Goal: Task Accomplishment & Management: Complete application form

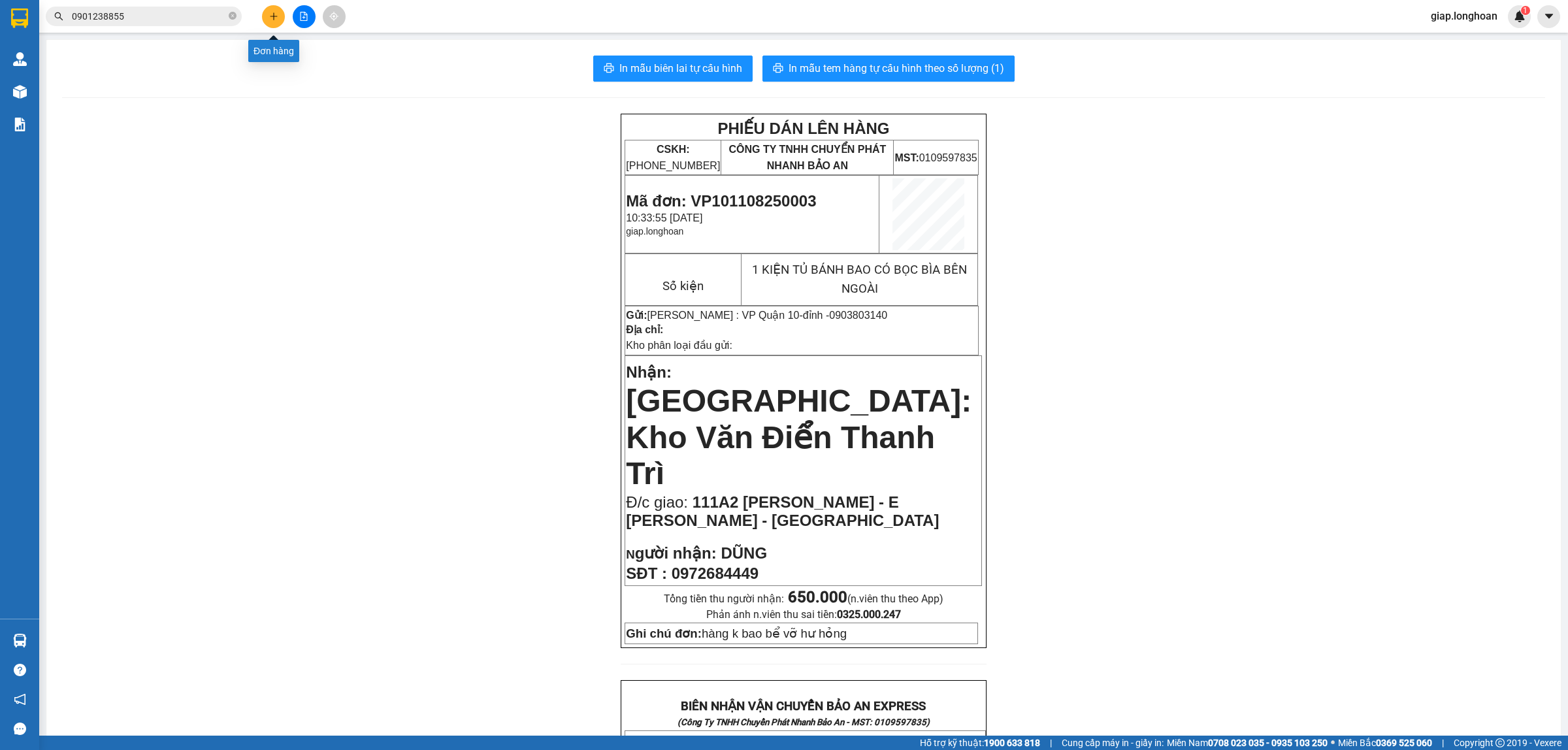
click at [269, 13] on icon "plus" at bounding box center [273, 16] width 9 height 9
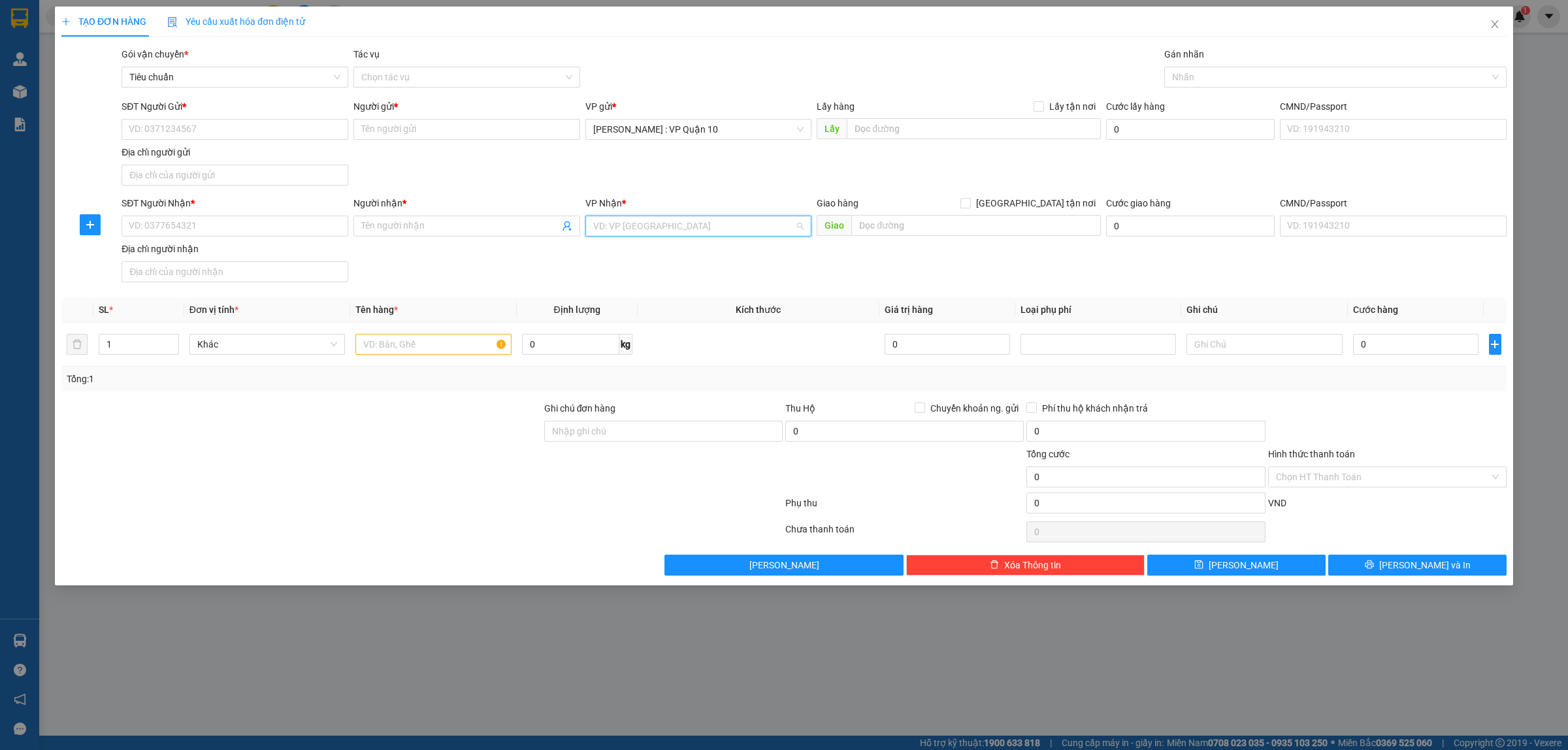
click at [619, 225] on input "search" at bounding box center [694, 226] width 202 height 19
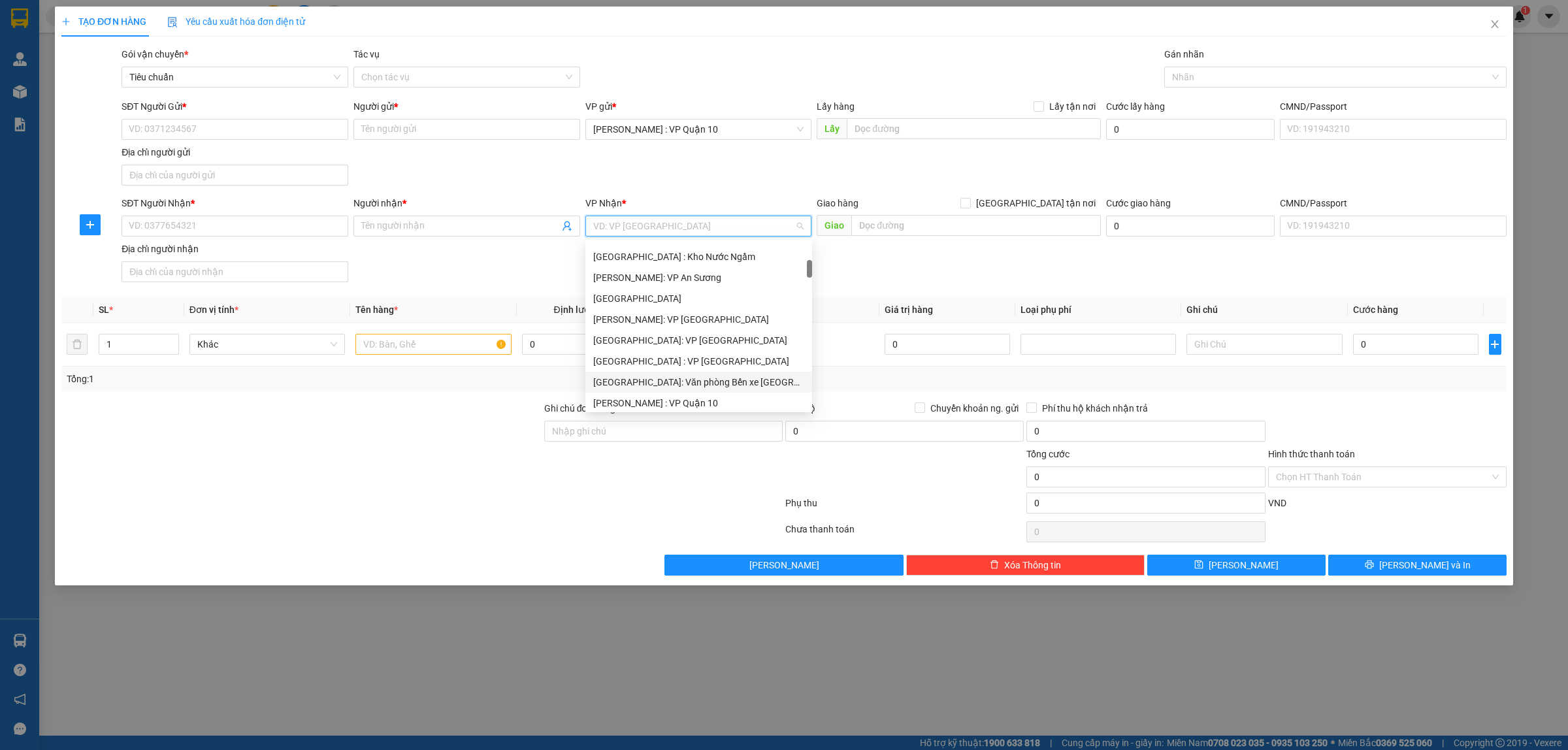
click at [685, 381] on div "[GEOGRAPHIC_DATA]: Văn phòng Bến xe [GEOGRAPHIC_DATA]" at bounding box center [699, 382] width 211 height 14
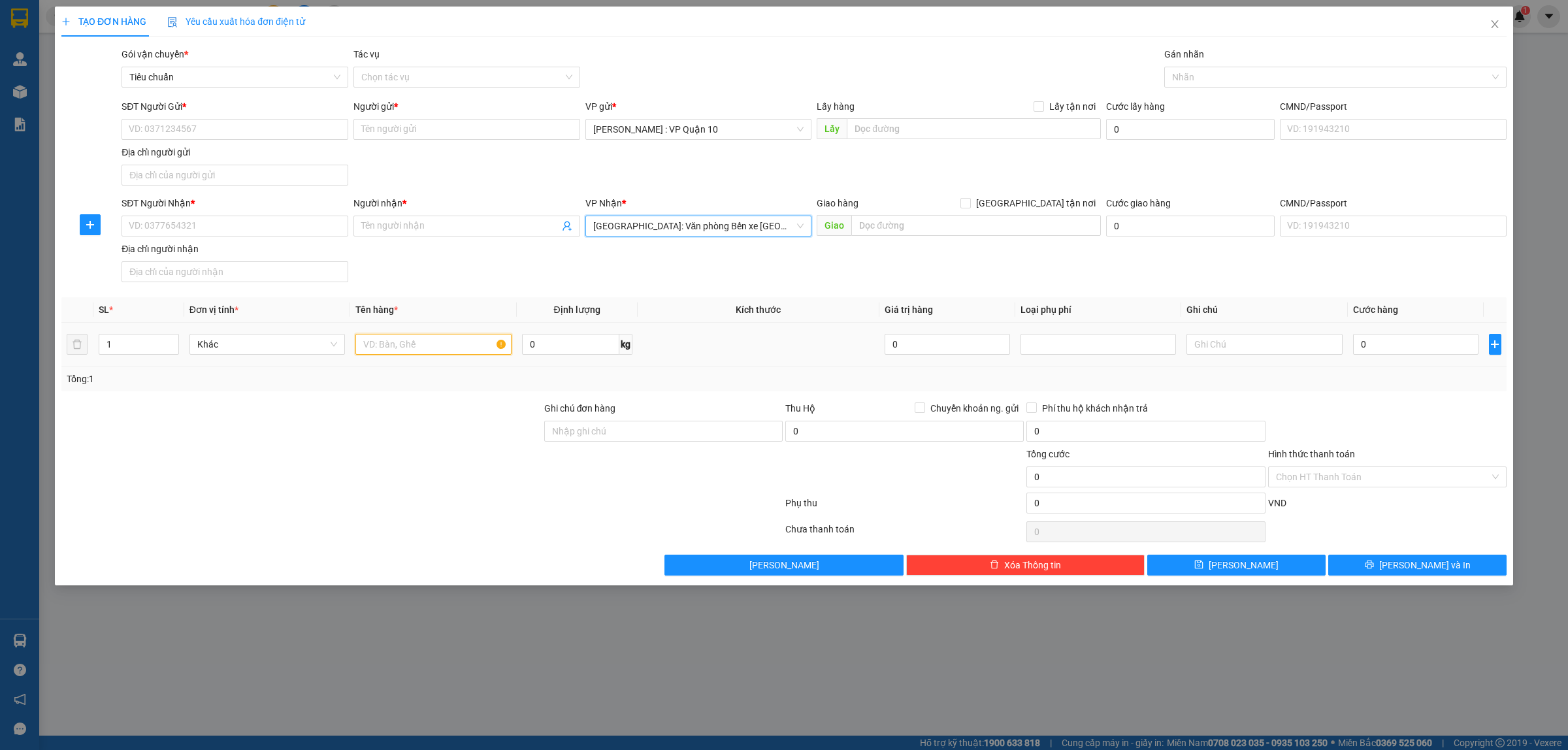
click at [387, 344] on input "text" at bounding box center [433, 344] width 156 height 21
click at [186, 228] on input "SĐT Người Nhận *" at bounding box center [235, 226] width 227 height 21
click at [1189, 86] on div "Nhãn" at bounding box center [1335, 77] width 342 height 21
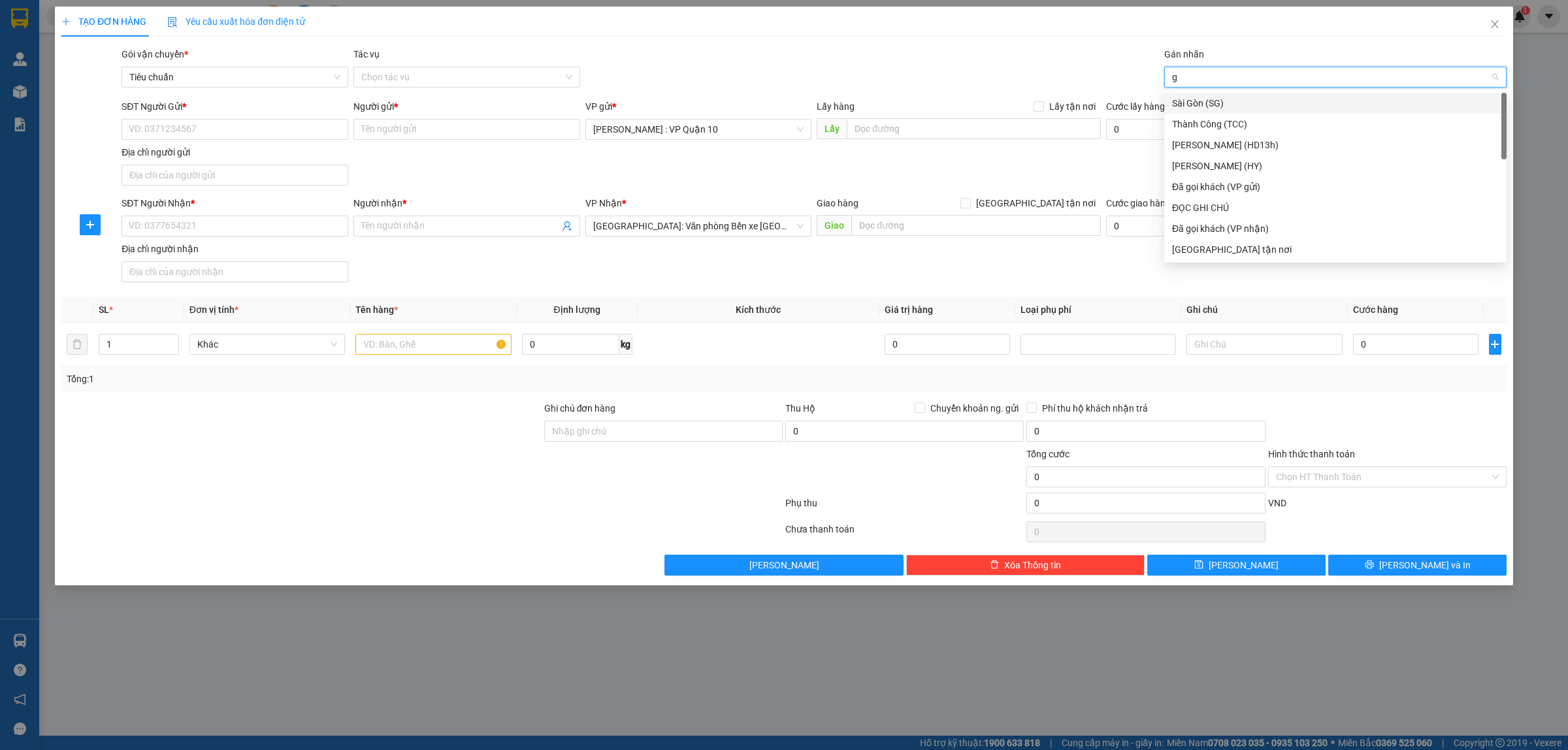
type input "gi"
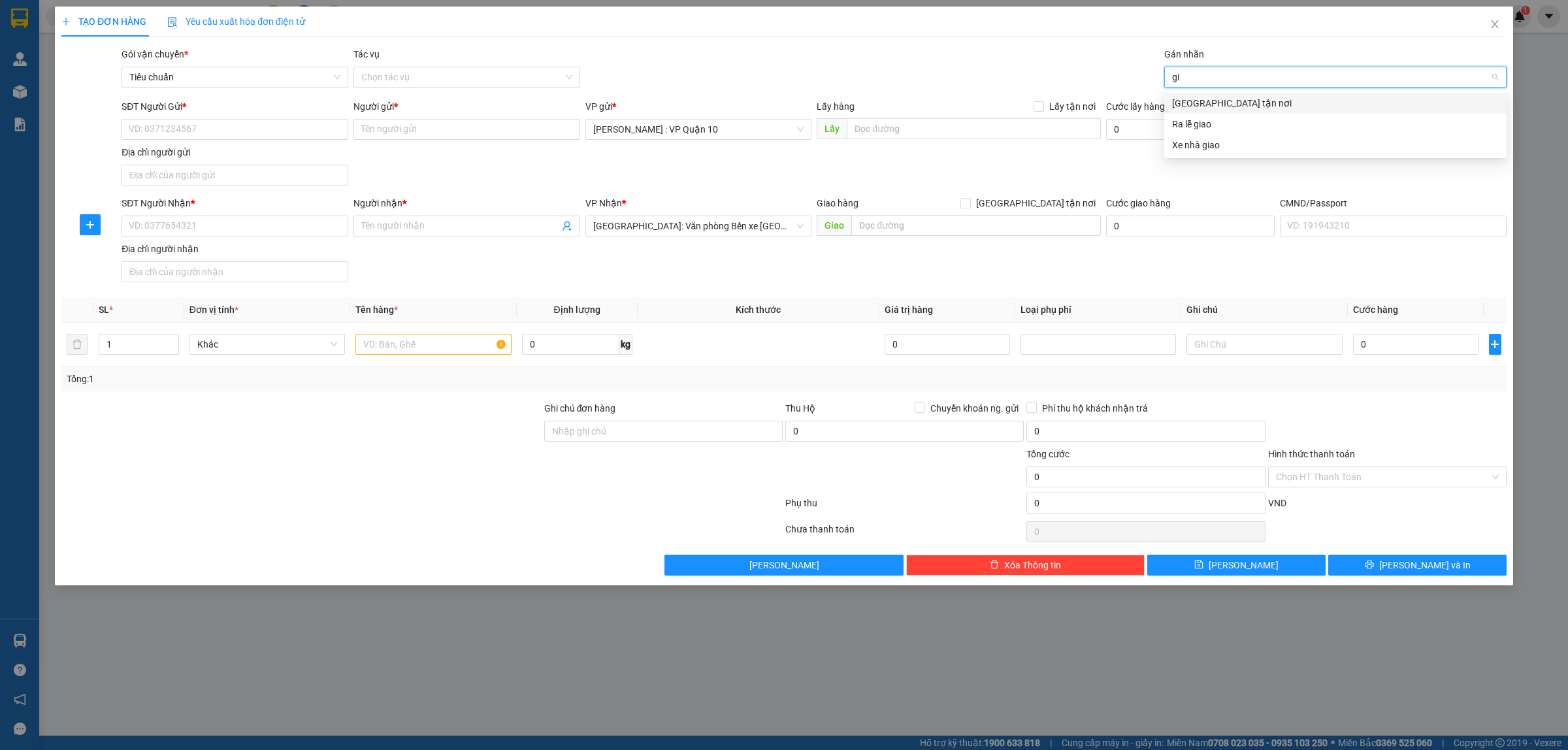
click at [1206, 100] on div "[GEOGRAPHIC_DATA] tận nơi" at bounding box center [1335, 103] width 327 height 14
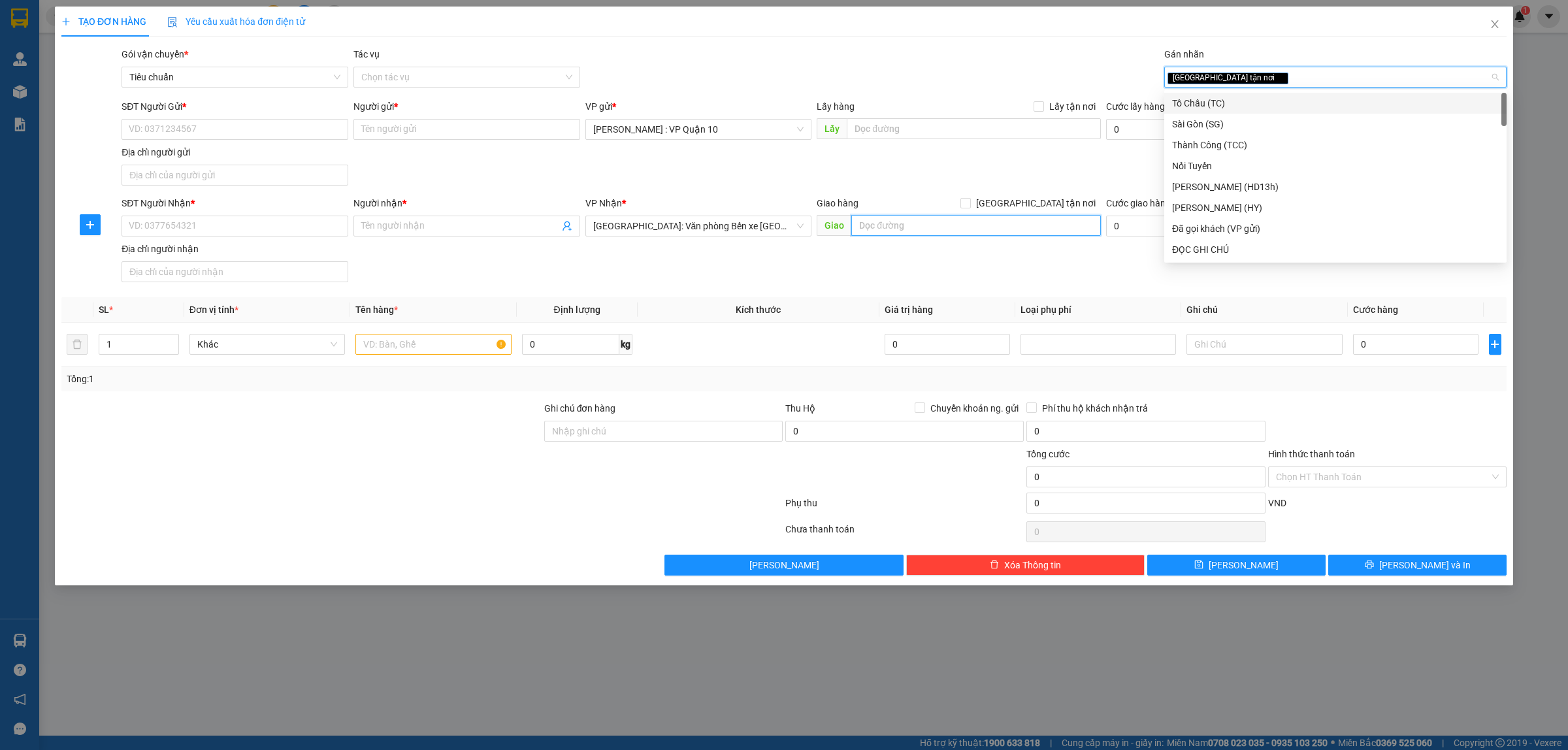
click at [879, 224] on input "text" at bounding box center [975, 225] width 250 height 21
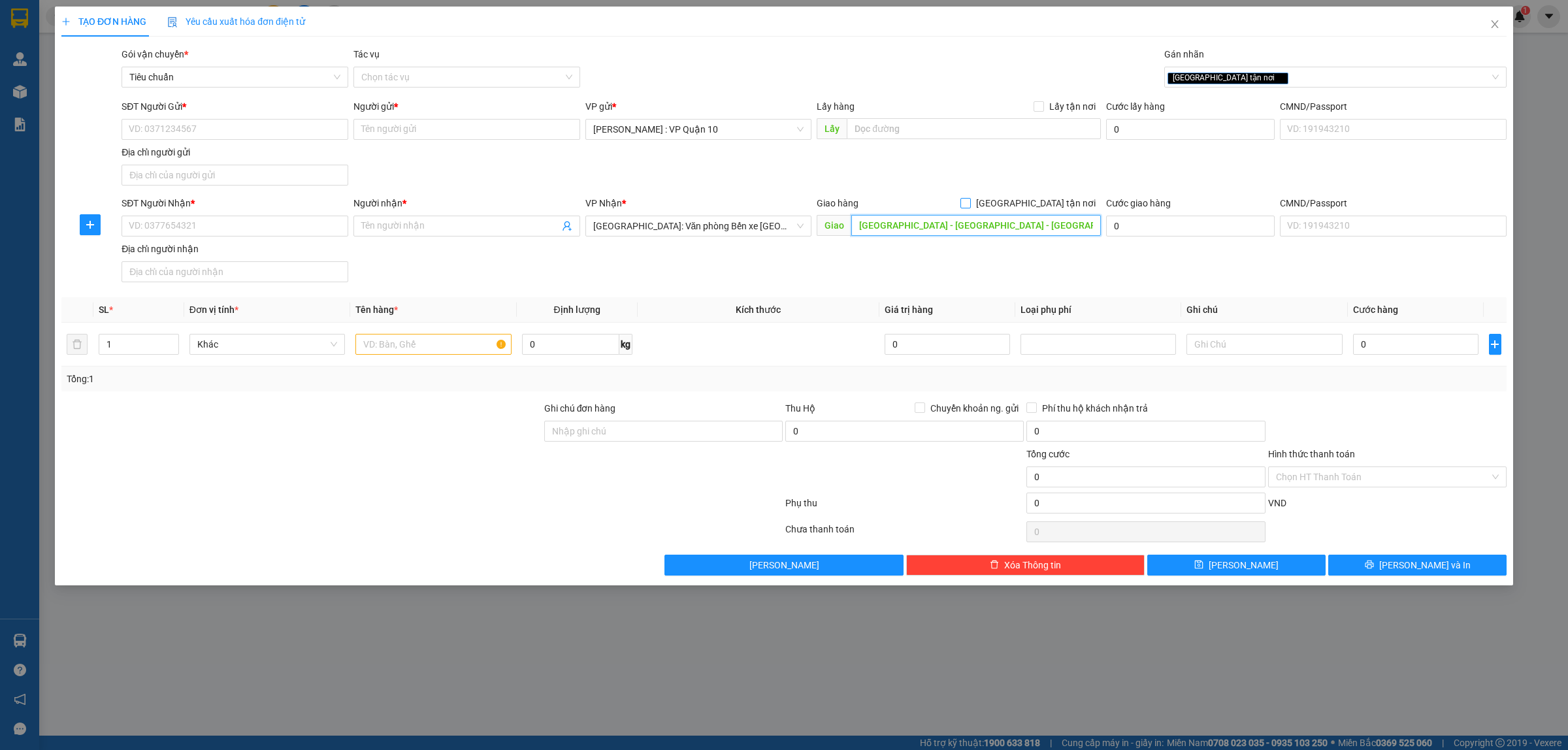
type input "[GEOGRAPHIC_DATA] - [GEOGRAPHIC_DATA] - [GEOGRAPHIC_DATA]"
drag, startPoint x: 1039, startPoint y: 204, endPoint x: 991, endPoint y: 211, distance: 48.5
click at [969, 207] on input "[GEOGRAPHIC_DATA] tận nơi" at bounding box center [965, 202] width 9 height 9
checkbox input "true"
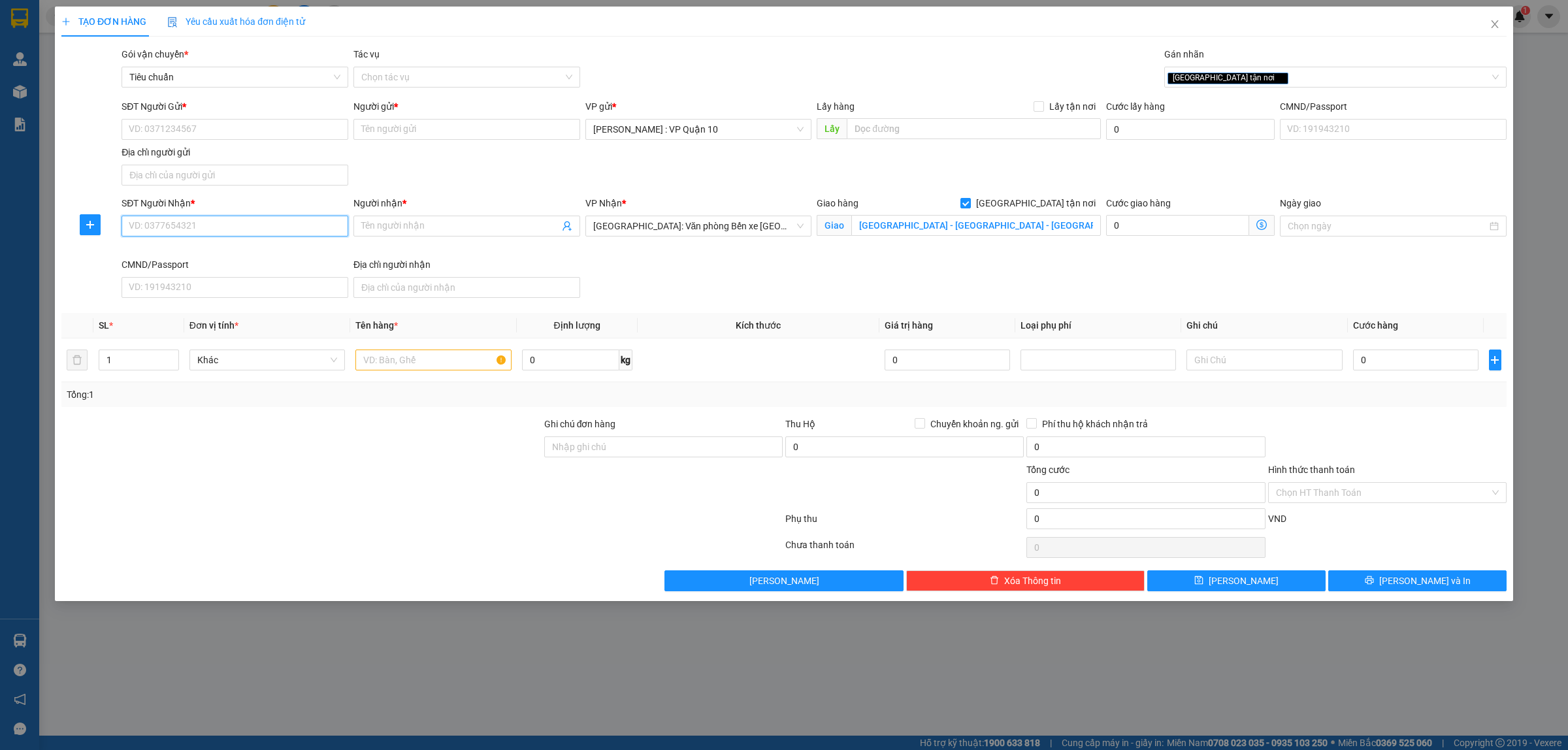
click at [228, 228] on input "SĐT Người Nhận *" at bounding box center [235, 226] width 227 height 21
type input "0914278888"
click at [189, 255] on div "0914278888 - anh quyền" at bounding box center [235, 253] width 211 height 14
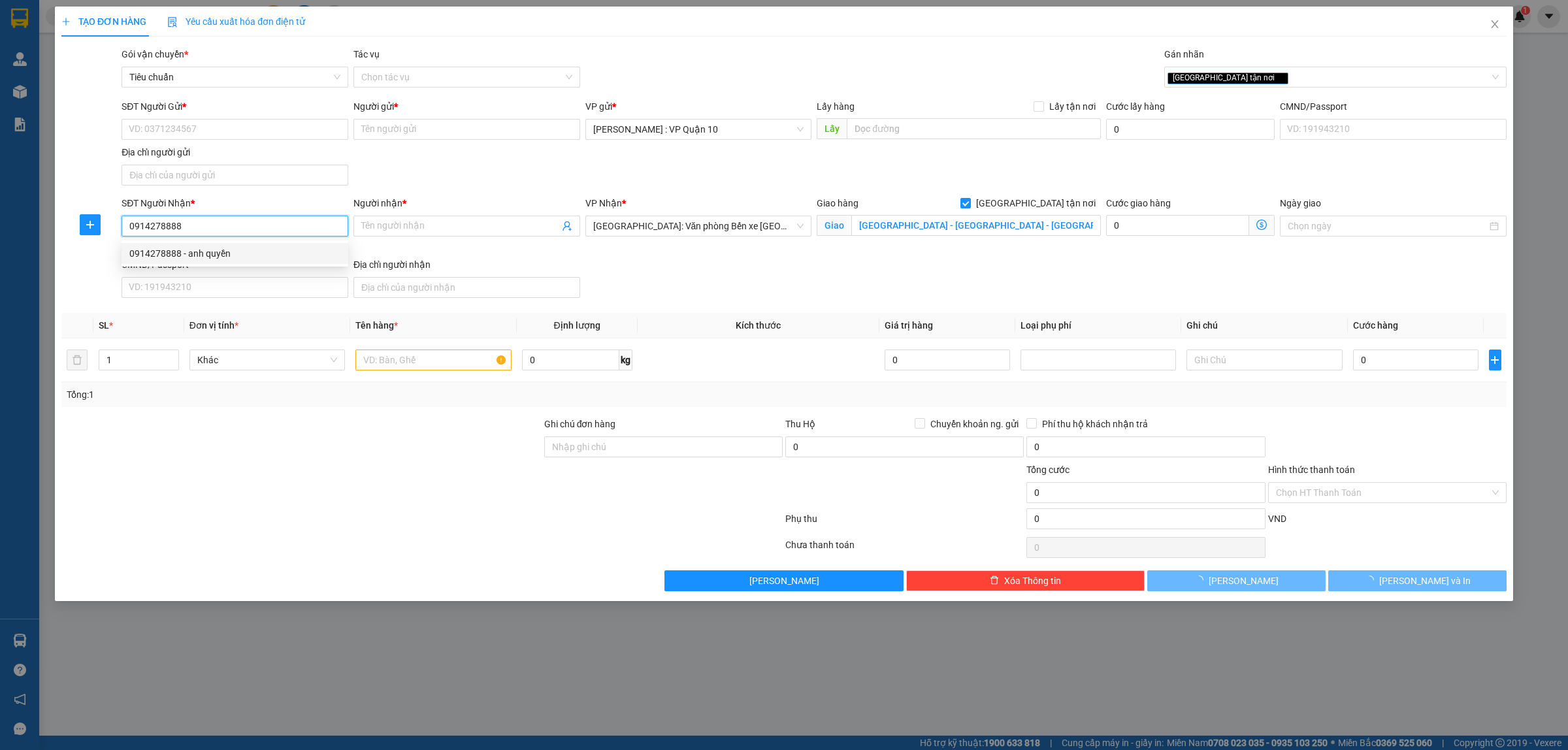
type input "anh quyền"
type input "[GEOGRAPHIC_DATA] : KHÁCH SẠN HÙNG XƯƠNG LÔ Ô 60 D HÙNG CƯƠNG, [GEOGRAPHIC_DATA…"
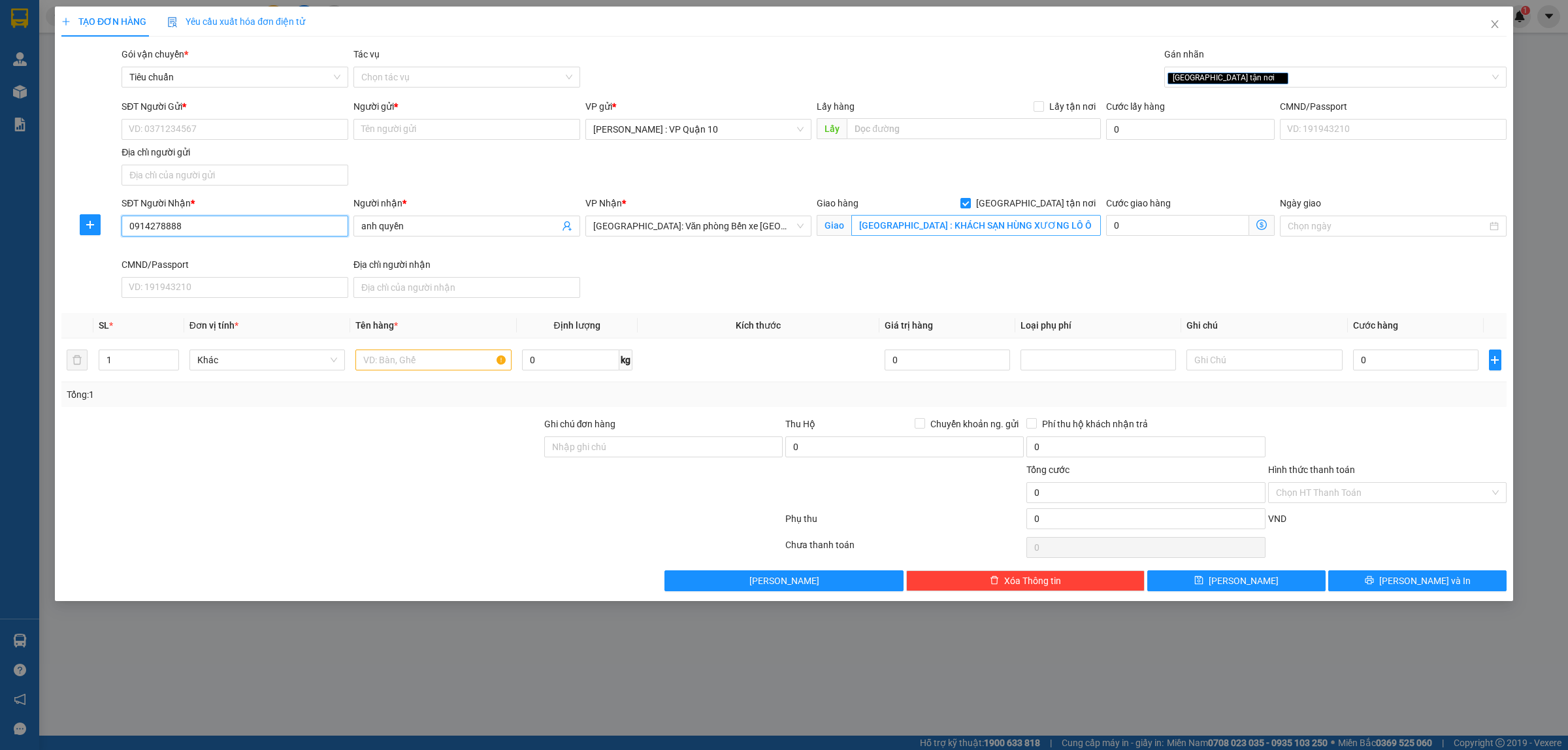
type input "0914278888"
click at [970, 233] on input "[GEOGRAPHIC_DATA] : KHÁCH SẠN HÙNG XƯƠNG LÔ Ô 60 D HÙNG CƯƠNG, [GEOGRAPHIC_DATA…" at bounding box center [975, 225] width 250 height 21
click at [857, 279] on div "SĐT Người Nhận * 0914278888 Người nhận * anh quyền VP Nhận * [GEOGRAPHIC_DATA]:…" at bounding box center [814, 249] width 1390 height 107
click at [176, 125] on input "SĐT Người Gửi *" at bounding box center [235, 130] width 227 height 21
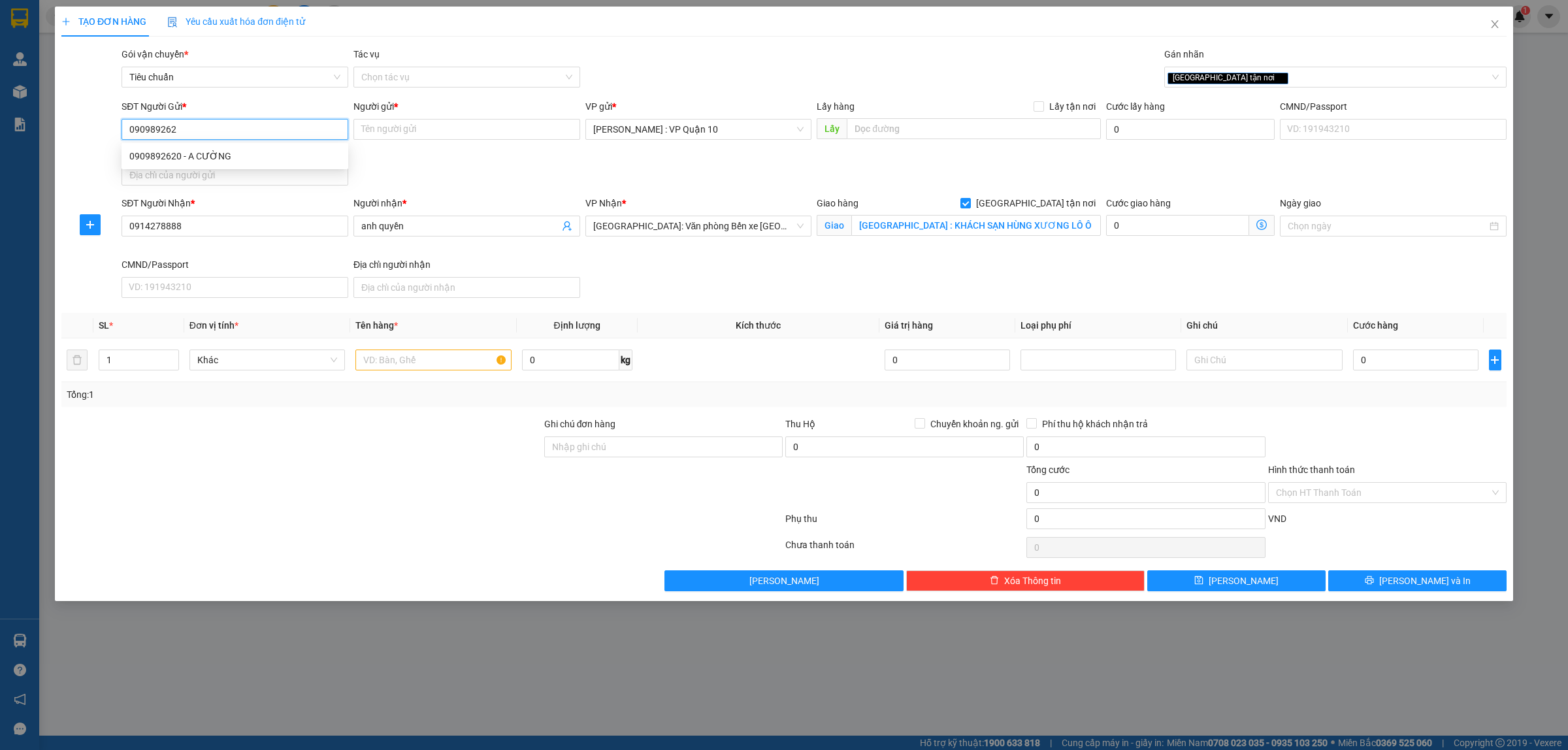
type input "0909892620"
click at [149, 158] on div "0909892620 - A CƯỜNG" at bounding box center [235, 156] width 211 height 14
type input "A CƯỜNG"
checkbox input "true"
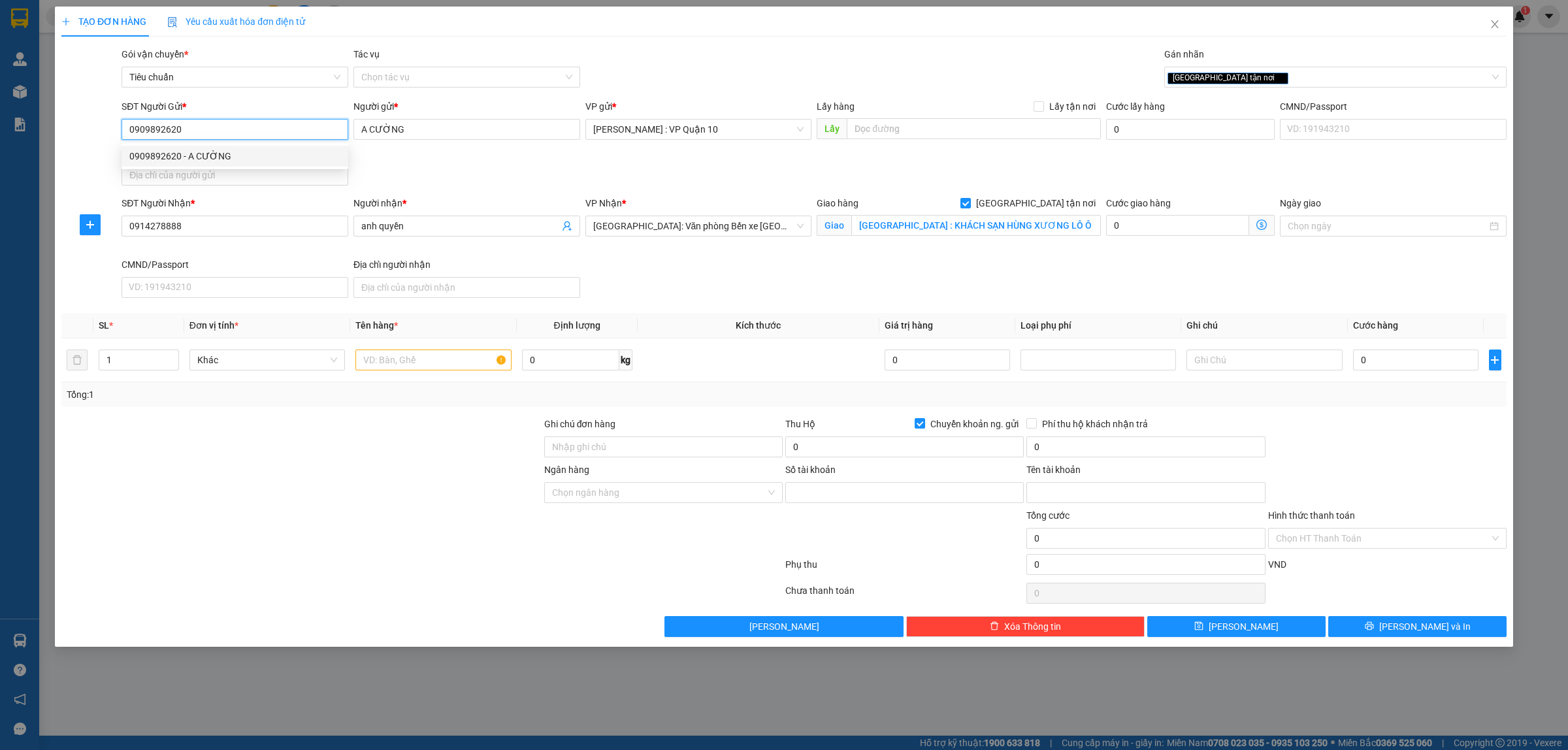
type input "21228267"
type input "[PERSON_NAME]"
type input "0909892620"
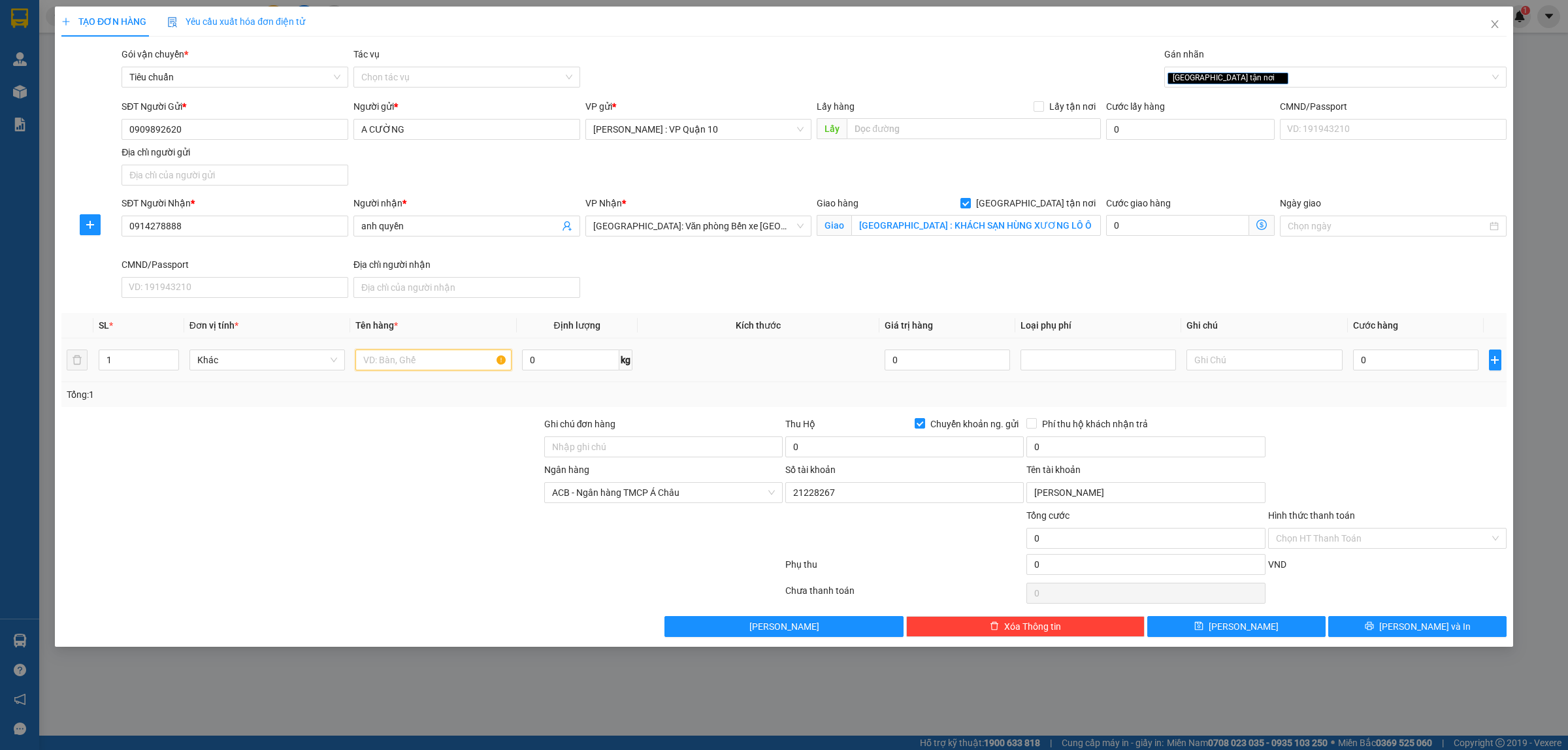
drag, startPoint x: 377, startPoint y: 369, endPoint x: 418, endPoint y: 418, distance: 63.9
click at [380, 375] on td at bounding box center [433, 361] width 166 height 44
type input "1 kiện máy gema bọc bìa bên ngoài"
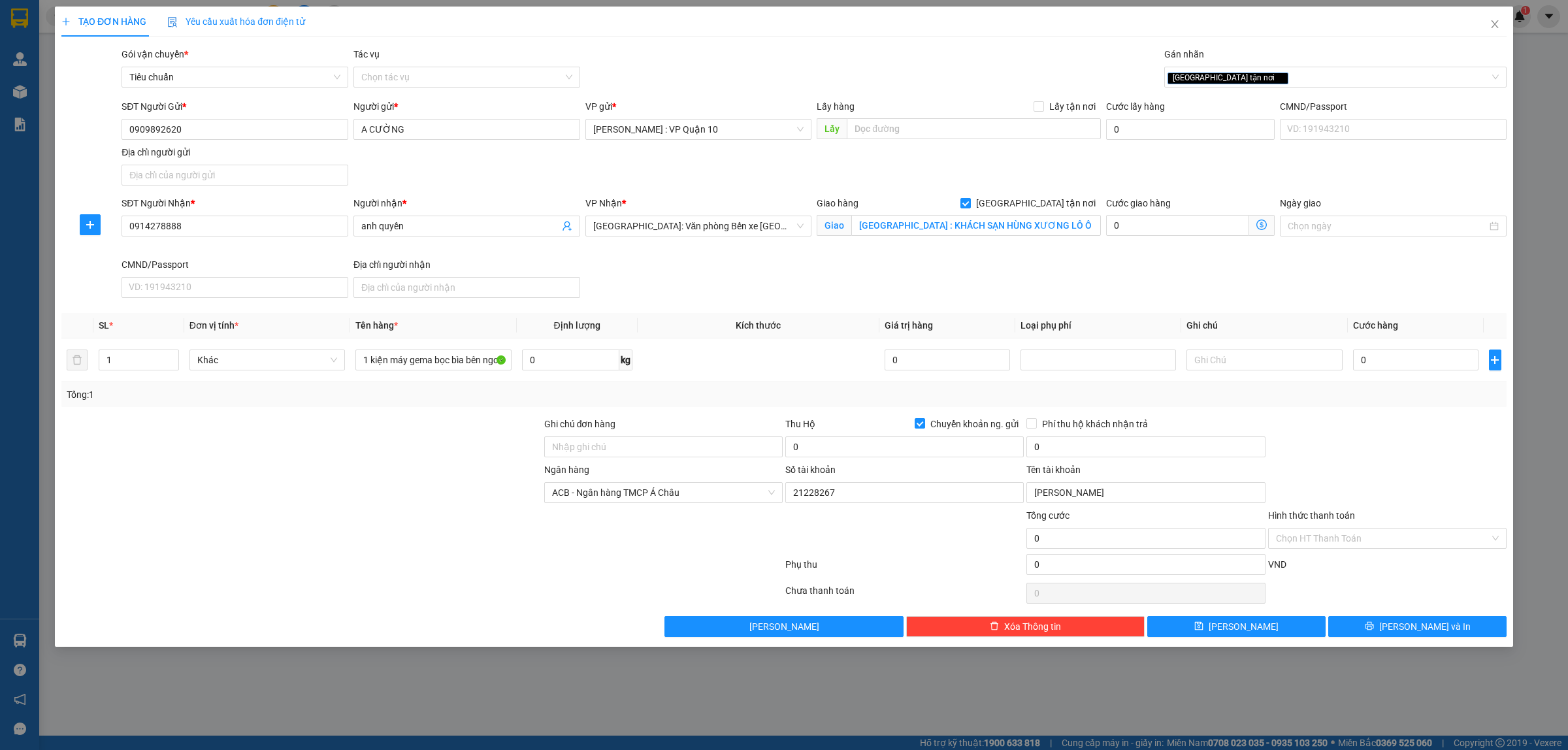
click at [313, 592] on div at bounding box center [422, 593] width 724 height 26
type input "20"
type input "260"
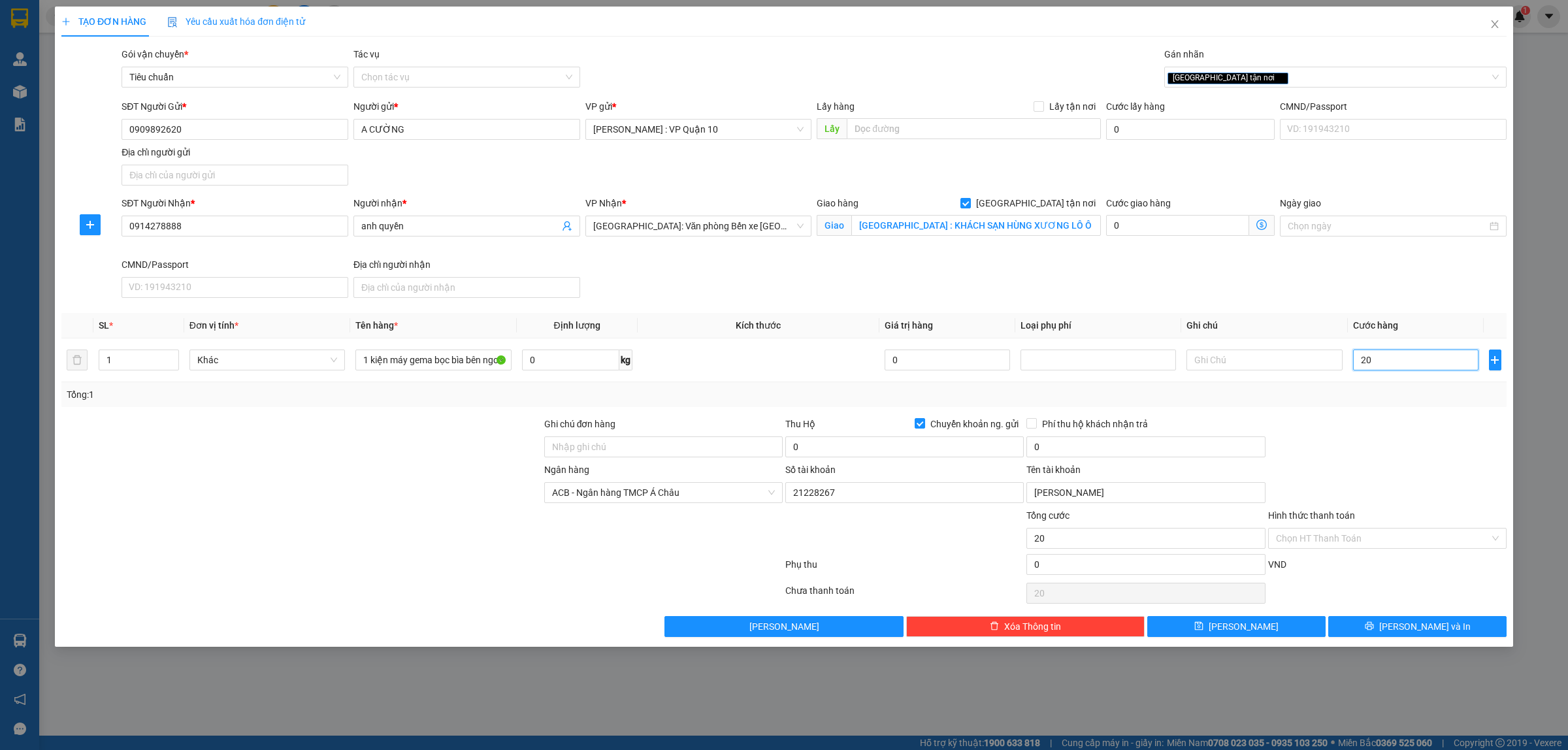
type input "260"
type input "2.600"
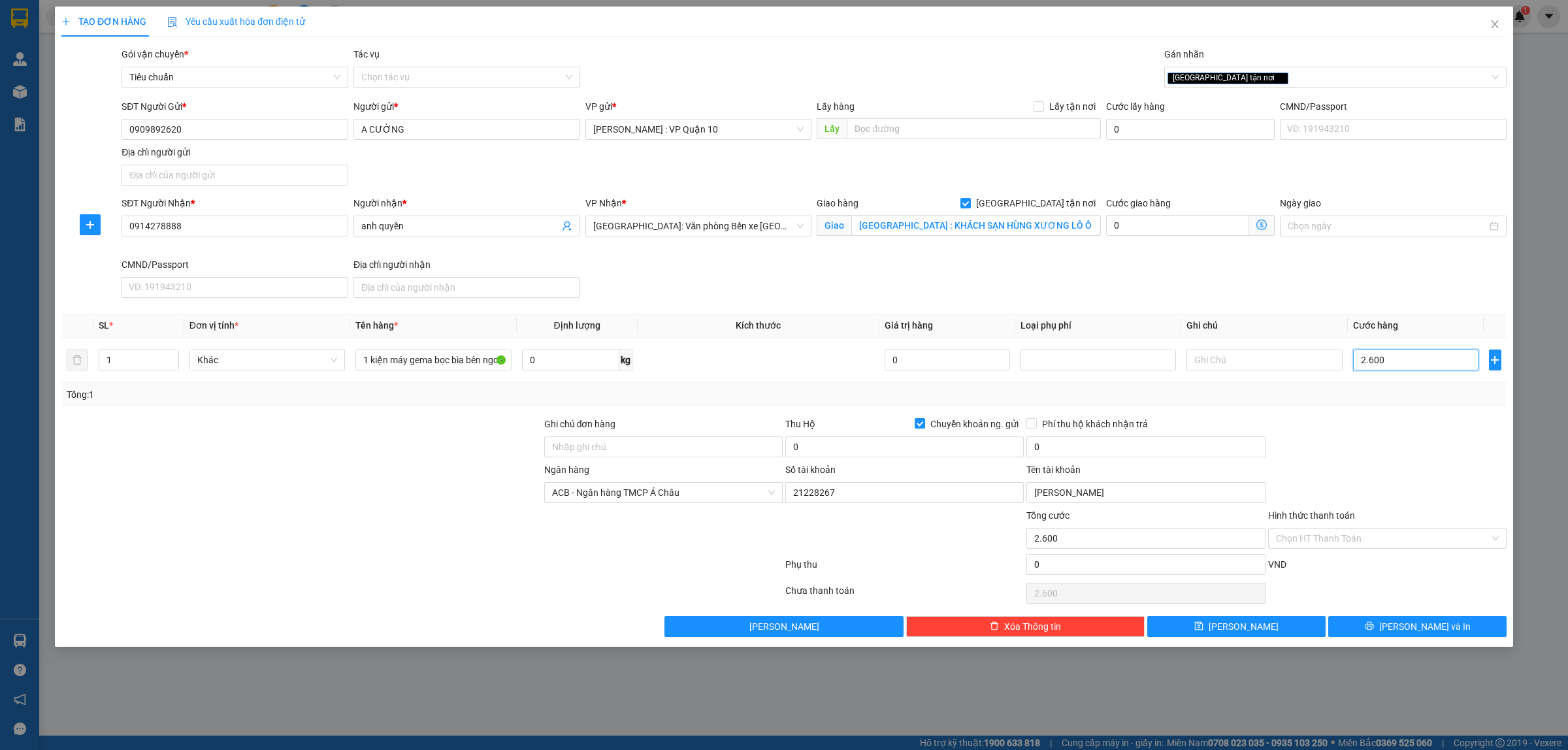
type input "26.000"
type input "260.000"
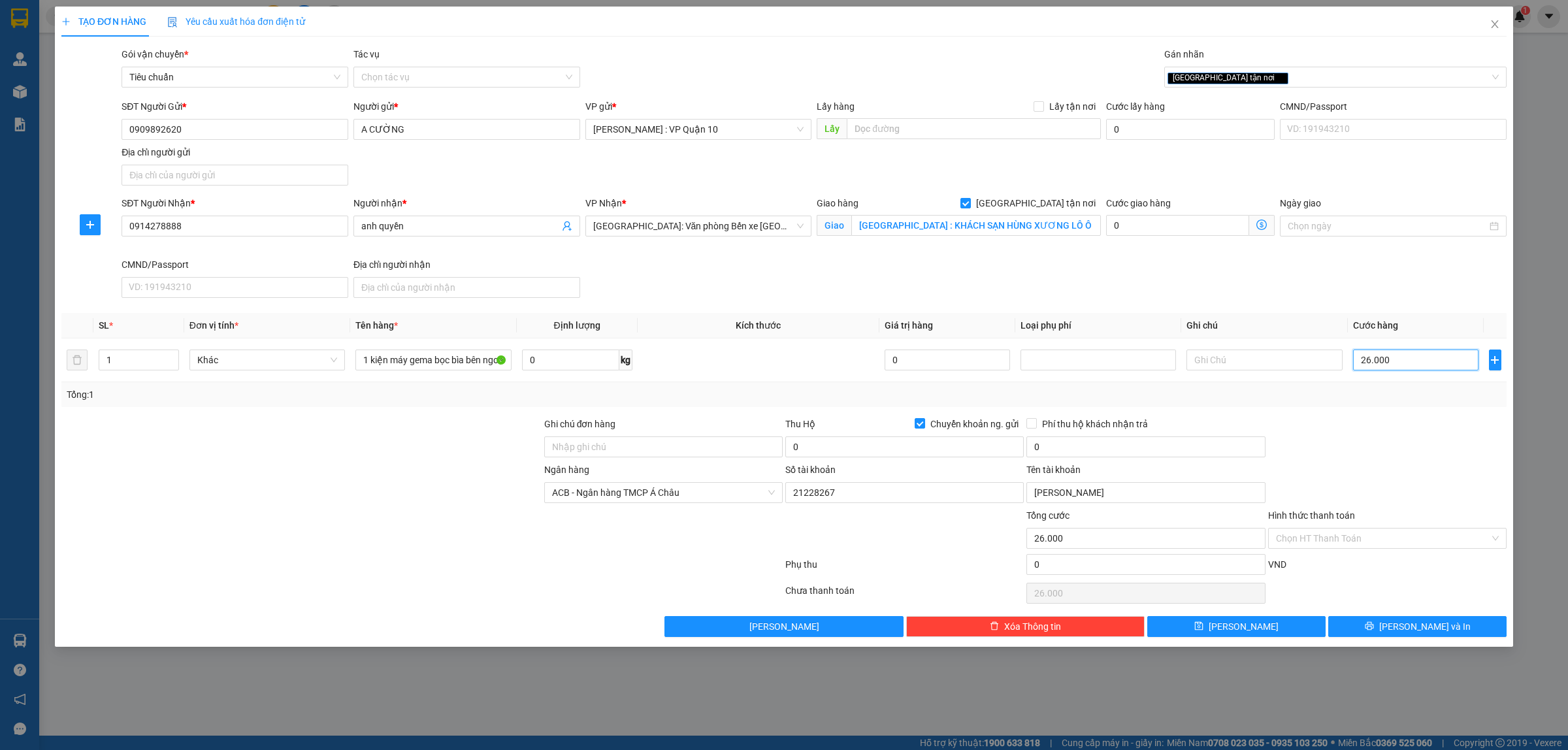
type input "260.000"
click at [1402, 632] on button "[PERSON_NAME] và In" at bounding box center [1417, 627] width 179 height 21
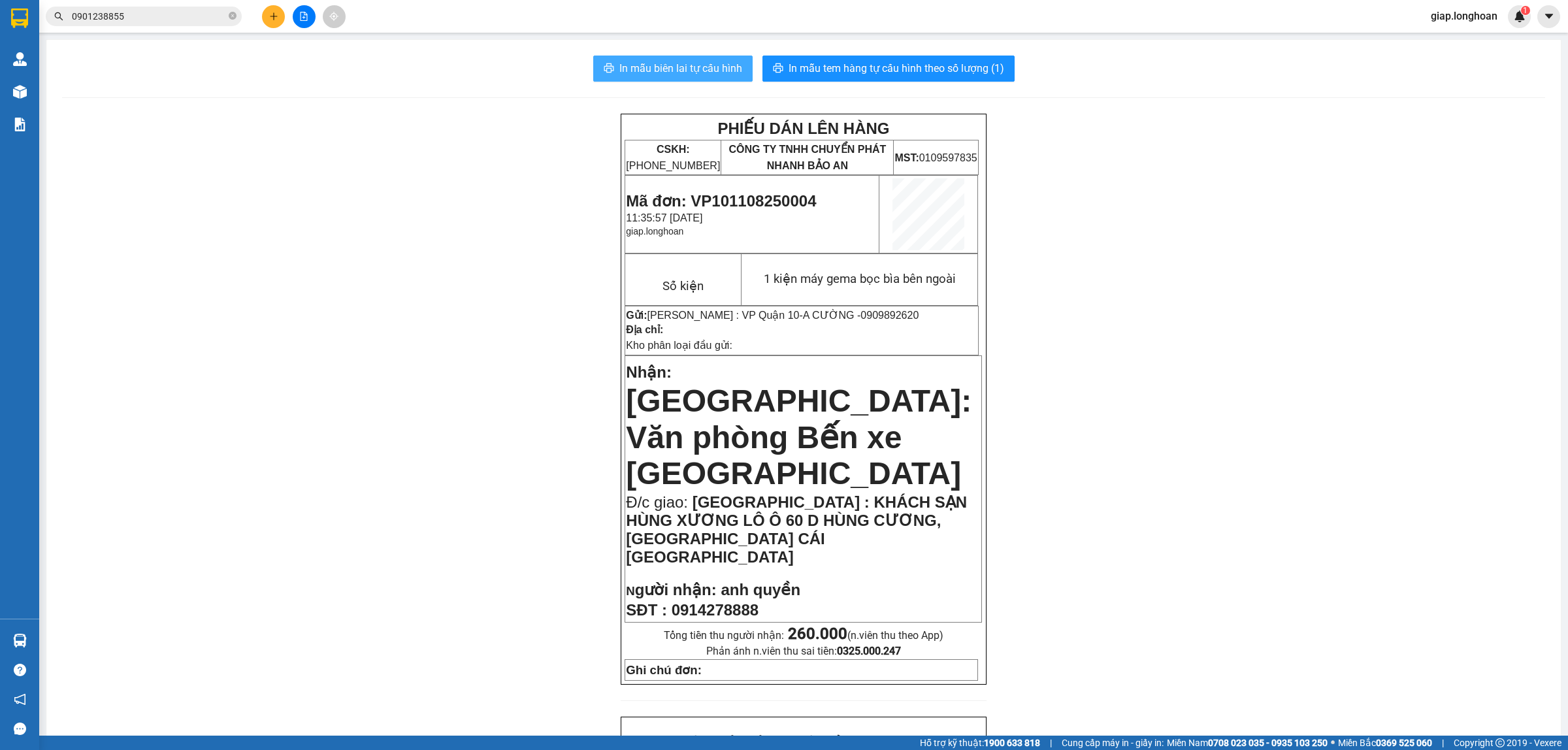
click at [664, 62] on span "In mẫu biên lai tự cấu hình" at bounding box center [680, 68] width 123 height 17
click at [273, 15] on icon "plus" at bounding box center [273, 16] width 9 height 9
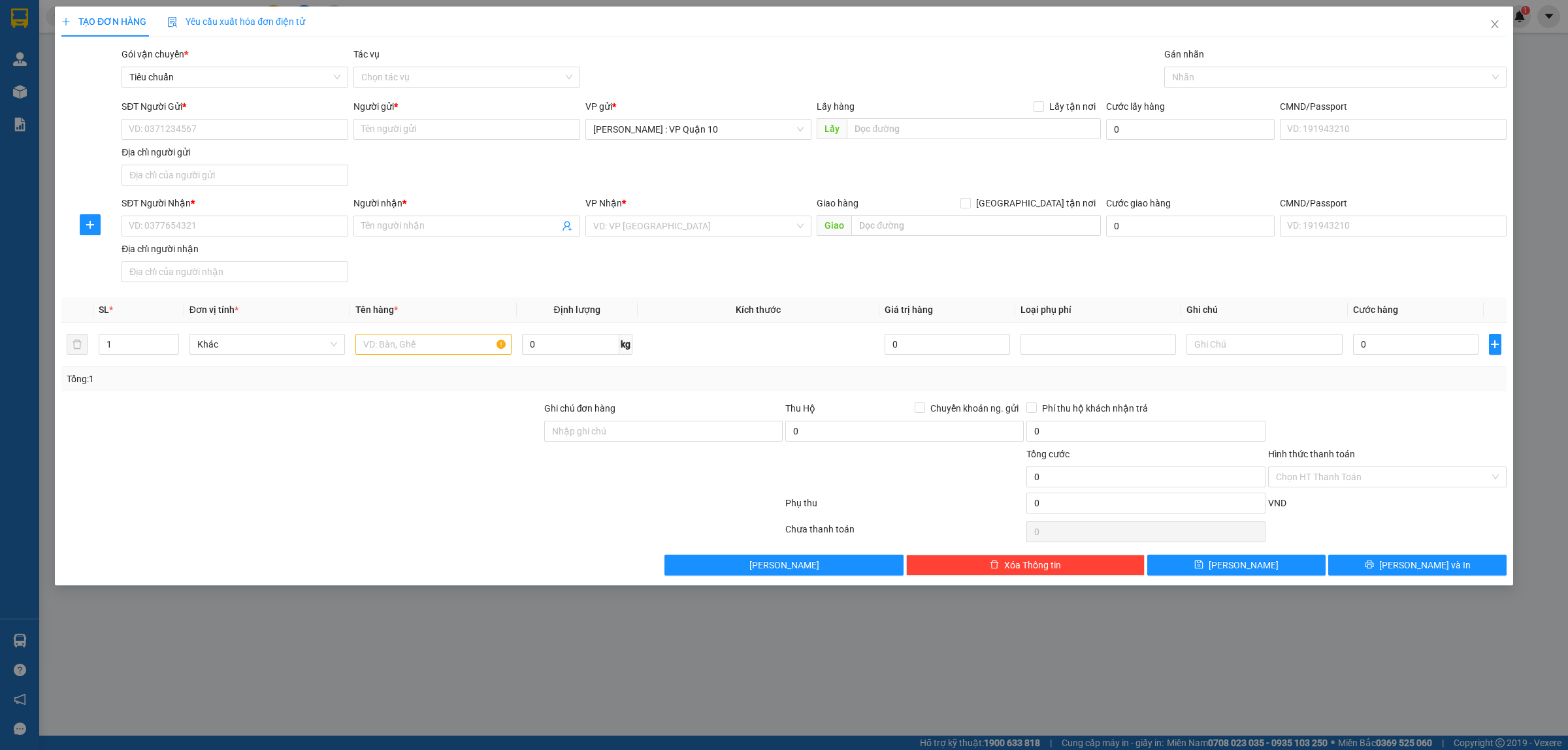
click at [417, 426] on div at bounding box center [301, 424] width 482 height 46
click at [392, 354] on div at bounding box center [433, 344] width 156 height 26
click at [383, 344] on input "text" at bounding box center [433, 344] width 156 height 21
type input "1 thùng xốp"
drag, startPoint x: 616, startPoint y: 416, endPoint x: 608, endPoint y: 426, distance: 12.8
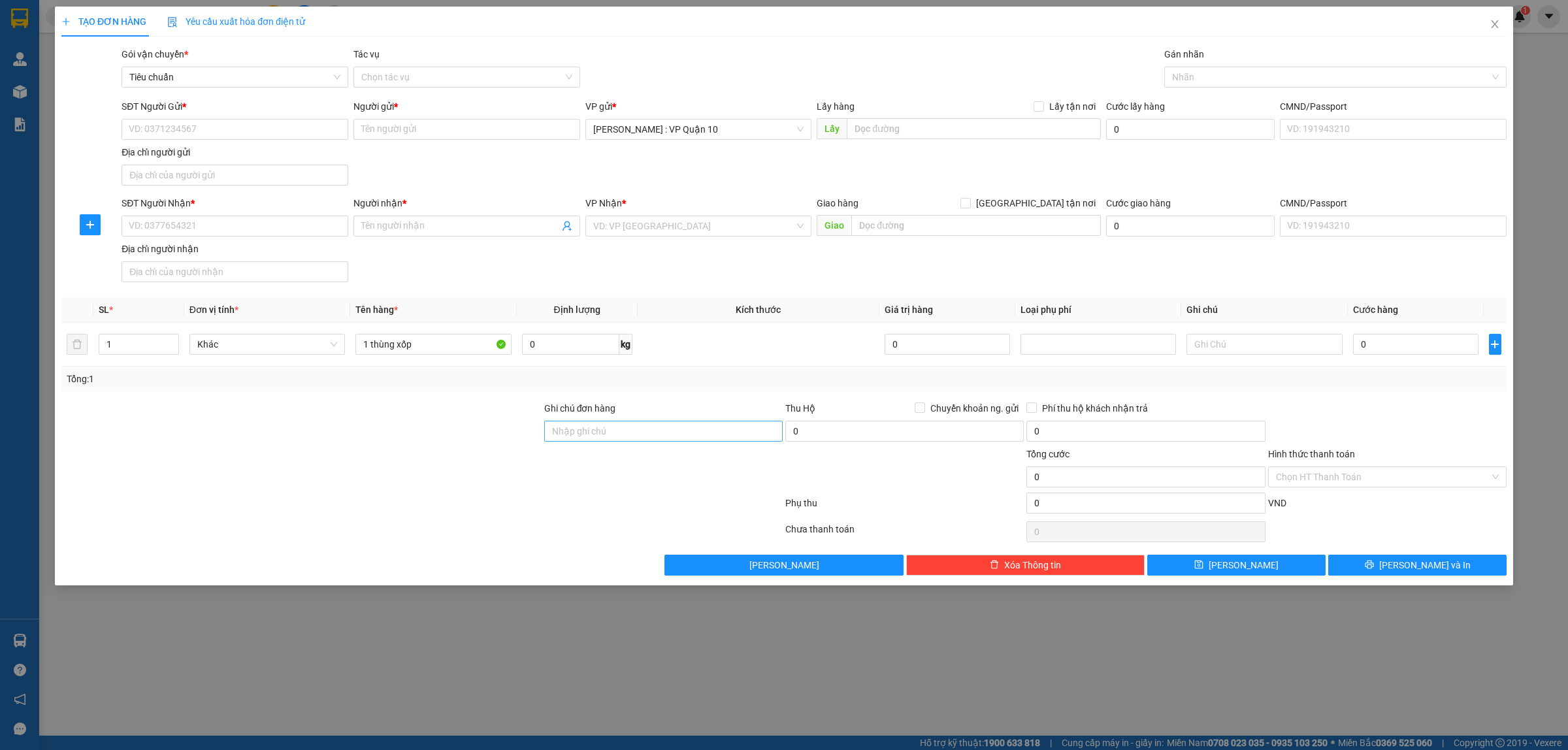
click at [616, 418] on div "Ghi chú đơn hàng" at bounding box center [664, 410] width 238 height 19
click at [595, 441] on input "Ghi chú đơn hàng" at bounding box center [664, 431] width 238 height 21
type input "hàng k bao bể vỡ hư hỏng"
click at [468, 517] on div at bounding box center [422, 506] width 724 height 26
drag, startPoint x: 361, startPoint y: 494, endPoint x: 358, endPoint y: 485, distance: 9.5
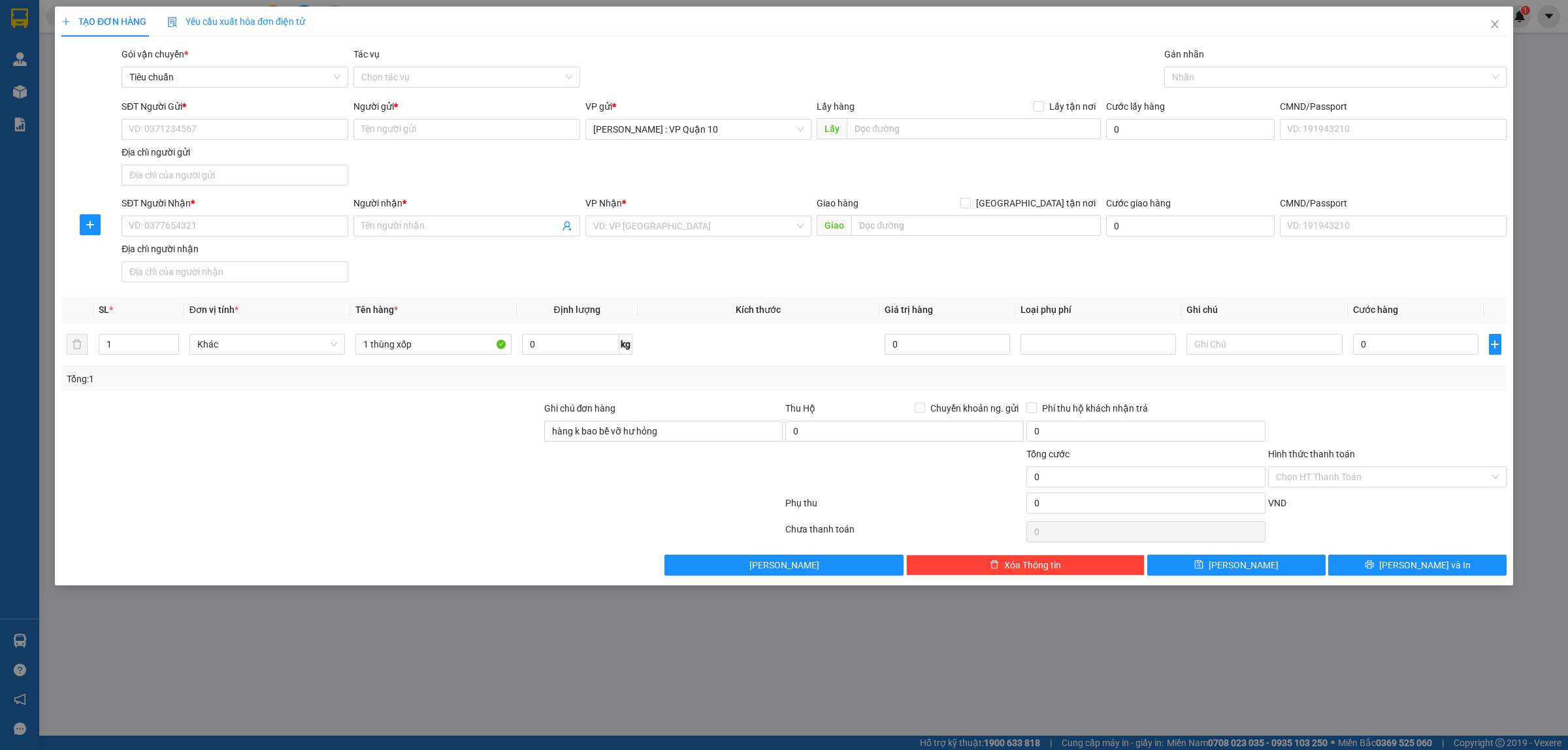
click at [360, 492] on form "Ghi chú đơn hàng hàng k bao bể vỡ hư hỏng Thu Hộ Chuyển khoản ng. gửi 0 Phí thu…" at bounding box center [784, 459] width 1445 height 117
click at [398, 490] on div at bounding box center [301, 469] width 482 height 46
click at [392, 448] on div at bounding box center [301, 469] width 482 height 46
type input "30"
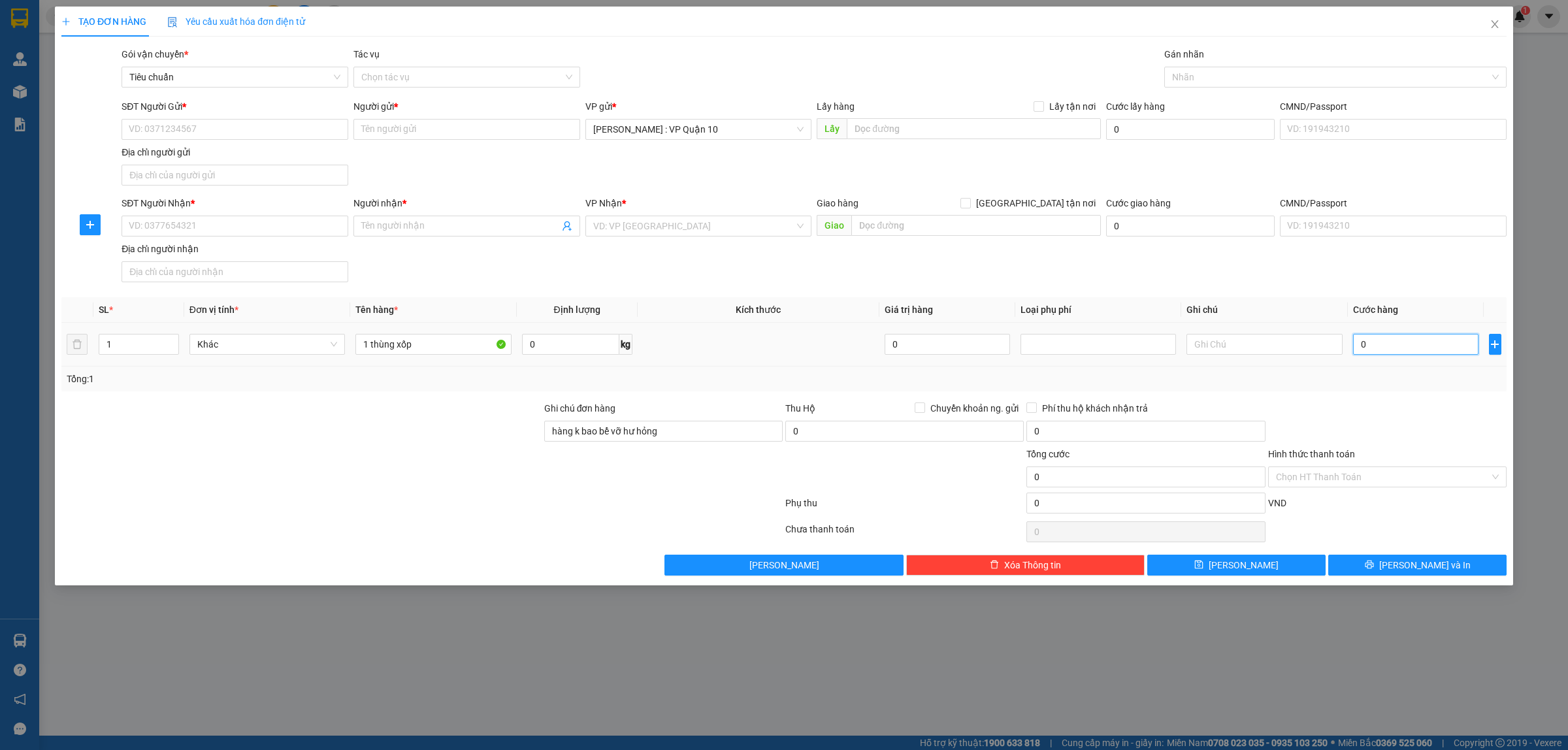
type input "30"
type input "300"
type input "3.000"
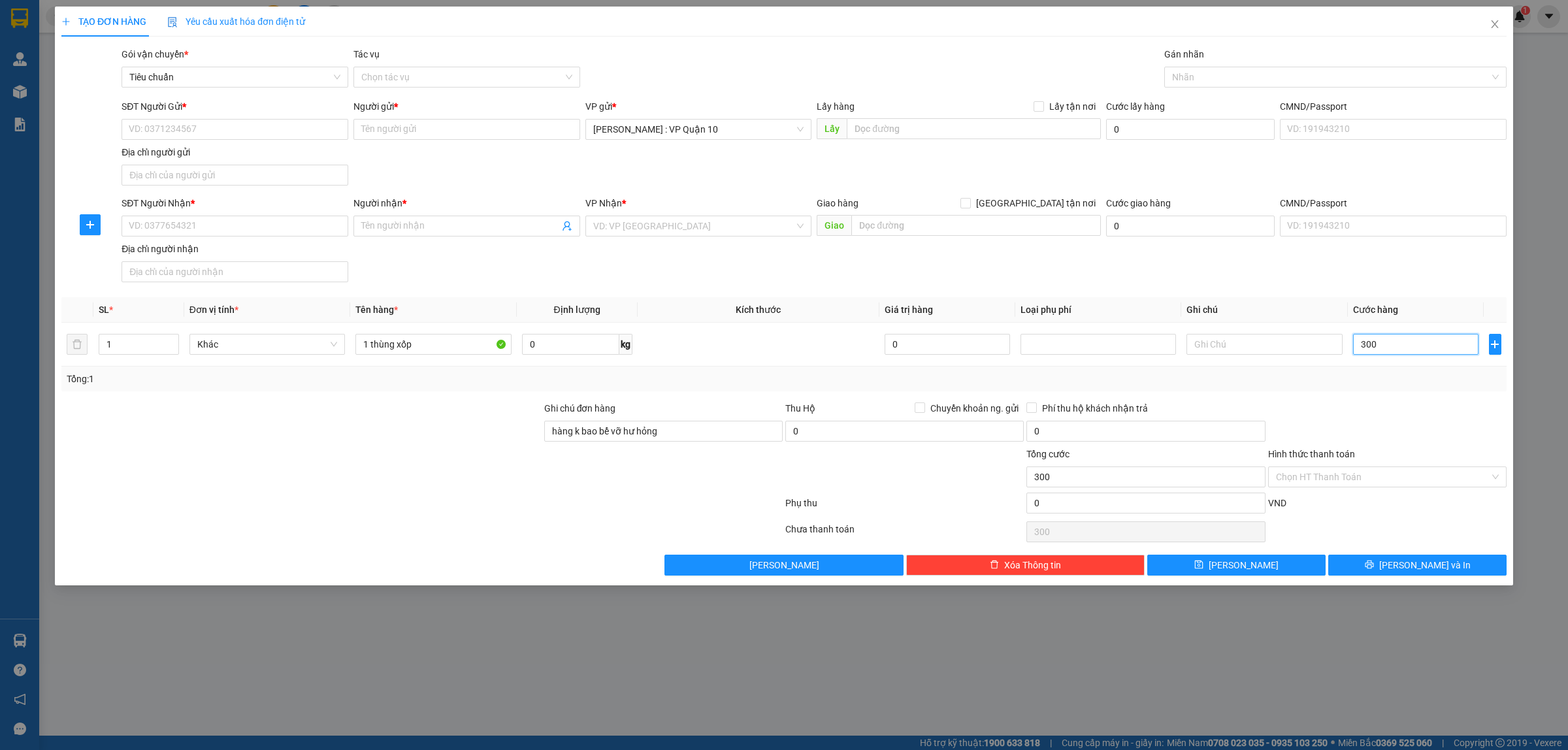
type input "3.000"
type input "30.000"
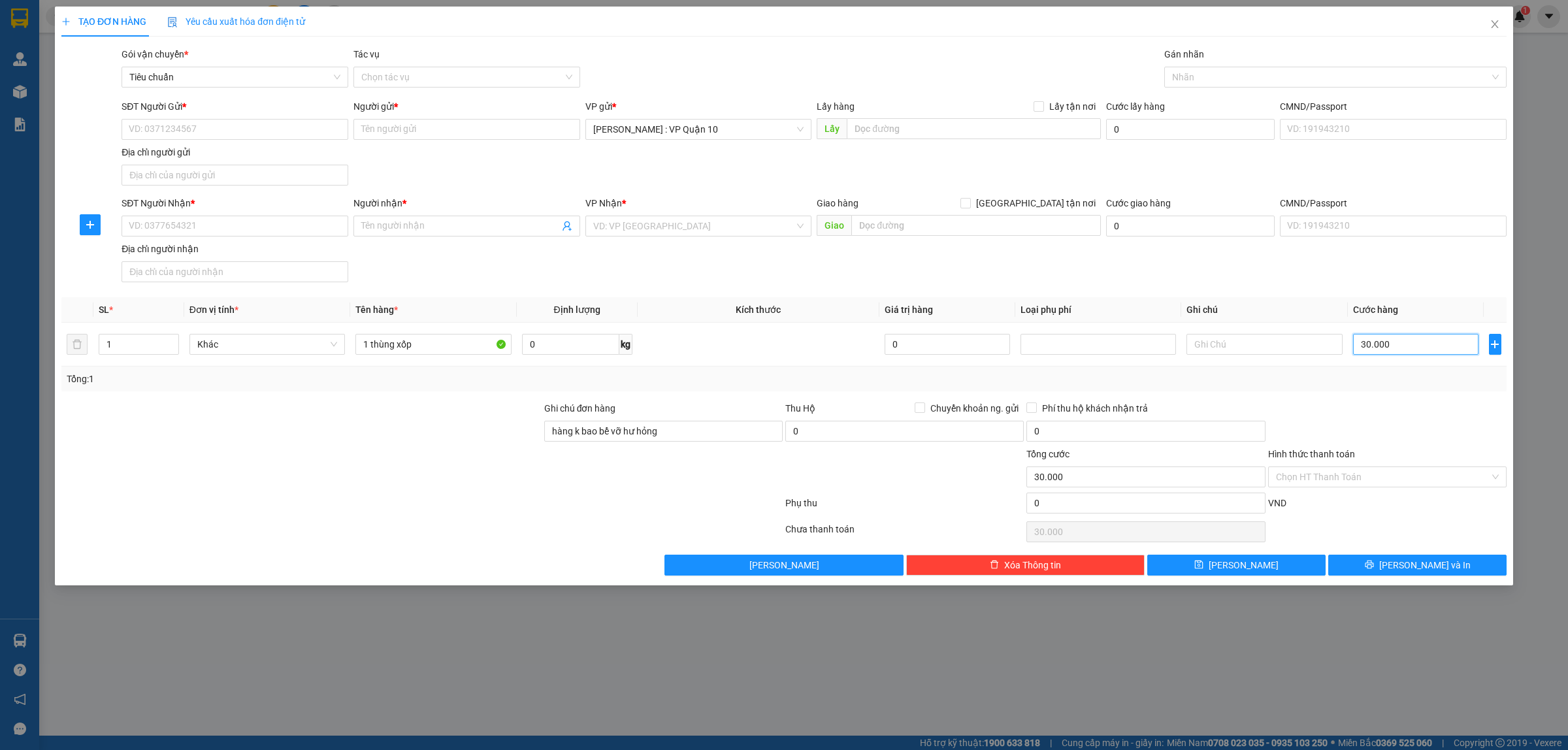
type input "300.000"
click at [209, 228] on input "SĐT Người Nhận *" at bounding box center [235, 226] width 227 height 21
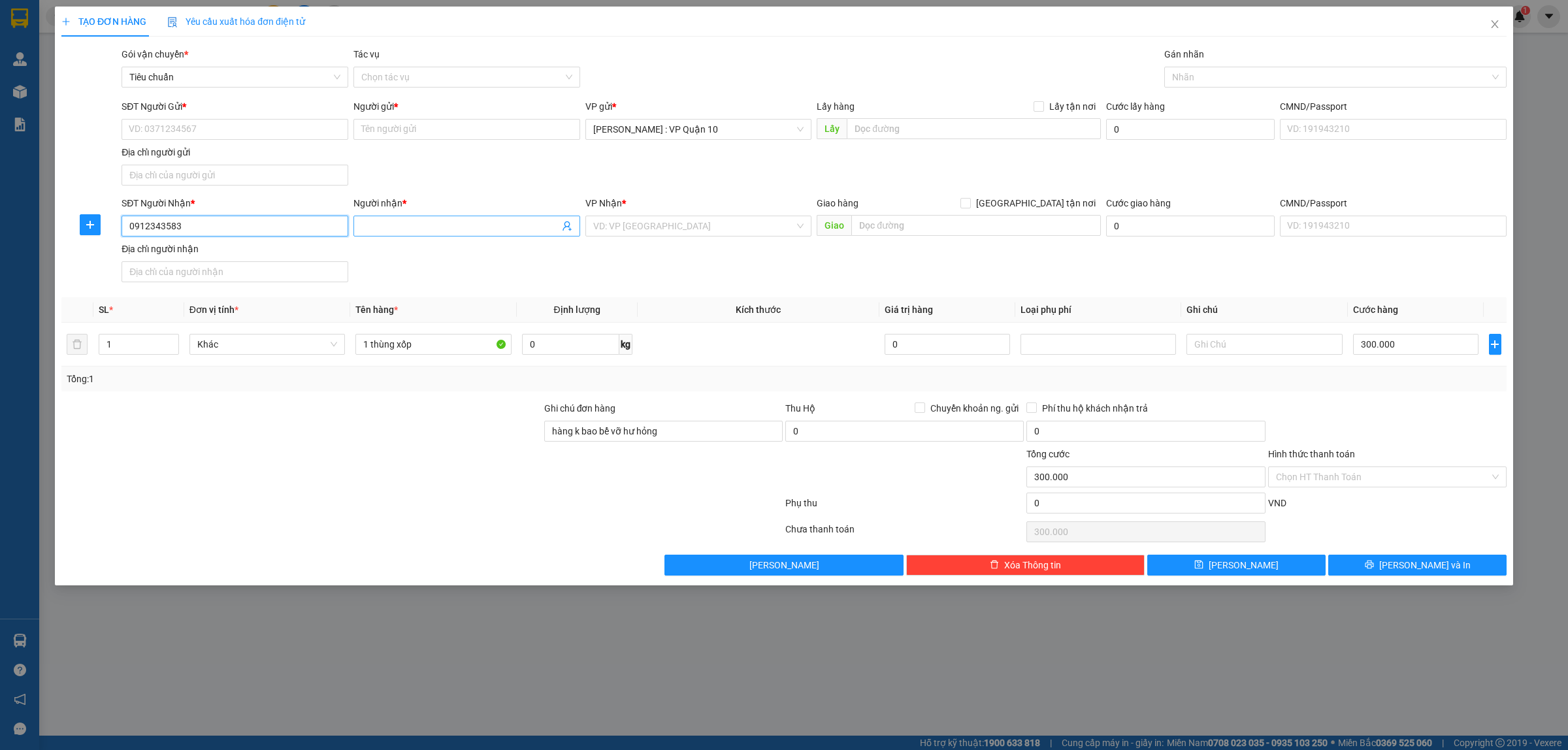
type input "0912343583"
click at [402, 228] on input "Người nhận *" at bounding box center [461, 226] width 198 height 14
type input "hữu bài"
click at [233, 135] on input "SĐT Người Gửi *" at bounding box center [235, 130] width 227 height 21
type input "0916363167"
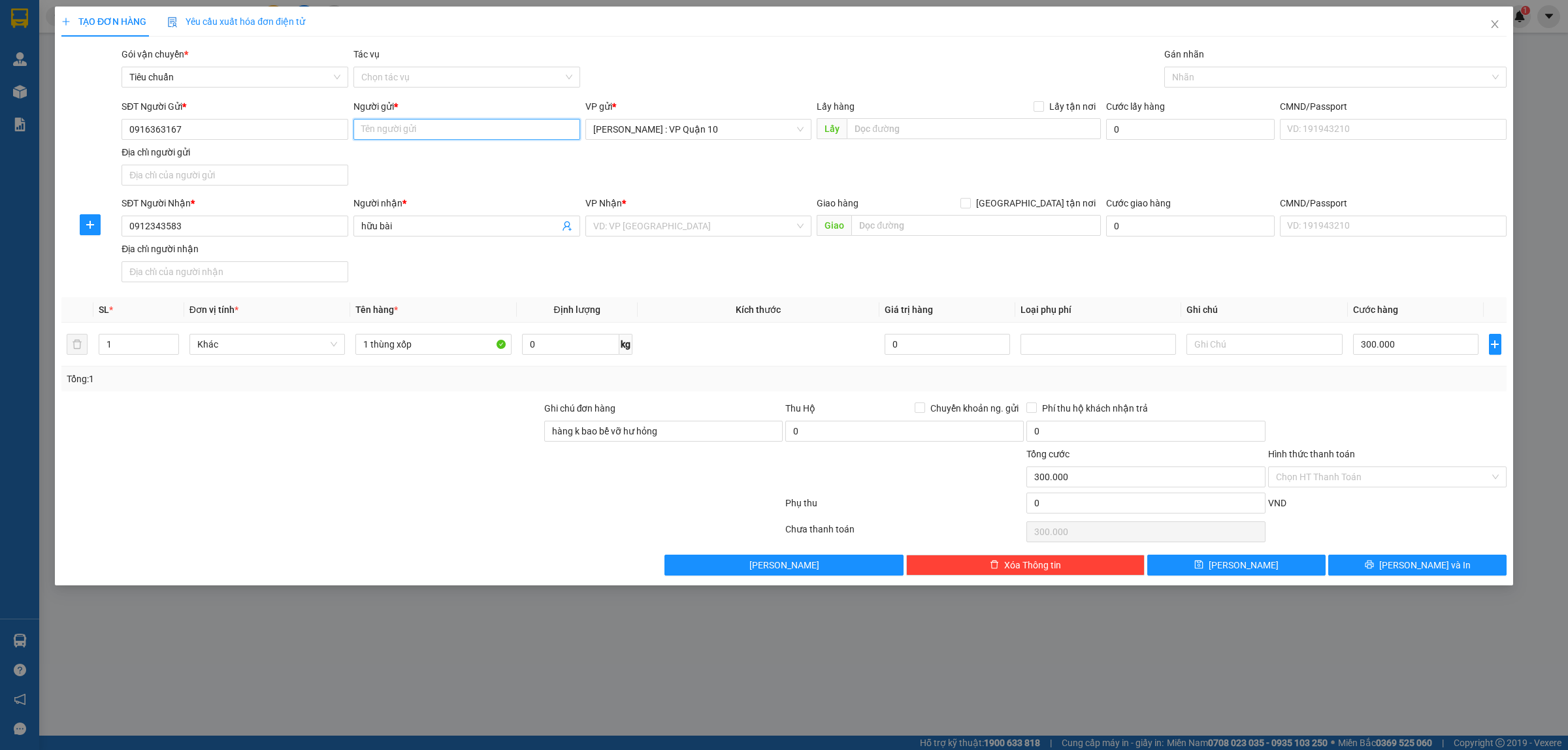
click at [393, 137] on input "Người gửi *" at bounding box center [467, 130] width 227 height 21
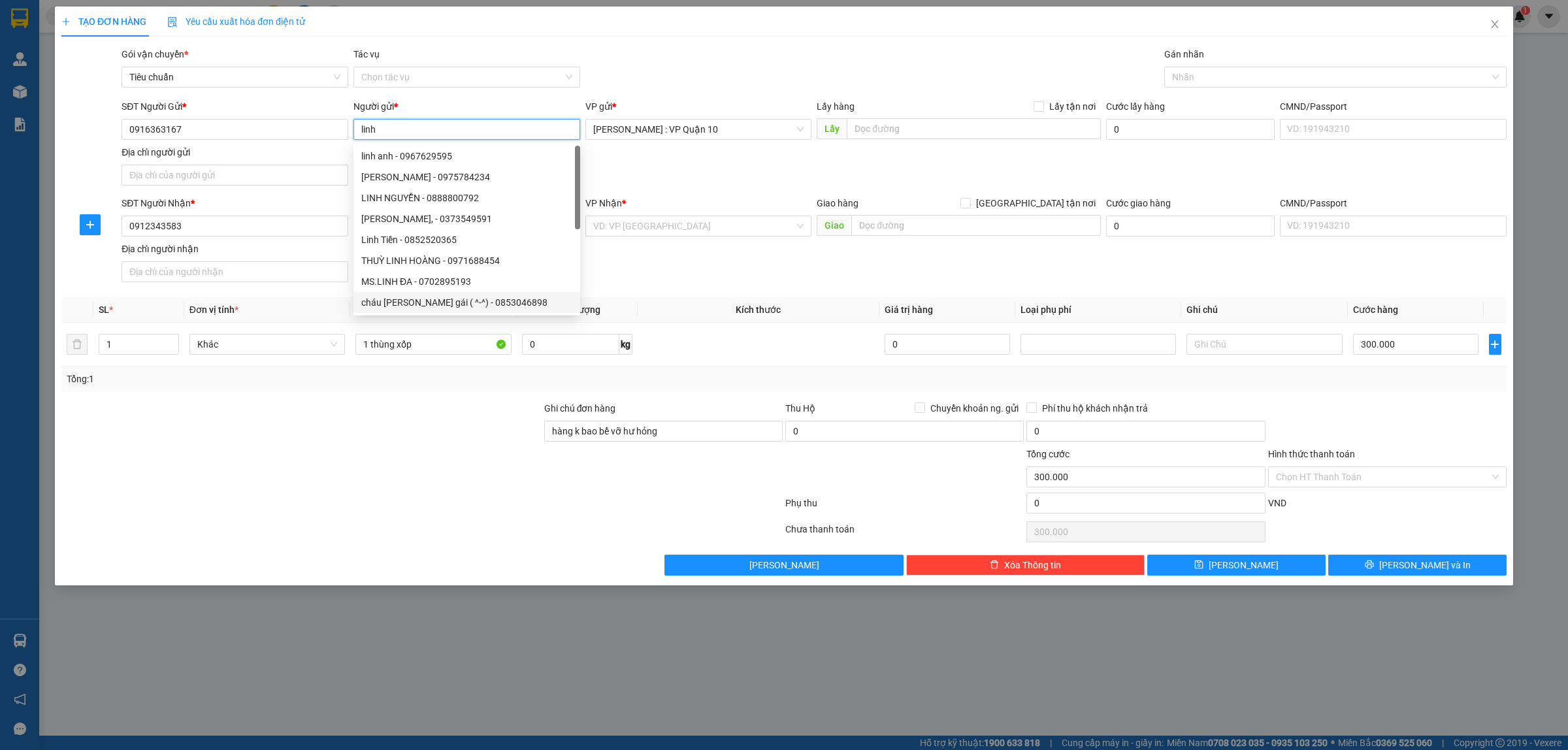
type input "linh"
drag, startPoint x: 397, startPoint y: 462, endPoint x: 406, endPoint y: 459, distance: 9.5
click at [397, 466] on div at bounding box center [301, 469] width 482 height 46
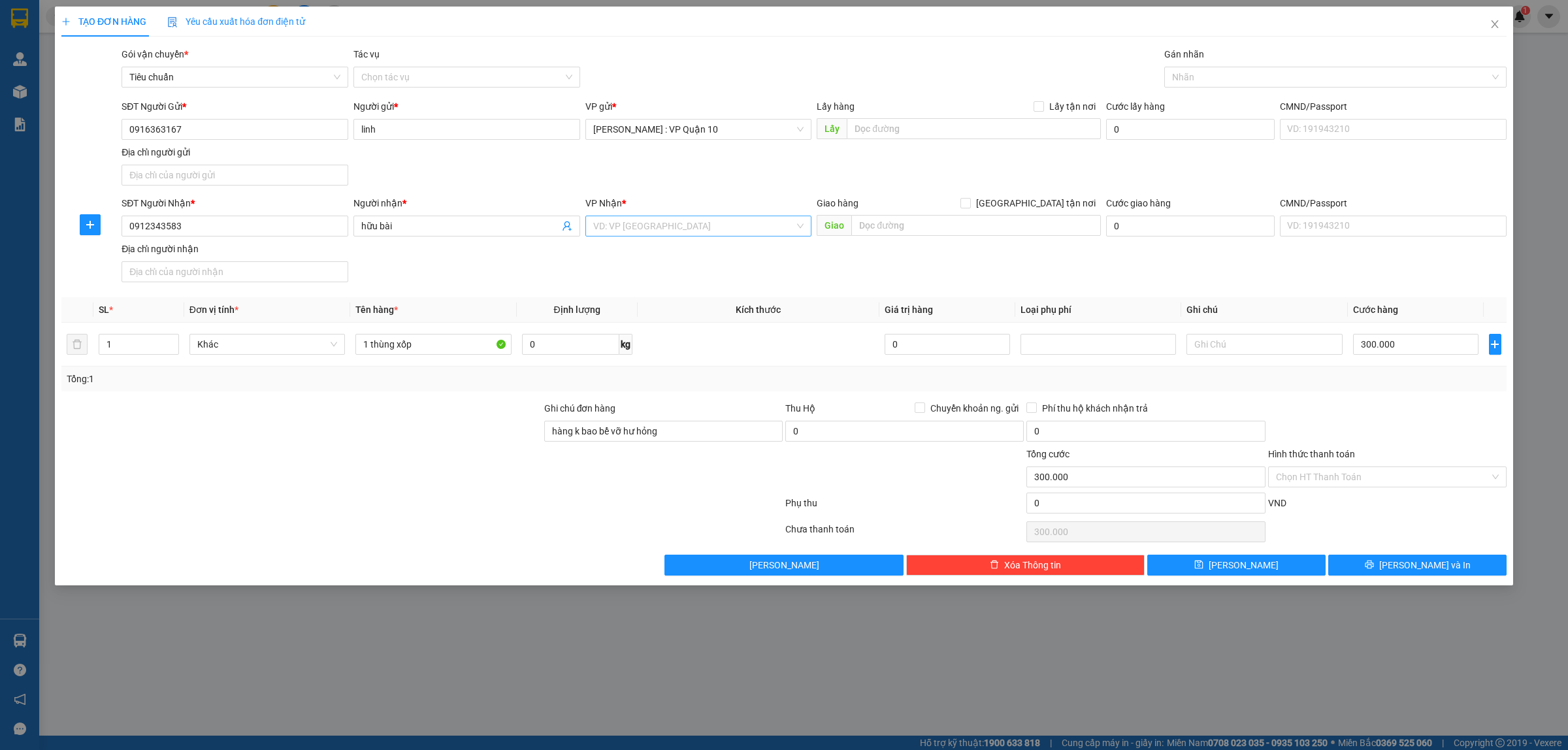
click at [615, 230] on input "search" at bounding box center [694, 226] width 202 height 19
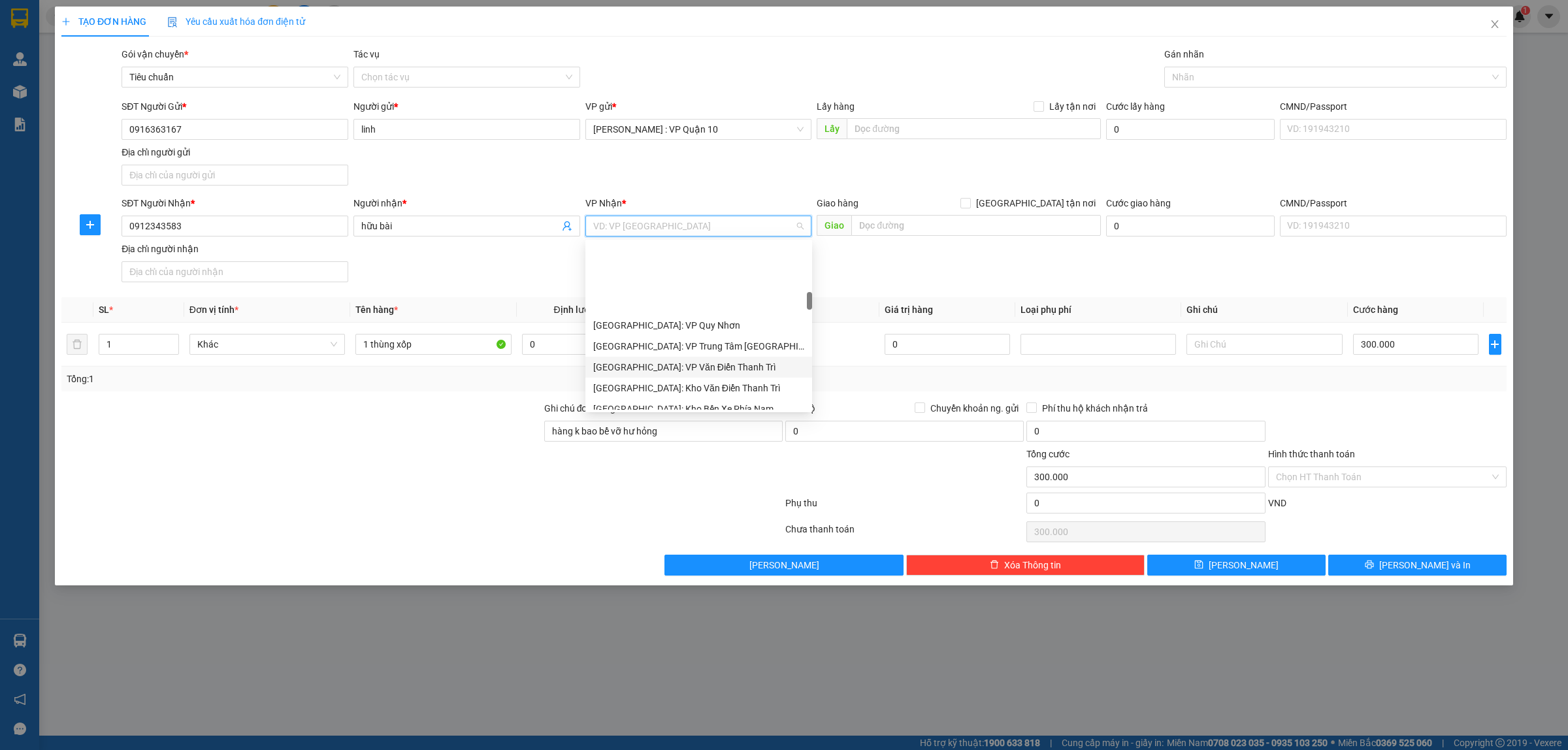
scroll to position [490, 0]
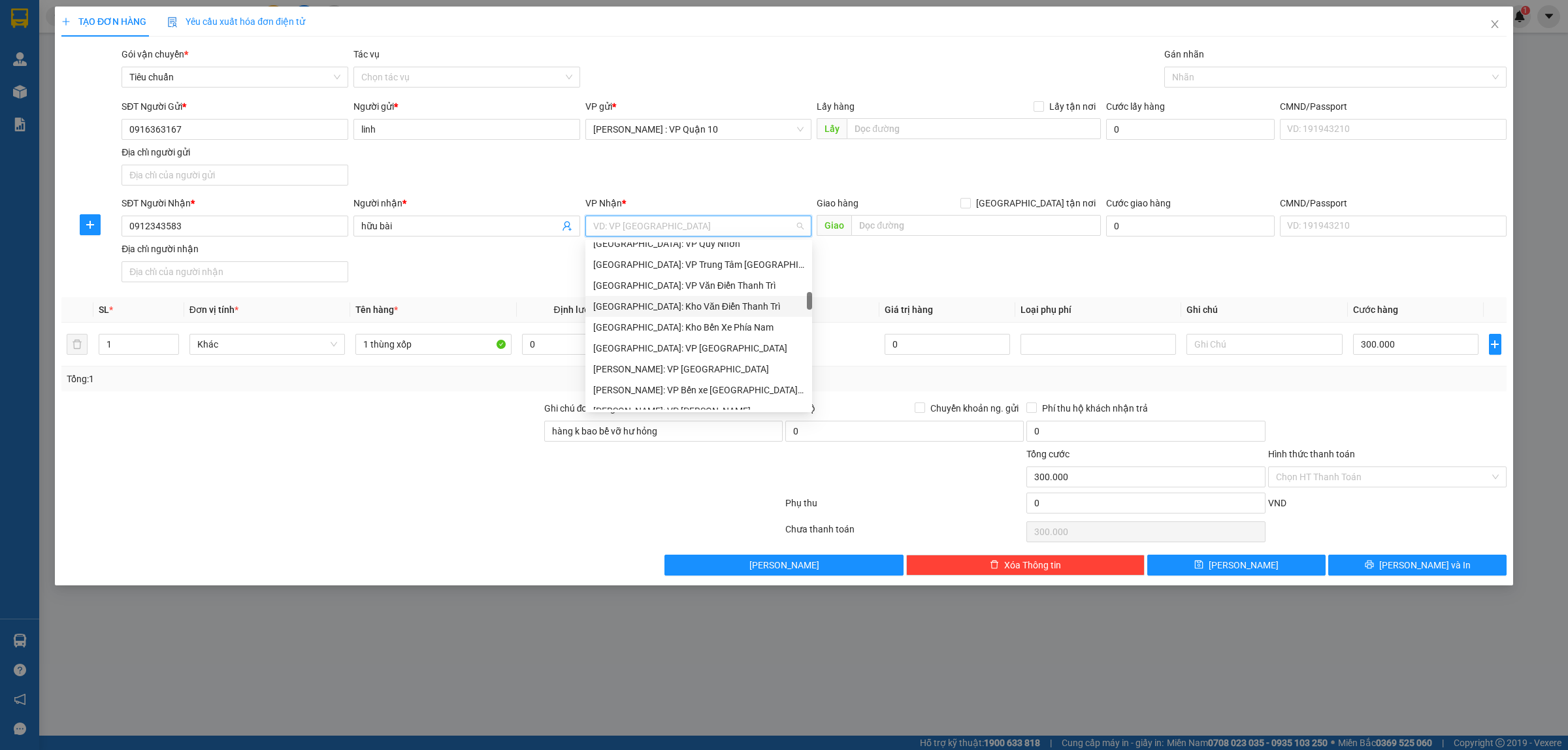
click at [679, 305] on div "[GEOGRAPHIC_DATA]: Kho Văn Điển Thanh Trì" at bounding box center [699, 306] width 211 height 14
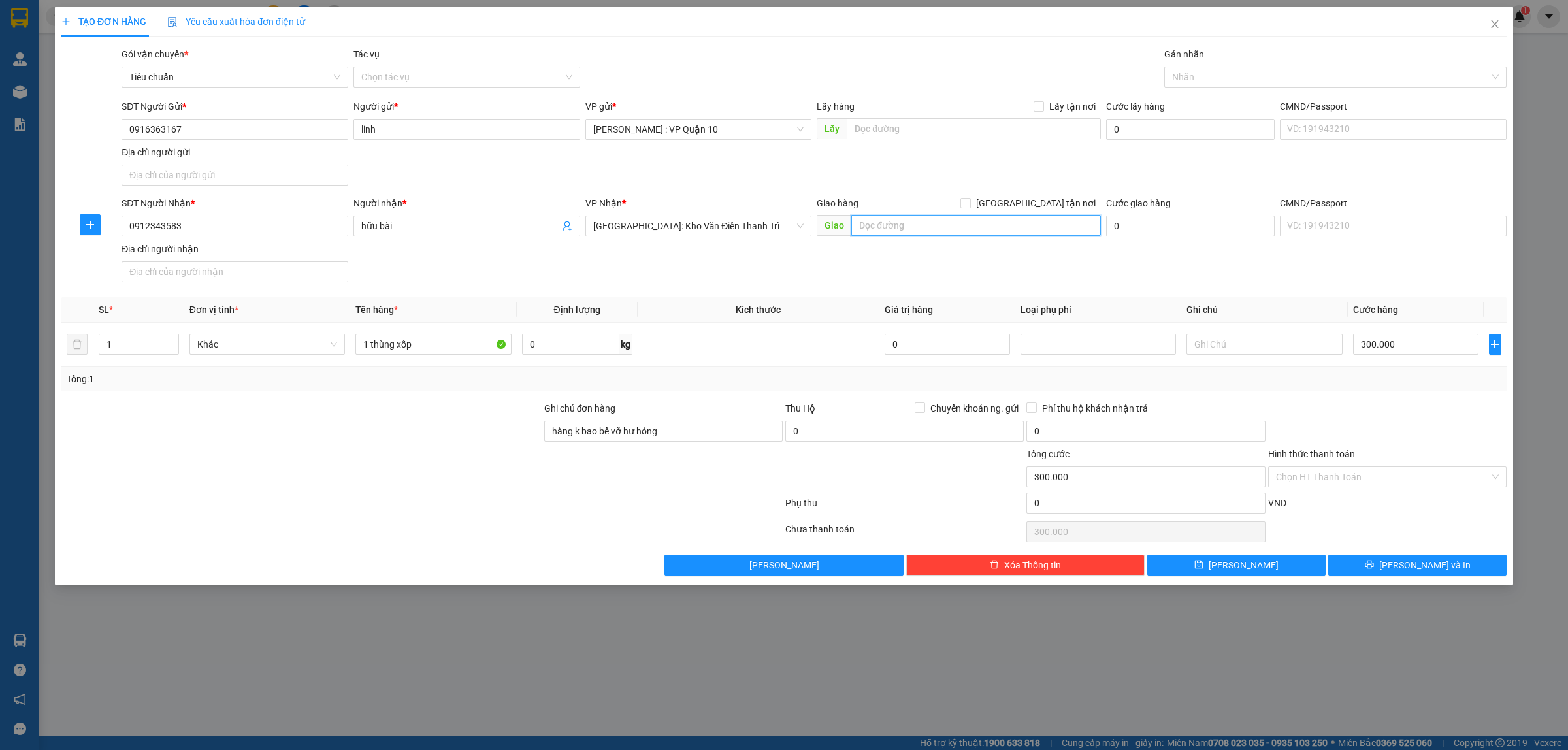
click at [883, 230] on input "text" at bounding box center [975, 225] width 250 height 21
type input "số nhà 32 ngõ 49 đường ngọc hội - p, hoàng liệt - hoàng mai - [GEOGRAPHIC_DATA]"
drag, startPoint x: 1032, startPoint y: 202, endPoint x: 1163, endPoint y: 135, distance: 147.1
click at [969, 201] on input "[GEOGRAPHIC_DATA] tận nơi" at bounding box center [965, 202] width 9 height 9
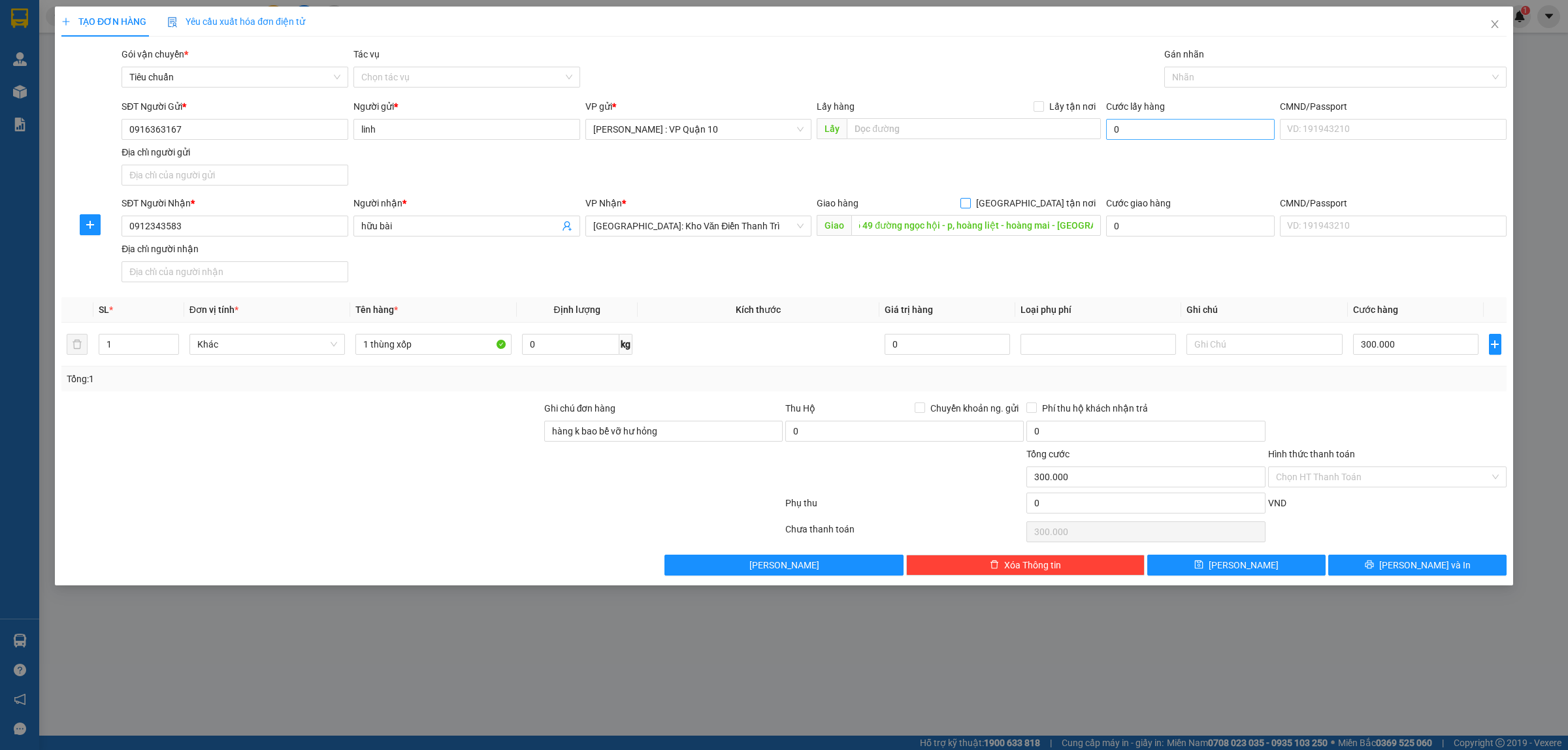
checkbox input "true"
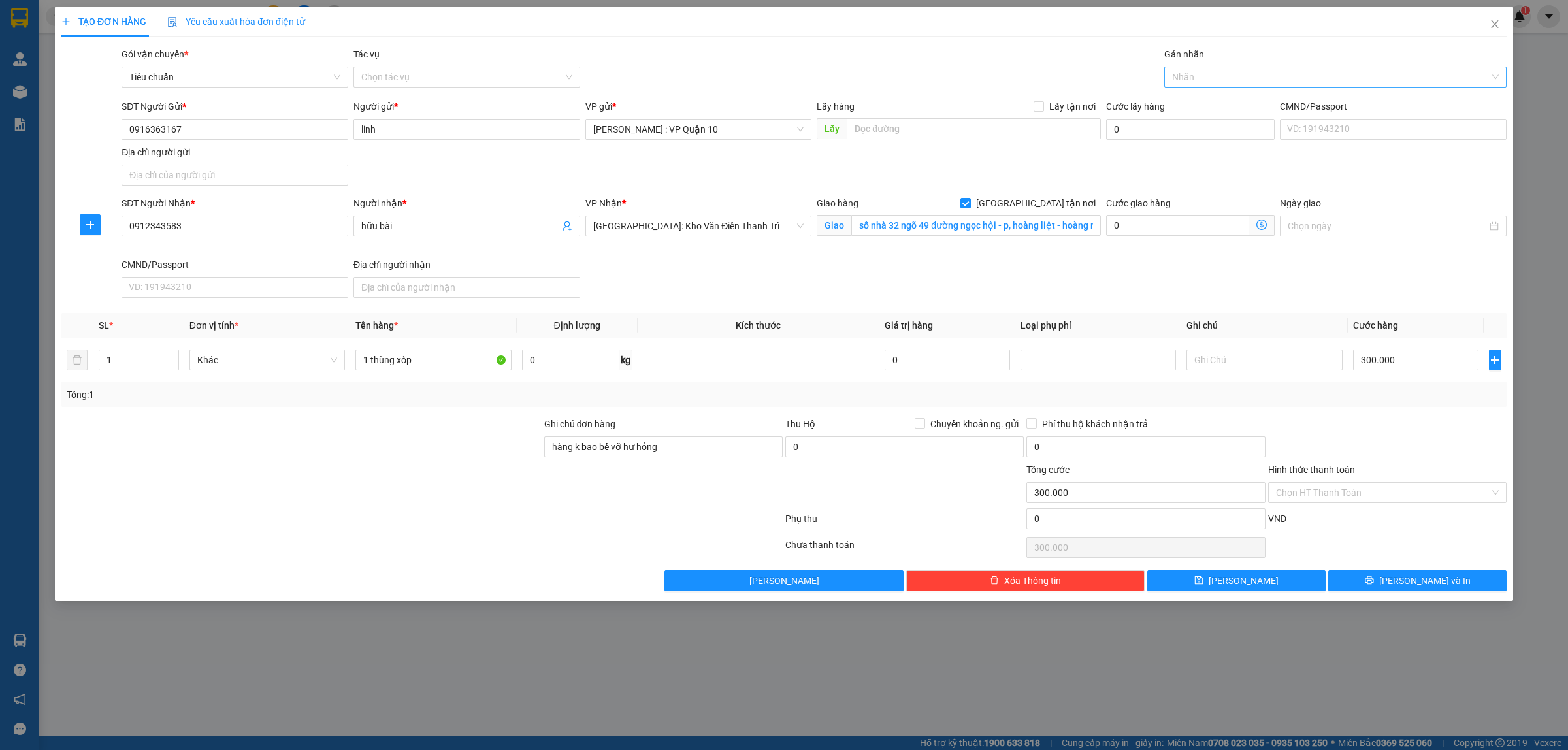
click at [1202, 79] on div at bounding box center [1328, 77] width 323 height 16
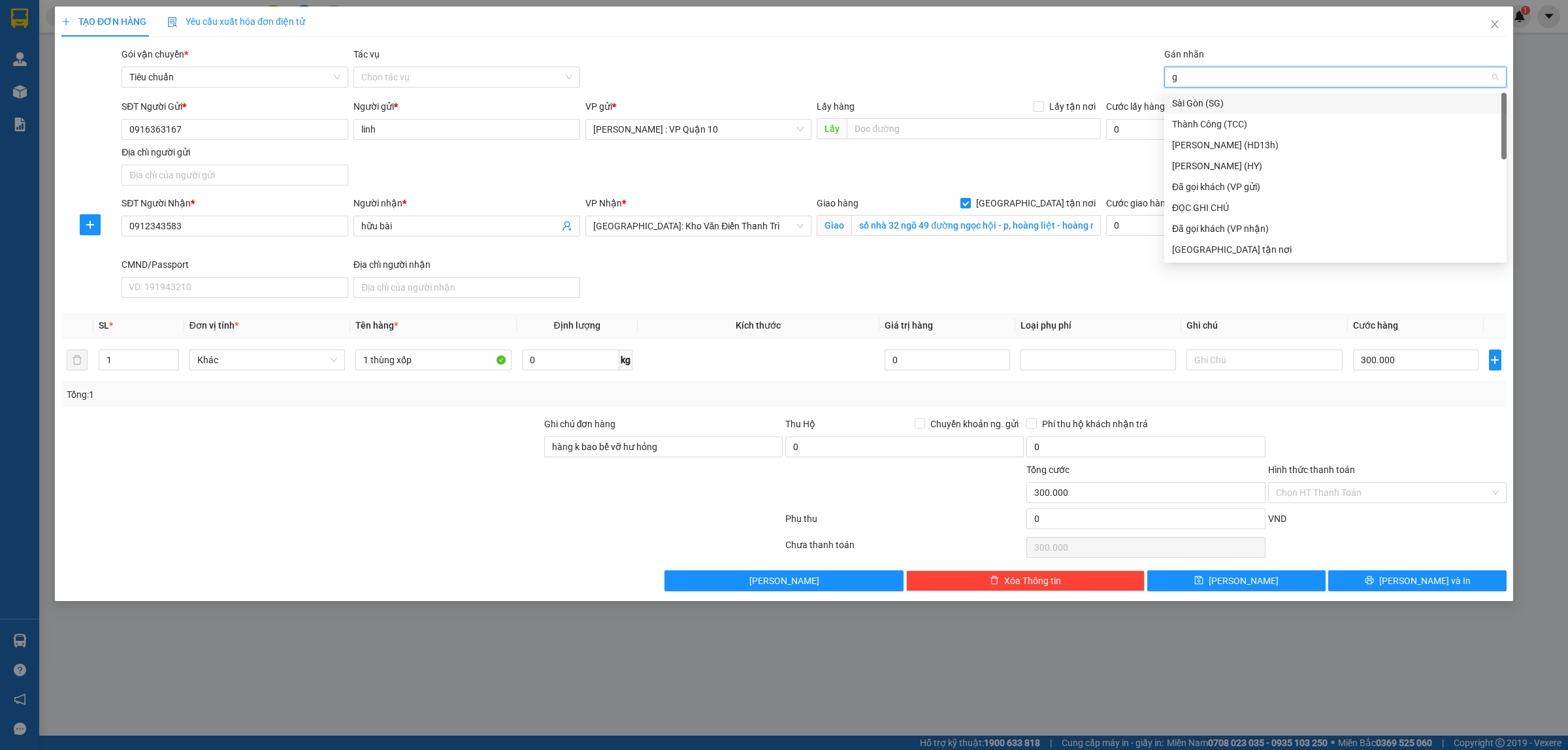
type input "gi"
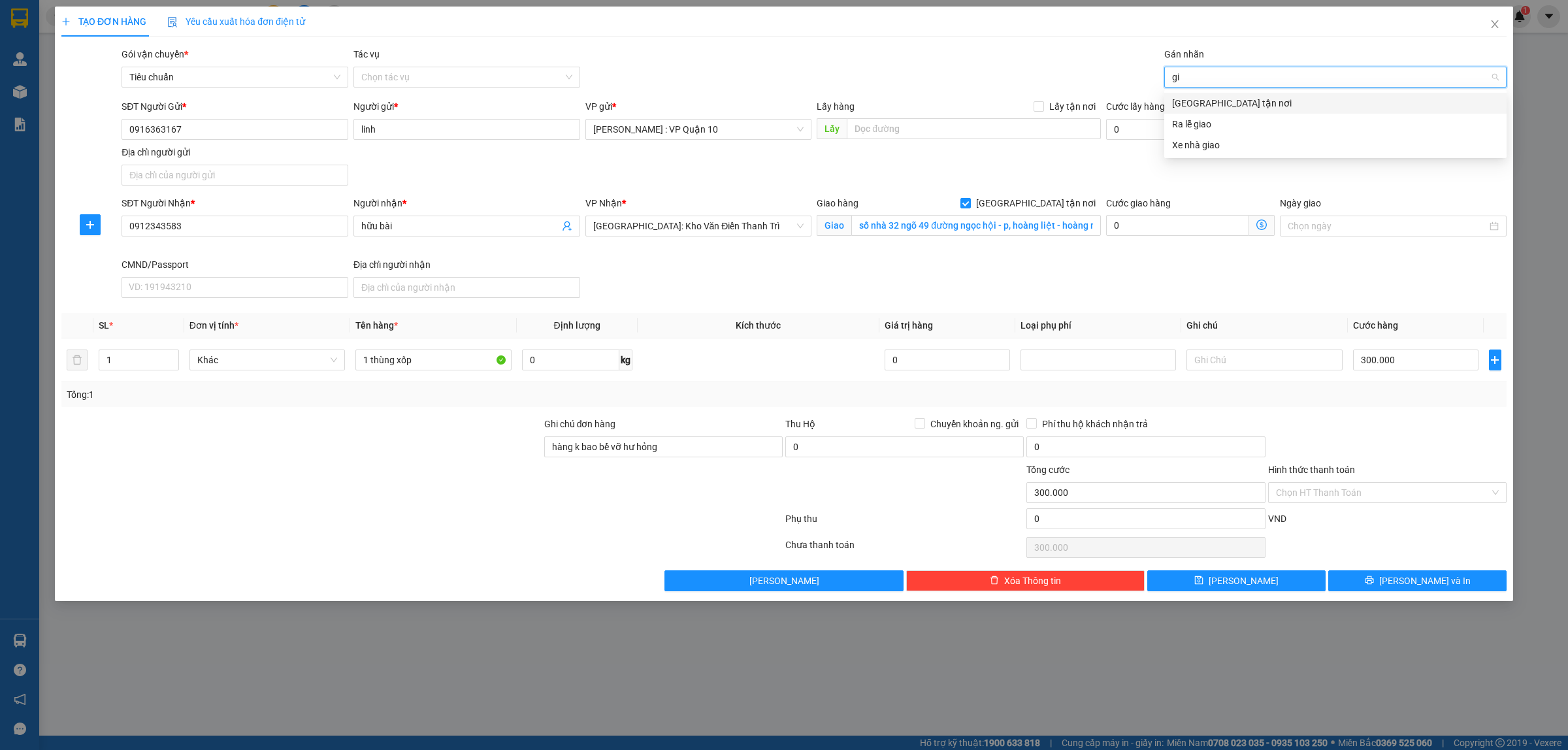
drag, startPoint x: 1199, startPoint y: 96, endPoint x: 1162, endPoint y: 81, distance: 39.9
click at [1200, 96] on div "[GEOGRAPHIC_DATA] tận nơi" at bounding box center [1335, 103] width 327 height 14
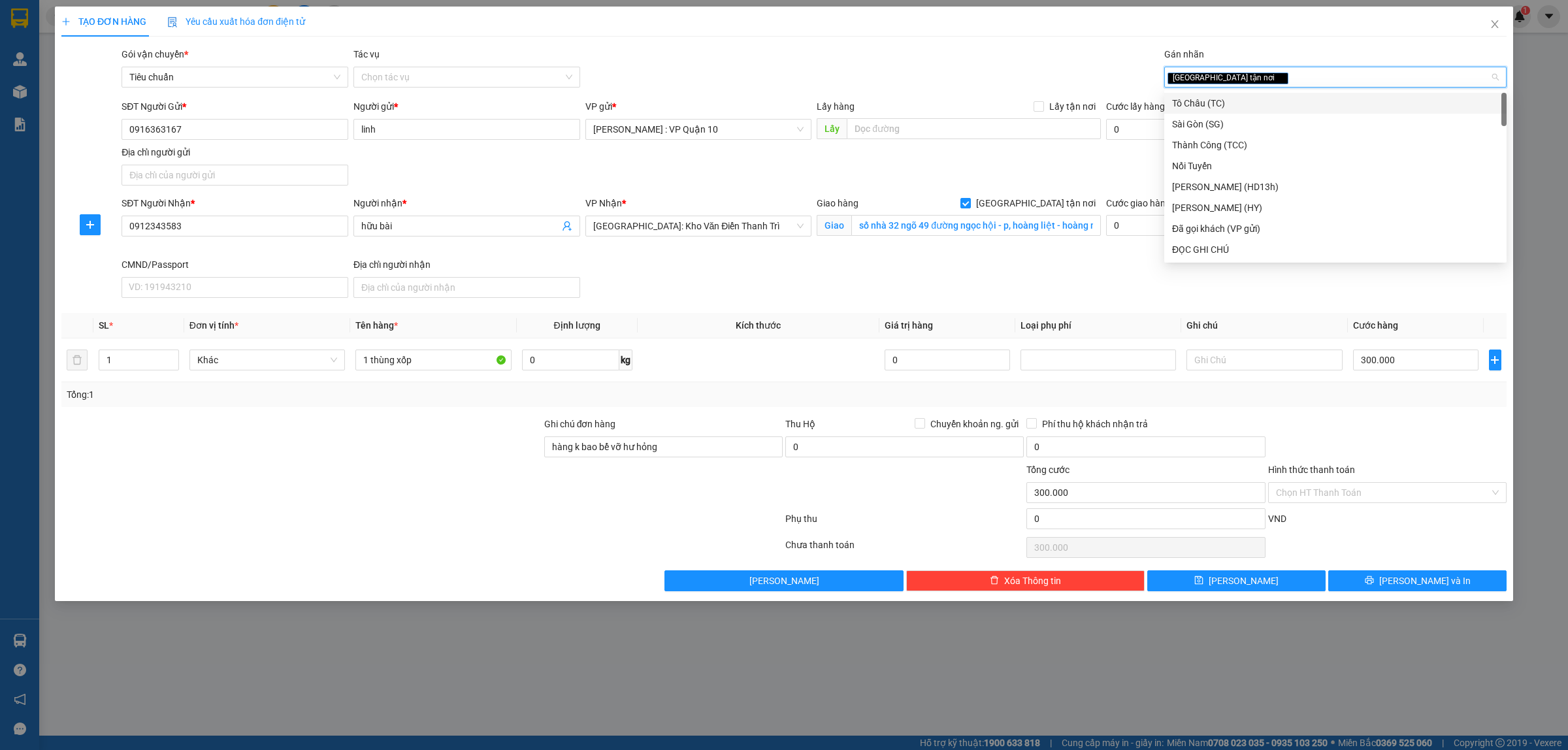
click at [1052, 53] on div "Gói vận chuyển * Tiêu chuẩn Tác vụ Chọn tác vụ Gán nhãn Giao tận nơi" at bounding box center [814, 70] width 1390 height 46
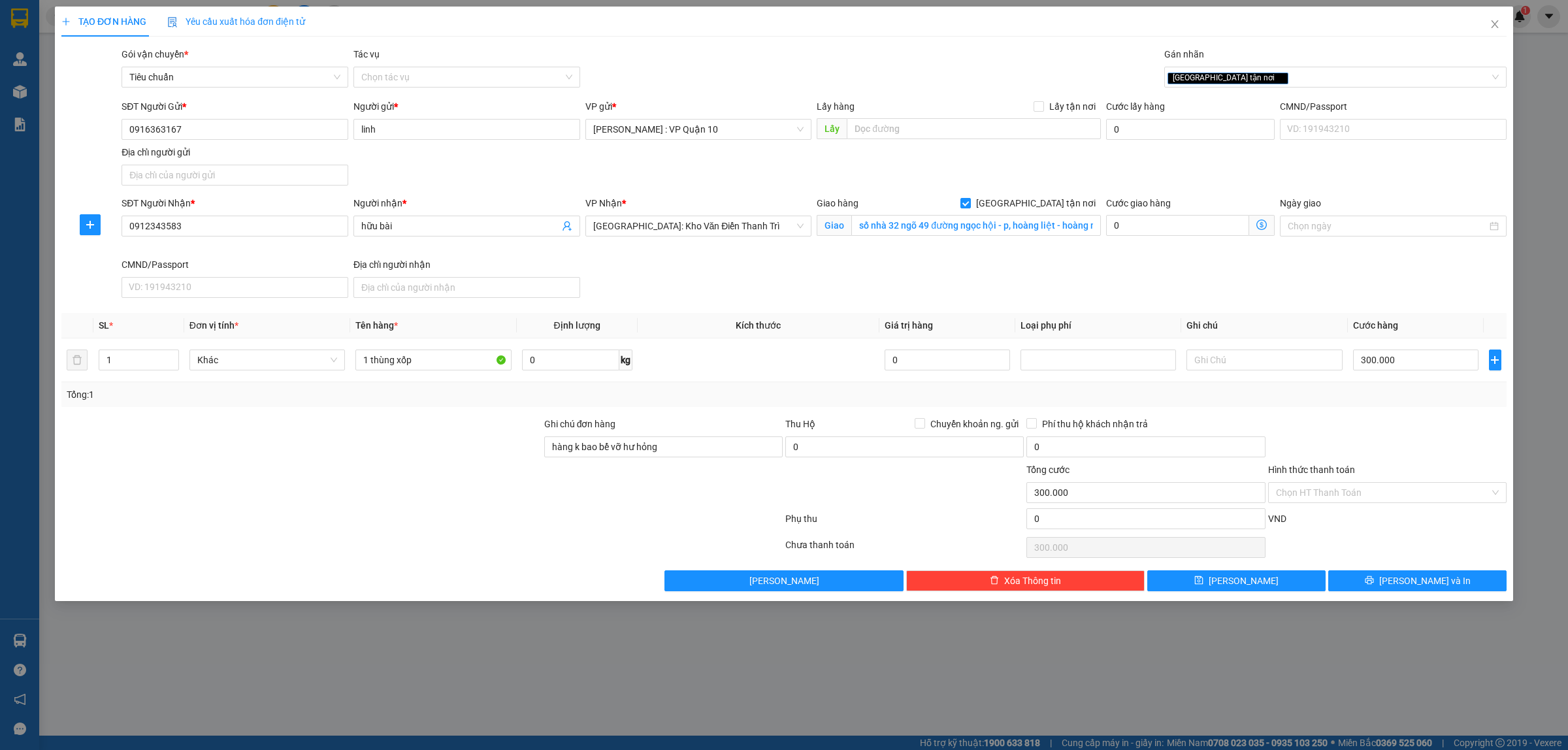
click at [733, 686] on div "TẠO ĐƠN HÀNG Yêu cầu xuất hóa đơn điện tử Transit Pickup Surcharge Ids Transit …" at bounding box center [784, 375] width 1568 height 750
click at [1318, 487] on input "Hình thức thanh toán" at bounding box center [1382, 492] width 214 height 19
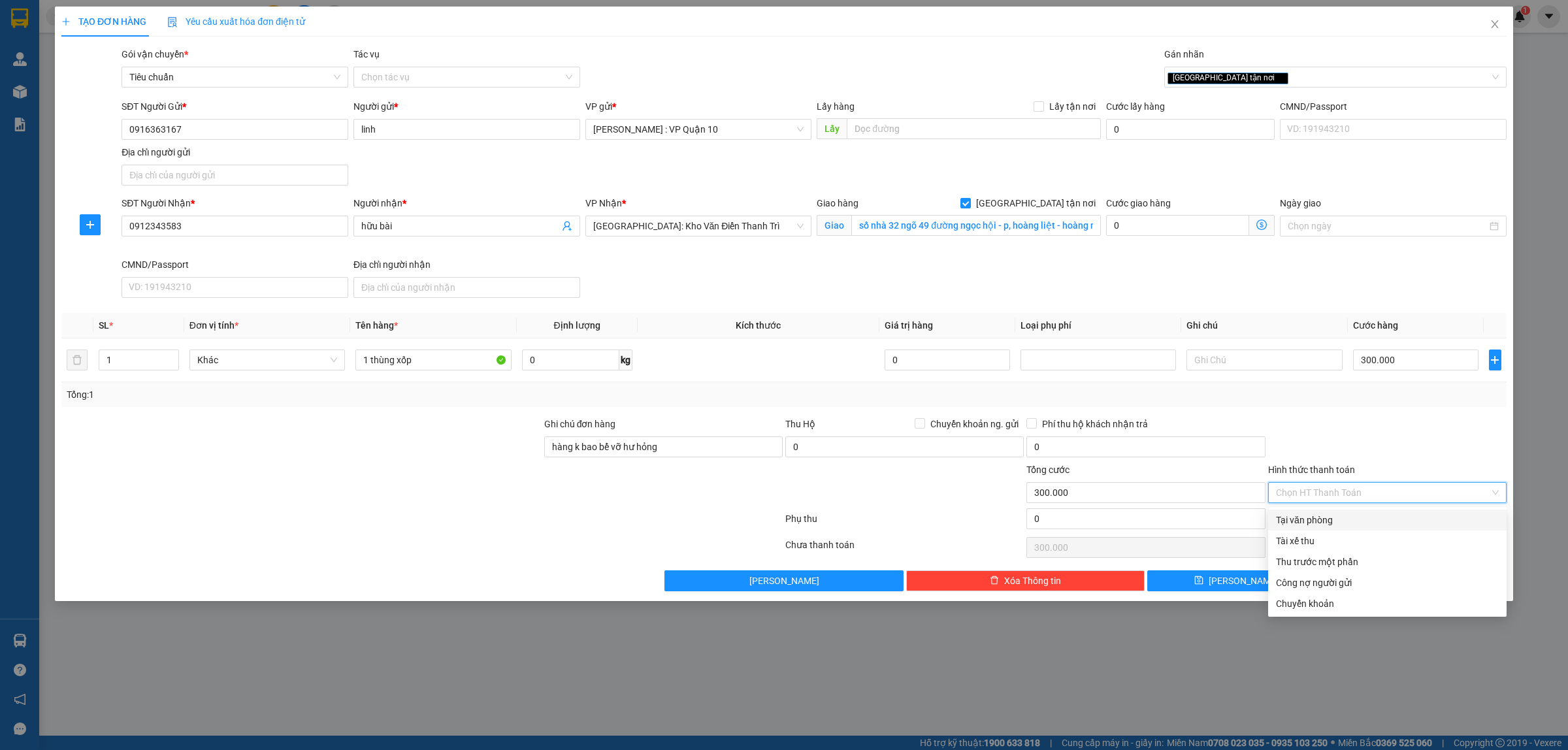
drag, startPoint x: 1311, startPoint y: 515, endPoint x: 1333, endPoint y: 526, distance: 24.6
click at [1311, 515] on div "Tại văn phòng" at bounding box center [1387, 520] width 222 height 14
type input "0"
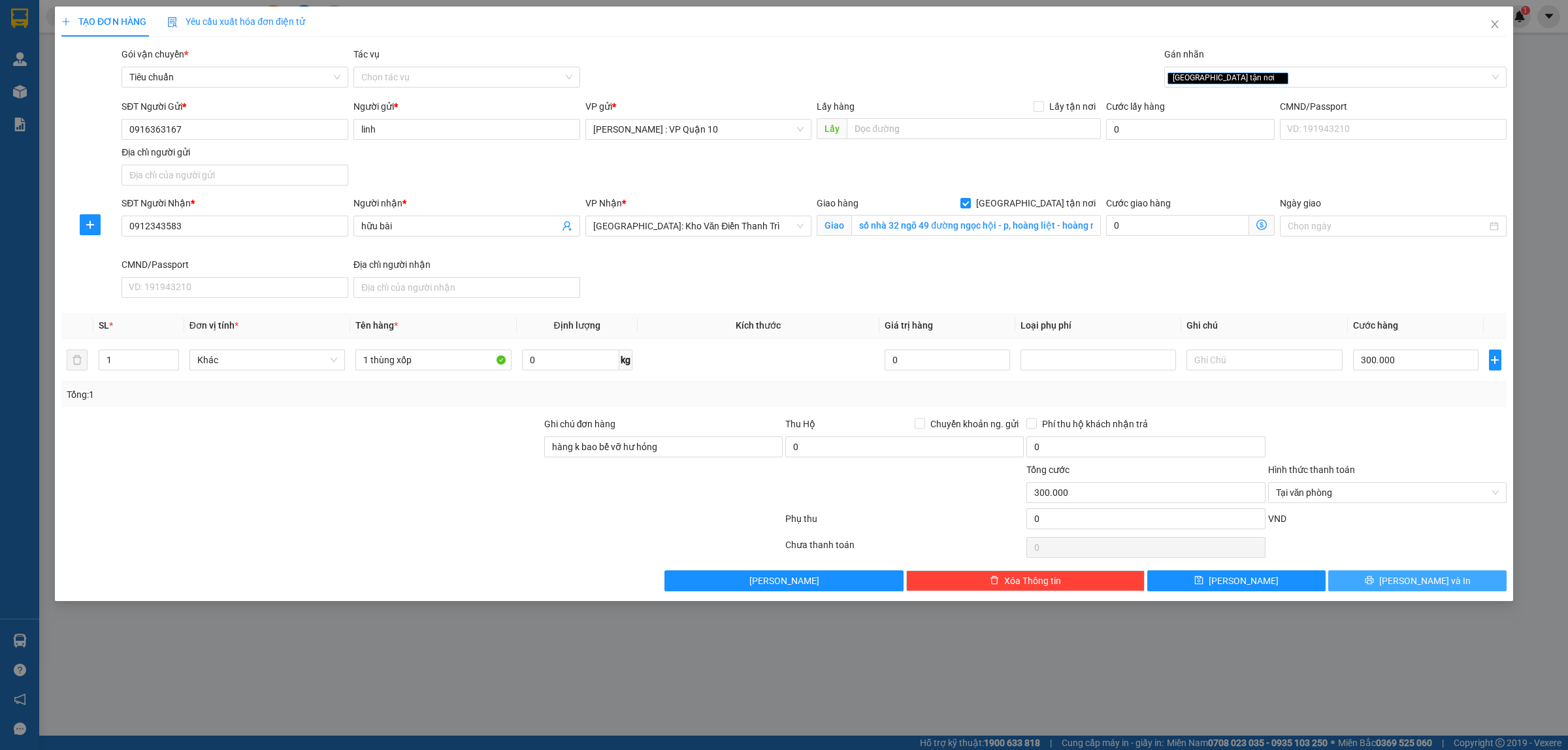
click at [1382, 583] on button "[PERSON_NAME] và In" at bounding box center [1417, 580] width 179 height 21
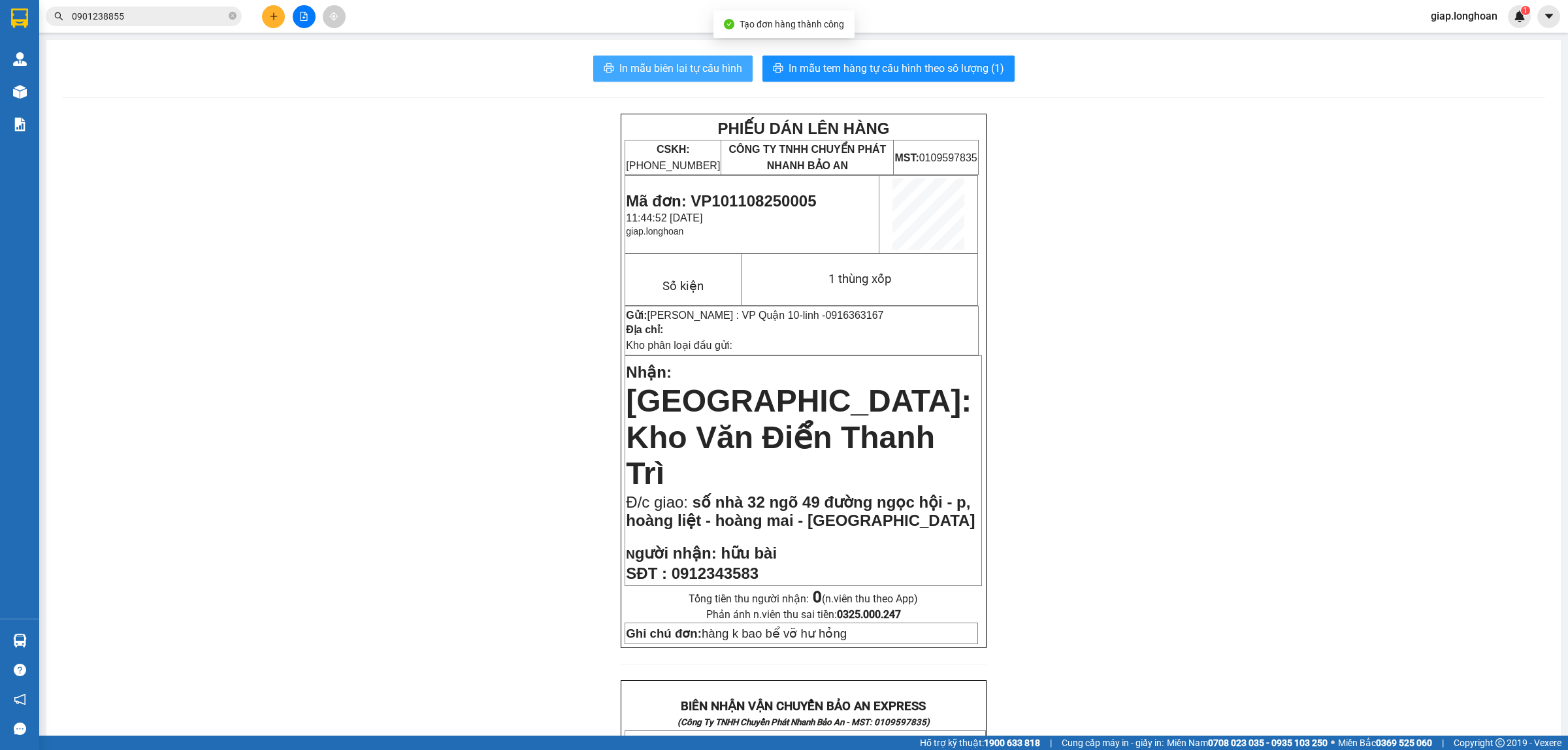
click at [681, 68] on span "In mẫu biên lai tự cấu hình" at bounding box center [680, 68] width 123 height 17
click at [856, 63] on span "In mẫu tem hàng tự cấu hình theo số lượng (1)" at bounding box center [897, 68] width 215 height 17
click at [403, 344] on div "PHIẾU DÁN LÊN HÀNG CSKH: [PHONE_NUMBER] CÔNG TY TNHH CHUYỂN PHÁT NHANH BẢO AN M…" at bounding box center [804, 732] width 1483 height 1238
click at [275, 21] on button at bounding box center [273, 17] width 23 height 23
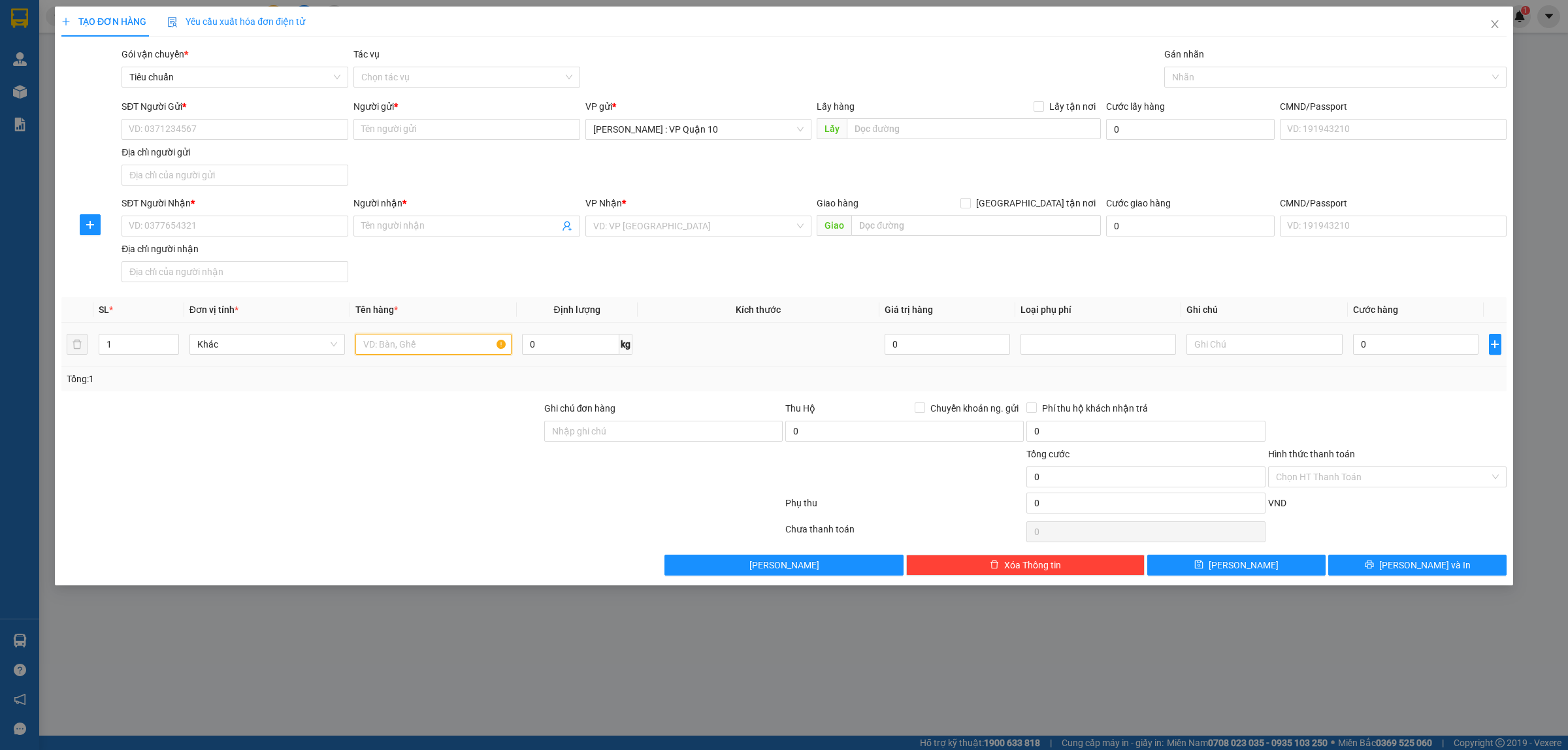
click at [384, 347] on input "text" at bounding box center [433, 344] width 156 height 21
type input "1 cây vải"
click at [632, 227] on input "search" at bounding box center [694, 226] width 202 height 19
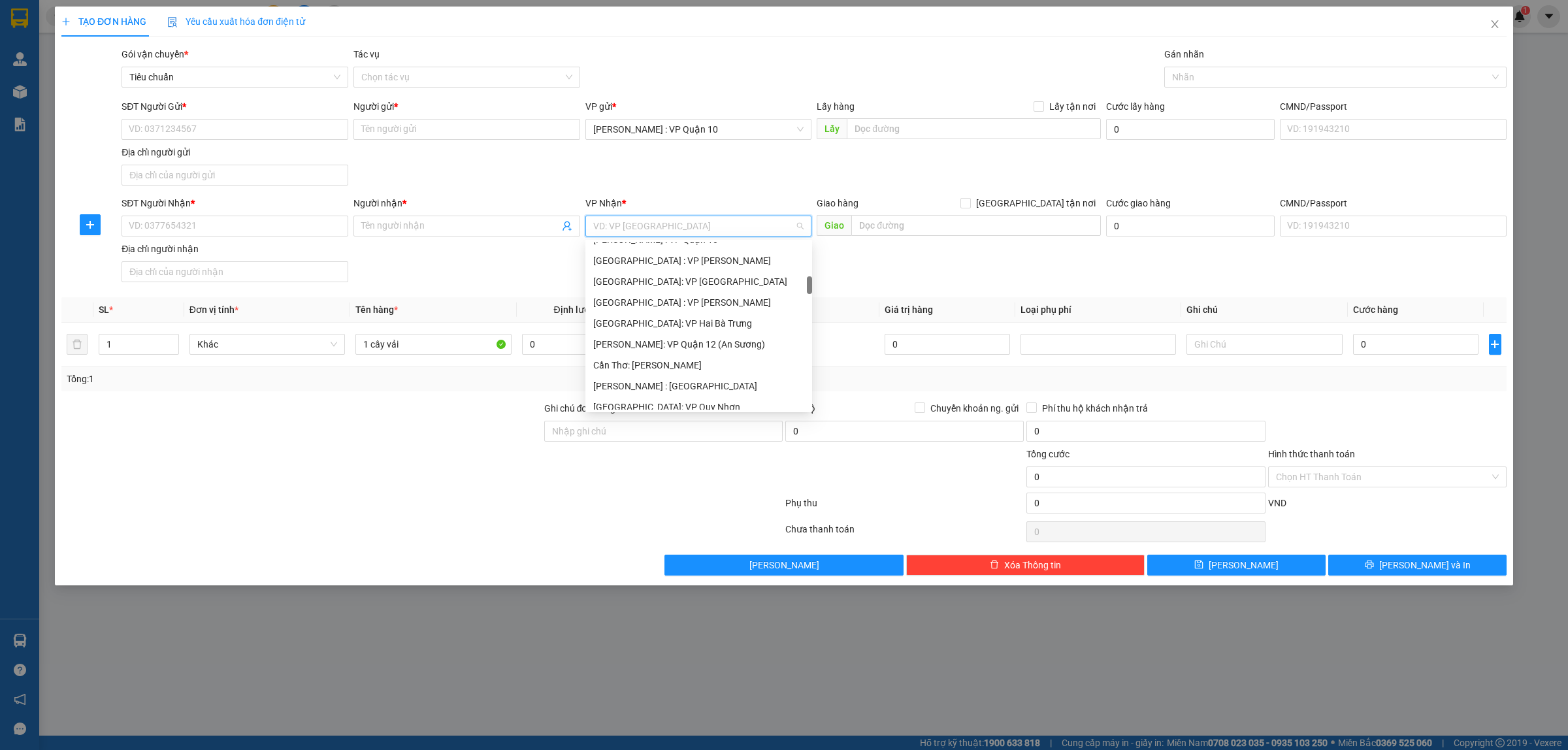
scroll to position [408, 0]
click at [658, 387] on div "[GEOGRAPHIC_DATA]: Kho Văn Điển Thanh Trì" at bounding box center [699, 388] width 211 height 14
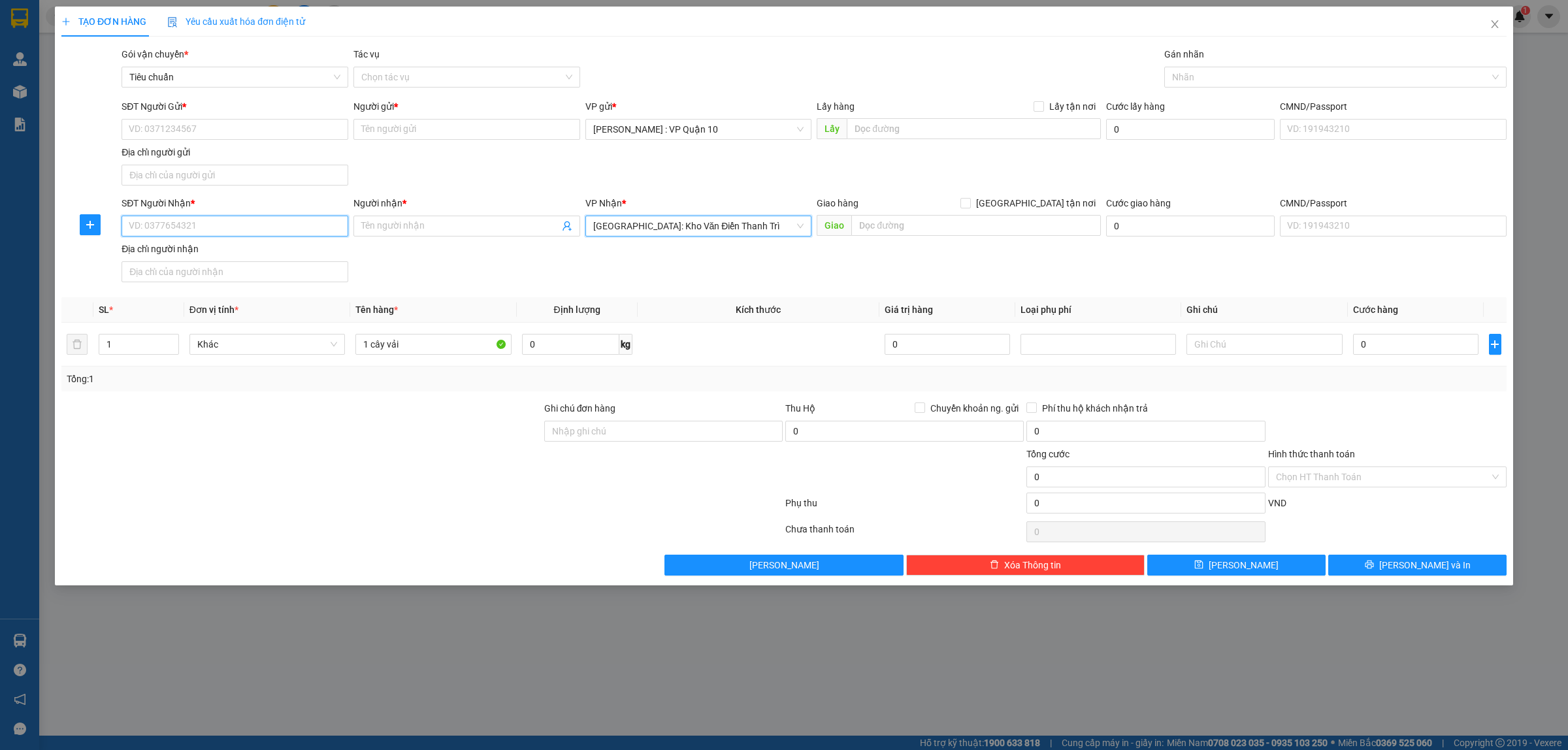
click at [181, 225] on input "SĐT Người Nhận *" at bounding box center [235, 226] width 227 height 21
type input "0902407374"
click at [390, 228] on input "Người nhận *" at bounding box center [461, 226] width 198 height 14
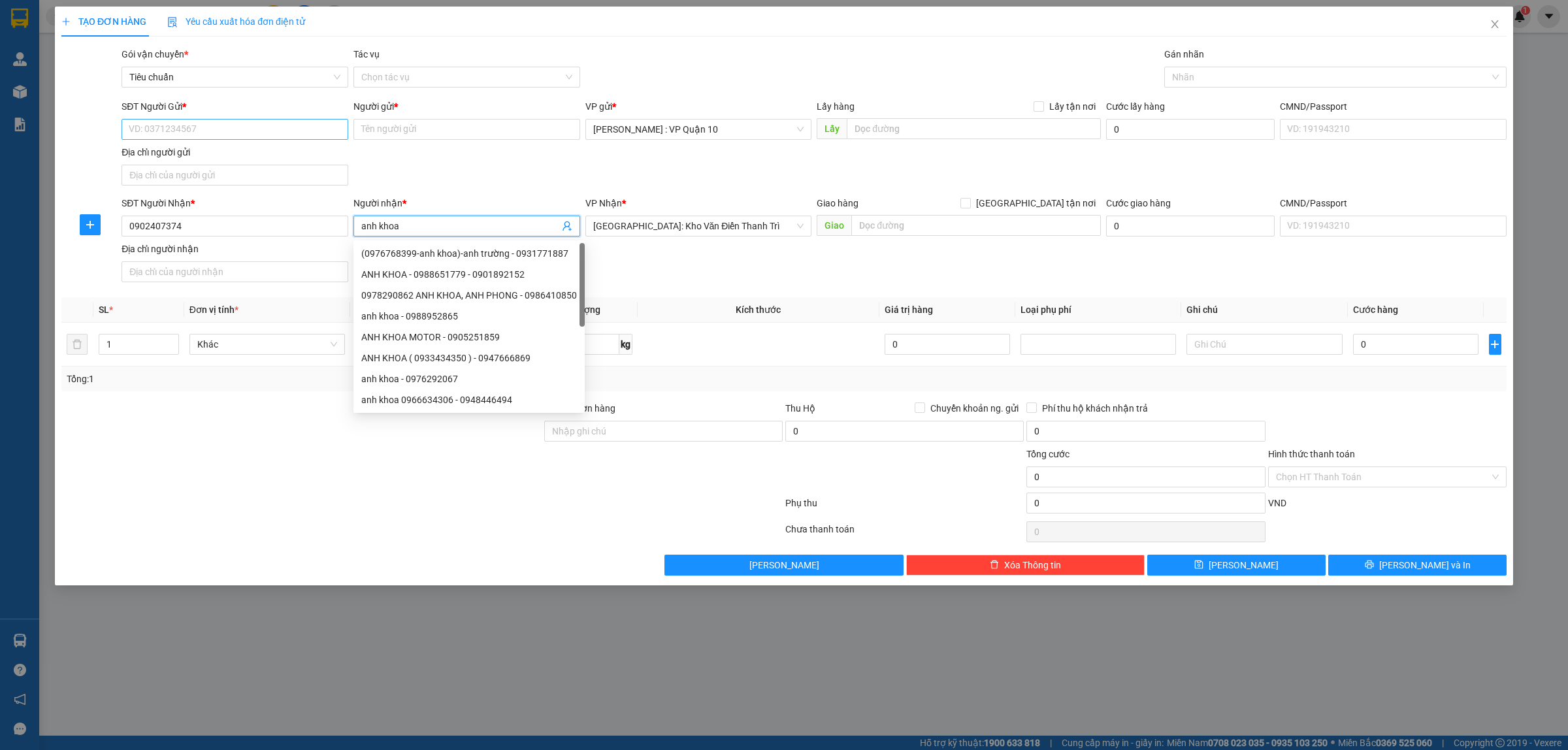
type input "anh khoa"
click at [282, 134] on input "SĐT Người Gửi *" at bounding box center [235, 130] width 227 height 21
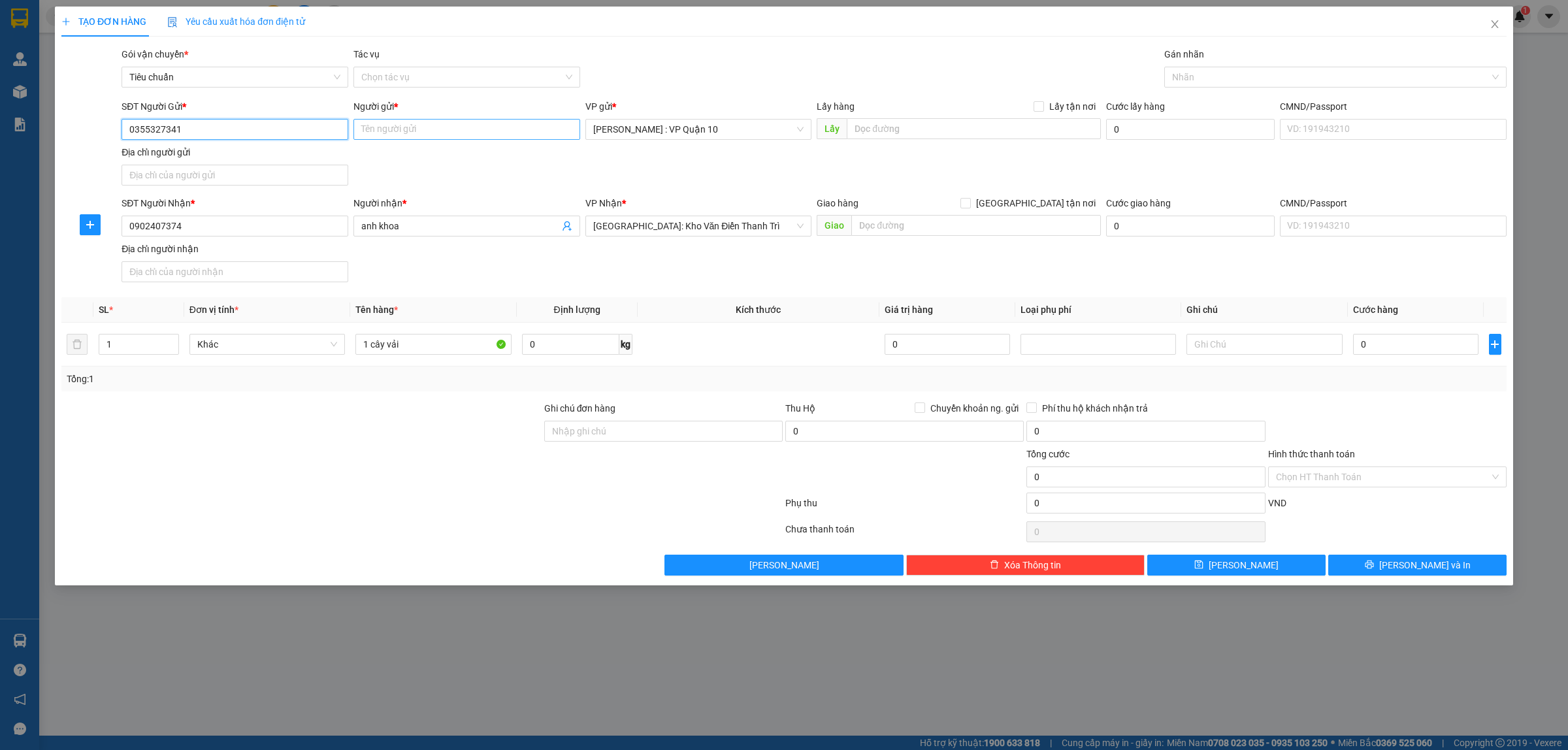
type input "0355327341"
click at [367, 129] on input "Người gửi *" at bounding box center [467, 130] width 227 height 21
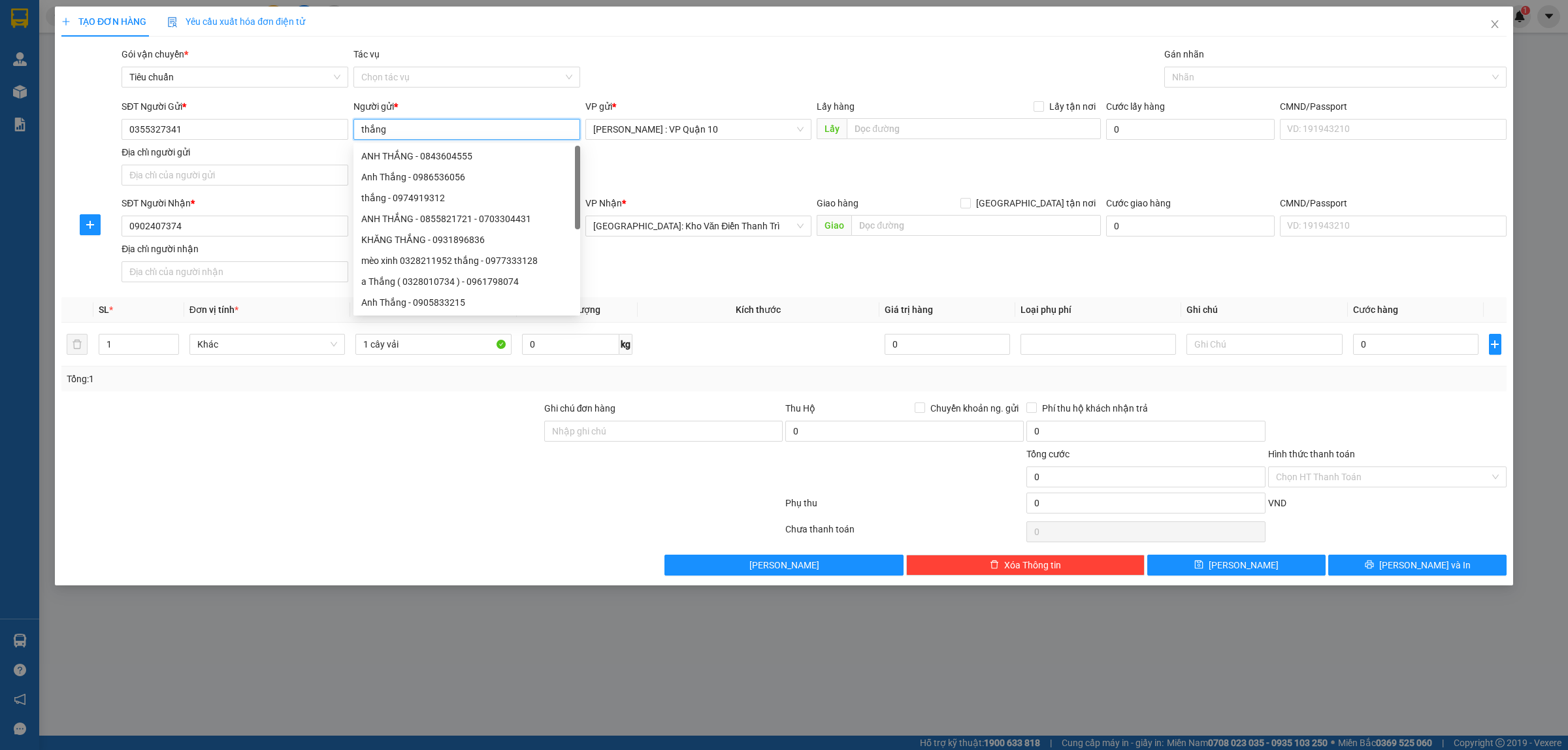
type input "thắng"
drag, startPoint x: 400, startPoint y: 475, endPoint x: 457, endPoint y: 446, distance: 64.0
click at [410, 471] on div at bounding box center [301, 469] width 482 height 46
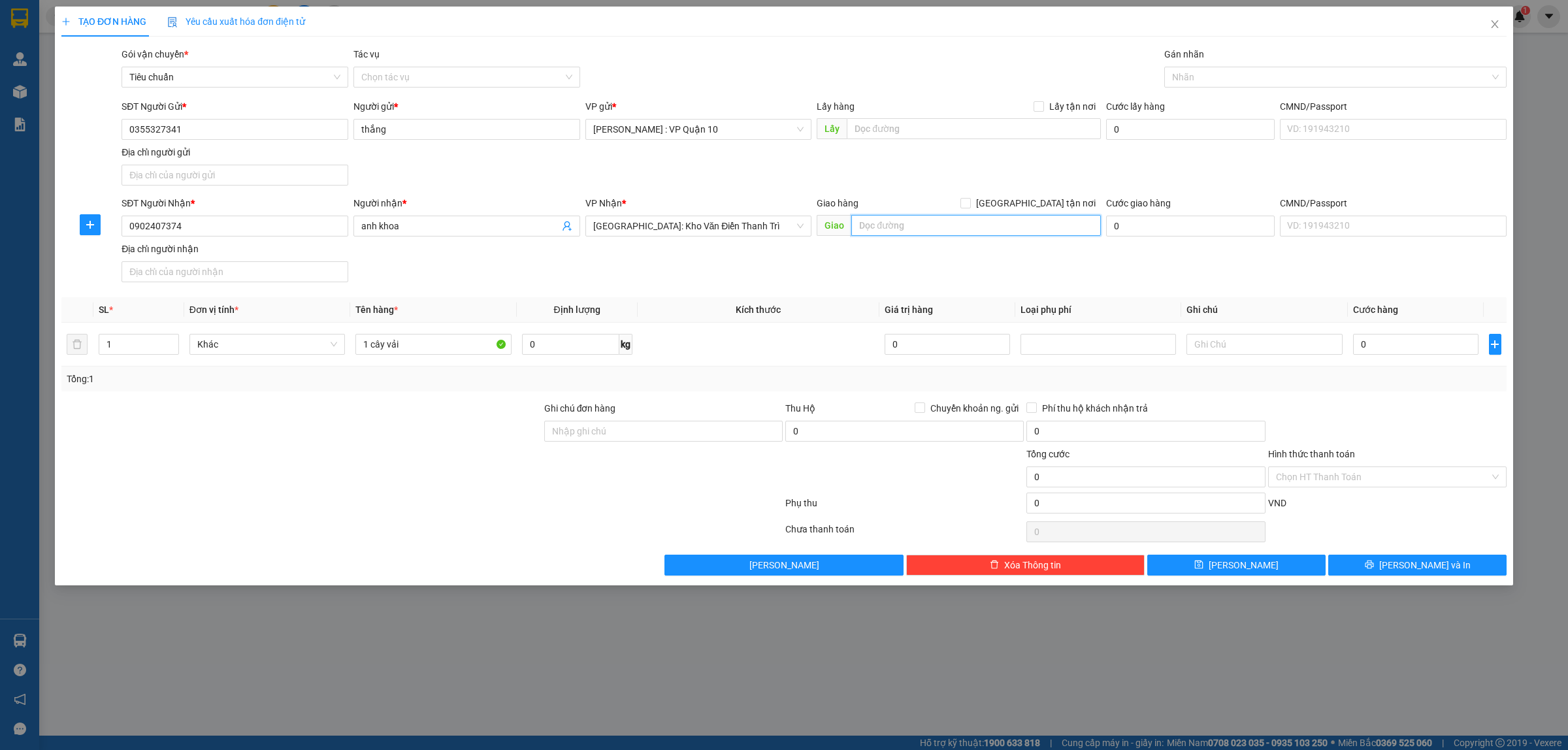
click at [925, 235] on input "text" at bounding box center [975, 225] width 250 height 21
click at [1199, 77] on div at bounding box center [1328, 77] width 323 height 16
type input "hưng yên - số nhà 212 đương phạm bạch hổ - p, [GEOGRAPHIC_DATA] - [GEOGRAPHIC_D…"
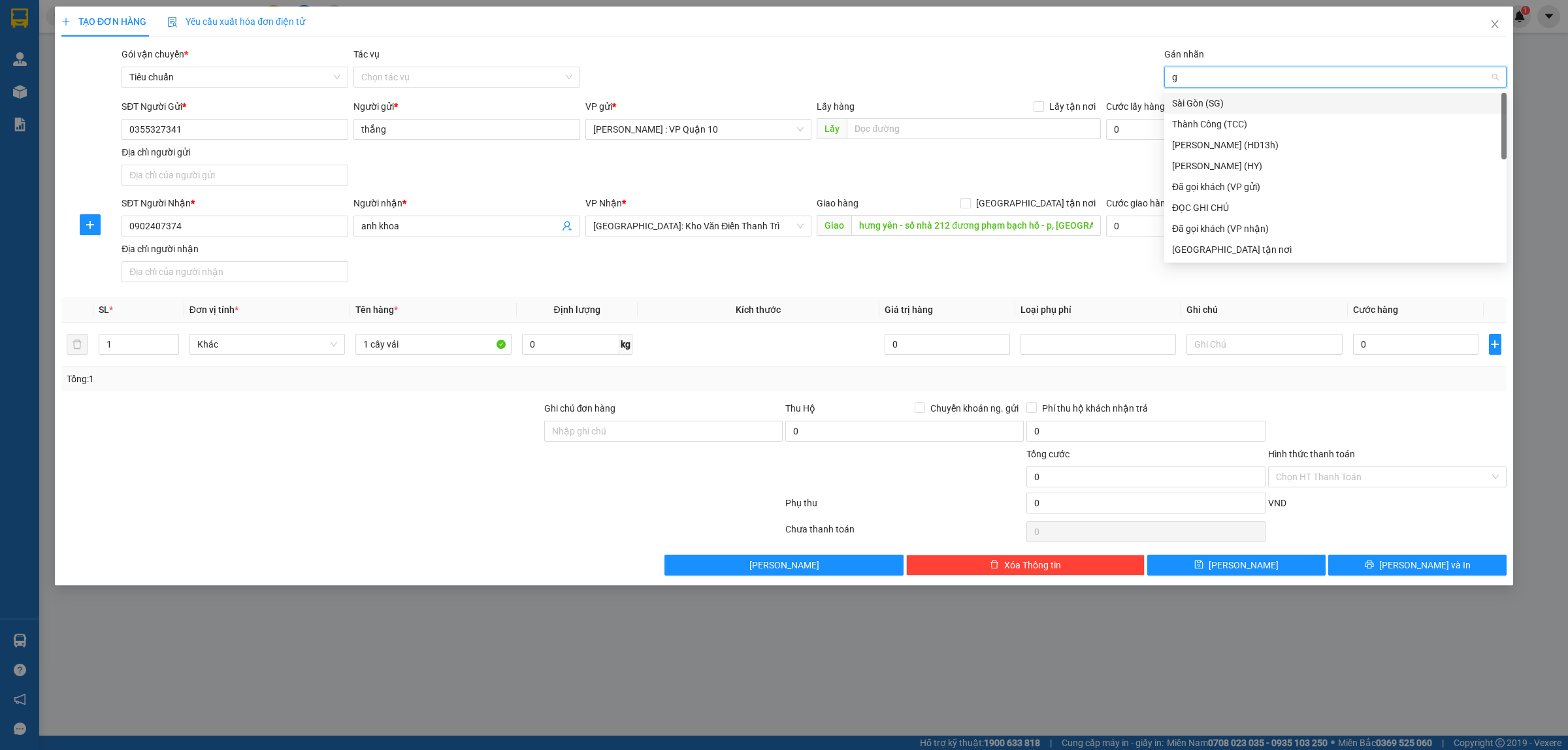
type input "gi"
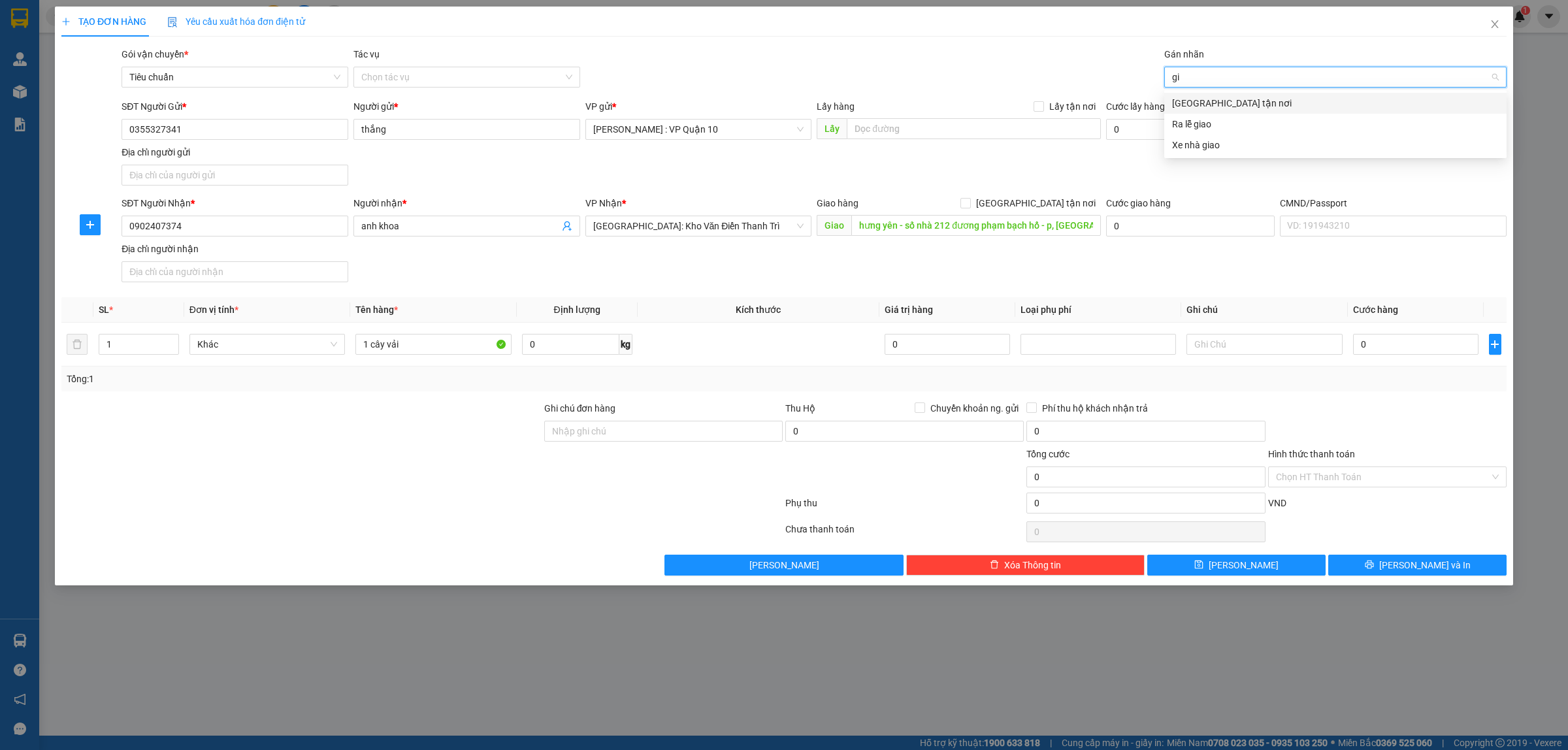
click at [1184, 100] on div "[GEOGRAPHIC_DATA] tận nơi" at bounding box center [1335, 103] width 327 height 14
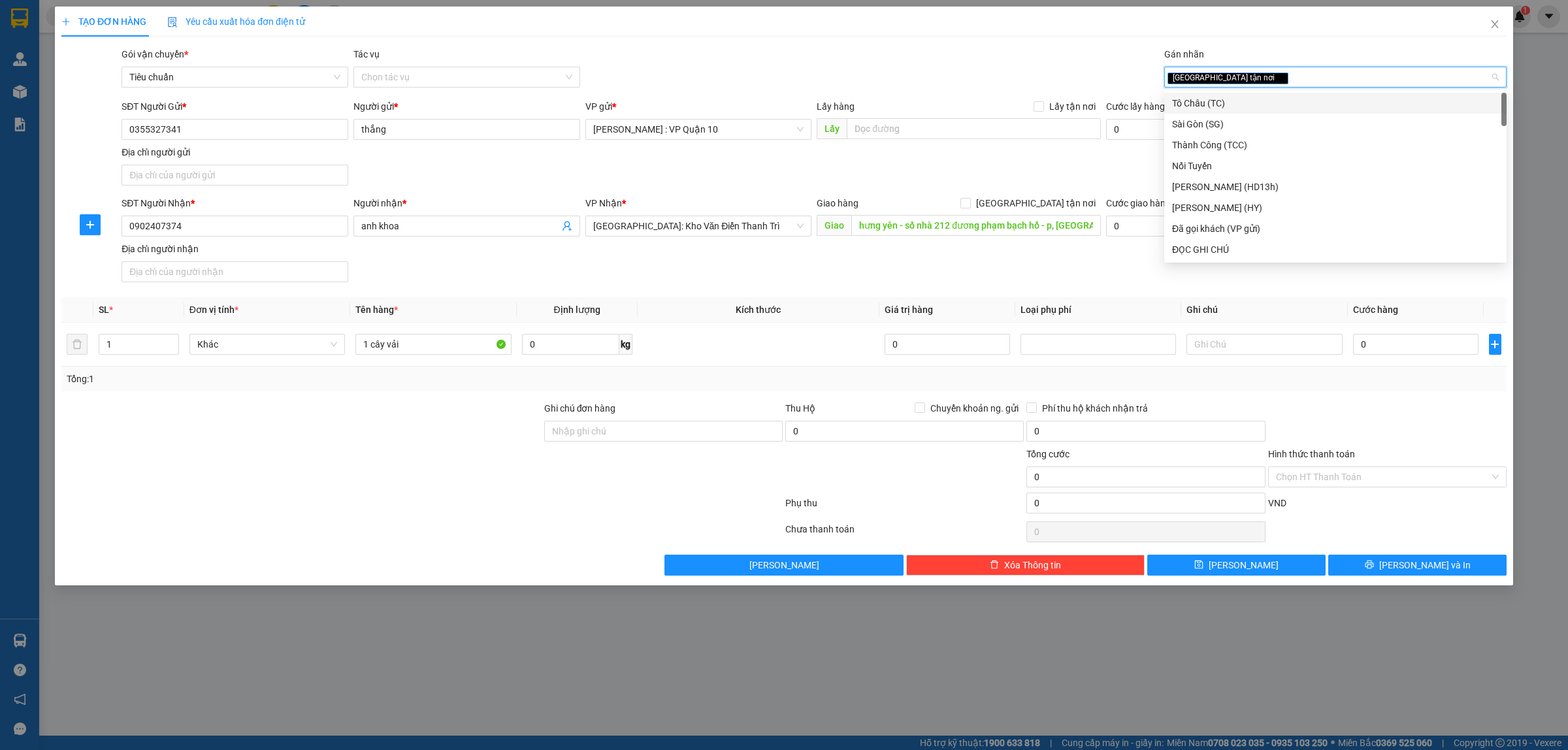
click at [1005, 53] on div "Gói vận chuyển * Tiêu chuẩn Tác vụ Chọn tác vụ Gán nhãn Giao tận nơi" at bounding box center [814, 70] width 1390 height 46
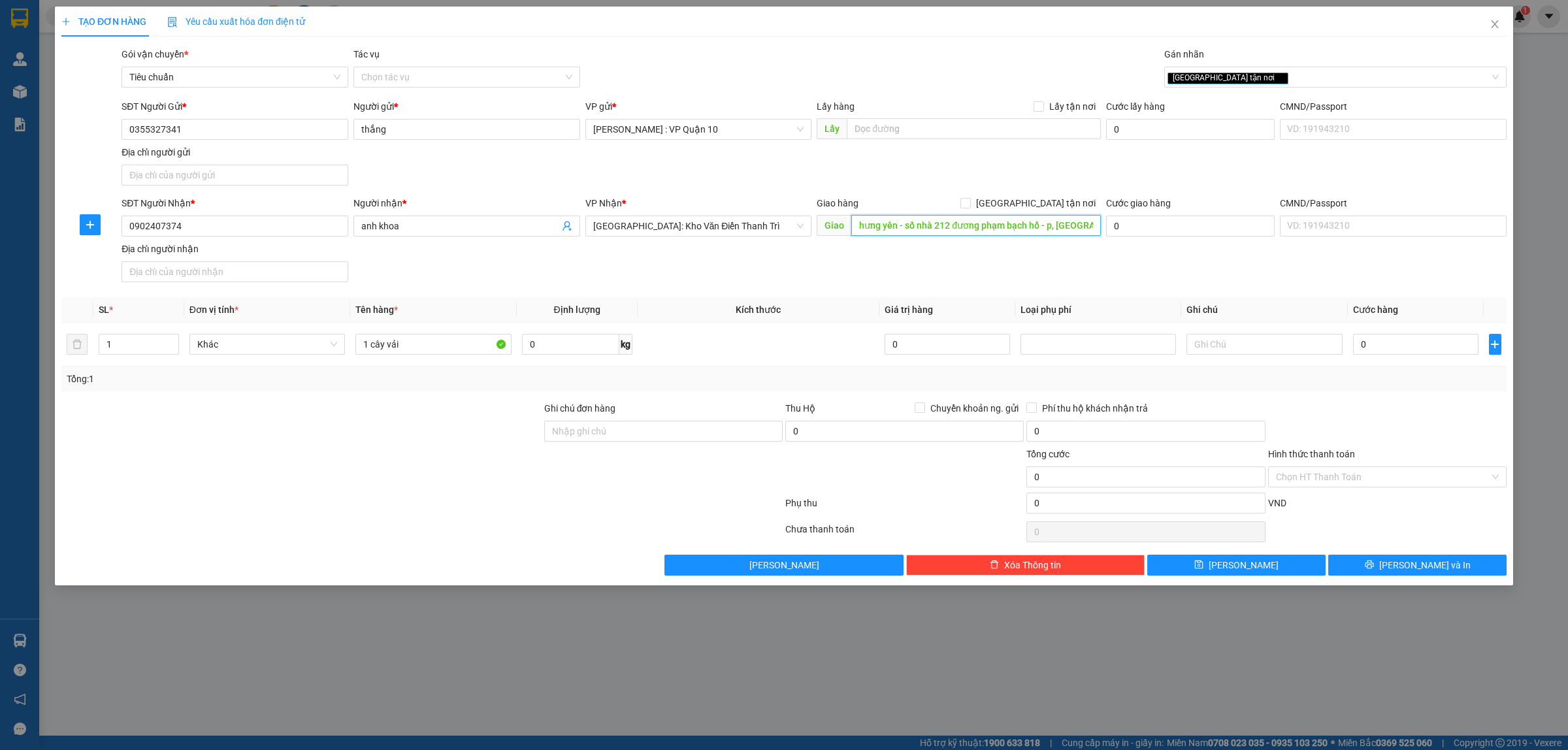
click at [998, 230] on input "hưng yên - số nhà 212 đương phạm bạch hổ - p, [GEOGRAPHIC_DATA] - [GEOGRAPHIC_D…" at bounding box center [975, 225] width 250 height 21
type input "hưng yên - 220 [PERSON_NAME] , [GEOGRAPHIC_DATA] - [GEOGRAPHIC_DATA]"
click at [969, 204] on input "[GEOGRAPHIC_DATA] tận nơi" at bounding box center [965, 202] width 9 height 9
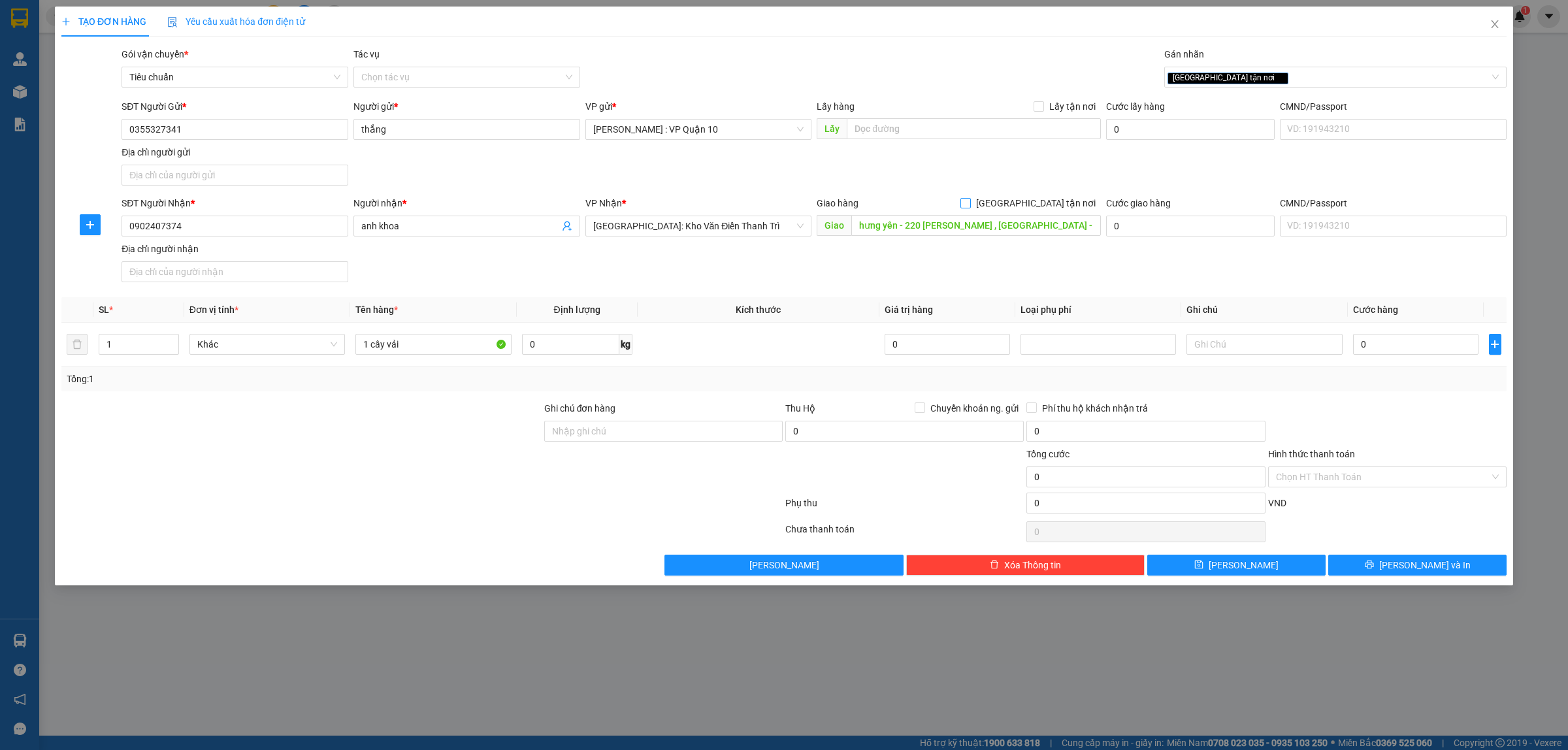
checkbox input "true"
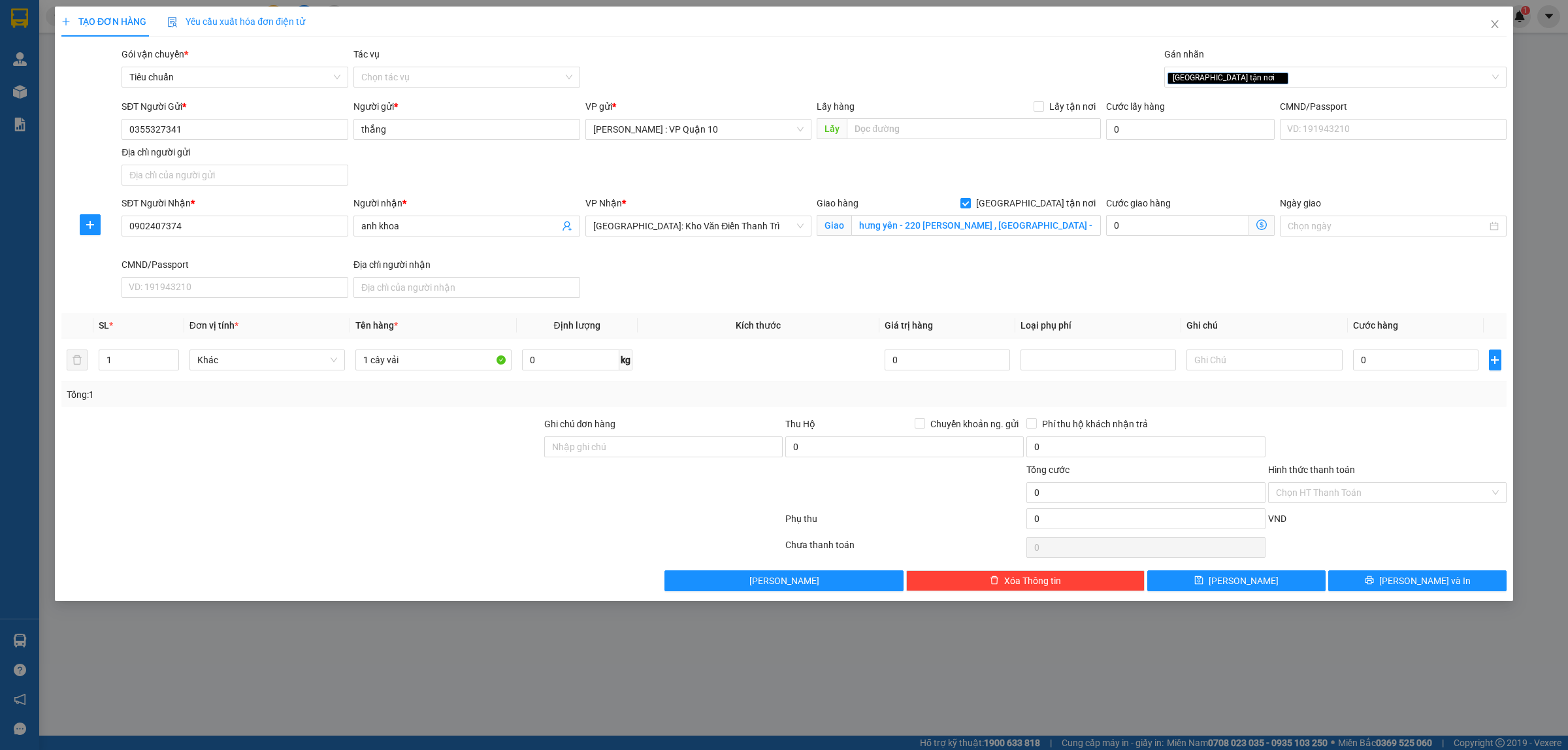
click at [425, 425] on div at bounding box center [301, 439] width 482 height 46
drag, startPoint x: 614, startPoint y: 452, endPoint x: 622, endPoint y: 459, distance: 10.6
click at [614, 452] on input "Ghi chú đơn hàng" at bounding box center [664, 446] width 238 height 21
type input "hàng k bao bể vỡ hư hỏng"
click at [524, 505] on div at bounding box center [301, 485] width 482 height 46
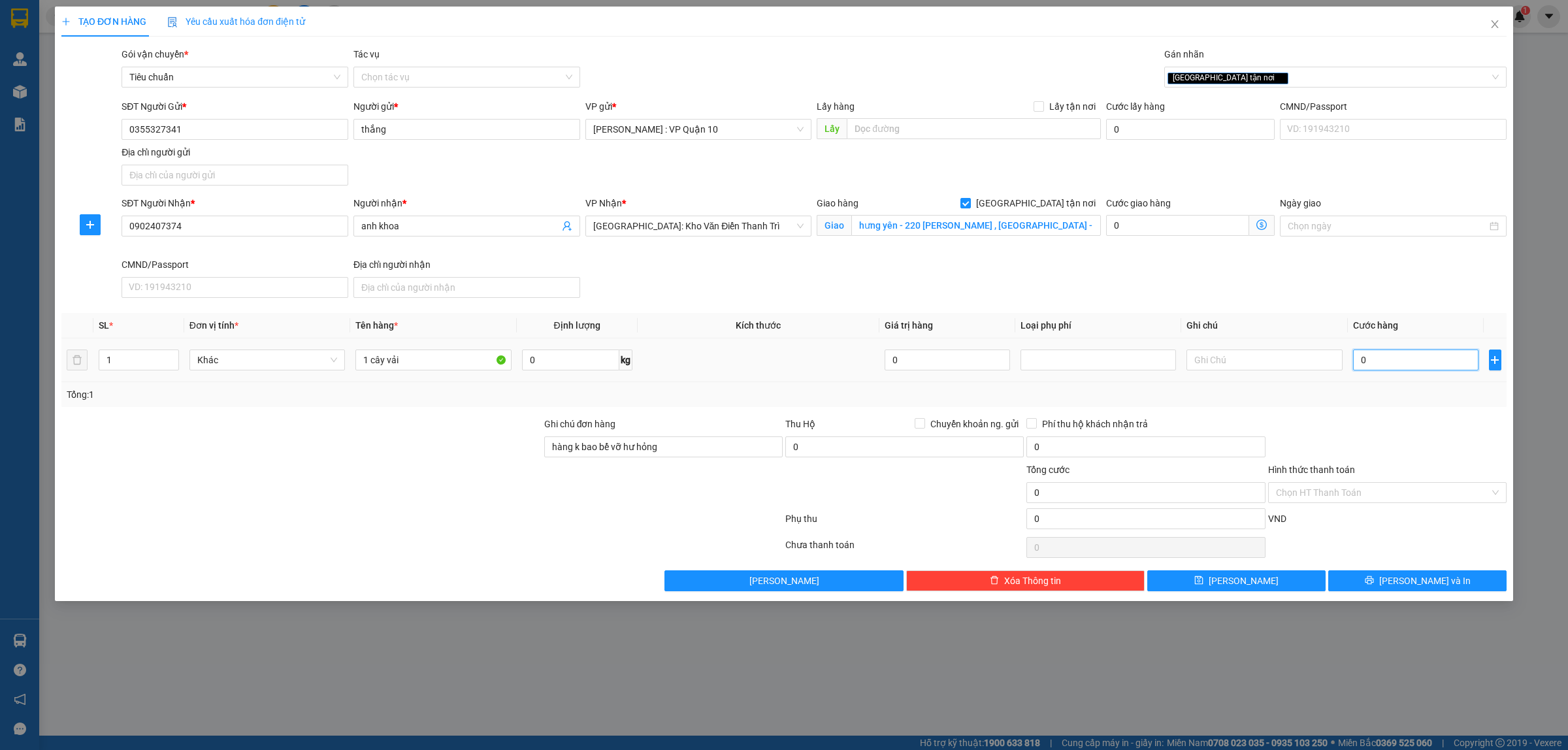
click at [1389, 369] on input "0" at bounding box center [1415, 360] width 125 height 21
type input "40"
type input "400"
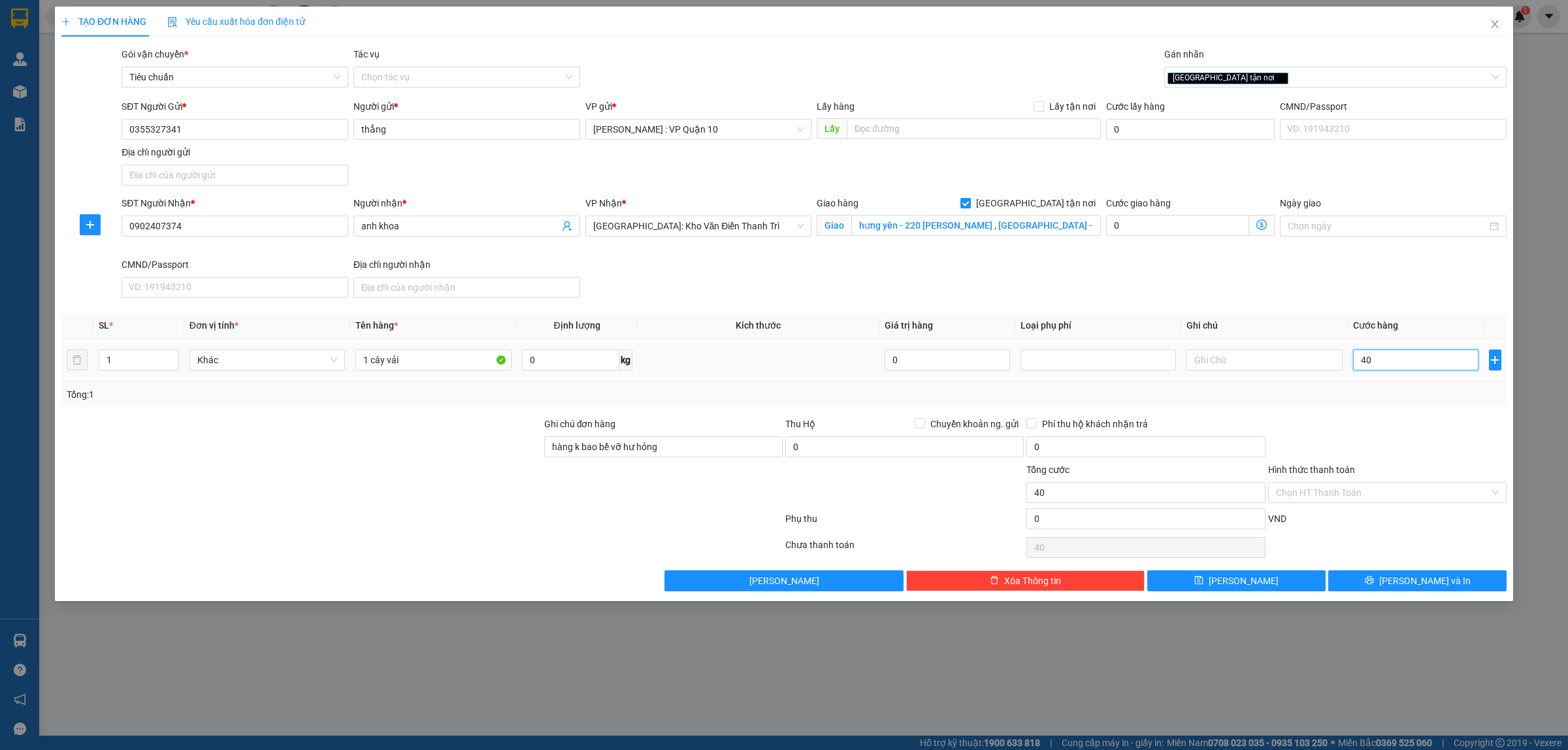
type input "400"
type input "4.000"
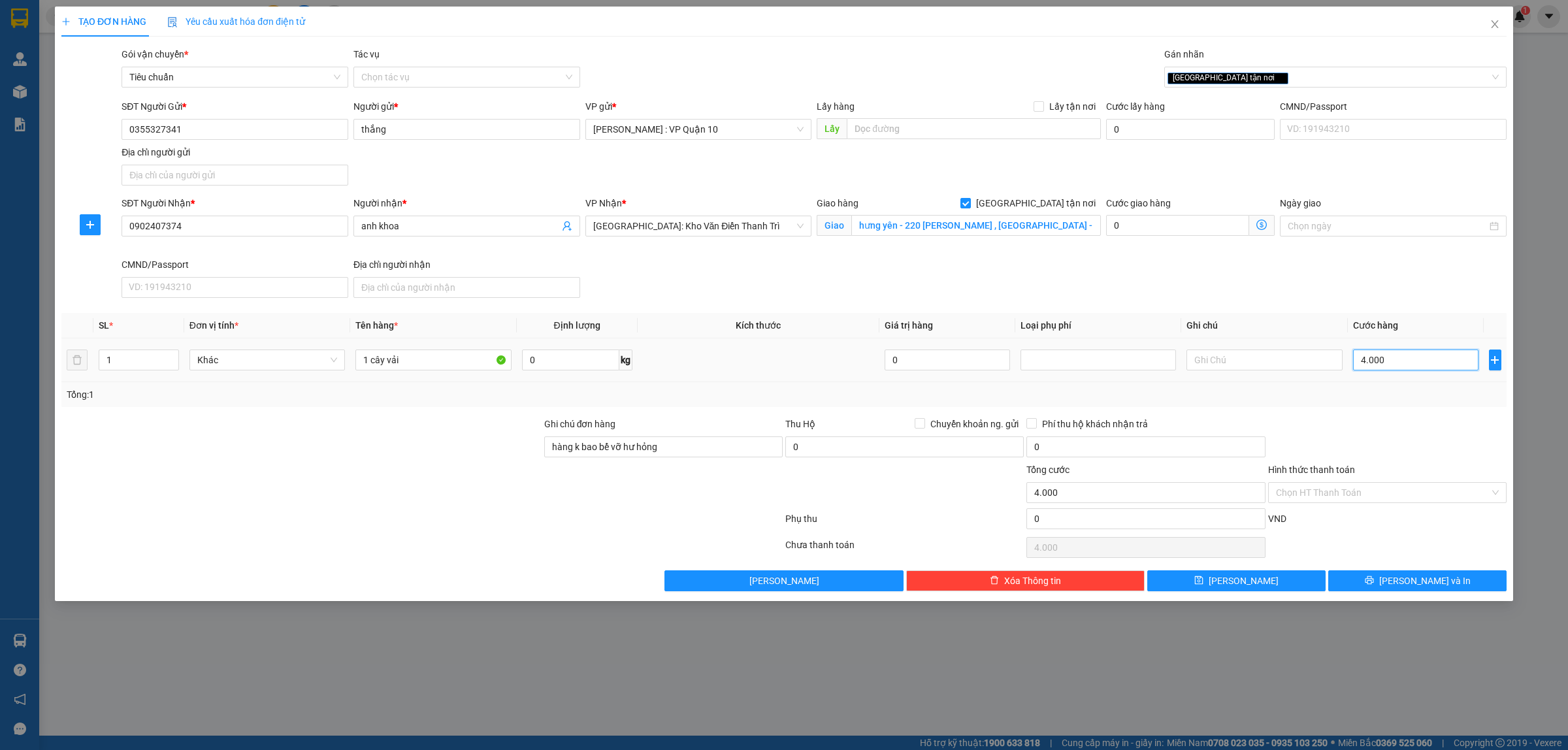
type input "40.000"
type input "400.000"
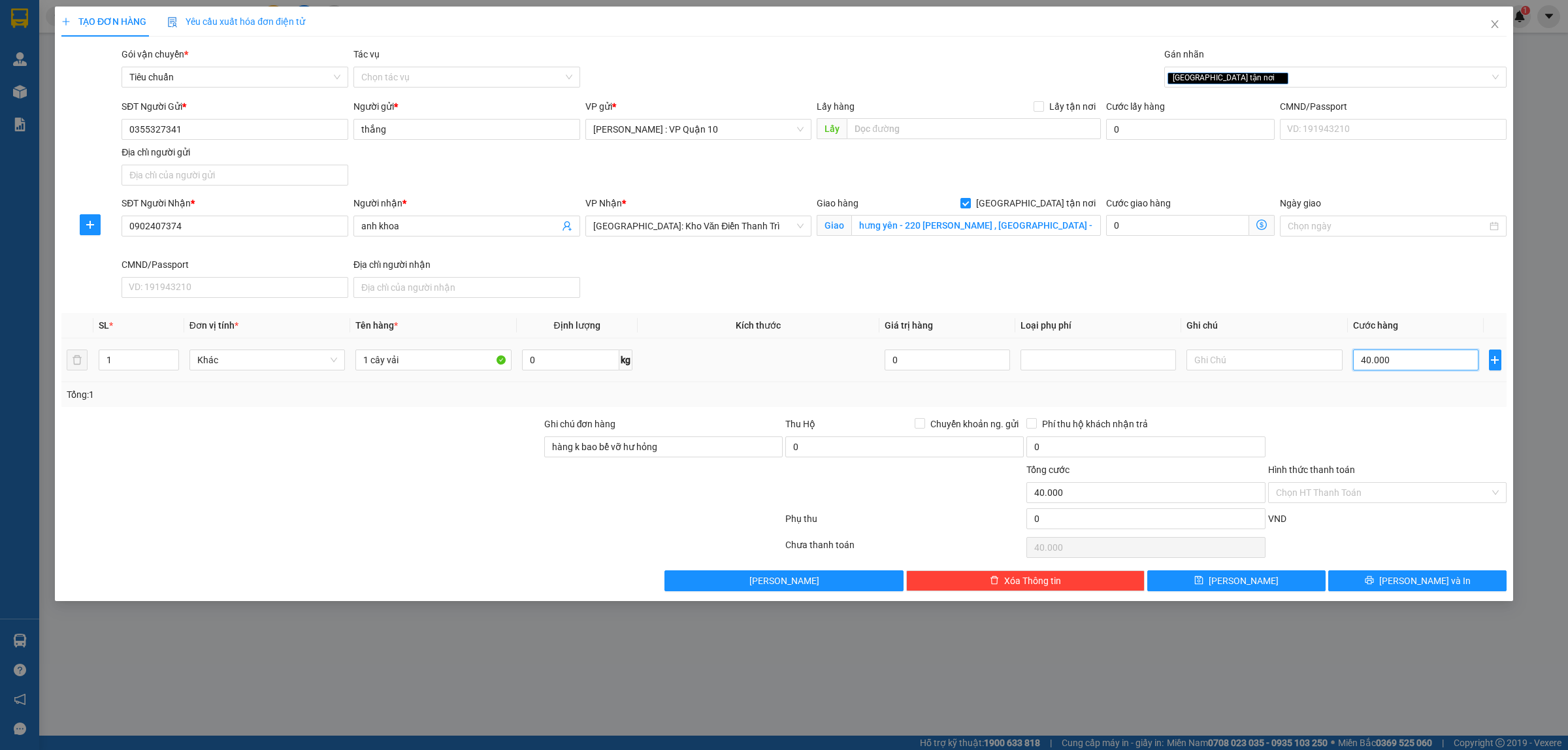
type input "400.000"
click at [1396, 577] on button "[PERSON_NAME] và In" at bounding box center [1417, 580] width 179 height 21
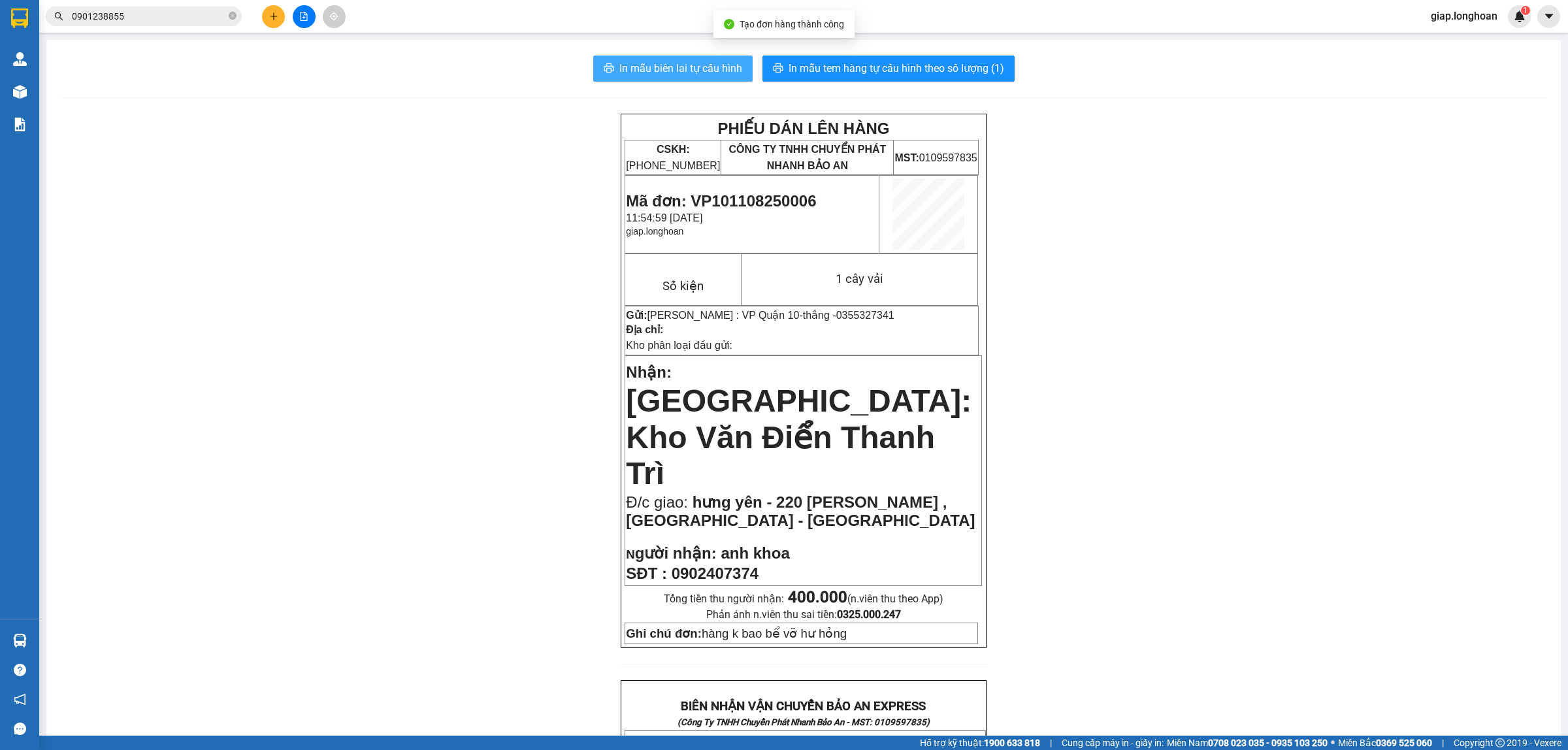
click at [667, 67] on span "In mẫu biên lai tự cấu hình" at bounding box center [680, 68] width 123 height 17
click at [1197, 318] on div "PHIẾU DÁN LÊN HÀNG CSKH: [PHONE_NUMBER] CÔNG TY TNHH CHUYỂN PHÁT NHANH BẢO AN M…" at bounding box center [804, 732] width 1483 height 1238
click at [858, 68] on span "In mẫu tem hàng tự cấu hình theo số lượng (1)" at bounding box center [897, 68] width 215 height 17
click at [1283, 474] on div "PHIẾU DÁN LÊN HÀNG CSKH: [PHONE_NUMBER] CÔNG TY TNHH CHUYỂN PHÁT NHANH BẢO AN M…" at bounding box center [804, 732] width 1483 height 1238
click at [271, 18] on icon "plus" at bounding box center [273, 16] width 9 height 9
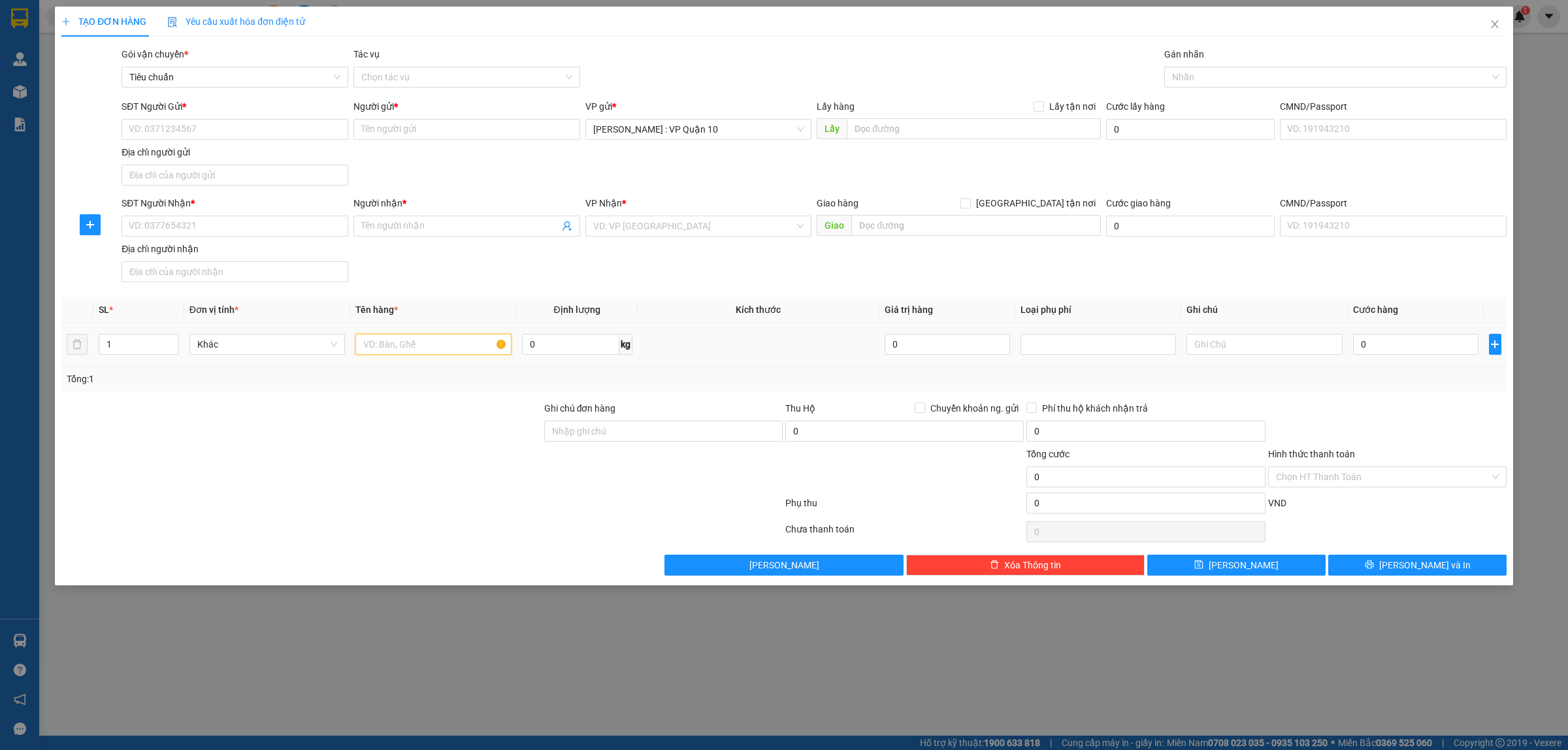
drag, startPoint x: 372, startPoint y: 343, endPoint x: 395, endPoint y: 390, distance: 52.3
click at [377, 343] on input "text" at bounding box center [433, 344] width 156 height 21
type input "1 thùng giấy"
drag, startPoint x: 640, startPoint y: 222, endPoint x: 696, endPoint y: 266, distance: 71.2
click at [647, 222] on input "search" at bounding box center [694, 226] width 202 height 19
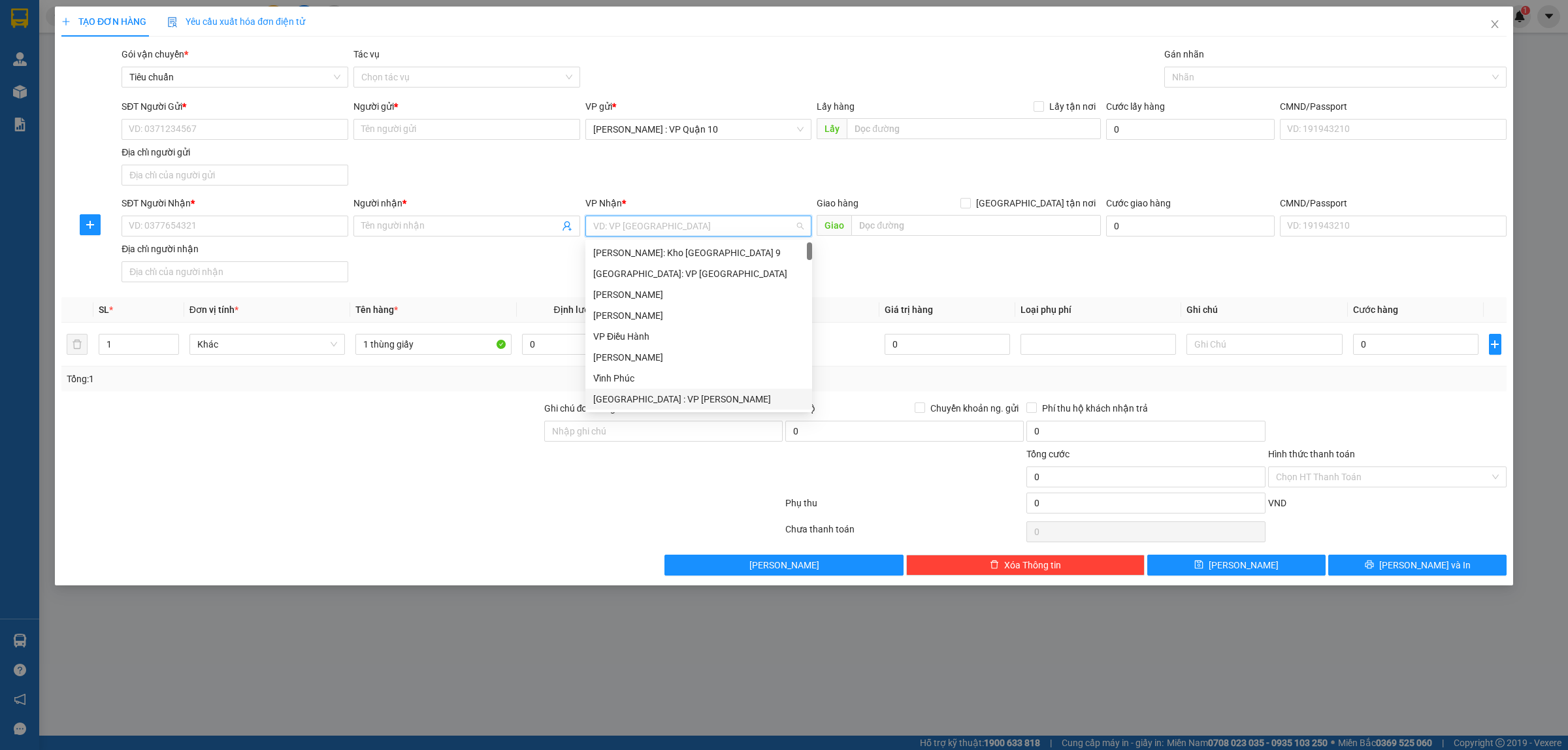
click at [652, 403] on div "[GEOGRAPHIC_DATA] : VP [PERSON_NAME]" at bounding box center [699, 399] width 211 height 14
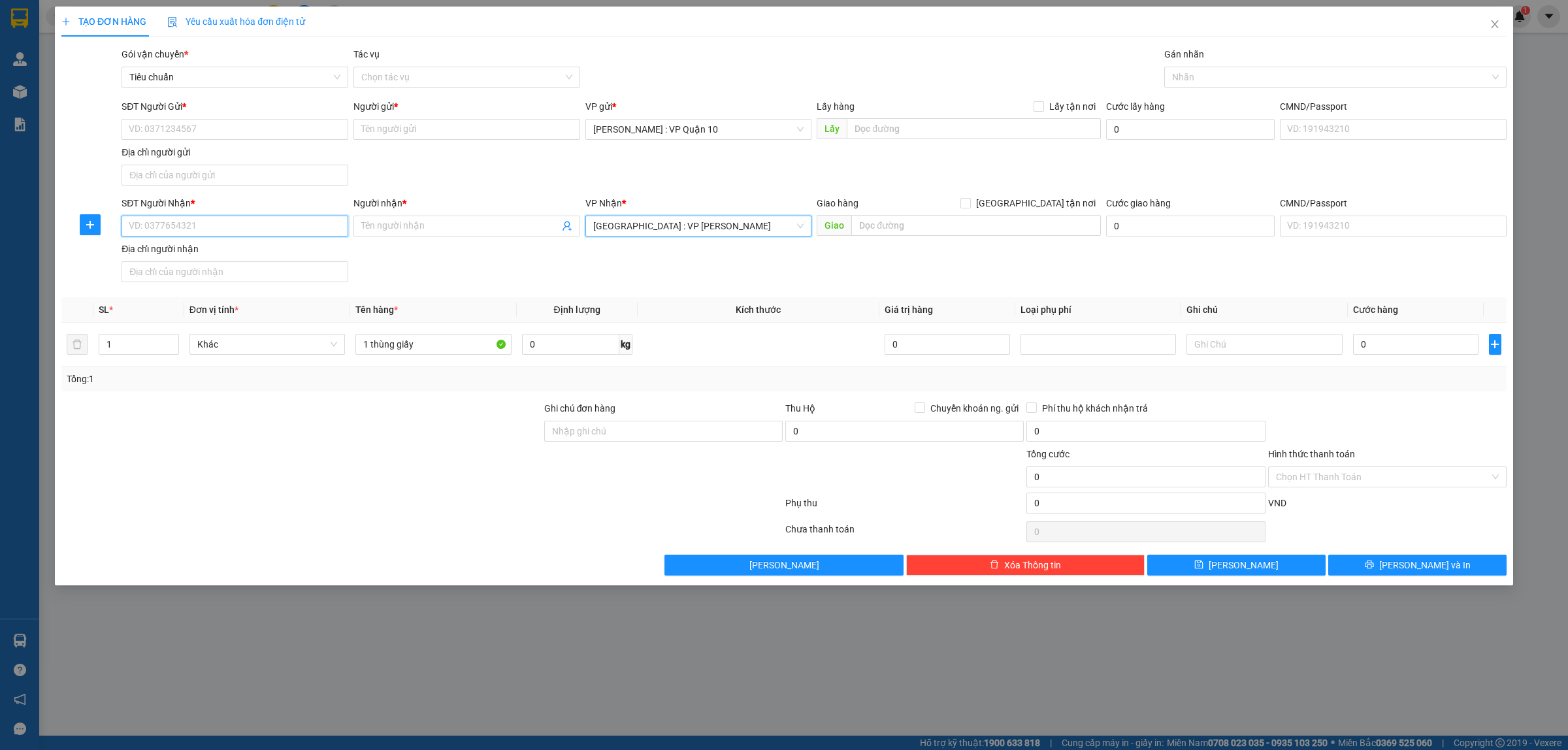
click at [179, 226] on input "SĐT Người Nhận *" at bounding box center [235, 226] width 227 height 21
type input "0935334567"
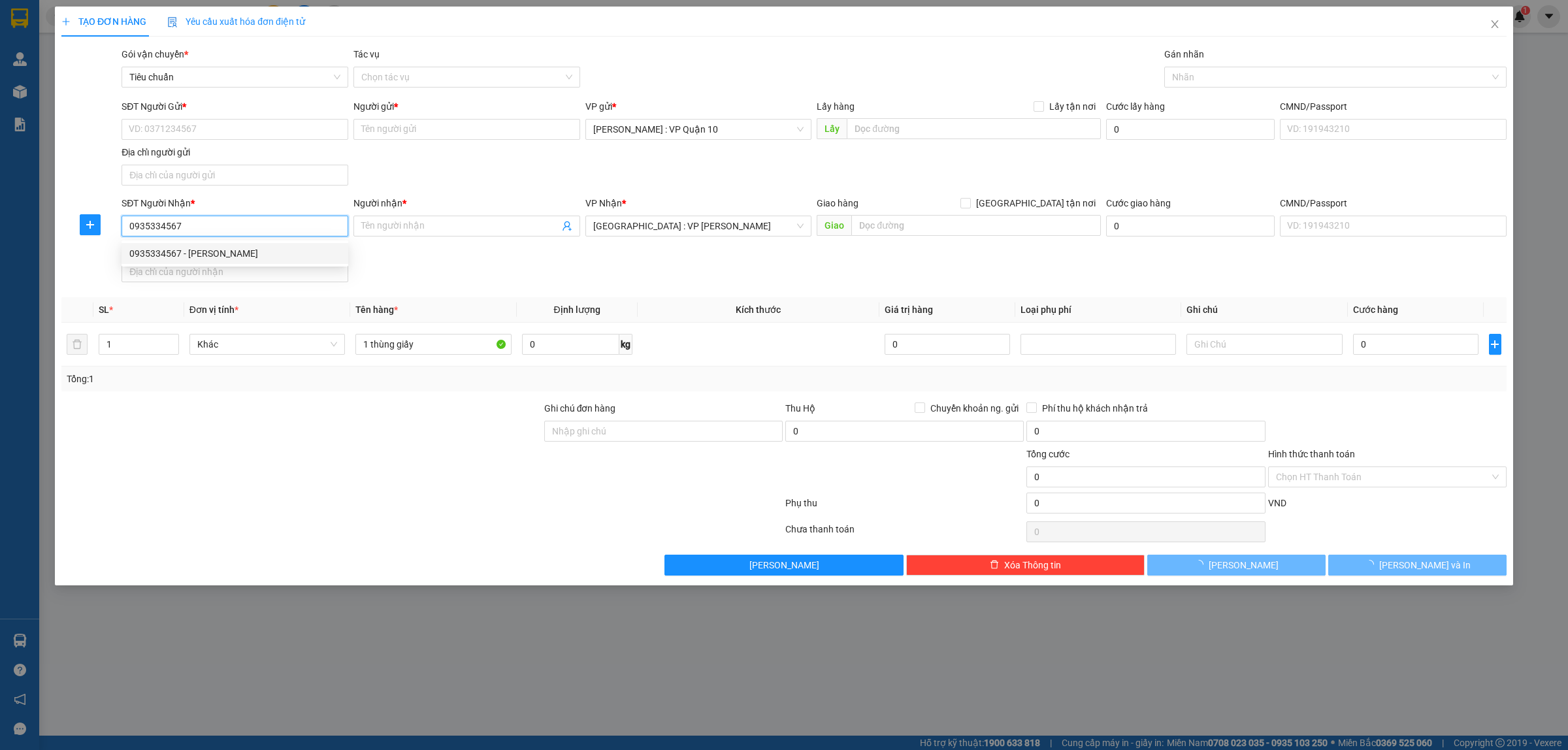
click at [158, 250] on div "0935334567 - [PERSON_NAME]" at bounding box center [235, 253] width 211 height 14
type input "[PERSON_NAME]"
checkbox input "true"
type input "139 [PERSON_NAME], [GEOGRAPHIC_DATA], [GEOGRAPHIC_DATA]"
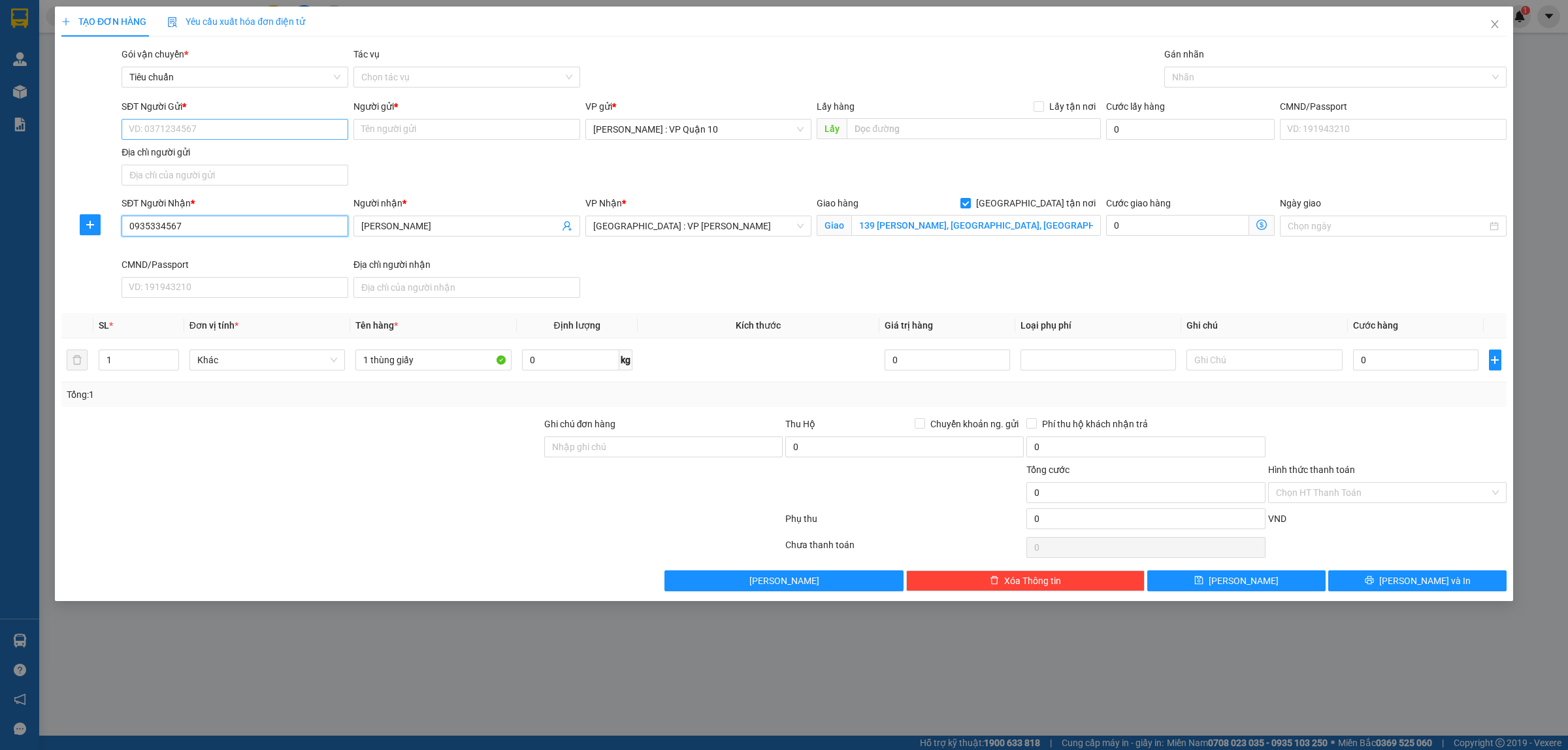
type input "0935334567"
click at [242, 123] on input "SĐT Người Gửi *" at bounding box center [235, 130] width 227 height 21
type input "0908563289"
click at [425, 139] on div "Người gửi * Tên người gửi" at bounding box center [467, 122] width 227 height 46
click at [383, 135] on input "Người gửi *" at bounding box center [467, 130] width 227 height 21
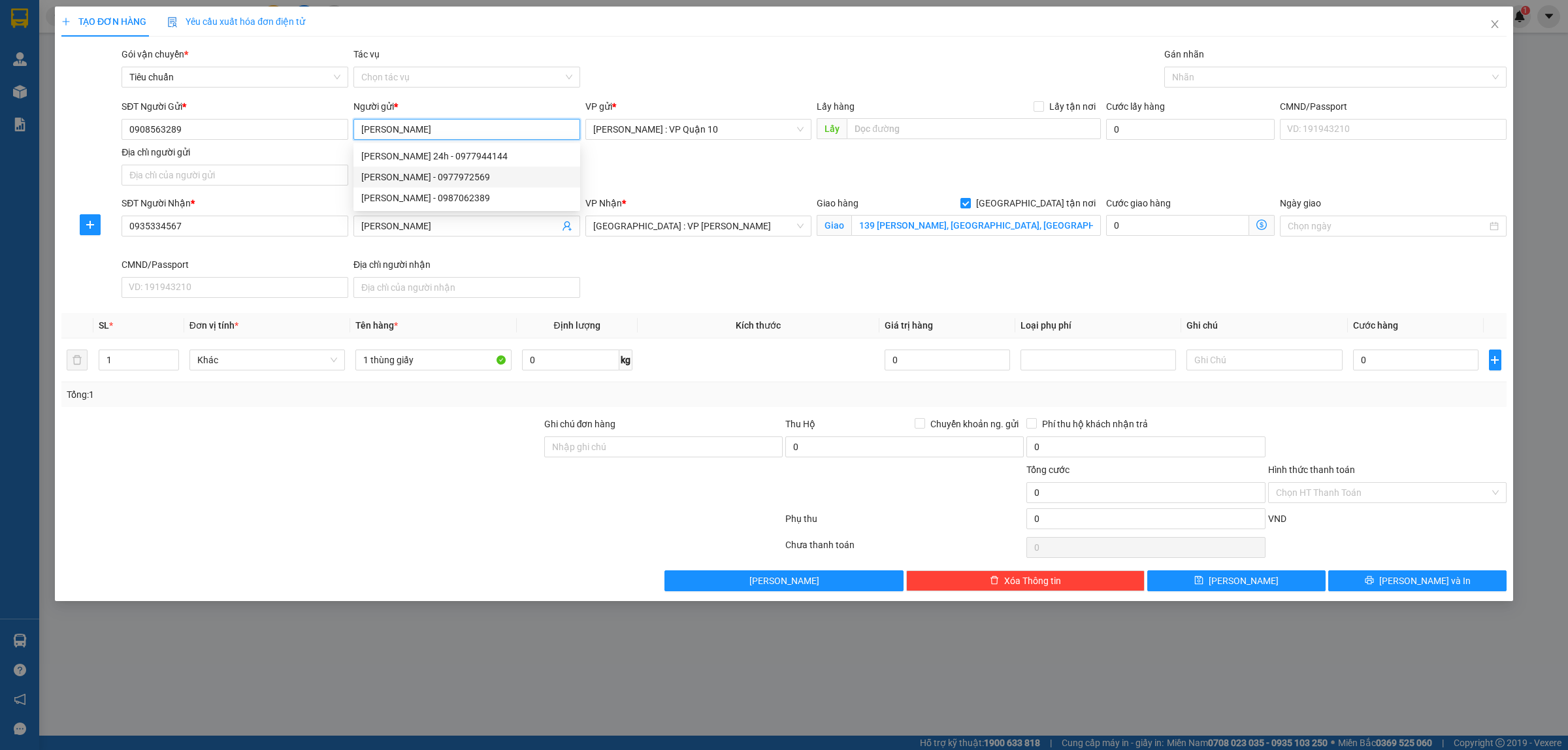
type input "[PERSON_NAME]"
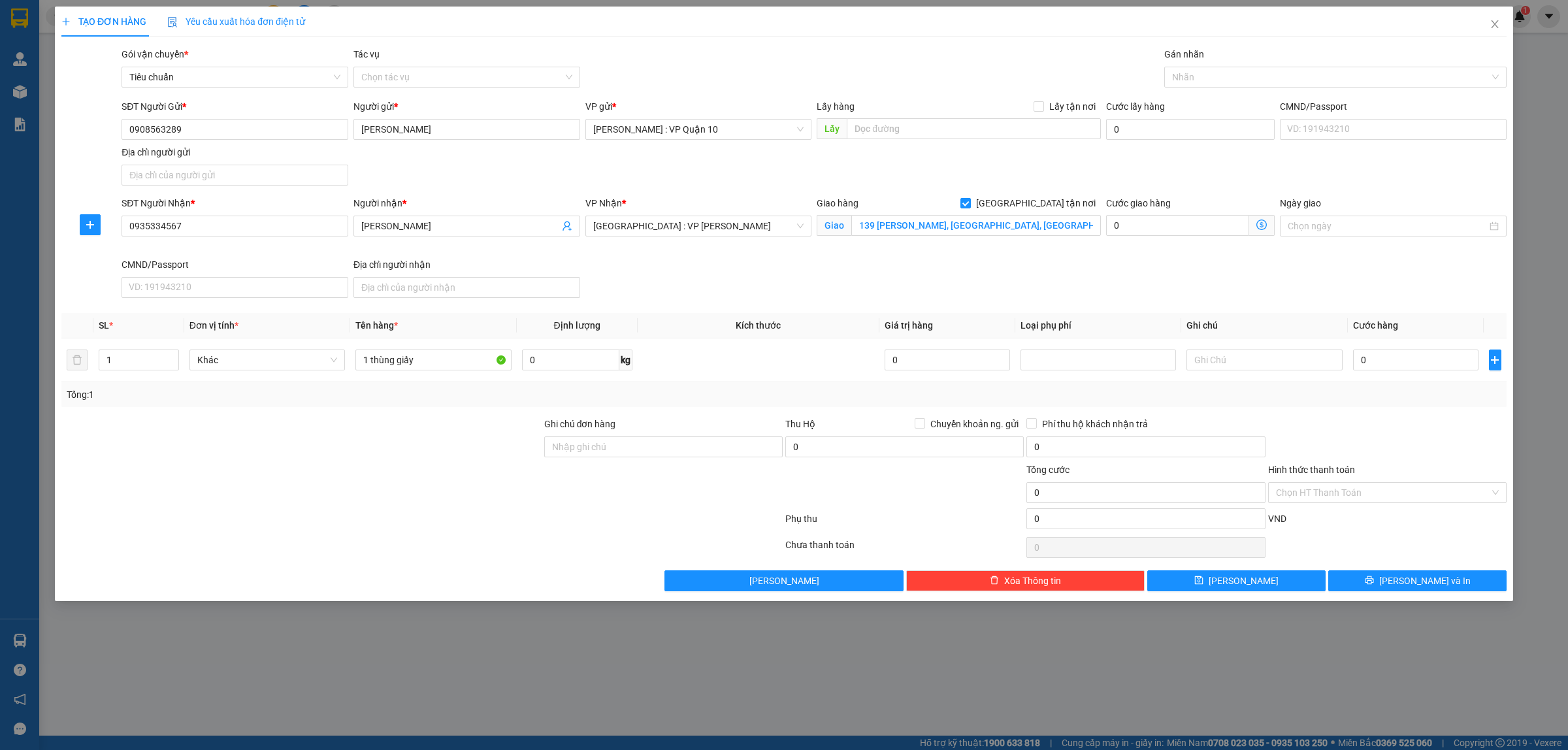
drag, startPoint x: 679, startPoint y: 295, endPoint x: 691, endPoint y: 301, distance: 13.4
click at [679, 296] on div "SĐT Người Nhận * 0935334567 Người nhận * Tuan Anh VP Nhận * [GEOGRAPHIC_DATA] :…" at bounding box center [814, 249] width 1390 height 107
click at [1215, 71] on div at bounding box center [1328, 77] width 323 height 16
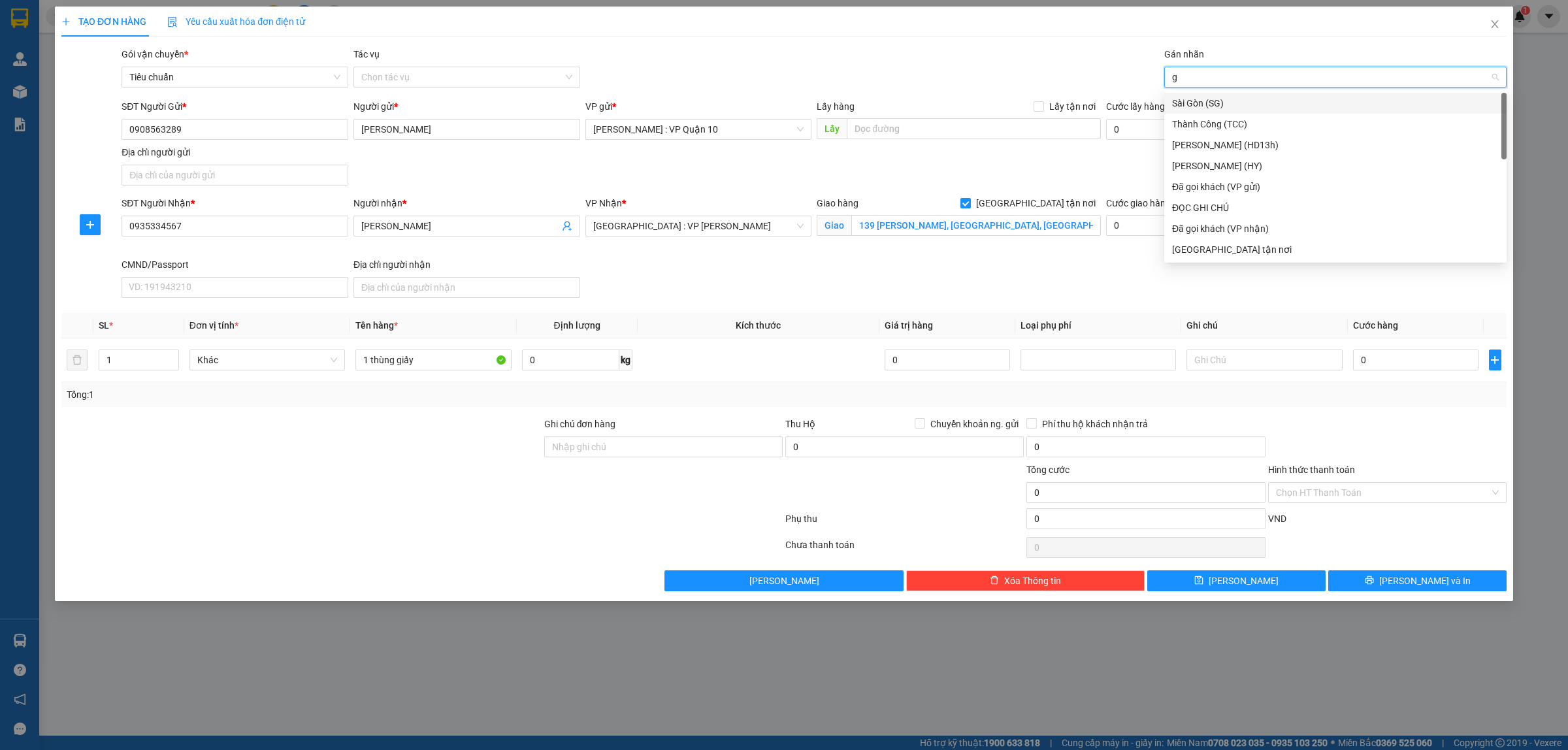
type input "gi"
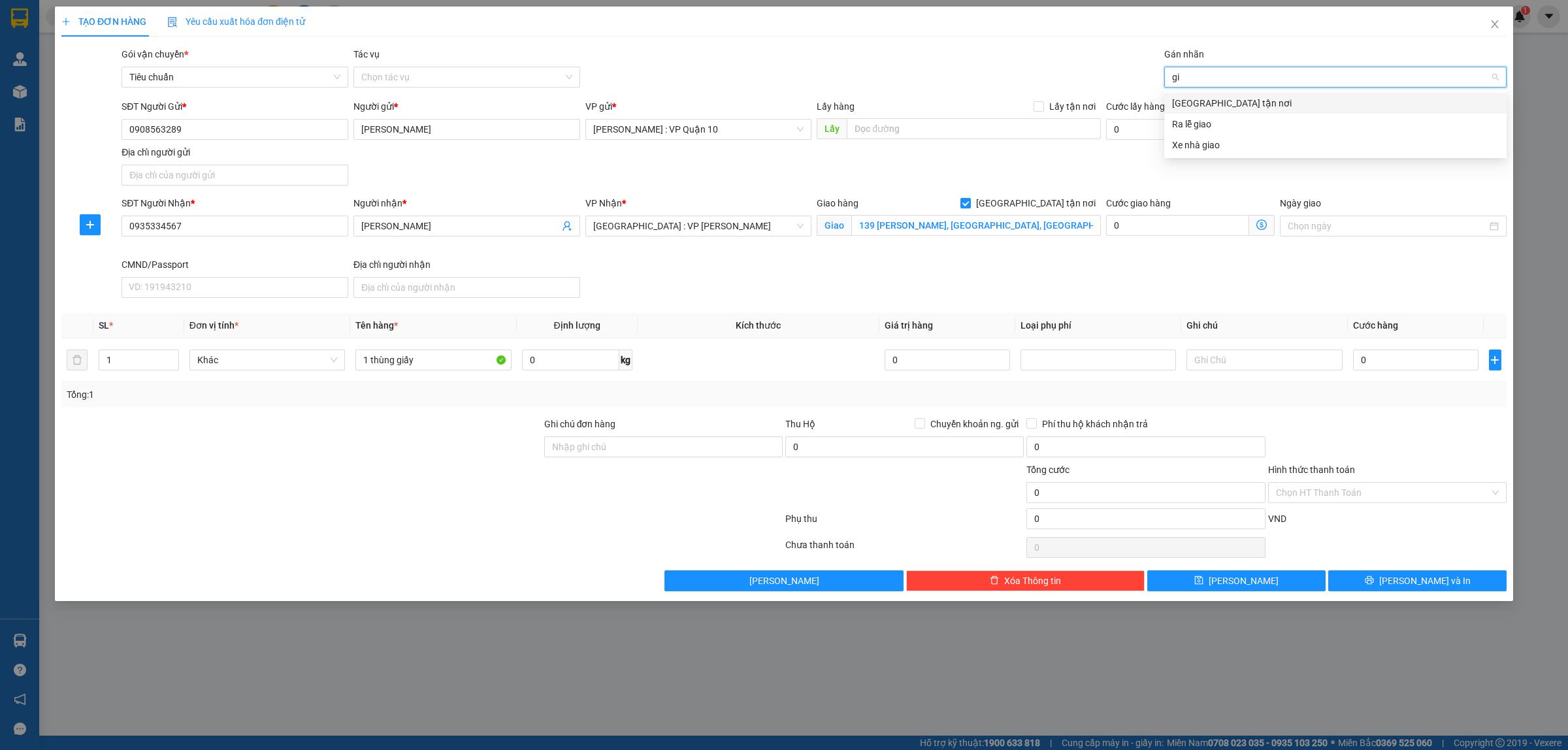
click at [1181, 109] on div "[GEOGRAPHIC_DATA] tận nơi" at bounding box center [1335, 103] width 327 height 14
click at [1043, 60] on div "Gói vận chuyển * Tiêu chuẩn Tác vụ Chọn tác vụ Gán nhãn Giao tận nơi" at bounding box center [814, 70] width 1390 height 46
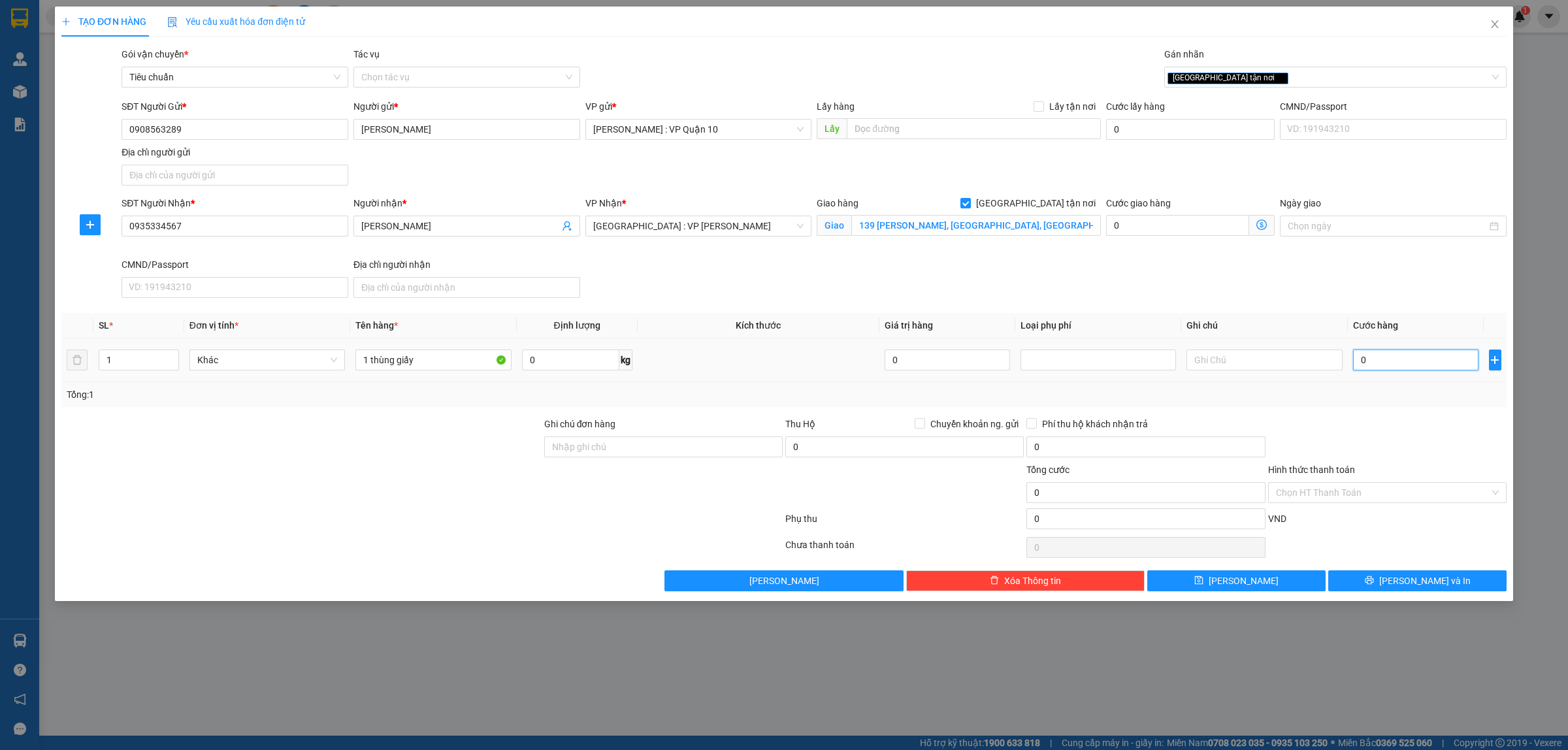
type input "10"
type input "100"
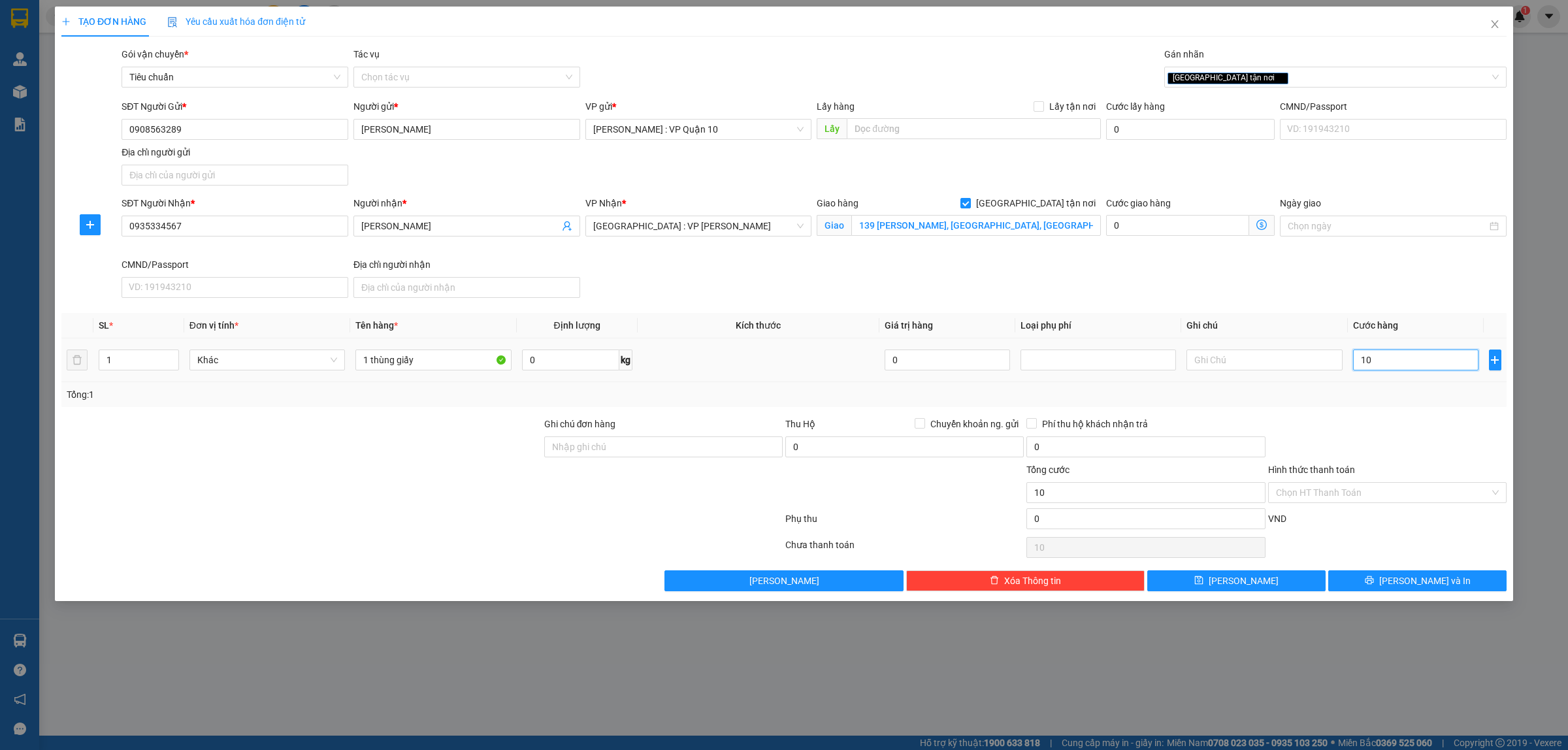
type input "100"
type input "1.000"
type input "10.000"
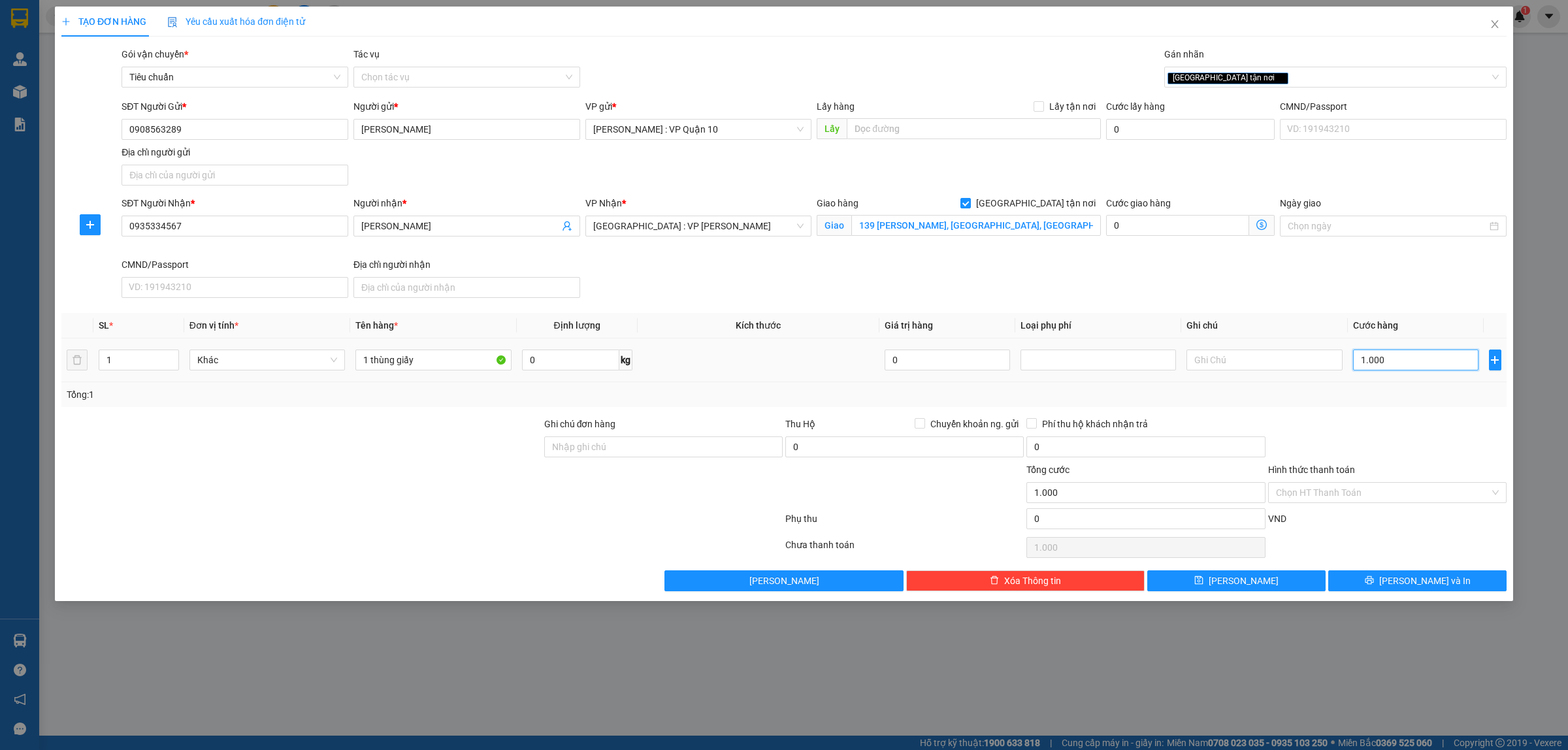
type input "10.000"
type input "100.000"
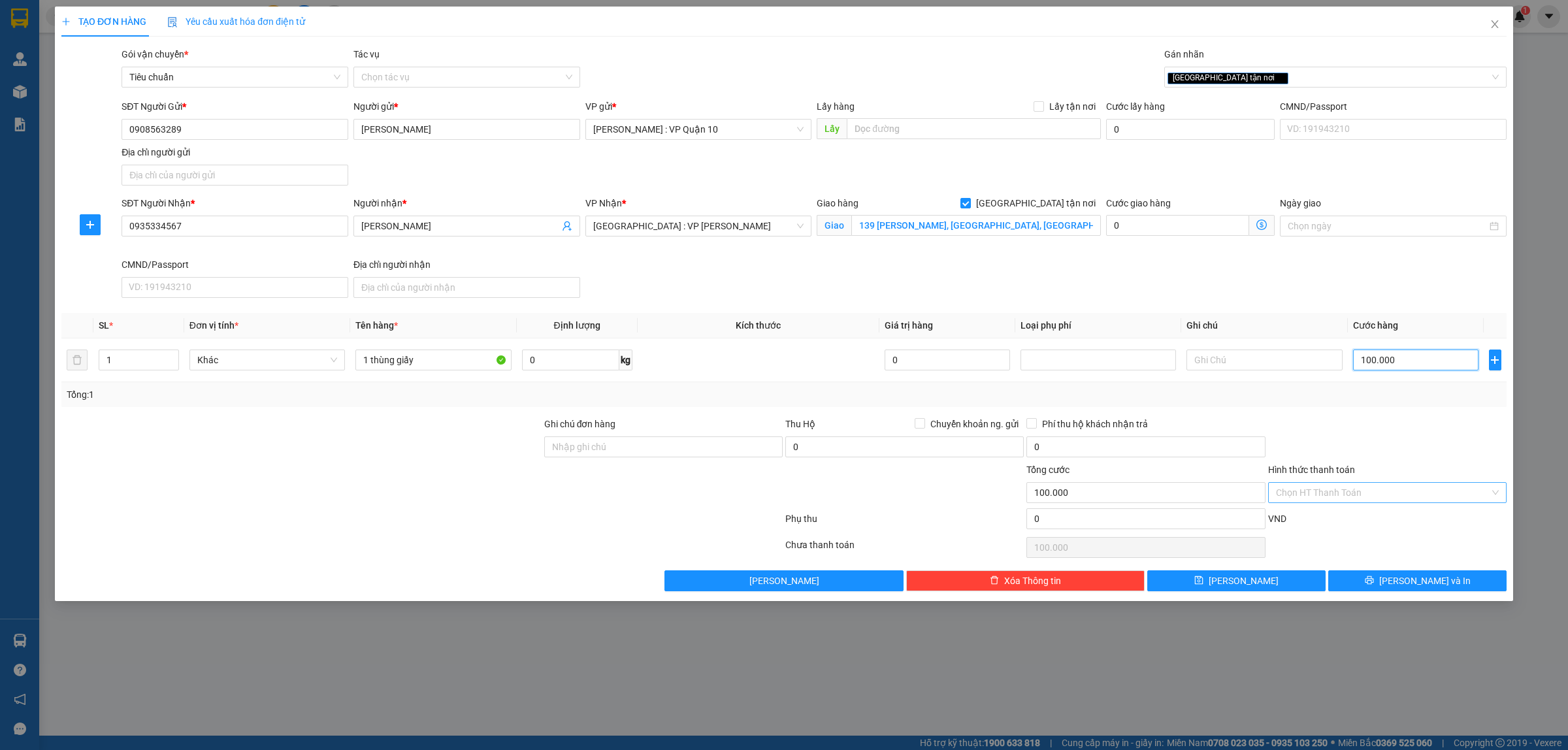
type input "100.000"
drag, startPoint x: 1331, startPoint y: 491, endPoint x: 1330, endPoint y: 516, distance: 25.0
click at [1330, 491] on input "Hình thức thanh toán" at bounding box center [1382, 492] width 214 height 19
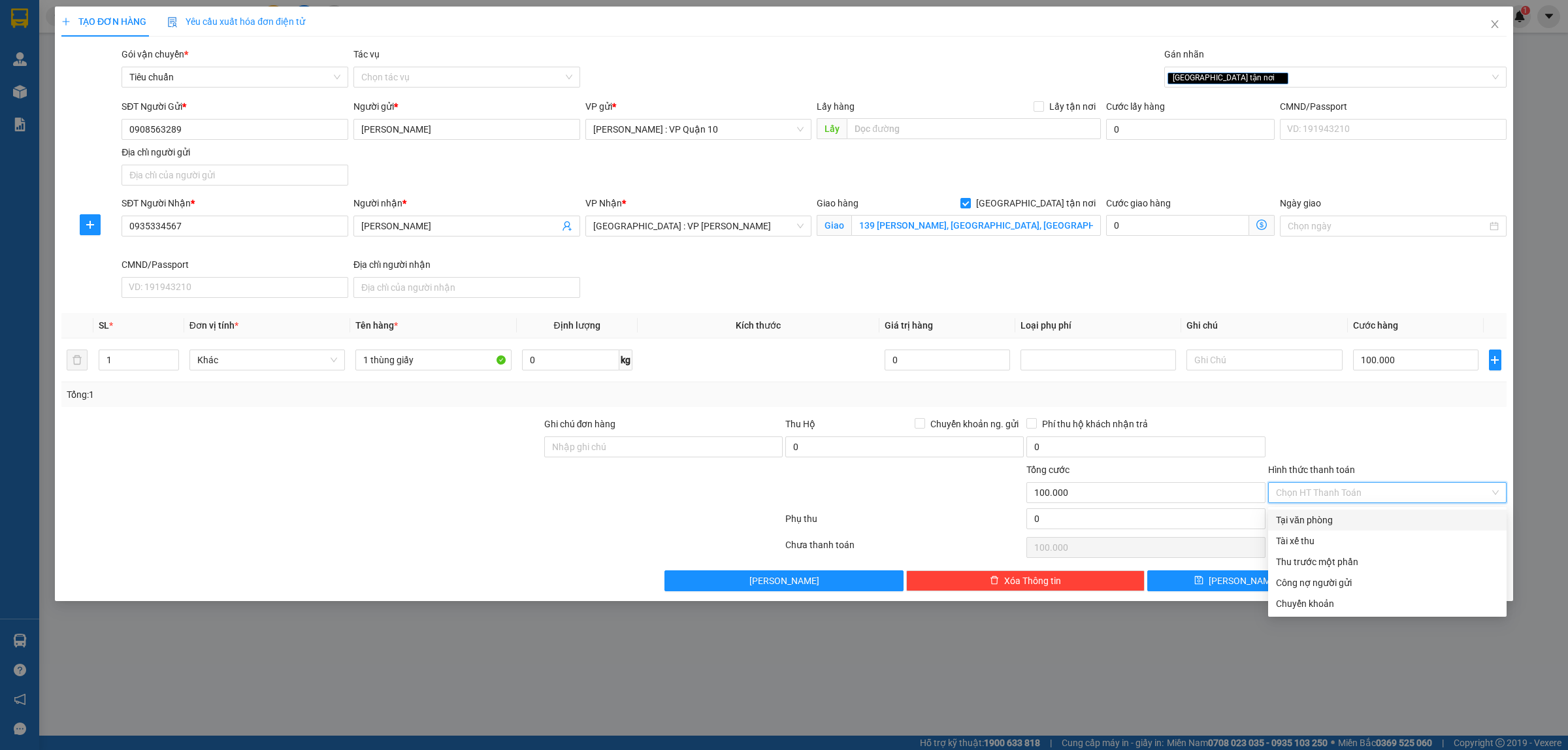
click at [1319, 513] on div "Tại văn phòng" at bounding box center [1387, 520] width 222 height 14
type input "0"
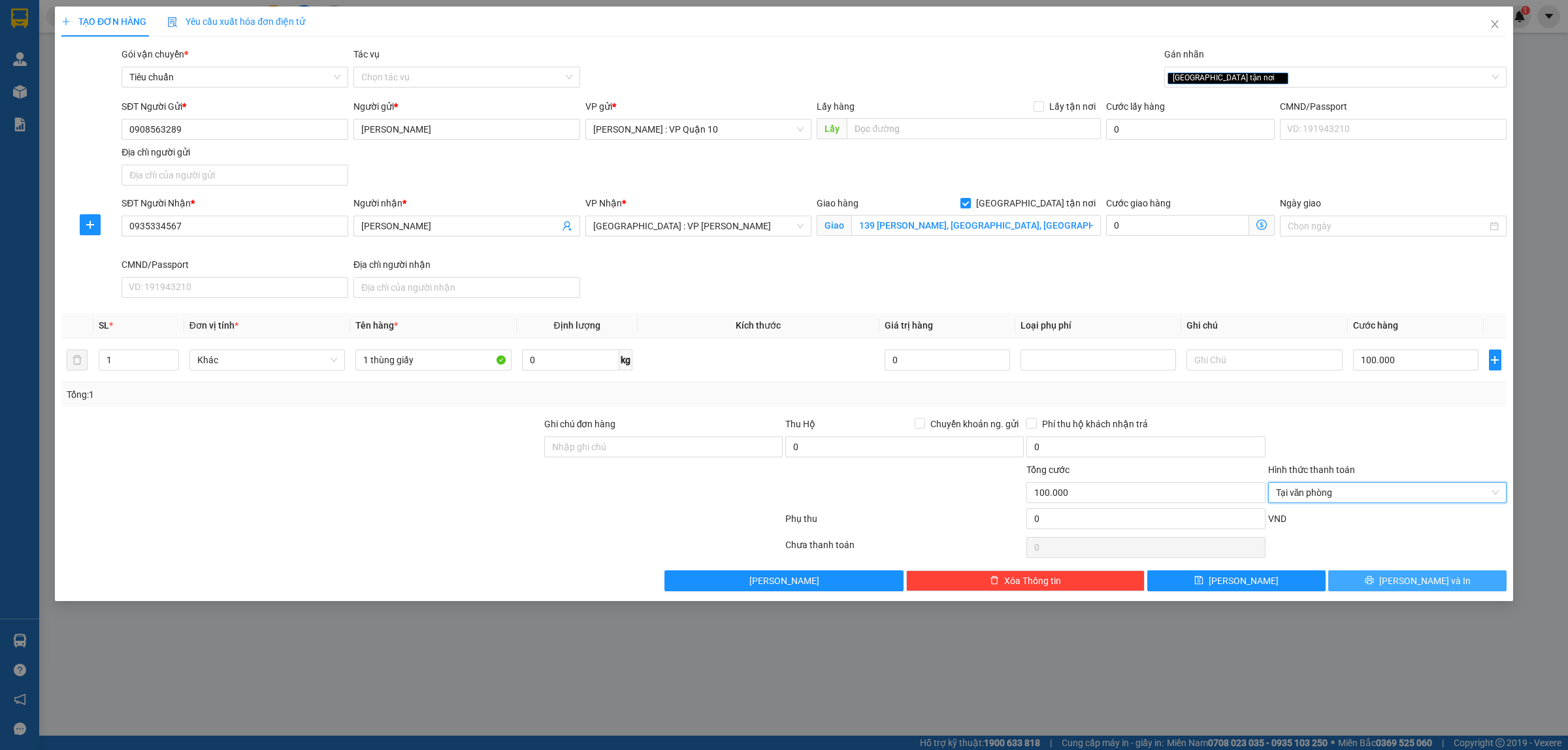
click at [1374, 578] on icon "printer" at bounding box center [1369, 580] width 9 height 9
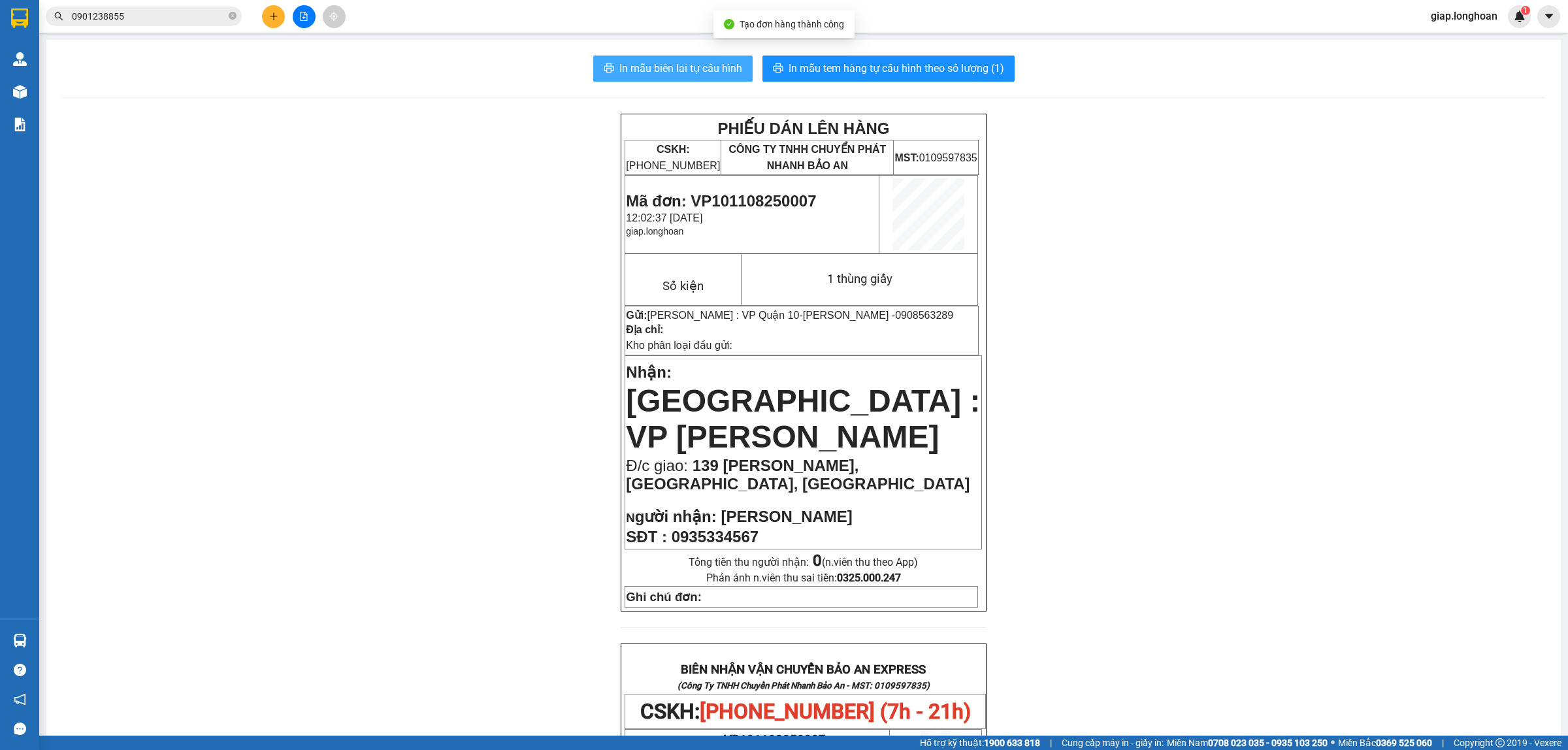
click at [678, 64] on span "In mẫu biên lai tự cấu hình" at bounding box center [680, 68] width 123 height 17
drag, startPoint x: 1164, startPoint y: 399, endPoint x: 1101, endPoint y: 322, distance: 99.5
click at [1164, 399] on div "PHIẾU DÁN LÊN HÀNG CSKH: [PHONE_NUMBER] CÔNG TY TNHH CHUYỂN PHÁT NHANH BẢO AN M…" at bounding box center [804, 709] width 1483 height 1191
click at [889, 67] on span "In mẫu tem hàng tự cấu hình theo số lượng (1)" at bounding box center [897, 68] width 215 height 17
drag, startPoint x: 506, startPoint y: 637, endPoint x: 506, endPoint y: 648, distance: 11.0
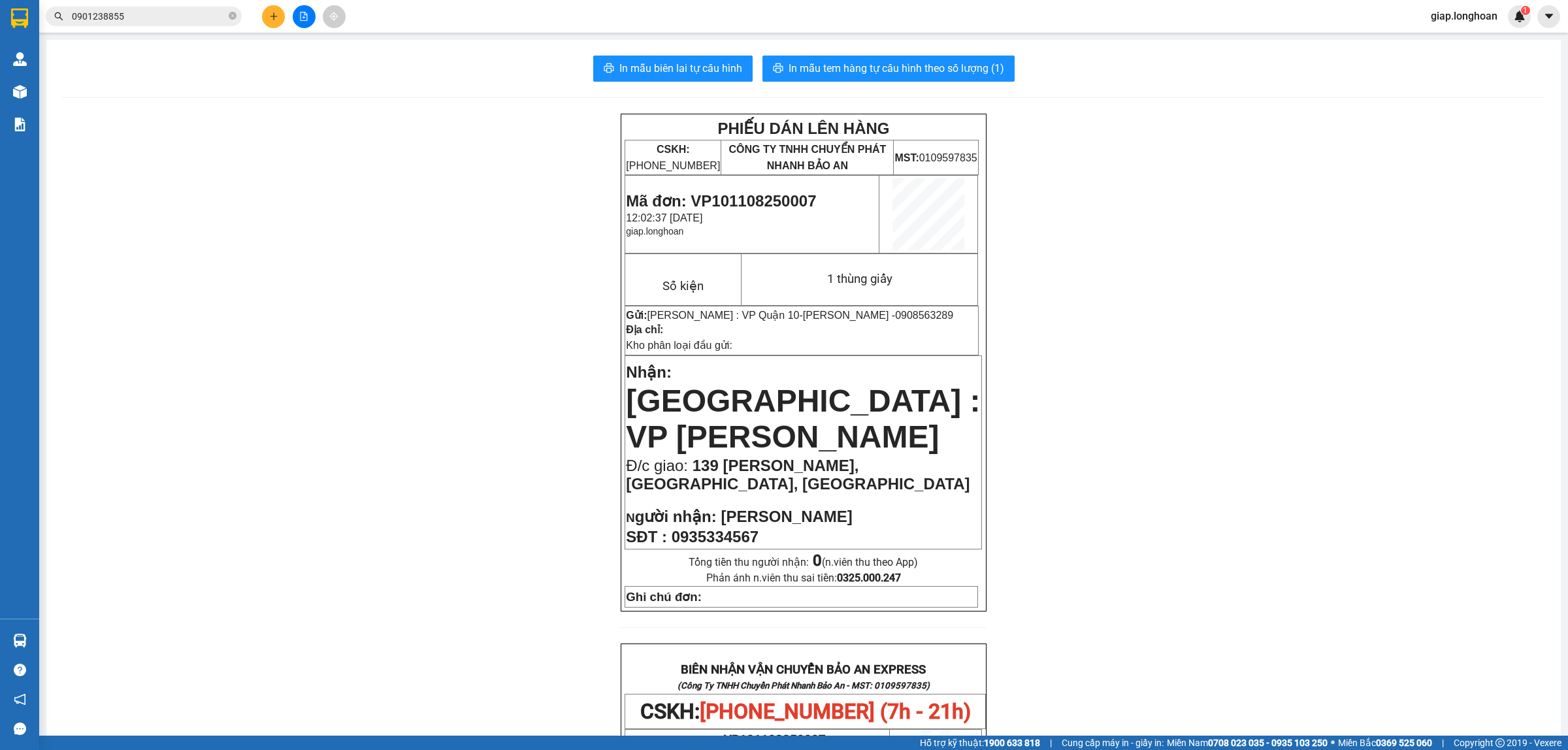
click at [506, 637] on div "PHIẾU DÁN LÊN HÀNG CSKH: [PHONE_NUMBER] CÔNG TY TNHH CHUYỂN PHÁT NHANH BẢO AN M…" at bounding box center [804, 709] width 1483 height 1191
click at [277, 18] on icon "plus" at bounding box center [273, 16] width 9 height 9
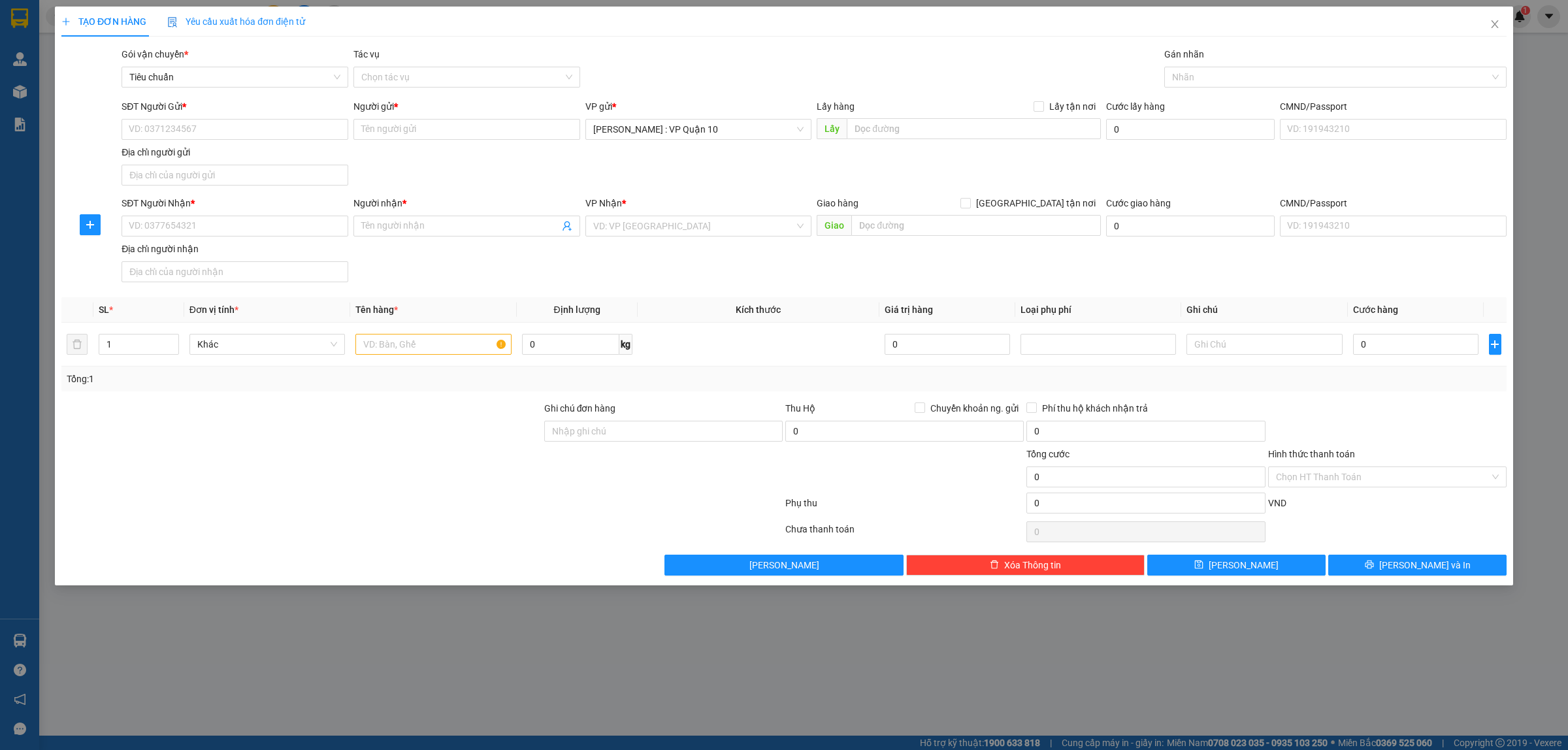
drag, startPoint x: 383, startPoint y: 467, endPoint x: 356, endPoint y: 441, distance: 37.5
click at [380, 467] on div at bounding box center [301, 469] width 482 height 46
click at [390, 347] on input "text" at bounding box center [433, 344] width 156 height 21
type input "1 thùng giấy nhỏ"
click at [650, 232] on input "search" at bounding box center [694, 226] width 202 height 19
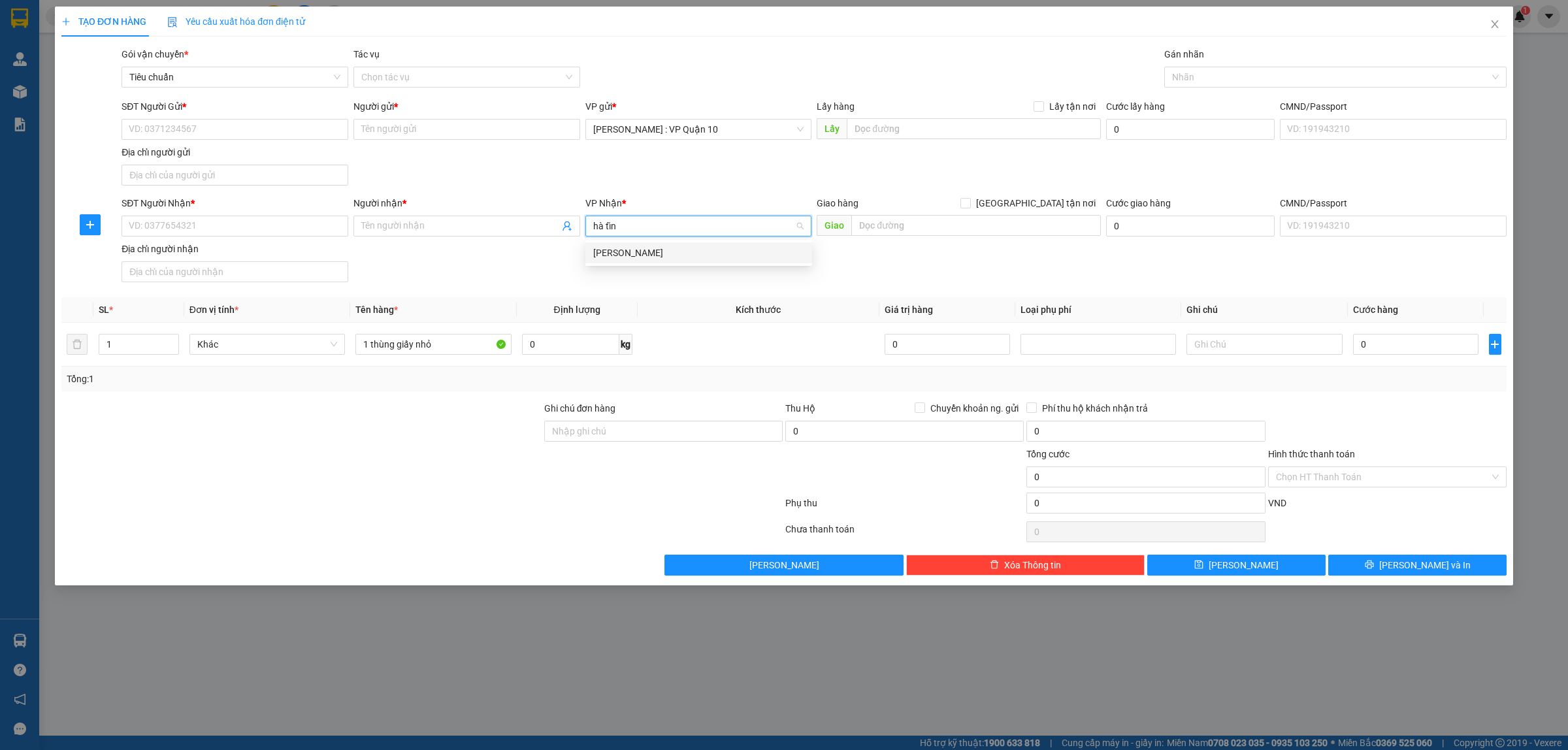
type input "hà tĩnh"
click at [606, 256] on div "[PERSON_NAME]" at bounding box center [699, 253] width 211 height 14
click at [183, 225] on input "SĐT Người Nhận *" at bounding box center [235, 226] width 227 height 21
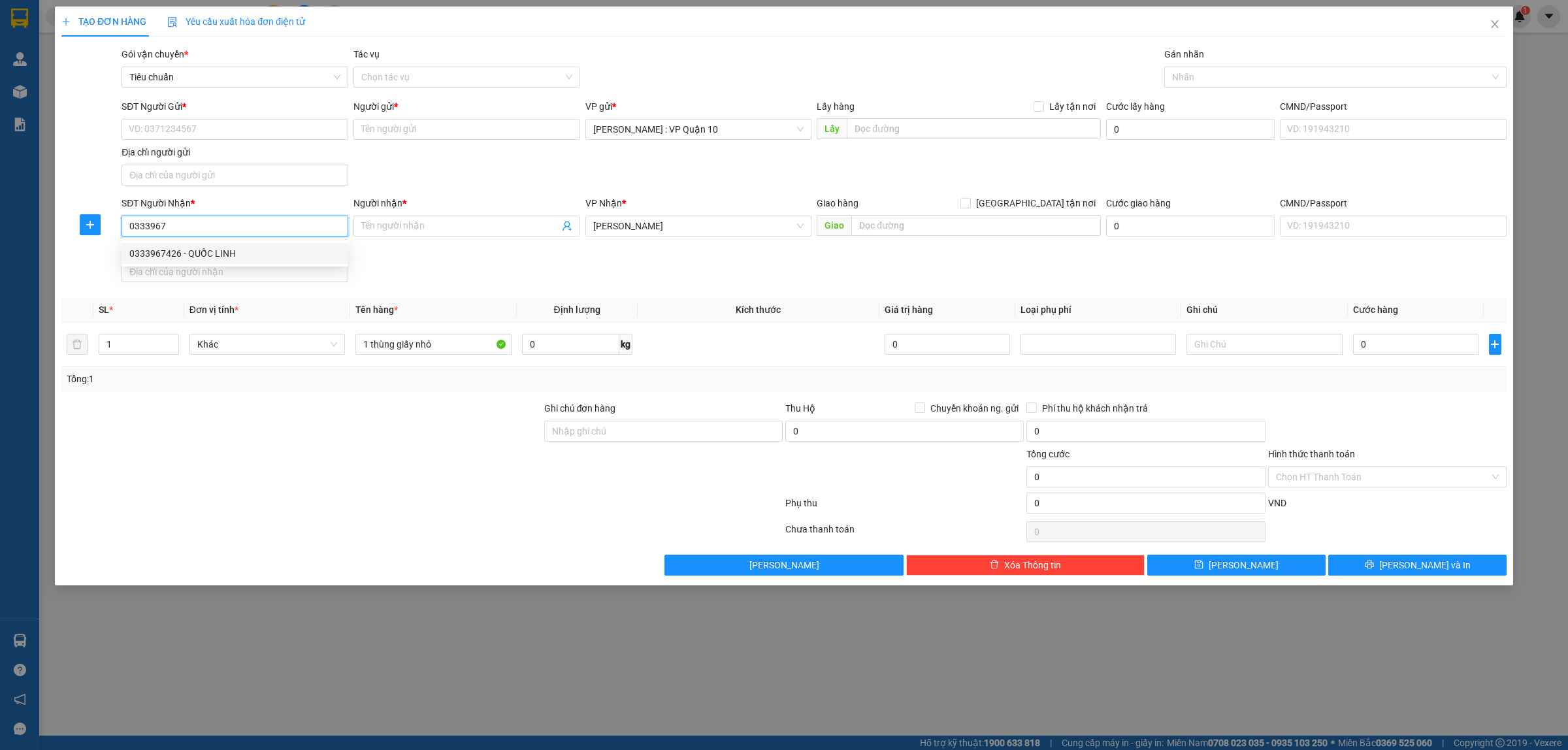
click at [181, 256] on div "0333967426 - QUỐC LINH" at bounding box center [235, 253] width 211 height 14
type input "0333967426"
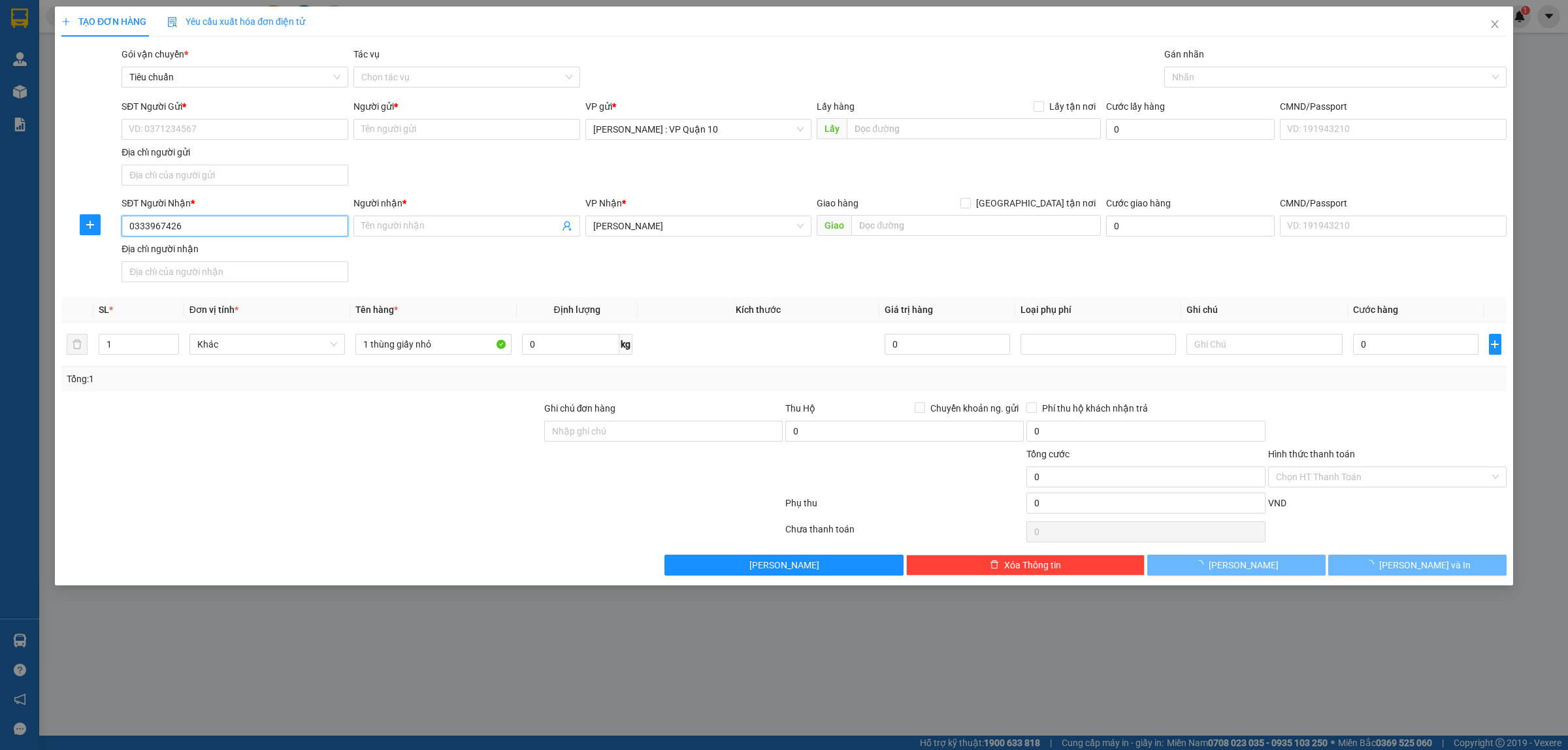
type input "QUỐC LINH"
type input "HÀ TĨNH- NGÃ 3 THẠCH LONG - THẠCH HÀ QL 1A ( hàng k chả tận nơi )"
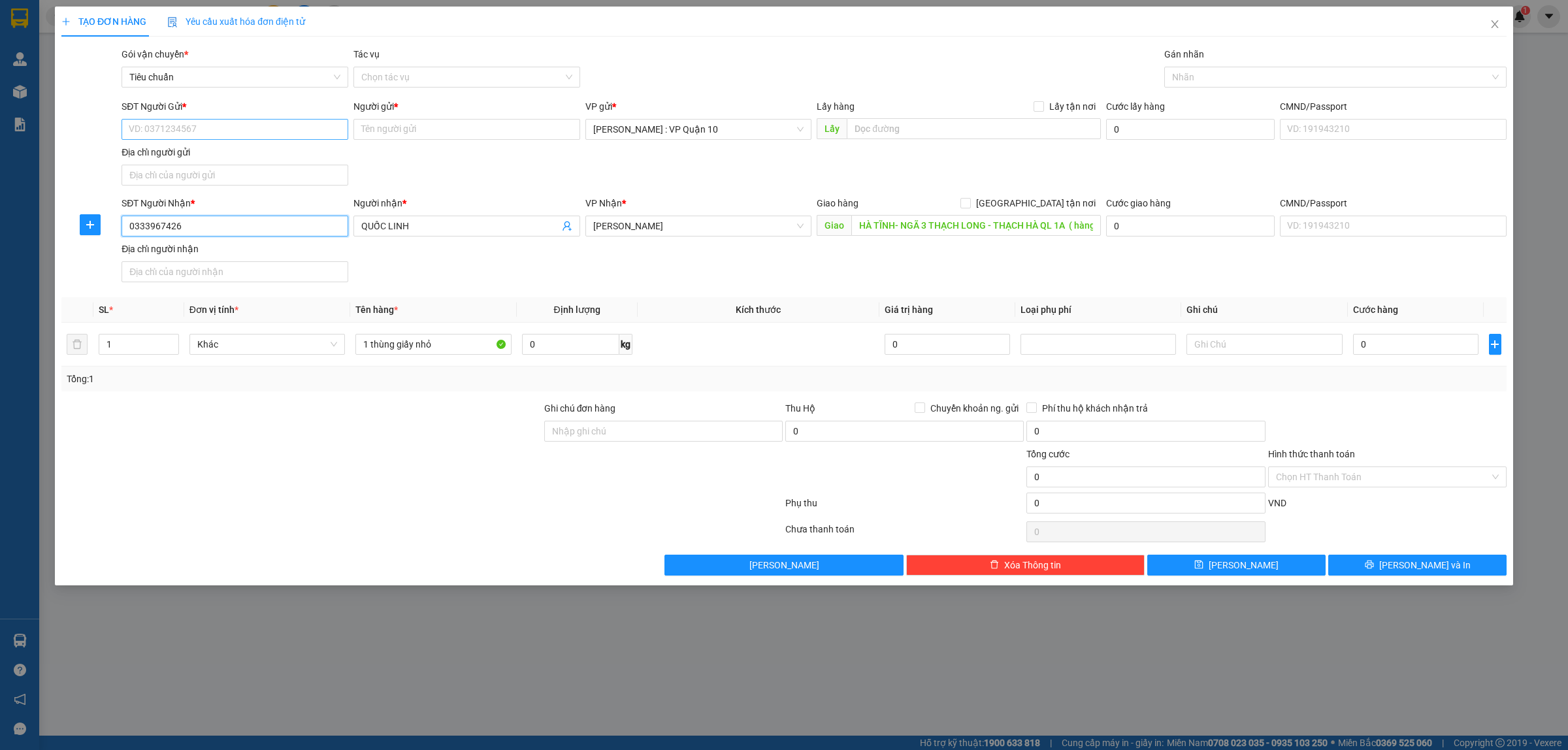
type input "0333967426"
click at [243, 125] on input "SĐT Người Gửi *" at bounding box center [235, 130] width 227 height 21
type input "093270168"
click at [385, 141] on div "Người gửi * Tên người gửi" at bounding box center [467, 122] width 227 height 46
click at [383, 134] on input "Người gửi *" at bounding box center [467, 130] width 227 height 21
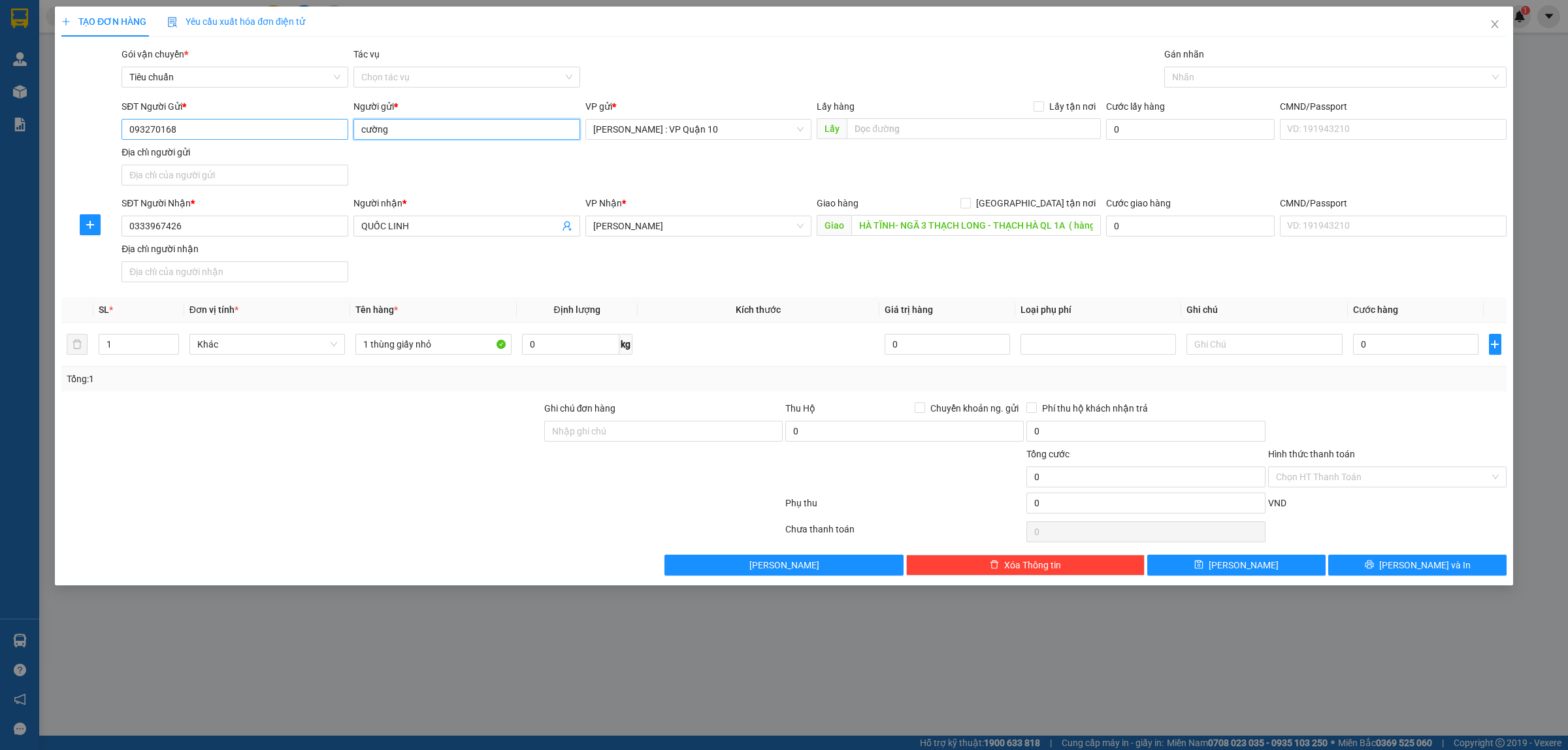
type input "cường"
click at [194, 123] on input "093270168" at bounding box center [235, 130] width 227 height 21
click at [166, 152] on div "0932720168 - cường" at bounding box center [235, 156] width 211 height 14
type input "0932720168"
click at [334, 482] on div at bounding box center [301, 469] width 482 height 46
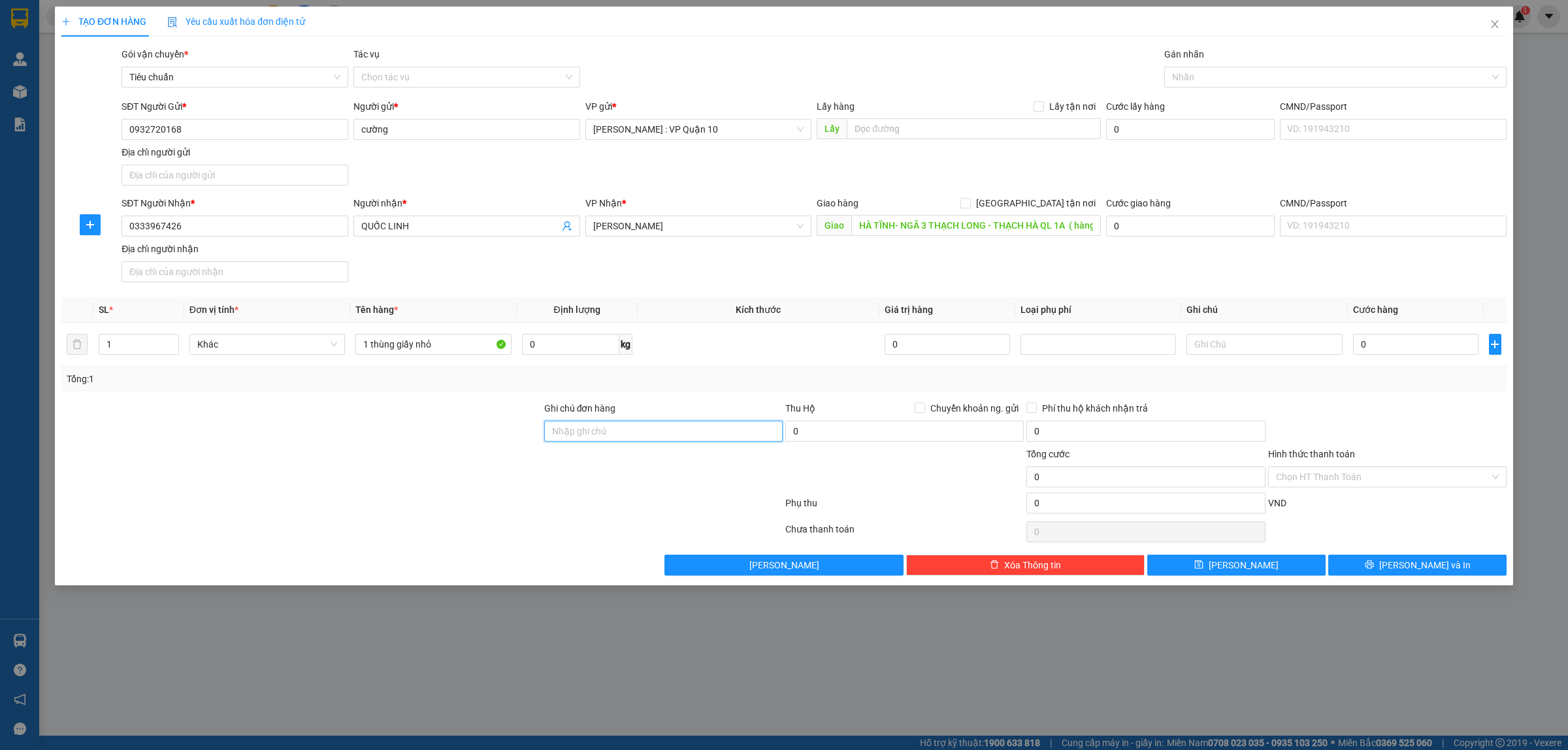
click at [629, 436] on input "Ghi chú đơn hàng" at bounding box center [664, 431] width 238 height 21
type input "hàng k bao bể vỡ hư hỏng"
click at [515, 487] on div at bounding box center [301, 469] width 482 height 46
click at [1391, 341] on input "0" at bounding box center [1415, 344] width 125 height 21
type input "70"
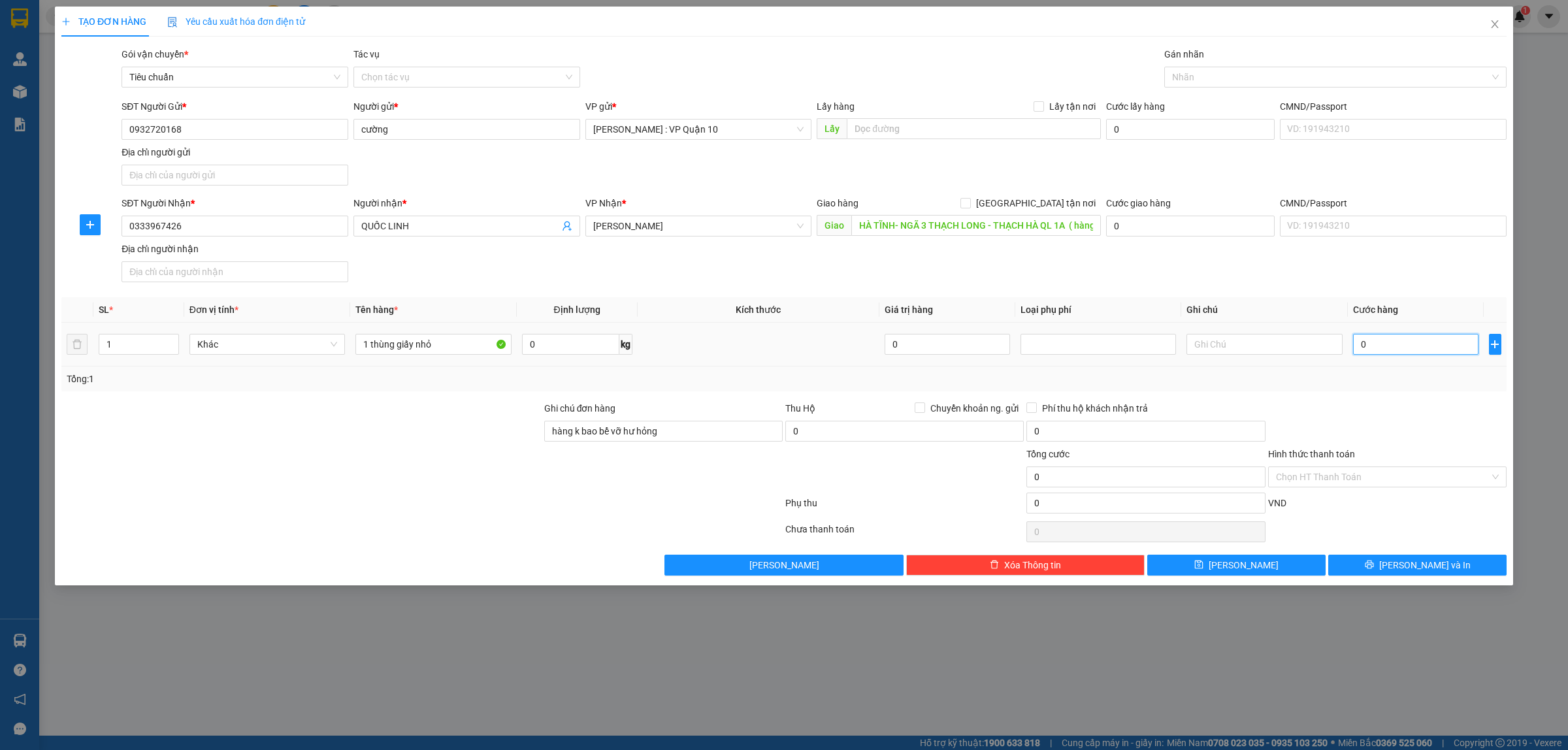
type input "70"
type input "700"
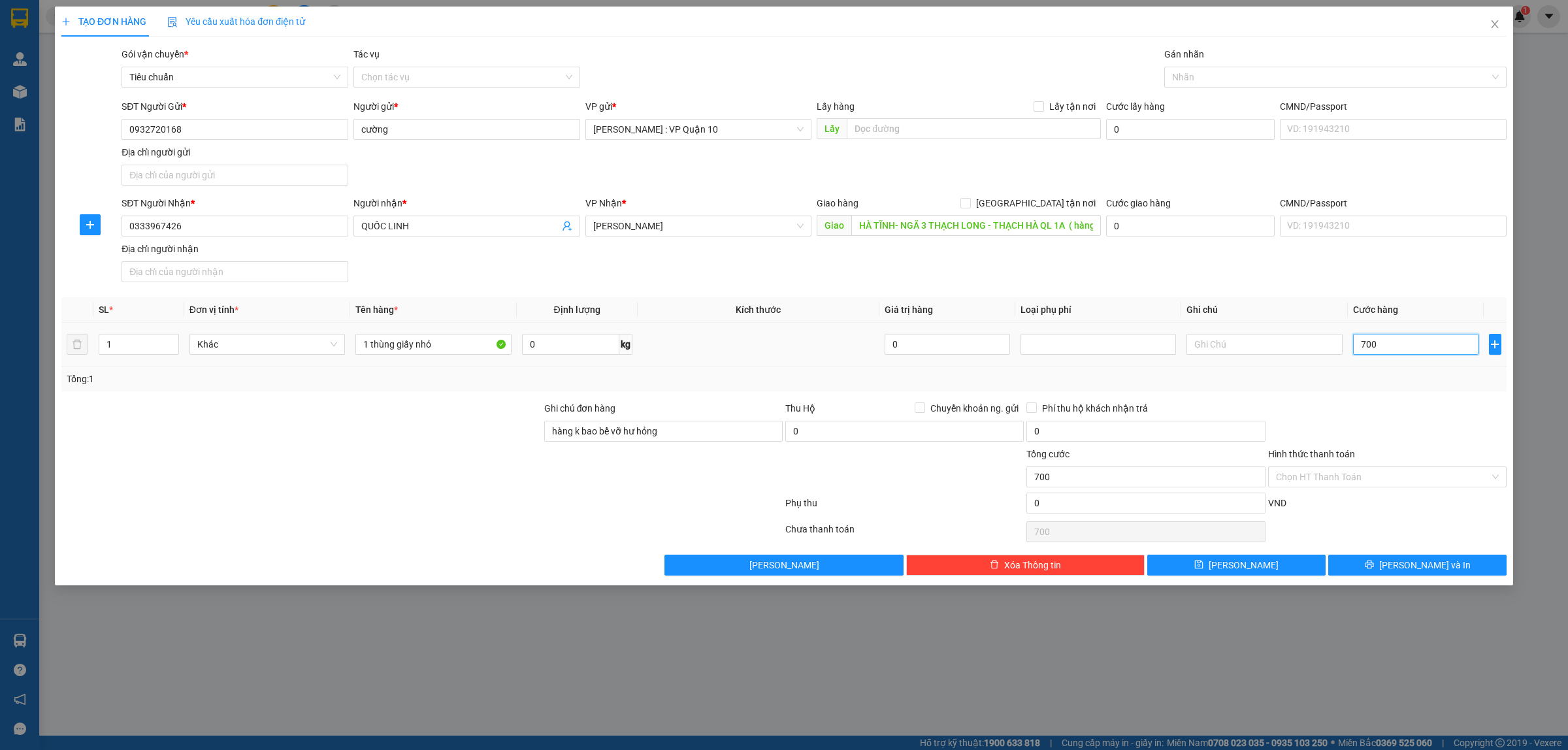
type input "7.000"
type input "70.000"
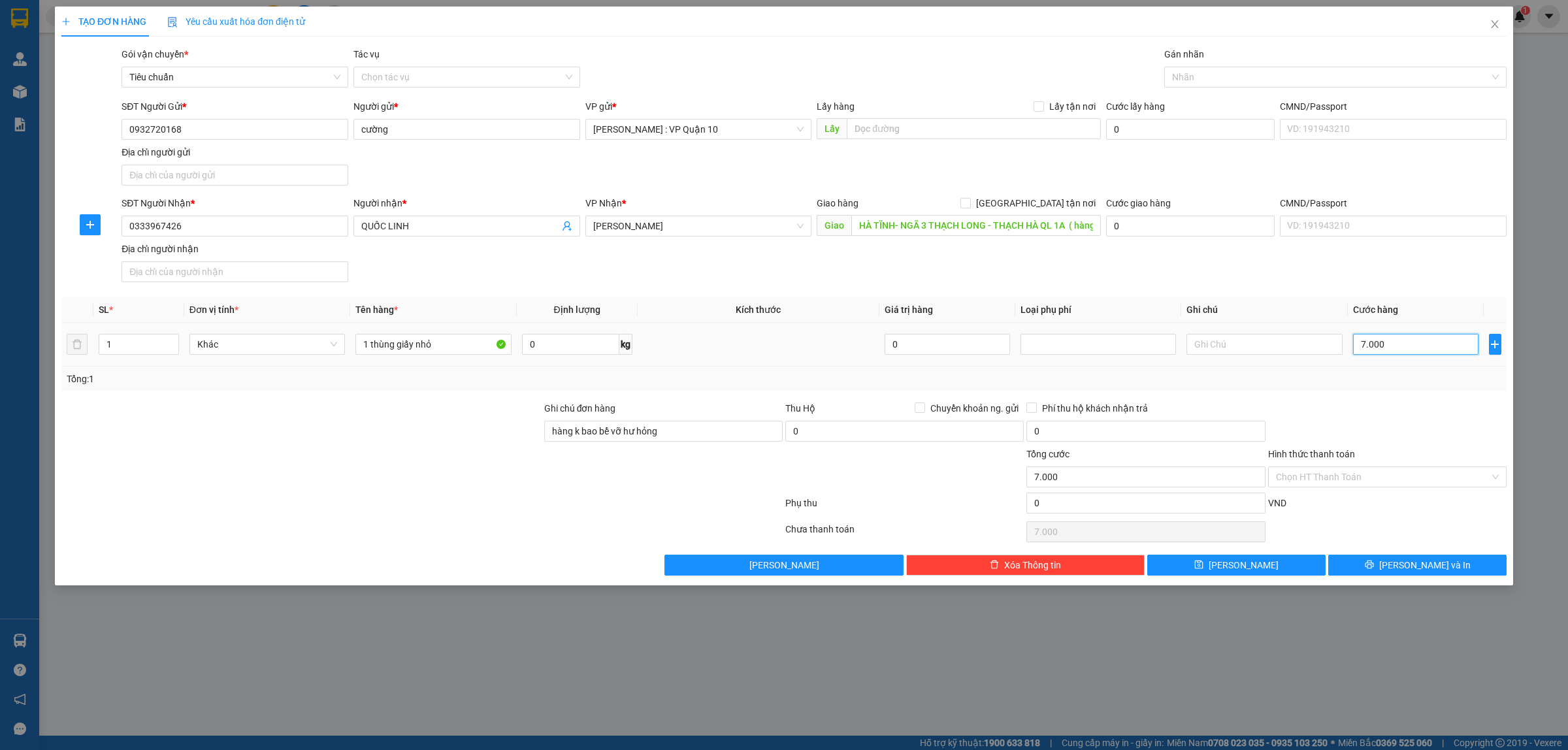
type input "70.000"
click at [1185, 66] on div "Gán nhãn" at bounding box center [1335, 57] width 342 height 19
drag, startPoint x: 1199, startPoint y: 75, endPoint x: 1204, endPoint y: 82, distance: 8.6
click at [1201, 76] on div at bounding box center [1328, 77] width 323 height 16
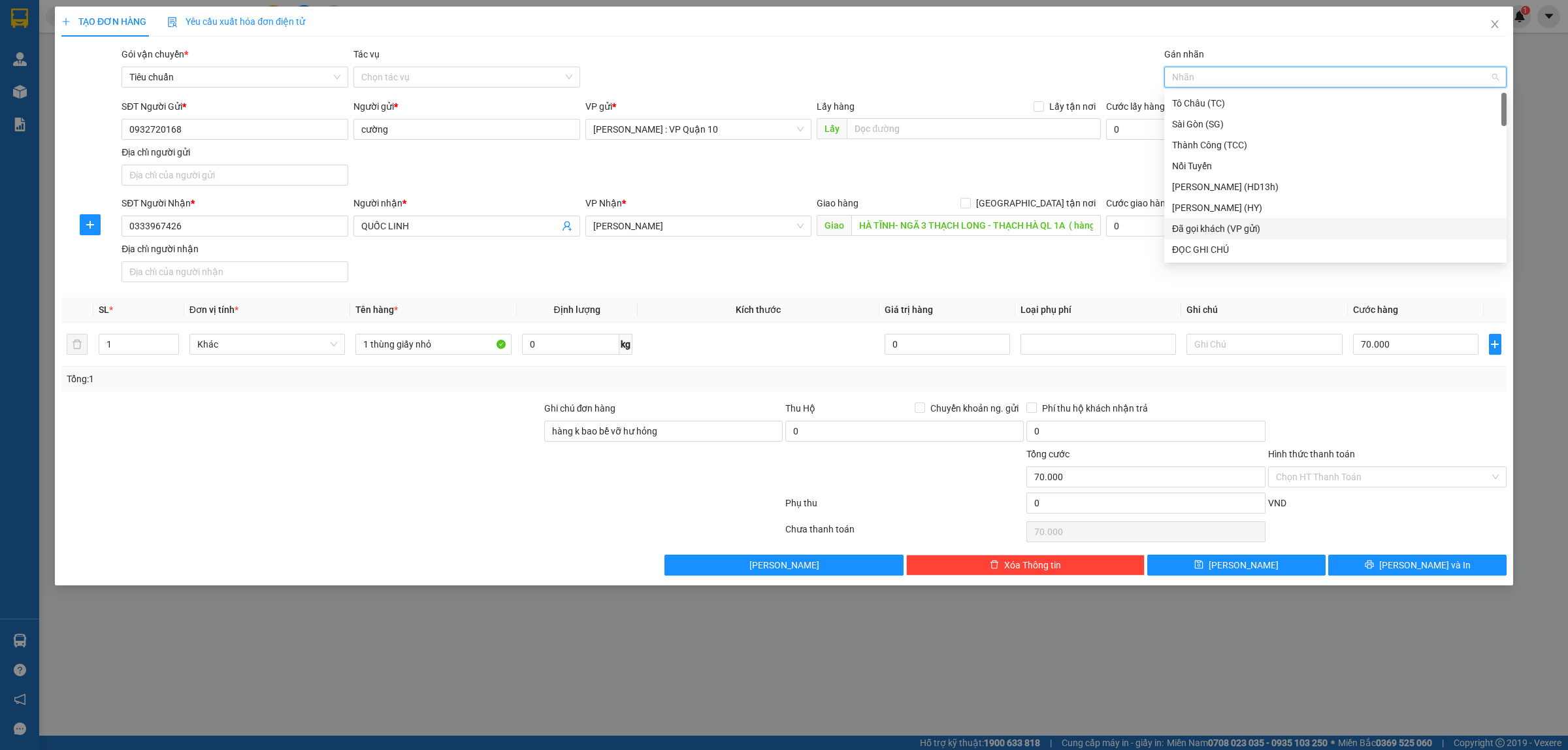
drag, startPoint x: 1241, startPoint y: 228, endPoint x: 1262, endPoint y: 266, distance: 43.4
click at [1241, 229] on div "Đã gọi khách (VP gửi)" at bounding box center [1335, 228] width 327 height 14
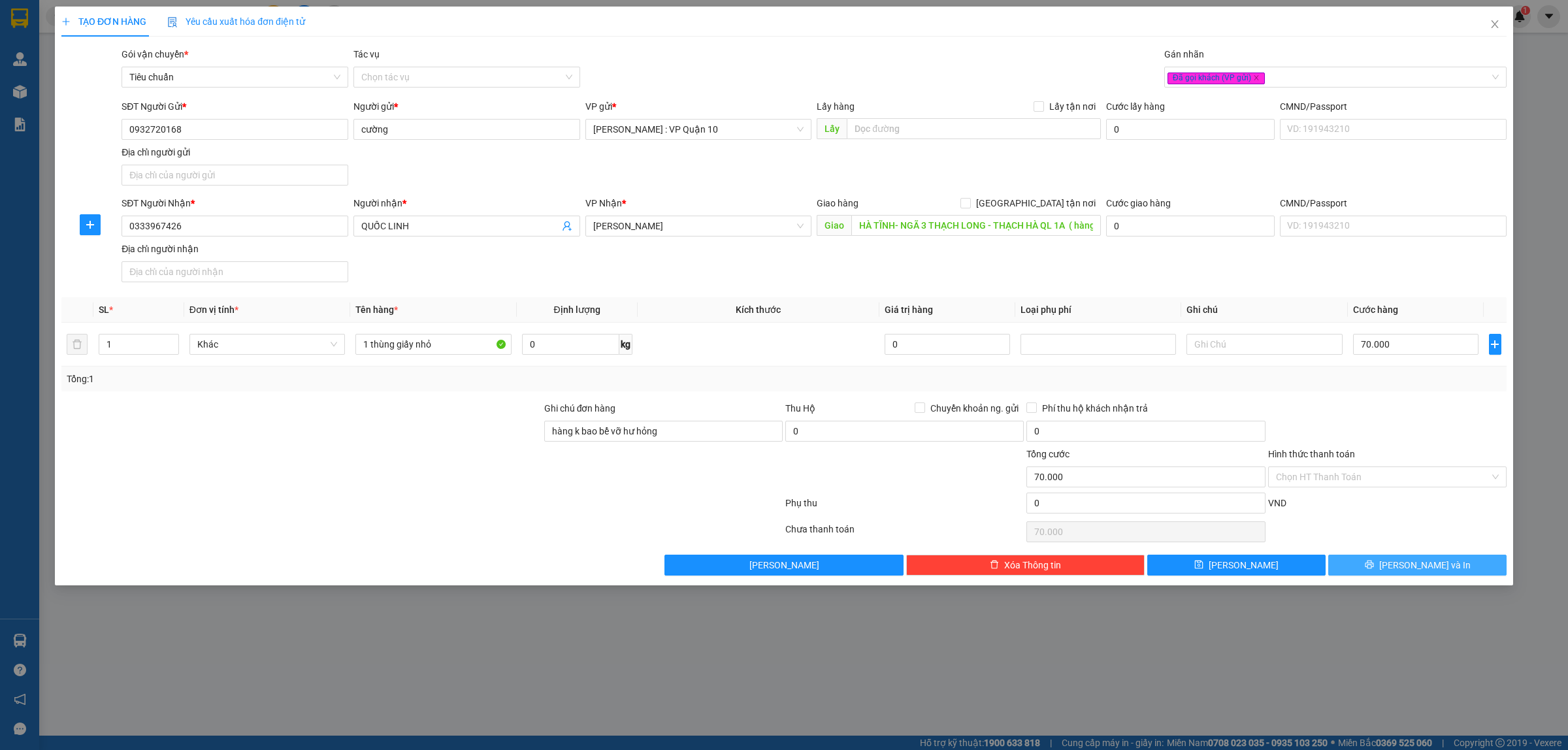
click at [1379, 564] on button "[PERSON_NAME] và In" at bounding box center [1417, 565] width 179 height 21
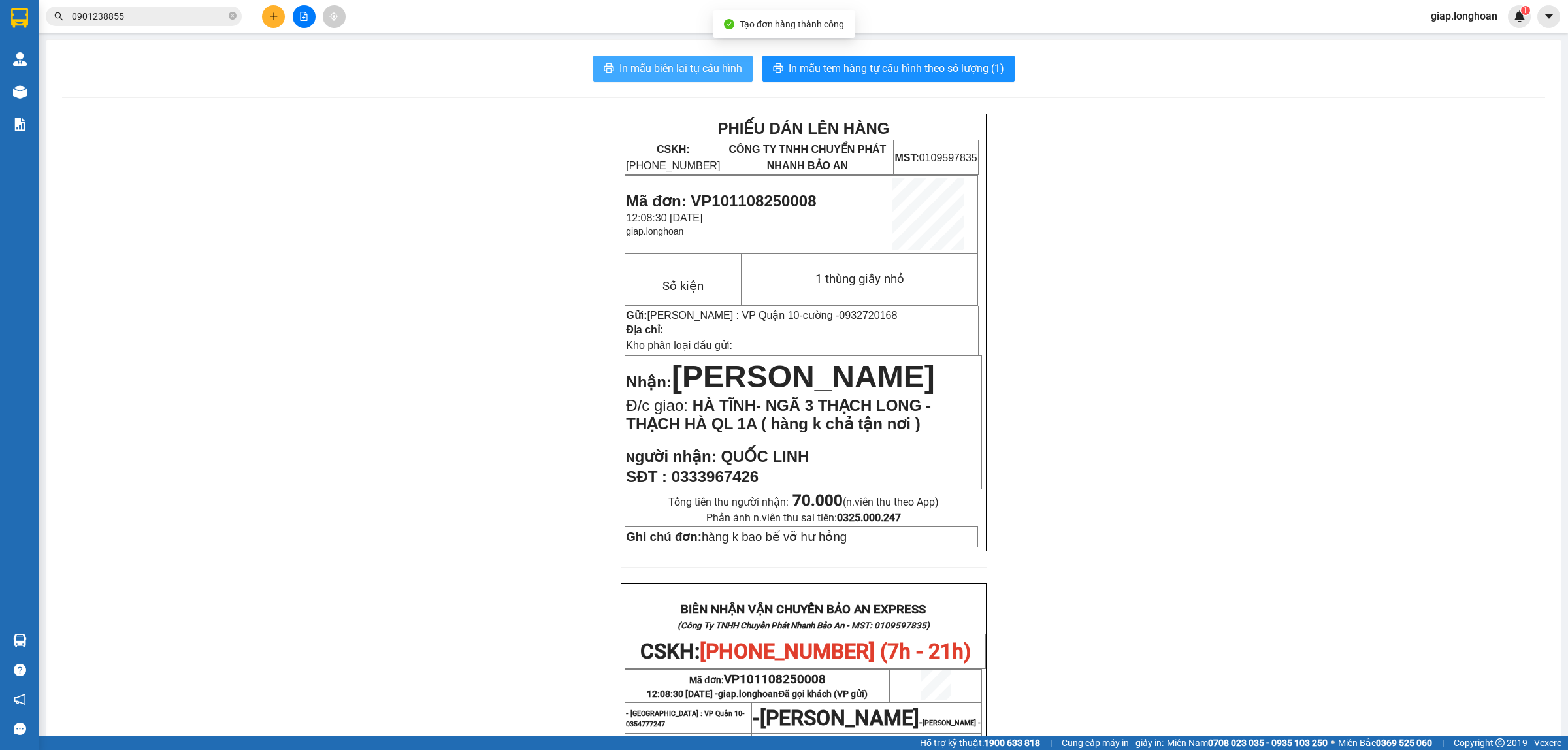
drag, startPoint x: 686, startPoint y: 74, endPoint x: 702, endPoint y: 109, distance: 38.5
click at [686, 75] on span "In mẫu biên lai tự cấu hình" at bounding box center [680, 68] width 123 height 17
click at [857, 66] on span "In mẫu tem hàng tự cấu hình theo số lượng (1)" at bounding box center [897, 68] width 215 height 17
click at [390, 473] on div "PHIẾU DÁN LÊN HÀNG CSKH: [PHONE_NUMBER] CÔNG TY TNHH CHUYỂN PHÁT NHANH BẢO AN M…" at bounding box center [804, 655] width 1483 height 1082
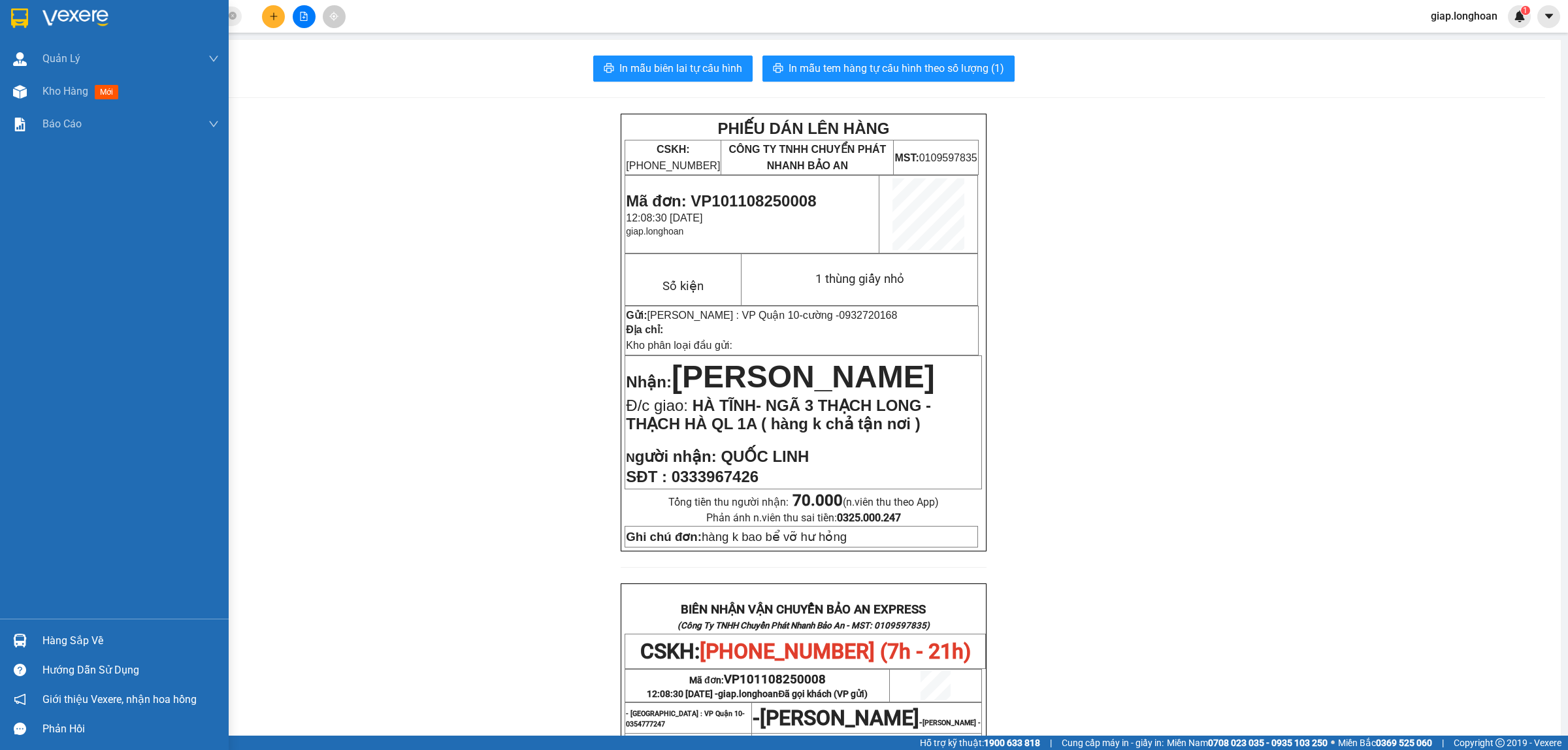
click at [82, 15] on img at bounding box center [75, 18] width 66 height 19
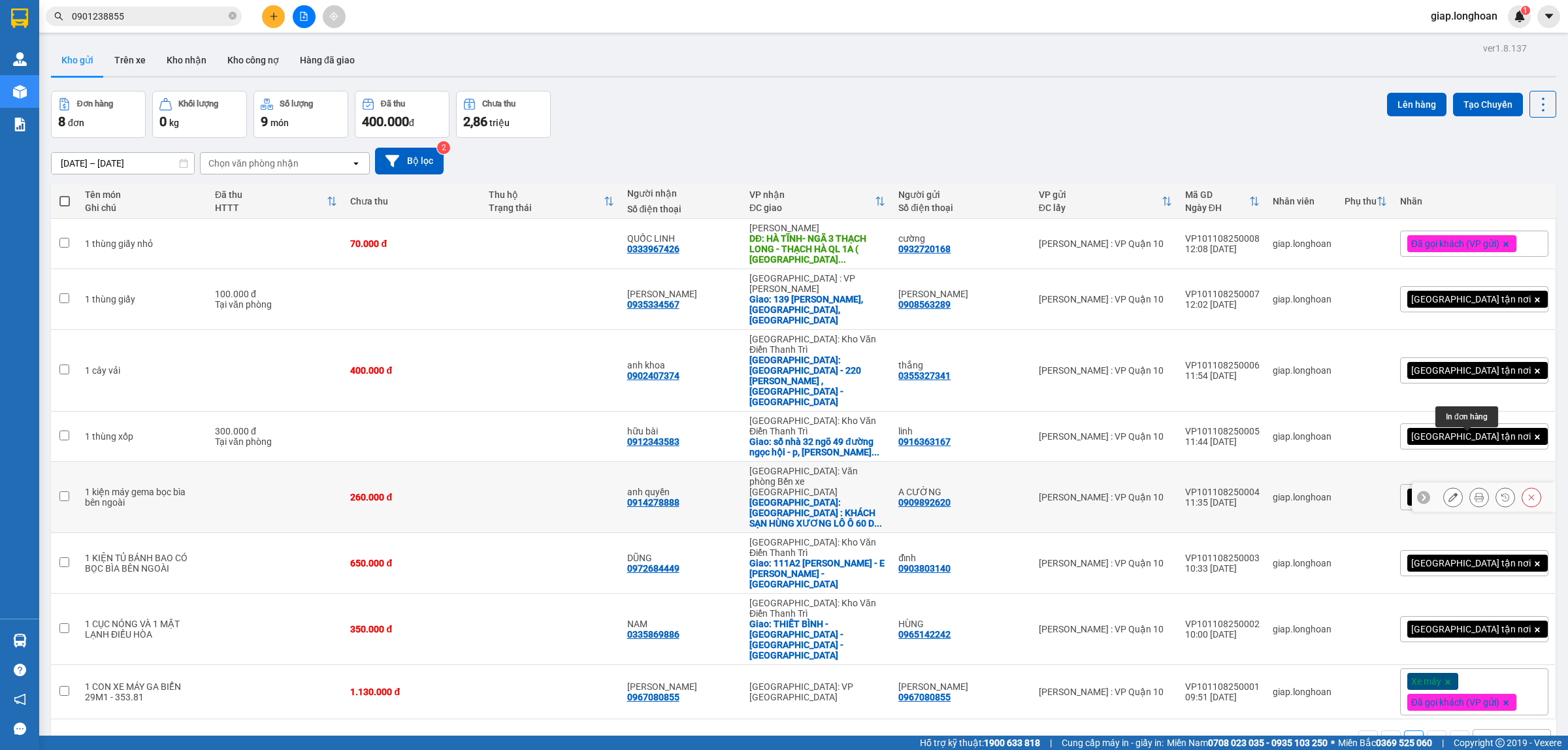
click at [1474, 493] on icon at bounding box center [1479, 497] width 9 height 9
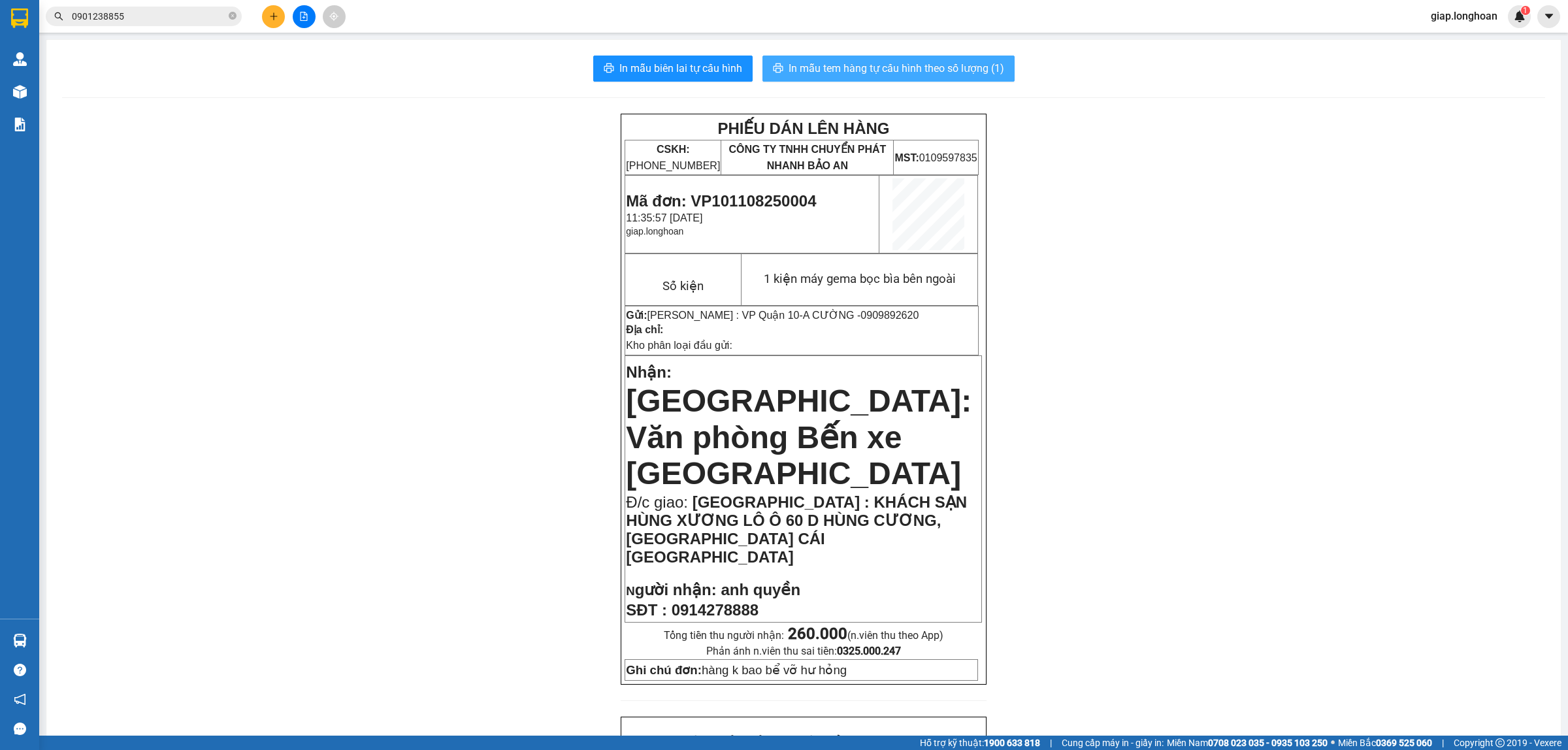
click at [874, 64] on span "In mẫu tem hàng tự cấu hình theo số lượng (1)" at bounding box center [897, 68] width 215 height 17
click at [268, 18] on button at bounding box center [273, 17] width 23 height 23
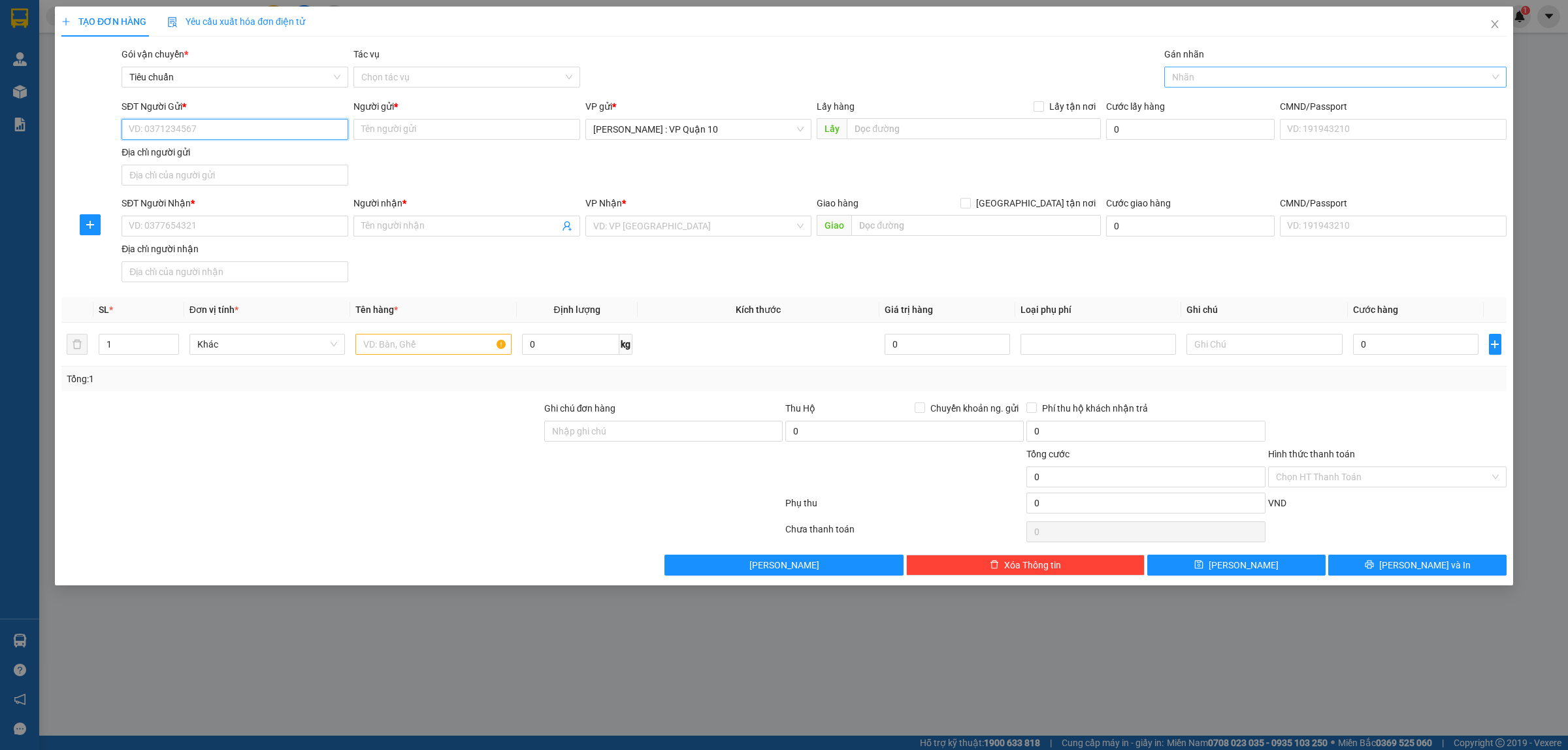
click at [1199, 72] on div at bounding box center [1328, 77] width 323 height 16
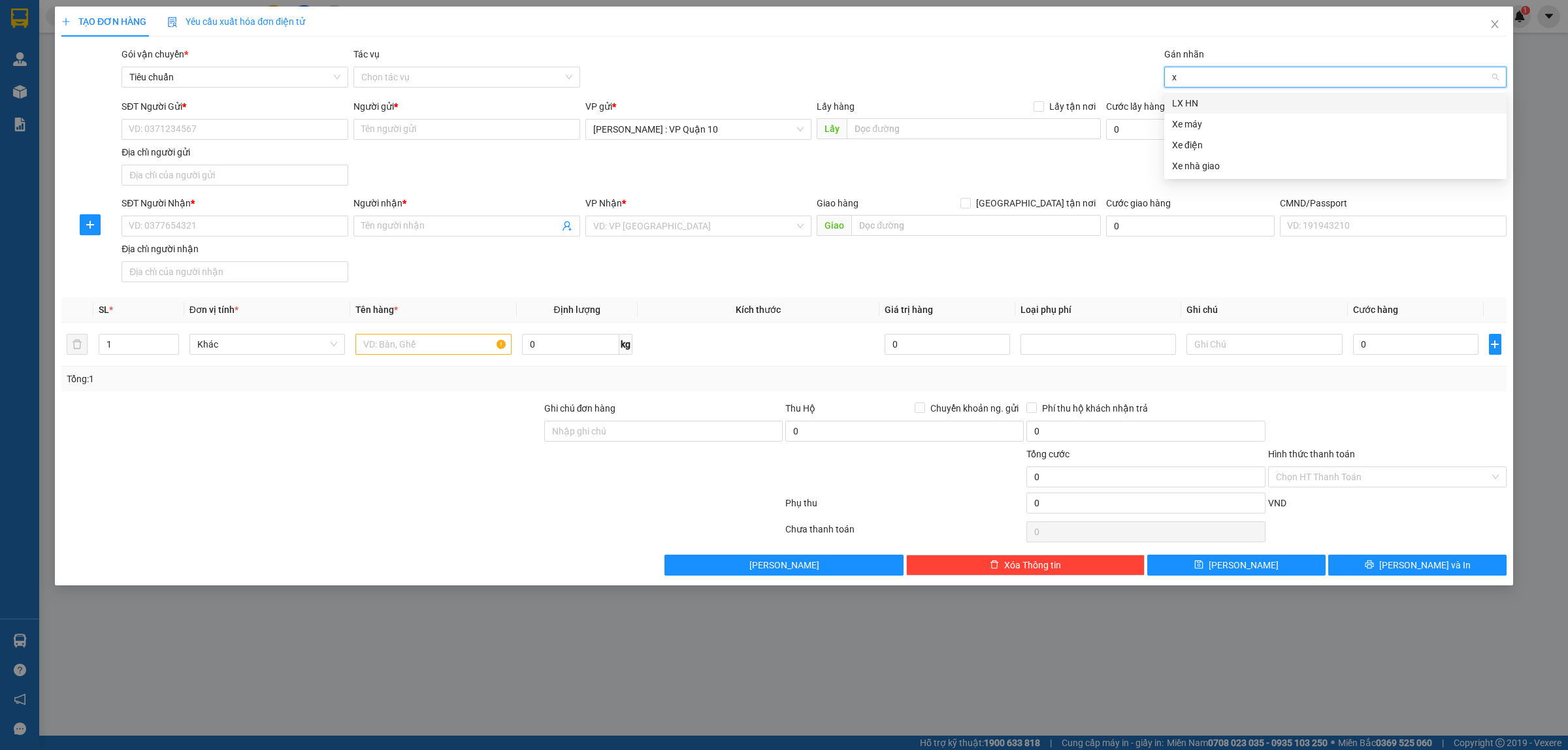
type input "xe"
drag, startPoint x: 1186, startPoint y: 107, endPoint x: 1157, endPoint y: 102, distance: 29.4
click at [1186, 108] on div "Xe máy" at bounding box center [1335, 103] width 327 height 14
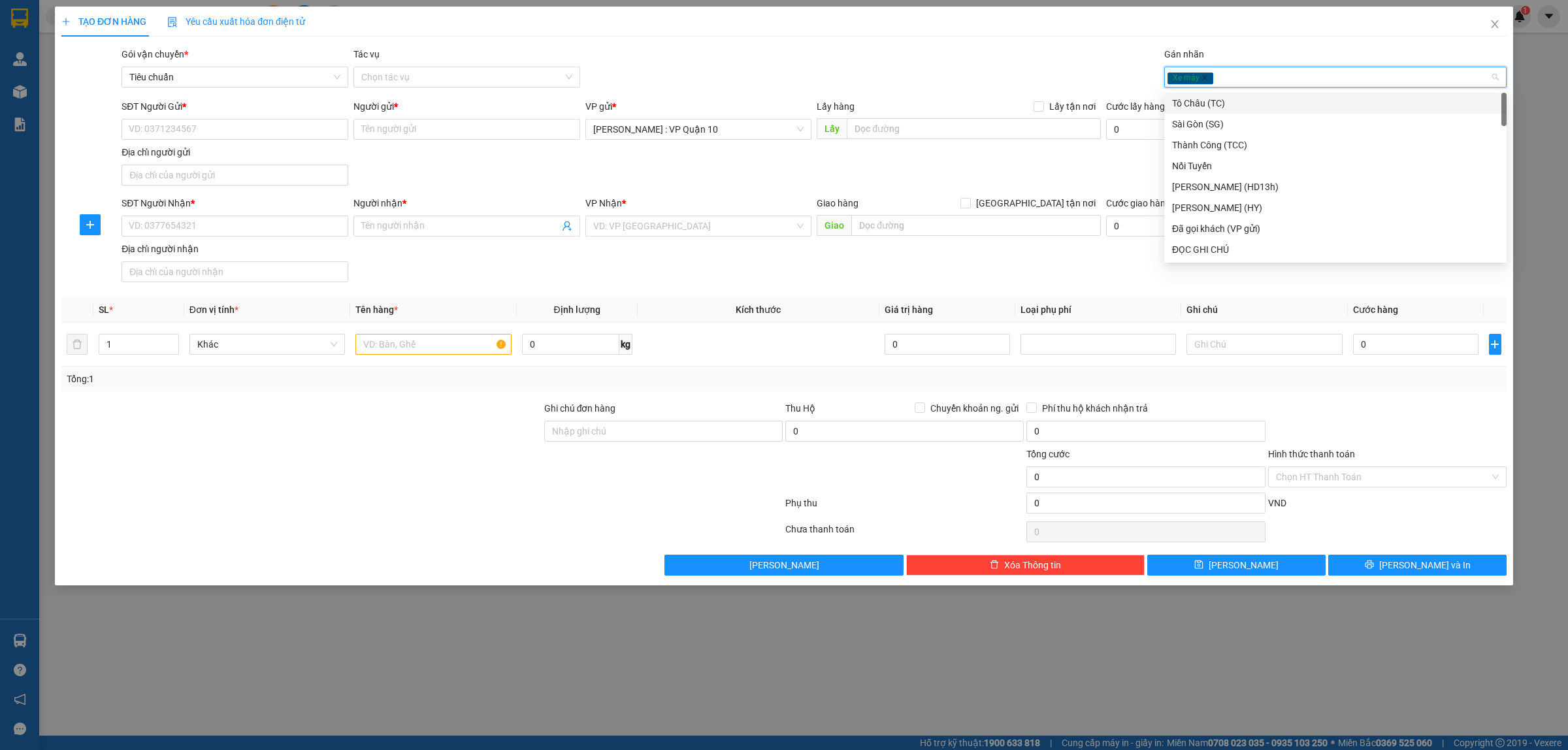
click at [964, 62] on div "Gói vận chuyển * Tiêu chuẩn Tác vụ Chọn tác vụ Gán nhãn Xe máy" at bounding box center [814, 70] width 1390 height 46
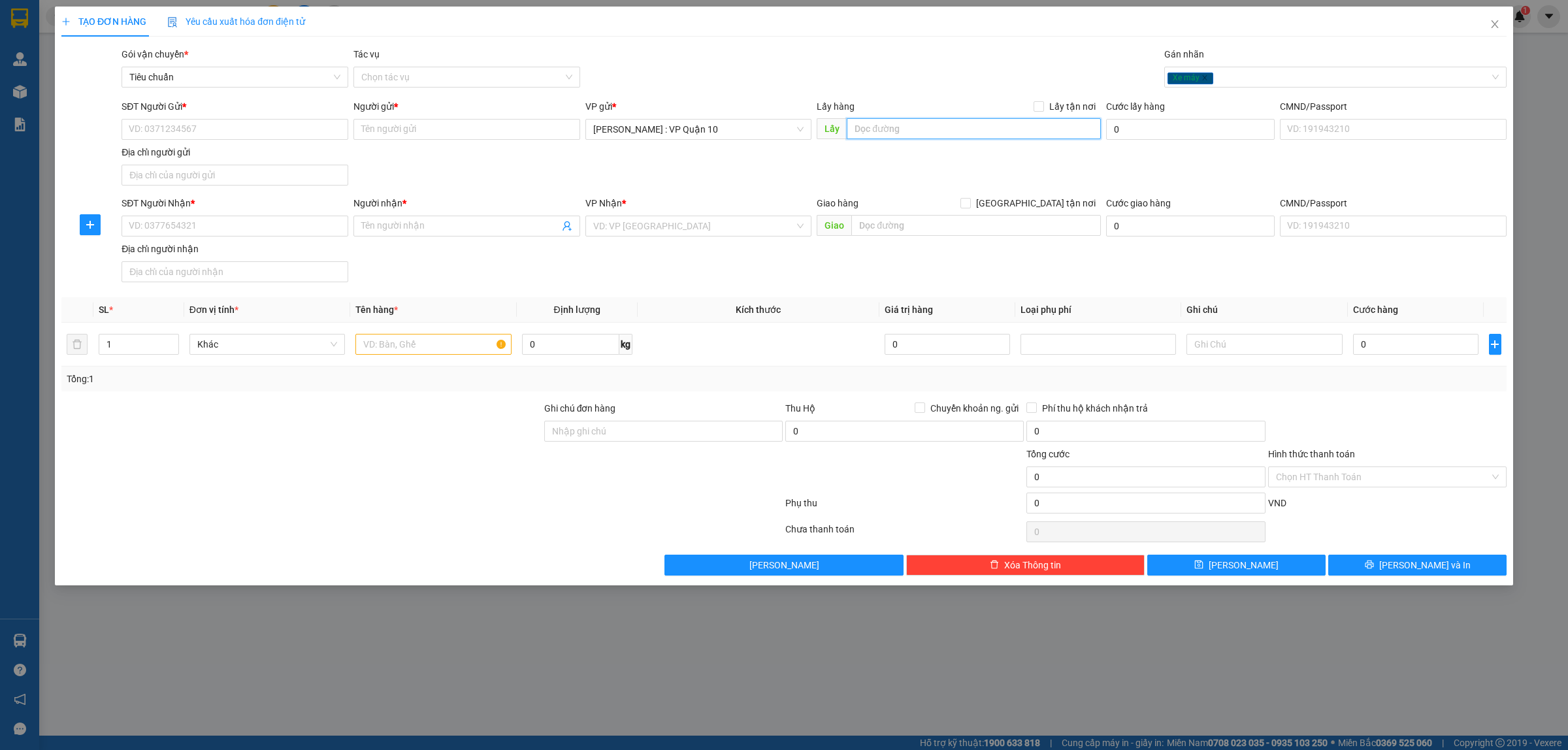
click at [874, 131] on input "text" at bounding box center [974, 129] width 254 height 21
type input "[PERSON_NAME] -"
click at [379, 348] on input "text" at bounding box center [433, 344] width 156 height 21
type input "1 con xe may cúp biển"
click at [619, 430] on input "Ghi chú đơn hàng" at bounding box center [664, 431] width 238 height 21
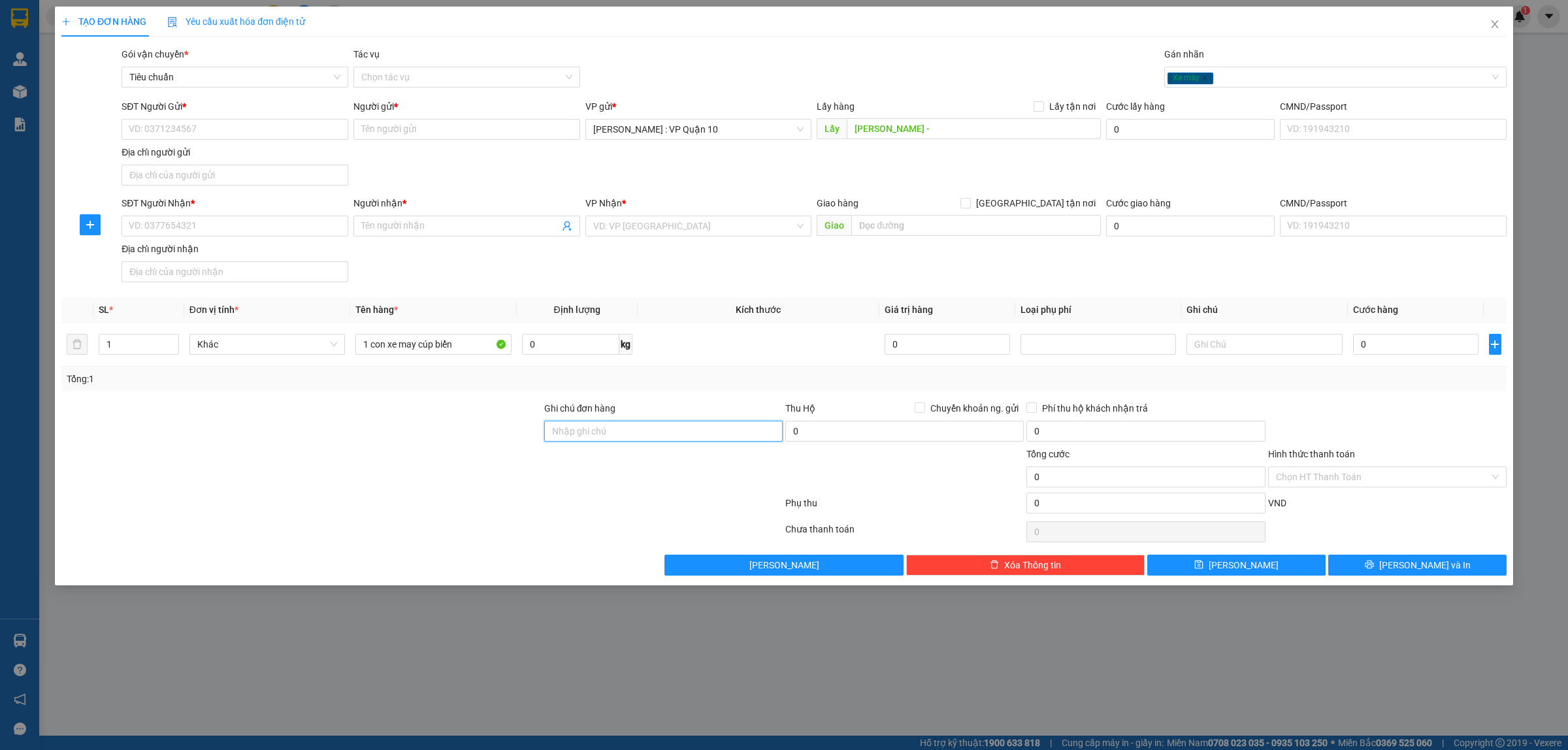
type input "CÓ CHÌA KHÓA VÀ CAVET ĐI KÈM"
click at [184, 132] on input "SĐT Người Gửi *" at bounding box center [235, 130] width 227 height 21
type input "0779999801"
click at [389, 135] on input "Người gửi *" at bounding box center [467, 130] width 227 height 21
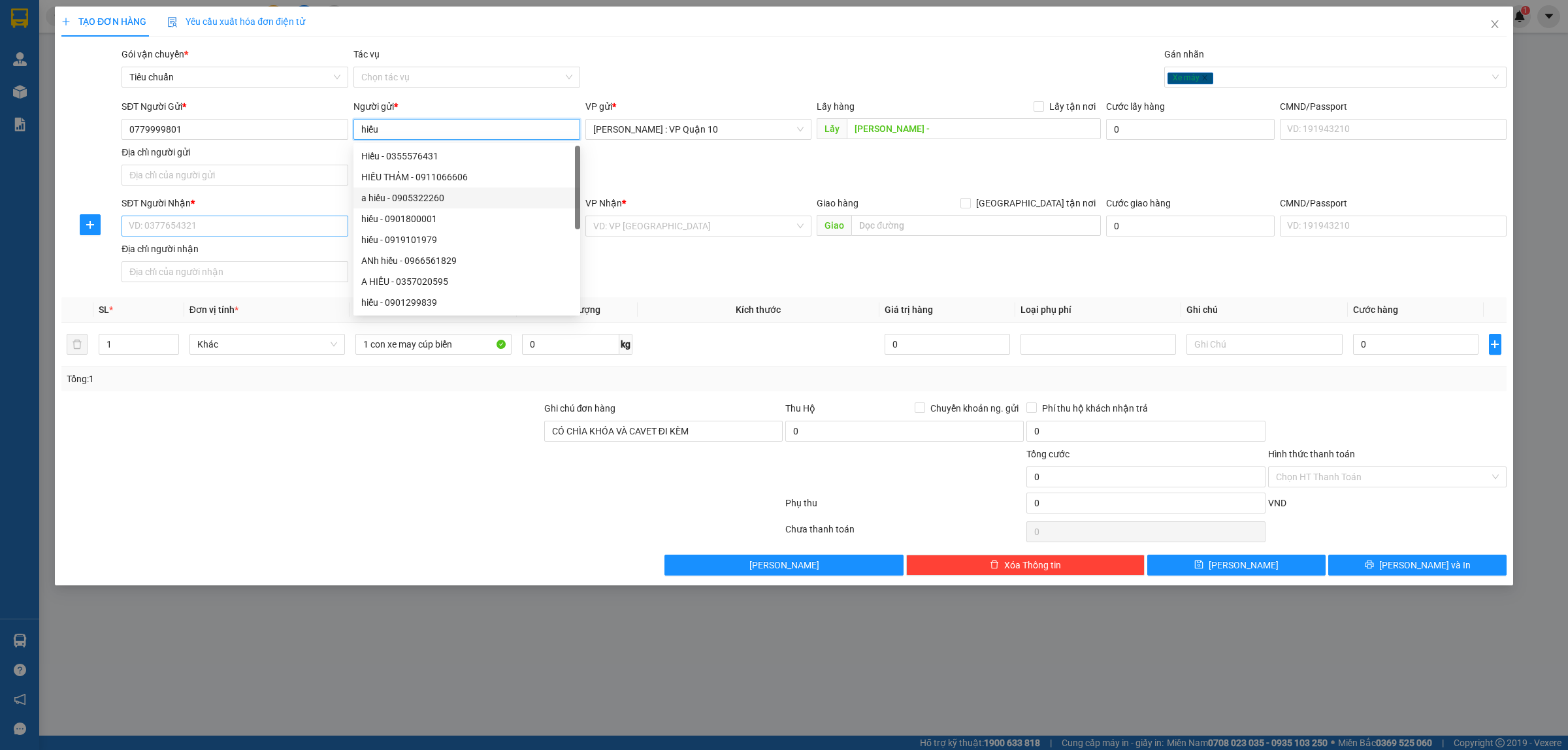
type input "hiếu"
drag, startPoint x: 172, startPoint y: 230, endPoint x: 165, endPoint y: 225, distance: 8.6
click at [169, 229] on input "SĐT Người Nhận *" at bounding box center [235, 226] width 227 height 21
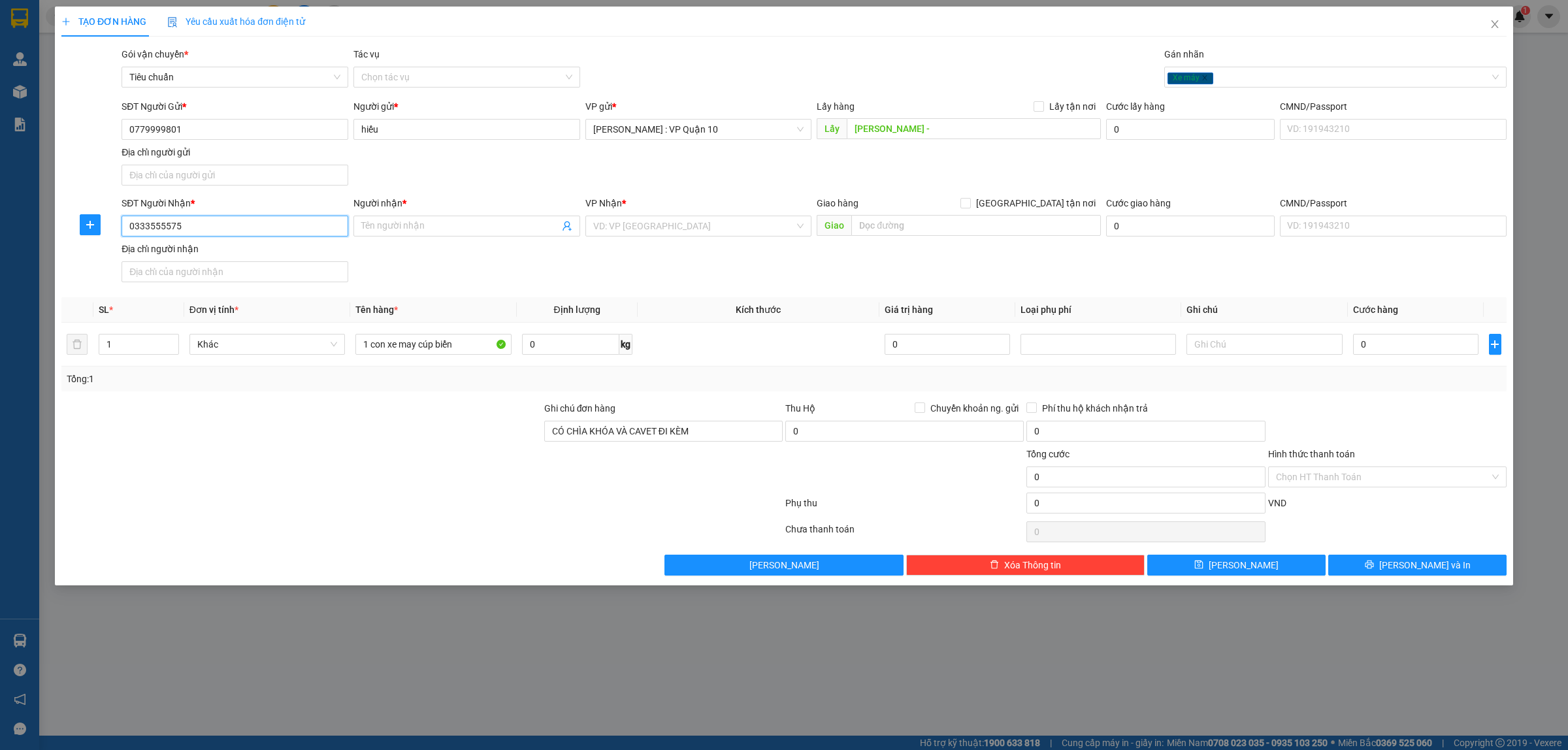
type input "0333555575"
drag, startPoint x: 395, startPoint y: 207, endPoint x: 403, endPoint y: 230, distance: 24.4
click at [400, 223] on div "Người nhận * Tên người nhận" at bounding box center [467, 219] width 227 height 46
click at [403, 233] on input "Người nhận *" at bounding box center [461, 226] width 198 height 14
type input "long thành"
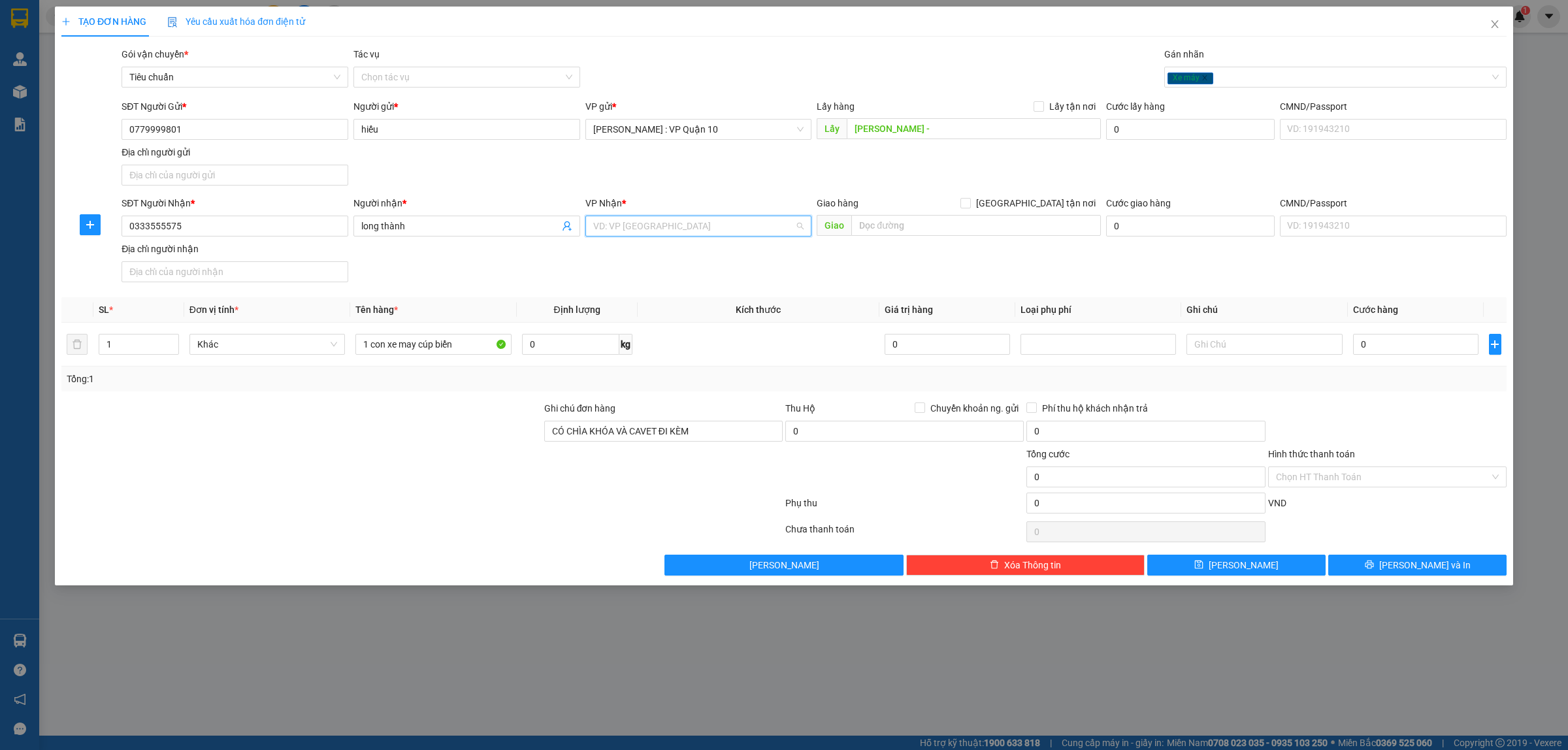
click at [637, 228] on input "search" at bounding box center [694, 226] width 202 height 19
type input "huế"
drag, startPoint x: 596, startPoint y: 249, endPoint x: 608, endPoint y: 263, distance: 18.4
click at [596, 249] on div "Huế" at bounding box center [699, 253] width 211 height 14
click at [887, 225] on input "text" at bounding box center [975, 225] width 250 height 21
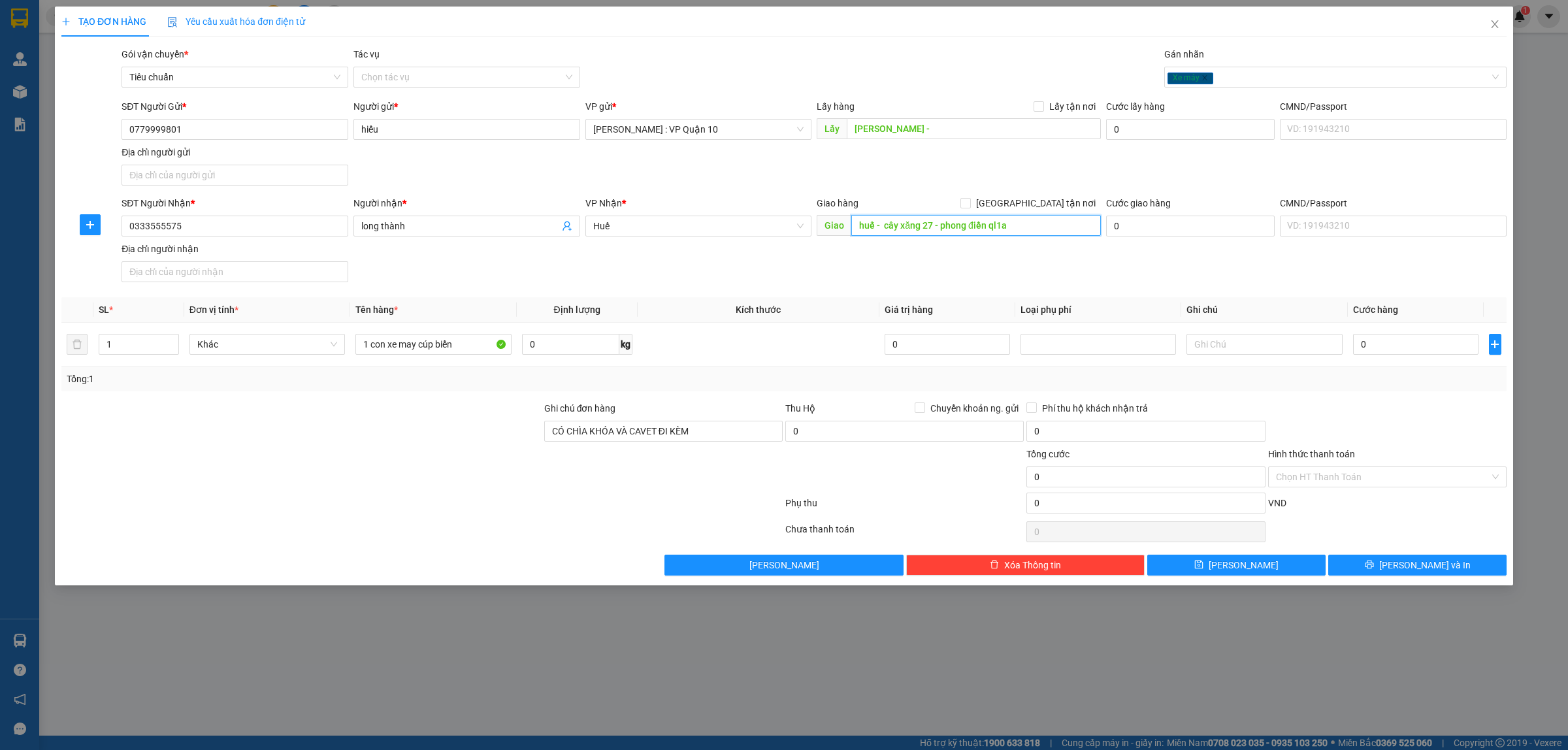
type input "huế - cây xăng 27 - phong điền ql1a"
click at [934, 144] on div "Lấy hàng Lấy tận nơi Lấy ngọc lan -" at bounding box center [959, 122] width 285 height 46
click at [932, 130] on input "[PERSON_NAME] -" at bounding box center [974, 129] width 254 height 21
type input "[PERSON_NAME] - tiền giang"
click at [363, 505] on div at bounding box center [422, 506] width 724 height 26
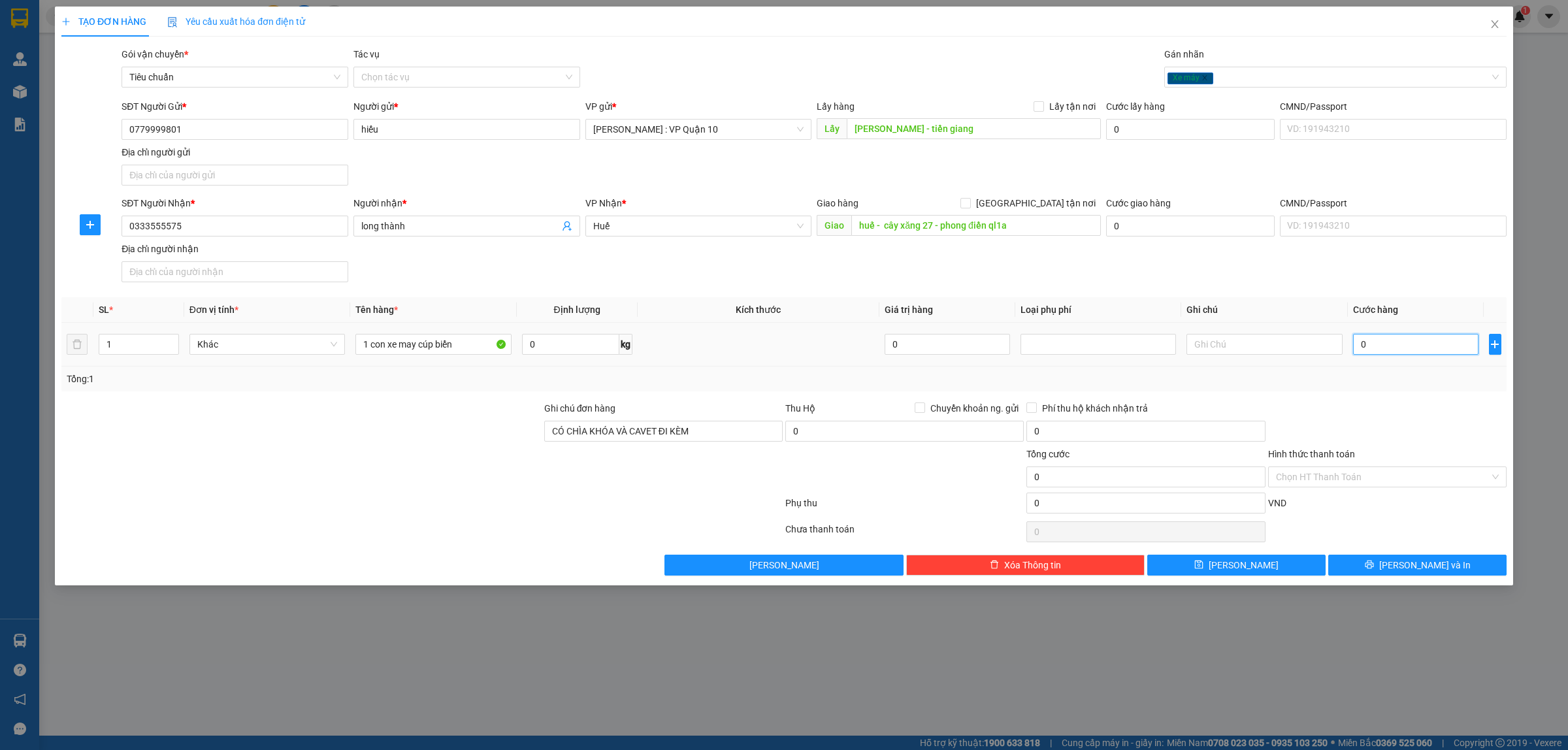
click at [1402, 341] on input "0" at bounding box center [1415, 344] width 125 height 21
type input "60"
type input "620"
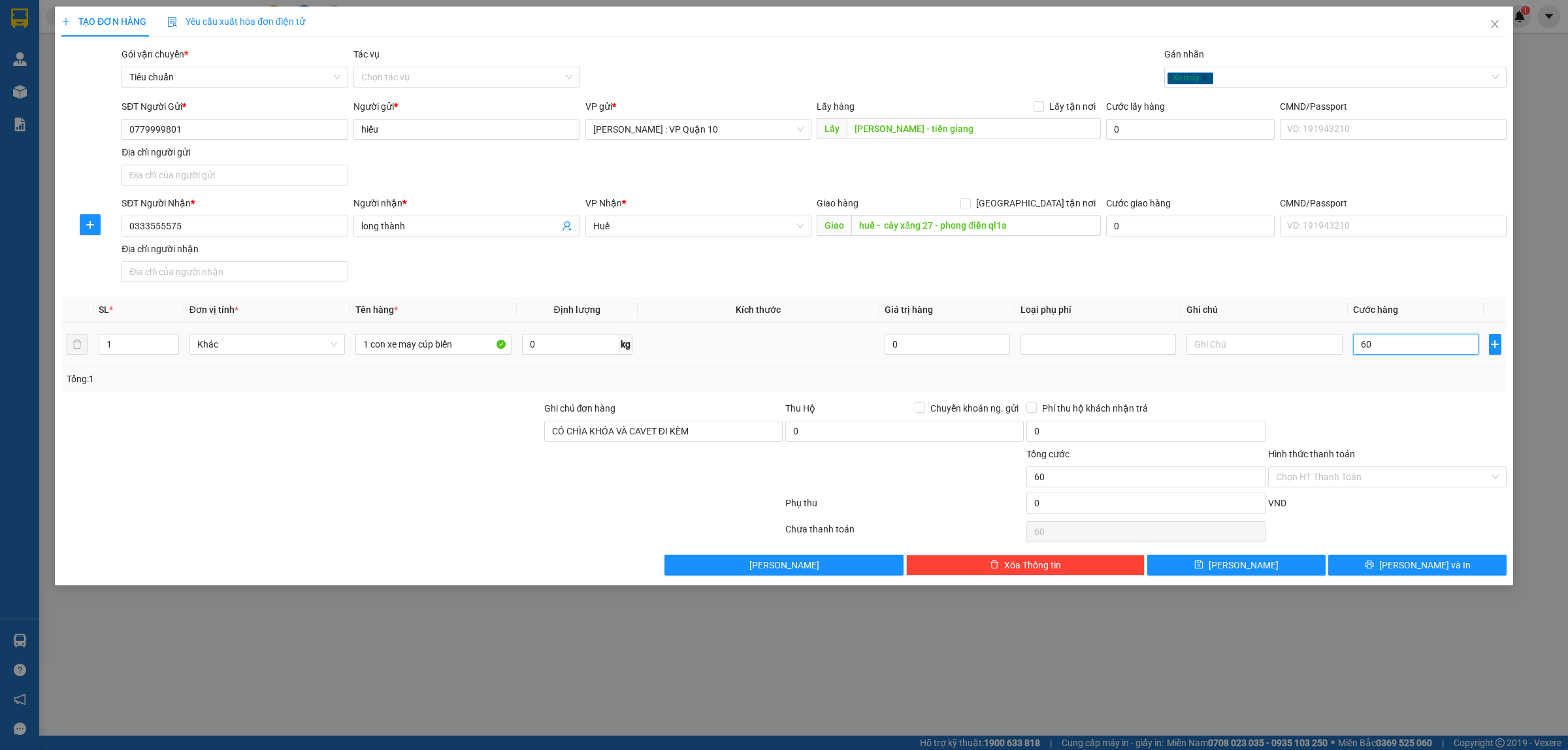
type input "620"
type input "6.200"
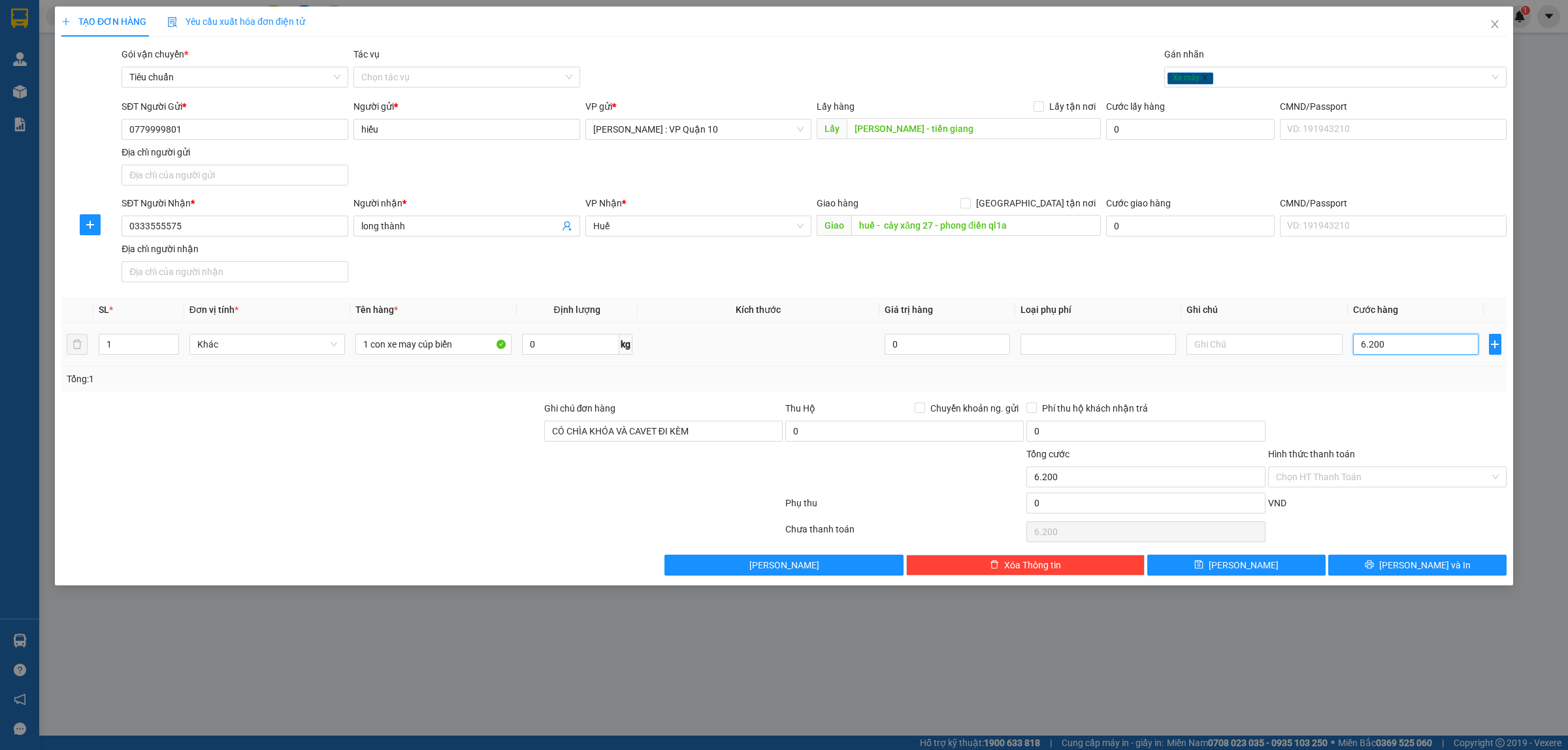
type input "62.000"
type input "620.000"
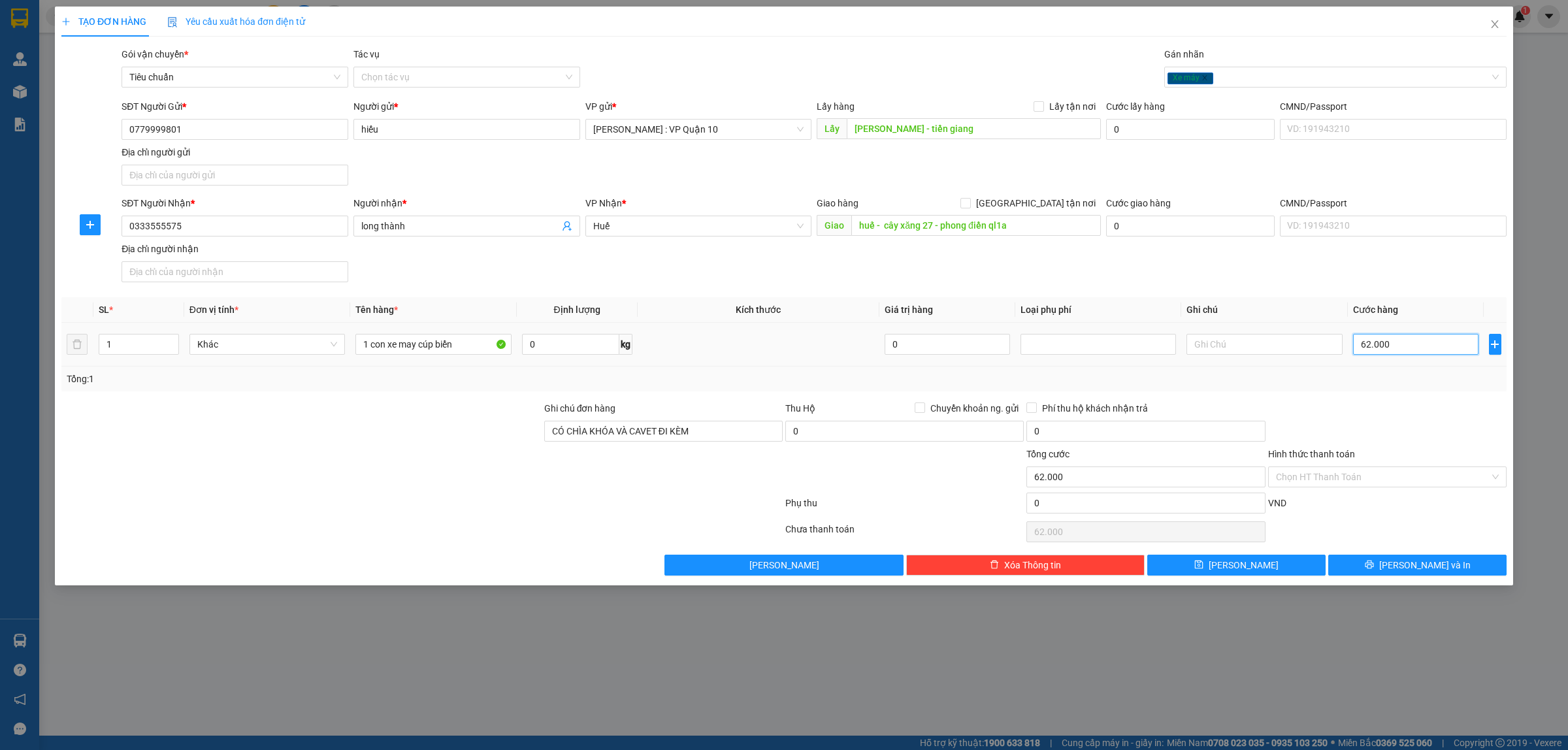
type input "620.000"
click at [933, 263] on div "SĐT Người Nhận * 0333555575 Người nhận * long thành VP Nhận * Huế Giao hàng [GE…" at bounding box center [814, 242] width 1390 height 91
drag, startPoint x: 1237, startPoint y: 74, endPoint x: 1252, endPoint y: 83, distance: 17.5
click at [1240, 76] on div "Xe máy" at bounding box center [1328, 77] width 323 height 16
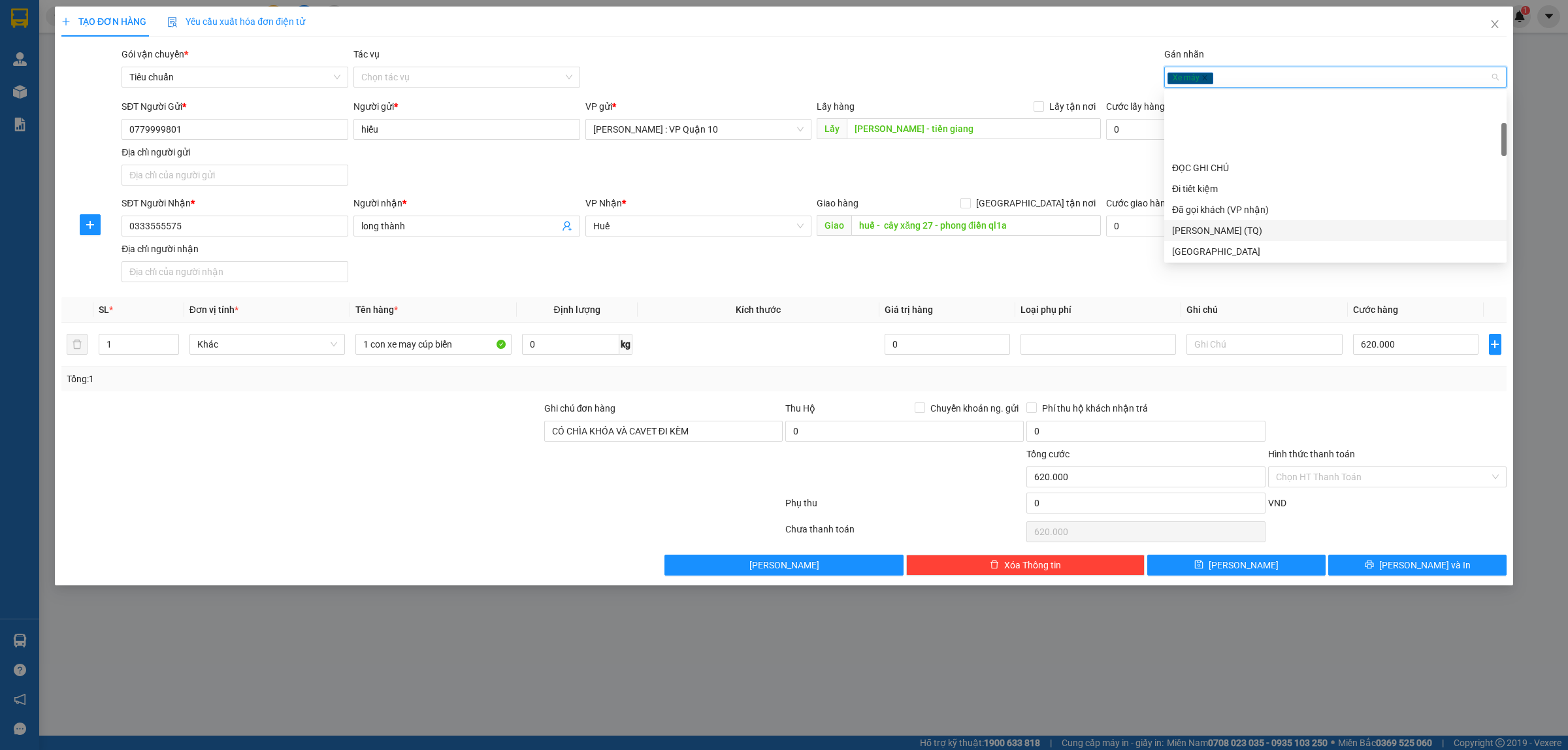
scroll to position [164, 0]
click at [1220, 211] on div "Chưa cho đi" at bounding box center [1335, 212] width 327 height 14
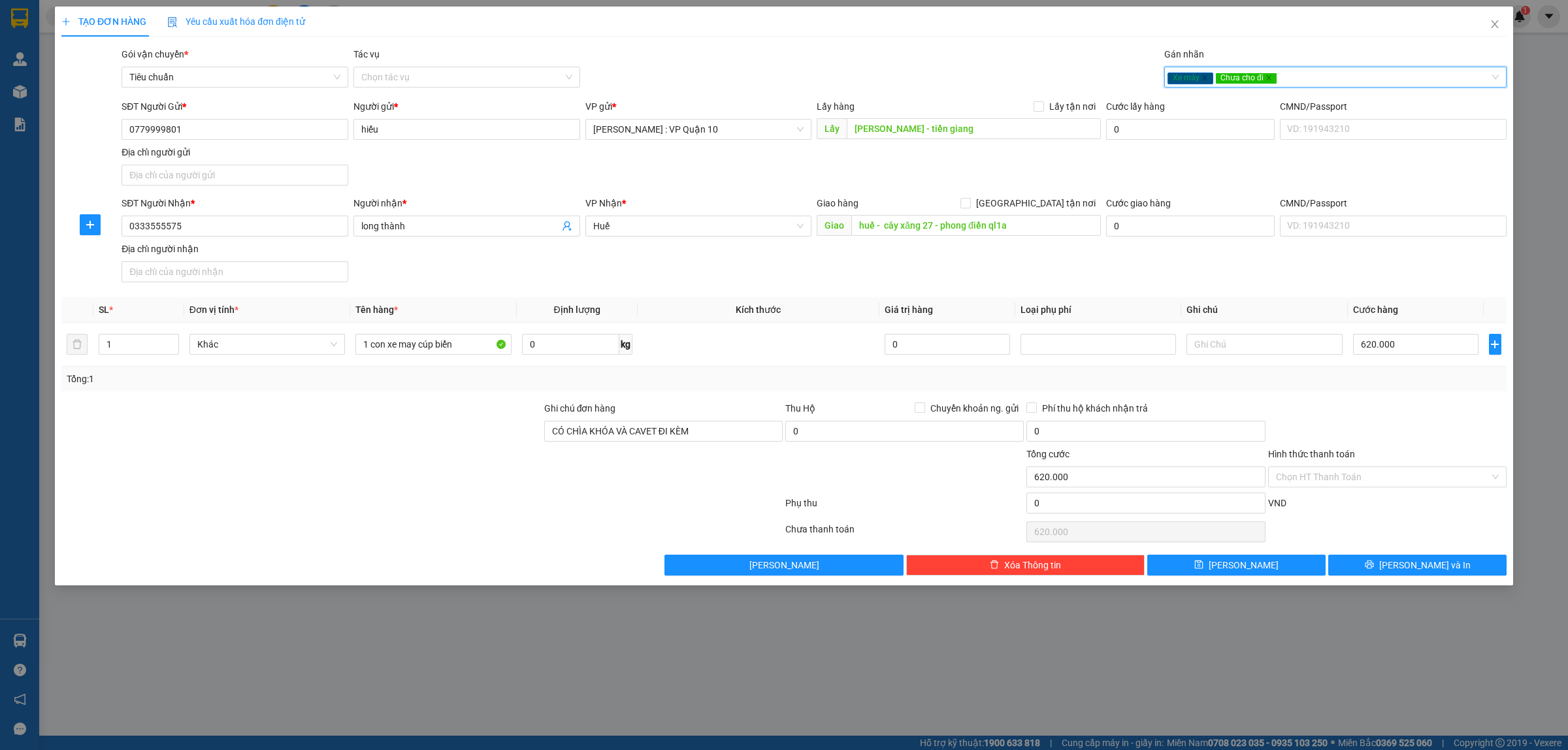
click at [1391, 405] on div at bounding box center [1387, 424] width 241 height 46
click at [1407, 567] on span "[PERSON_NAME] và In" at bounding box center [1424, 564] width 91 height 14
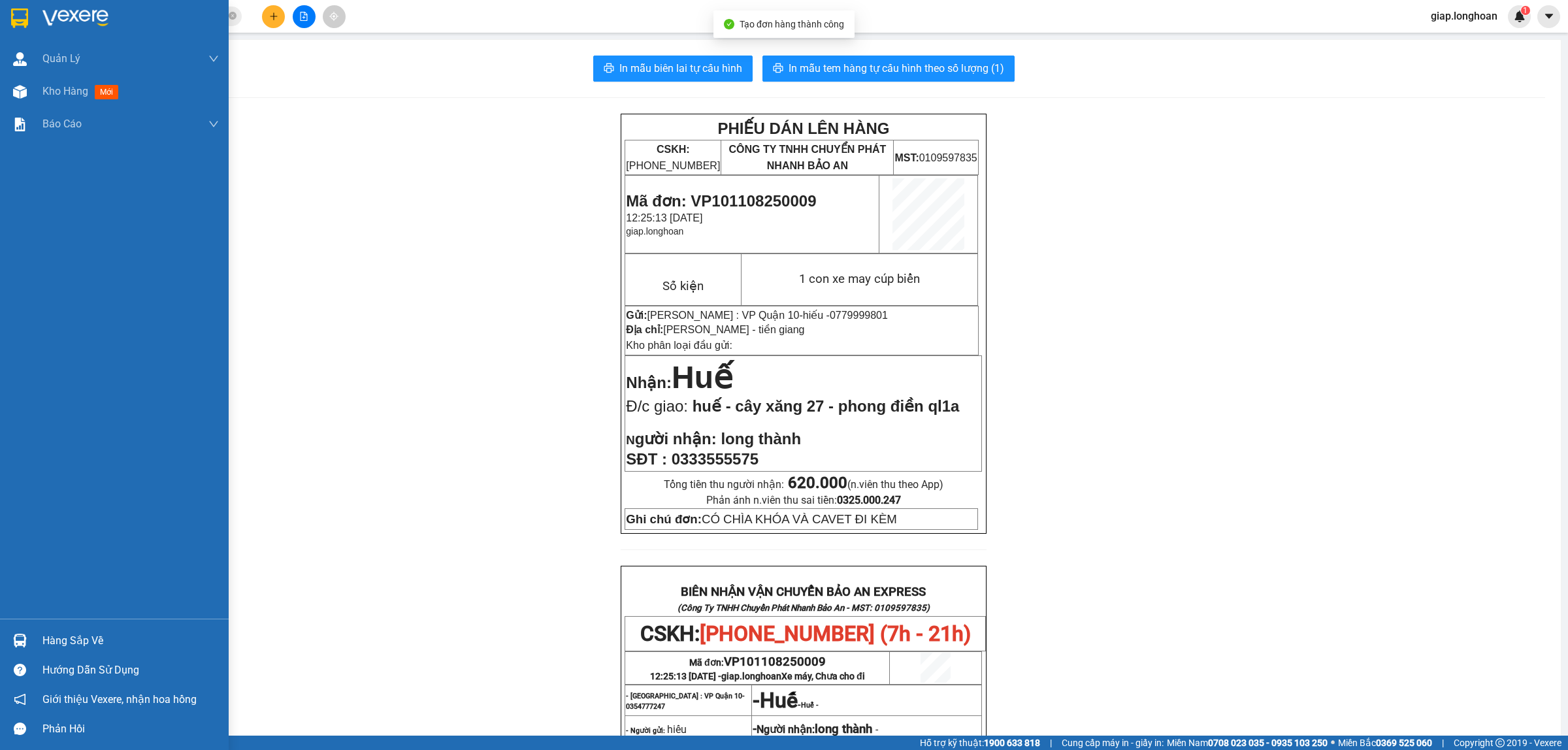
click at [67, 14] on img at bounding box center [75, 18] width 66 height 19
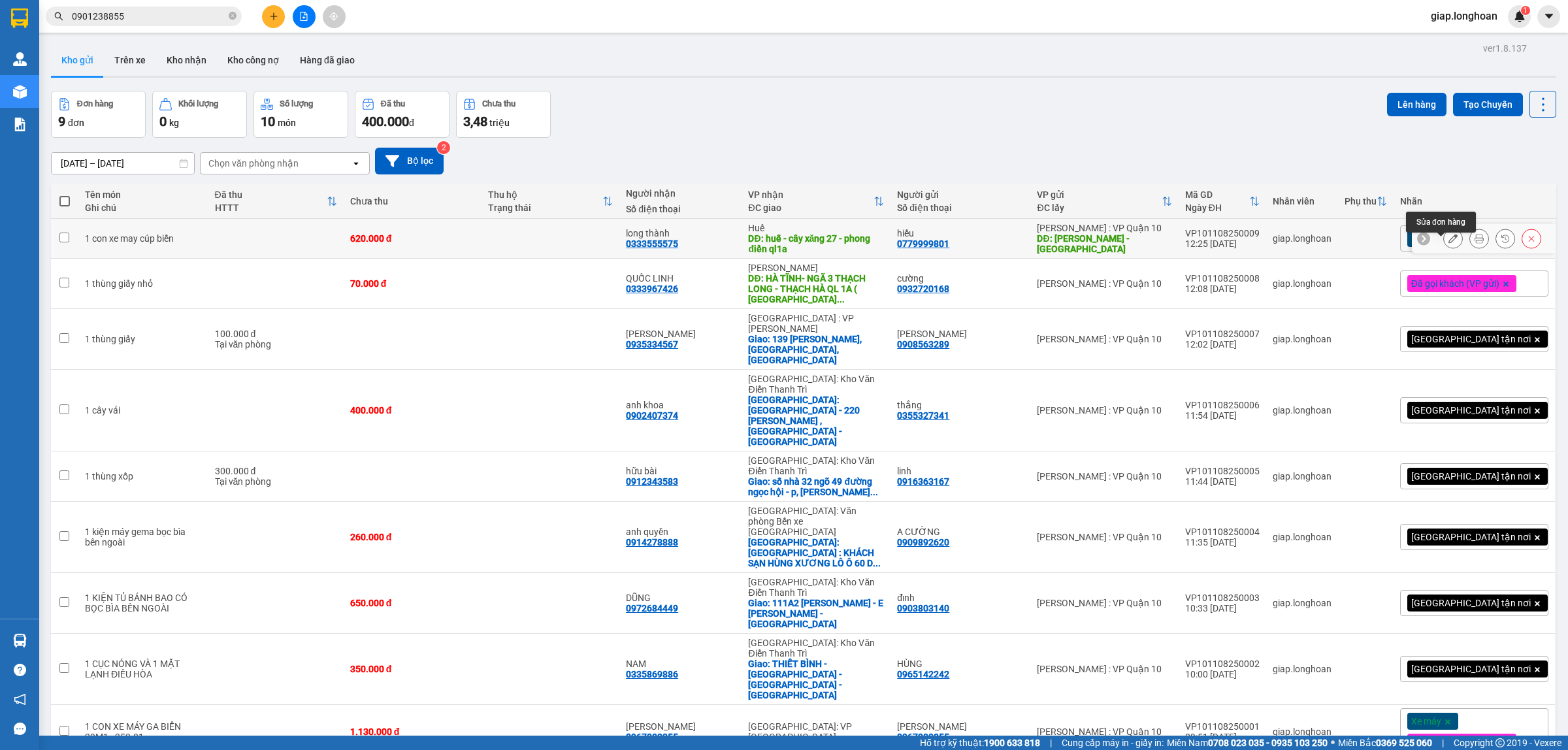
click at [1448, 243] on icon at bounding box center [1452, 238] width 9 height 9
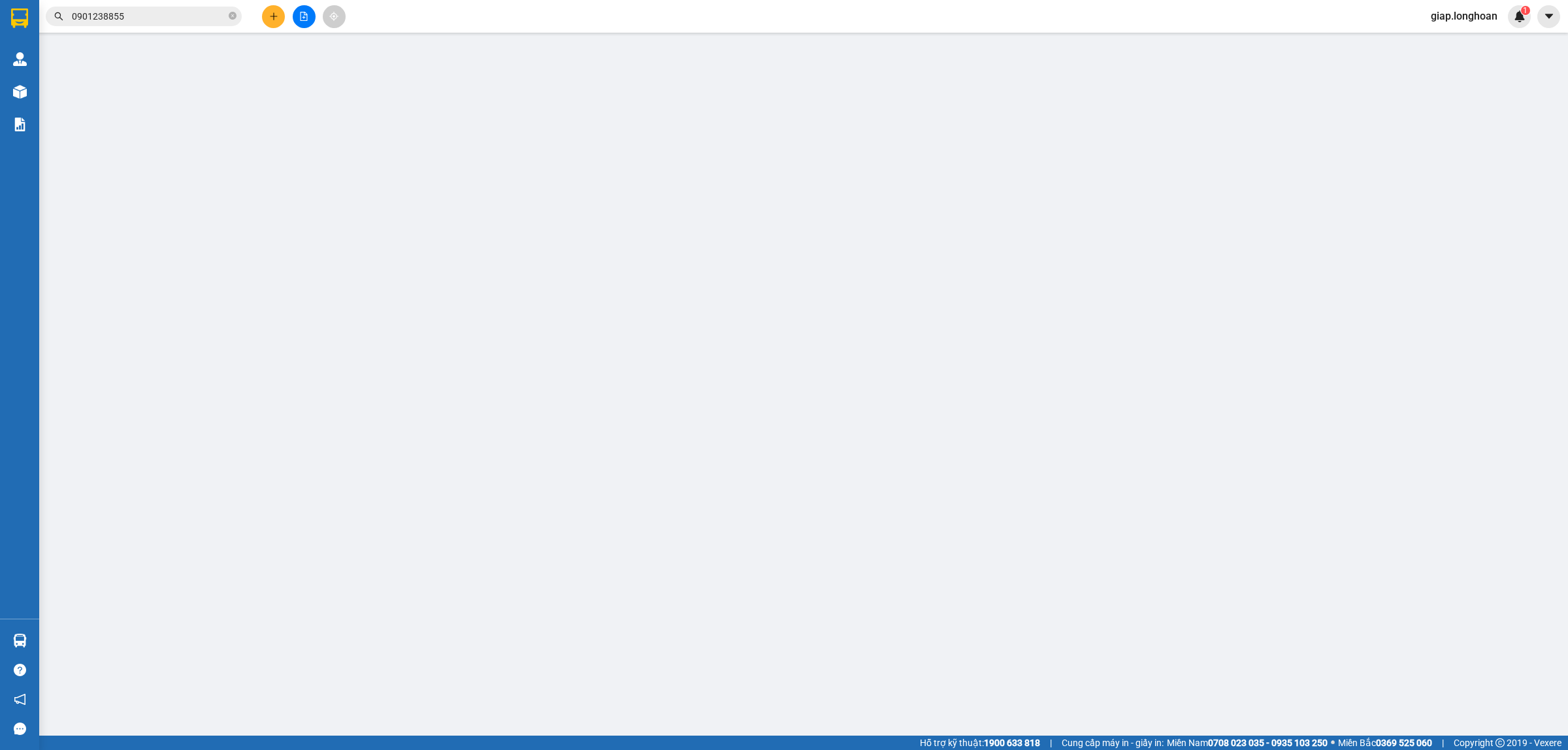
type input "0779999801"
type input "hiếu"
type input "[PERSON_NAME] - tiền giang"
type input "0333555575"
type input "long thành"
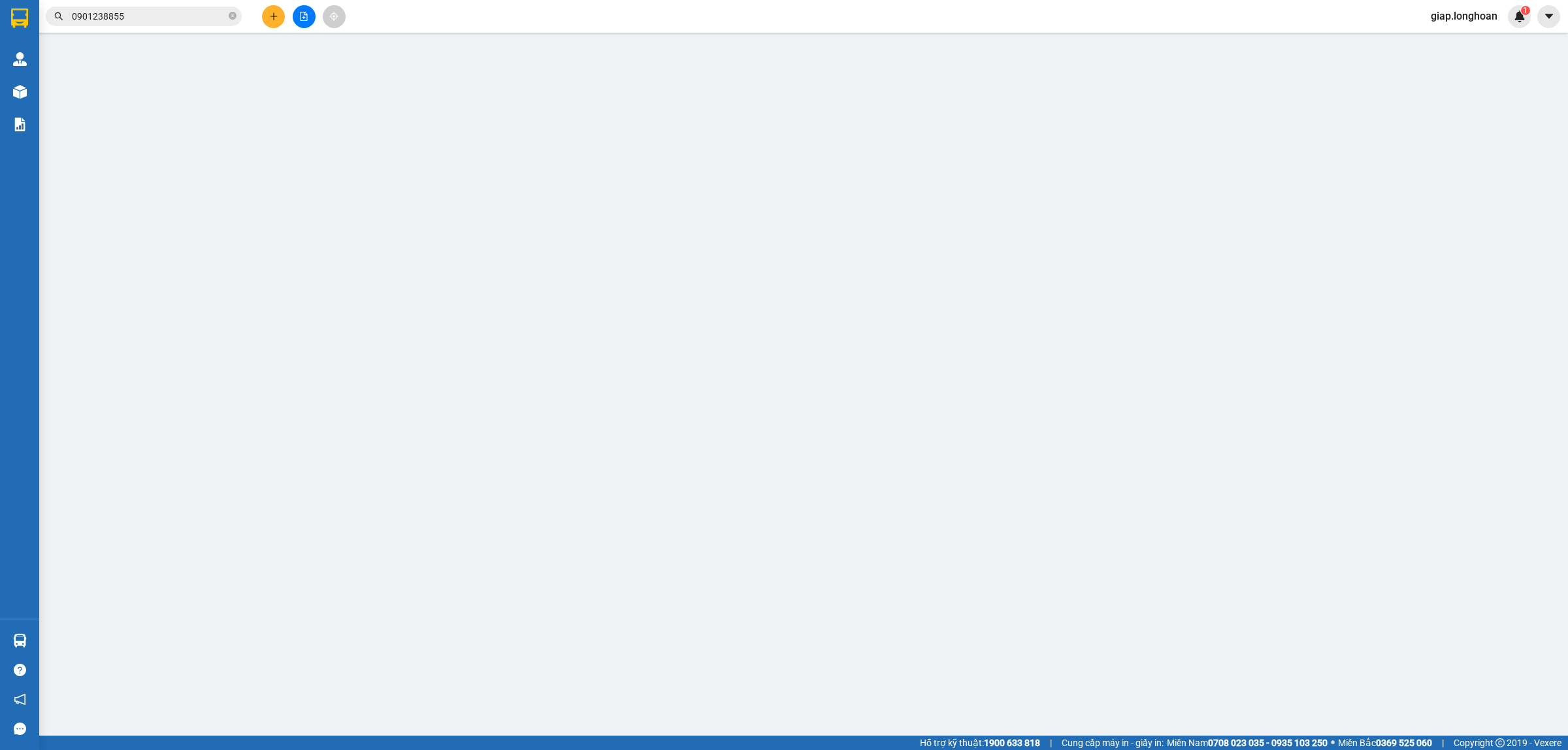
type input "huế - cây xăng 27 - phong điền ql1a"
type input "CÓ CHÌA KHÓA VÀ CAVET ĐI KÈM"
type input "620.000"
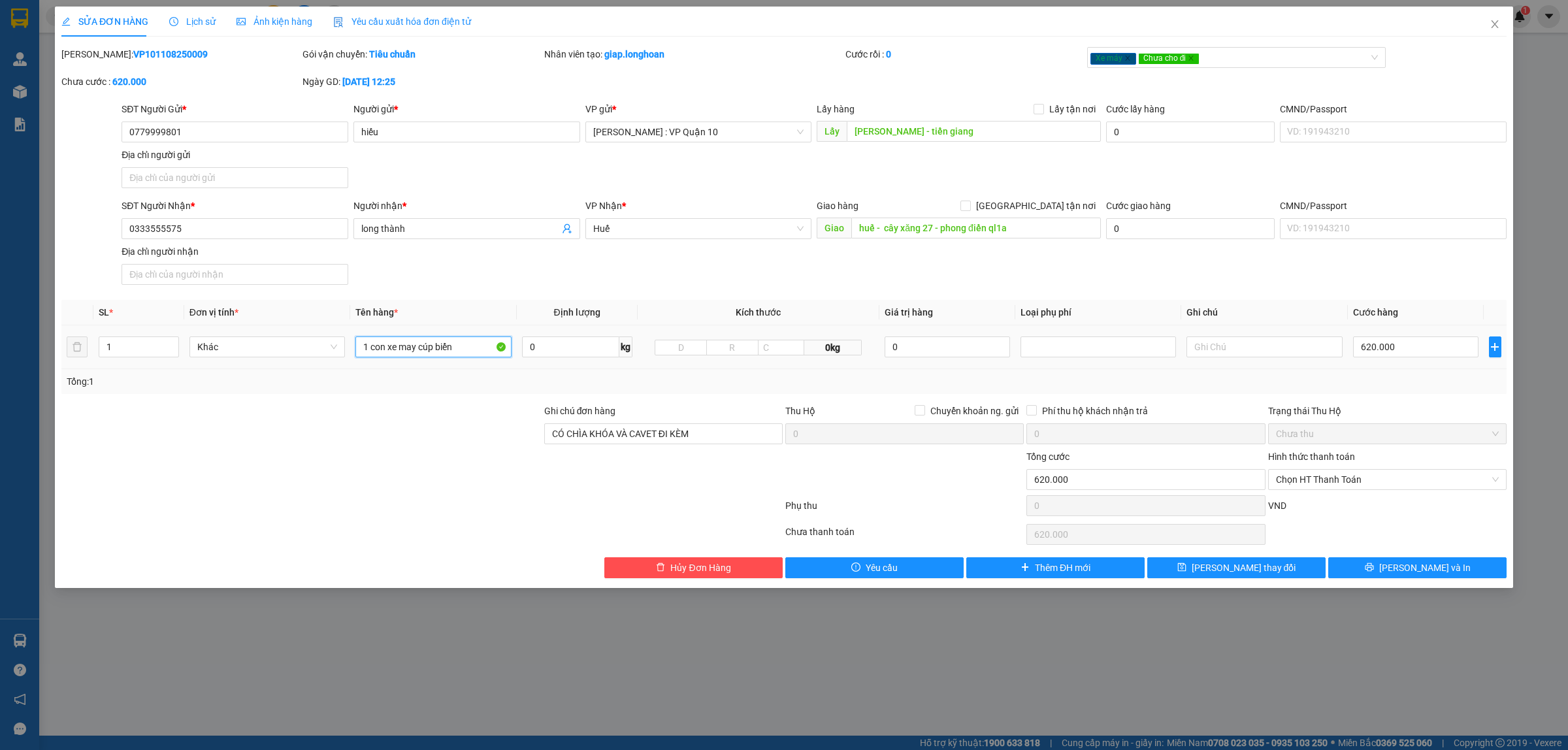
drag, startPoint x: 468, startPoint y: 351, endPoint x: 475, endPoint y: 354, distance: 7.6
click at [470, 351] on input "1 con xe may cúp biển" at bounding box center [433, 347] width 156 height 21
type input "1 con xe may cúp biển 76hk - 6653"
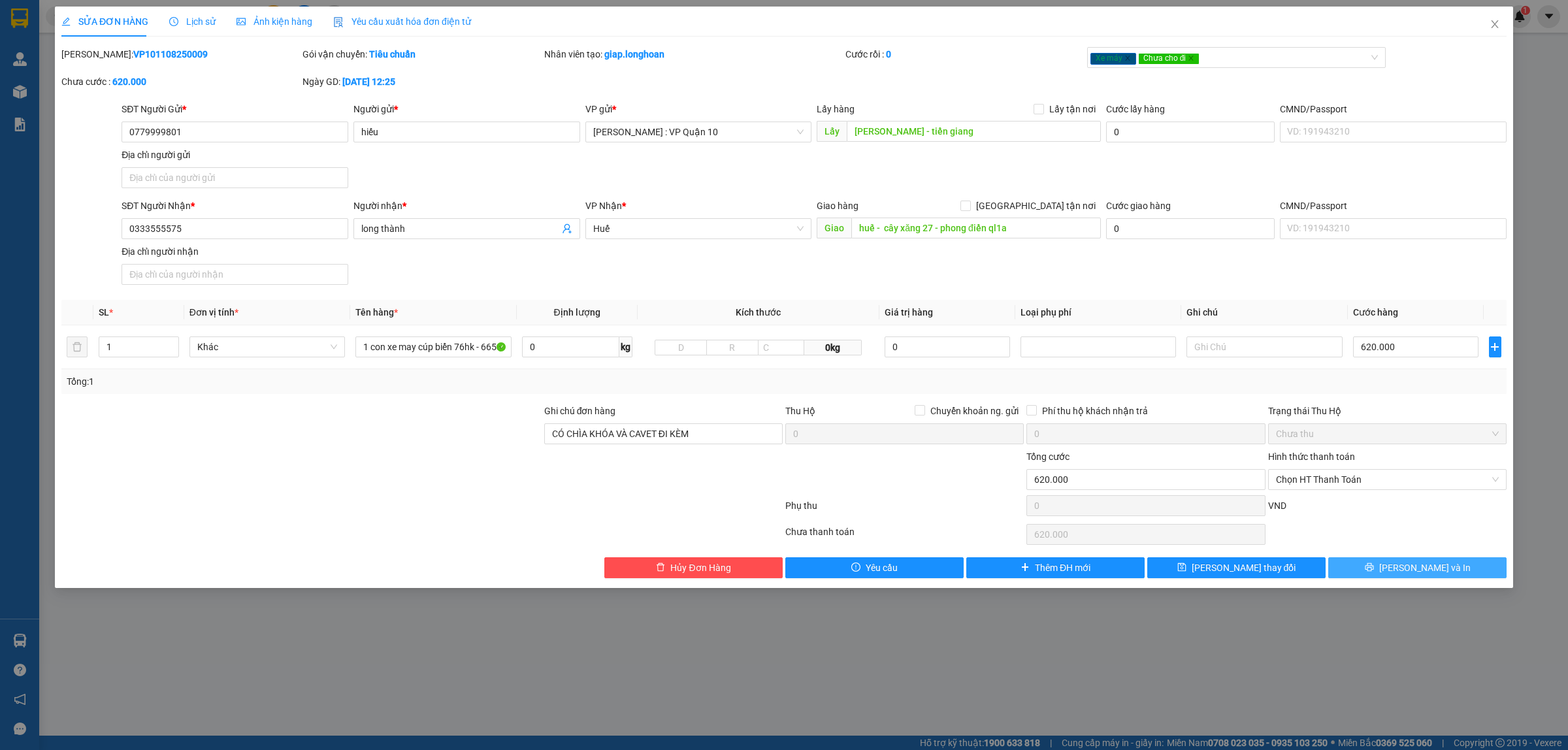
click at [1361, 569] on button "[PERSON_NAME] và In" at bounding box center [1417, 568] width 179 height 21
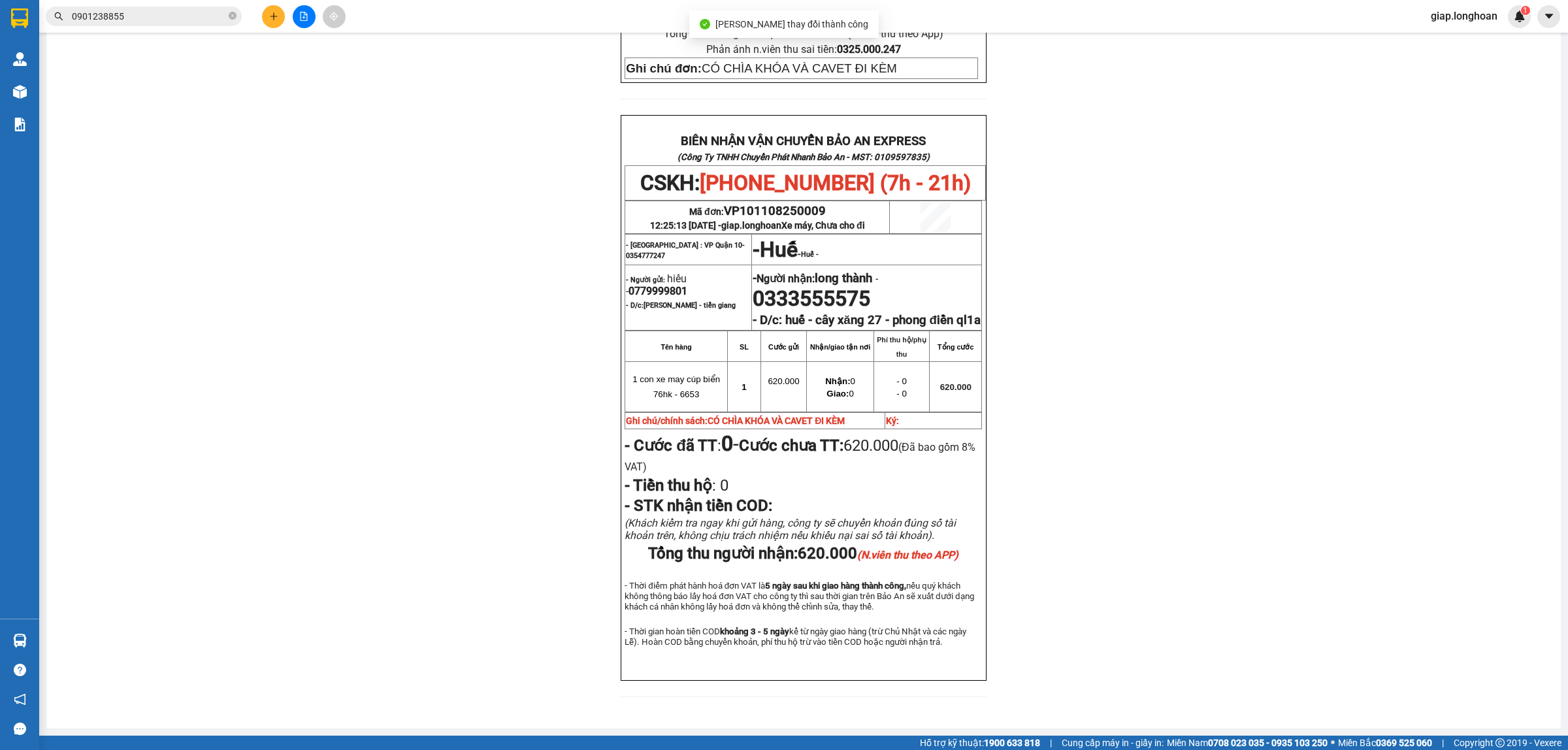
scroll to position [520, 0]
click at [265, 22] on button at bounding box center [273, 17] width 23 height 23
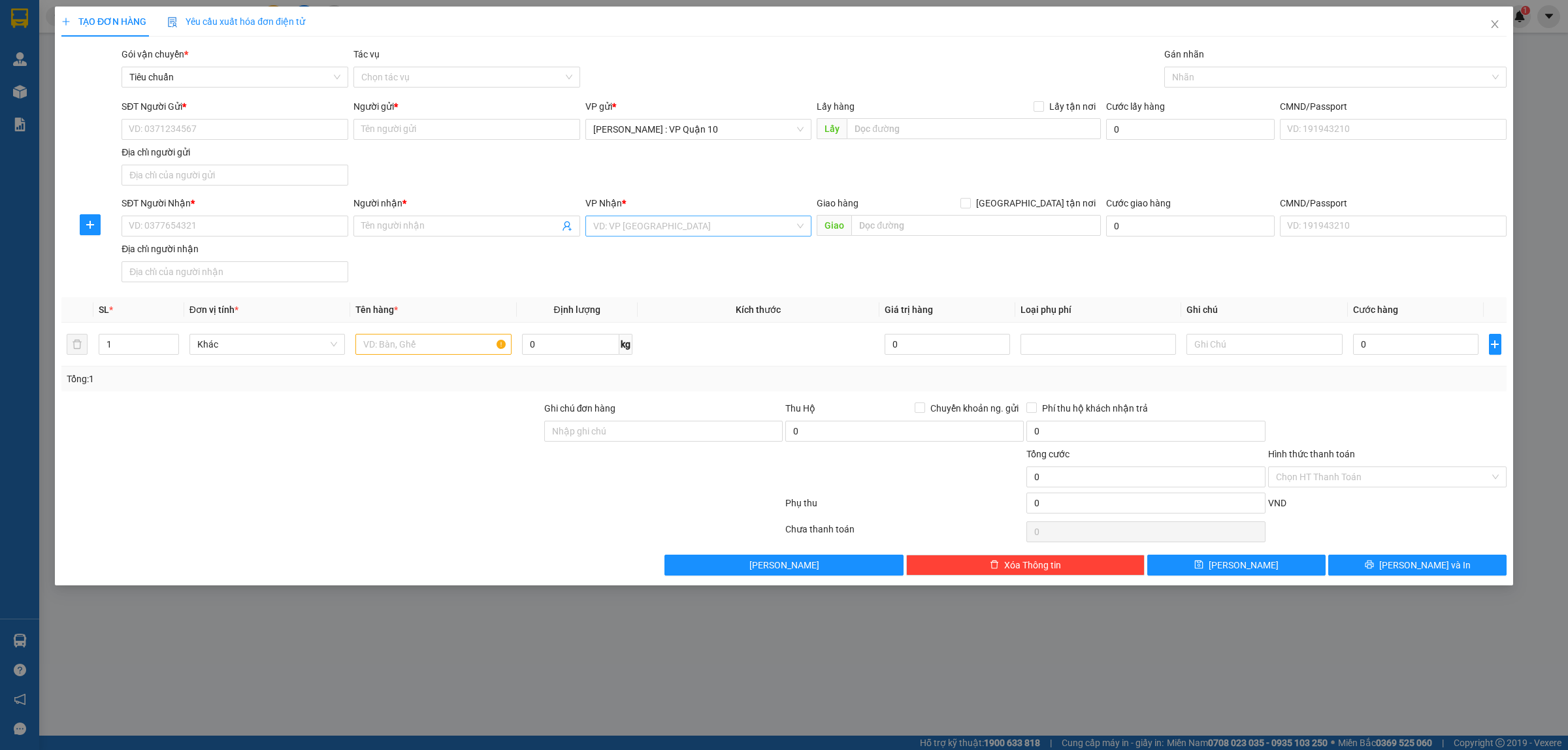
click at [648, 223] on input "search" at bounding box center [694, 226] width 202 height 19
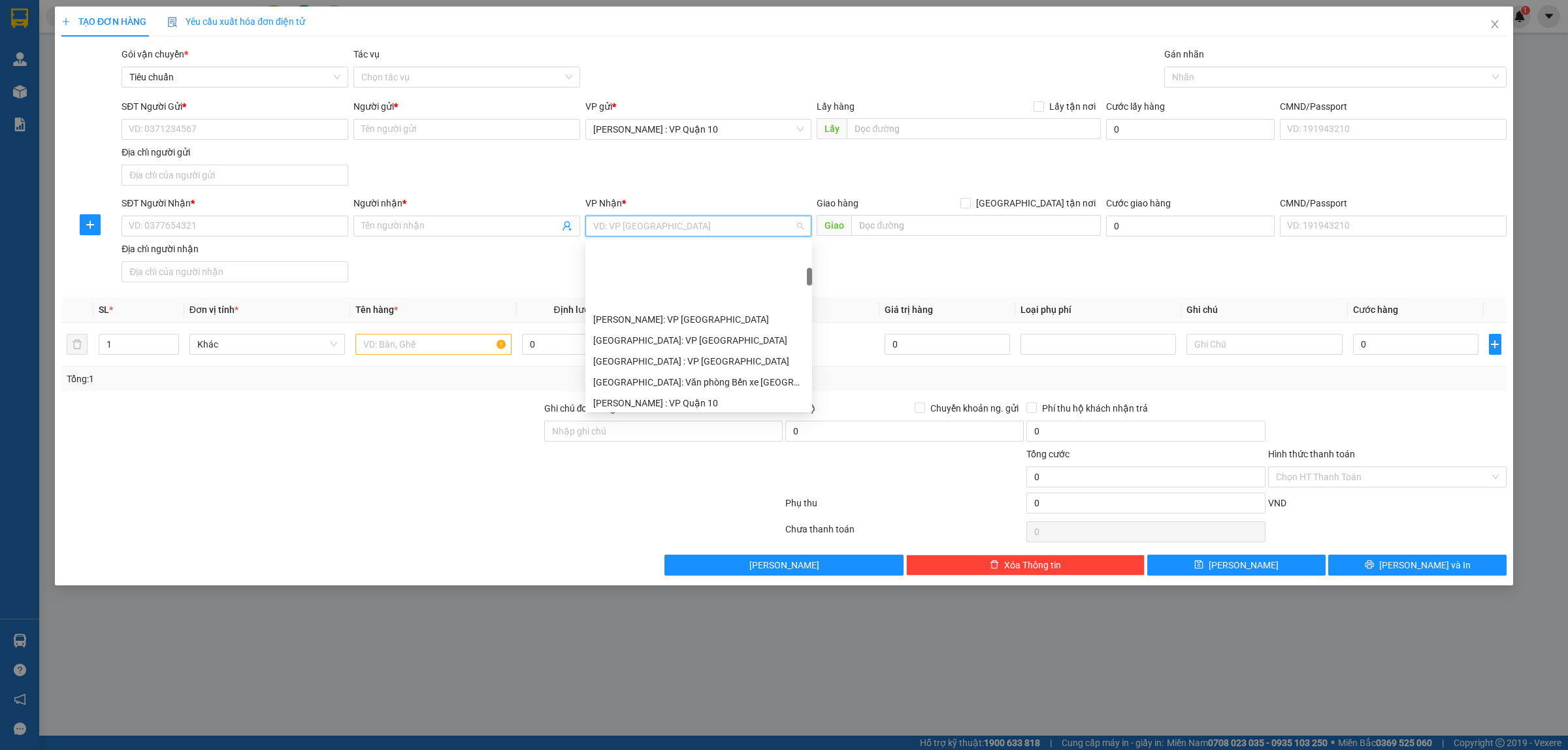
scroll to position [245, 0]
click at [677, 344] on div "[GEOGRAPHIC_DATA] : VP [PERSON_NAME]" at bounding box center [699, 342] width 211 height 14
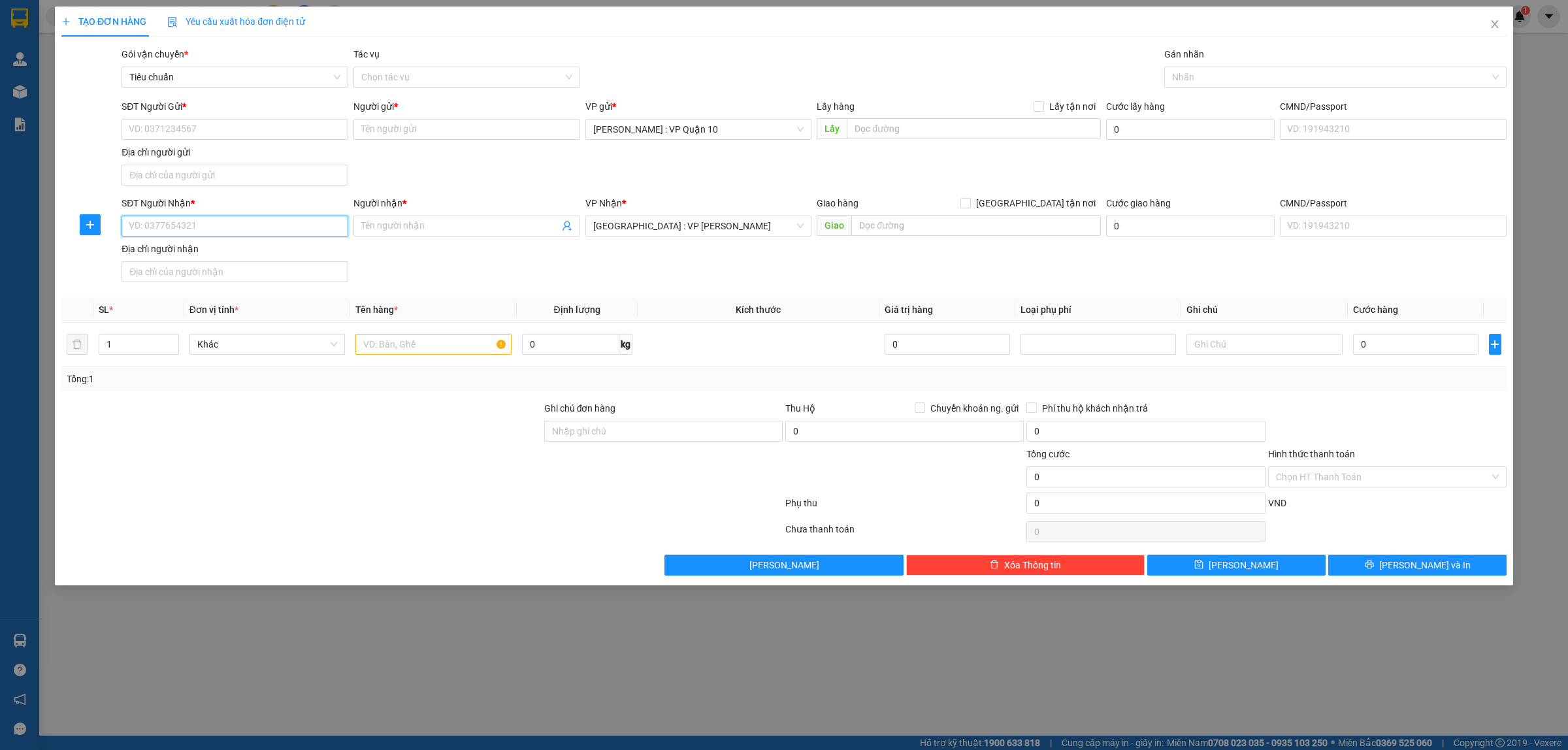
click at [209, 230] on input "SĐT Người Nhận *" at bounding box center [235, 226] width 227 height 21
click at [168, 249] on div "0393678871 - lan anh" at bounding box center [235, 253] width 211 height 14
type input "0393678871"
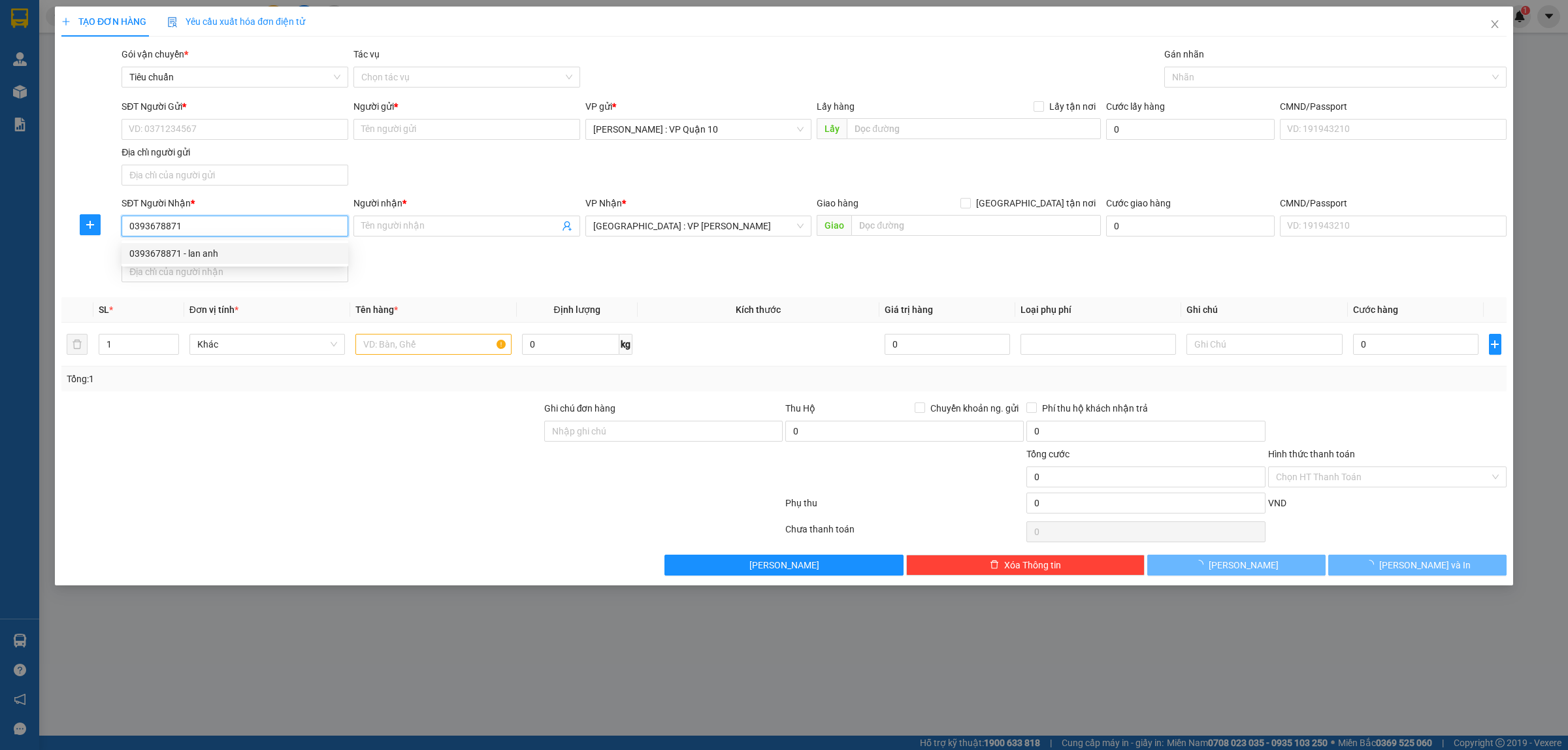
type input "lan anh"
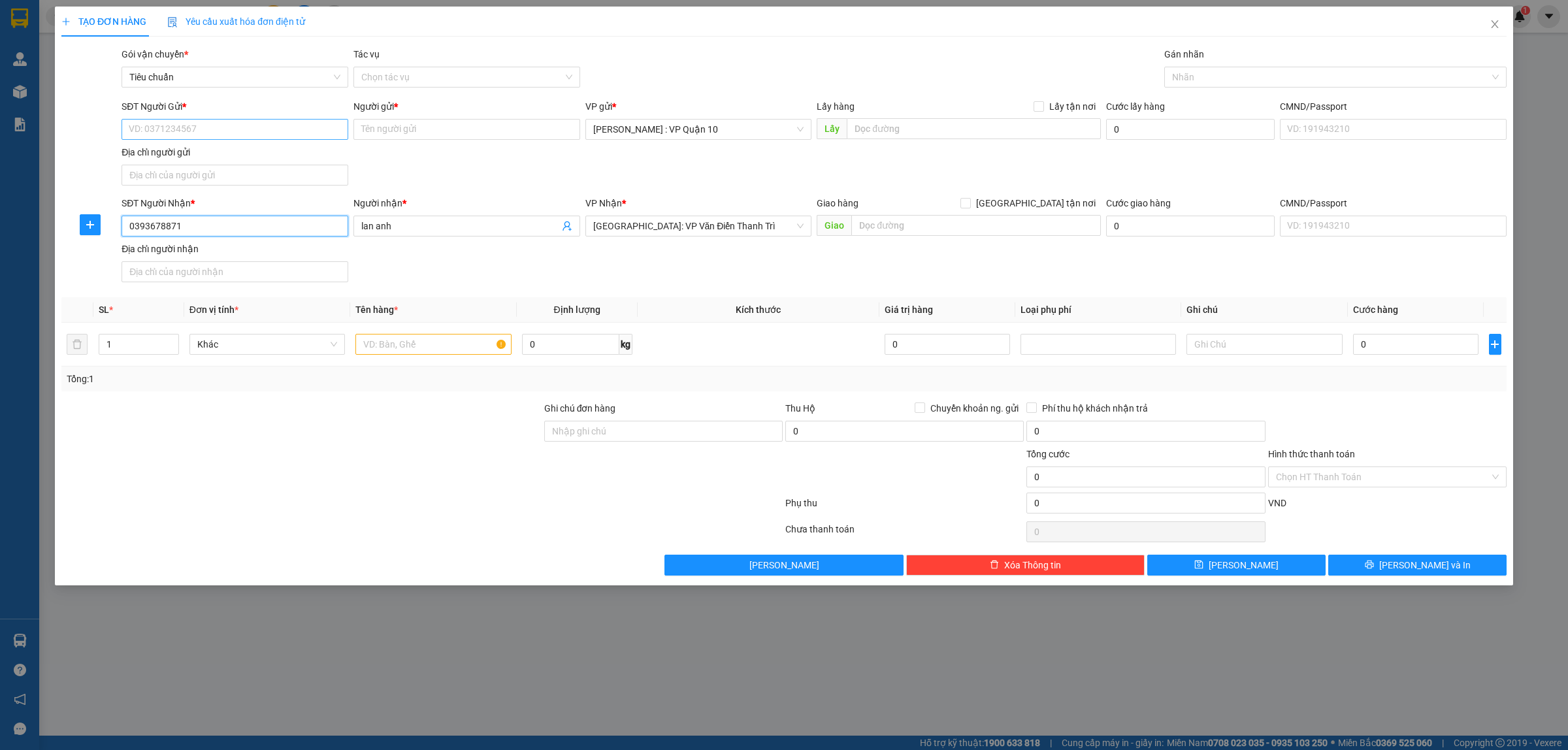
type input "0393678871"
click at [249, 128] on input "SĐT Người Gửi *" at bounding box center [235, 130] width 227 height 21
click at [185, 156] on div "0703435114 - TRƯỜNG" at bounding box center [235, 156] width 211 height 14
type input "0703435114"
type input "TRƯỜNG"
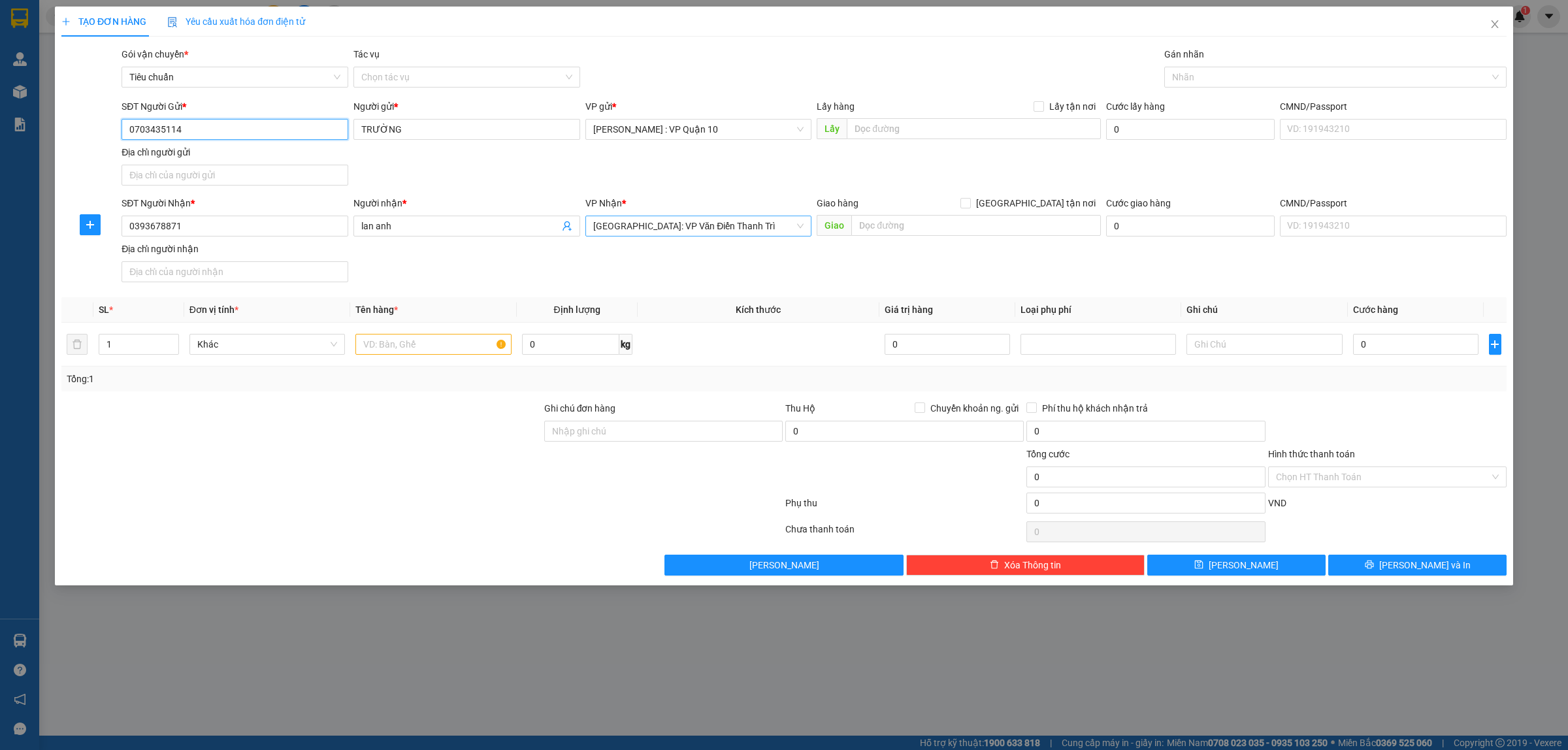
click at [647, 228] on span "[GEOGRAPHIC_DATA]: VP Văn Điển Thanh Trì" at bounding box center [699, 226] width 211 height 19
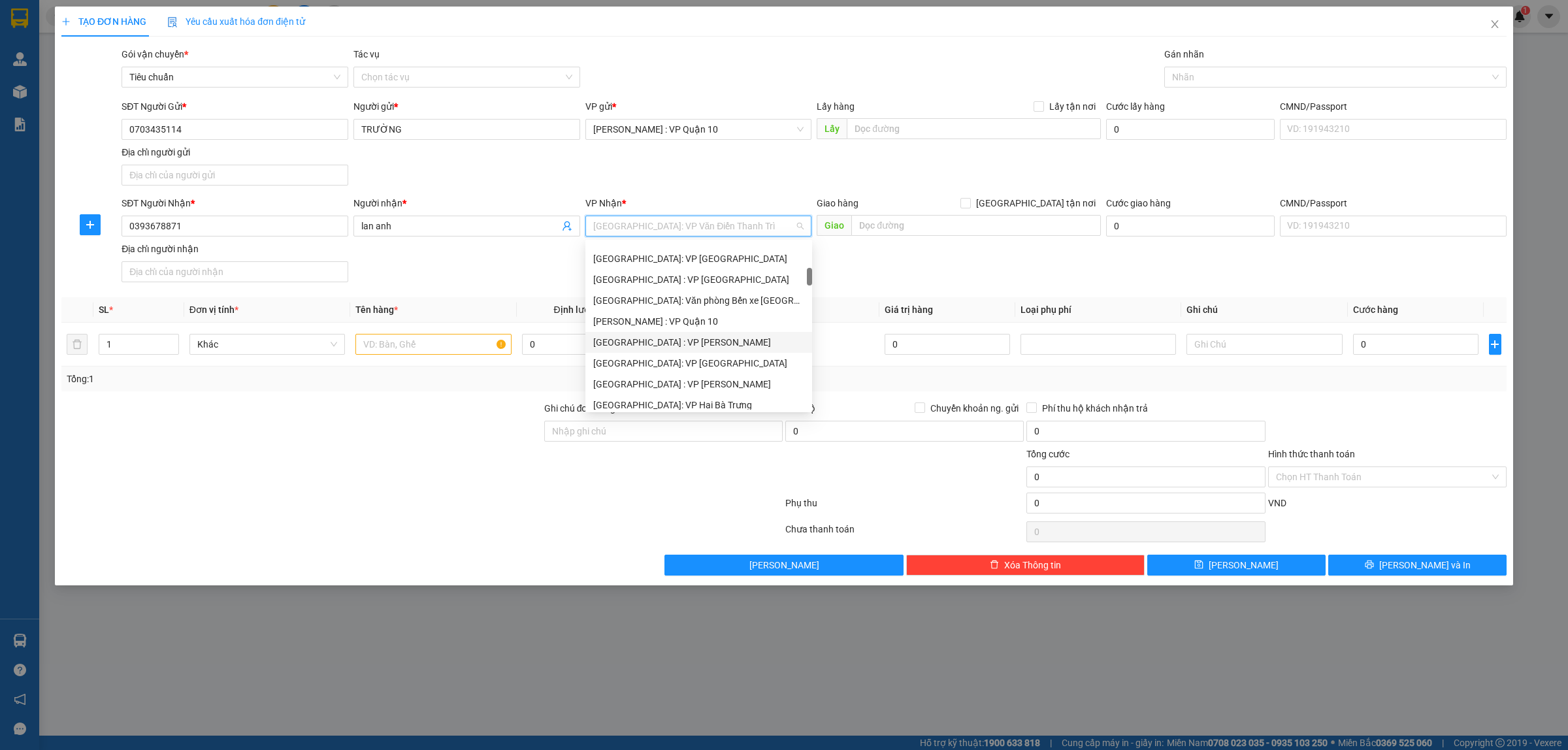
click at [653, 345] on div "[GEOGRAPHIC_DATA] : VP [PERSON_NAME]" at bounding box center [699, 342] width 211 height 14
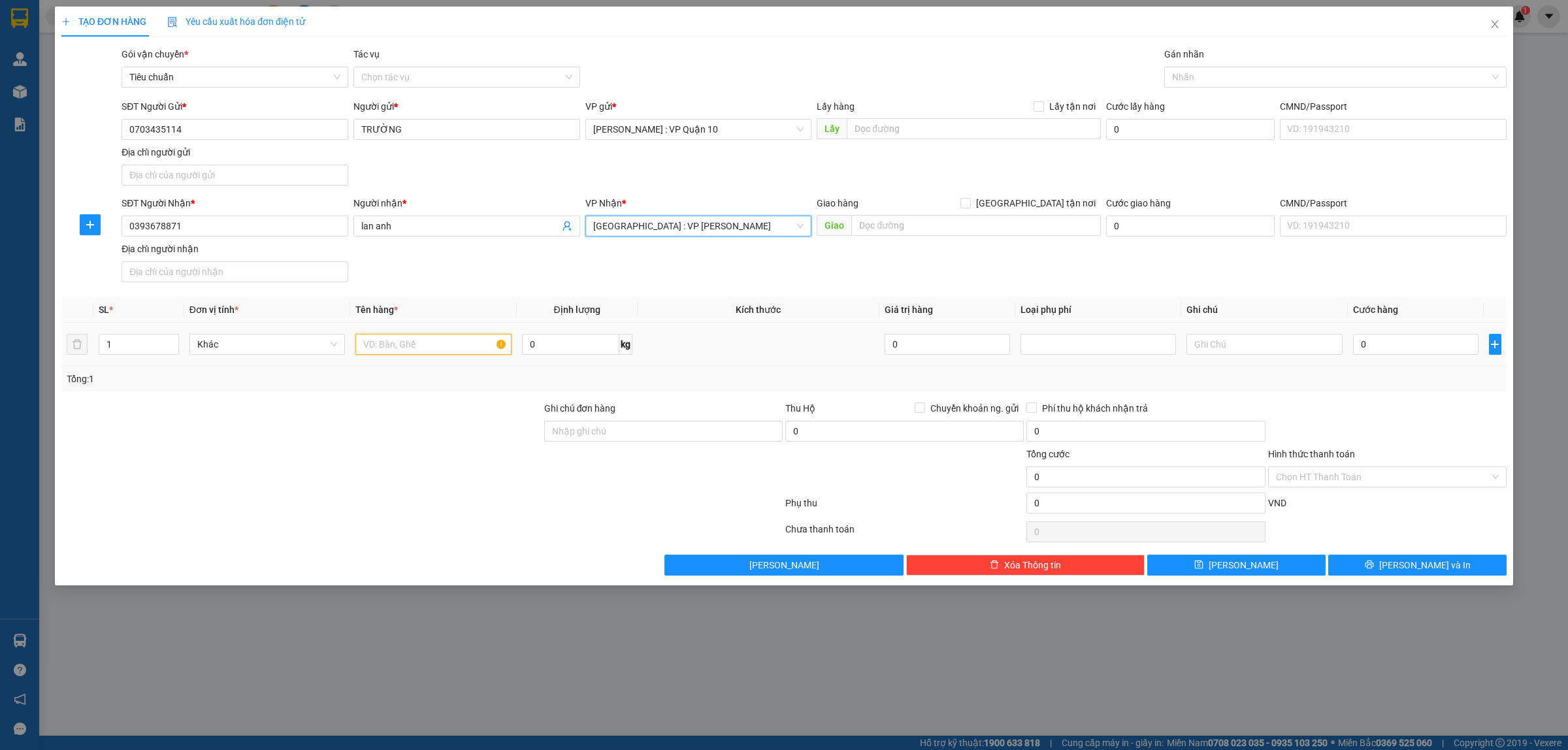
click at [404, 347] on input "text" at bounding box center [433, 344] width 156 height 21
type input "1 thùng giấy"
click at [423, 389] on div "Tổng: 1" at bounding box center [784, 379] width 1445 height 25
drag, startPoint x: 1198, startPoint y: 70, endPoint x: 1229, endPoint y: 86, distance: 34.9
click at [1199, 70] on div at bounding box center [1328, 77] width 323 height 16
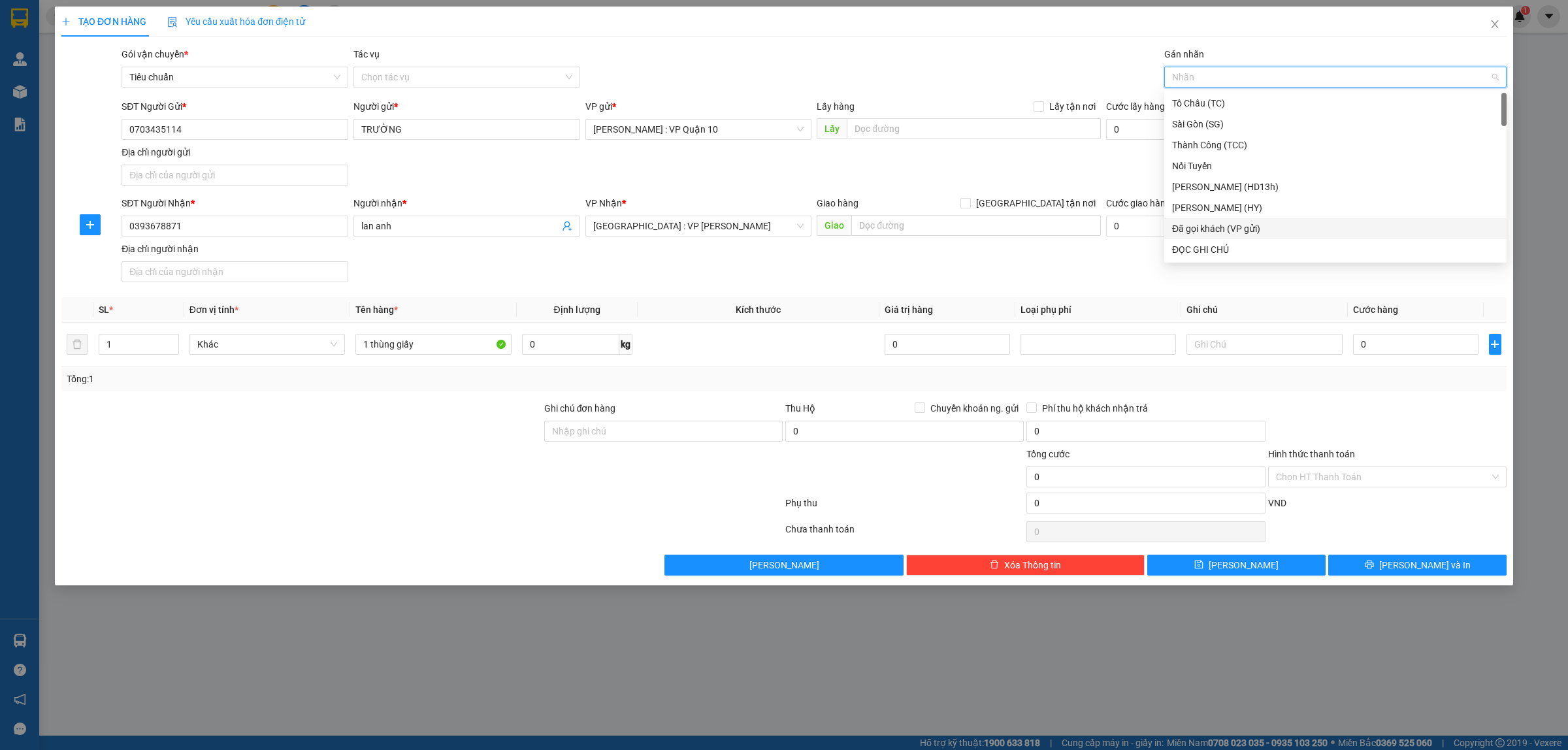
click at [1229, 226] on div "Đã gọi khách (VP gửi)" at bounding box center [1335, 228] width 327 height 14
click at [1029, 26] on div "TẠO ĐƠN HÀNG Yêu cầu xuất hóa đơn điện tử" at bounding box center [784, 21] width 1445 height 30
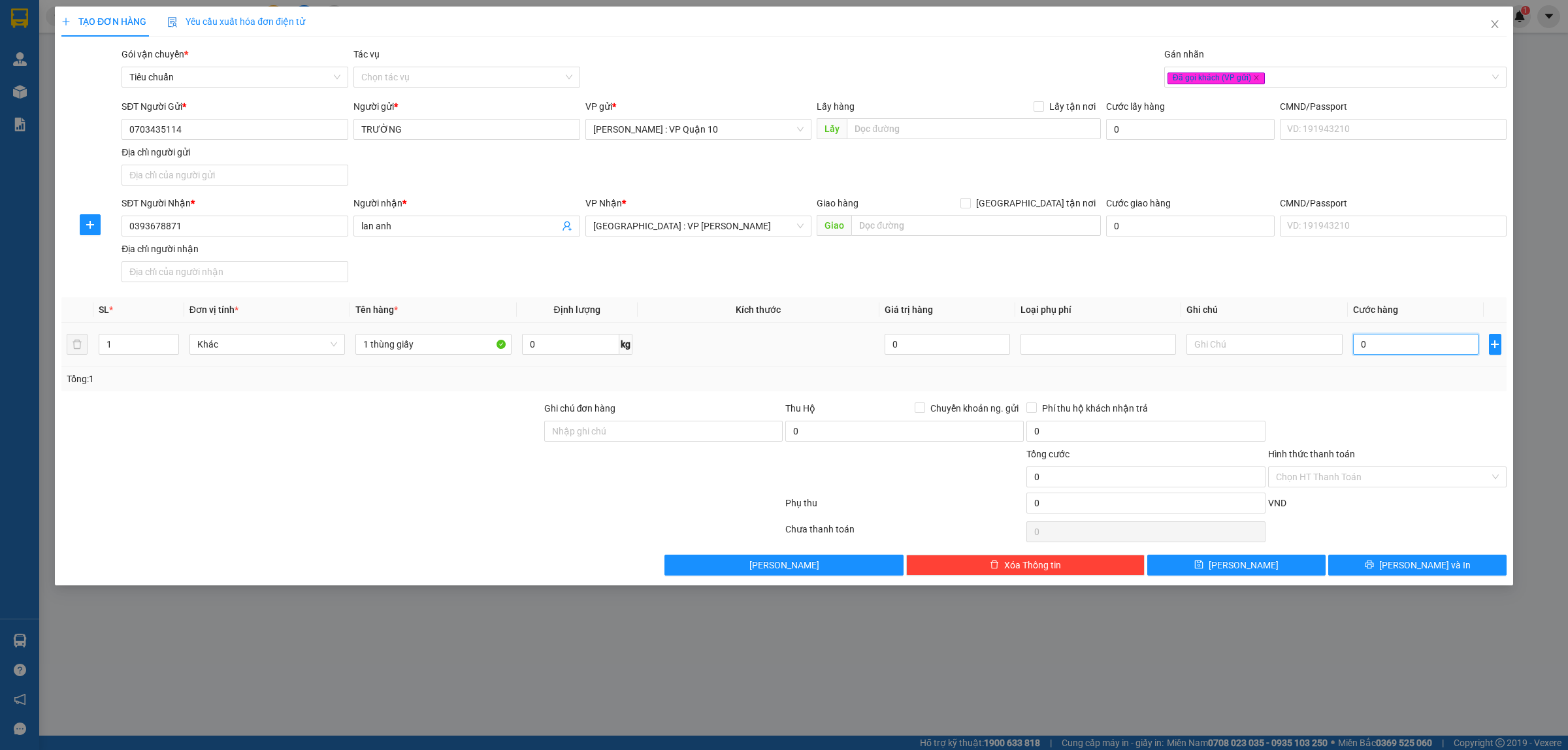
type input "10"
type input "100"
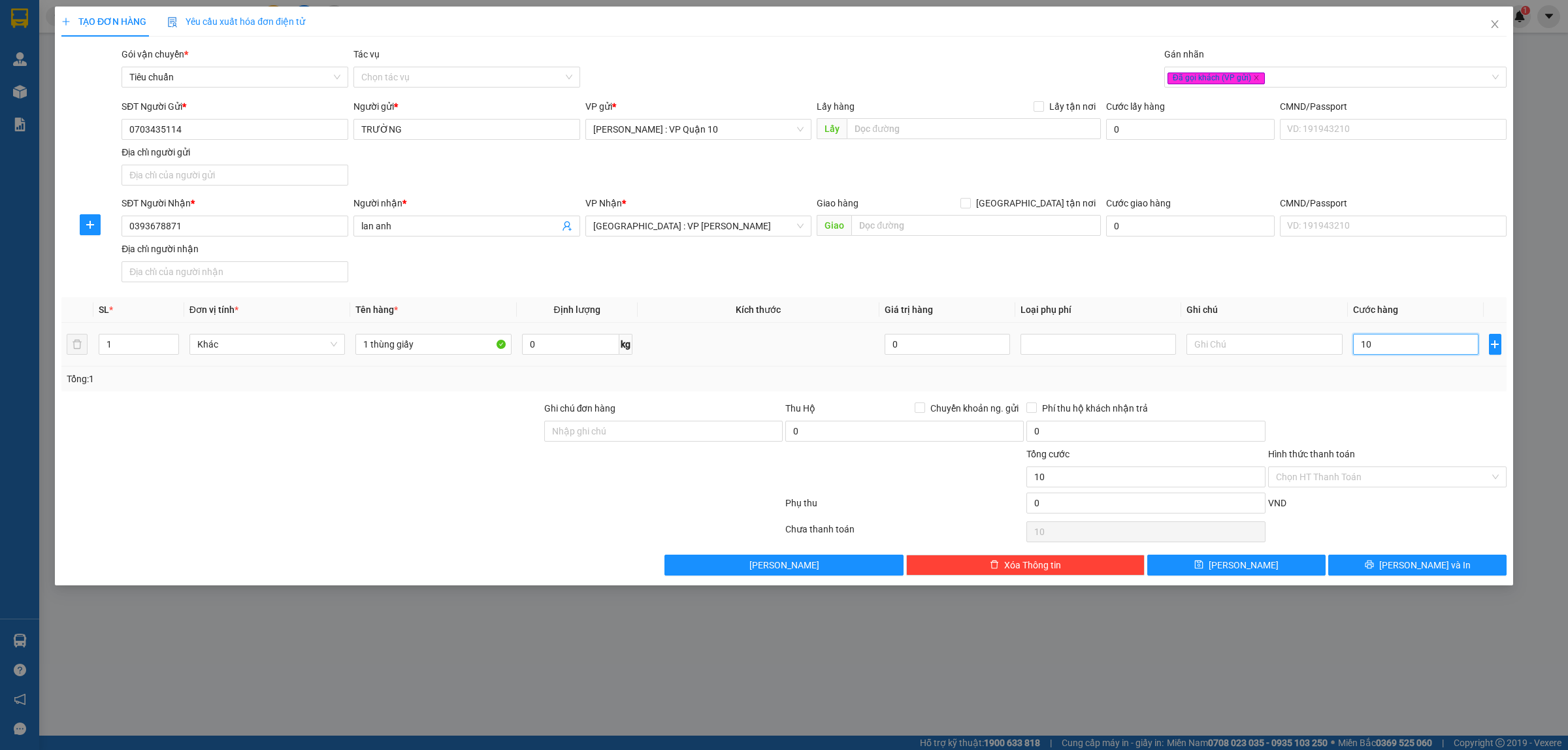
type input "100"
type input "1.000"
type input "10.000"
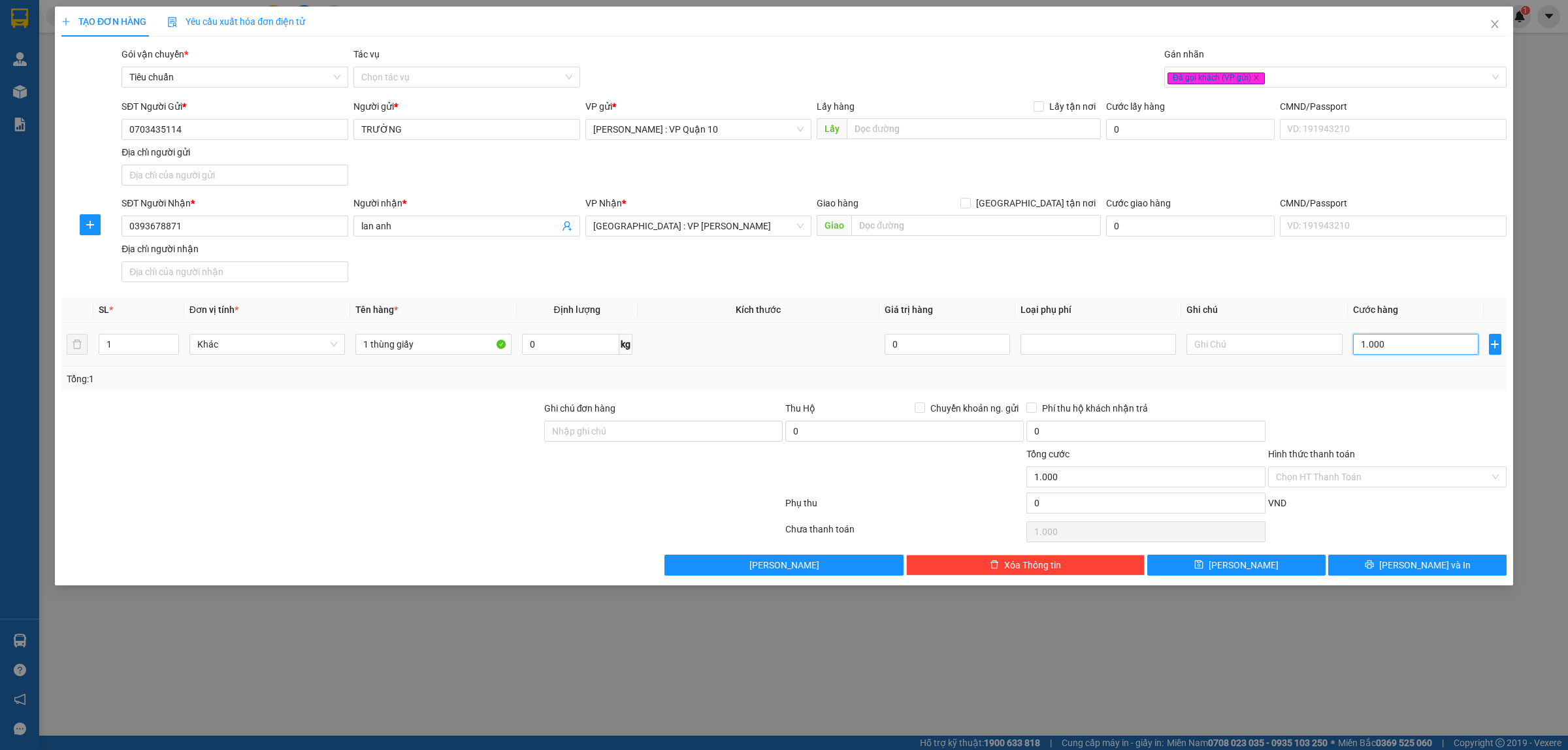
type input "10.000"
type input "100.000"
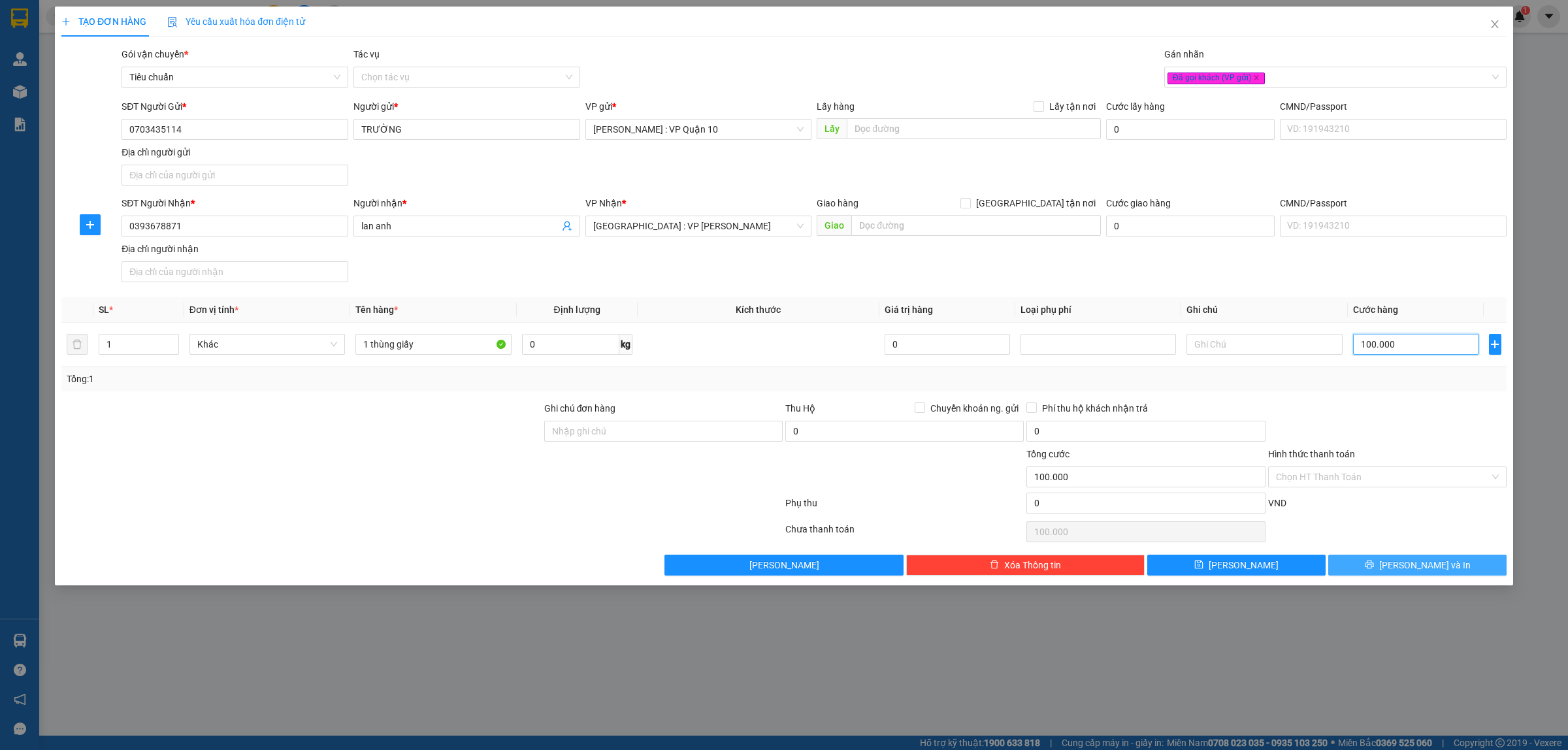
type input "100.000"
click at [1419, 567] on span "[PERSON_NAME] và In" at bounding box center [1424, 564] width 91 height 14
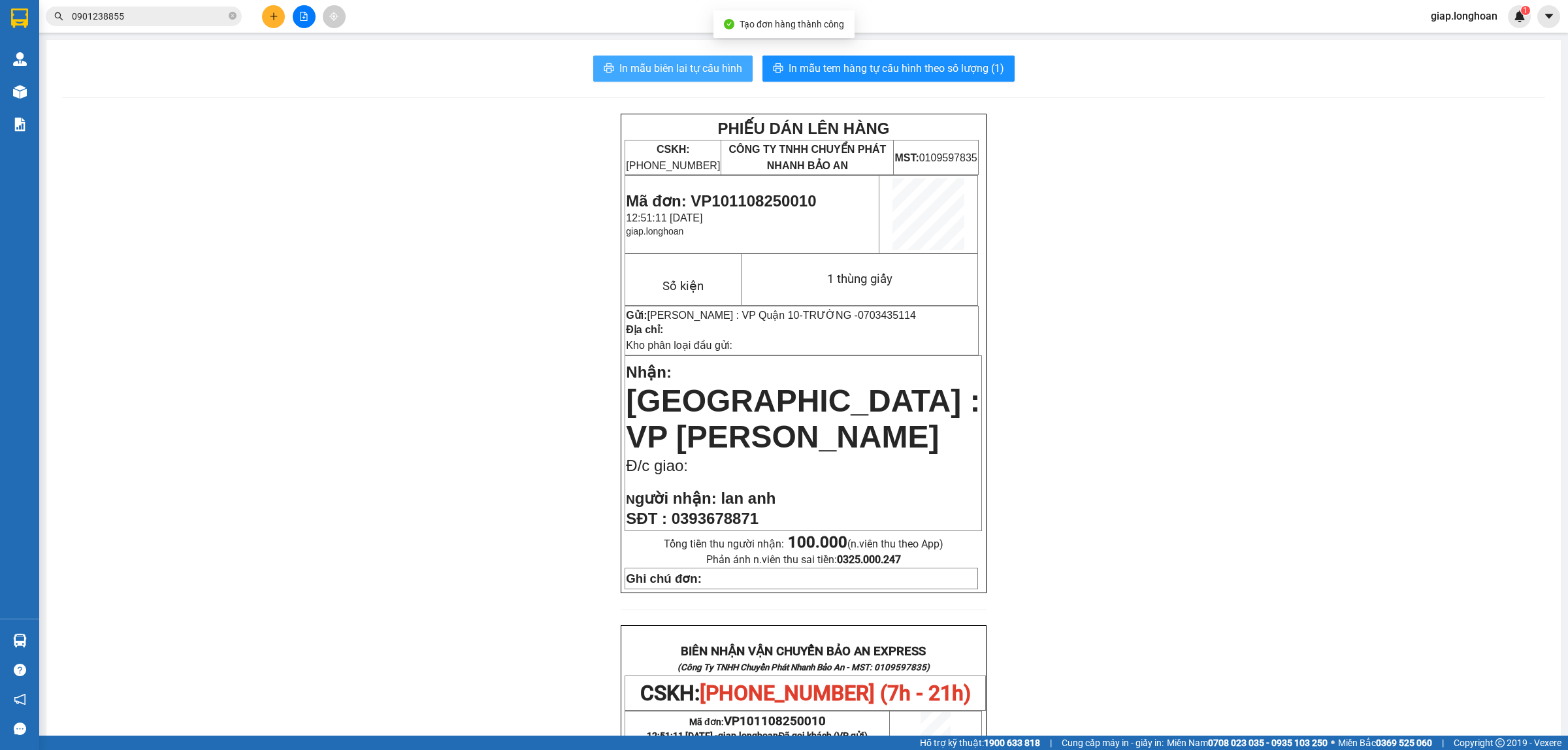
click at [683, 63] on span "In mẫu biên lai tự cấu hình" at bounding box center [680, 68] width 123 height 17
click at [890, 63] on span "In mẫu tem hàng tự cấu hình theo số lượng (1)" at bounding box center [897, 68] width 215 height 17
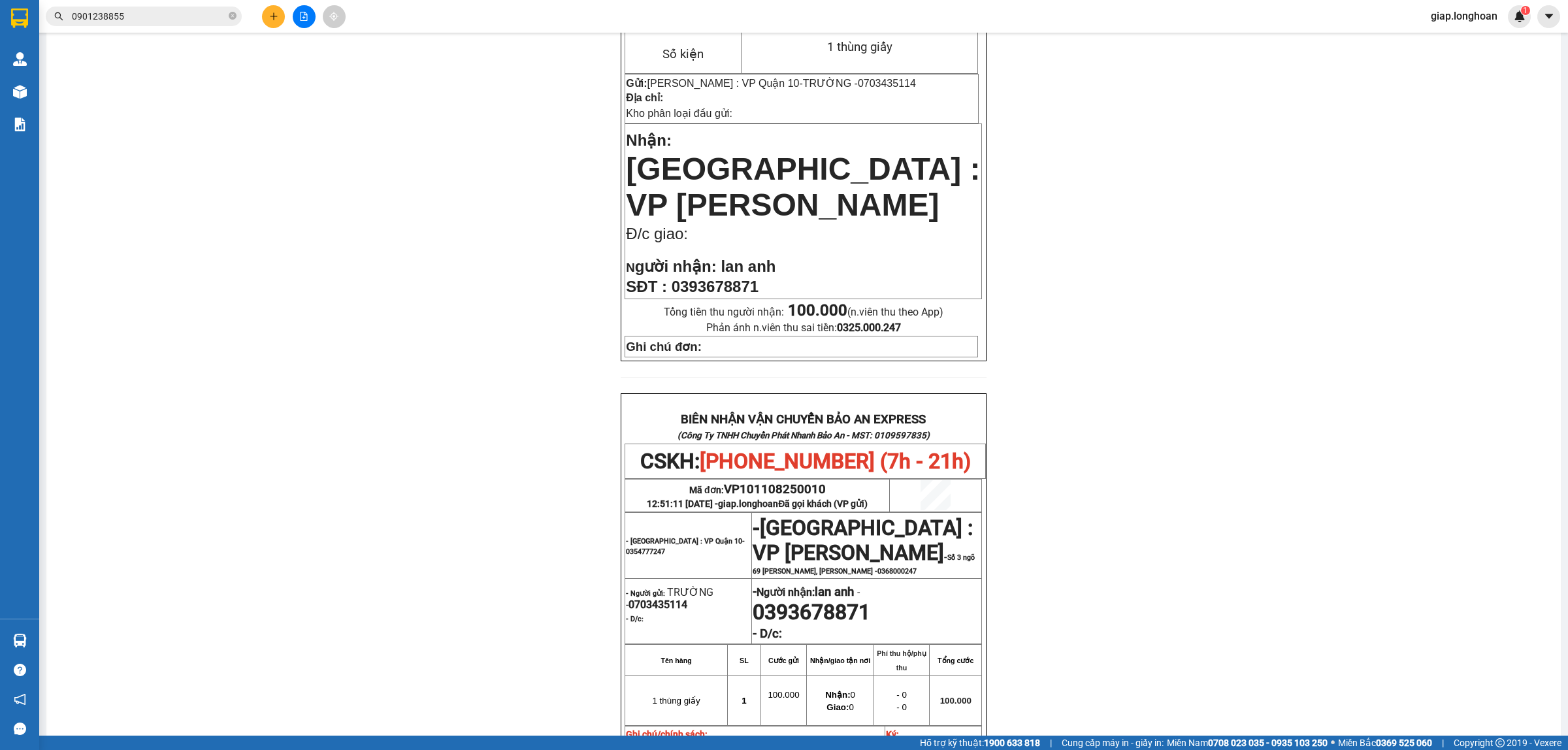
scroll to position [81, 0]
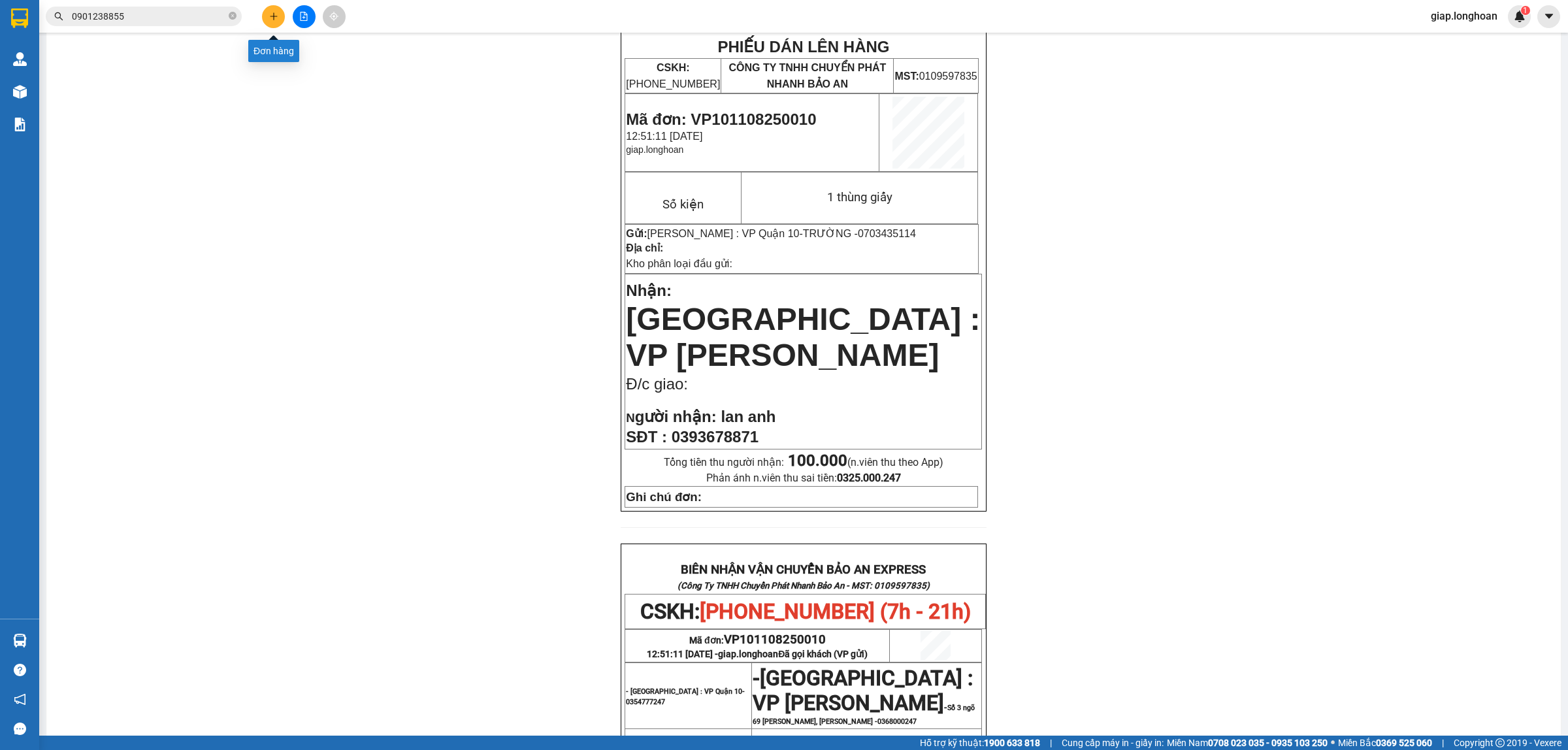
click at [273, 15] on icon "plus" at bounding box center [273, 16] width 9 height 9
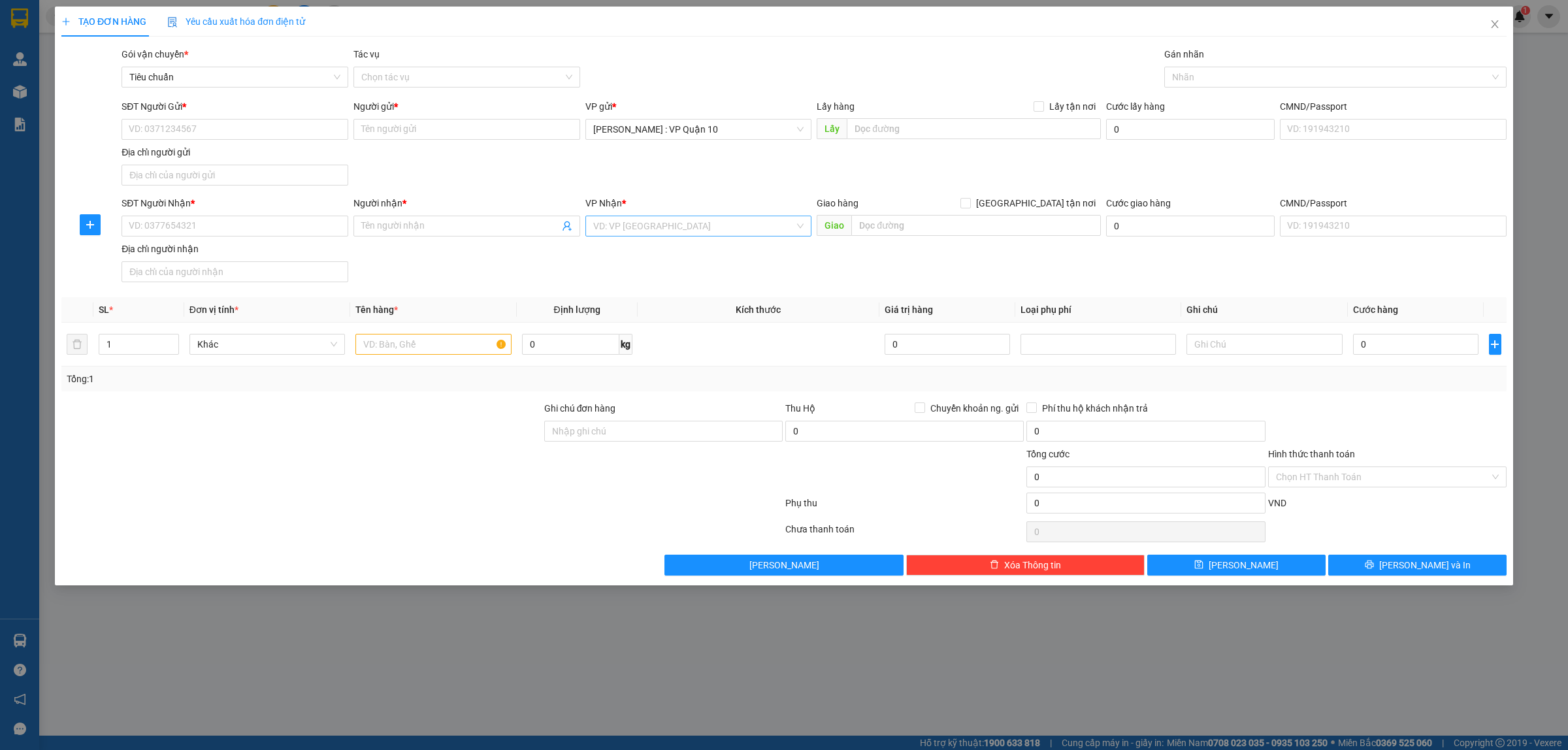
click at [616, 224] on input "search" at bounding box center [694, 226] width 202 height 19
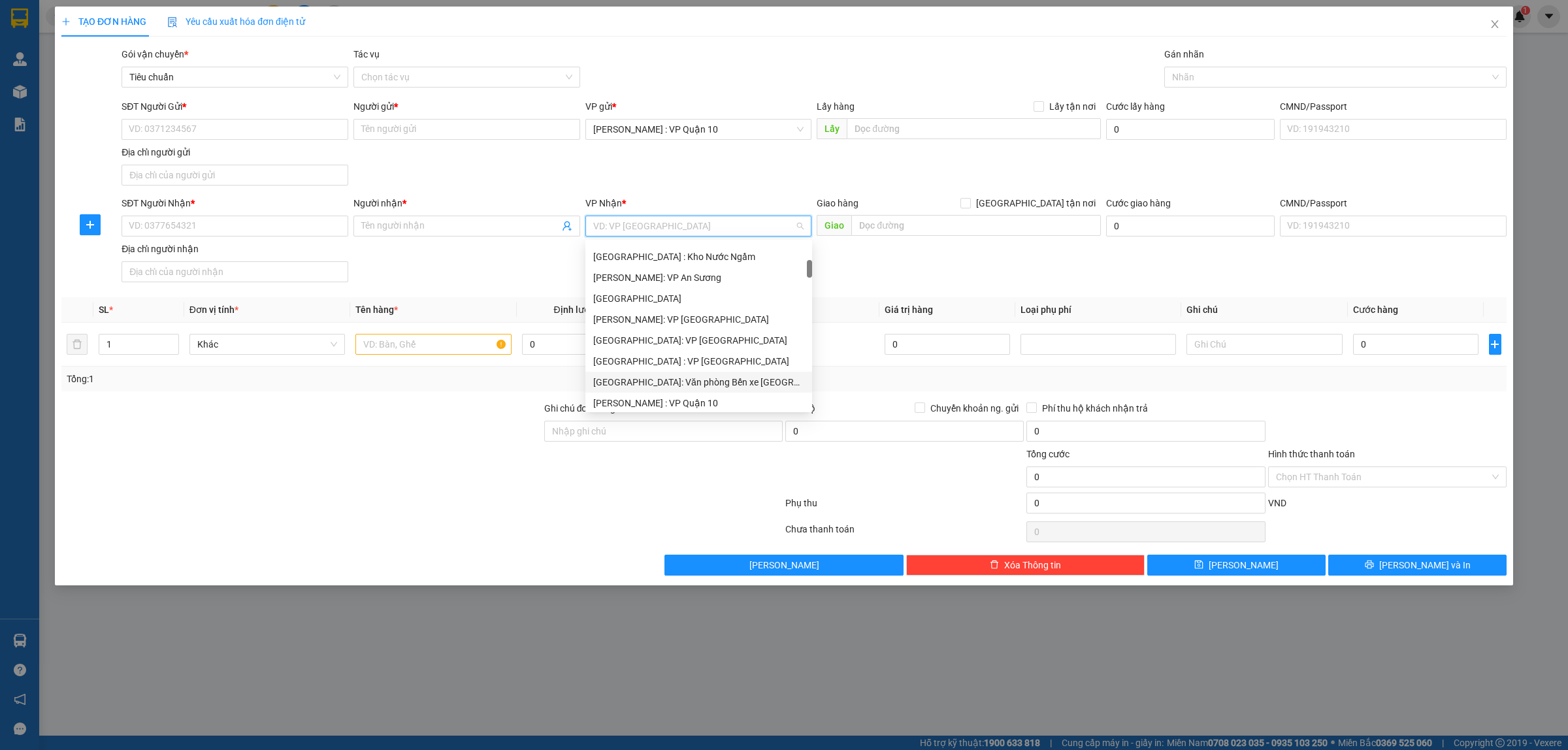
drag, startPoint x: 743, startPoint y: 390, endPoint x: 752, endPoint y: 374, distance: 18.4
click at [742, 385] on div "[GEOGRAPHIC_DATA]: Văn phòng Bến xe [GEOGRAPHIC_DATA]" at bounding box center [699, 382] width 227 height 21
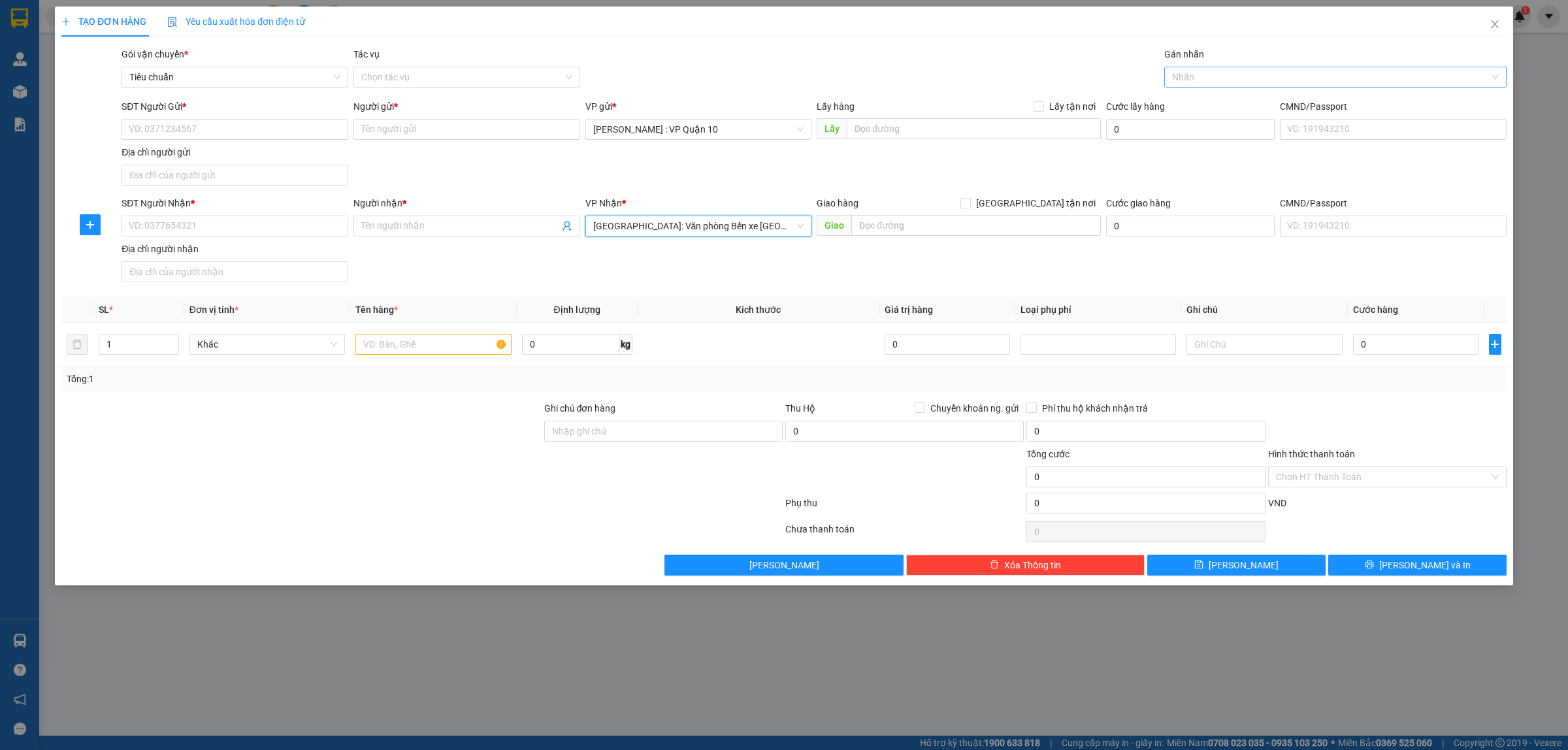
click at [1196, 76] on div at bounding box center [1328, 77] width 323 height 16
type input "gi"
click at [1180, 104] on div "[GEOGRAPHIC_DATA] tận nơi" at bounding box center [1335, 103] width 327 height 14
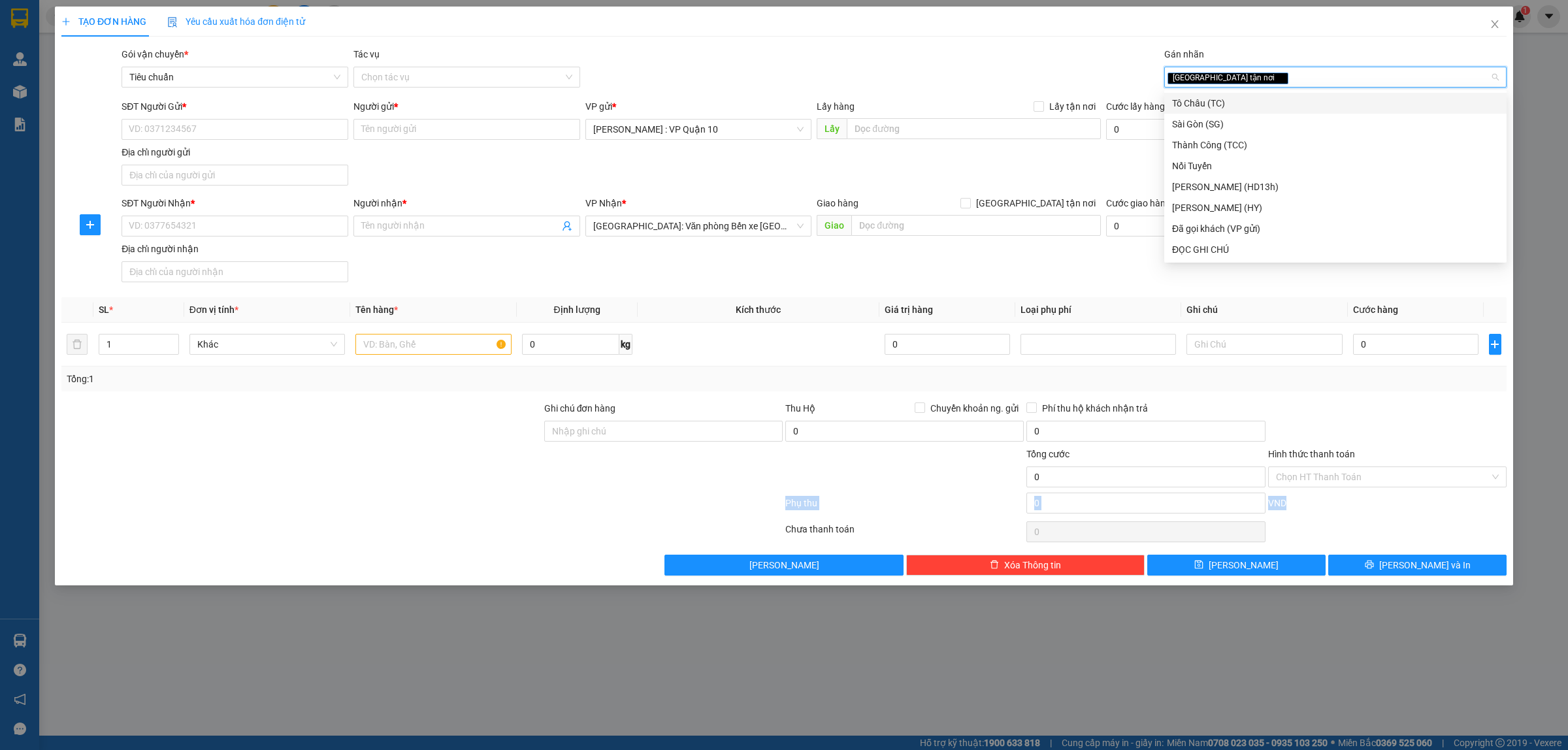
drag, startPoint x: 399, startPoint y: 518, endPoint x: 370, endPoint y: 471, distance: 55.2
click at [396, 510] on div "Transit Pickup Surcharge Ids Transit Deliver Surcharge Ids Transit Deliver Surc…" at bounding box center [784, 312] width 1445 height 529
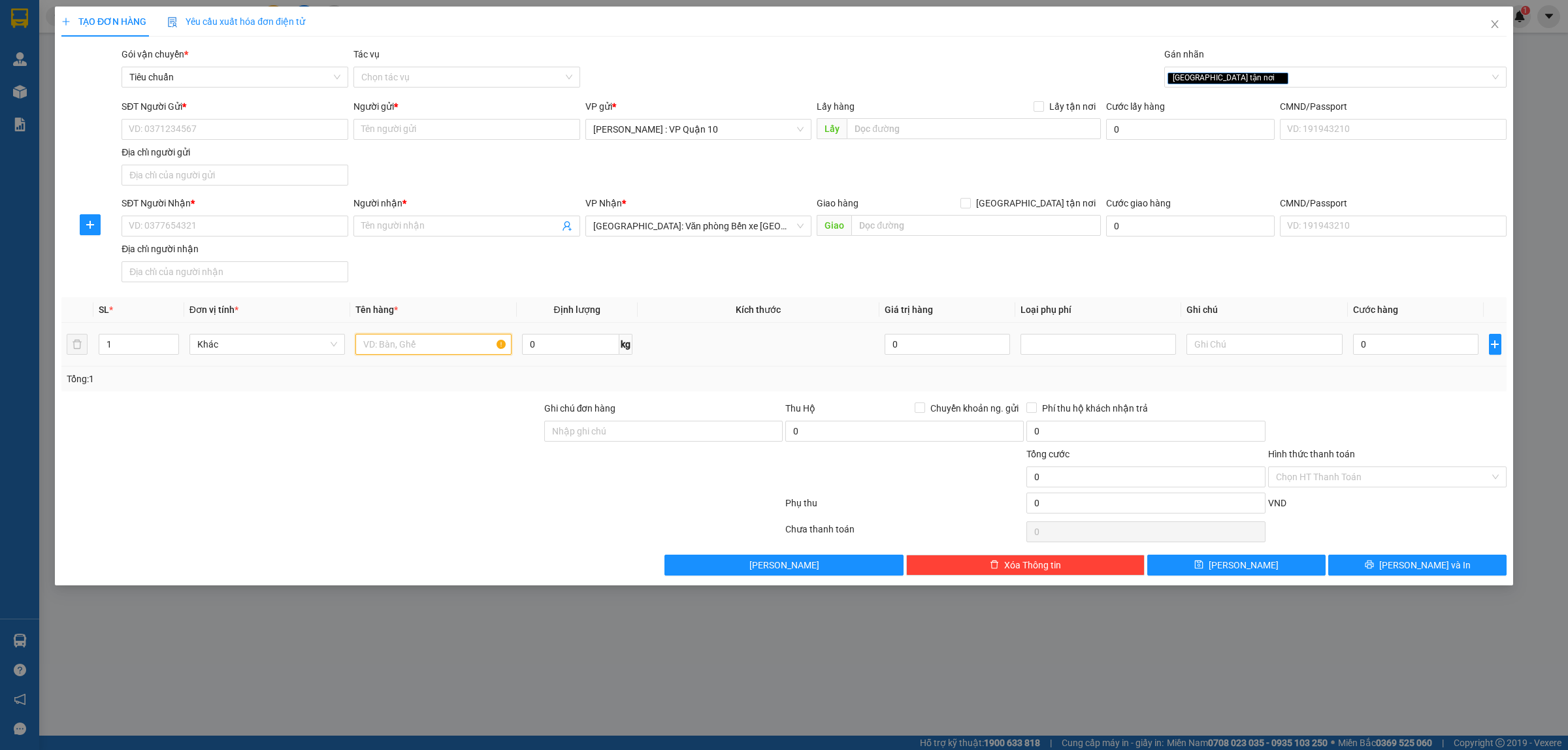
click at [369, 350] on input "text" at bounding box center [433, 344] width 156 height 21
type input "1 thùng giấy nhỏ"
click at [201, 222] on input "SĐT Người Nhận *" at bounding box center [235, 226] width 227 height 21
click at [451, 242] on div "Người nhận * Tên người nhận" at bounding box center [467, 219] width 227 height 46
drag, startPoint x: 384, startPoint y: 235, endPoint x: 384, endPoint y: 227, distance: 8.0
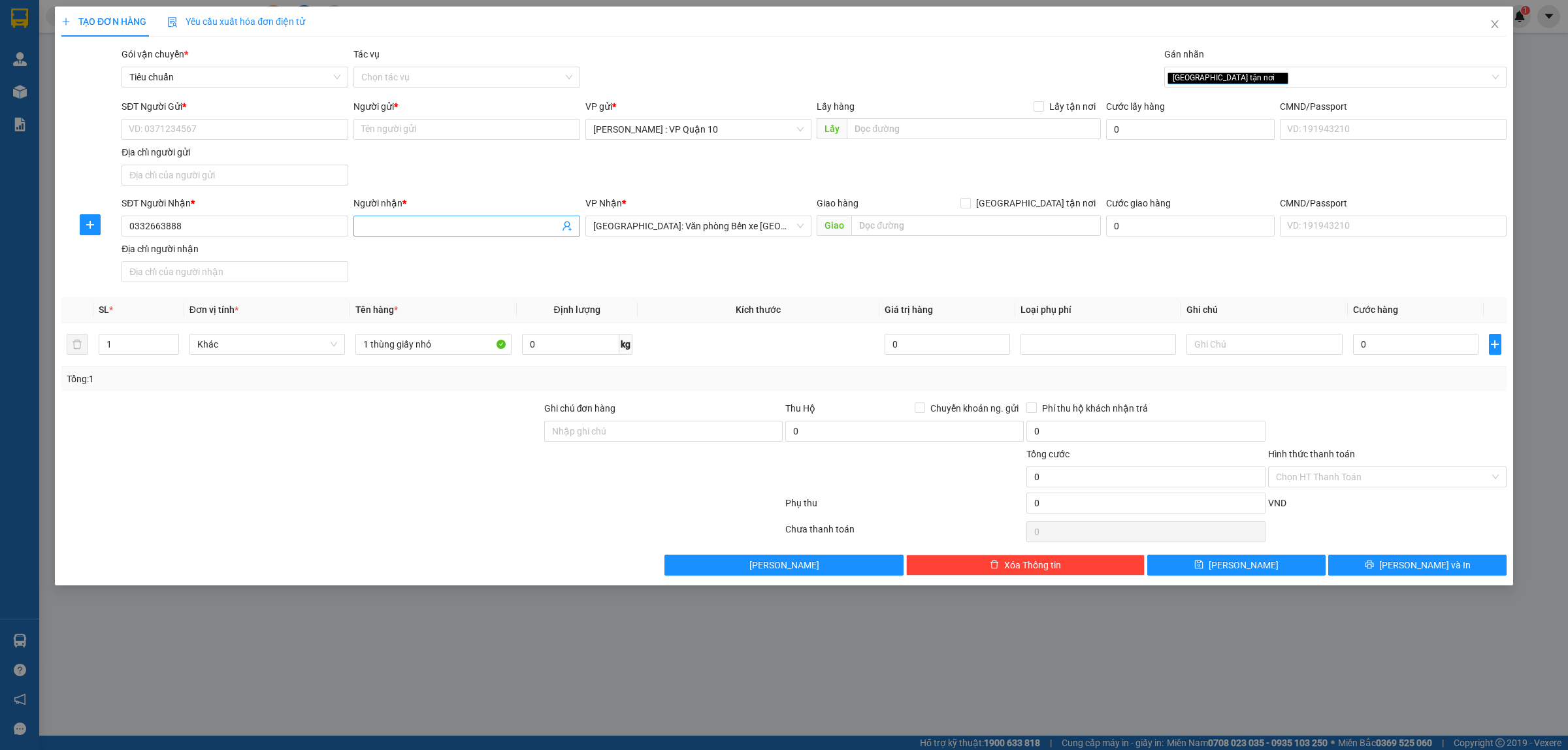
click at [384, 233] on span at bounding box center [467, 226] width 227 height 21
click at [260, 128] on input "SĐT Người Gửi *" at bounding box center [235, 130] width 227 height 21
click at [390, 132] on input "Người gửi *" at bounding box center [467, 130] width 227 height 21
click at [413, 550] on div "Transit Pickup Surcharge Ids Transit Deliver Surcharge Ids Transit Deliver Surc…" at bounding box center [784, 312] width 1445 height 529
click at [912, 233] on input "text" at bounding box center [975, 225] width 250 height 21
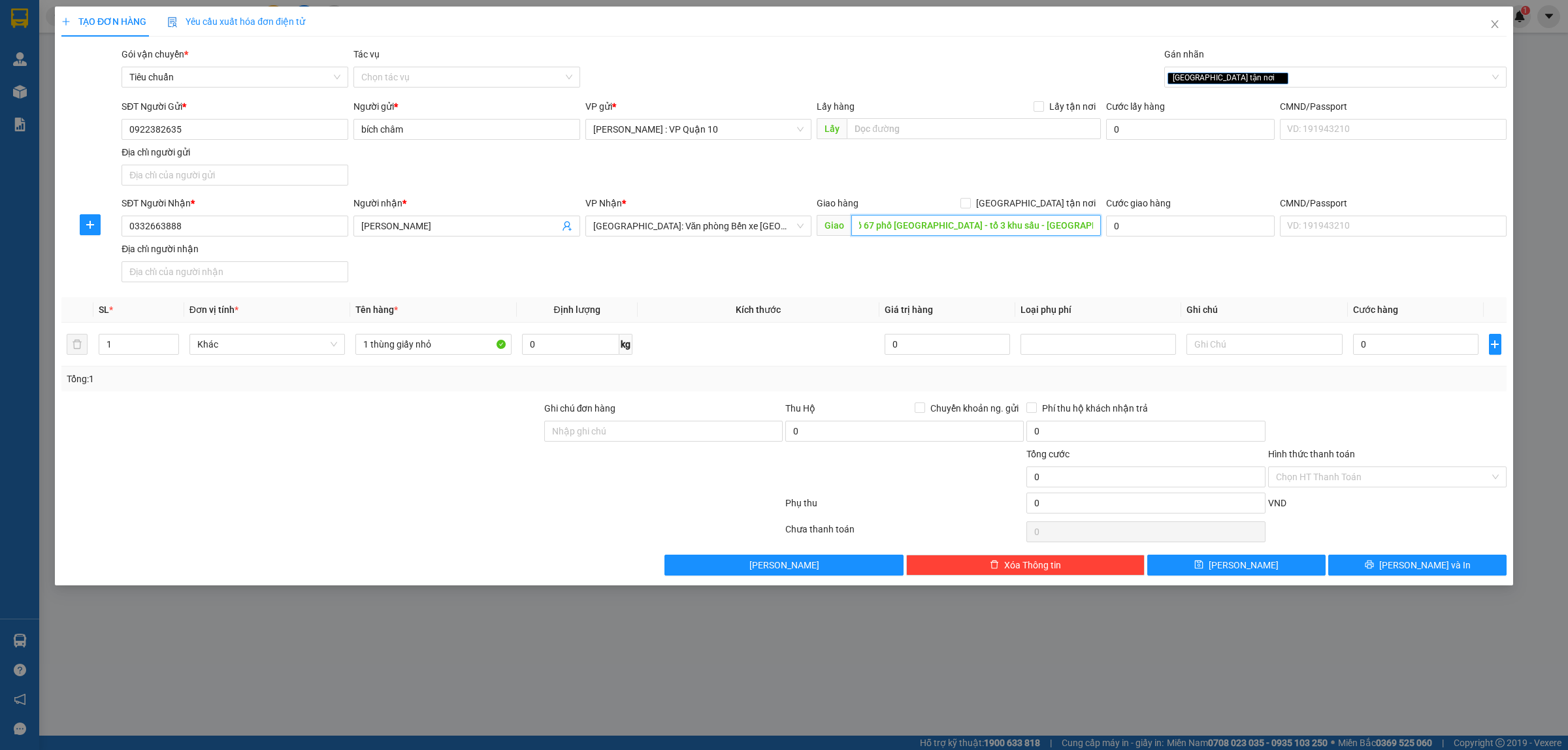
scroll to position [0, 106]
click at [971, 207] on span at bounding box center [966, 203] width 11 height 11
click at [969, 207] on input "[GEOGRAPHIC_DATA] tận nơi" at bounding box center [965, 202] width 9 height 9
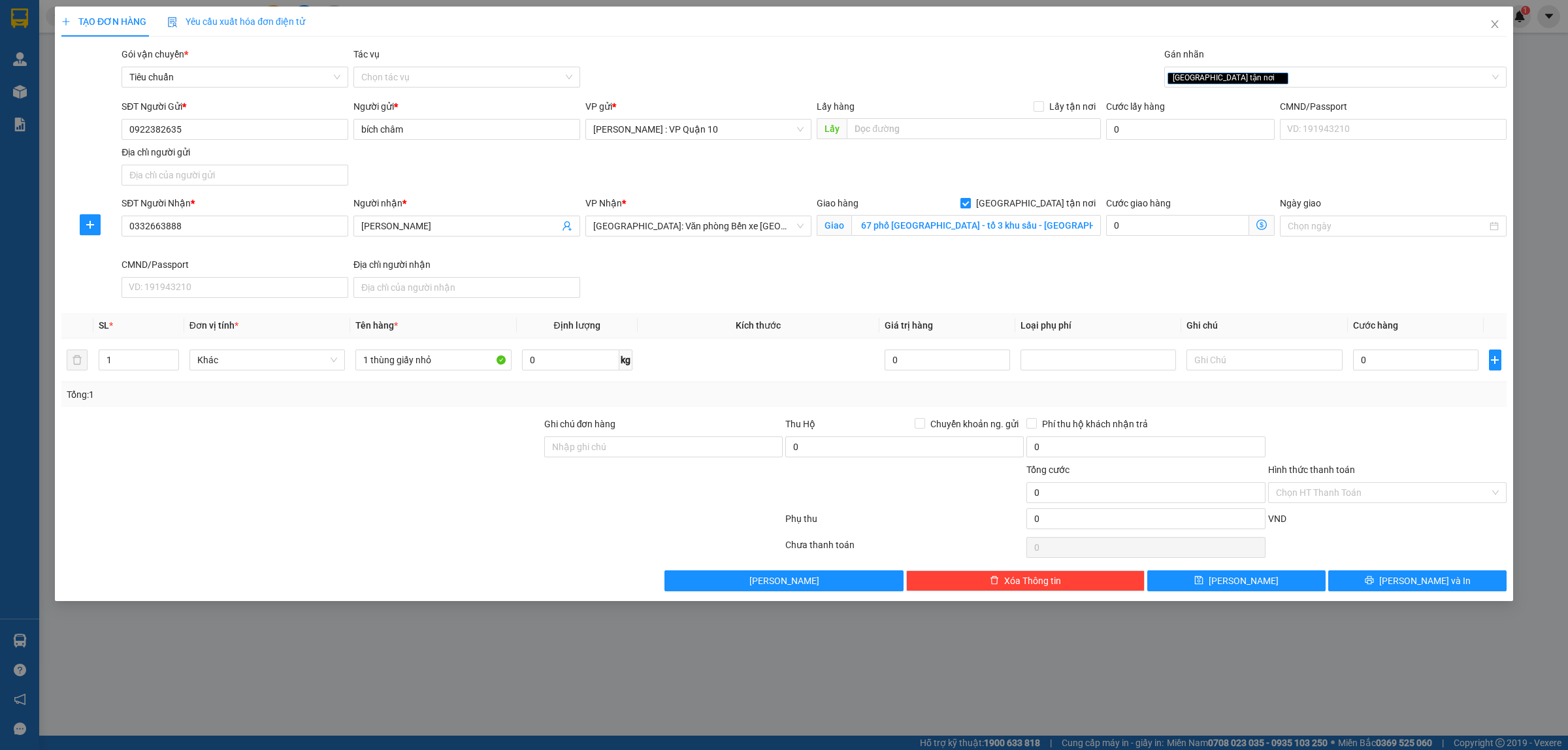
scroll to position [0, 0]
click at [1406, 370] on input "0" at bounding box center [1415, 360] width 125 height 21
click at [1366, 581] on button "[PERSON_NAME] và In" at bounding box center [1417, 580] width 179 height 21
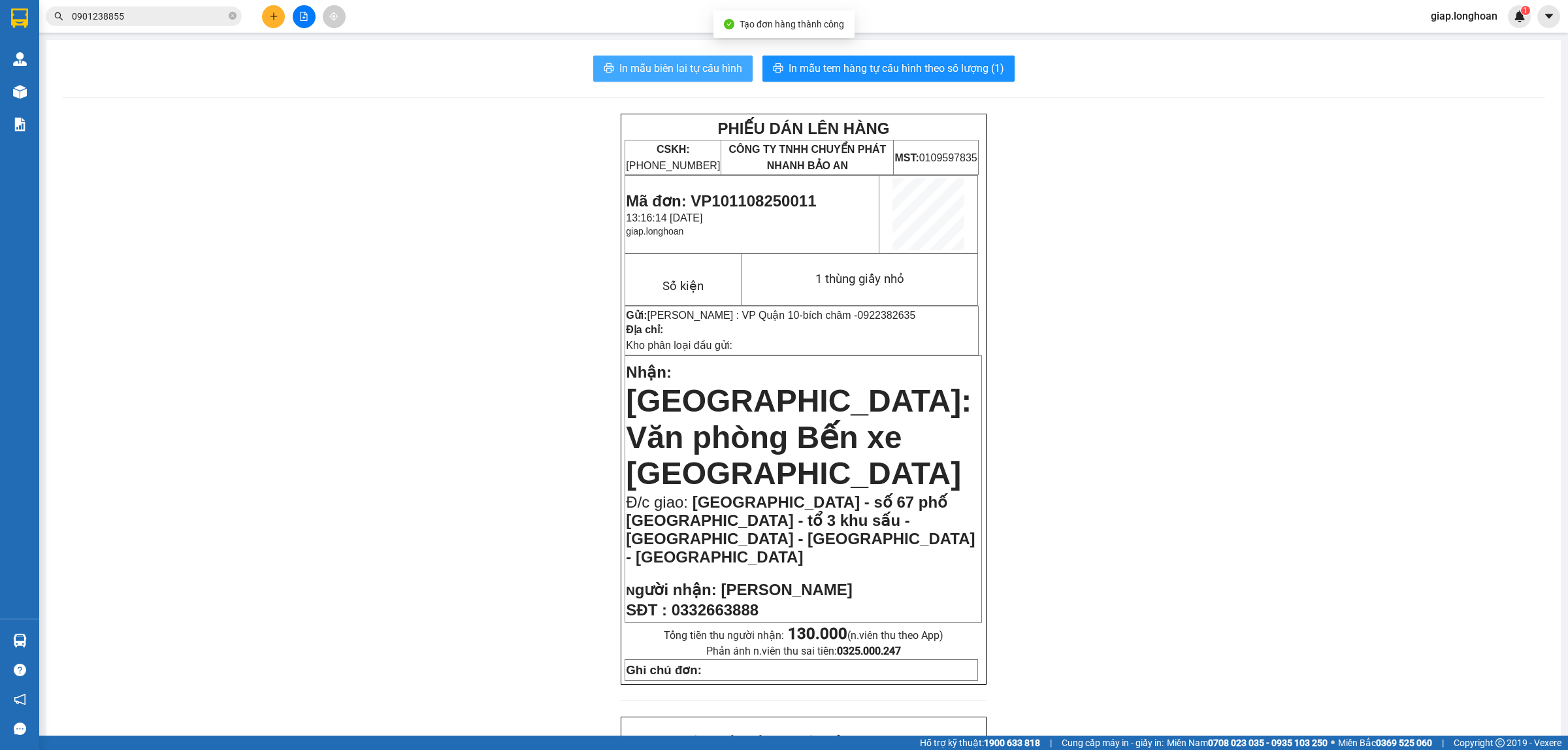
click at [668, 74] on span "In mẫu biên lai tự cấu hình" at bounding box center [680, 68] width 123 height 17
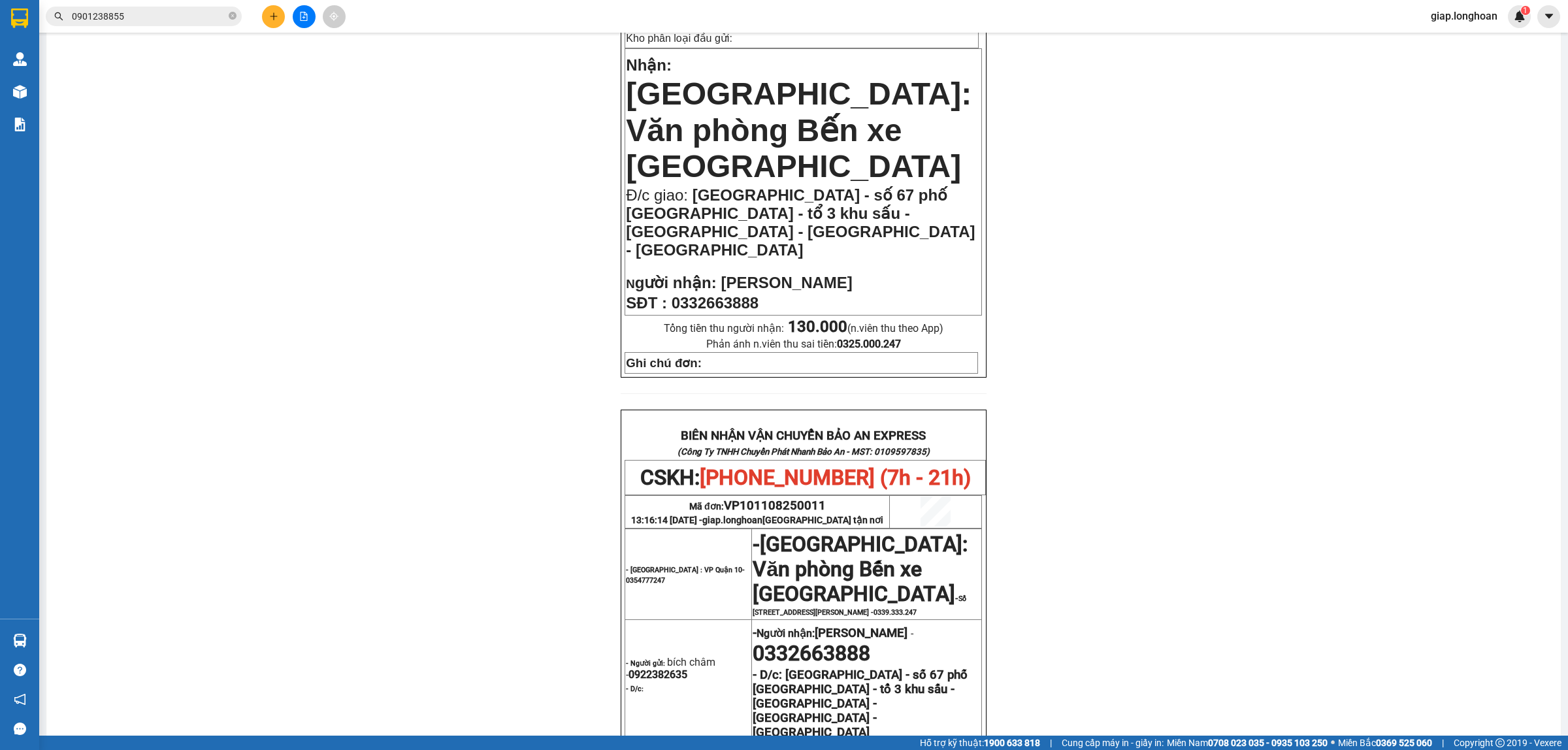
scroll to position [571, 0]
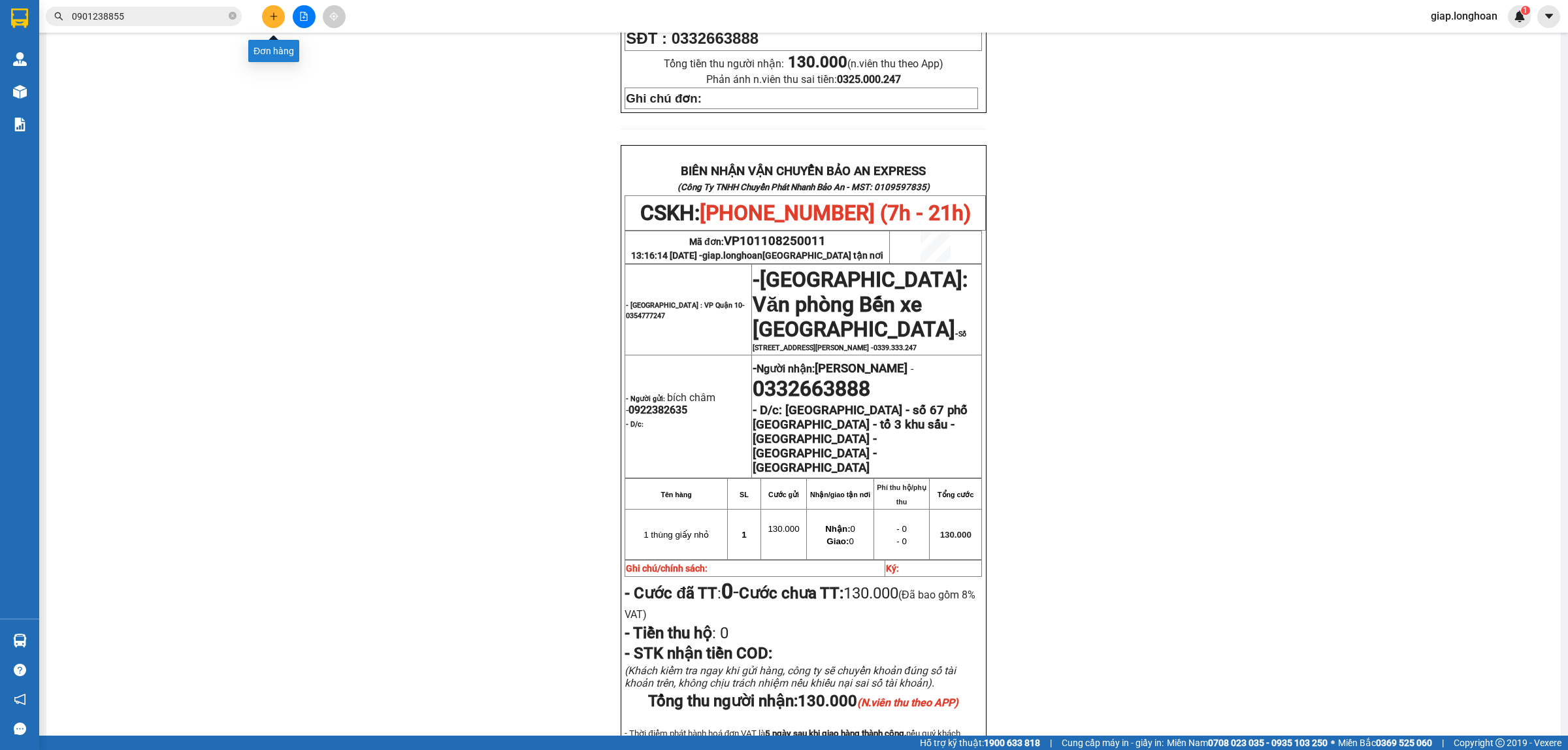
click at [266, 20] on button at bounding box center [273, 17] width 23 height 23
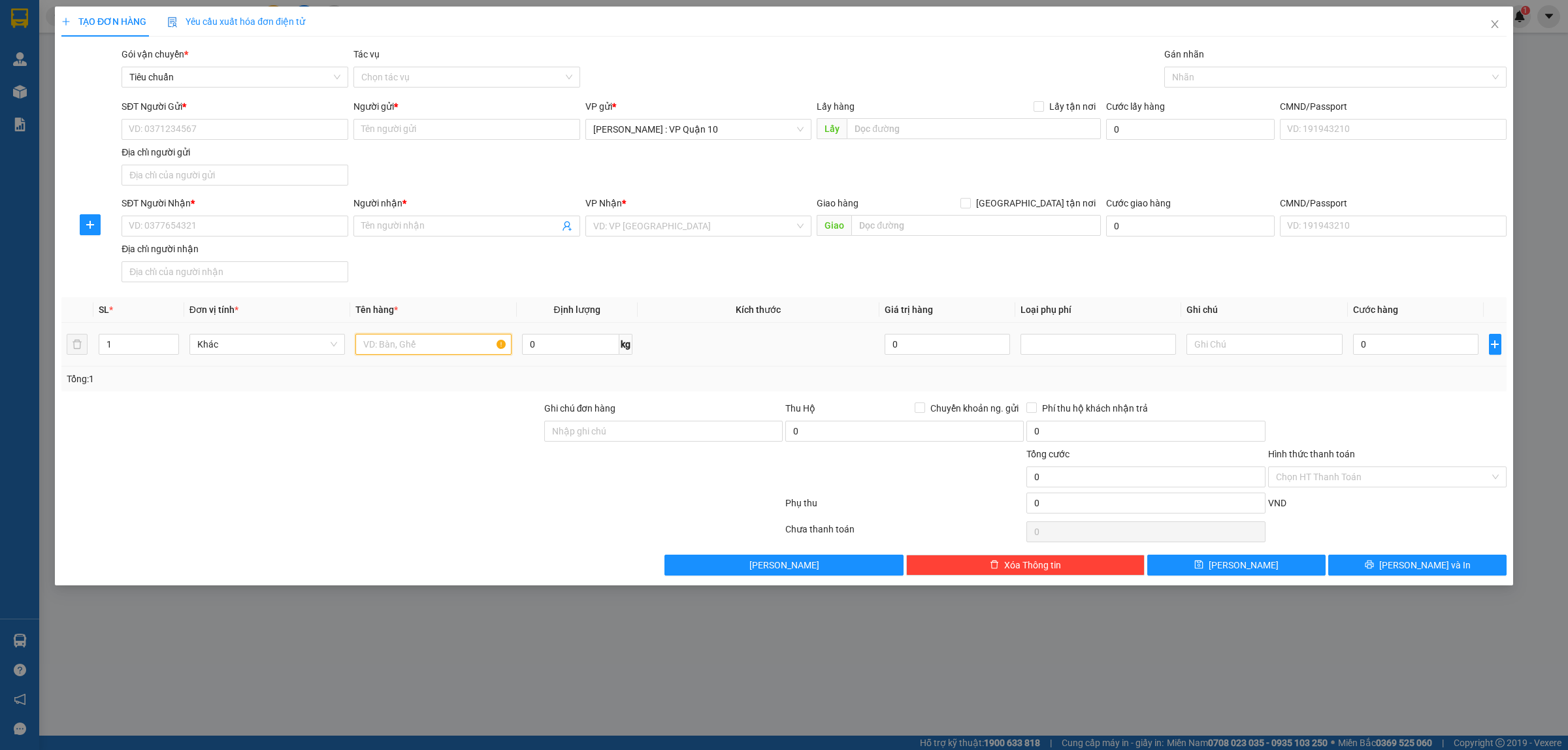
click at [371, 351] on input "text" at bounding box center [433, 344] width 156 height 21
drag, startPoint x: 369, startPoint y: 462, endPoint x: 357, endPoint y: 466, distance: 12.6
click at [366, 462] on div at bounding box center [301, 469] width 482 height 46
drag, startPoint x: 617, startPoint y: 426, endPoint x: 622, endPoint y: 438, distance: 13.0
click at [617, 426] on input "Ghi chú đơn hàng" at bounding box center [664, 431] width 238 height 21
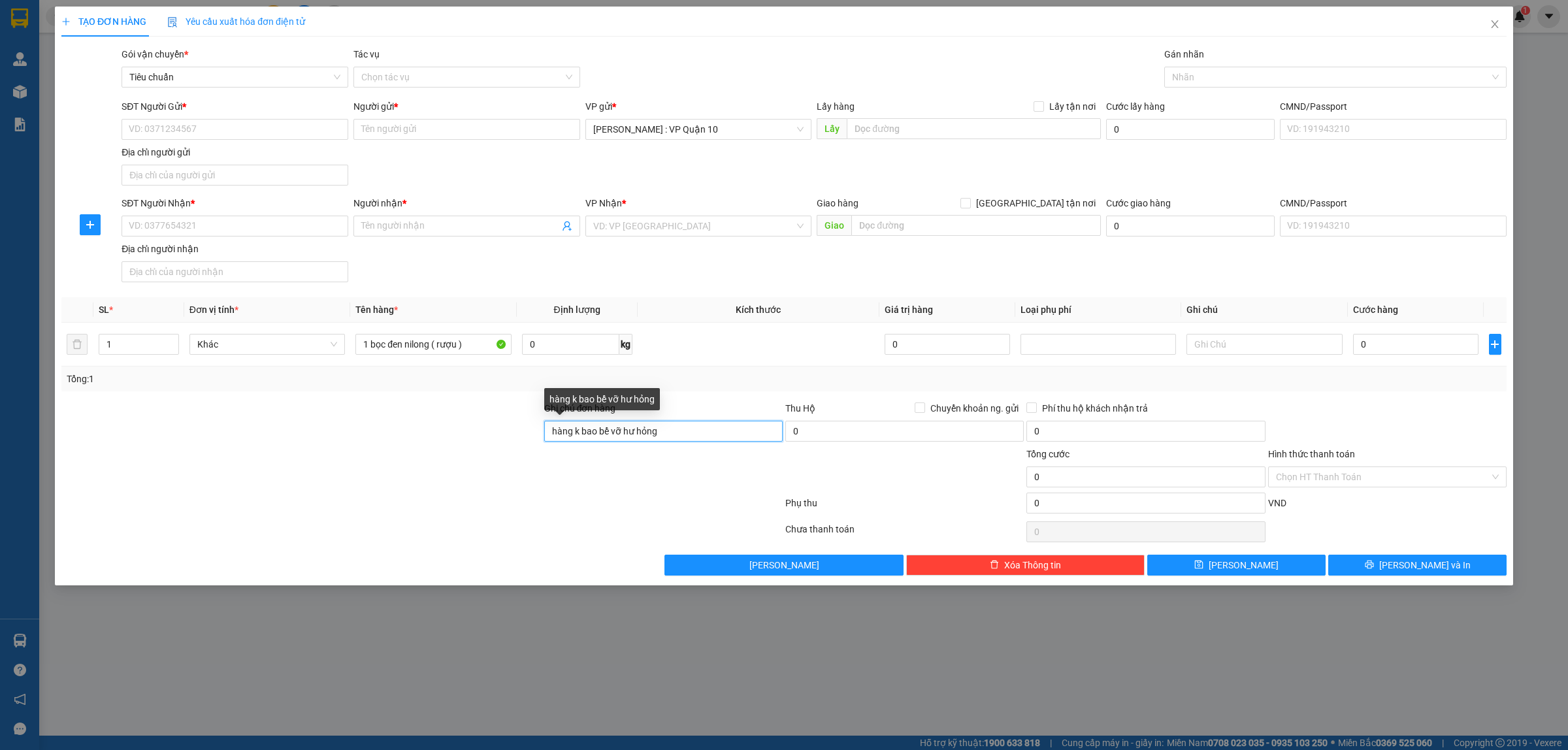
drag, startPoint x: 662, startPoint y: 434, endPoint x: 553, endPoint y: 431, distance: 109.0
click at [523, 430] on div "Ghi chú đơn hàng hàng k bao bể vỡ hư hỏng Thu Hộ Chuyển khoản ng. gửi 0 Phí thu…" at bounding box center [784, 424] width 1448 height 46
drag, startPoint x: 563, startPoint y: 431, endPoint x: 477, endPoint y: 465, distance: 92.5
click at [477, 494] on div at bounding box center [422, 506] width 724 height 26
drag, startPoint x: 441, startPoint y: 344, endPoint x: 367, endPoint y: 345, distance: 74.0
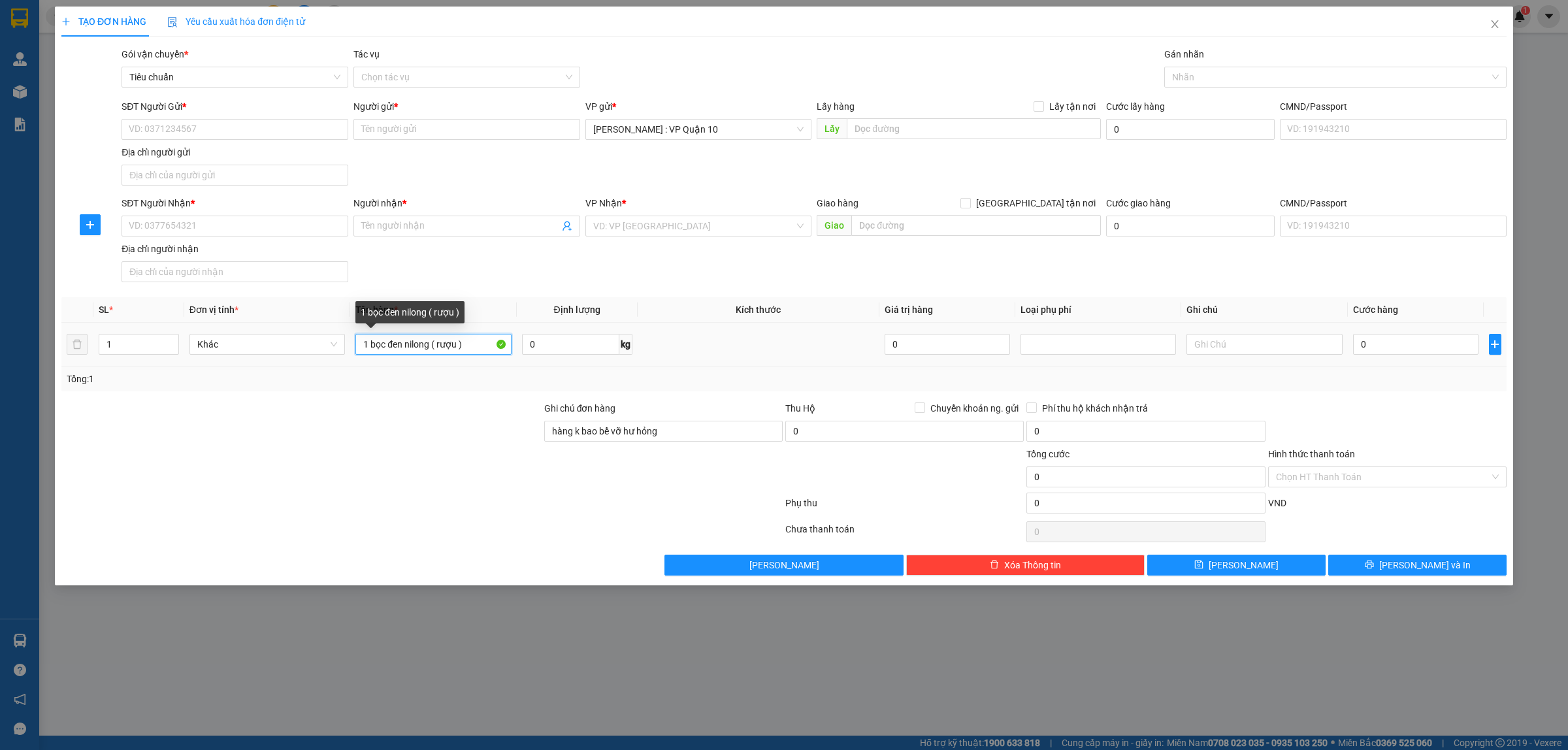
click at [354, 343] on td "1 bọc đen nilong ( rượu )" at bounding box center [433, 345] width 166 height 44
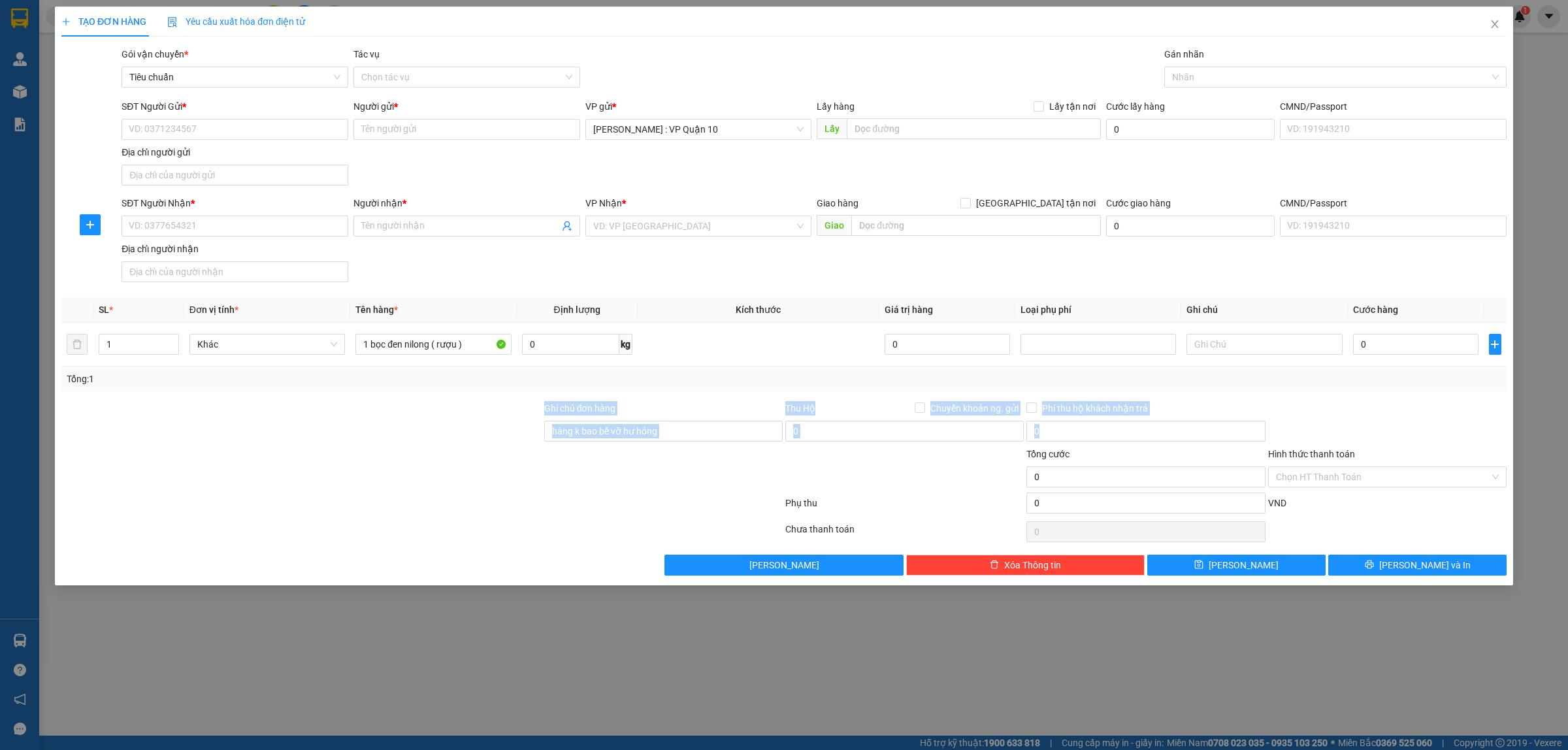
drag, startPoint x: 392, startPoint y: 448, endPoint x: 371, endPoint y: 433, distance: 25.8
click at [390, 448] on form "Ghi chú đơn hàng hàng k bao bể vỡ hư hỏng Thu Hộ Chuyển khoản ng. gửi 0 Phí thu…" at bounding box center [784, 459] width 1445 height 117
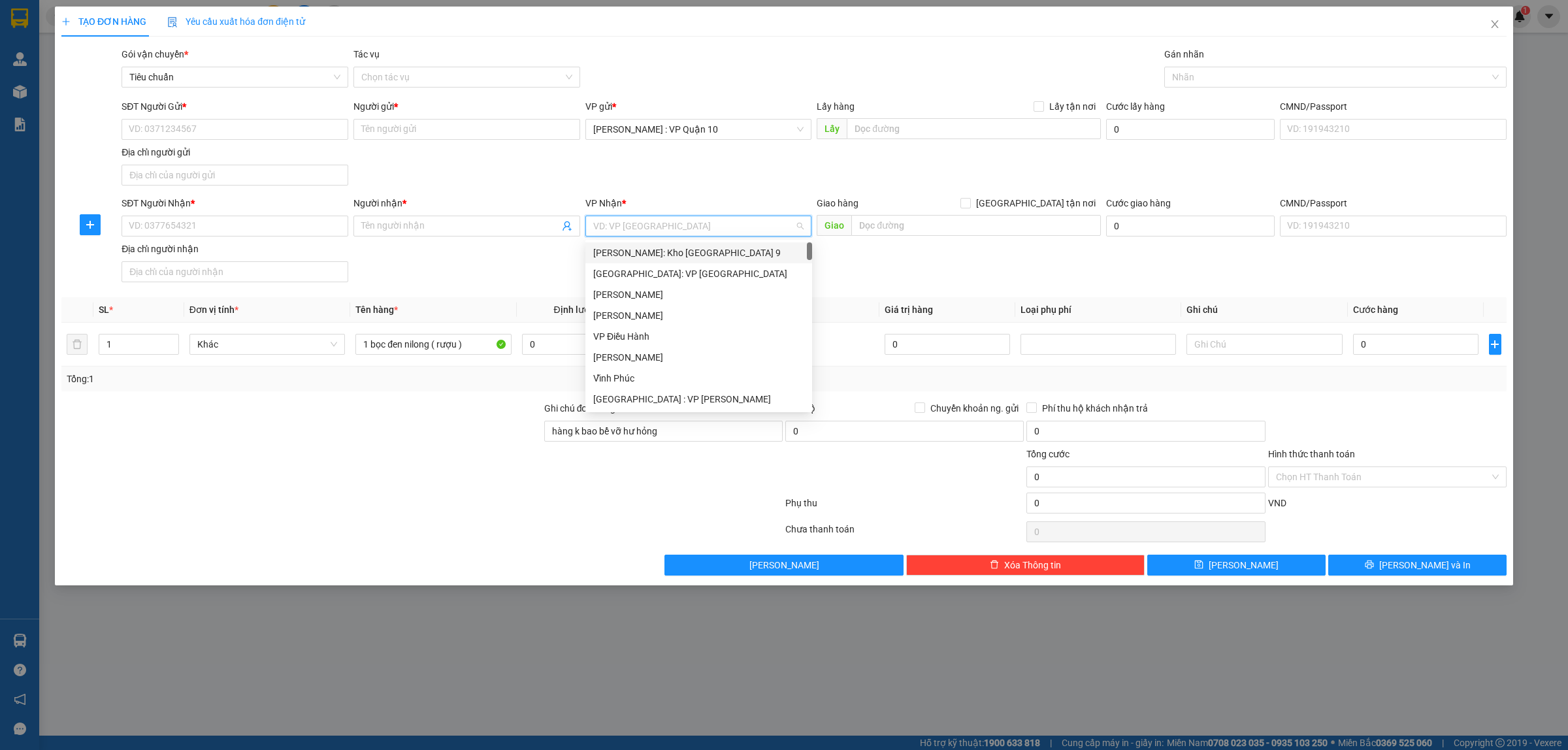
click at [719, 220] on input "search" at bounding box center [694, 226] width 202 height 19
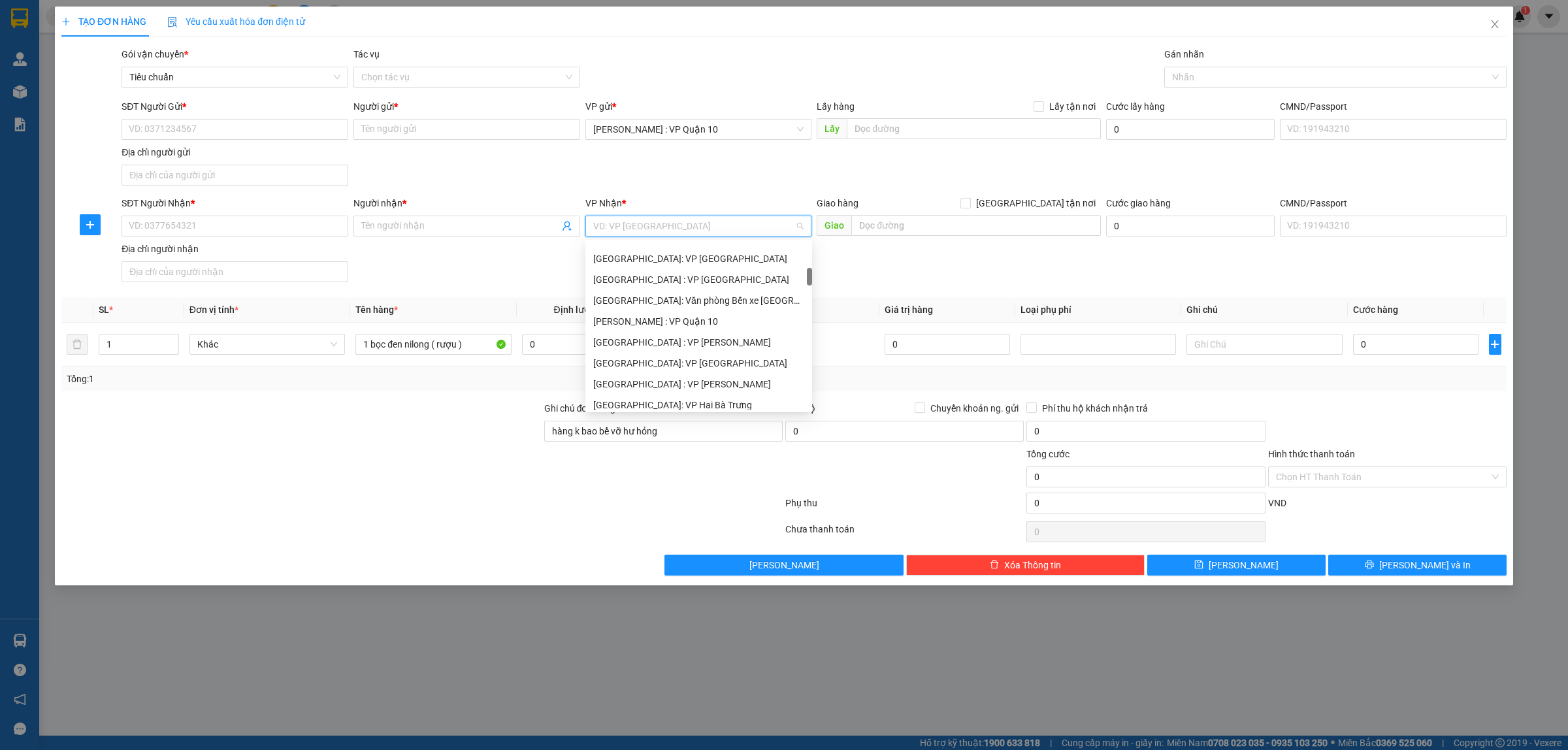
scroll to position [408, 0]
click at [684, 383] on div "[GEOGRAPHIC_DATA]: Kho Văn Điển Thanh Trì" at bounding box center [699, 388] width 211 height 14
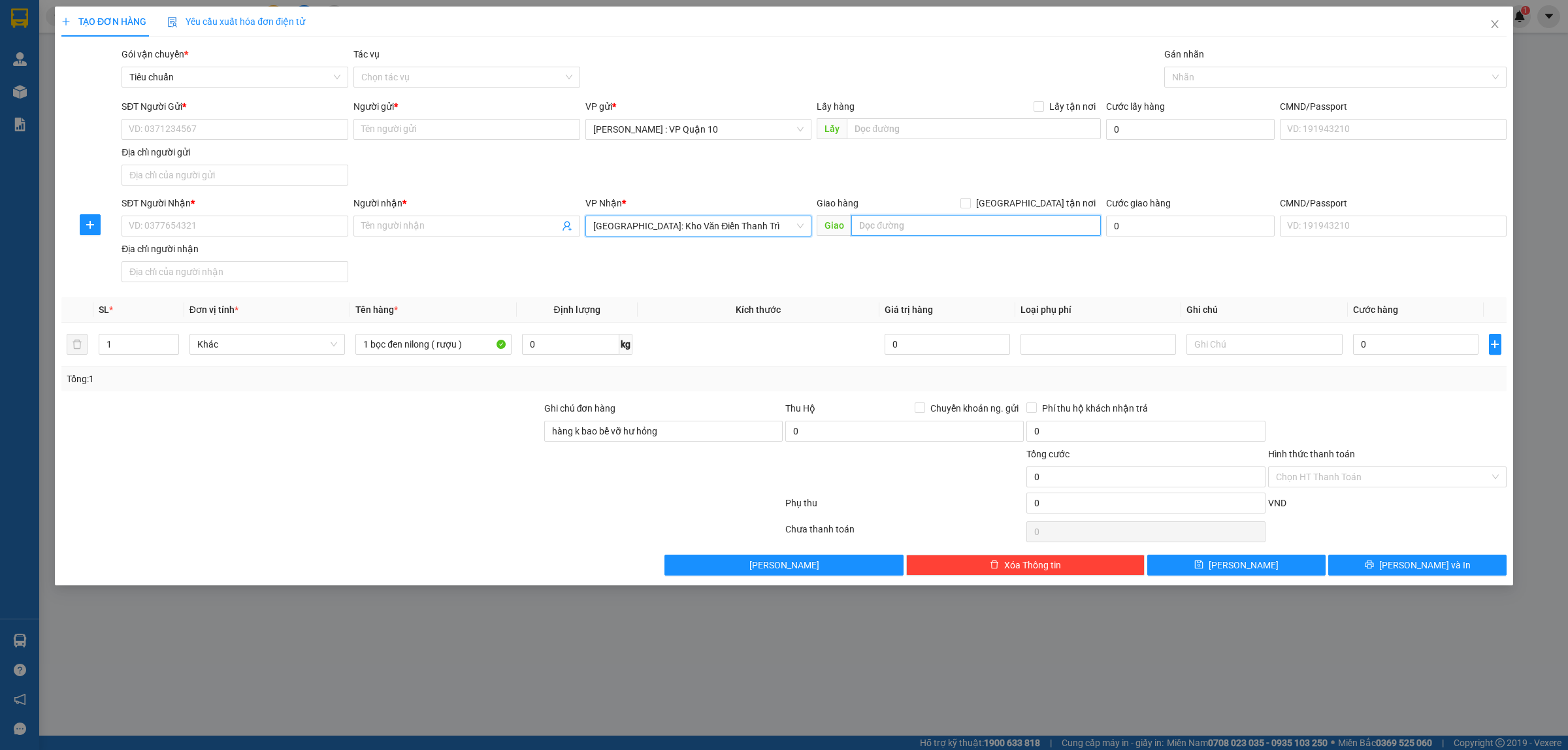
click at [952, 228] on input "text" at bounding box center [975, 225] width 250 height 21
click at [969, 203] on input "[GEOGRAPHIC_DATA] tận nơi" at bounding box center [965, 202] width 9 height 9
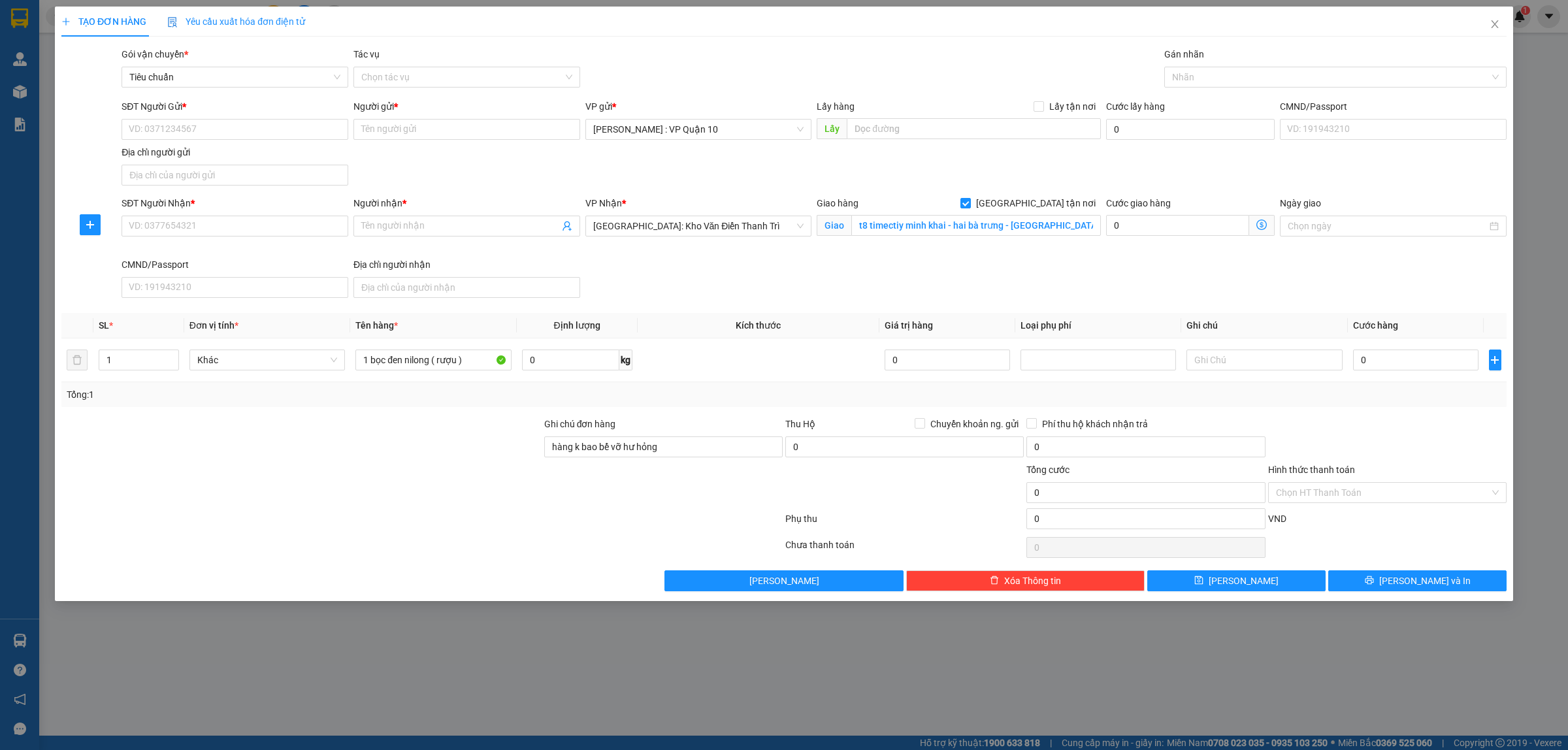
click at [292, 472] on div at bounding box center [301, 485] width 482 height 46
click at [172, 233] on input "SĐT Người Nhận *" at bounding box center [235, 226] width 227 height 21
click at [399, 225] on input "Người nhận *" at bounding box center [461, 226] width 198 height 14
click at [1196, 85] on div at bounding box center [1328, 77] width 323 height 16
click at [1191, 104] on div "[GEOGRAPHIC_DATA] tận nơi" at bounding box center [1335, 103] width 327 height 14
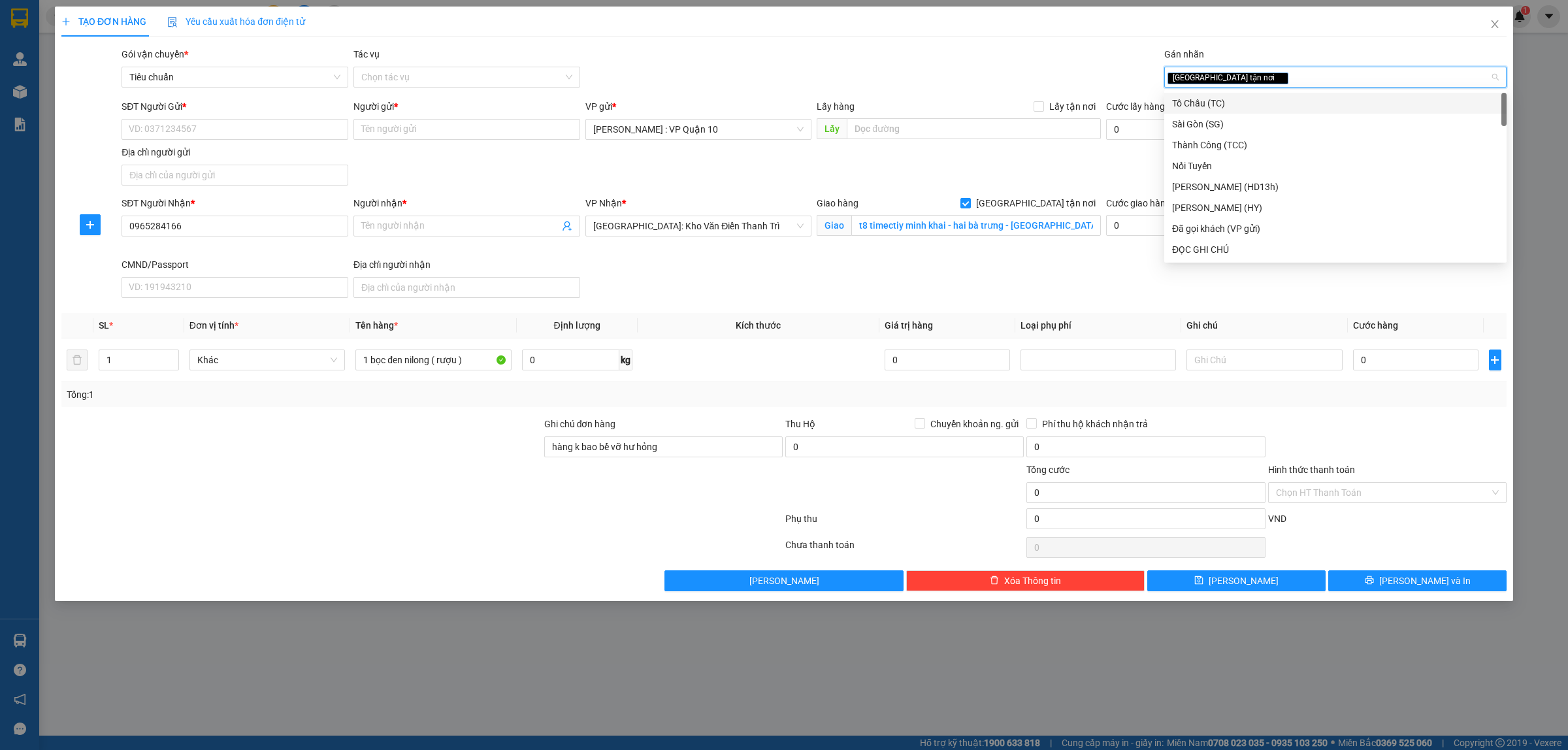
drag, startPoint x: 461, startPoint y: 532, endPoint x: 413, endPoint y: 466, distance: 81.6
click at [457, 531] on div at bounding box center [422, 522] width 724 height 26
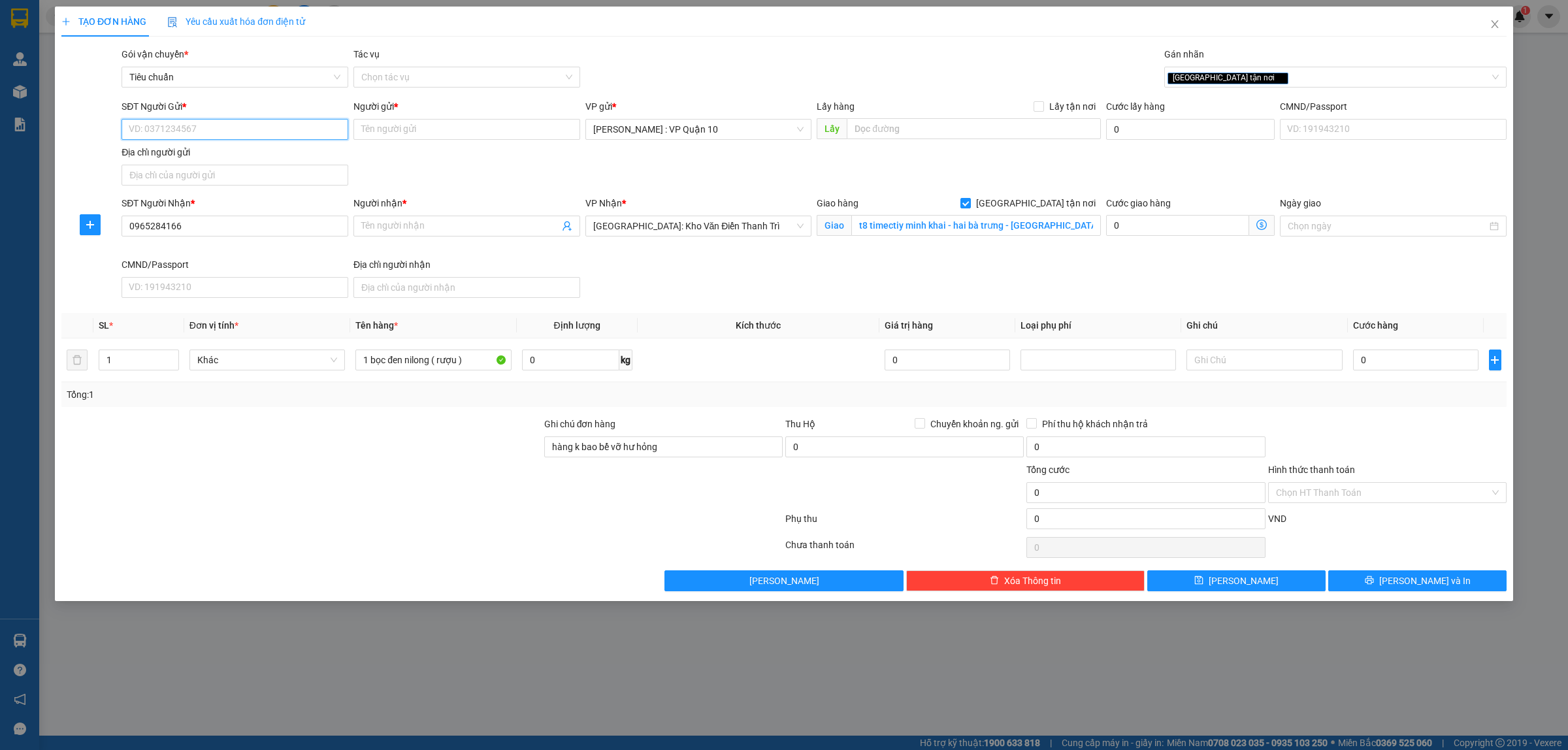
click at [147, 123] on input "SĐT Người Gửi *" at bounding box center [235, 130] width 227 height 21
paste input "0988567483"
click at [207, 155] on div "0988567483 - anh long" at bounding box center [235, 156] width 211 height 14
click at [449, 496] on div at bounding box center [301, 485] width 482 height 46
click at [397, 230] on input "Người nhận *" at bounding box center [461, 226] width 198 height 14
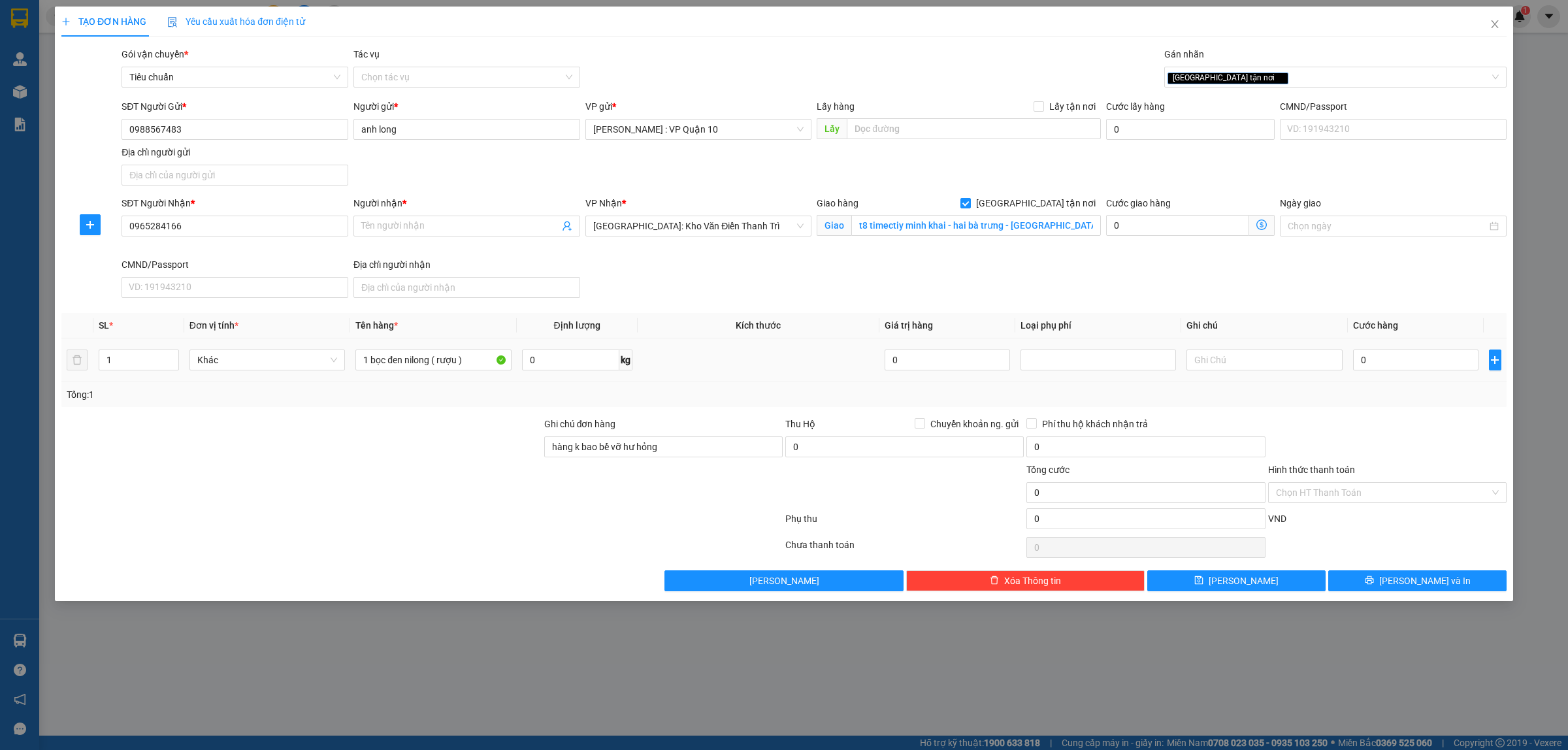
click at [1402, 373] on div "0" at bounding box center [1415, 360] width 125 height 26
click at [1383, 367] on input "0" at bounding box center [1415, 360] width 125 height 21
click at [397, 228] on input "Người nhận *" at bounding box center [461, 226] width 198 height 14
click at [207, 236] on input "0965284166" at bounding box center [235, 226] width 227 height 21
click at [405, 230] on input "Người nhận *" at bounding box center [461, 226] width 198 height 14
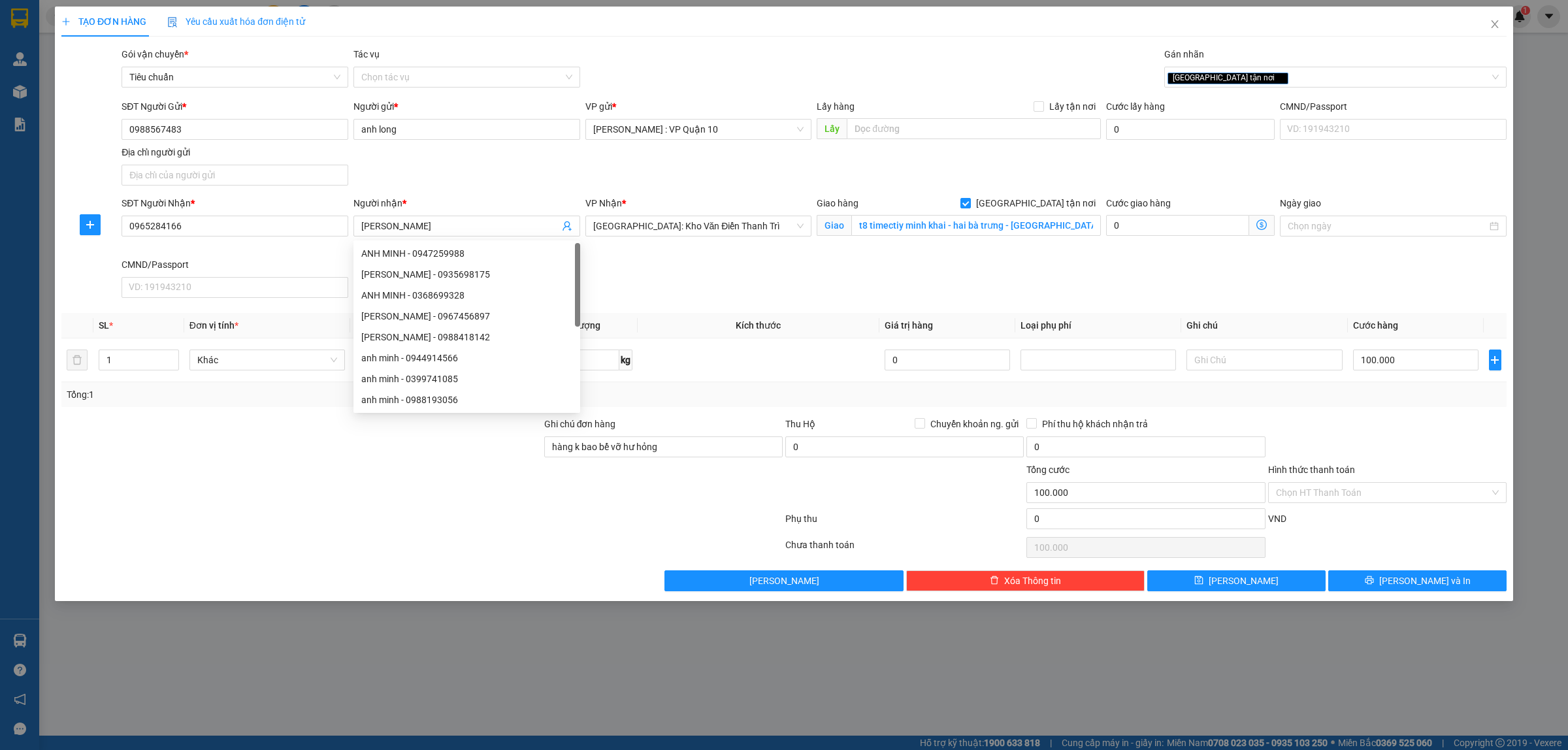
click at [432, 495] on div at bounding box center [301, 485] width 482 height 46
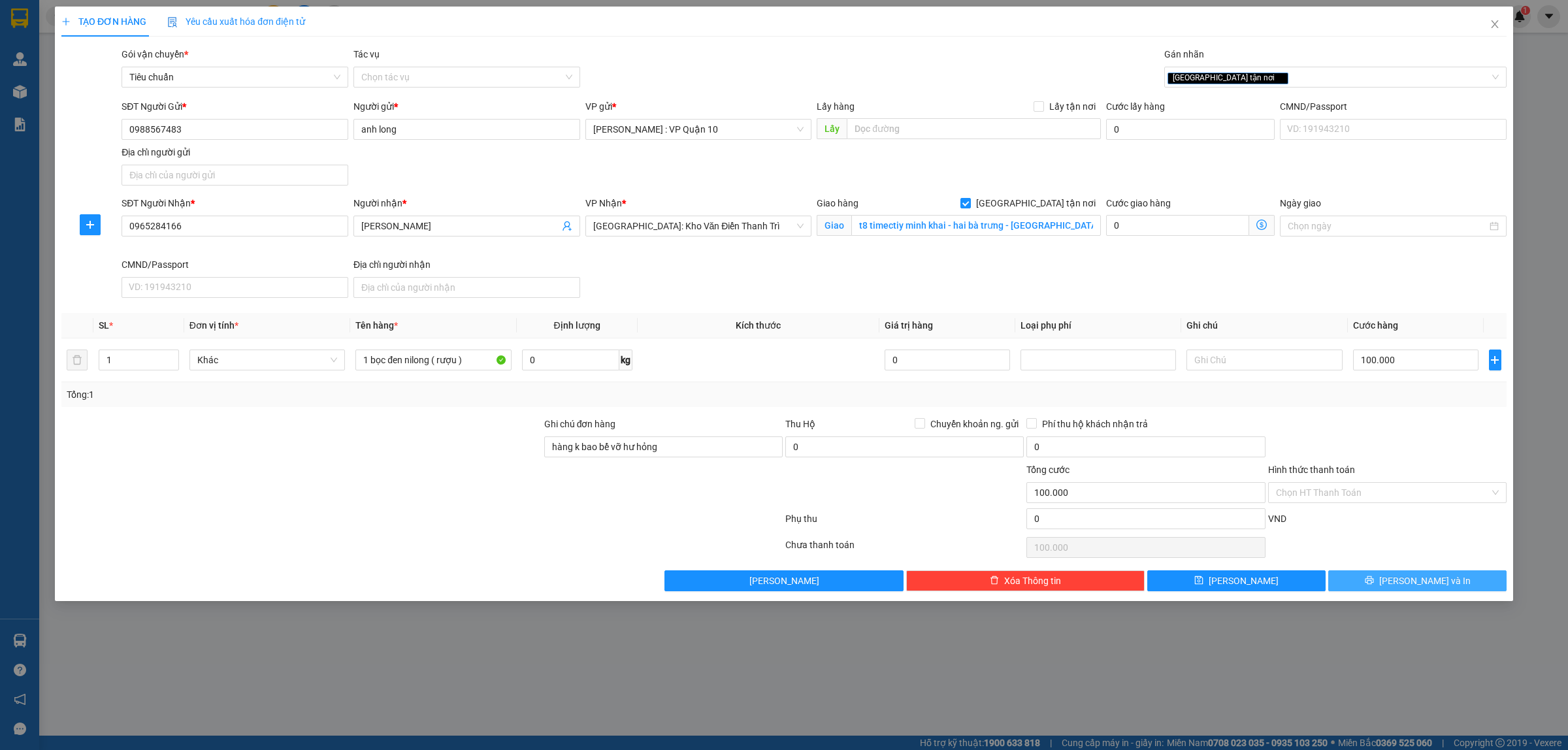
click at [1374, 585] on icon "printer" at bounding box center [1369, 579] width 9 height 9
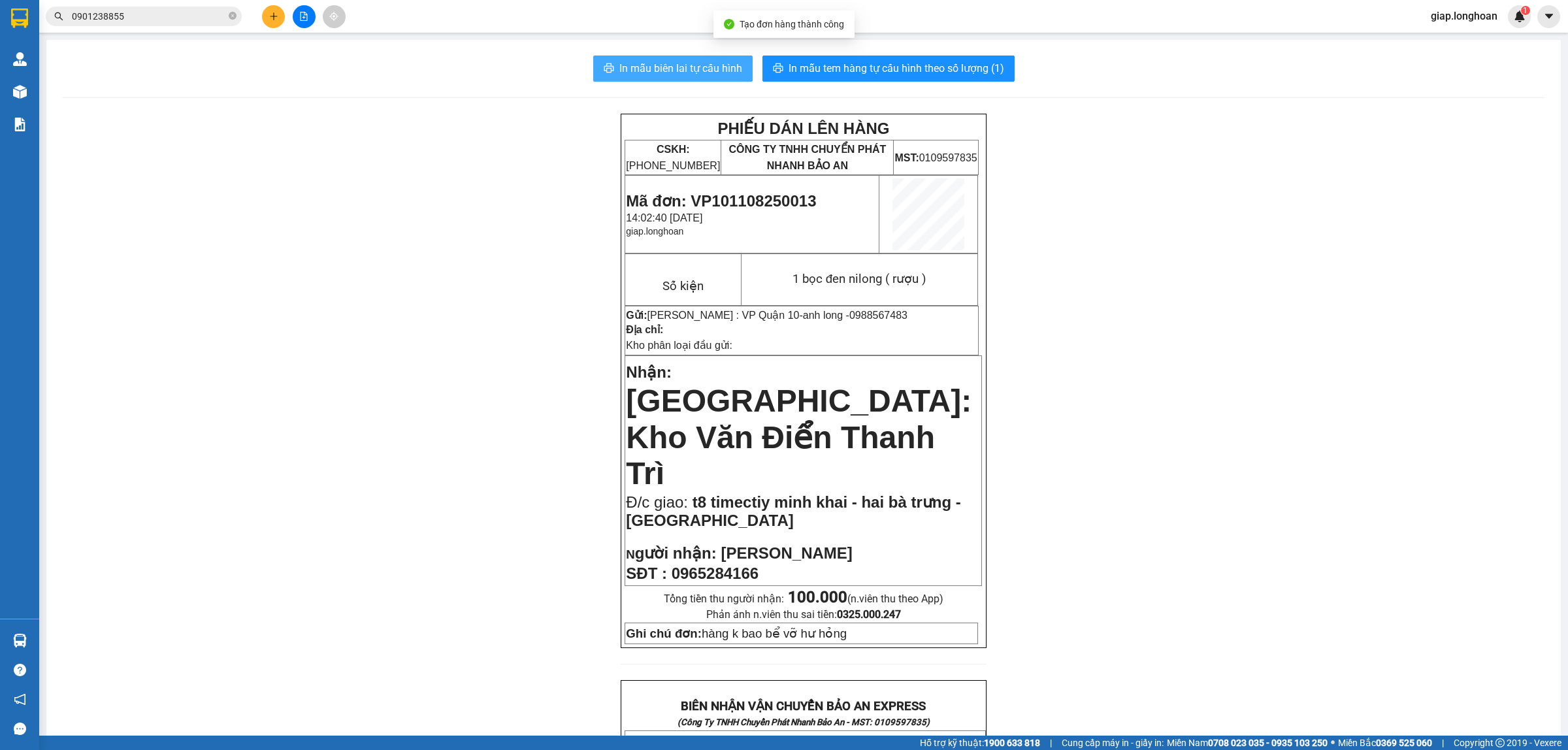
click at [696, 67] on span "In mẫu biên lai tự cấu hình" at bounding box center [680, 68] width 123 height 17
click at [881, 67] on span "In mẫu tem hàng tự cấu hình theo số lượng (1)" at bounding box center [897, 68] width 215 height 17
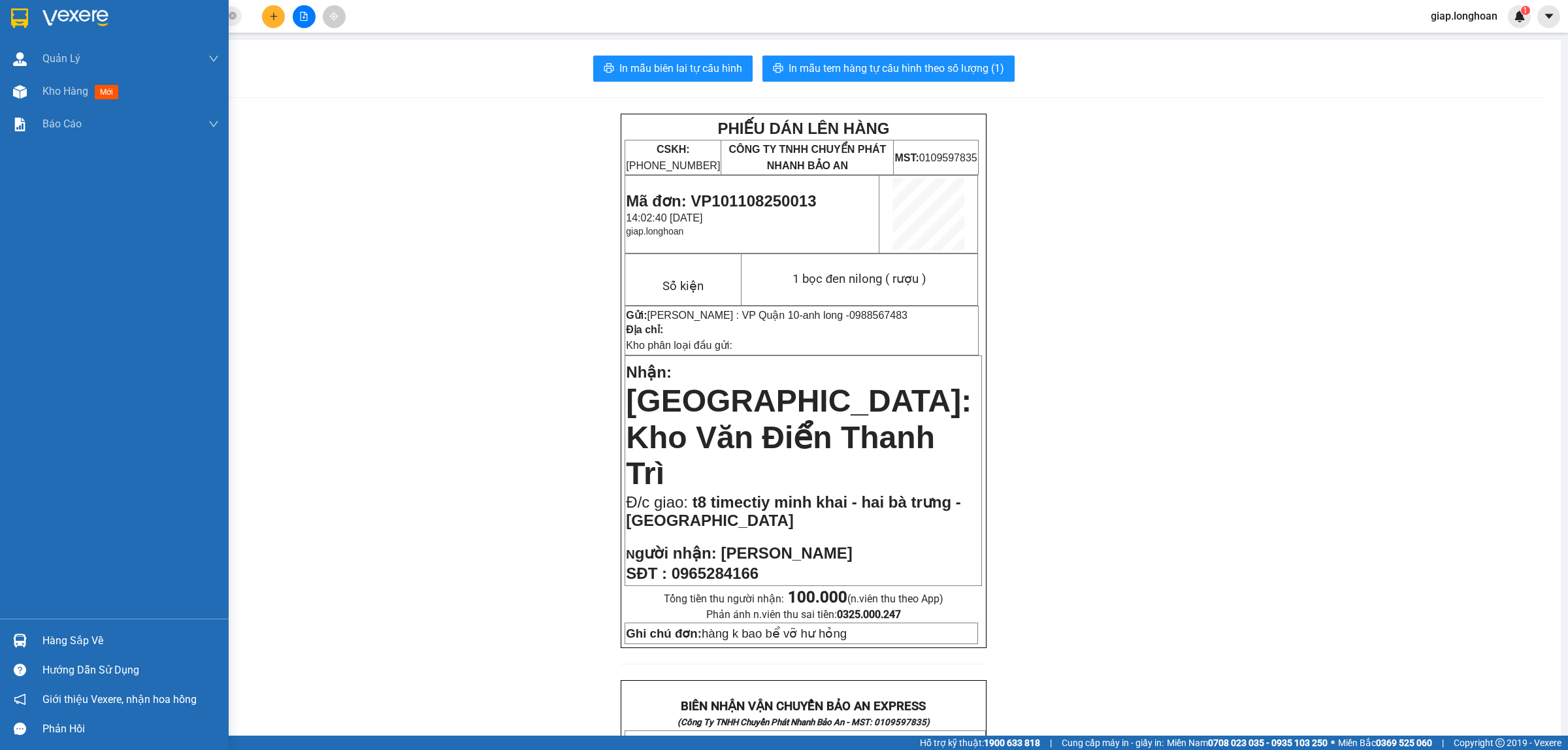
click at [69, 22] on img at bounding box center [75, 18] width 66 height 19
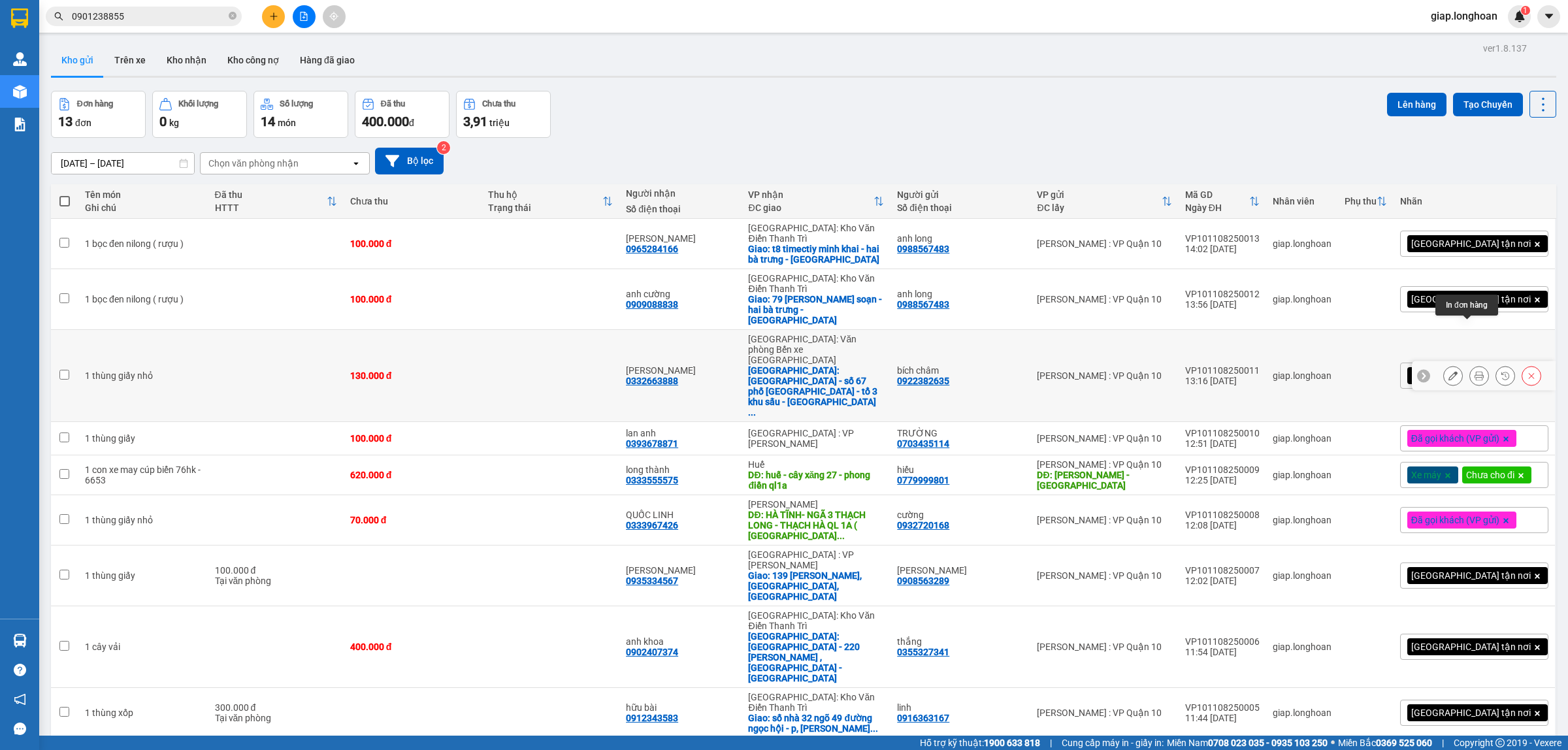
click at [1474, 371] on icon at bounding box center [1479, 375] width 9 height 9
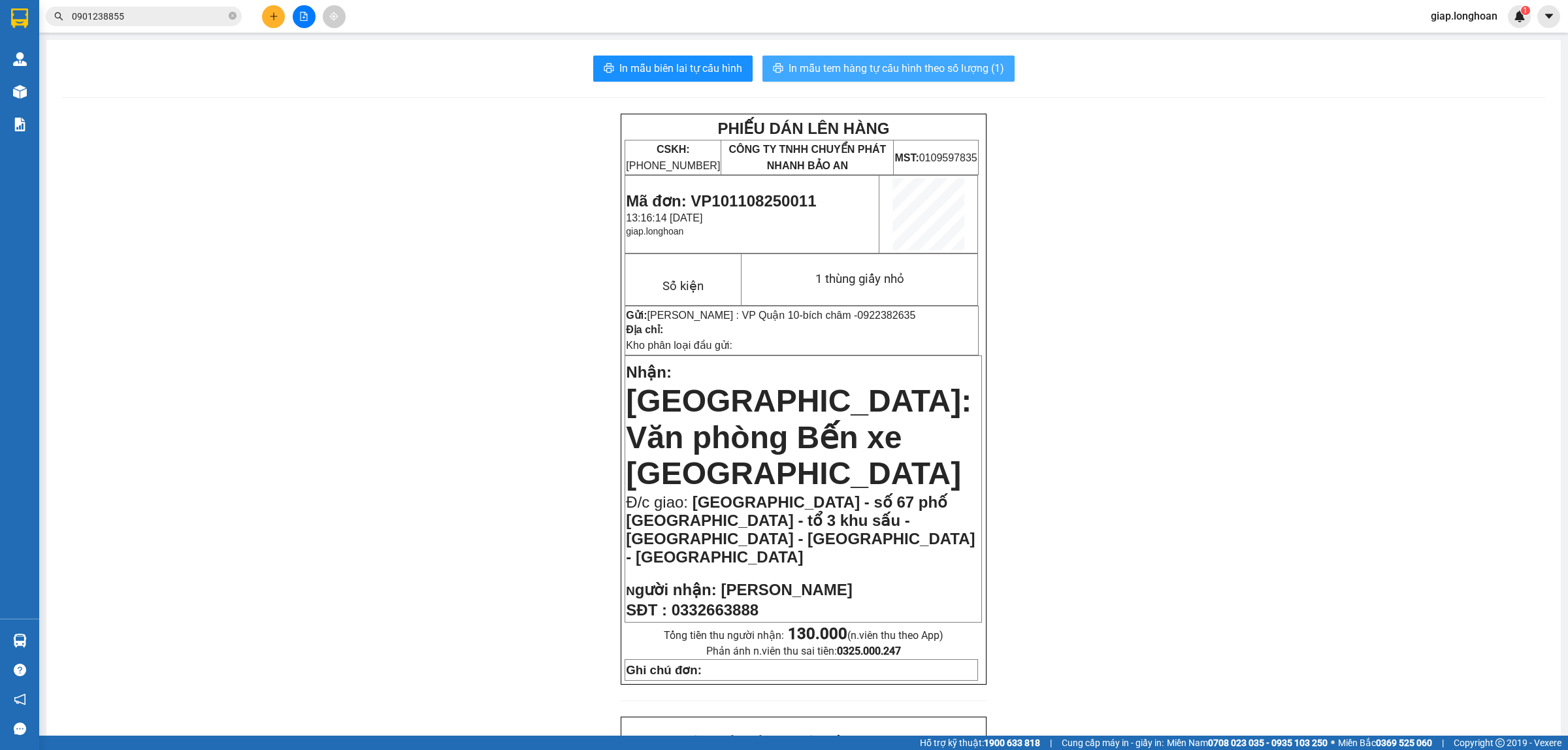
click at [859, 68] on span "In mẫu tem hàng tự cấu hình theo số lượng (1)" at bounding box center [897, 68] width 215 height 17
click at [266, 5] on div at bounding box center [304, 17] width 98 height 23
click at [270, 18] on icon "plus" at bounding box center [273, 16] width 9 height 9
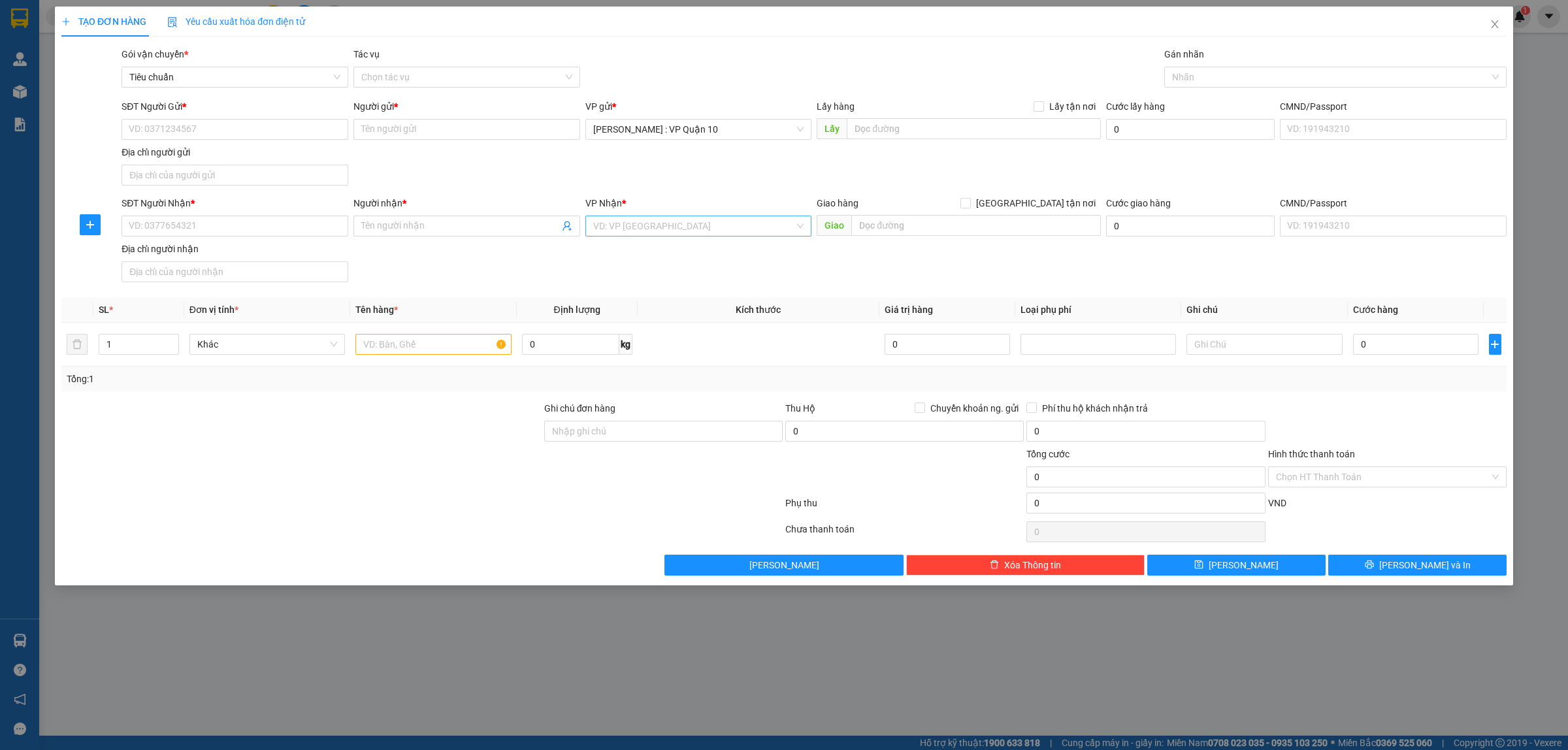
click at [671, 235] on input "search" at bounding box center [694, 226] width 202 height 19
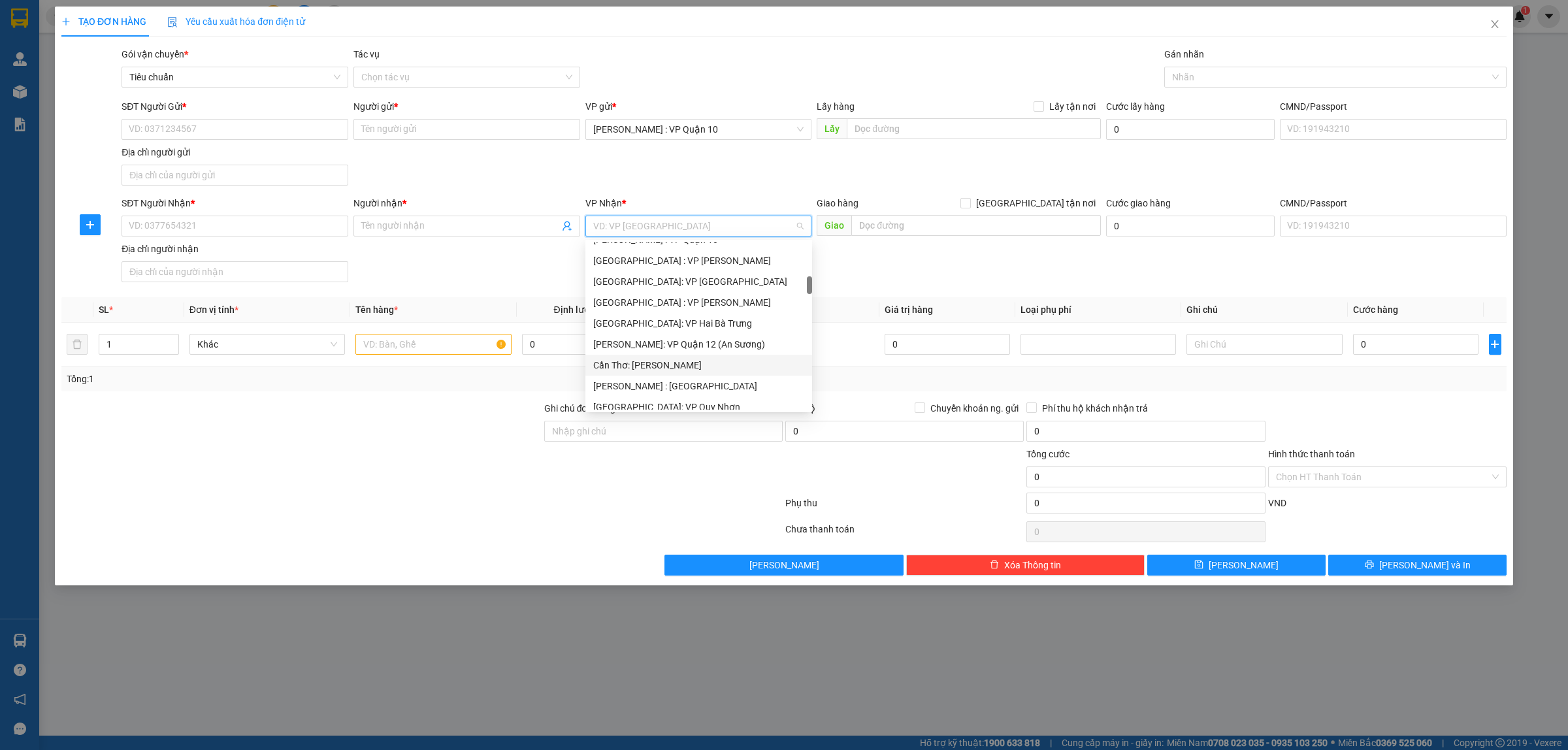
scroll to position [408, 0]
click at [644, 382] on div "[GEOGRAPHIC_DATA]: Kho Văn Điển Thanh Trì" at bounding box center [699, 388] width 211 height 14
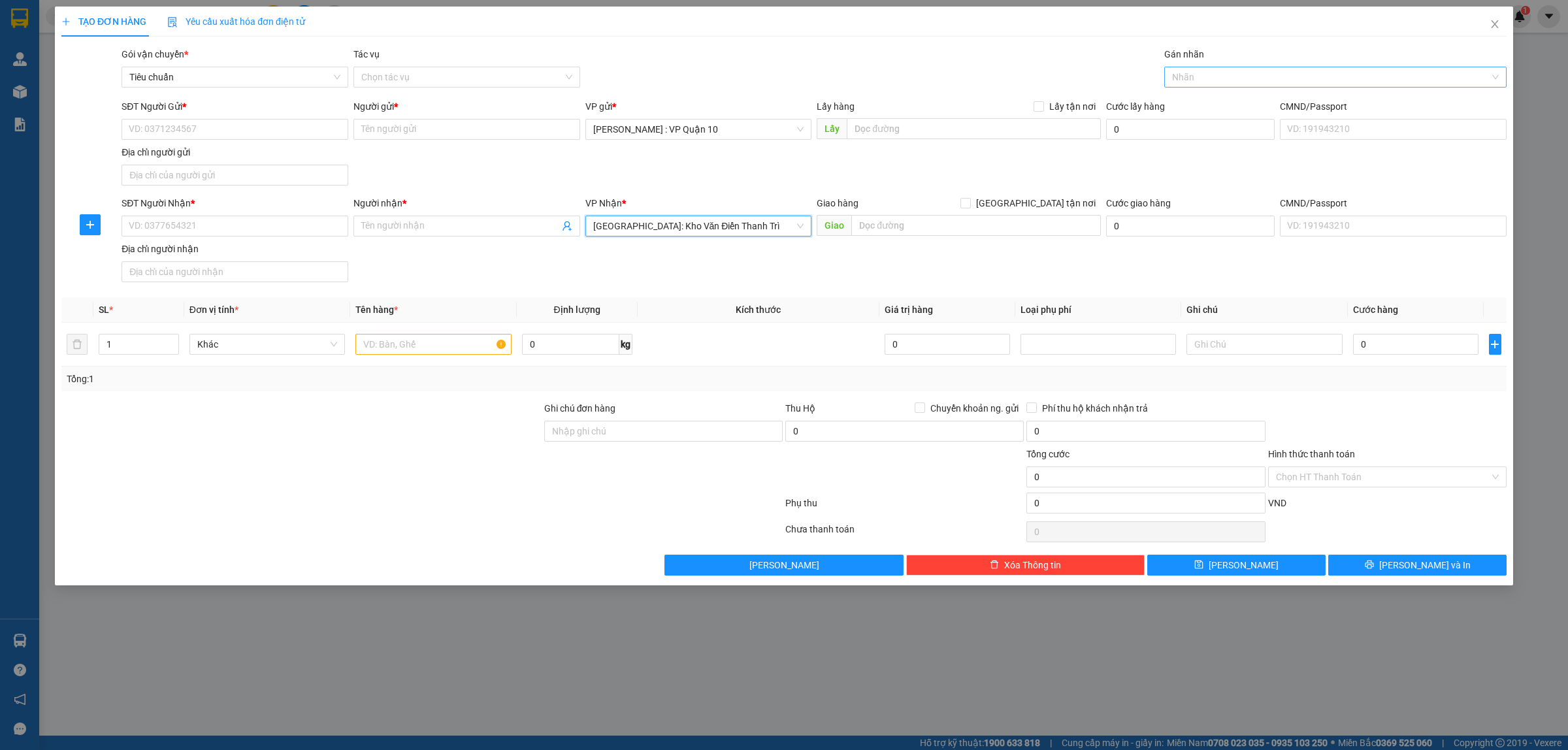
click at [1185, 76] on div at bounding box center [1328, 77] width 323 height 16
click at [1181, 95] on div "[GEOGRAPHIC_DATA] tận nơi" at bounding box center [1335, 103] width 342 height 21
drag, startPoint x: 894, startPoint y: 230, endPoint x: 863, endPoint y: 236, distance: 31.6
click at [893, 230] on input "text" at bounding box center [975, 225] width 250 height 21
click at [116, 357] on div "1" at bounding box center [139, 344] width 81 height 26
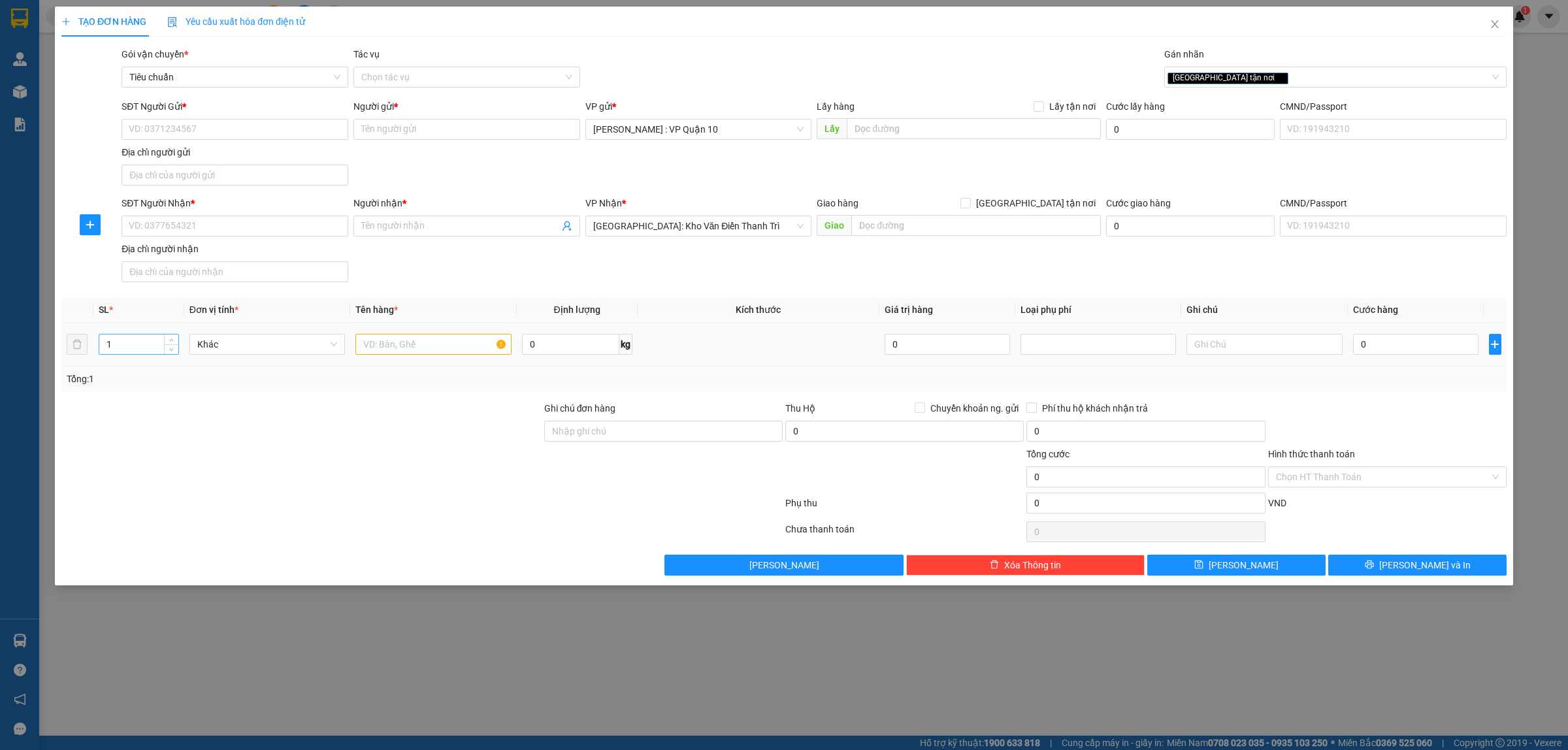
click at [116, 350] on input "1" at bounding box center [138, 344] width 79 height 19
click at [380, 345] on input "text" at bounding box center [433, 344] width 156 height 21
click at [606, 438] on input "Ghi chú đơn hàng" at bounding box center [664, 431] width 238 height 21
click at [206, 228] on input "SĐT Người Nhận *" at bounding box center [235, 226] width 227 height 21
click at [872, 222] on input "text" at bounding box center [975, 225] width 250 height 21
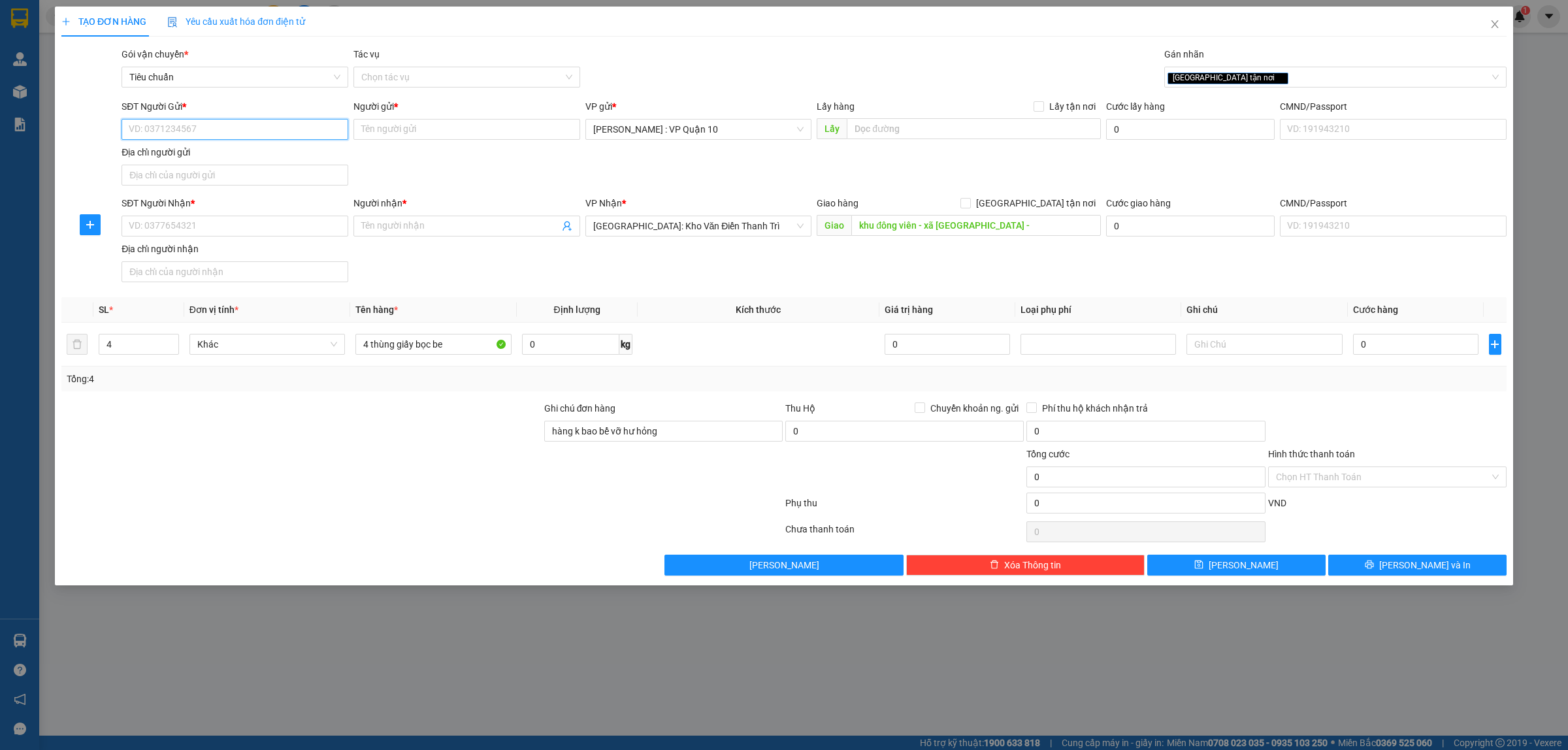
click at [227, 139] on input "SĐT Người Gửi *" at bounding box center [235, 130] width 227 height 21
click at [403, 135] on input "Người gửi *" at bounding box center [467, 130] width 227 height 21
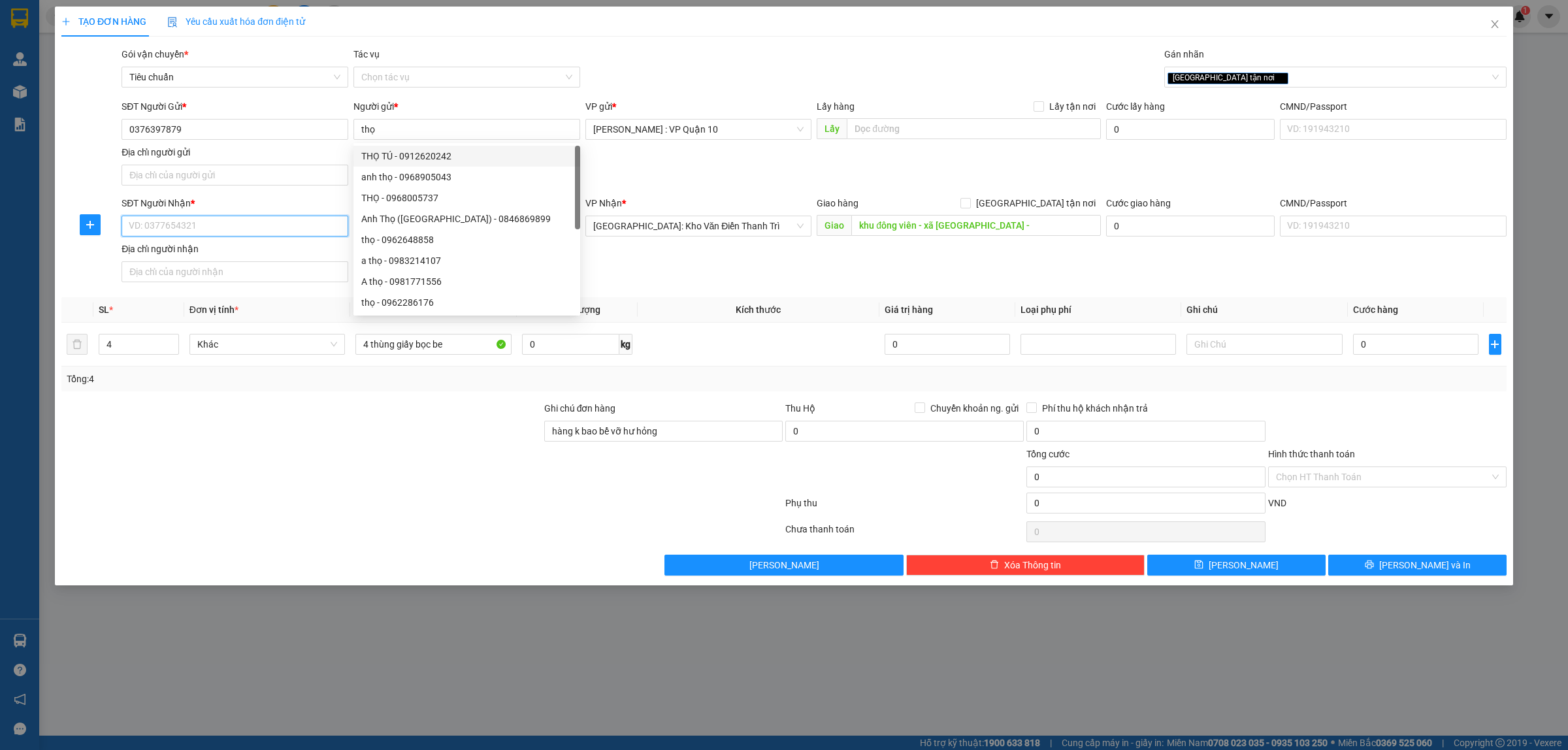
click at [189, 228] on input "SĐT Người Nhận *" at bounding box center [235, 226] width 227 height 21
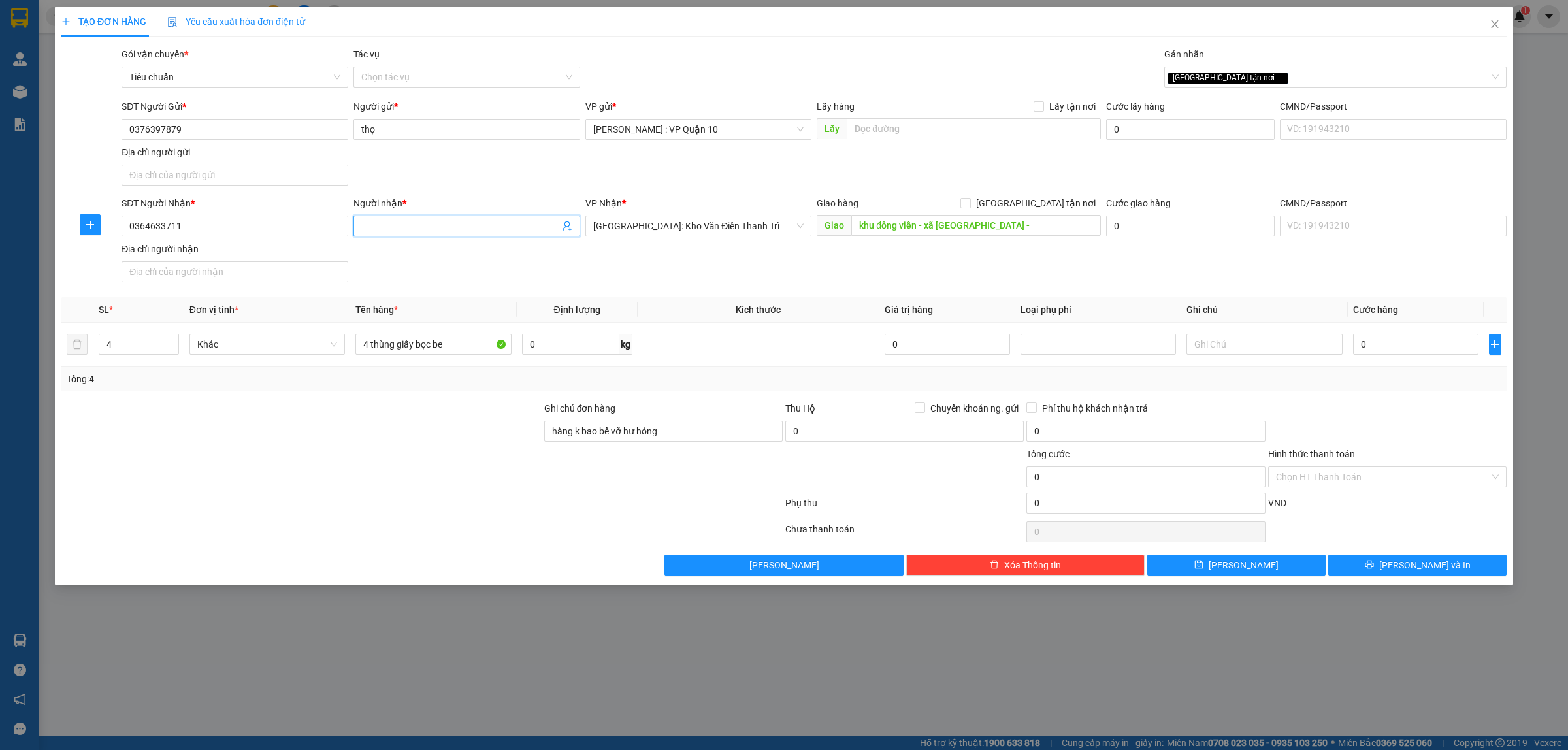
click at [371, 229] on input "Người nhận *" at bounding box center [461, 226] width 198 height 14
click at [969, 200] on input "[GEOGRAPHIC_DATA] tận nơi" at bounding box center [965, 202] width 9 height 9
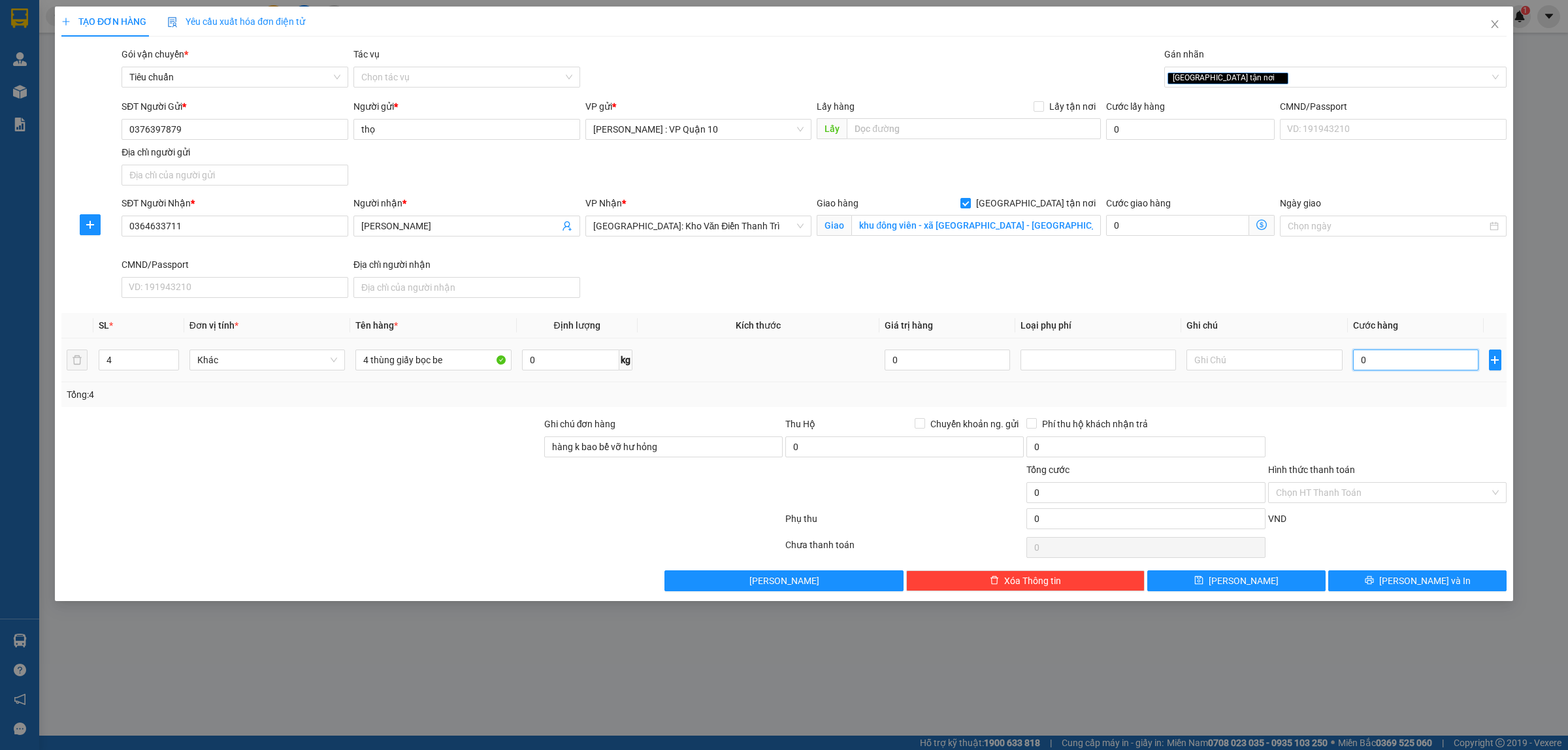
click at [1434, 364] on input "0" at bounding box center [1415, 360] width 125 height 21
click at [1383, 588] on button "[PERSON_NAME] và In" at bounding box center [1417, 580] width 179 height 21
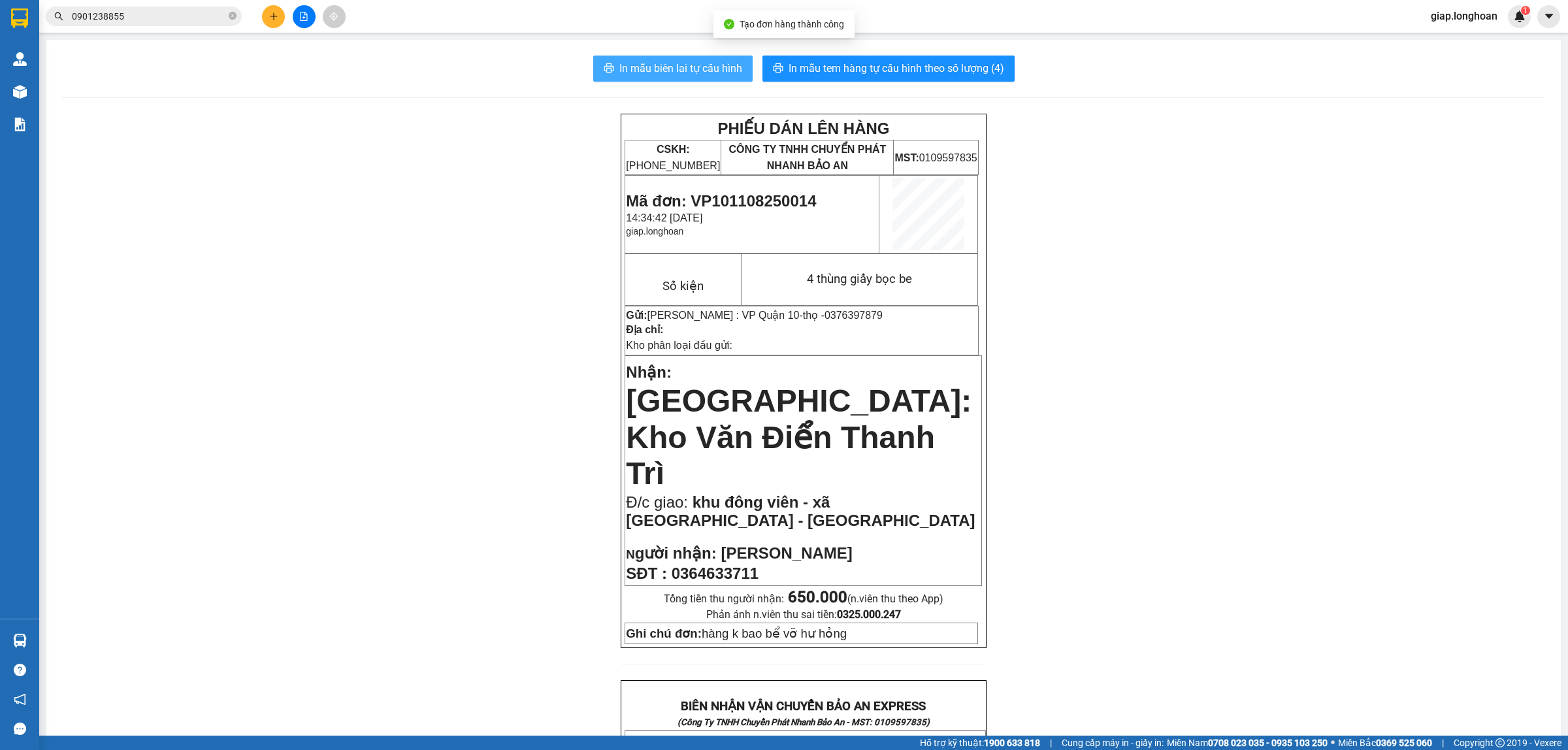
click at [668, 68] on span "In mẫu biên lai tự cấu hình" at bounding box center [680, 68] width 123 height 17
click at [902, 67] on span "In mẫu tem hàng tự cấu hình theo số lượng (4)" at bounding box center [897, 68] width 215 height 17
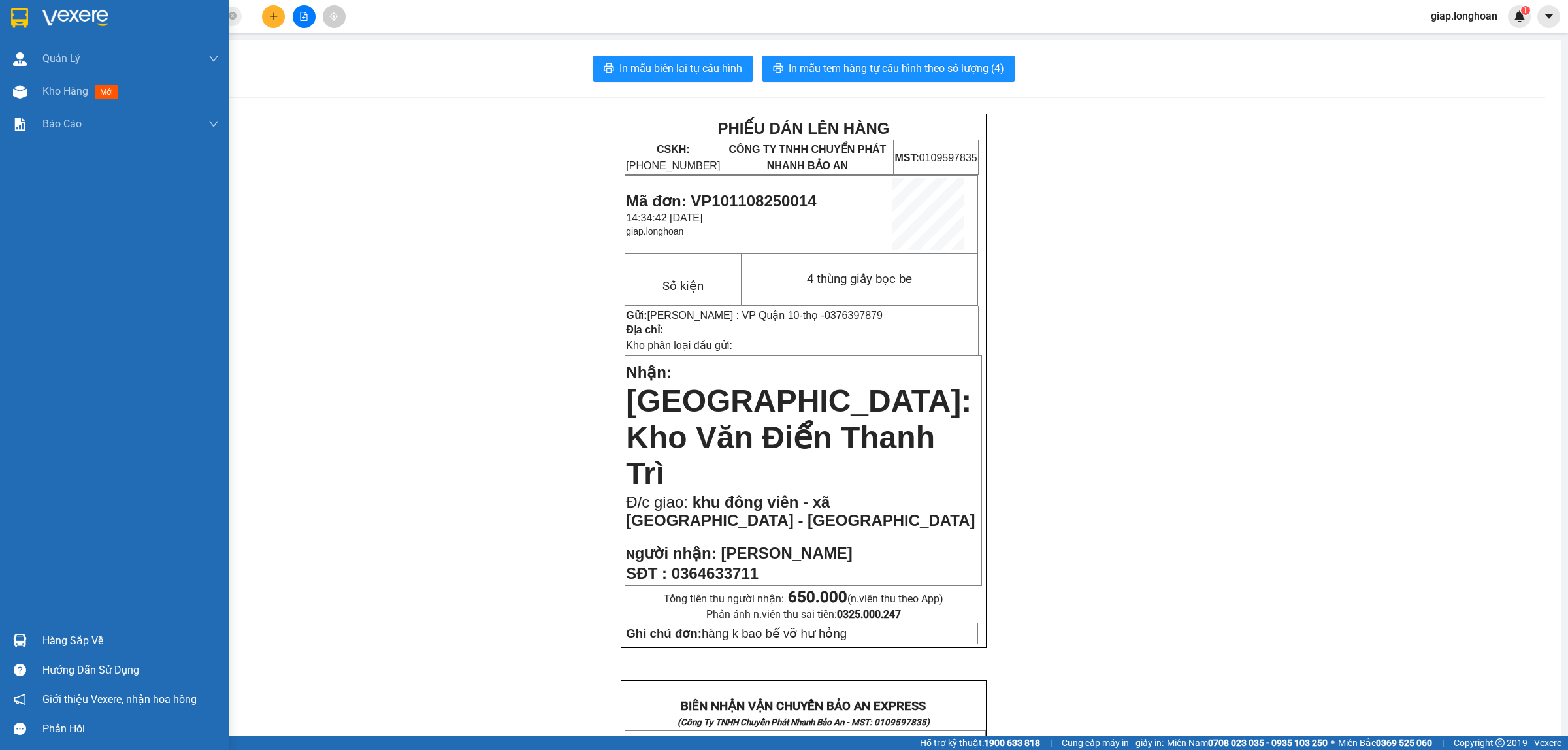
click at [74, 21] on img at bounding box center [75, 18] width 66 height 19
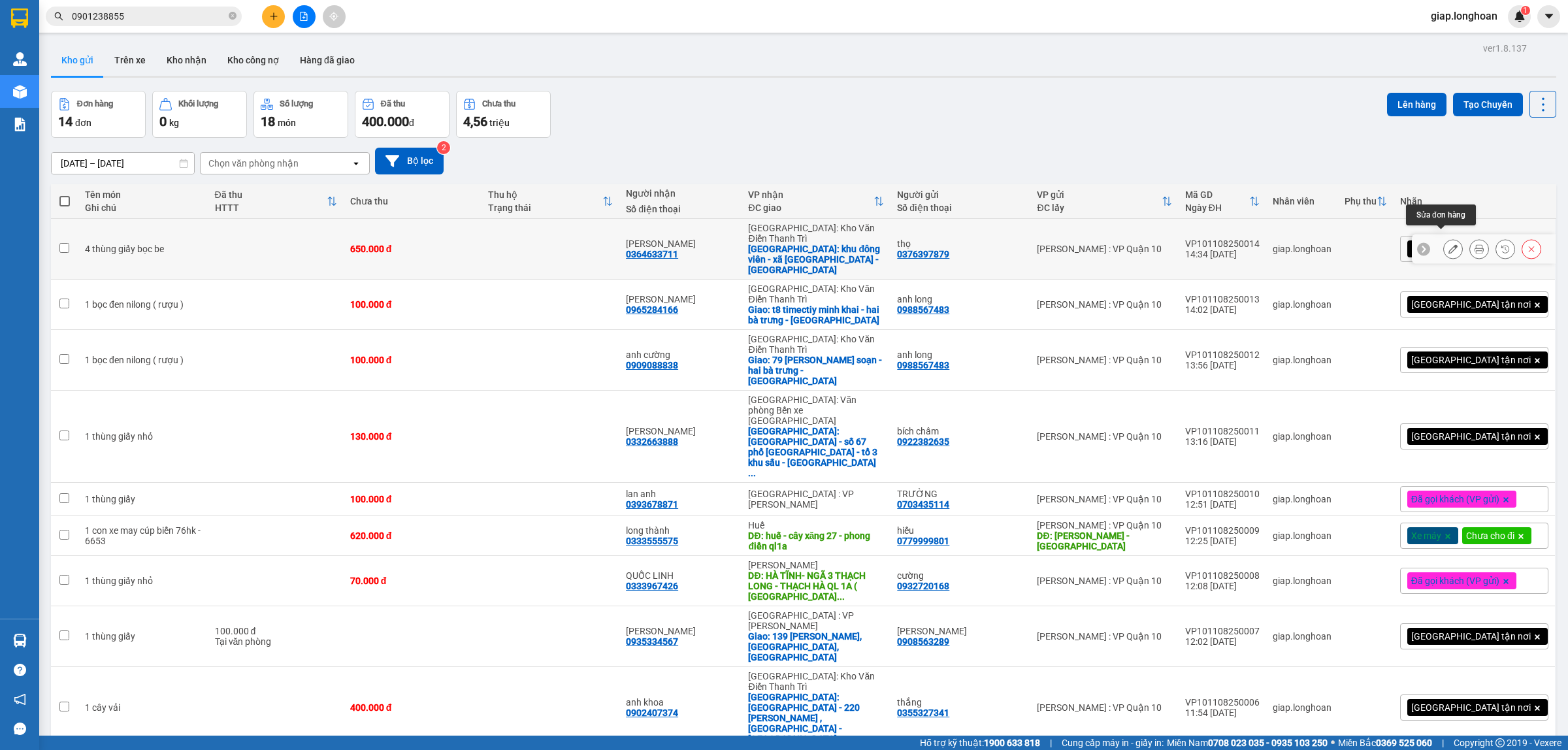
click at [1448, 244] on icon at bounding box center [1452, 249] width 9 height 9
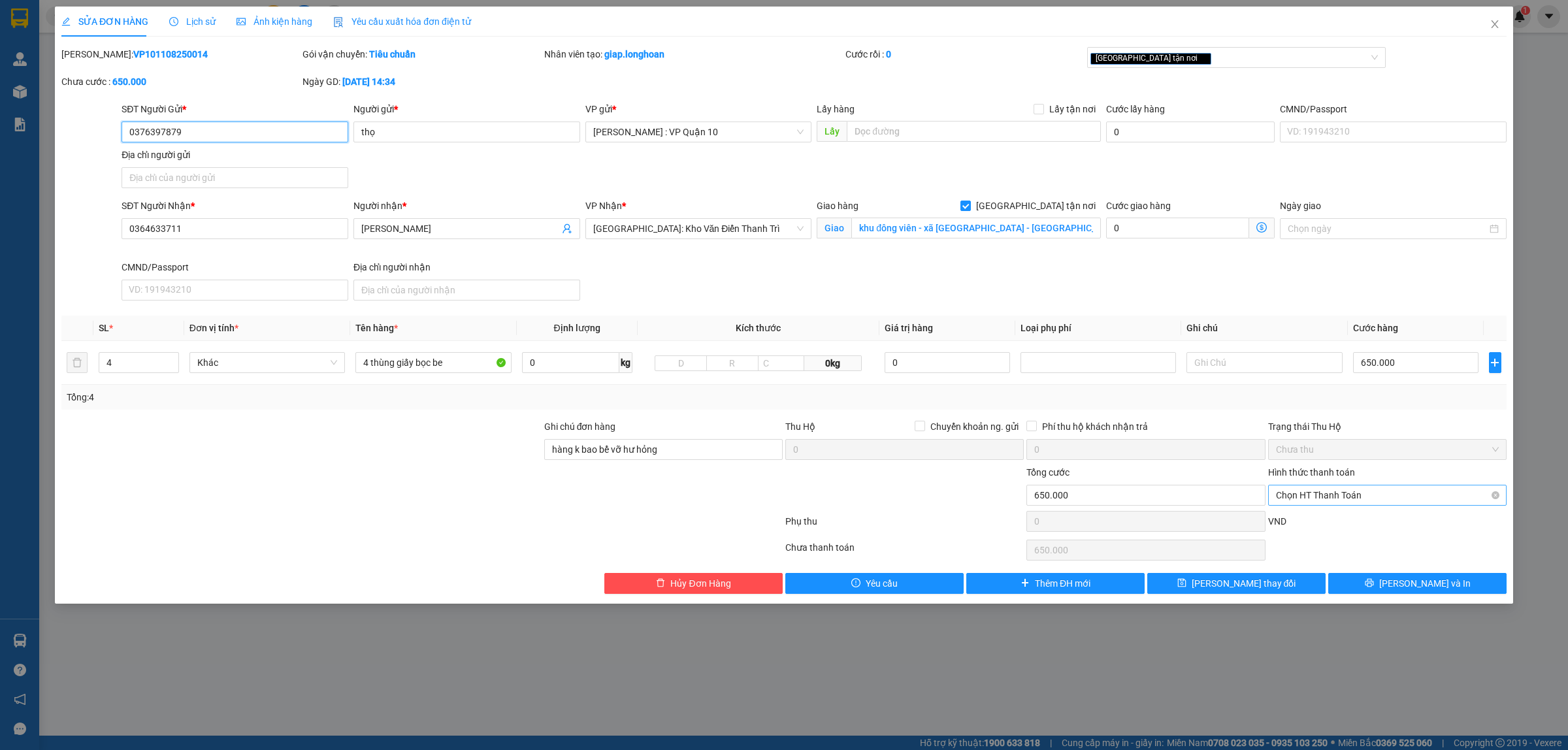
click at [1322, 493] on span "Chọn HT Thanh Toán" at bounding box center [1387, 494] width 222 height 19
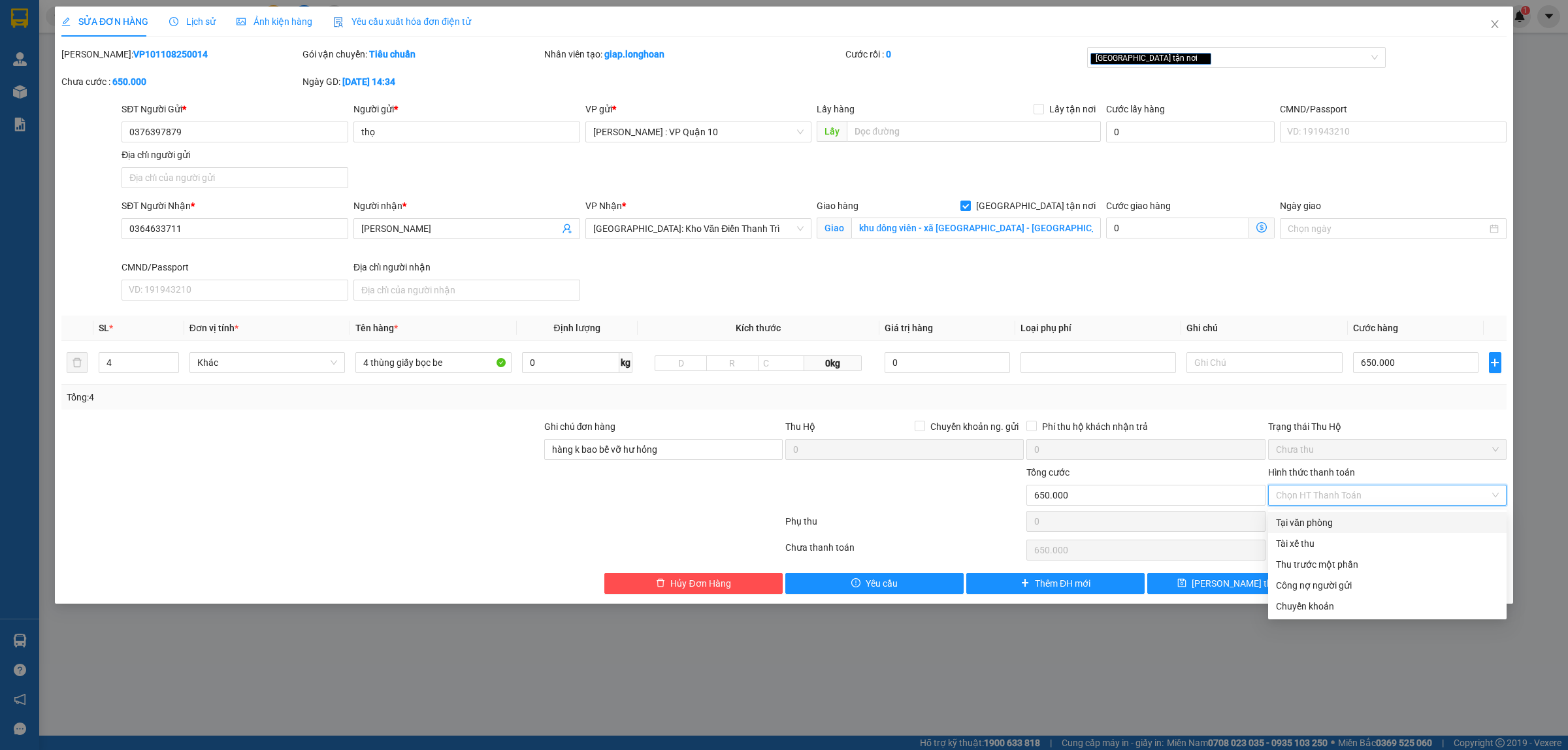
click at [1318, 520] on div "Tại văn phòng" at bounding box center [1387, 522] width 222 height 14
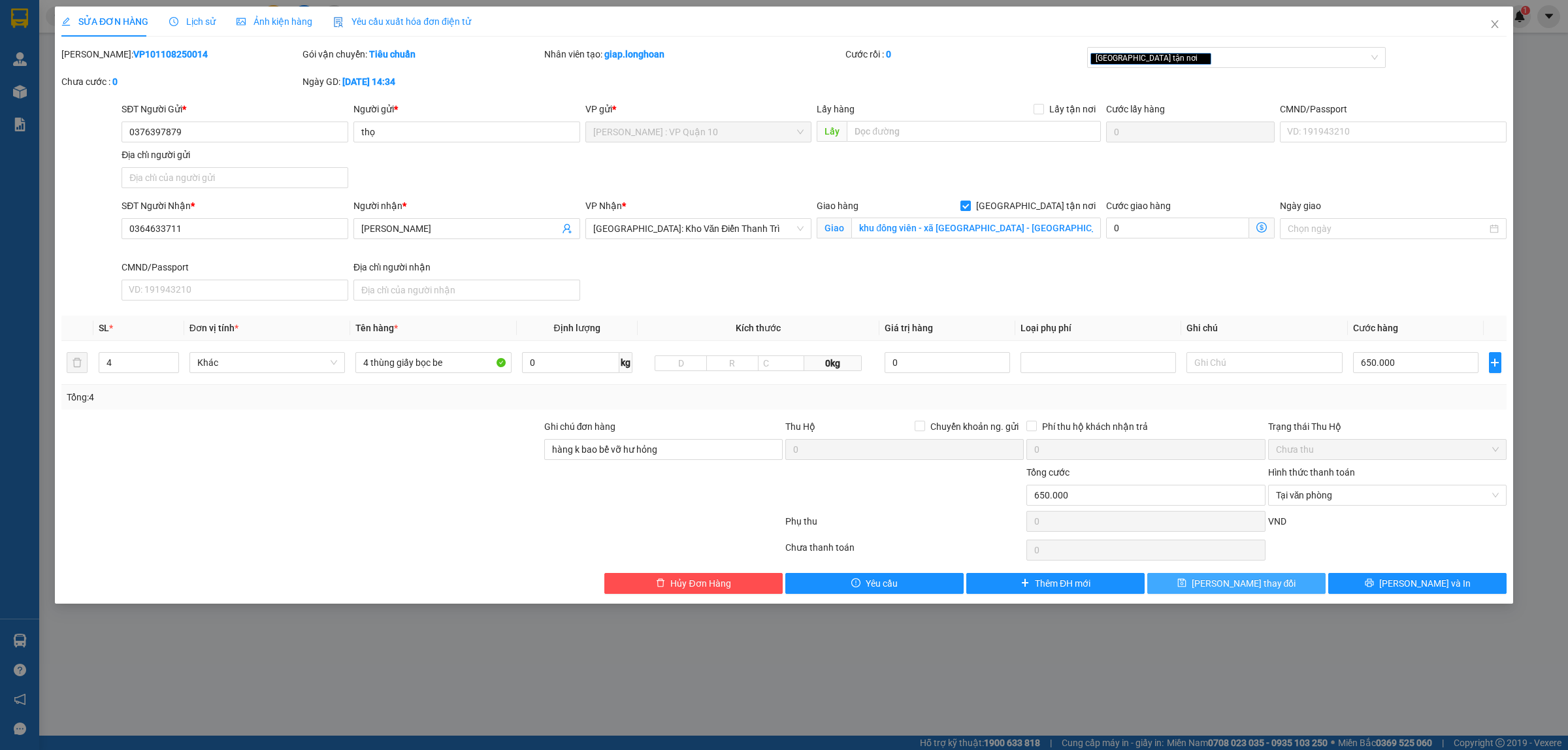
click at [1258, 585] on span "[PERSON_NAME] thay đổi" at bounding box center [1243, 583] width 104 height 14
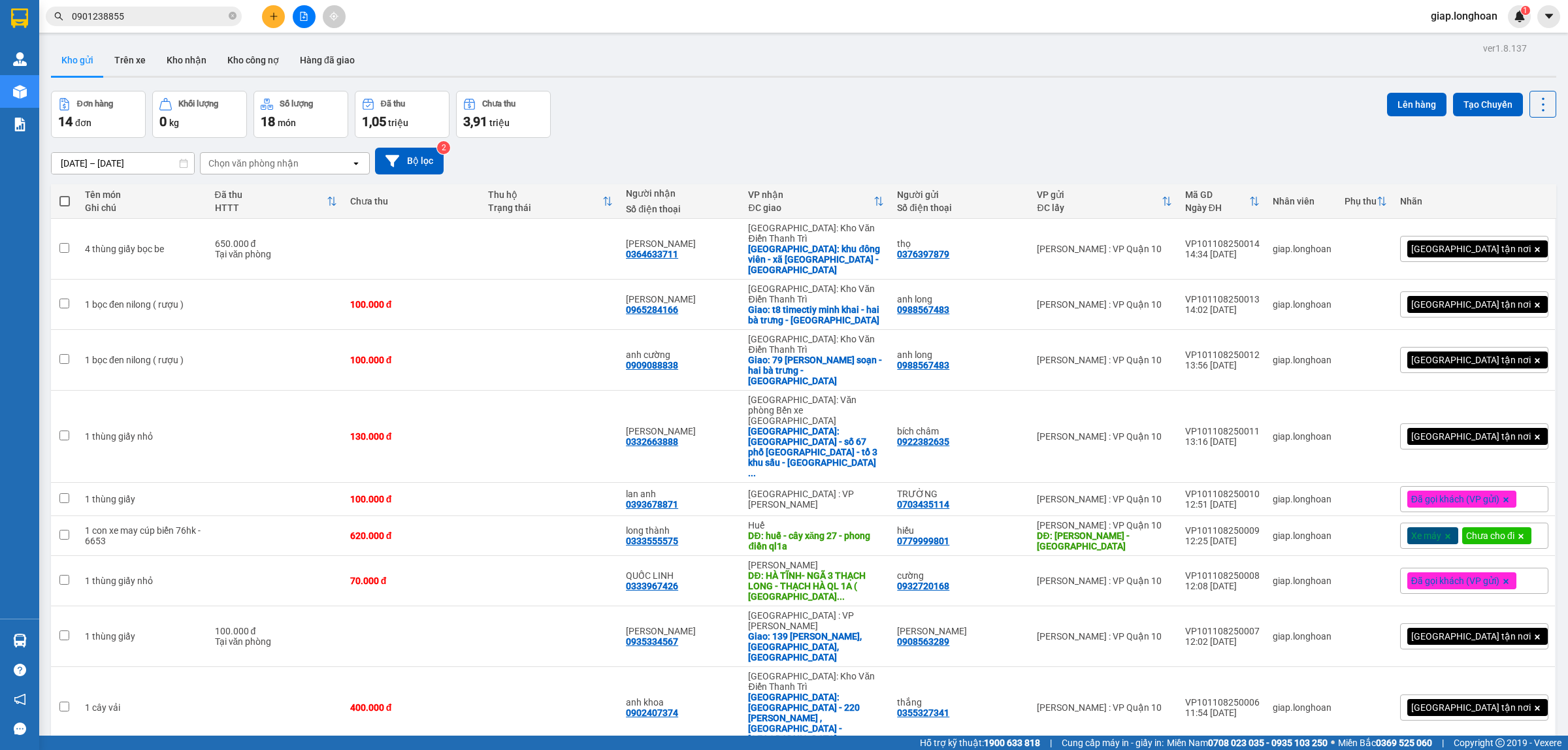
click at [907, 123] on div "Đơn hàng 14 đơn Khối lượng 0 kg Số lượng 18 món Đã thu 1,05 triệu Chưa thu 3,91…" at bounding box center [803, 115] width 1505 height 47
click at [1474, 244] on icon at bounding box center [1479, 249] width 9 height 9
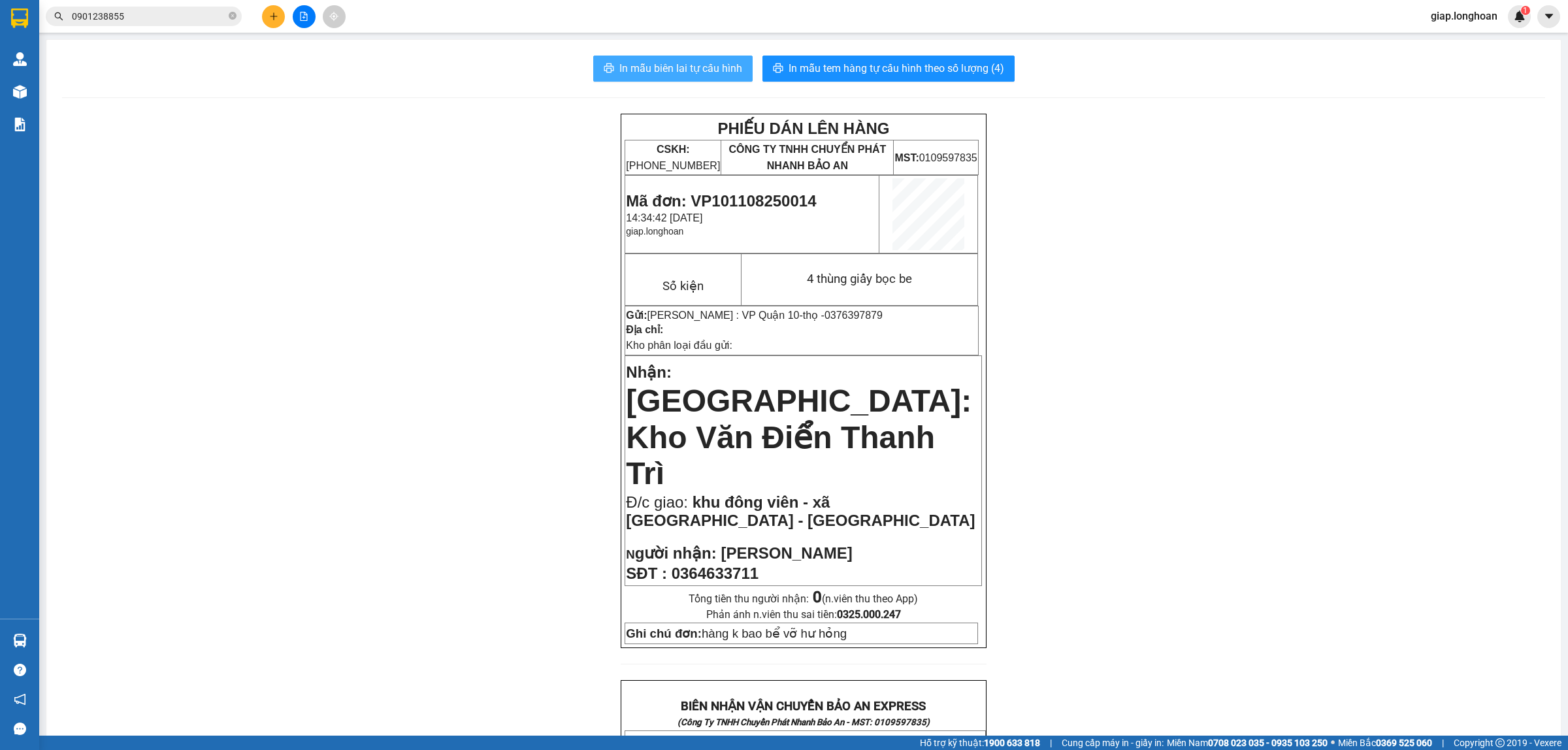
click at [664, 63] on span "In mẫu biên lai tự cấu hình" at bounding box center [680, 68] width 123 height 17
click at [1142, 299] on div "PHIẾU DÁN LÊN HÀNG CSKH: [PHONE_NUMBER] CÔNG TY TNHH CHUYỂN PHÁT NHANH BẢO AN M…" at bounding box center [804, 732] width 1483 height 1238
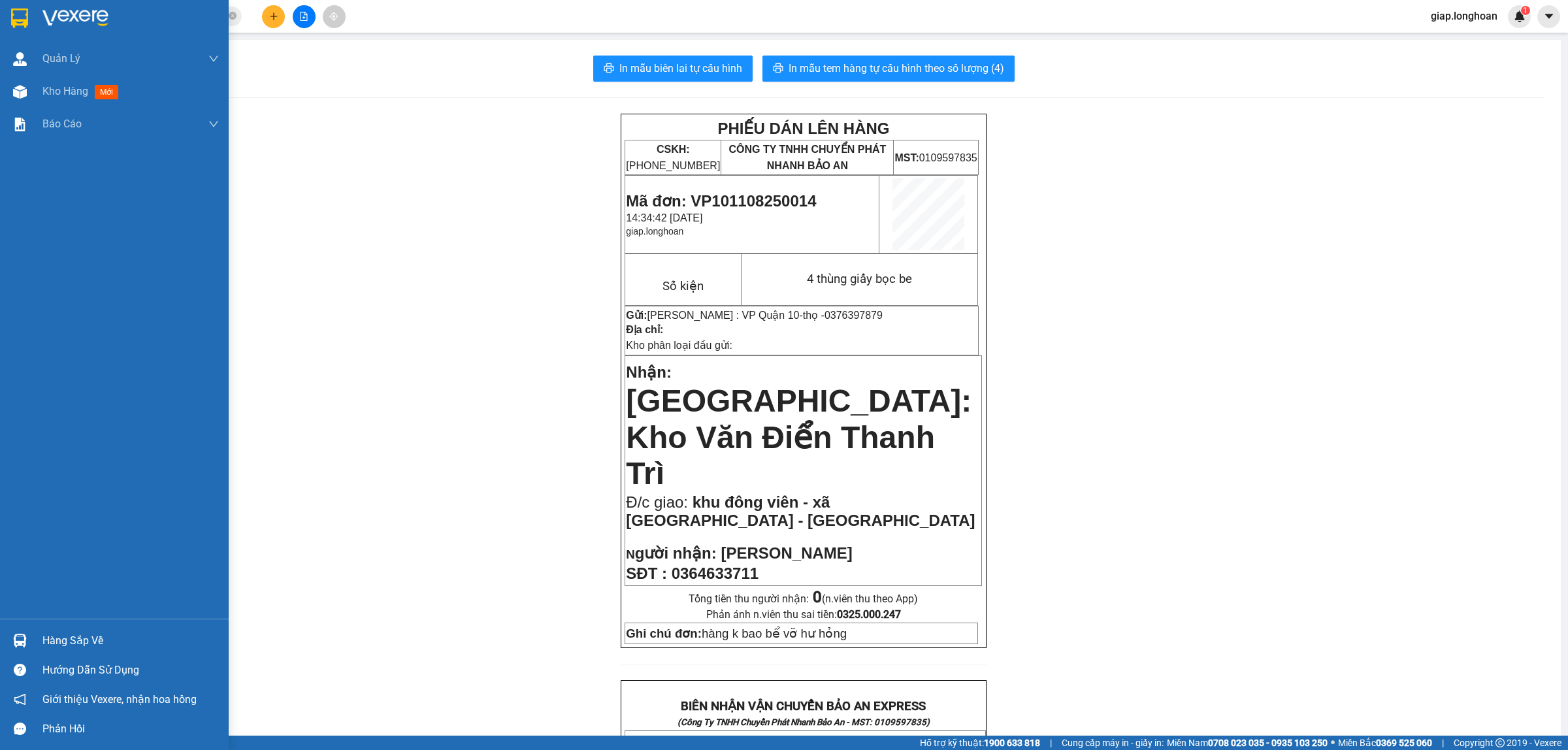
click at [56, 11] on img at bounding box center [75, 18] width 66 height 19
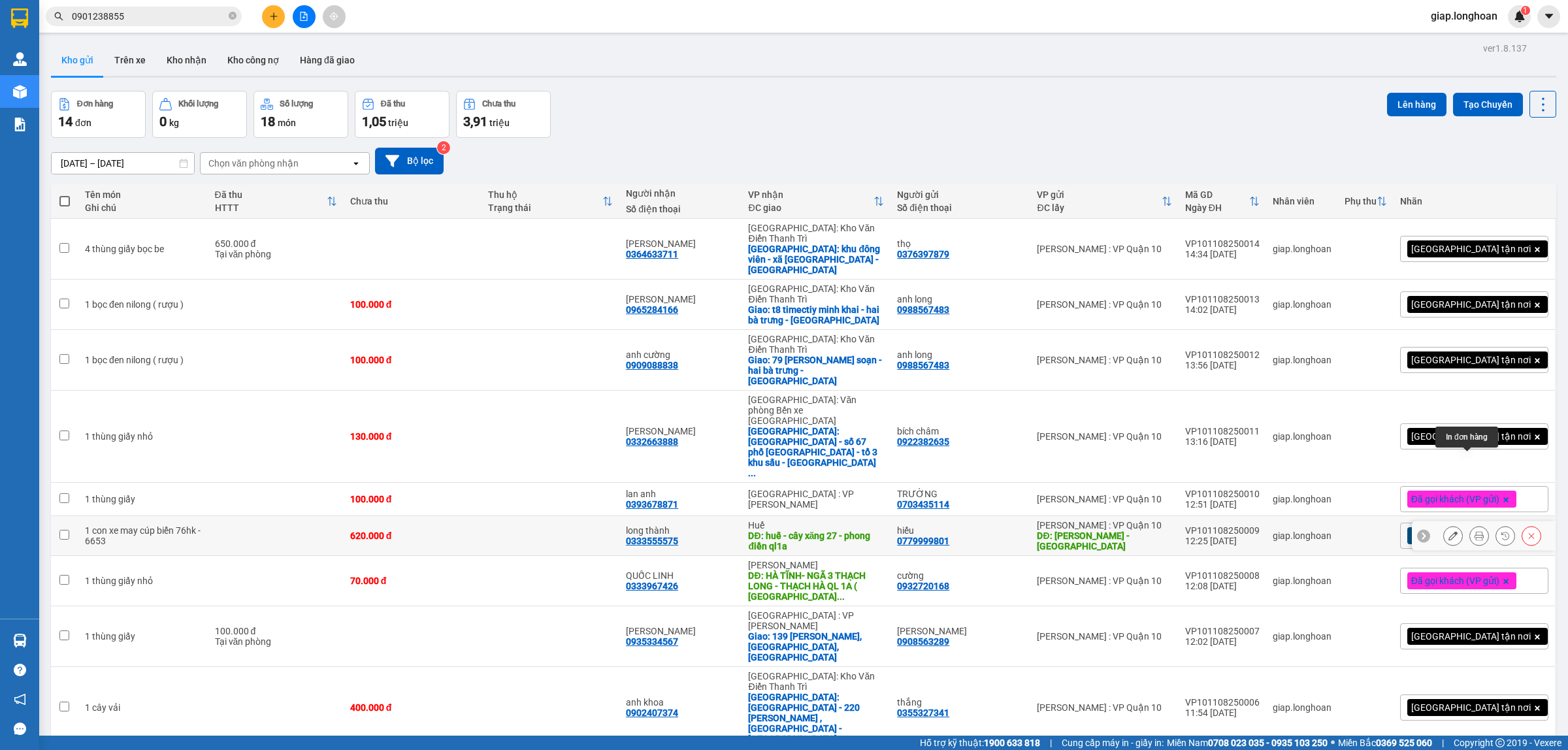
click at [1470, 524] on button at bounding box center [1479, 536] width 18 height 23
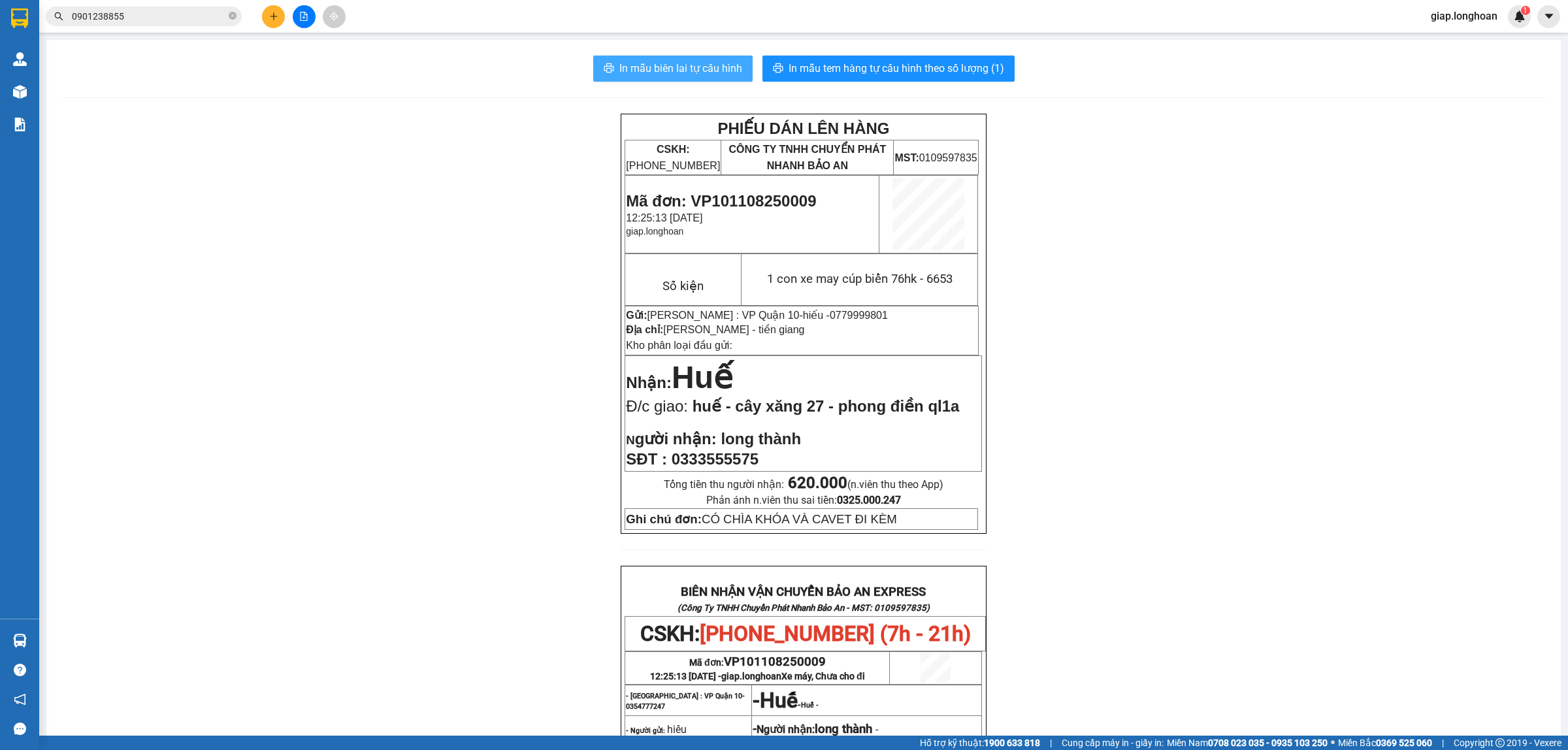
click at [687, 69] on span "In mẫu biên lai tự cấu hình" at bounding box center [680, 68] width 123 height 17
click at [874, 67] on span "In mẫu tem hàng tự cấu hình theo số lượng (1)" at bounding box center [897, 68] width 215 height 17
click at [273, 18] on icon "plus" at bounding box center [273, 16] width 1 height 7
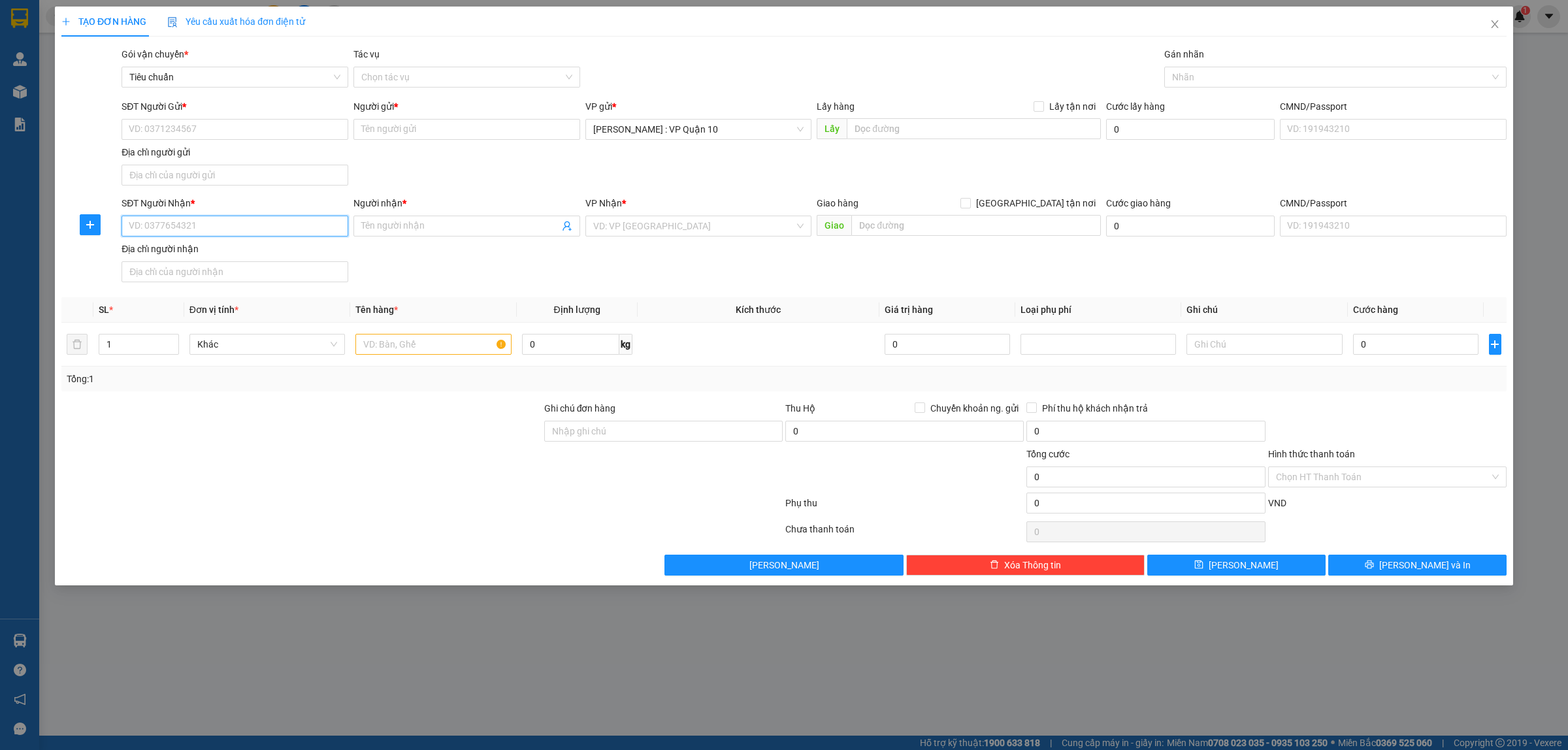
click at [196, 222] on input "SĐT Người Nhận *" at bounding box center [235, 226] width 227 height 21
click at [232, 254] on div "0354354898 - [PERSON_NAME] ( cu bi )" at bounding box center [235, 253] width 211 height 14
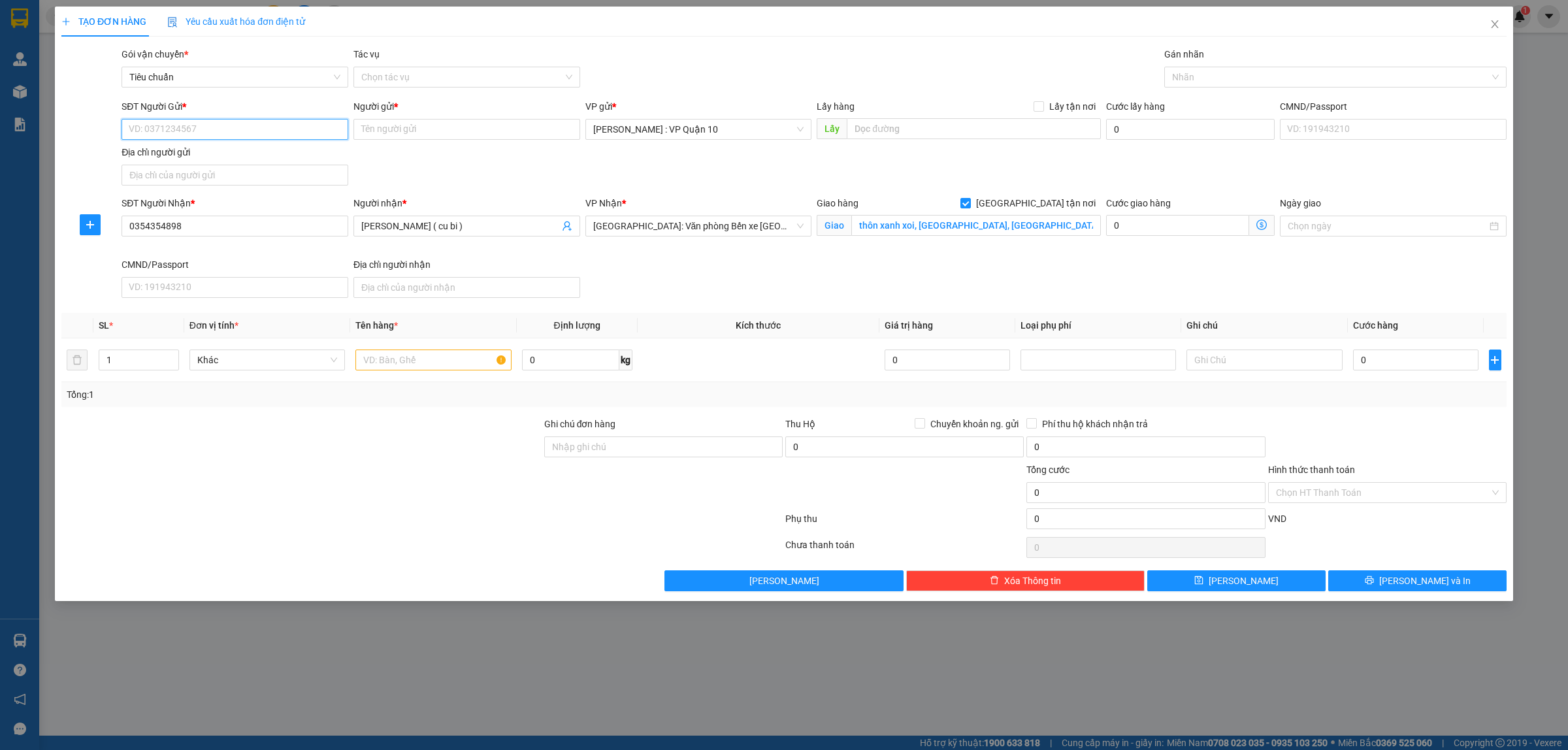
click at [234, 129] on input "SĐT Người Gửi *" at bounding box center [235, 130] width 227 height 21
click at [223, 161] on div "0938546006 - [PERSON_NAME]" at bounding box center [235, 156] width 211 height 14
click at [125, 349] on div "1" at bounding box center [139, 360] width 81 height 26
click at [128, 349] on div "1" at bounding box center [139, 360] width 81 height 26
click at [145, 362] on input "1" at bounding box center [138, 360] width 79 height 19
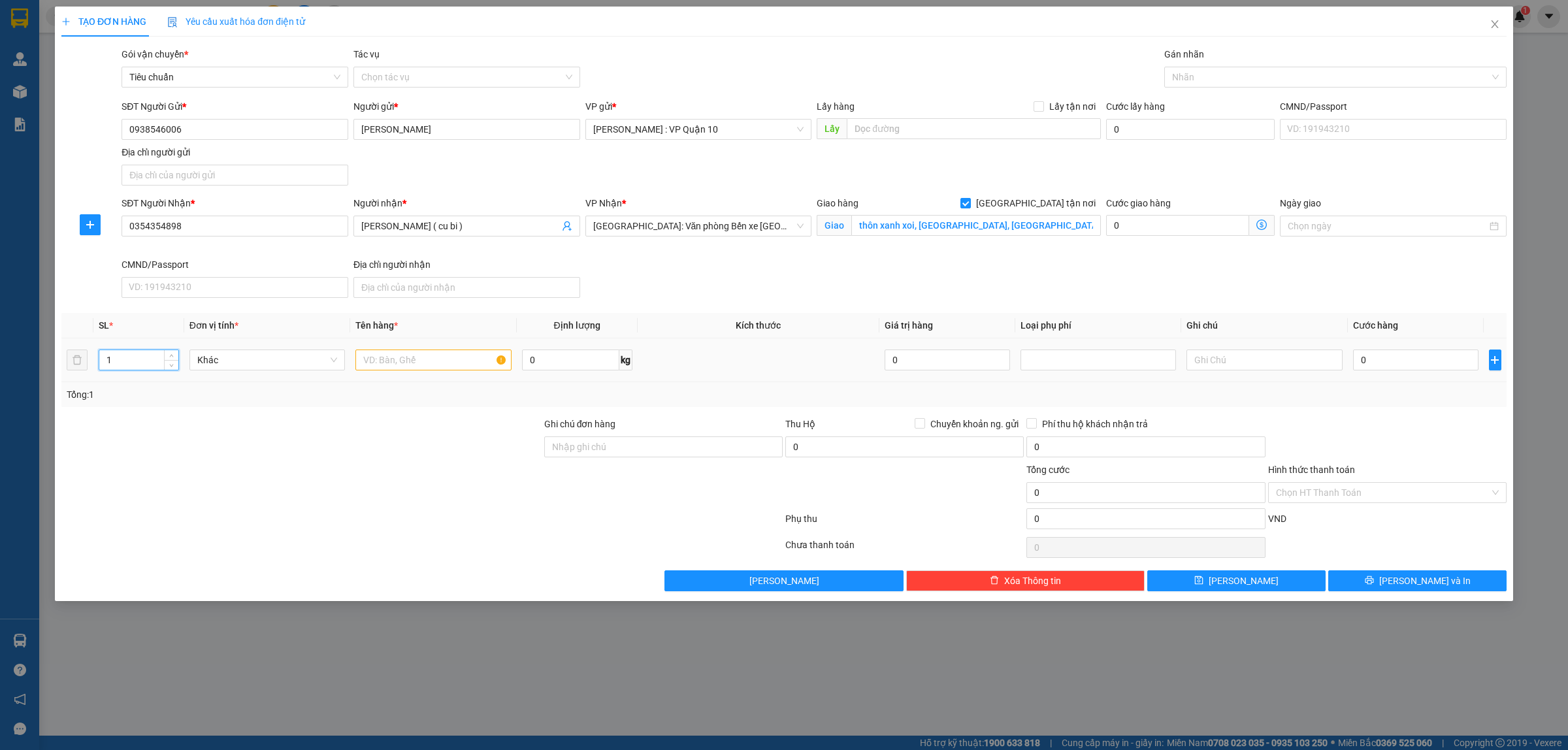
click at [140, 361] on input "1" at bounding box center [138, 360] width 79 height 19
click at [387, 364] on input "text" at bounding box center [433, 360] width 156 height 21
click at [966, 226] on input "thôn xanh xoi, [GEOGRAPHIC_DATA], [GEOGRAPHIC_DATA], [GEOGRAPHIC_DATA]" at bounding box center [975, 225] width 250 height 21
click at [969, 201] on input "[GEOGRAPHIC_DATA] tận nơi" at bounding box center [965, 202] width 9 height 9
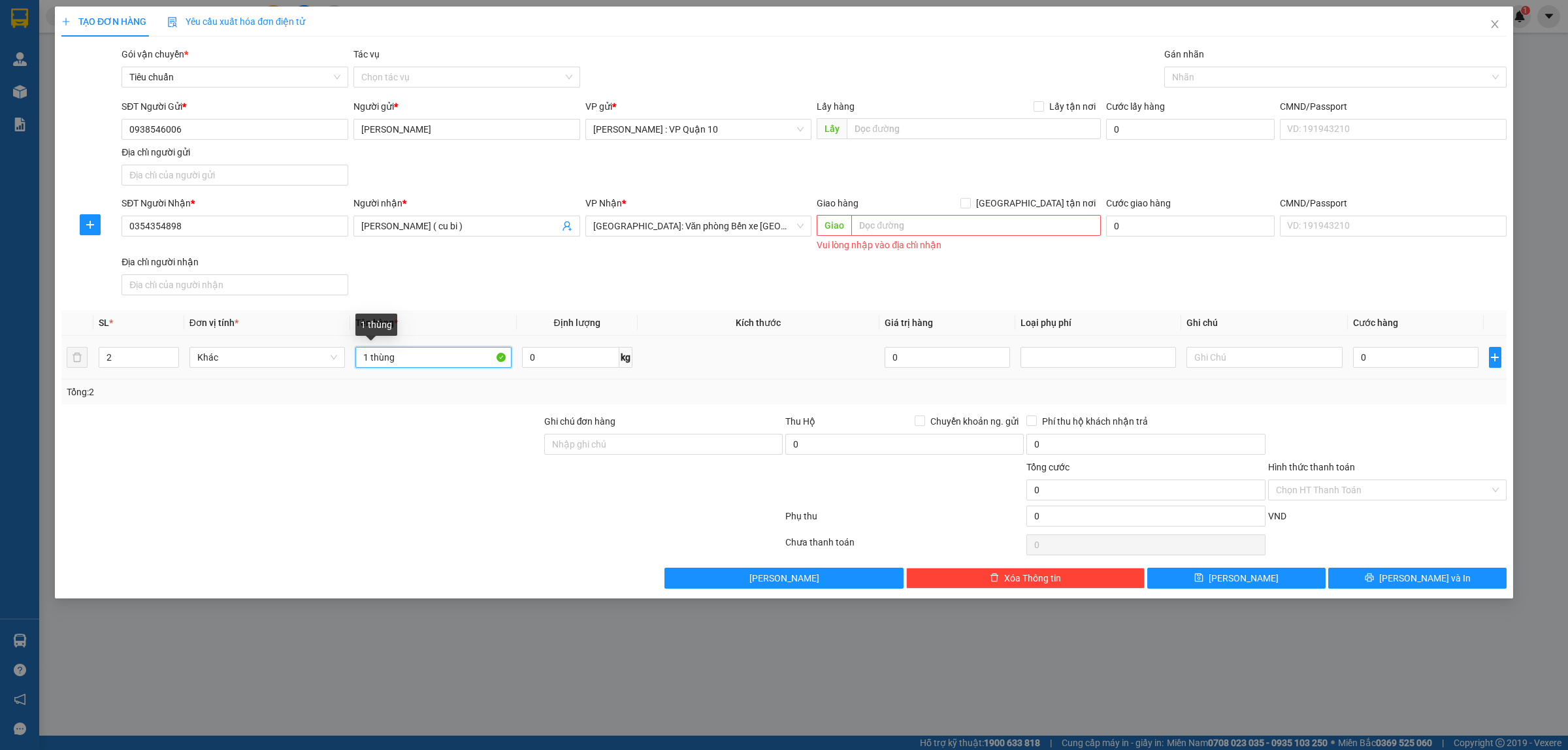
click at [416, 356] on input "1 thùng" at bounding box center [433, 357] width 156 height 21
drag, startPoint x: 696, startPoint y: 447, endPoint x: 712, endPoint y: 455, distance: 17.9
click at [696, 448] on input "Ghi chú đơn hàng" at bounding box center [664, 444] width 238 height 21
click at [482, 516] on div at bounding box center [422, 519] width 724 height 26
click at [1242, 85] on div at bounding box center [1328, 77] width 323 height 16
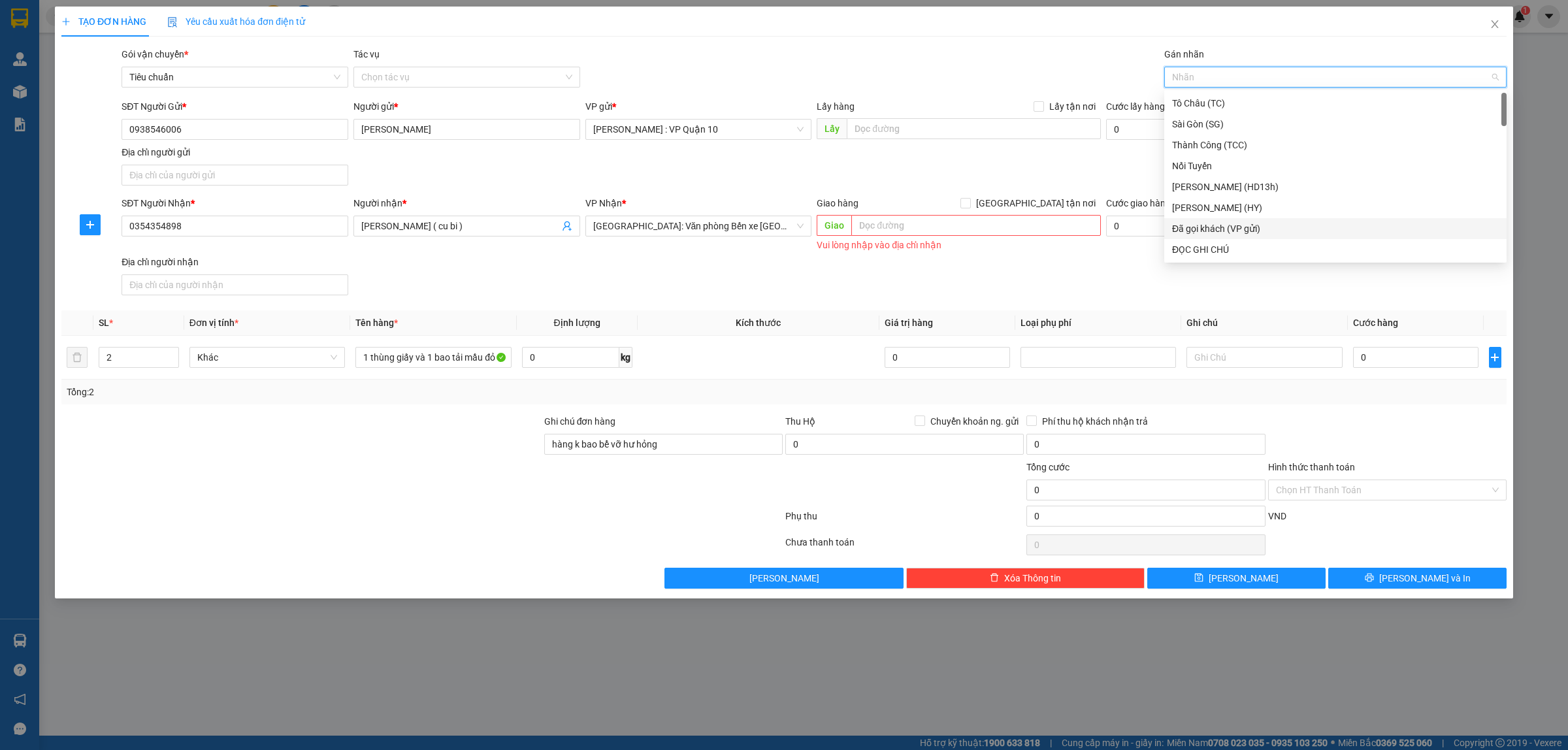
drag, startPoint x: 1233, startPoint y: 225, endPoint x: 1140, endPoint y: 181, distance: 102.9
click at [1233, 224] on div "Đã gọi khách (VP gửi)" at bounding box center [1335, 228] width 327 height 14
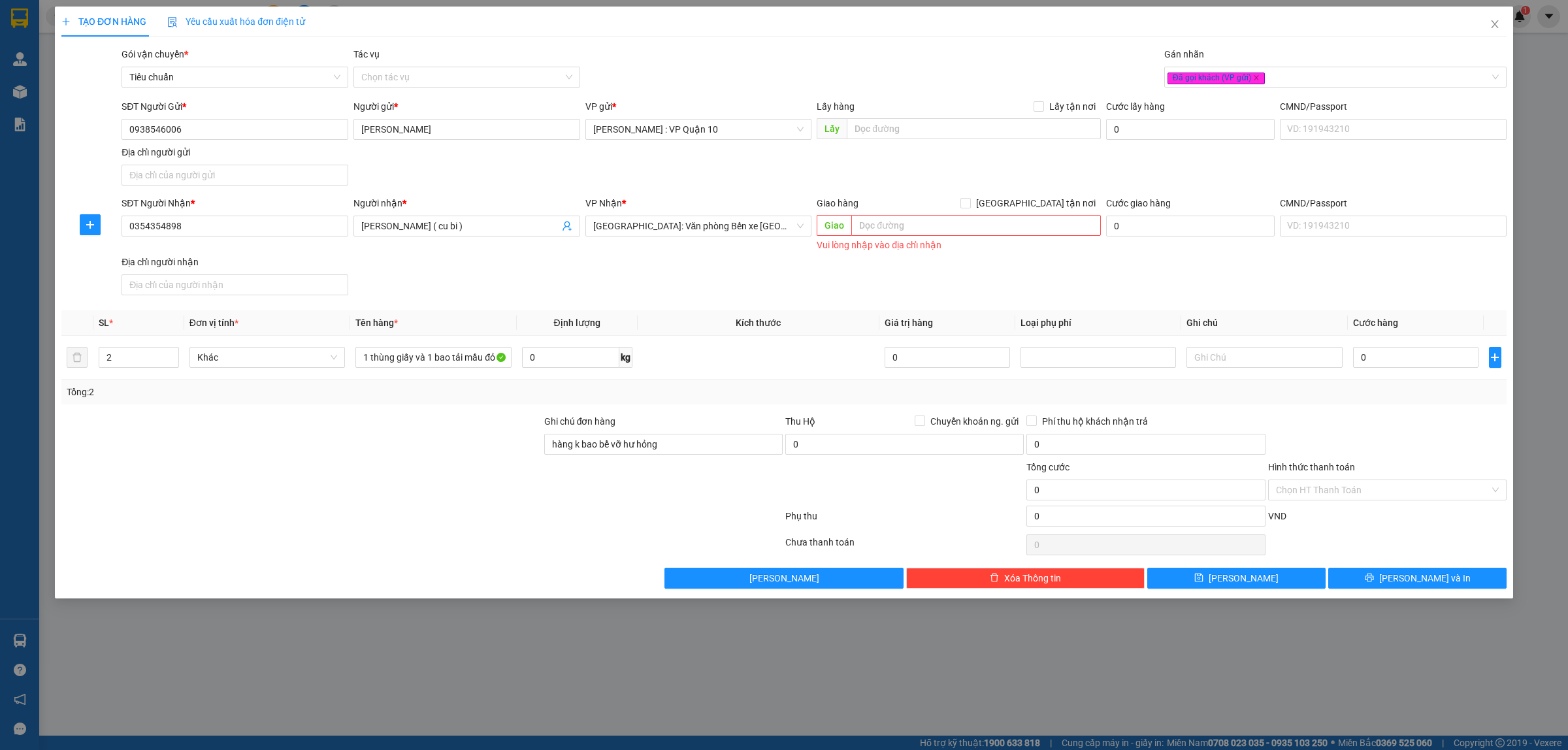
drag, startPoint x: 960, startPoint y: 68, endPoint x: 854, endPoint y: 0, distance: 125.9
click at [959, 68] on div "Gói vận chuyển * Tiêu chuẩn Tác vụ Chọn tác vụ Gán nhãn Đã gọi khách (VP gửi)" at bounding box center [814, 70] width 1390 height 46
click at [1410, 367] on input "0" at bounding box center [1415, 357] width 125 height 21
click at [1386, 583] on button "[PERSON_NAME] và In" at bounding box center [1417, 578] width 179 height 21
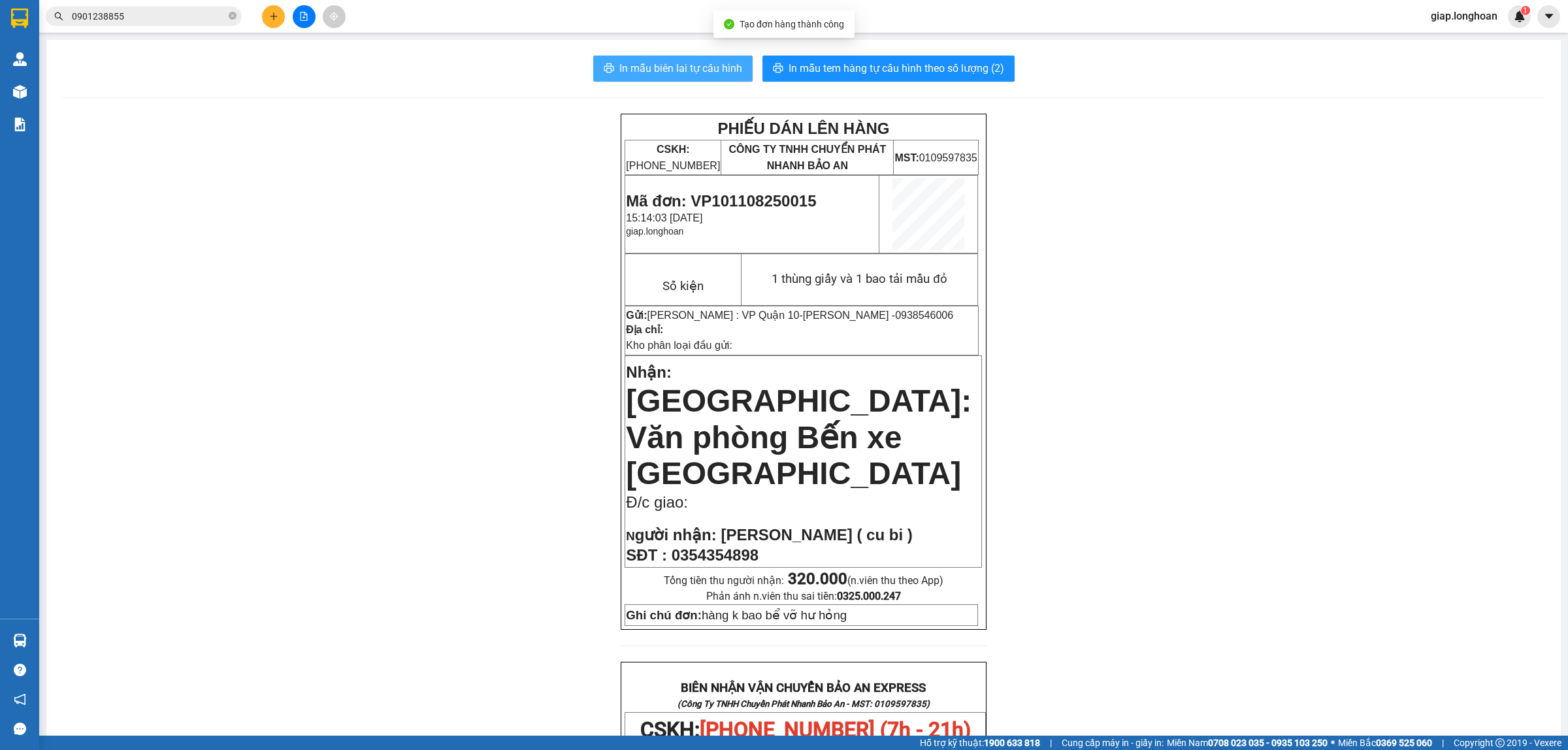
click at [668, 66] on span "In mẫu biên lai tự cấu hình" at bounding box center [680, 68] width 123 height 17
click at [1122, 219] on div "PHIẾU DÁN LÊN HÀNG CSKH: [PHONE_NUMBER] CÔNG TY TNHH CHUYỂN PHÁT NHANH BẢO AN M…" at bounding box center [804, 716] width 1483 height 1205
click at [912, 72] on span "In mẫu tem hàng tự cấu hình theo số lượng (2)" at bounding box center [897, 68] width 215 height 17
click at [278, 18] on icon "plus" at bounding box center [273, 16] width 9 height 9
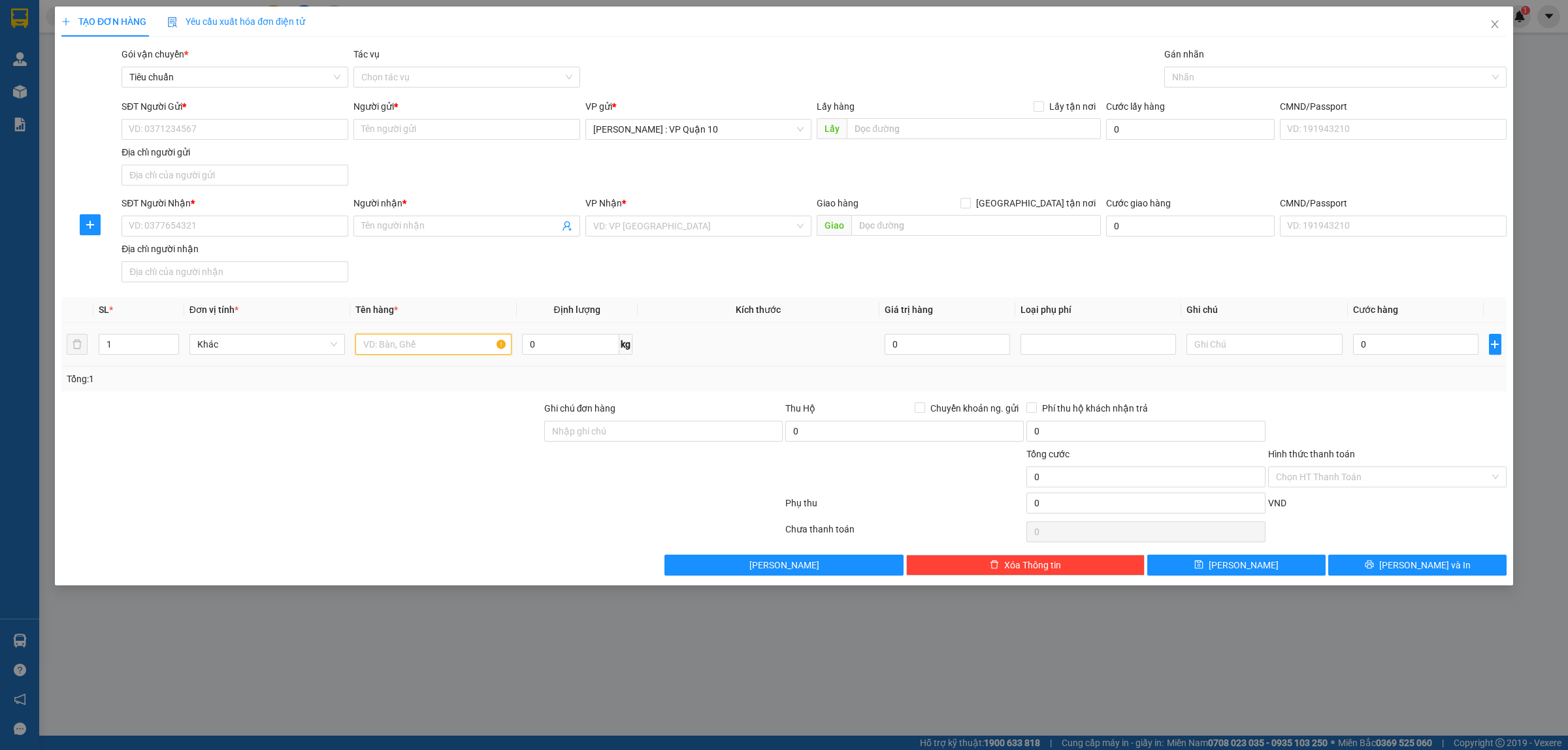
click at [368, 346] on input "text" at bounding box center [433, 344] width 156 height 21
drag, startPoint x: 204, startPoint y: 235, endPoint x: 219, endPoint y: 233, distance: 15.1
click at [206, 234] on input "SĐT Người Nhận *" at bounding box center [235, 226] width 227 height 21
click at [457, 222] on input "Người nhận *" at bounding box center [461, 226] width 198 height 14
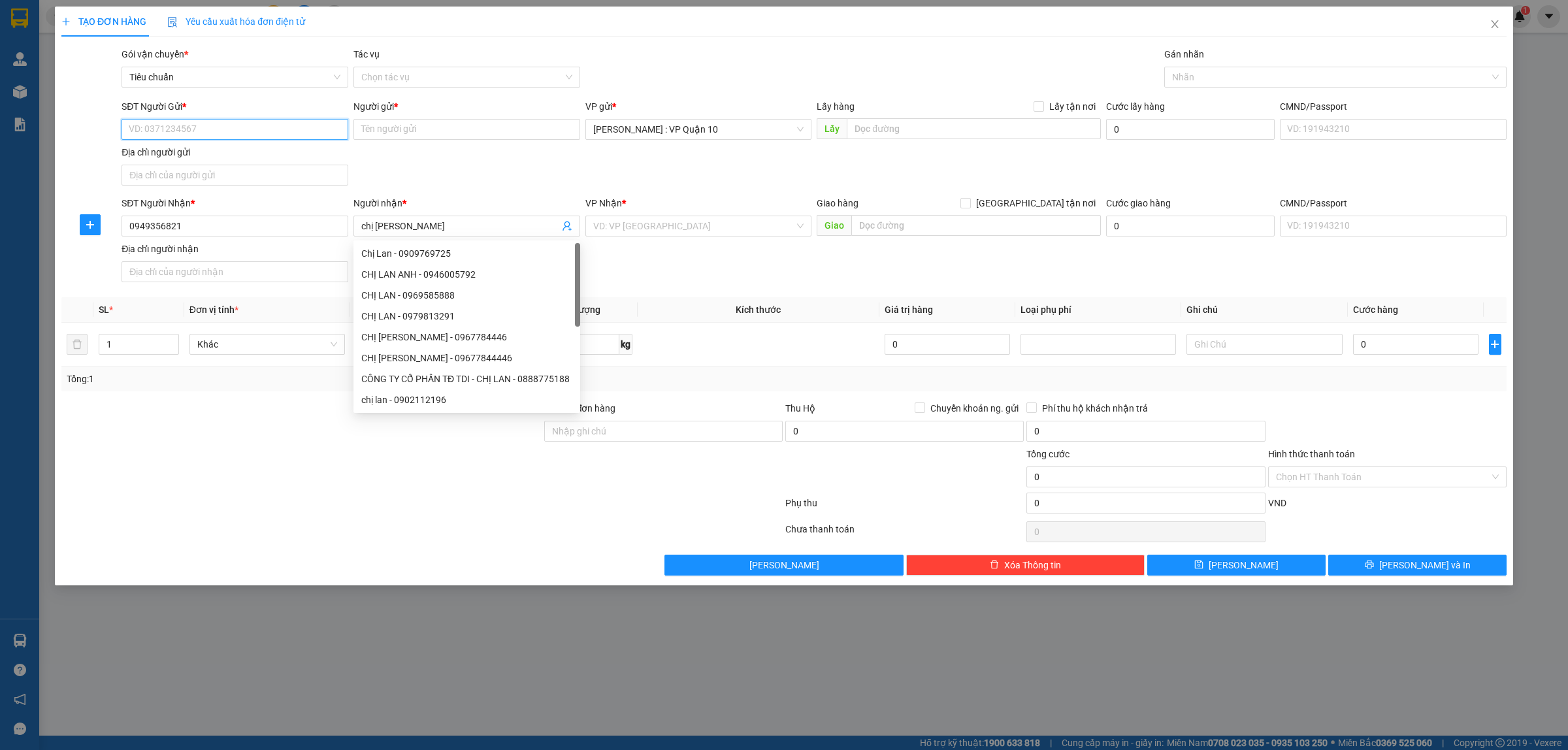
click at [158, 128] on input "SĐT Người Gửi *" at bounding box center [235, 130] width 227 height 21
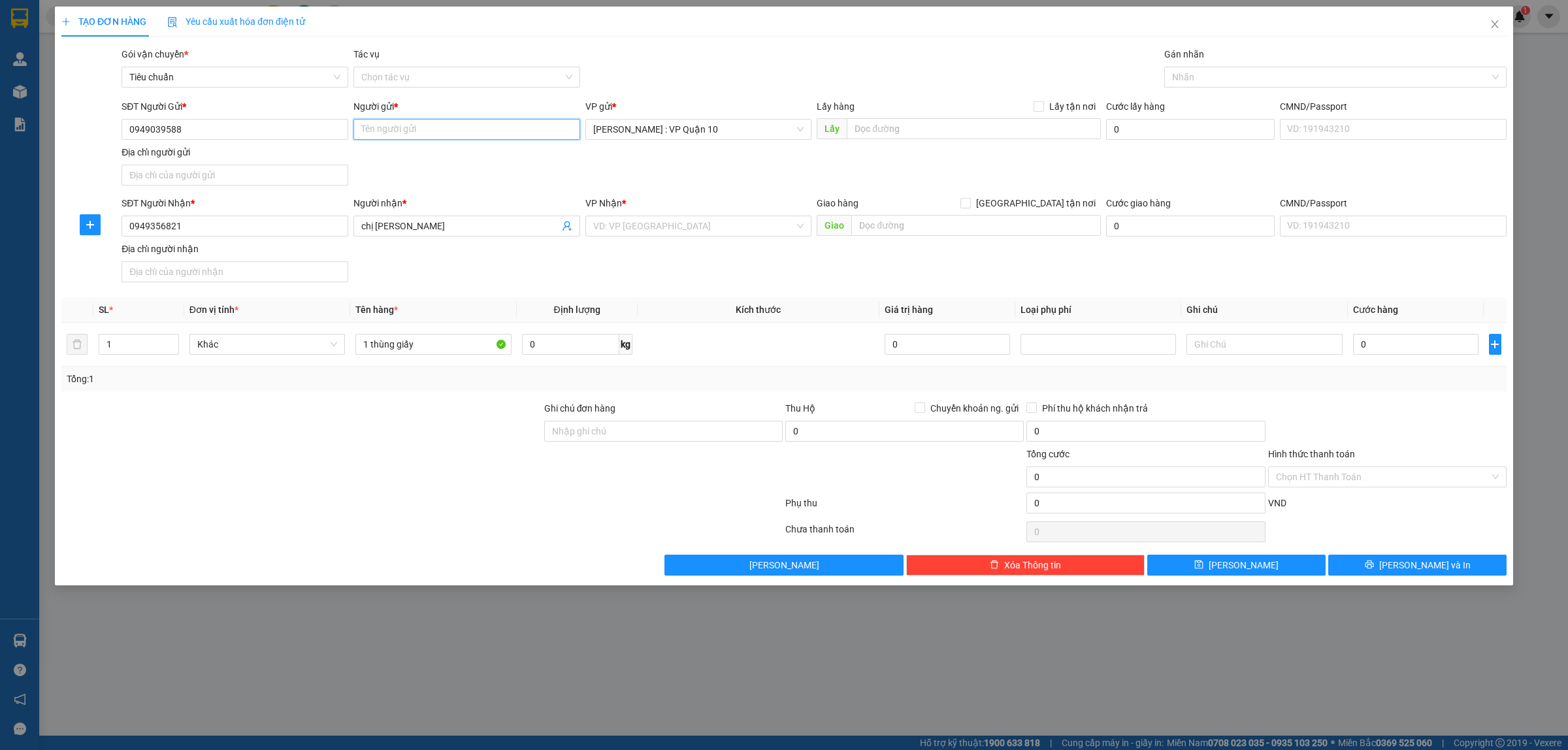
click at [459, 130] on input "Người gửi *" at bounding box center [467, 130] width 227 height 21
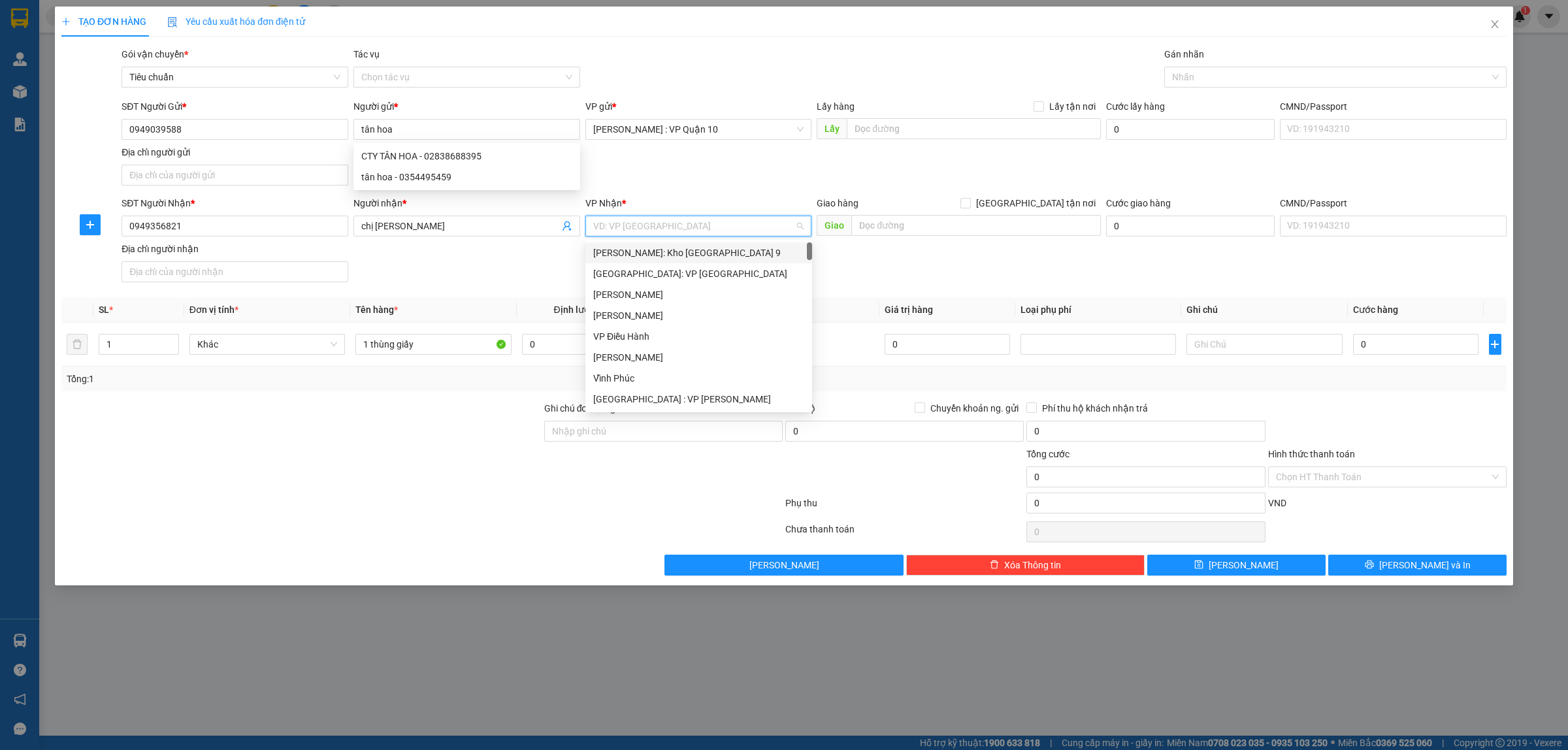
click at [658, 232] on input "search" at bounding box center [694, 226] width 202 height 19
click at [1198, 84] on div at bounding box center [1328, 77] width 323 height 16
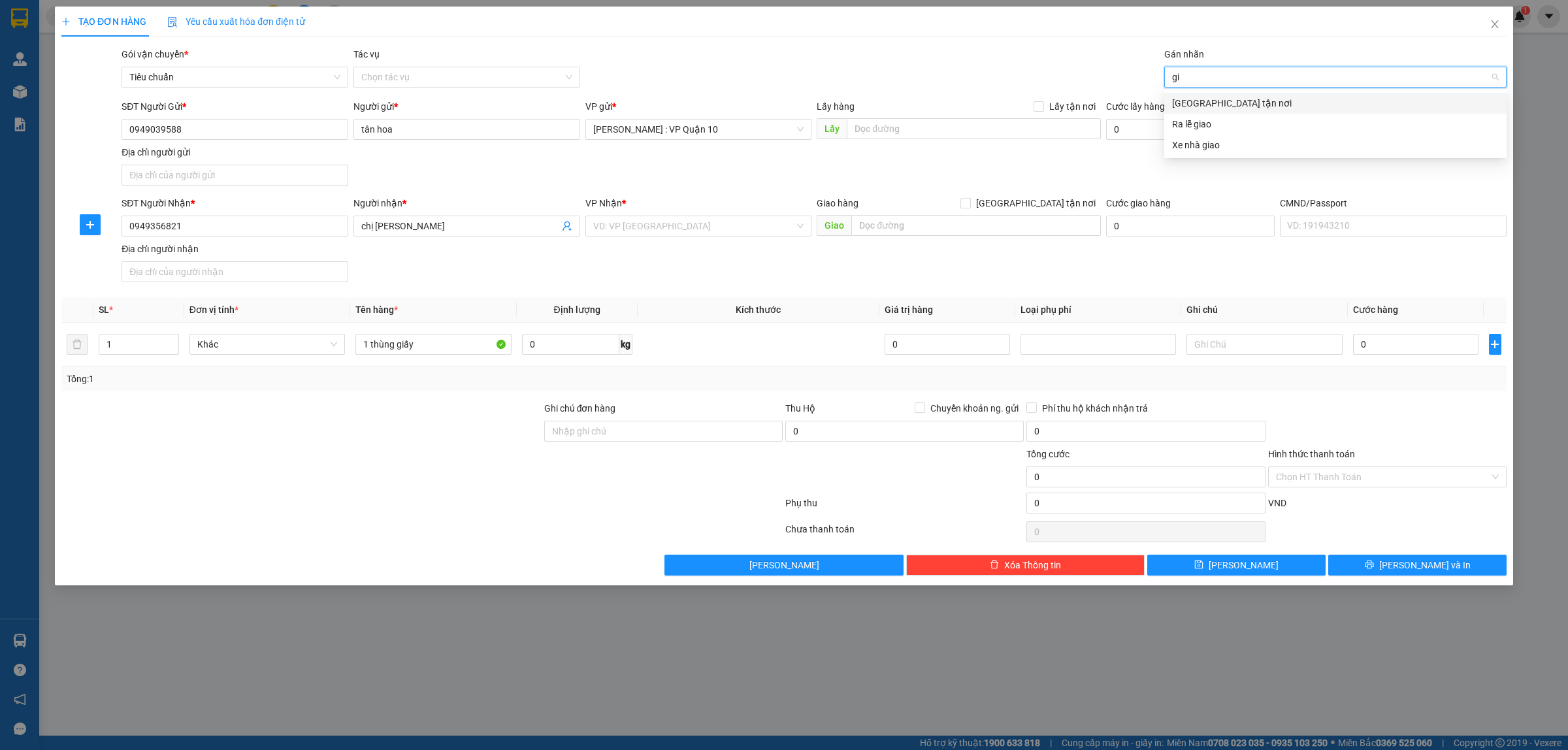
click at [1198, 95] on div "[GEOGRAPHIC_DATA] tận nơi" at bounding box center [1335, 103] width 342 height 21
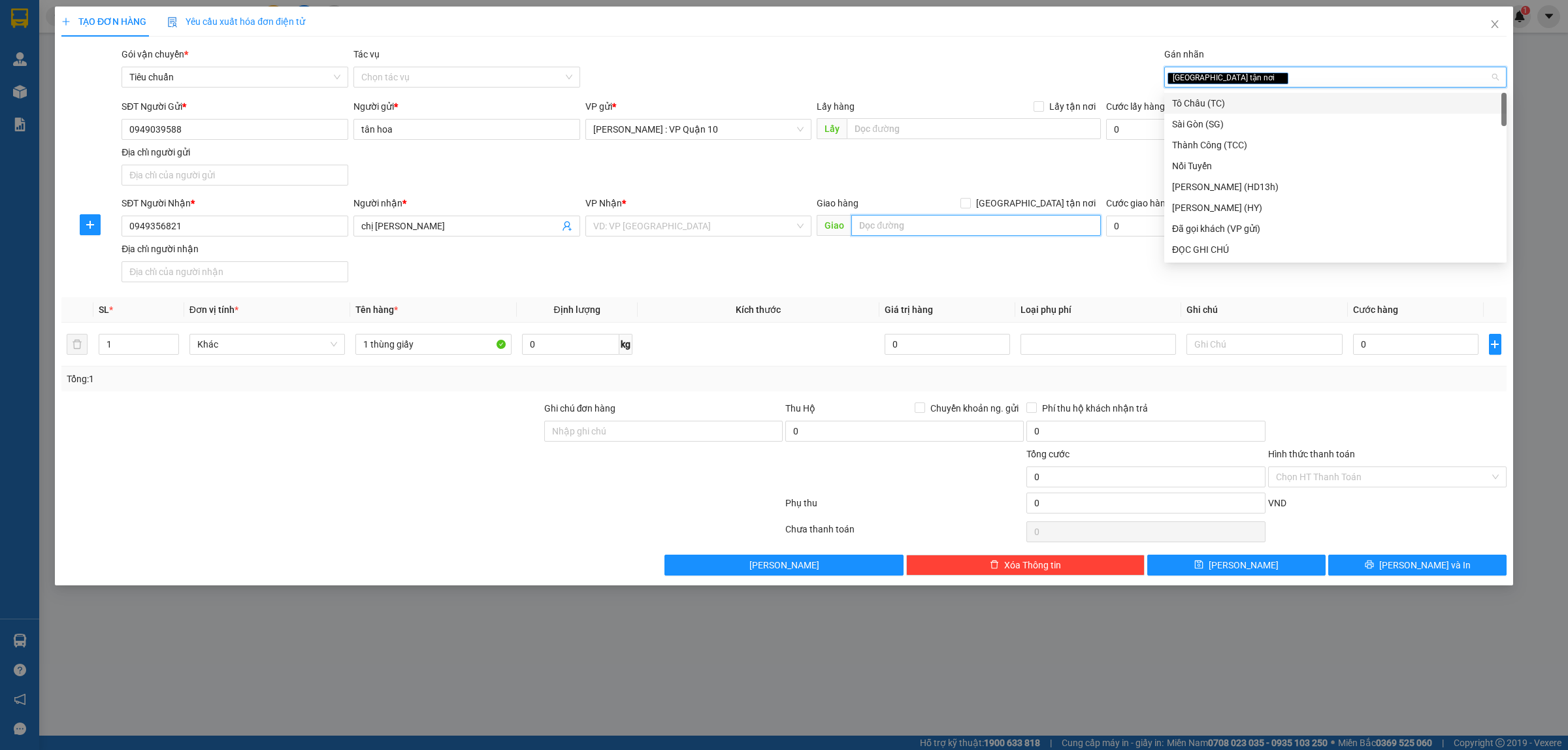
click at [879, 233] on input "text" at bounding box center [975, 225] width 250 height 21
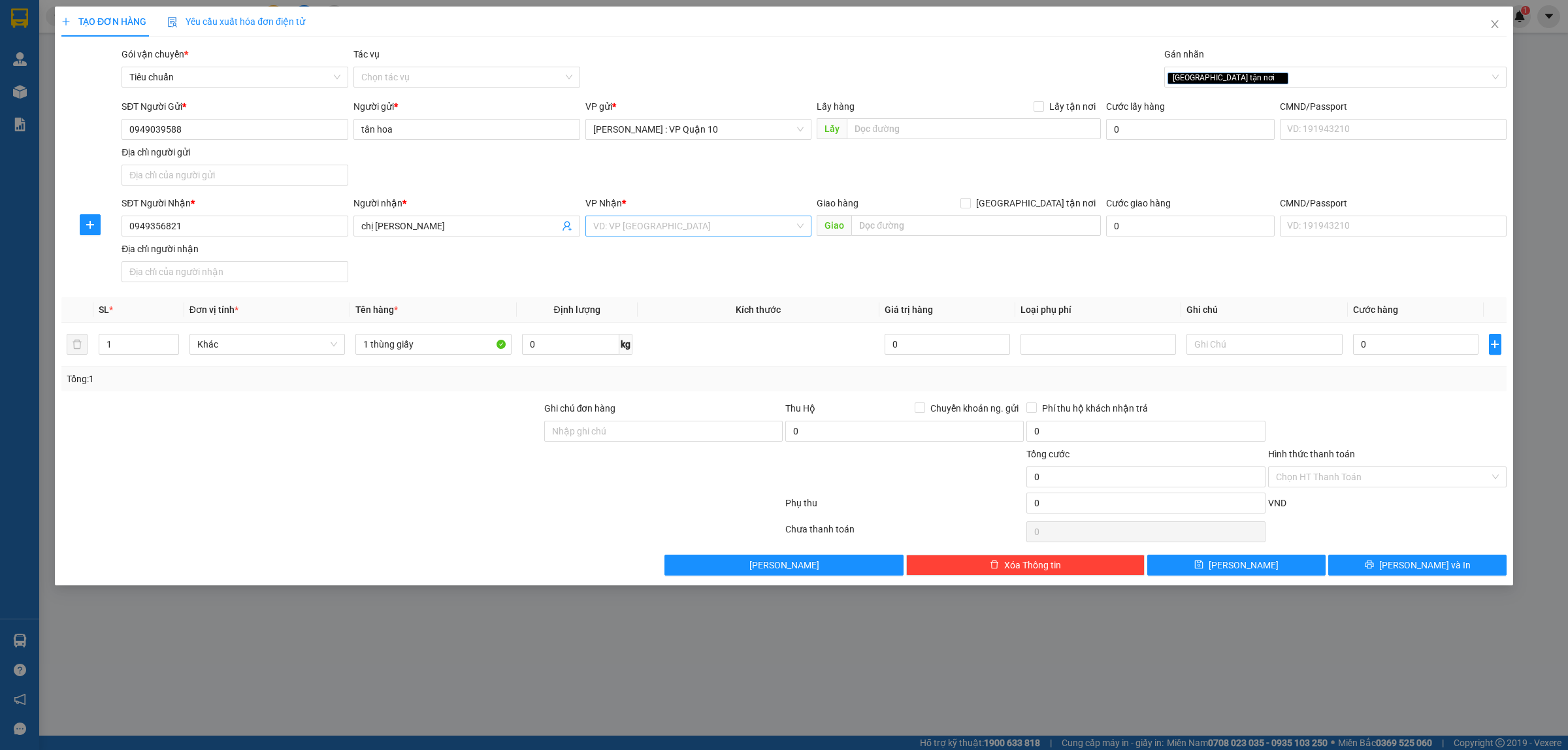
click at [649, 222] on input "search" at bounding box center [694, 226] width 202 height 19
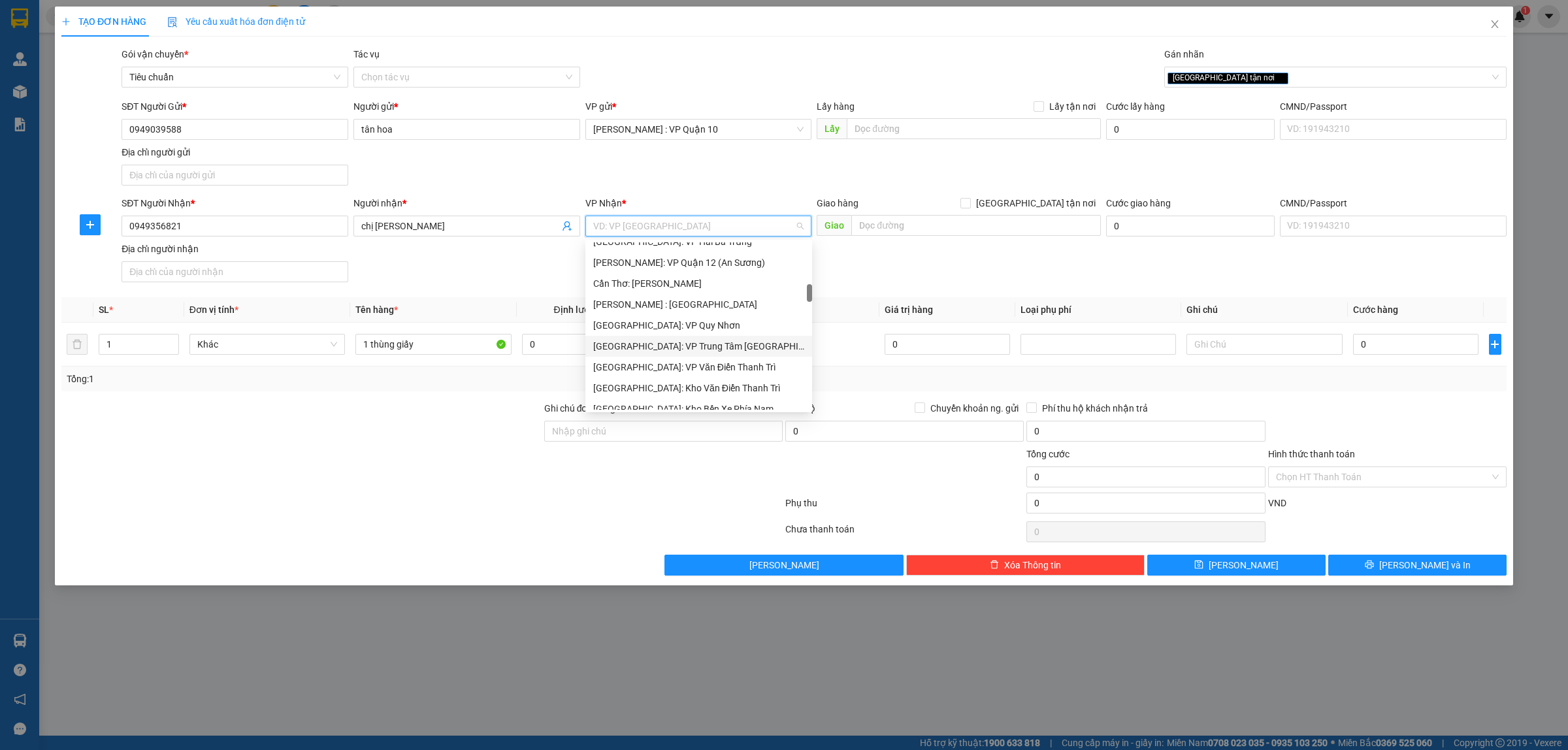
scroll to position [245, 0]
click at [657, 340] on div "[GEOGRAPHIC_DATA] : VP [PERSON_NAME]" at bounding box center [699, 342] width 211 height 14
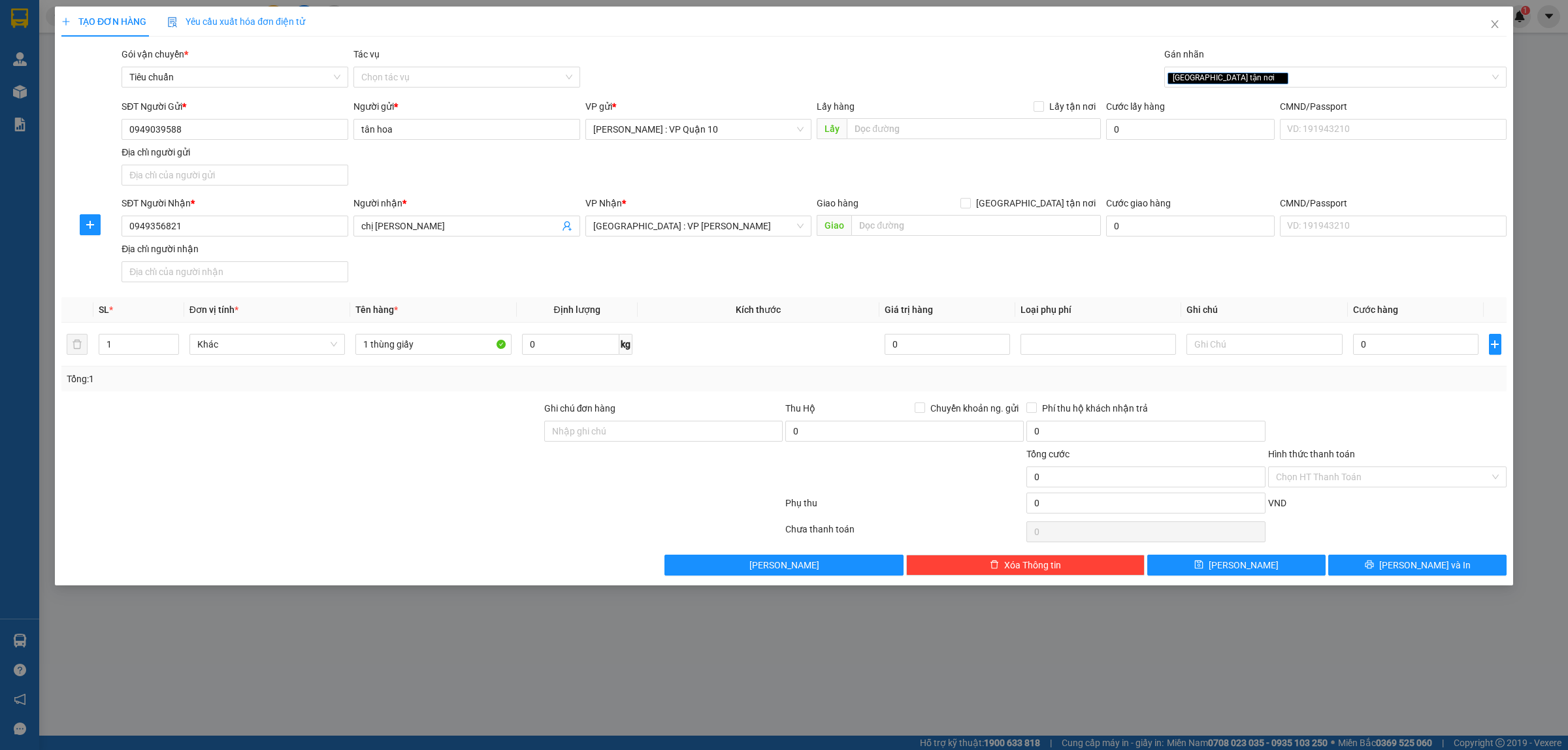
click at [339, 495] on div at bounding box center [422, 506] width 724 height 26
click at [1413, 348] on input "0" at bounding box center [1415, 344] width 125 height 21
click at [605, 438] on input "Ghi chú đơn hàng" at bounding box center [664, 431] width 238 height 21
drag, startPoint x: 1415, startPoint y: 563, endPoint x: 1410, endPoint y: 567, distance: 6.4
click at [1415, 566] on span "[PERSON_NAME] và In" at bounding box center [1424, 564] width 91 height 14
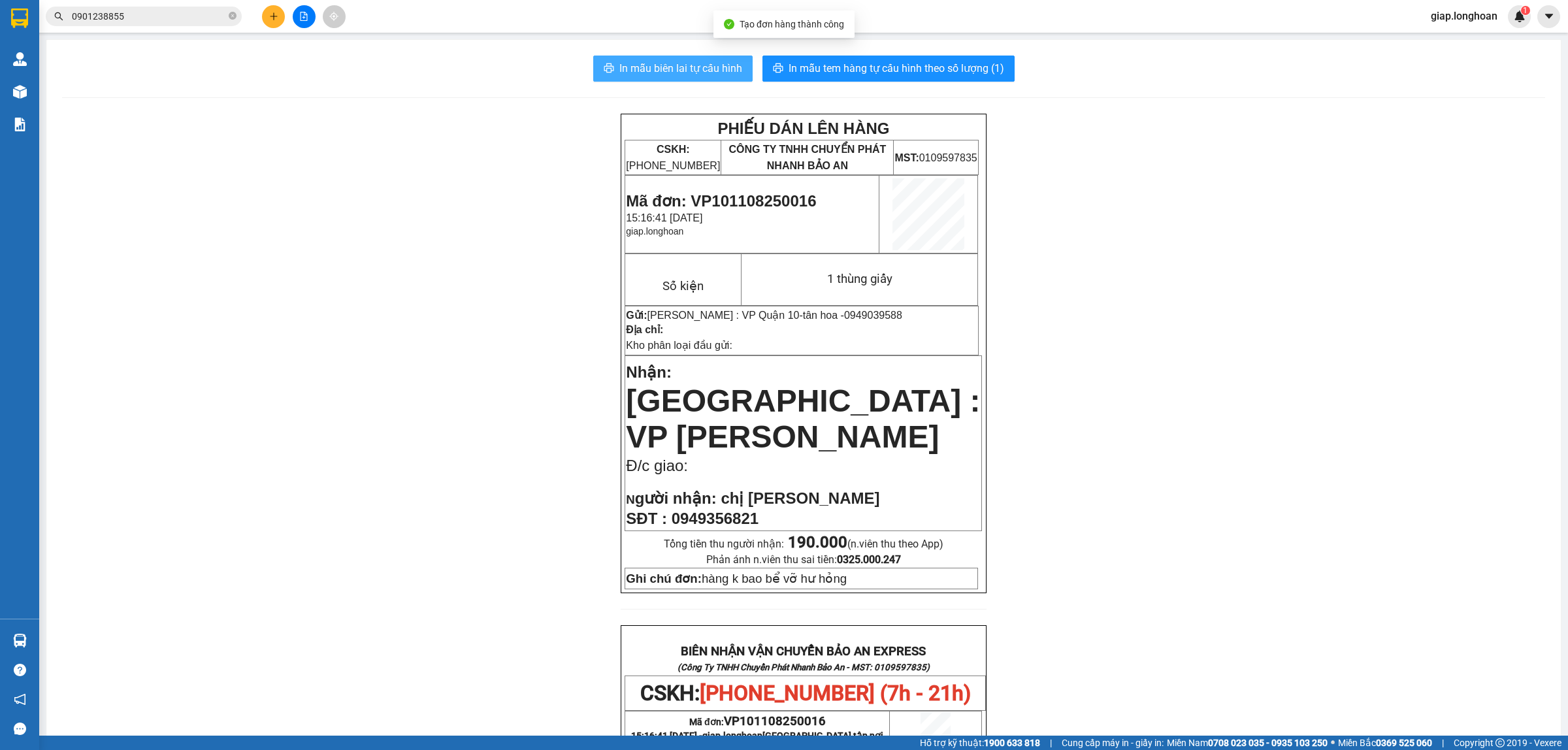
click at [696, 70] on span "In mẫu biên lai tự cấu hình" at bounding box center [680, 68] width 123 height 17
drag, startPoint x: 1377, startPoint y: 304, endPoint x: 1357, endPoint y: 295, distance: 21.9
click at [1364, 298] on div "PHIẾU DÁN LÊN HÀNG CSKH: [PHONE_NUMBER] CÔNG TY TNHH CHUYỂN PHÁT NHANH BẢO AN M…" at bounding box center [804, 685] width 1483 height 1144
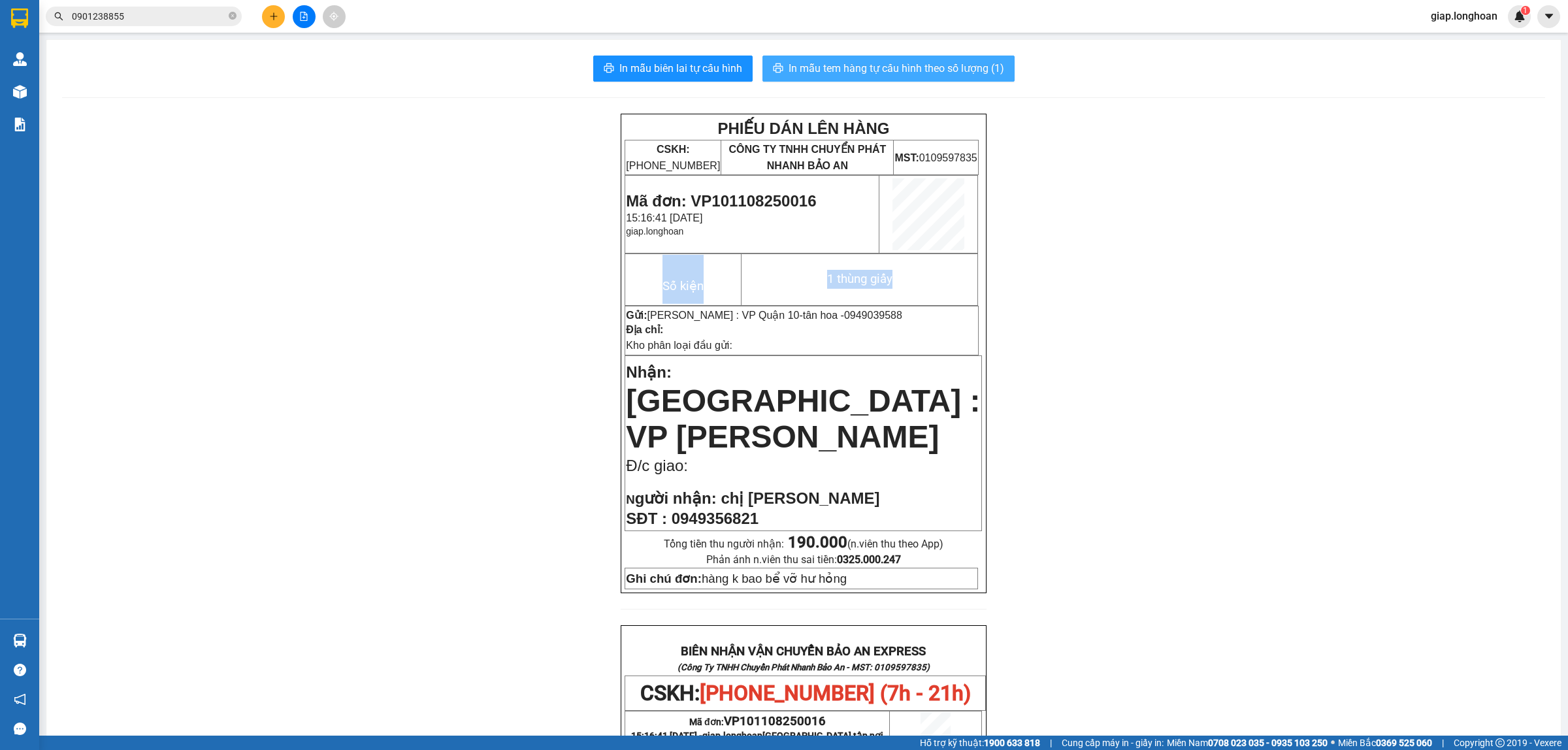
click at [853, 66] on span "In mẫu tem hàng tự cấu hình theo số lượng (1)" at bounding box center [897, 68] width 215 height 17
click at [1200, 356] on div "PHIẾU DÁN LÊN HÀNG CSKH: [PHONE_NUMBER] CÔNG TY TNHH CHUYỂN PHÁT NHANH BẢO AN M…" at bounding box center [804, 685] width 1483 height 1144
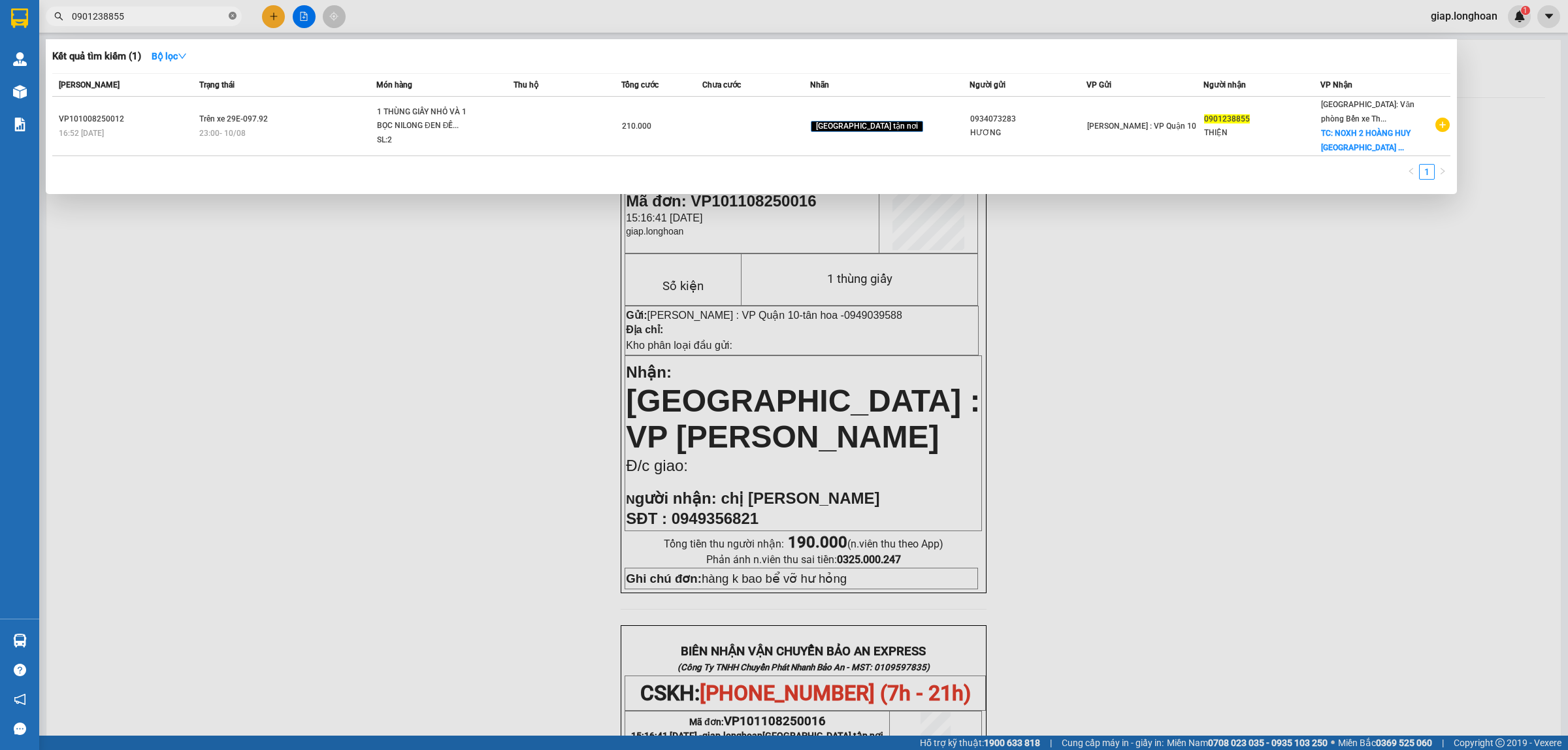
click at [233, 14] on icon "close-circle" at bounding box center [232, 15] width 8 height 8
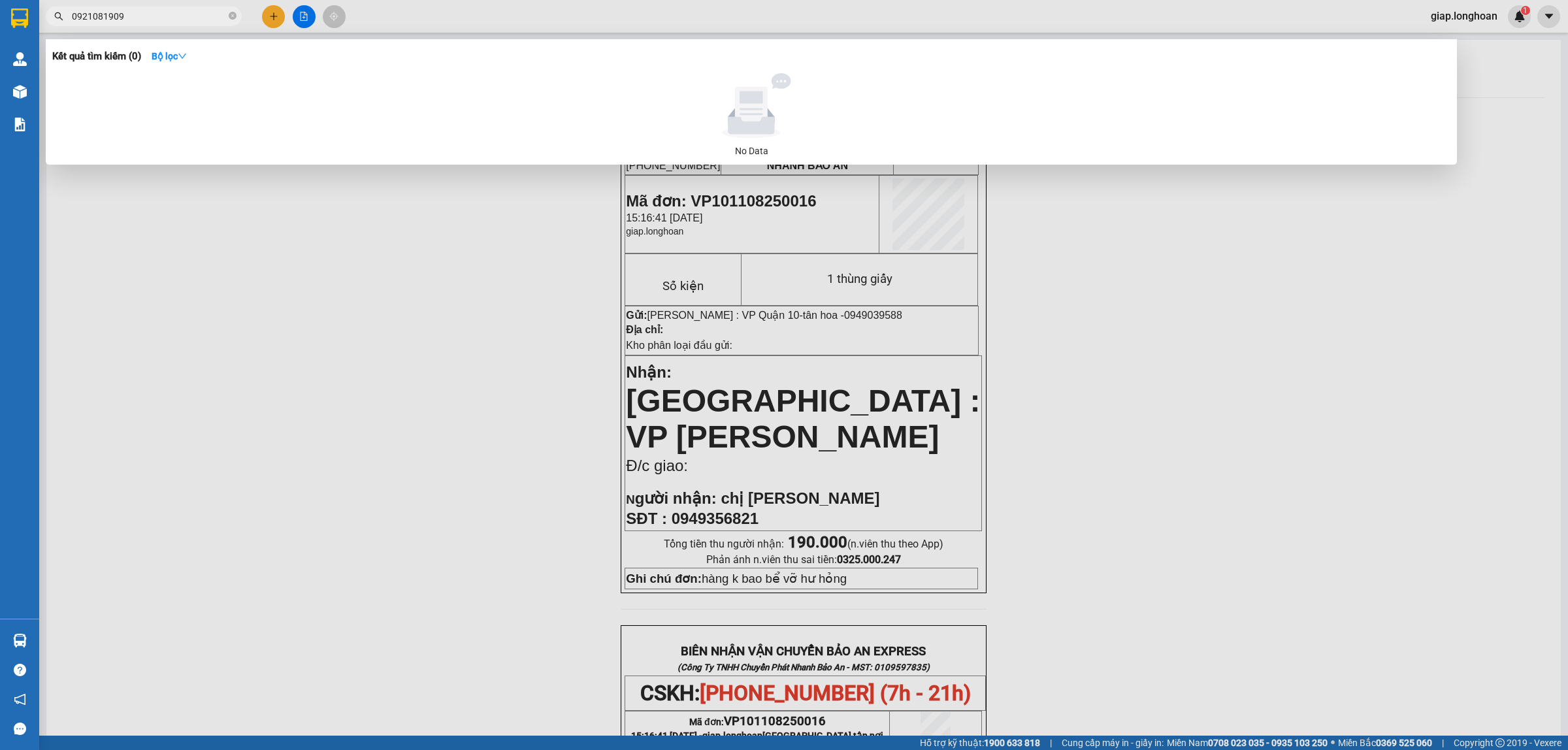
drag, startPoint x: 126, startPoint y: 15, endPoint x: 66, endPoint y: 17, distance: 60.0
click at [66, 17] on span "0921081909" at bounding box center [144, 16] width 196 height 19
drag, startPoint x: 539, startPoint y: 363, endPoint x: 526, endPoint y: 359, distance: 13.6
click at [537, 362] on div at bounding box center [784, 375] width 1568 height 750
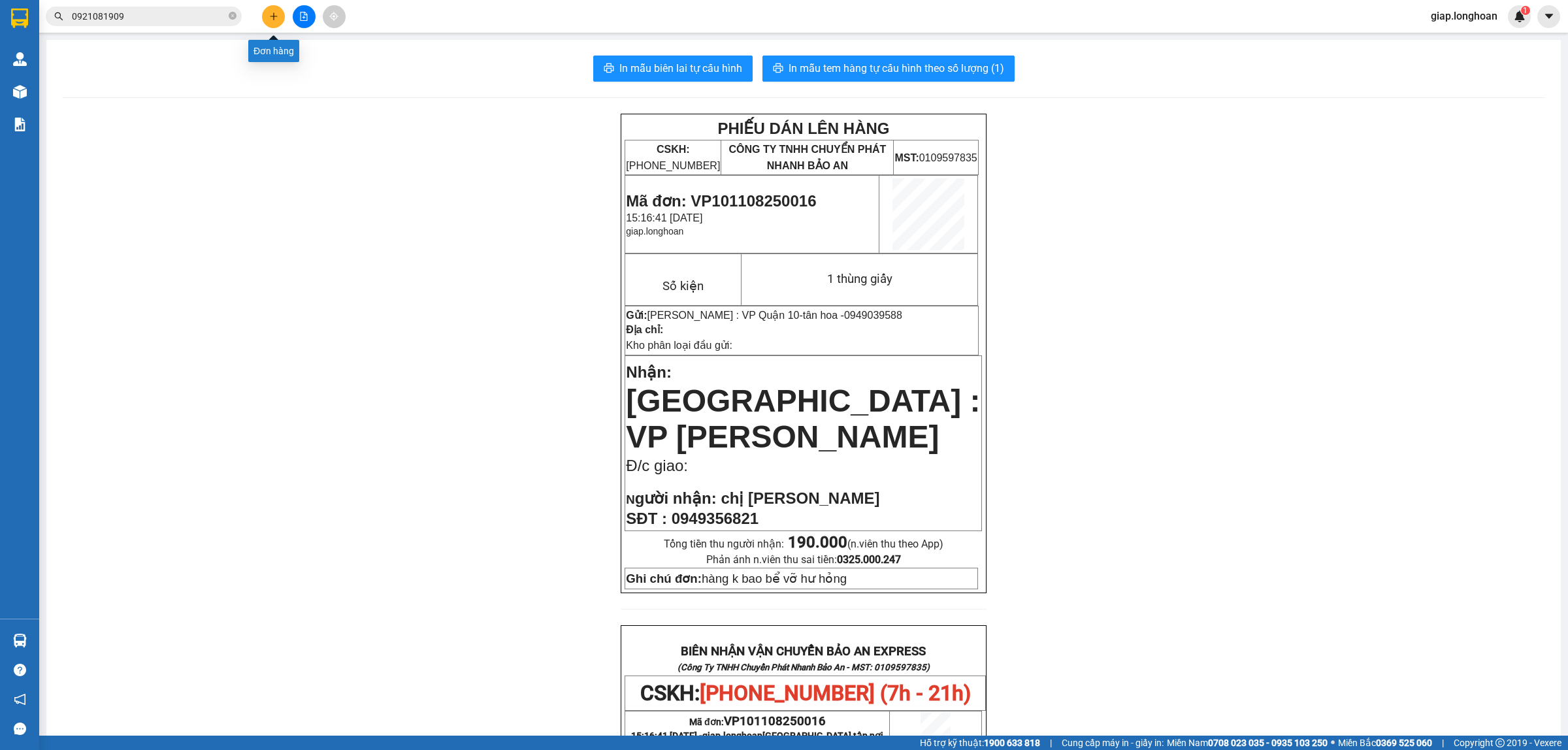
click at [266, 11] on button at bounding box center [273, 17] width 23 height 23
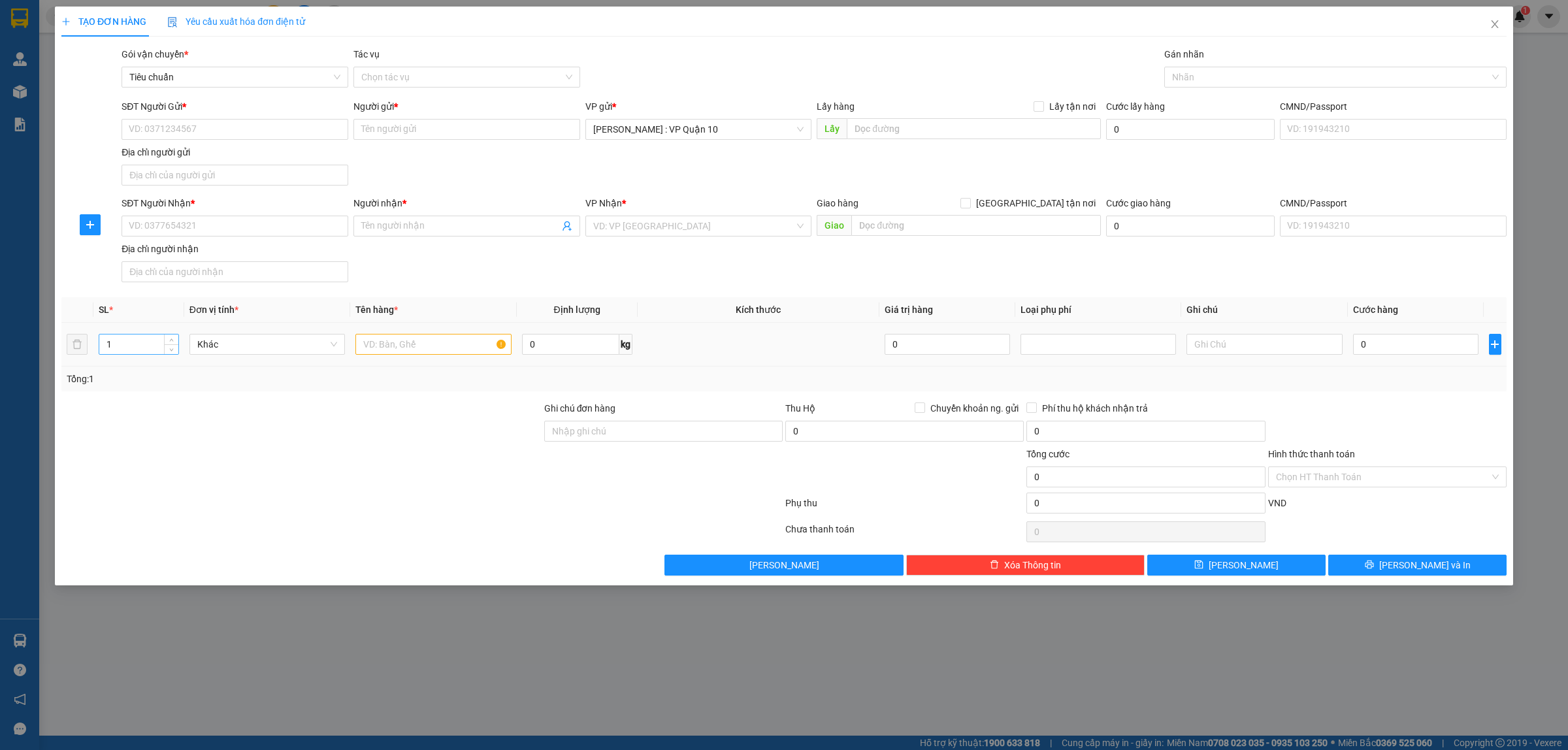
click at [123, 347] on input "1" at bounding box center [138, 344] width 79 height 19
click at [165, 222] on input "SĐT Người Nhận *" at bounding box center [235, 226] width 227 height 21
click at [179, 255] on div "0903612868 - minh công" at bounding box center [235, 253] width 211 height 14
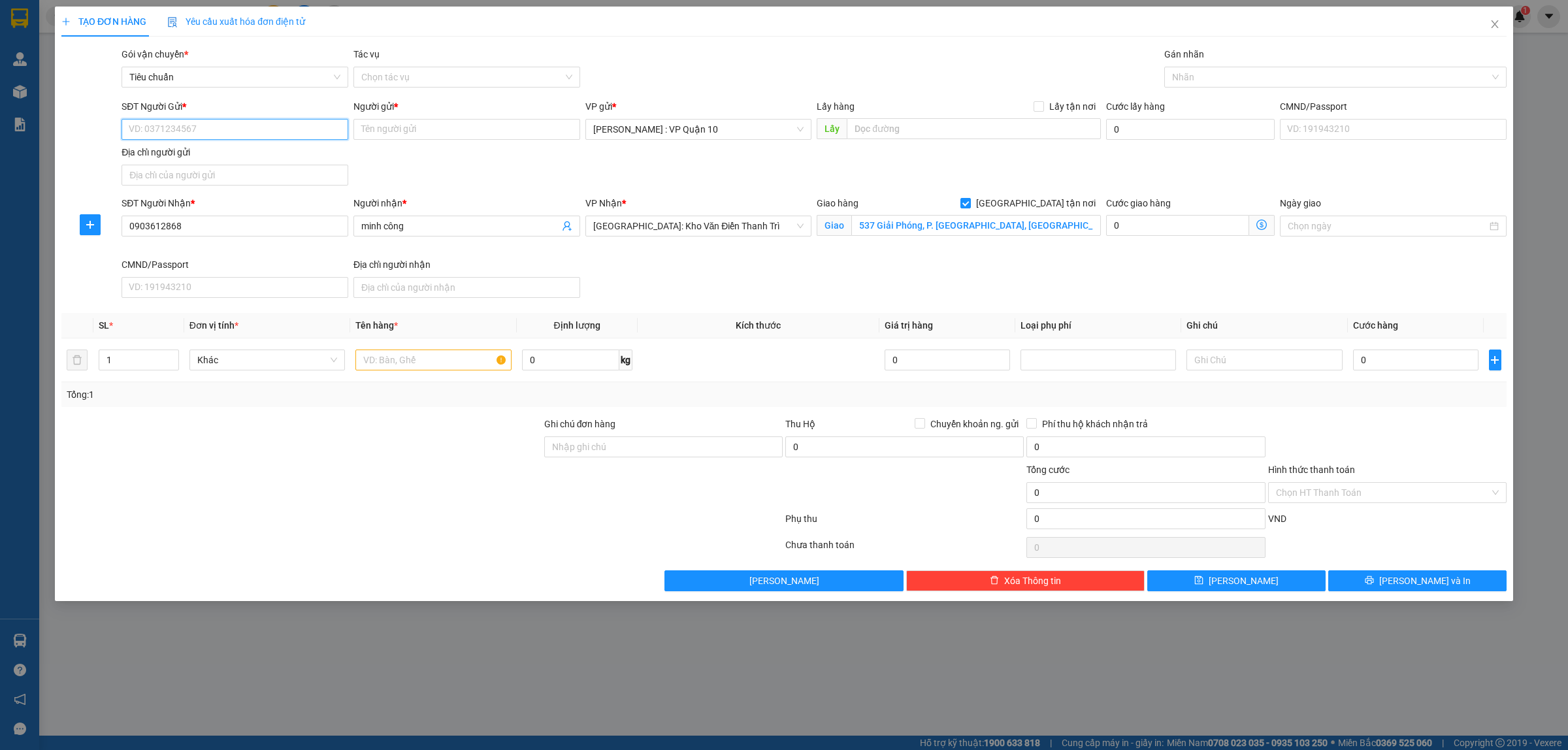
click at [196, 125] on input "SĐT Người Gửi *" at bounding box center [235, 130] width 227 height 21
click at [220, 162] on div "0938102922 - [PERSON_NAME]" at bounding box center [235, 156] width 211 height 14
click at [347, 465] on div at bounding box center [301, 485] width 482 height 46
click at [131, 364] on input "1" at bounding box center [138, 360] width 79 height 19
click at [408, 364] on input "text" at bounding box center [433, 360] width 156 height 21
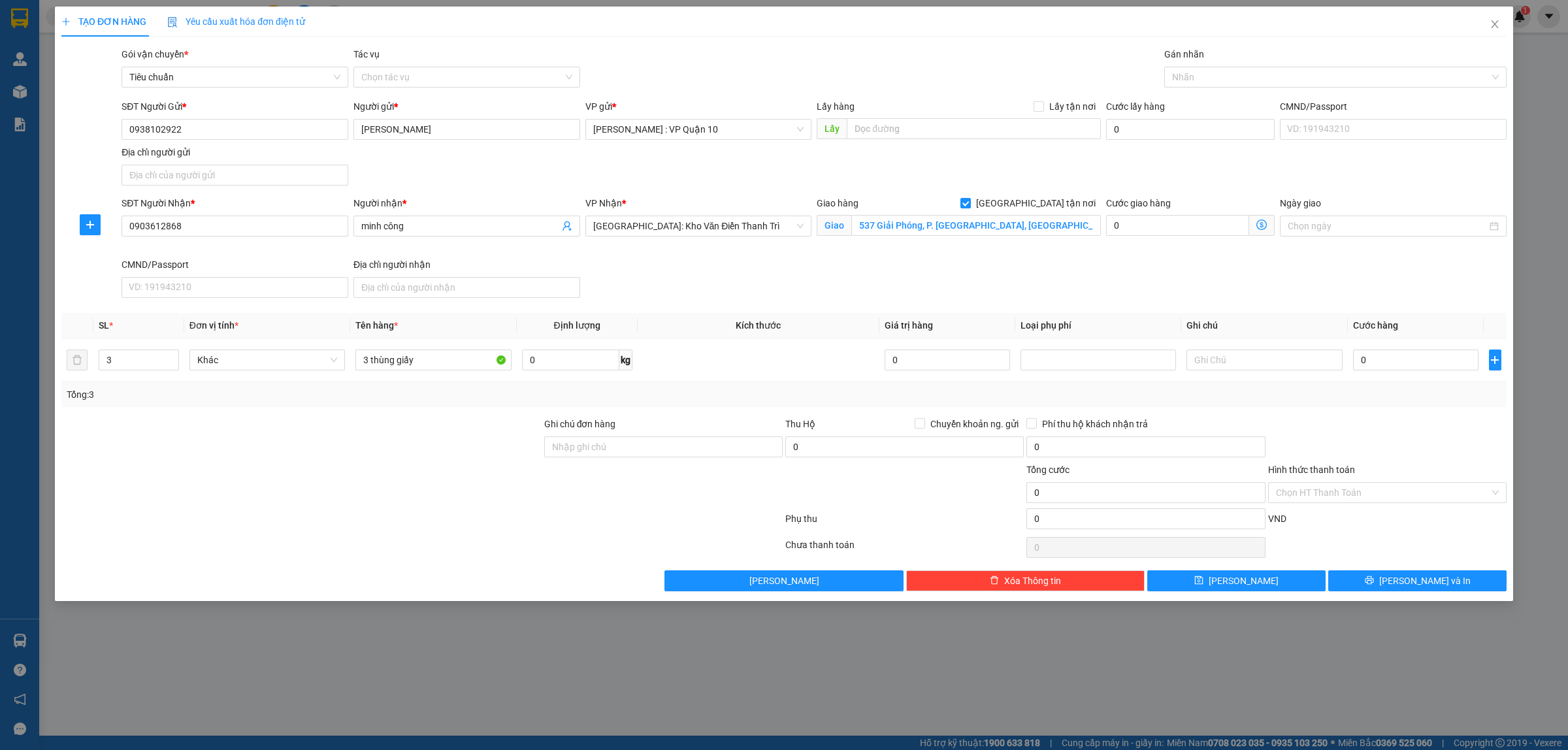
click at [419, 425] on div at bounding box center [301, 439] width 482 height 46
drag, startPoint x: 585, startPoint y: 442, endPoint x: 628, endPoint y: 458, distance: 45.9
click at [593, 447] on input "Ghi chú đơn hàng" at bounding box center [664, 446] width 238 height 21
click at [1394, 368] on input "0" at bounding box center [1415, 360] width 125 height 21
click at [1193, 79] on div at bounding box center [1328, 77] width 323 height 16
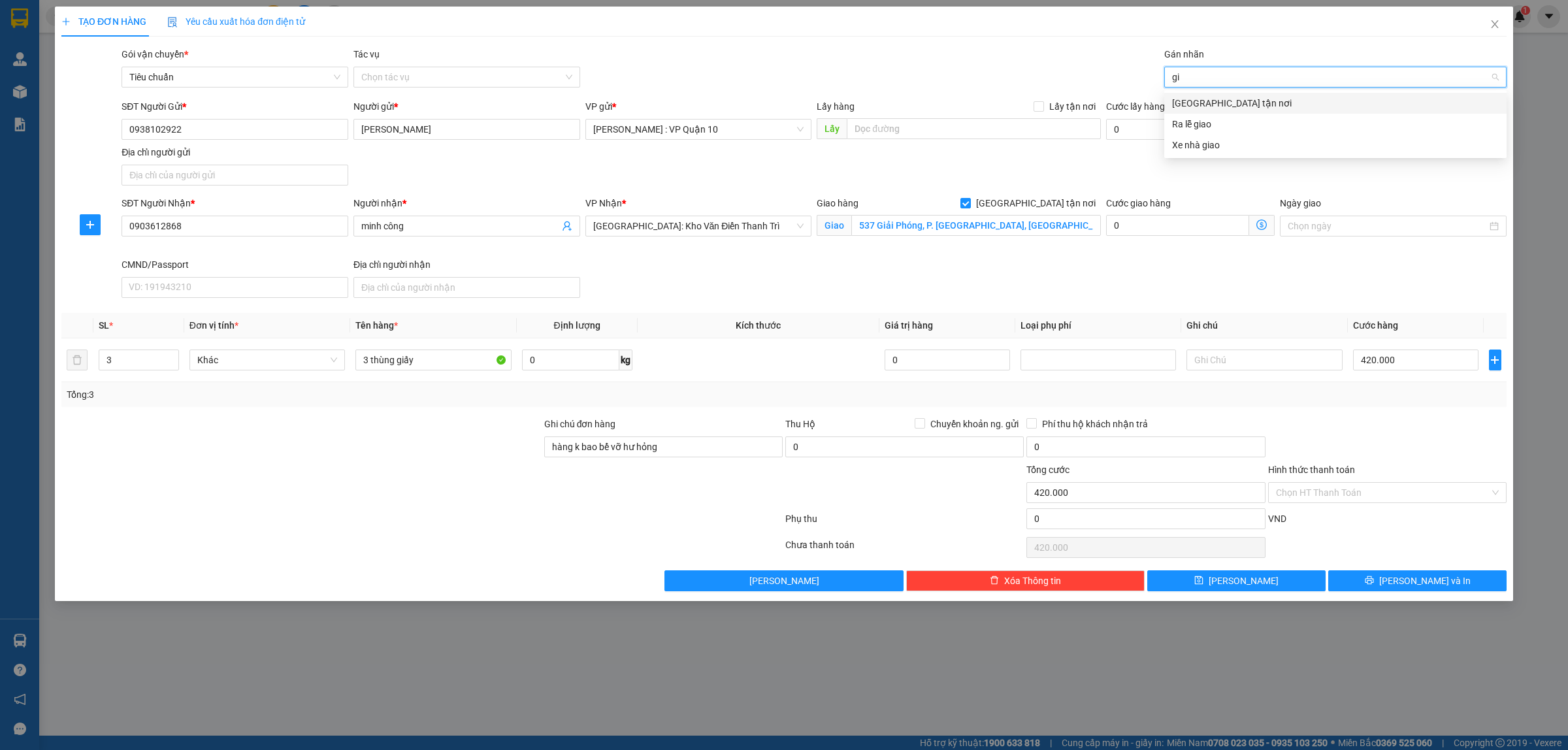
click at [1213, 102] on div "[GEOGRAPHIC_DATA] tận nơi" at bounding box center [1335, 103] width 327 height 14
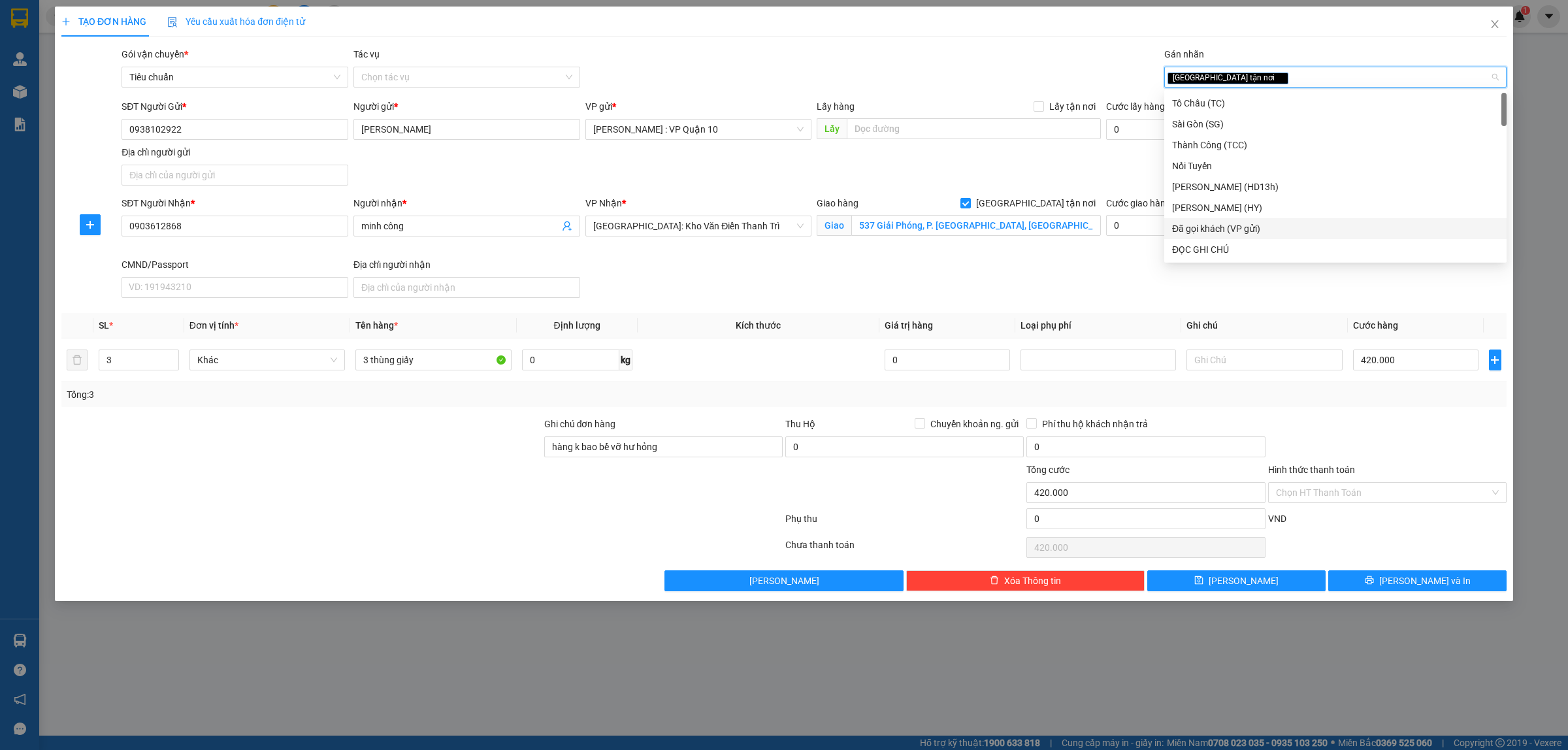
click at [1245, 230] on div "Đã gọi khách (VP gửi)" at bounding box center [1335, 228] width 327 height 14
click at [1023, 63] on div "Gói vận chuyển * Tiêu chuẩn Tác vụ Chọn tác vụ Gán nhãn Giao tận nơi Đã gọi k…" at bounding box center [814, 70] width 1390 height 46
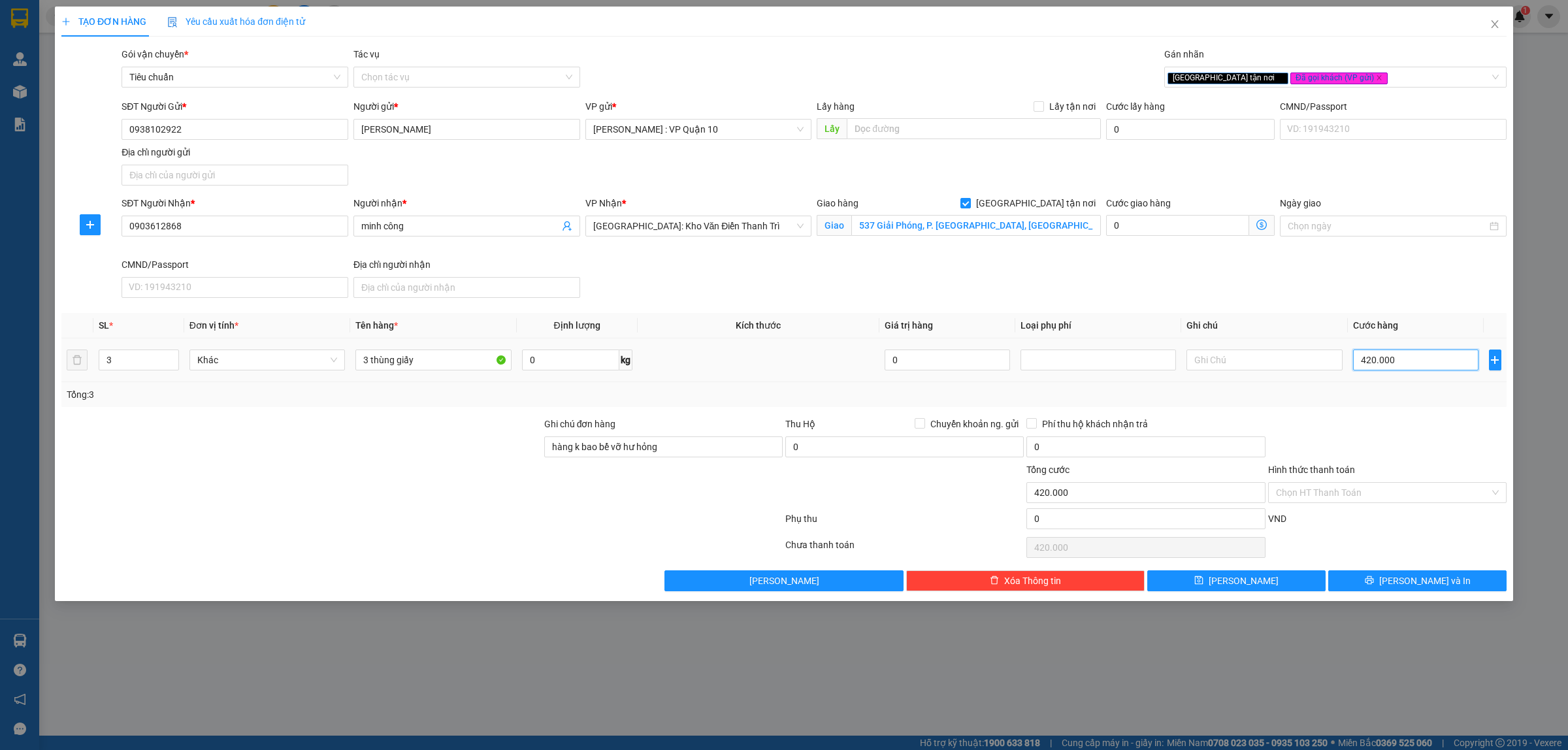
click at [1425, 366] on input "420.000" at bounding box center [1415, 360] width 125 height 21
click at [1300, 490] on input "Hình thức thanh toán" at bounding box center [1382, 492] width 214 height 19
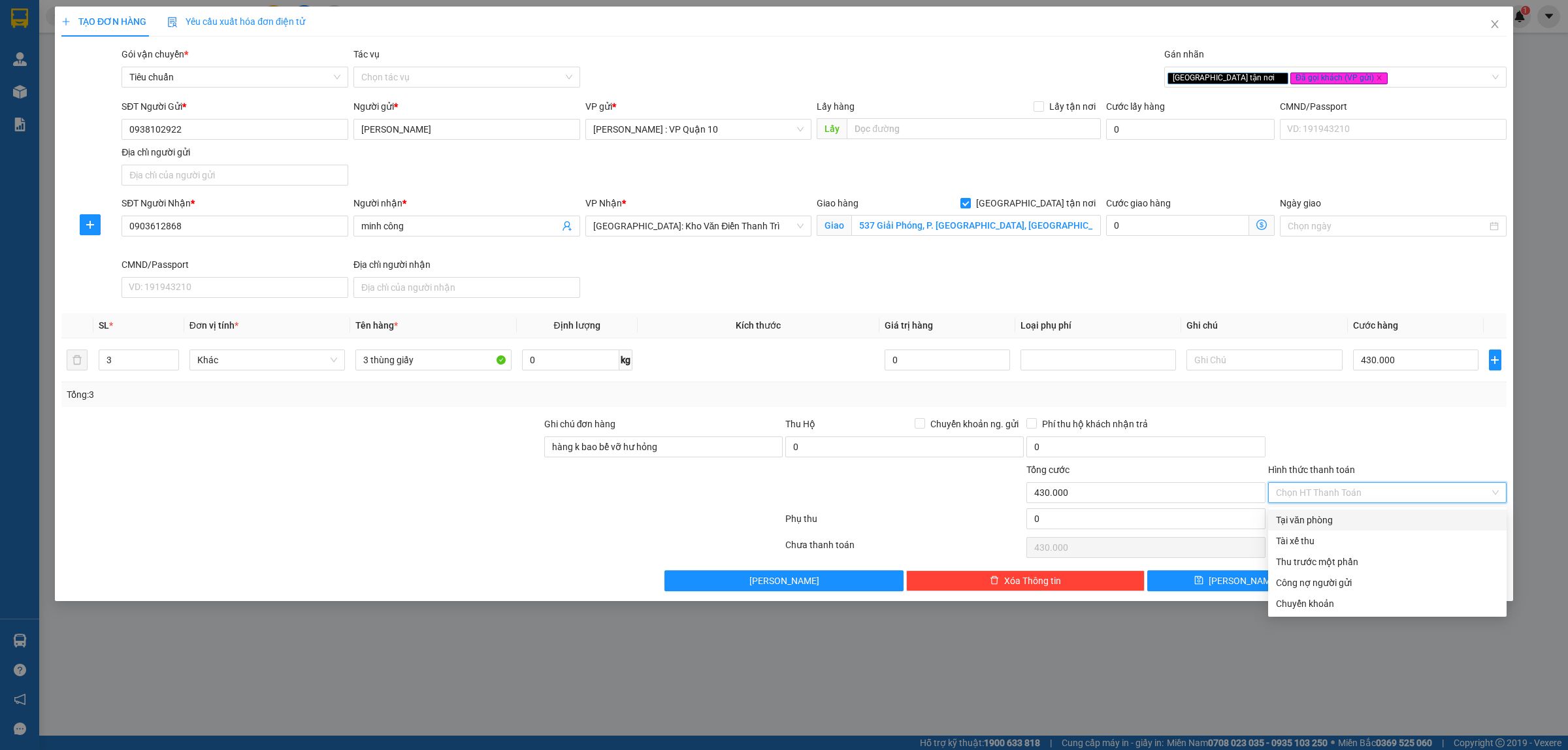
click at [1294, 517] on div "Tại văn phòng" at bounding box center [1387, 520] width 222 height 14
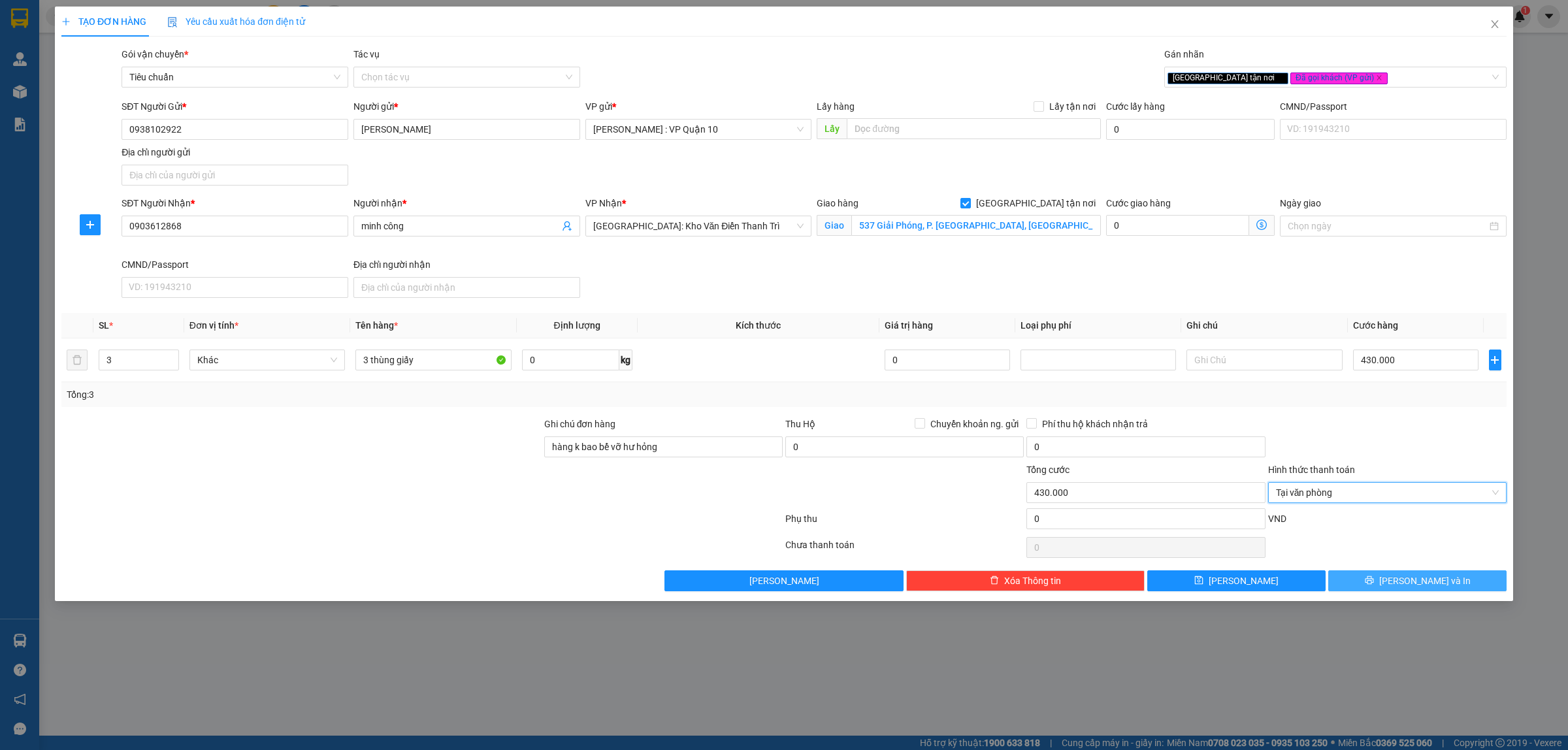
click at [1377, 581] on button "[PERSON_NAME] và In" at bounding box center [1417, 580] width 179 height 21
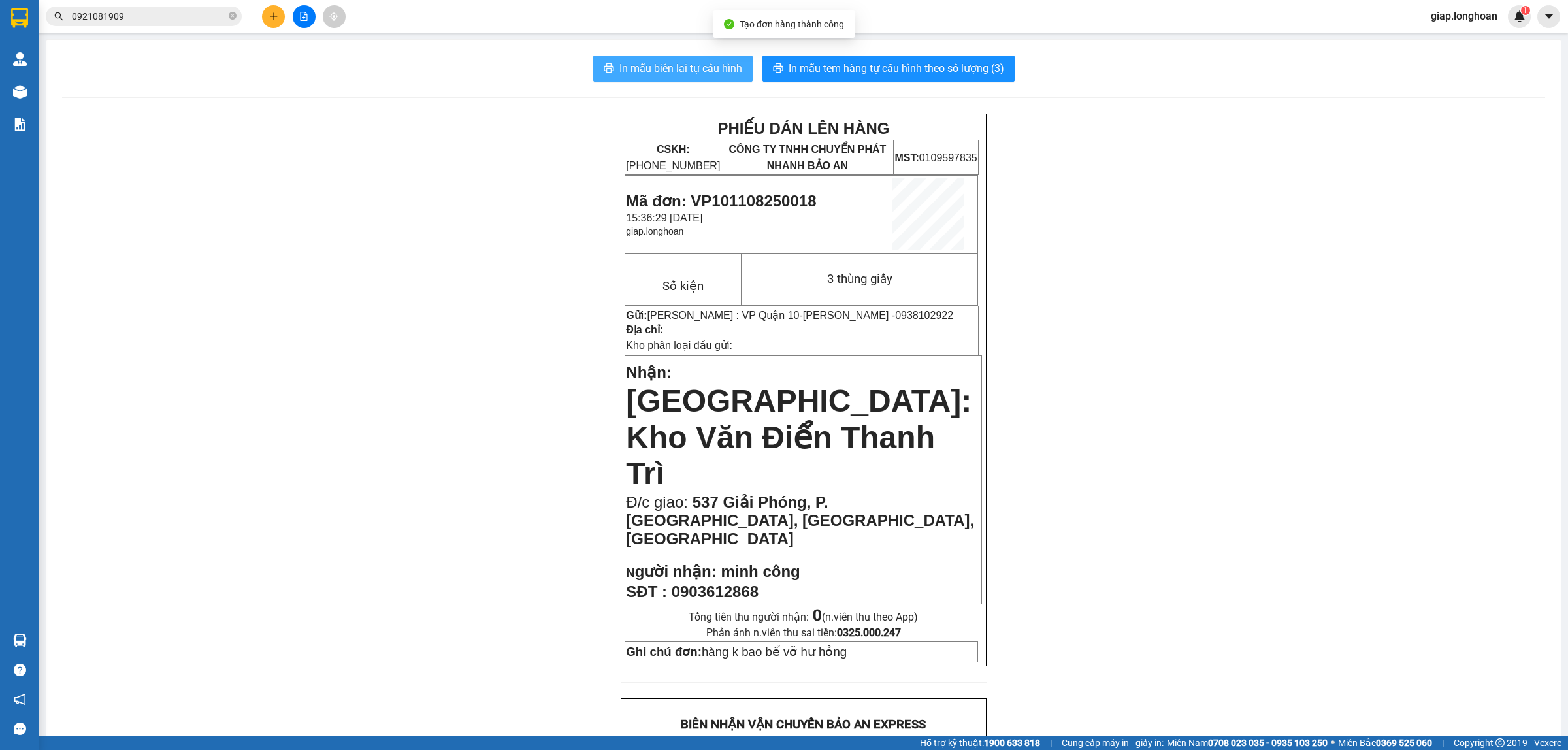
drag, startPoint x: 674, startPoint y: 64, endPoint x: 675, endPoint y: 74, distance: 10.0
click at [674, 67] on span "In mẫu biên lai tự cấu hình" at bounding box center [680, 68] width 123 height 17
drag, startPoint x: 1125, startPoint y: 245, endPoint x: 1121, endPoint y: 239, distance: 7.2
click at [1125, 245] on div "PHIẾU DÁN LÊN HÀNG CSKH: [PHONE_NUMBER] CÔNG TY TNHH CHUYỂN PHÁT NHANH BẢO AN M…" at bounding box center [804, 754] width 1483 height 1281
click at [898, 69] on span "In mẫu tem hàng tự cấu hình theo số lượng (3)" at bounding box center [897, 68] width 215 height 17
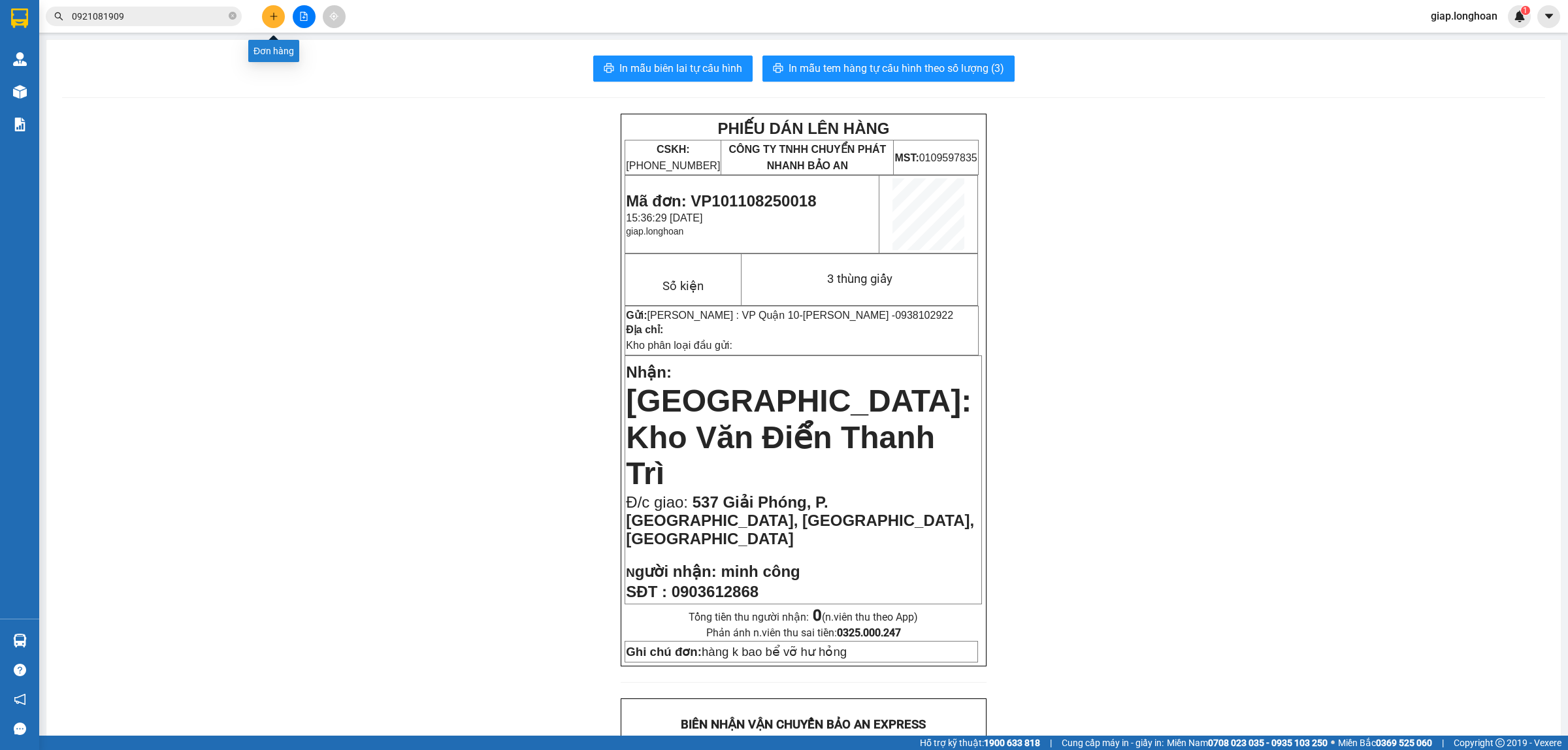
click at [269, 17] on button at bounding box center [273, 17] width 23 height 23
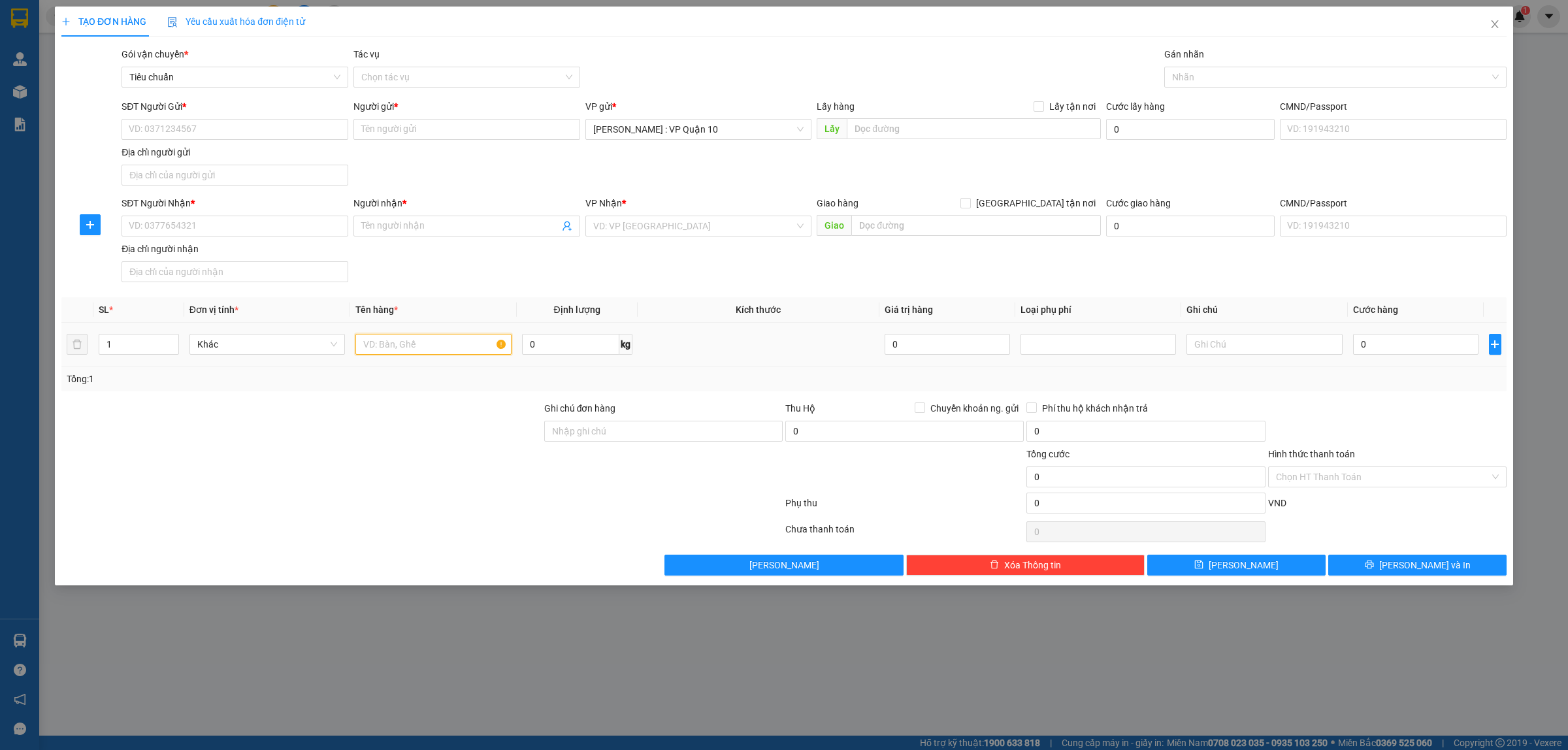
click at [370, 345] on input "text" at bounding box center [433, 344] width 156 height 21
click at [190, 224] on input "SĐT Người Nhận *" at bounding box center [235, 226] width 227 height 21
click at [181, 130] on input "SĐT Người Gửi *" at bounding box center [235, 130] width 227 height 21
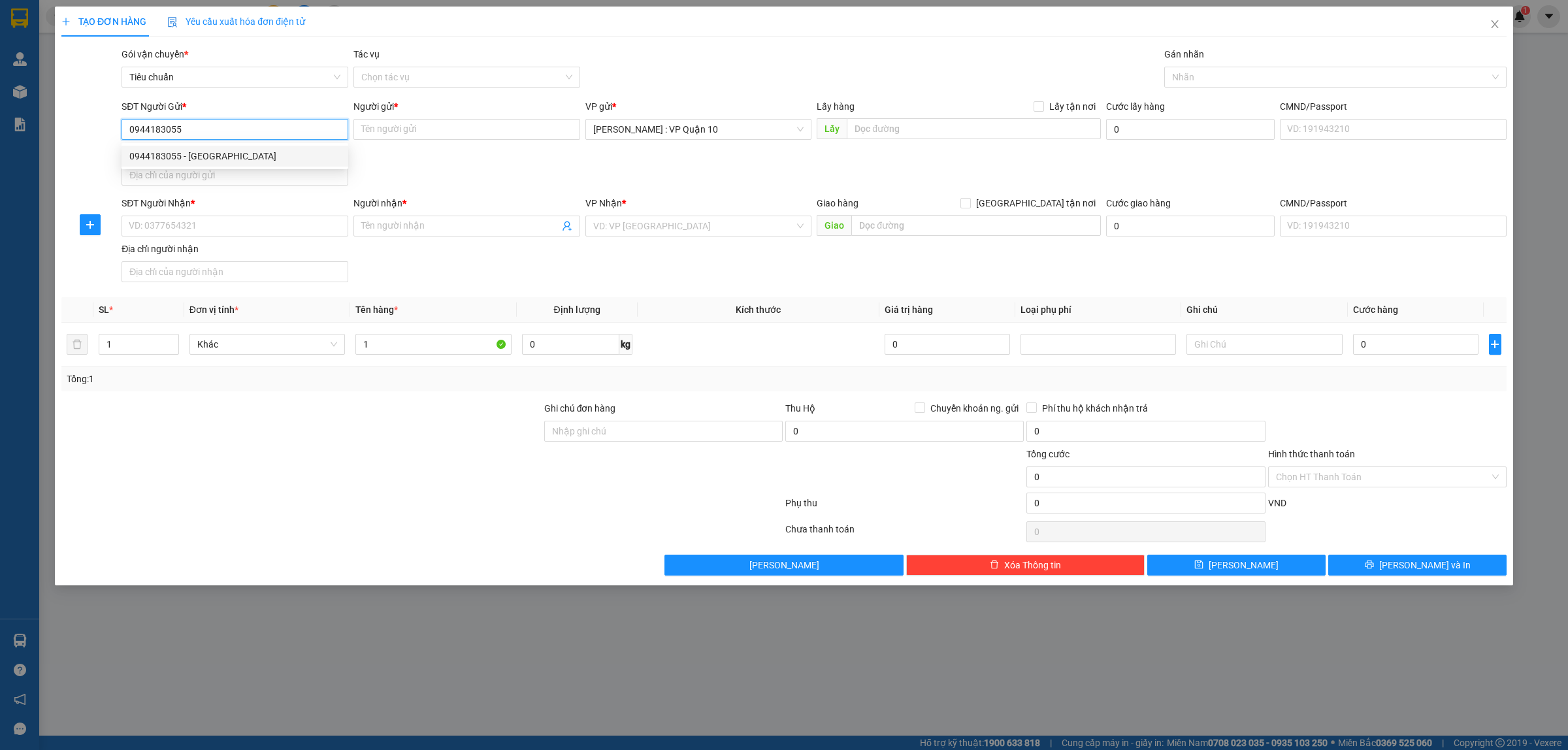
click at [157, 152] on div "0944183055 - [GEOGRAPHIC_DATA]" at bounding box center [235, 156] width 211 height 14
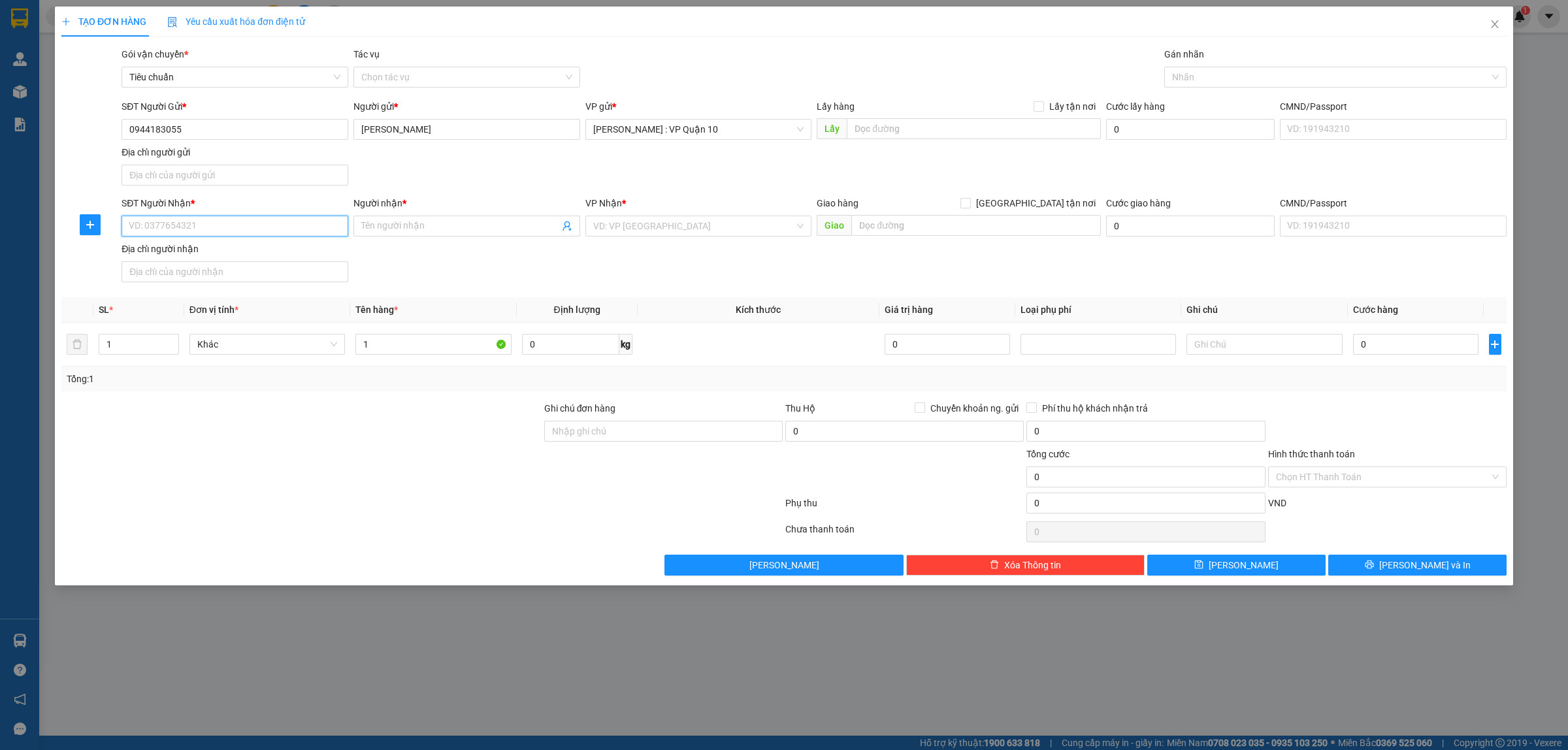
click at [198, 226] on input "SĐT Người Nhận *" at bounding box center [235, 226] width 227 height 21
click at [369, 225] on input "Người nhận *" at bounding box center [461, 226] width 198 height 14
click at [667, 227] on input "search" at bounding box center [694, 226] width 202 height 19
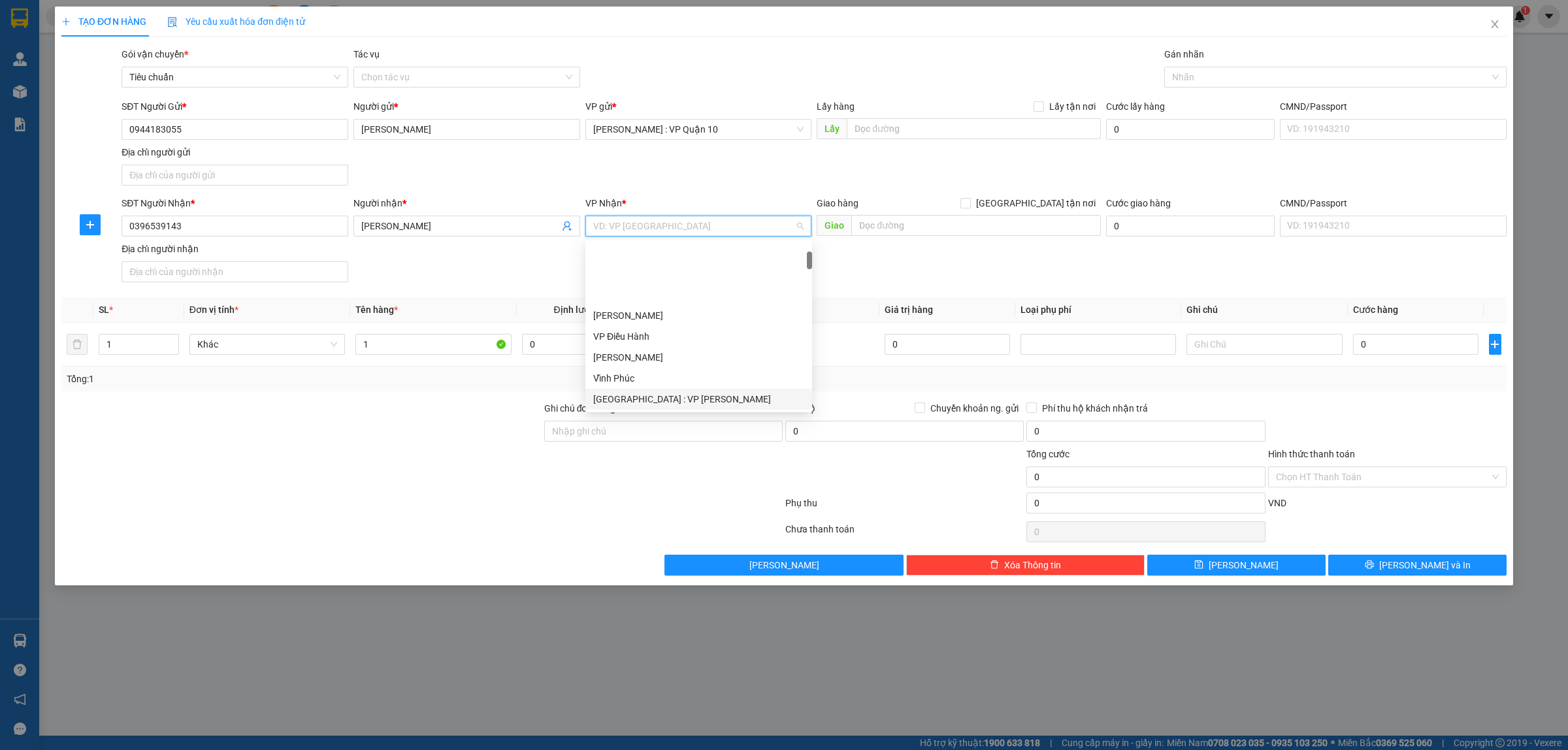
scroll to position [245, 0]
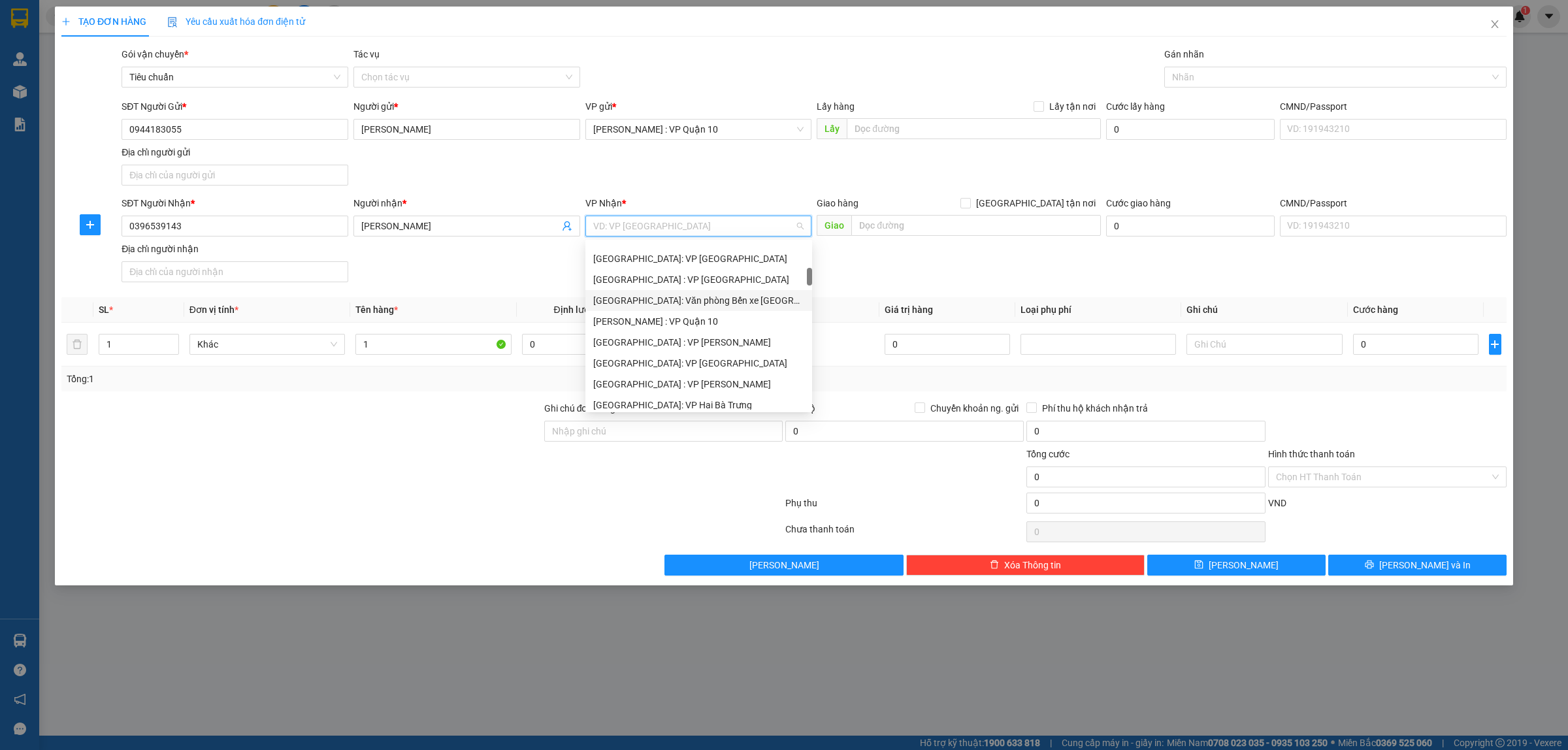
click at [728, 293] on div "[GEOGRAPHIC_DATA]: Văn phòng Bến xe [GEOGRAPHIC_DATA]" at bounding box center [699, 300] width 211 height 14
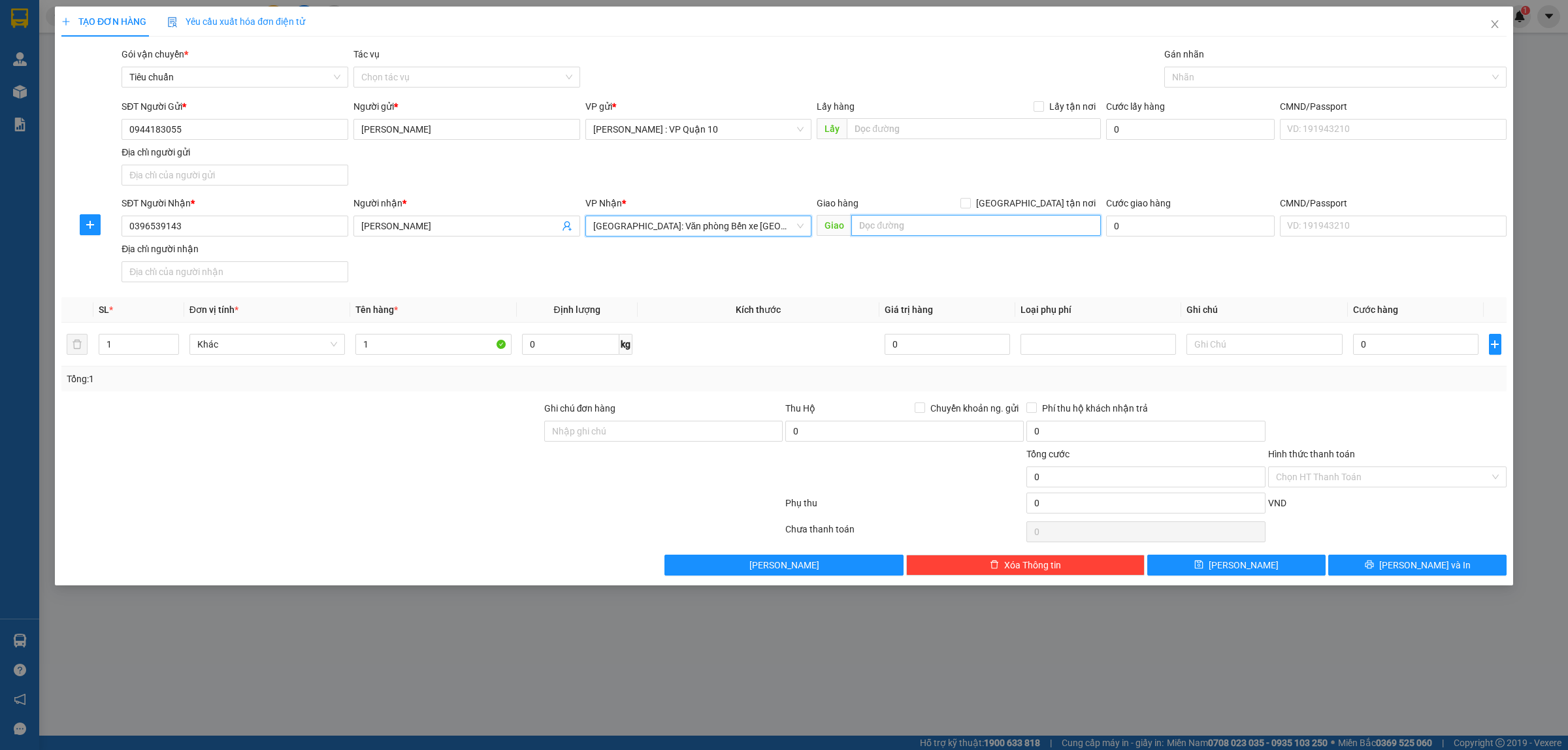
click at [907, 223] on input "text" at bounding box center [975, 225] width 250 height 21
click at [971, 208] on span at bounding box center [966, 203] width 11 height 11
click at [969, 207] on input "[GEOGRAPHIC_DATA] tận nơi" at bounding box center [965, 202] width 9 height 9
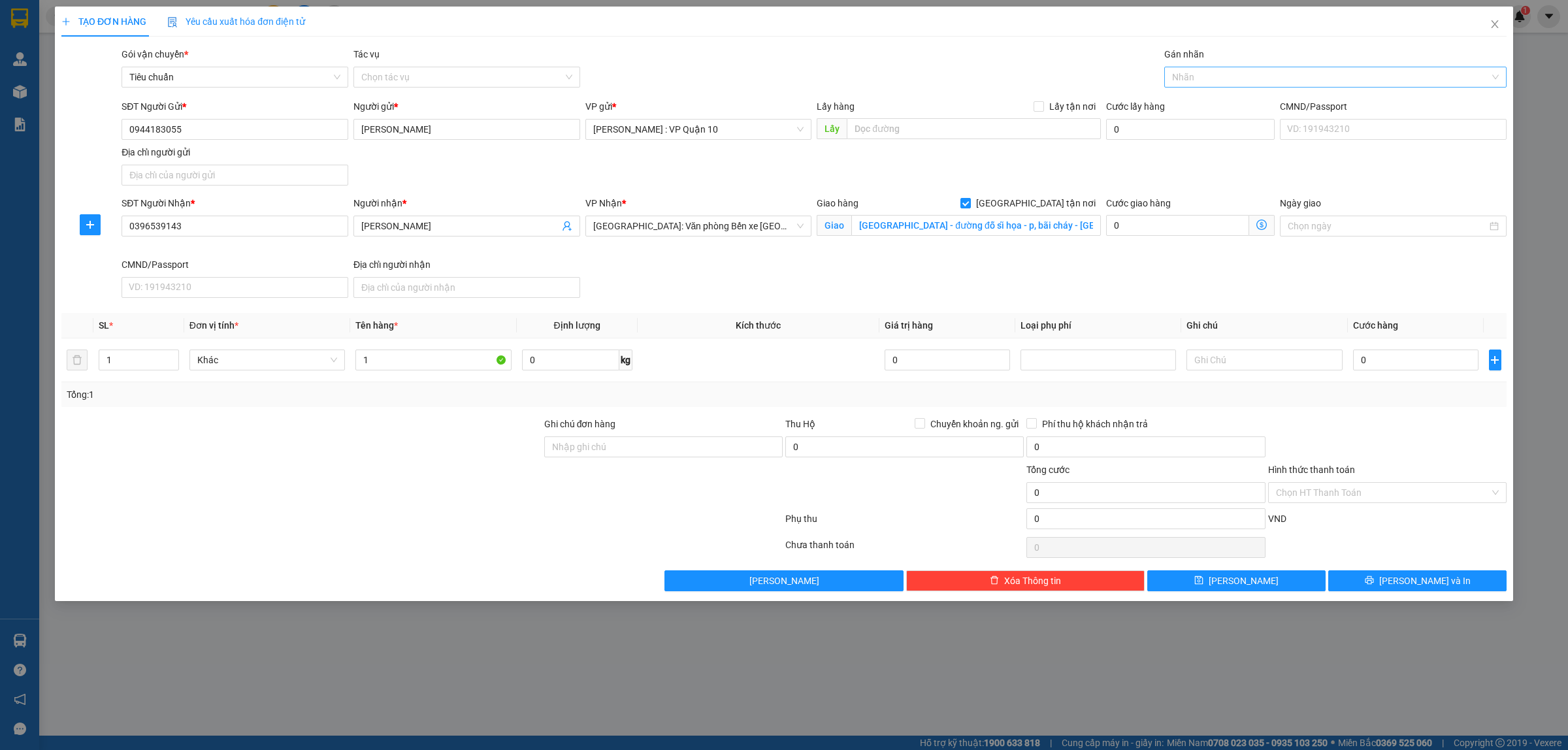
click at [1201, 74] on div at bounding box center [1328, 77] width 323 height 16
click at [1209, 102] on div "[GEOGRAPHIC_DATA] tận nơi" at bounding box center [1335, 103] width 327 height 14
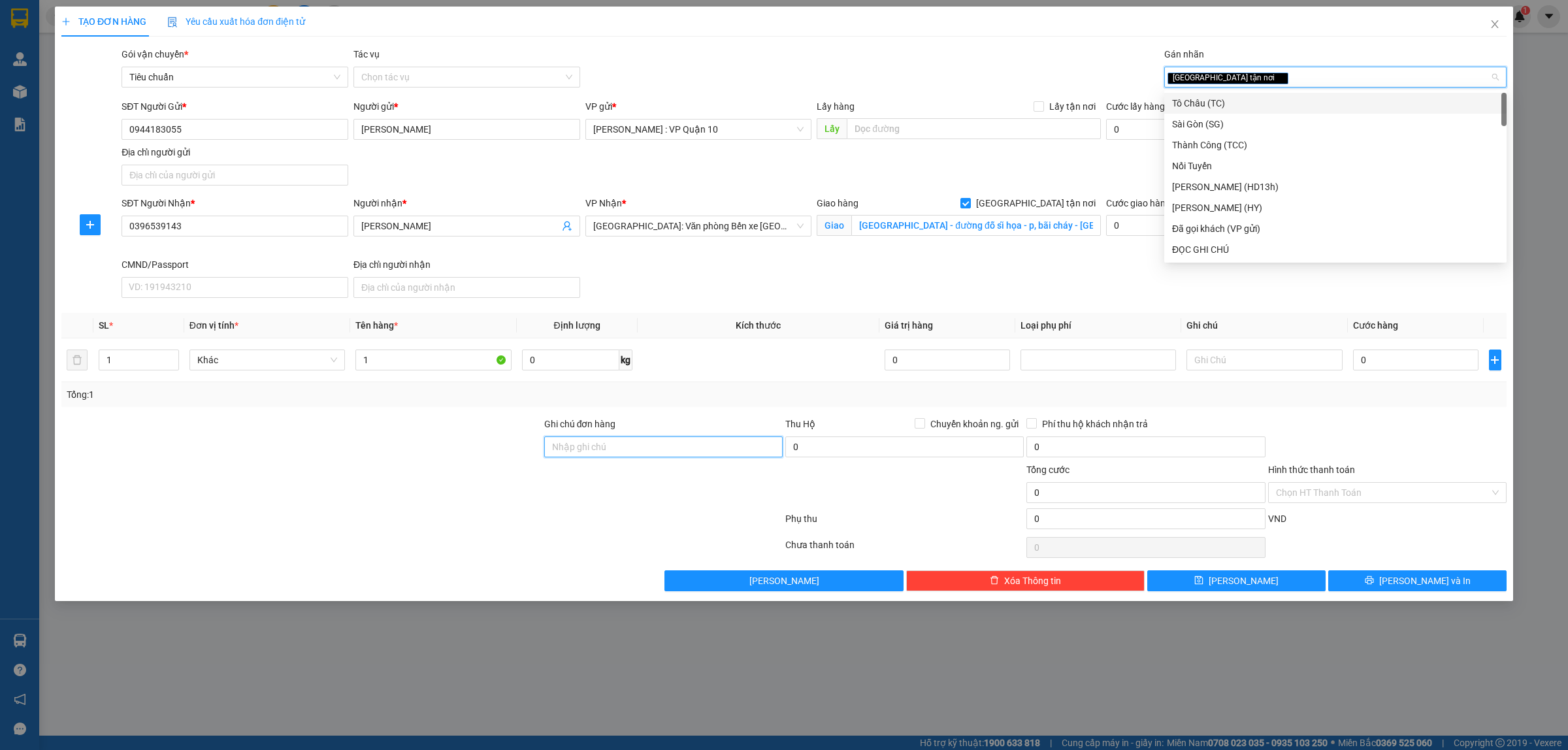
click at [601, 442] on input "Ghi chú đơn hàng" at bounding box center [664, 446] width 238 height 21
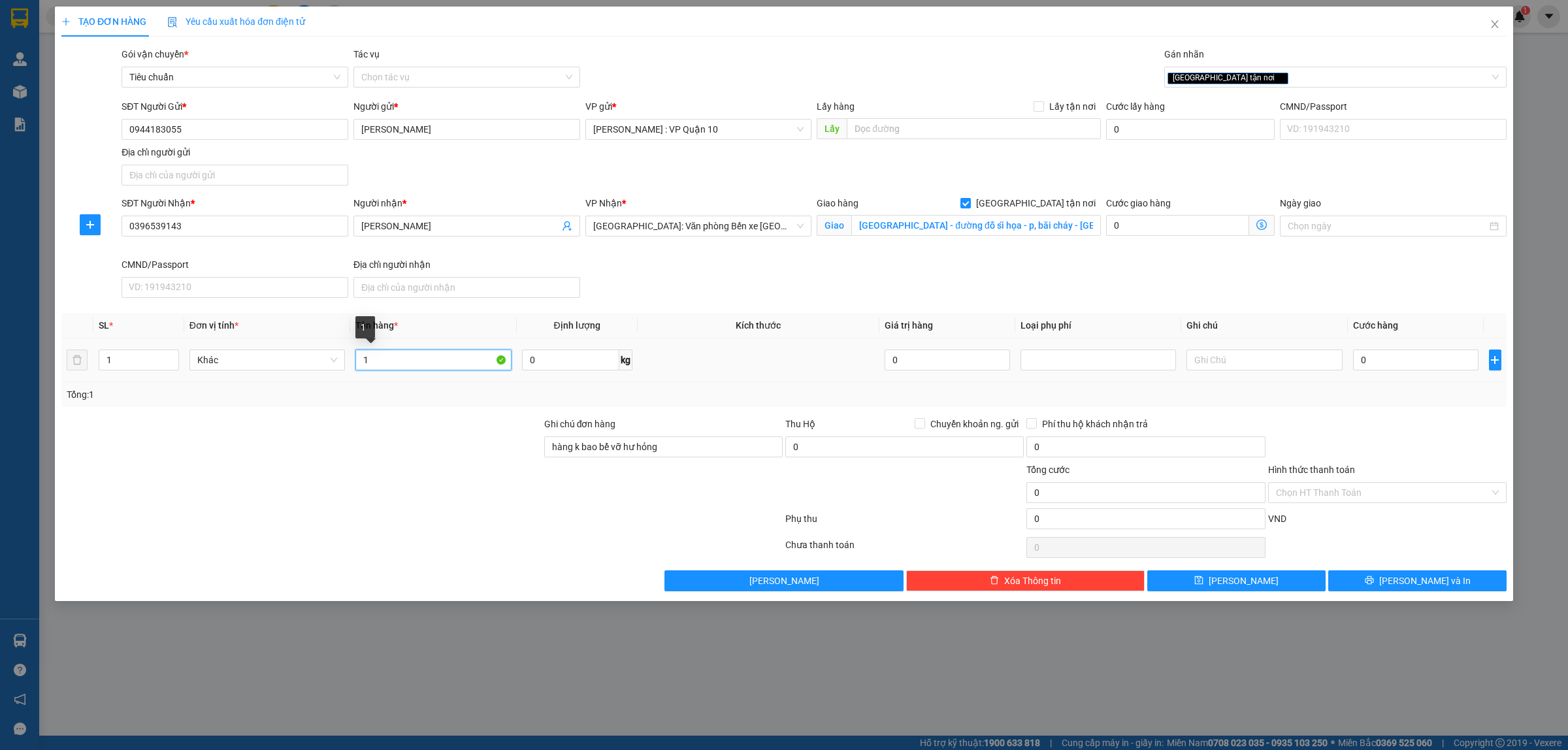
click at [410, 353] on input "1" at bounding box center [433, 360] width 156 height 21
click at [446, 452] on div at bounding box center [301, 439] width 482 height 46
click at [1375, 357] on input "0" at bounding box center [1415, 360] width 125 height 21
click at [477, 485] on div at bounding box center [301, 485] width 482 height 46
click at [1311, 494] on input "Hình thức thanh toán" at bounding box center [1382, 492] width 214 height 19
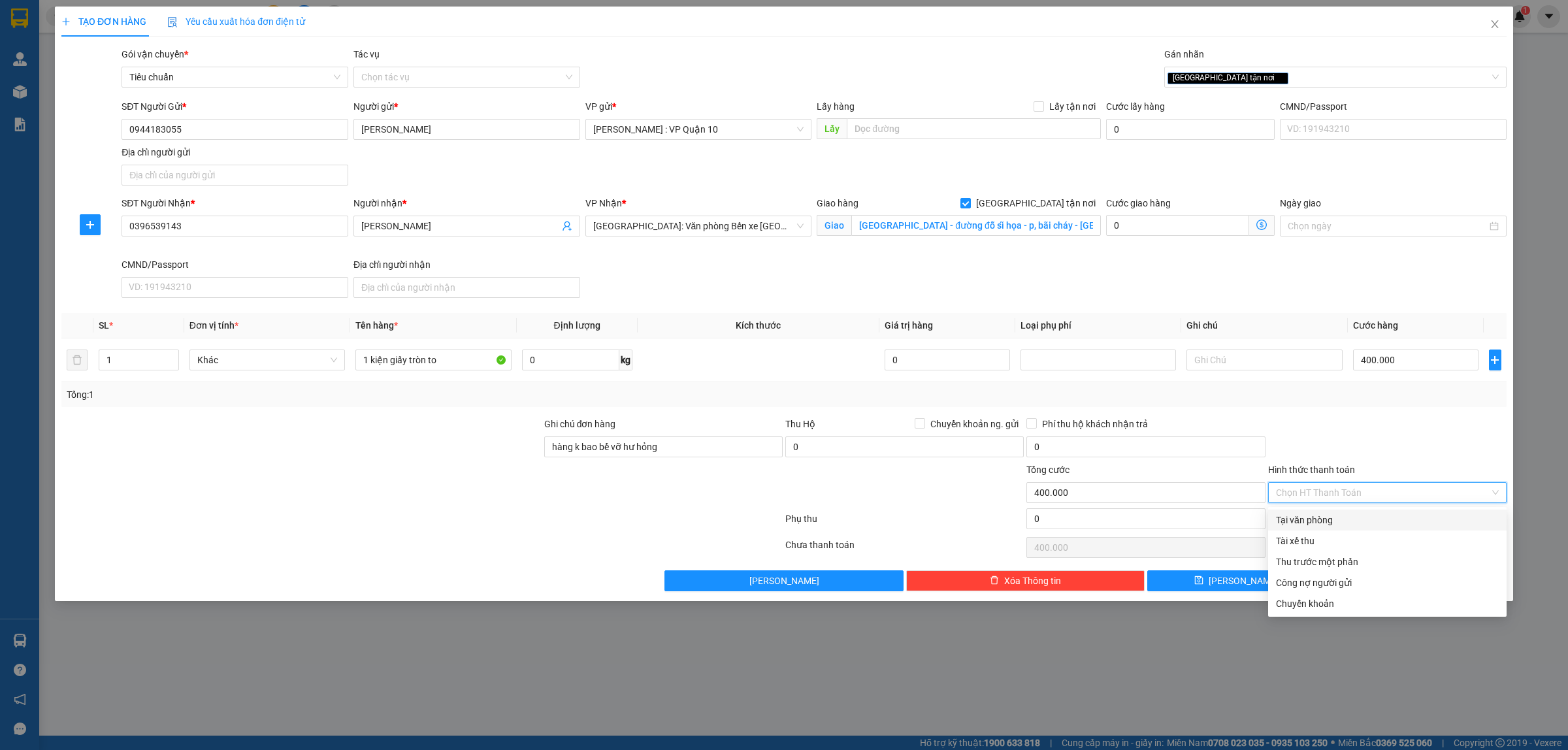
click at [1311, 520] on div "Tại văn phòng" at bounding box center [1387, 520] width 222 height 14
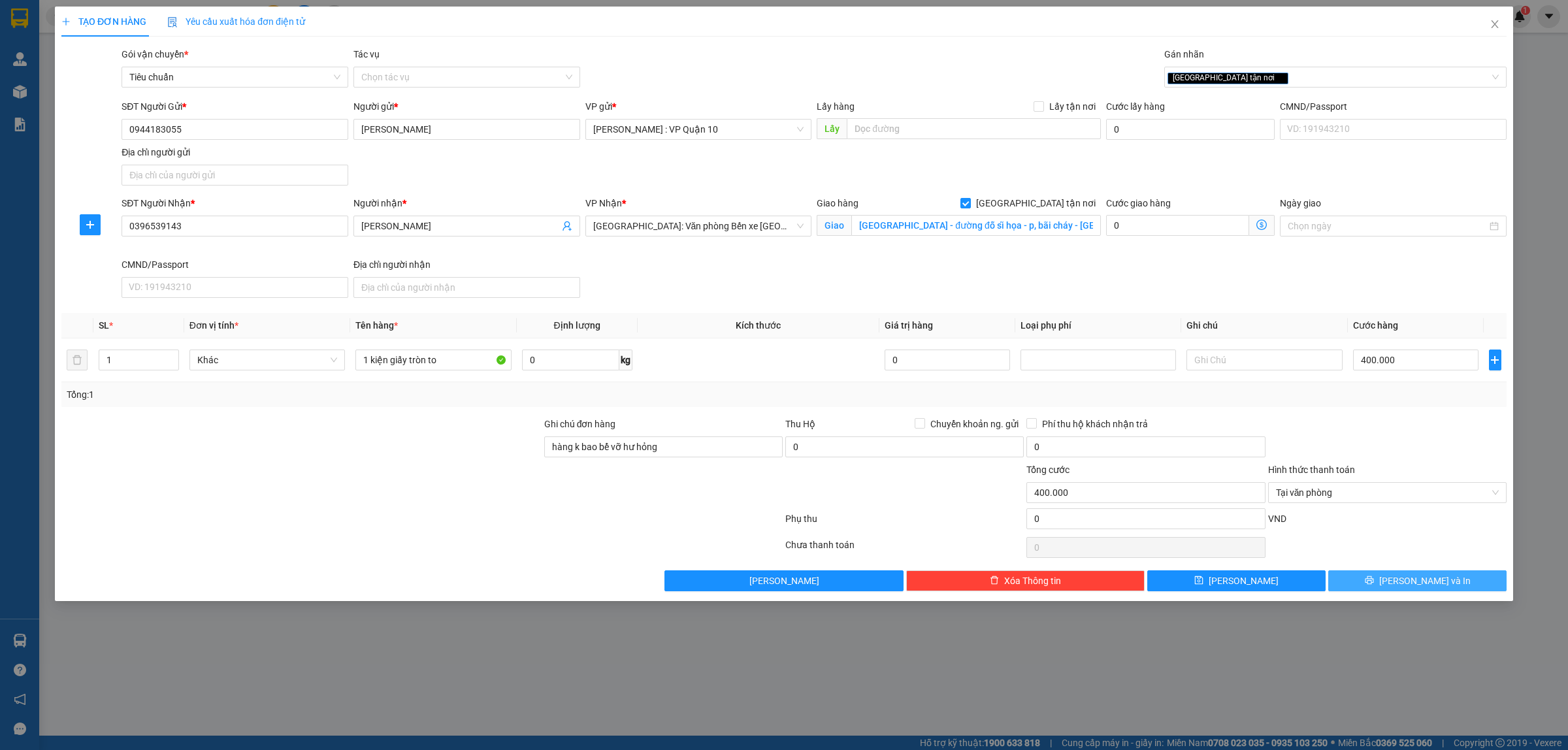
click at [1374, 579] on icon "printer" at bounding box center [1369, 579] width 9 height 9
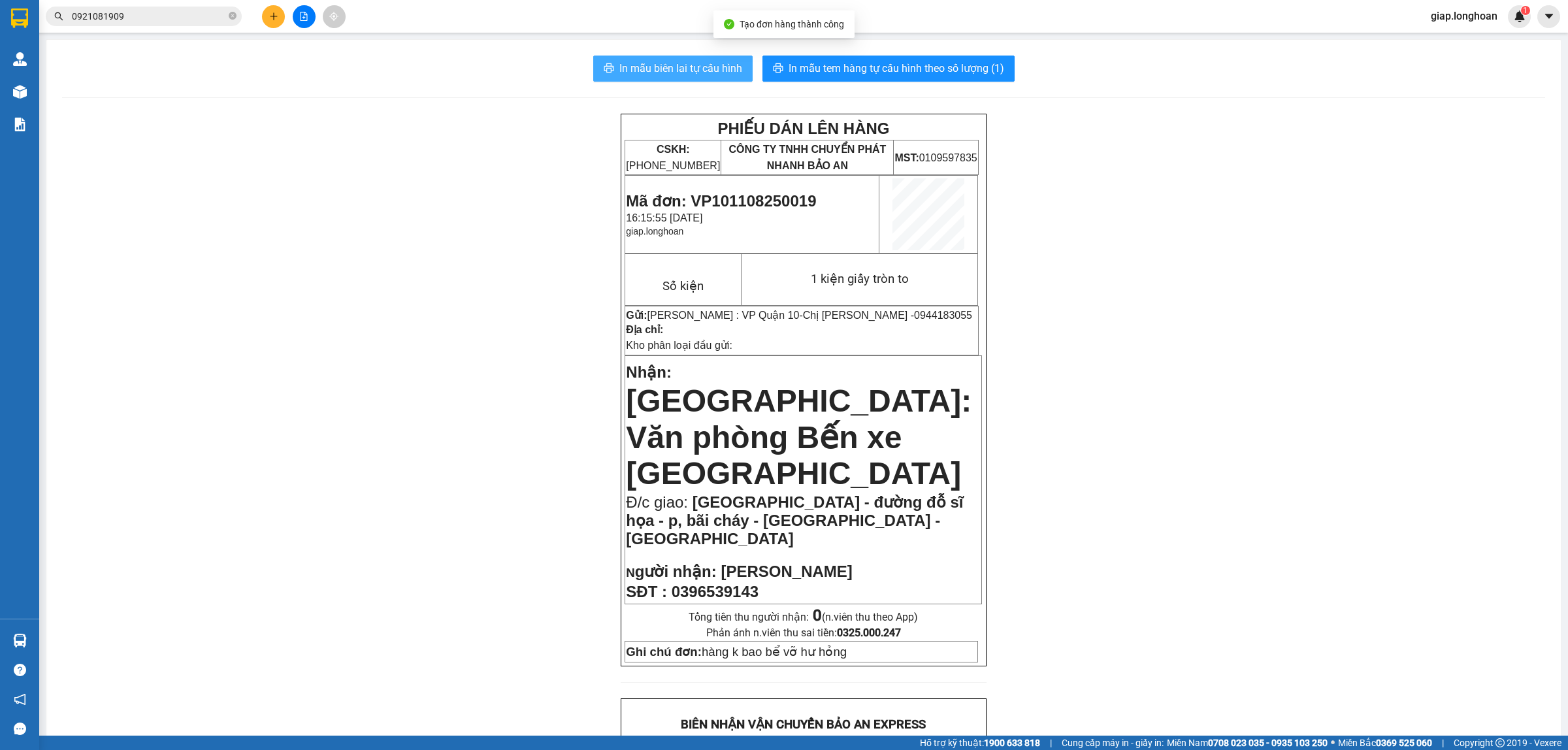
click at [637, 71] on span "In mẫu biên lai tự cấu hình" at bounding box center [680, 68] width 123 height 17
click at [1248, 386] on div "PHIẾU DÁN LÊN HÀNG CSKH: [PHONE_NUMBER] CÔNG TY TNHH CHUYỂN PHÁT NHANH BẢO AN M…" at bounding box center [804, 749] width 1483 height 1271
click at [861, 64] on button "In mẫu tem hàng tự cấu hình theo số lượng (1)" at bounding box center [889, 68] width 252 height 26
click at [1093, 387] on div "PHIẾU DÁN LÊN HÀNG CSKH: [PHONE_NUMBER] CÔNG TY TNHH CHUYỂN PHÁT NHANH BẢO AN M…" at bounding box center [804, 749] width 1483 height 1271
click at [271, 14] on icon "plus" at bounding box center [273, 16] width 9 height 9
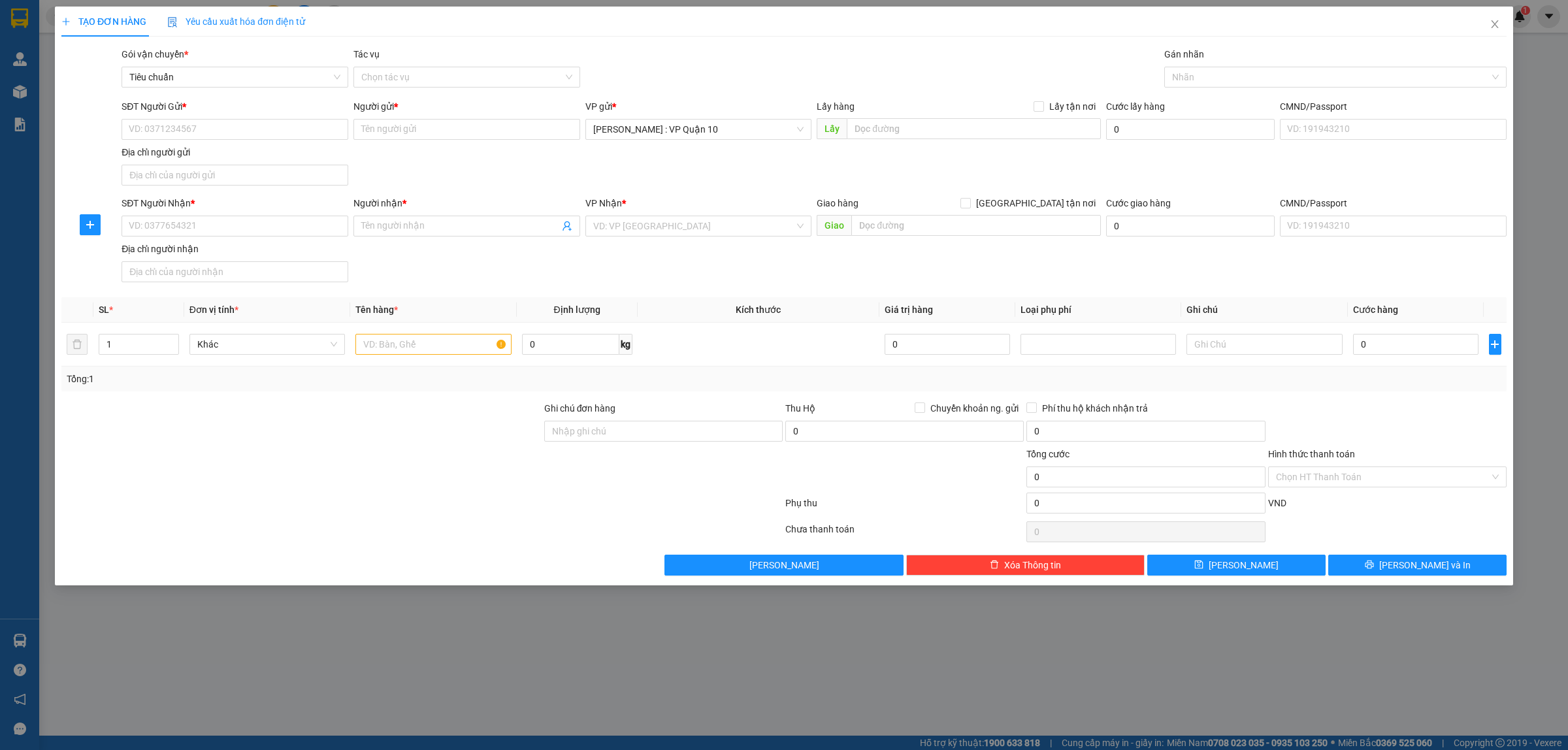
click at [367, 436] on div at bounding box center [301, 424] width 482 height 46
click at [103, 347] on input "1" at bounding box center [138, 344] width 79 height 19
click at [130, 348] on input "1" at bounding box center [138, 344] width 79 height 19
click at [426, 343] on input "text" at bounding box center [433, 344] width 156 height 21
click at [423, 433] on div at bounding box center [301, 424] width 482 height 46
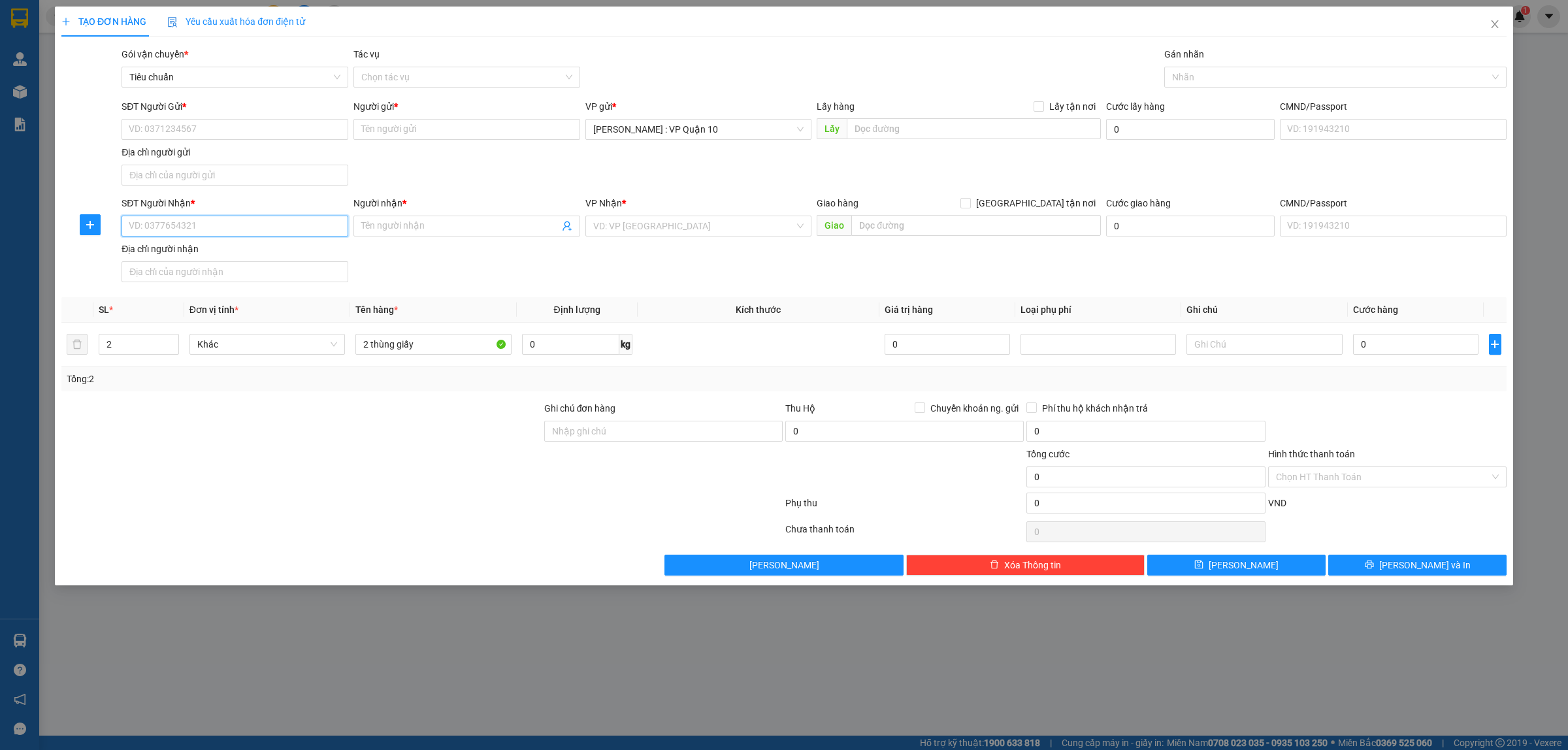
click at [197, 228] on input "SĐT Người Nhận *" at bounding box center [235, 226] width 227 height 21
click at [145, 249] on div "0359625849 - CHỊ THU" at bounding box center [235, 253] width 211 height 14
click at [200, 125] on input "SĐT Người Gửi *" at bounding box center [235, 130] width 227 height 21
click at [404, 147] on div "SĐT Người Gửi * 0903680044 0903680044 Người gửi * Tên người gửi VP gửi * [GEOGR…" at bounding box center [814, 144] width 1390 height 91
click at [383, 138] on input "Người gửi *" at bounding box center [467, 130] width 227 height 21
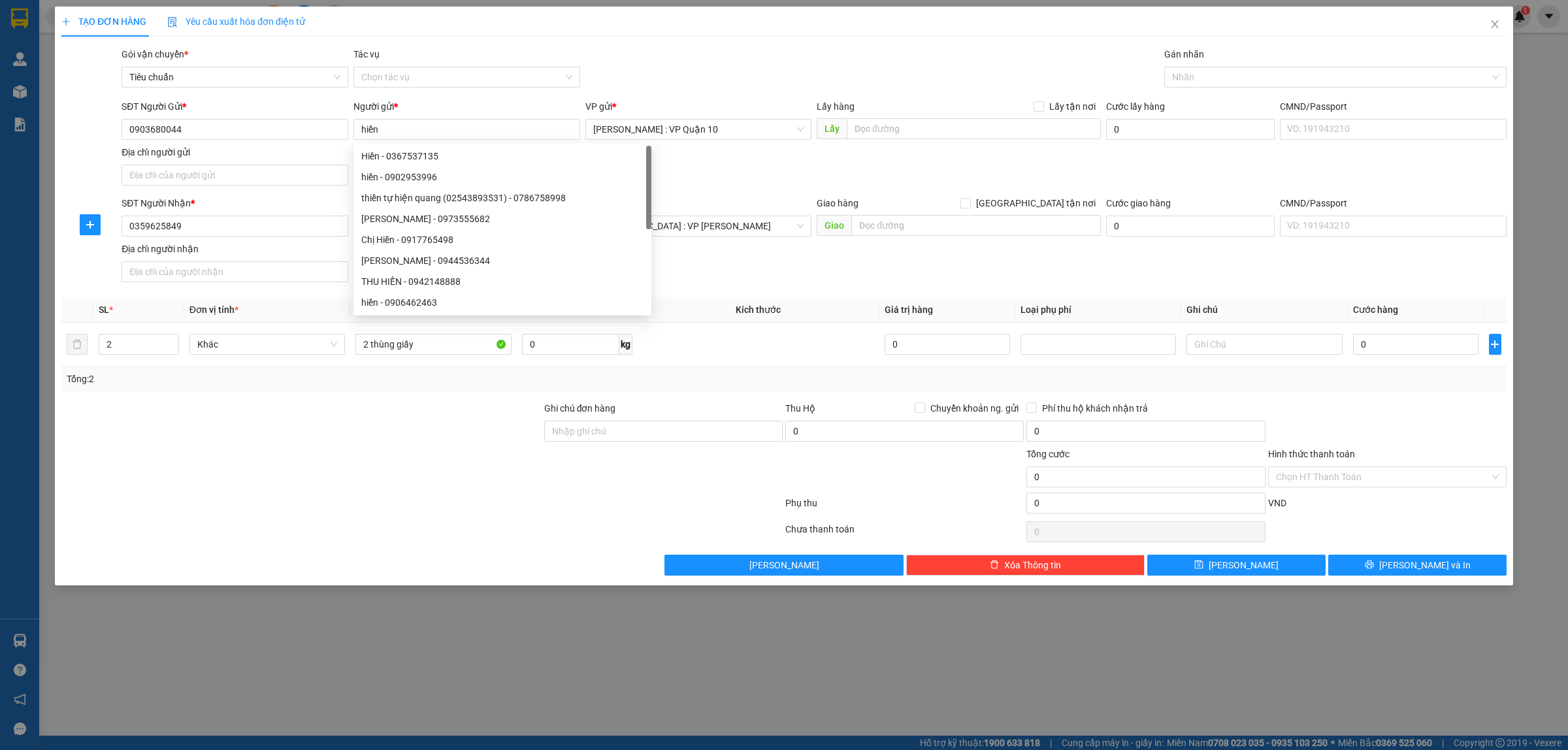
click at [446, 484] on div at bounding box center [301, 469] width 482 height 46
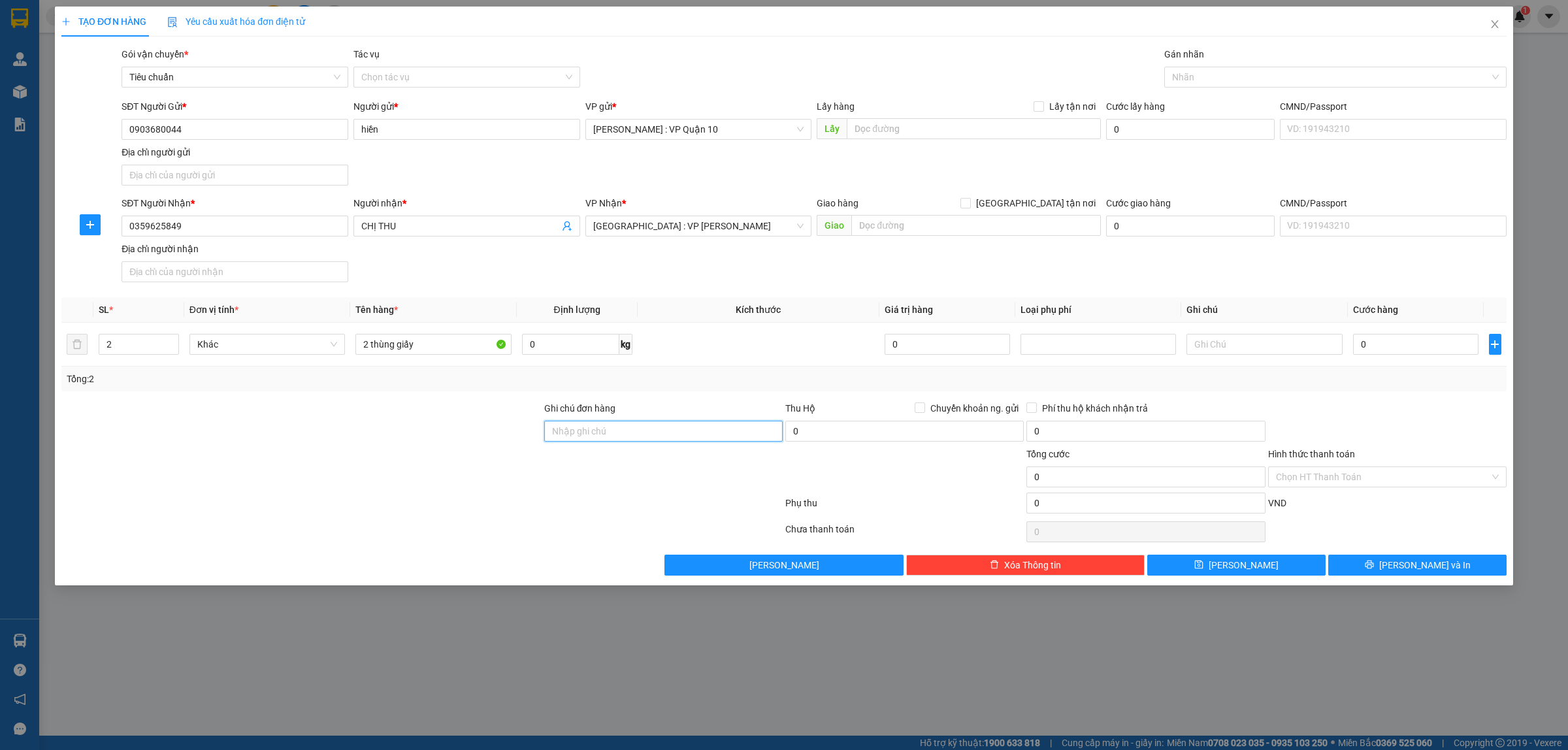
drag, startPoint x: 601, startPoint y: 438, endPoint x: 619, endPoint y: 438, distance: 18.0
click at [601, 438] on input "Ghi chú đơn hàng" at bounding box center [664, 431] width 238 height 21
click at [475, 503] on div at bounding box center [422, 506] width 724 height 26
click at [1389, 341] on input "0" at bounding box center [1415, 344] width 125 height 21
click at [1183, 77] on div at bounding box center [1328, 77] width 323 height 16
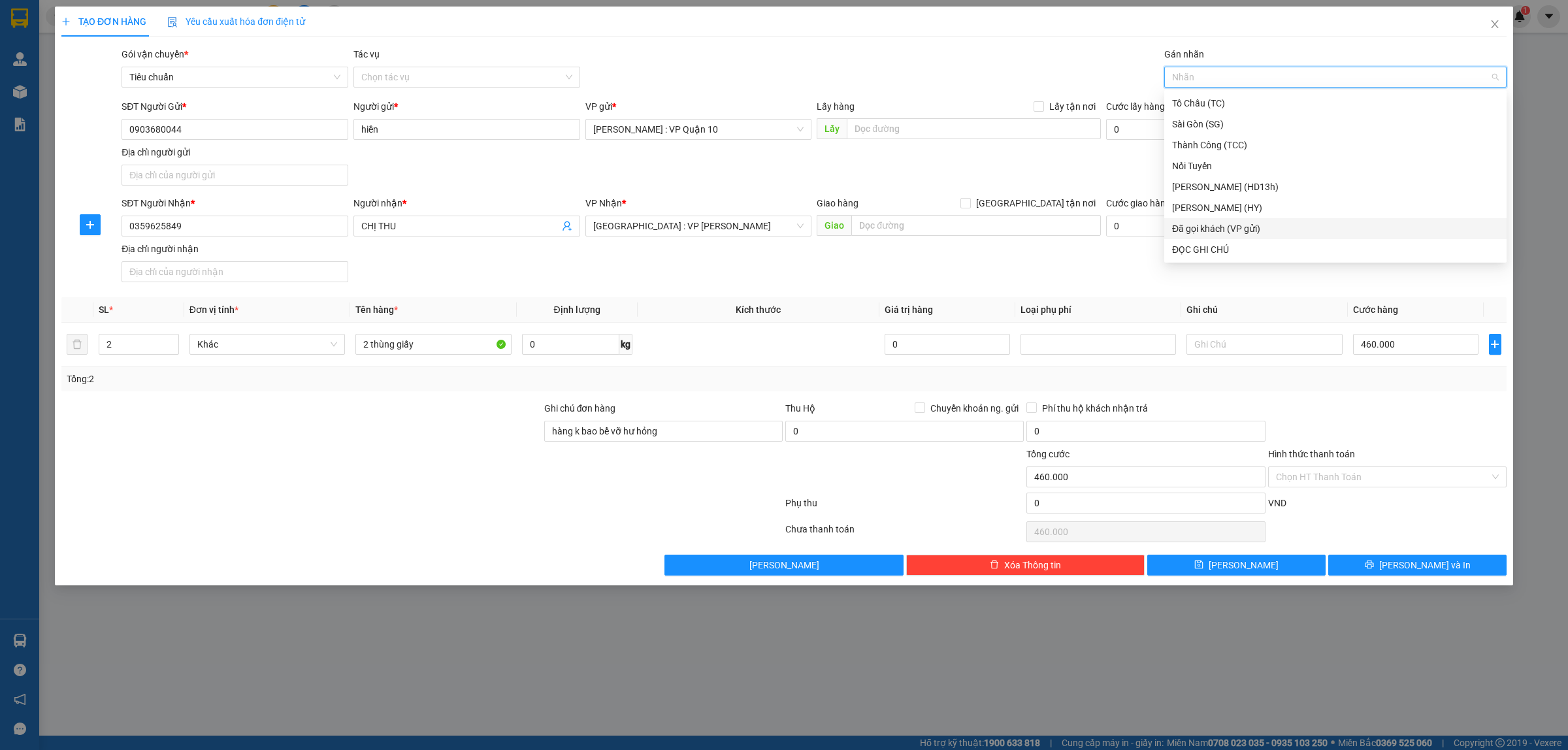
click at [1248, 225] on div "Đã gọi khách (VP gửi)" at bounding box center [1335, 228] width 327 height 14
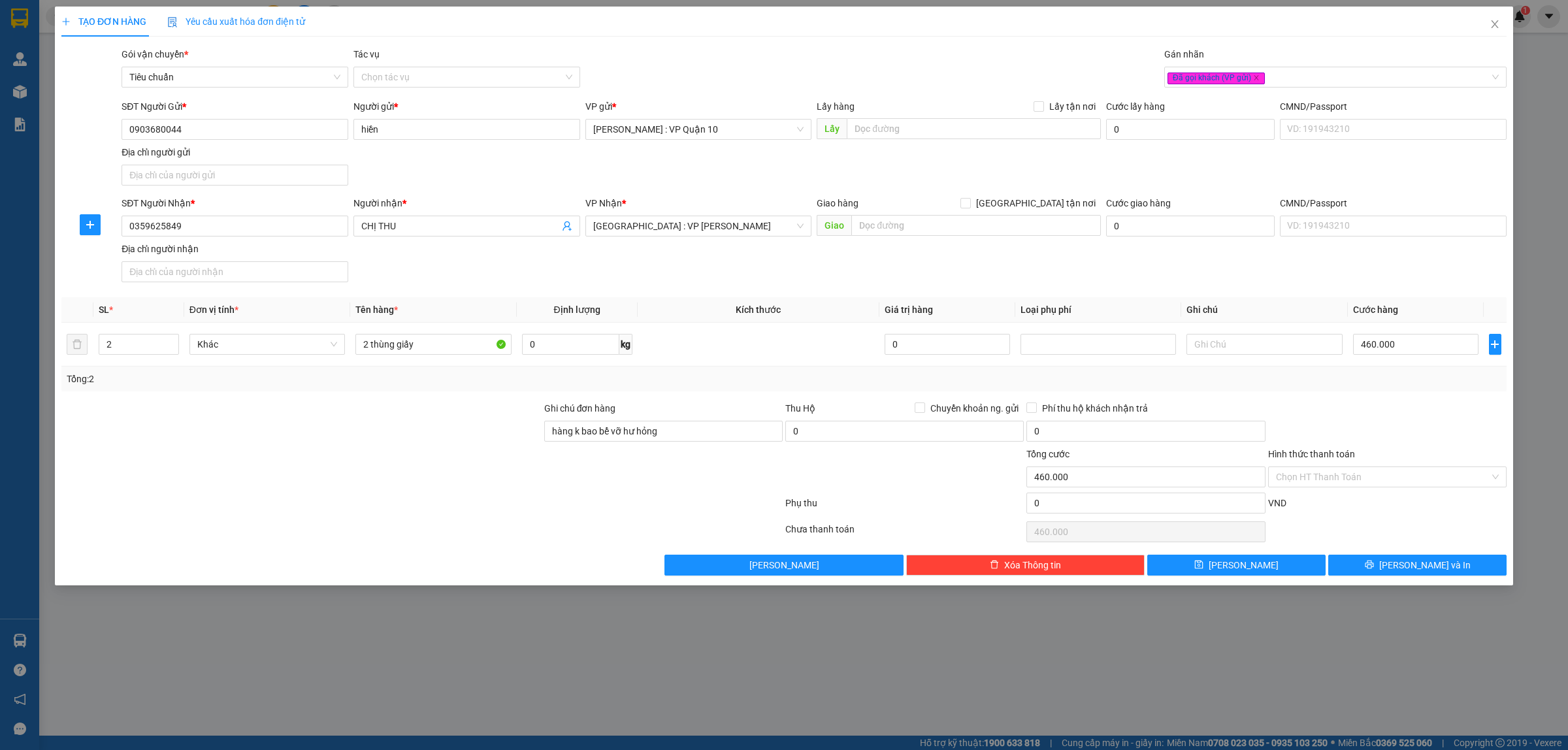
drag, startPoint x: 1031, startPoint y: 55, endPoint x: 1258, endPoint y: 274, distance: 315.4
click at [1031, 54] on div "Gói vận chuyển * Tiêu chuẩn Tác vụ Chọn tác vụ Gán nhãn Đã gọi khách (VP gửi)" at bounding box center [814, 70] width 1390 height 46
click at [1385, 567] on button "[PERSON_NAME] và In" at bounding box center [1417, 565] width 179 height 21
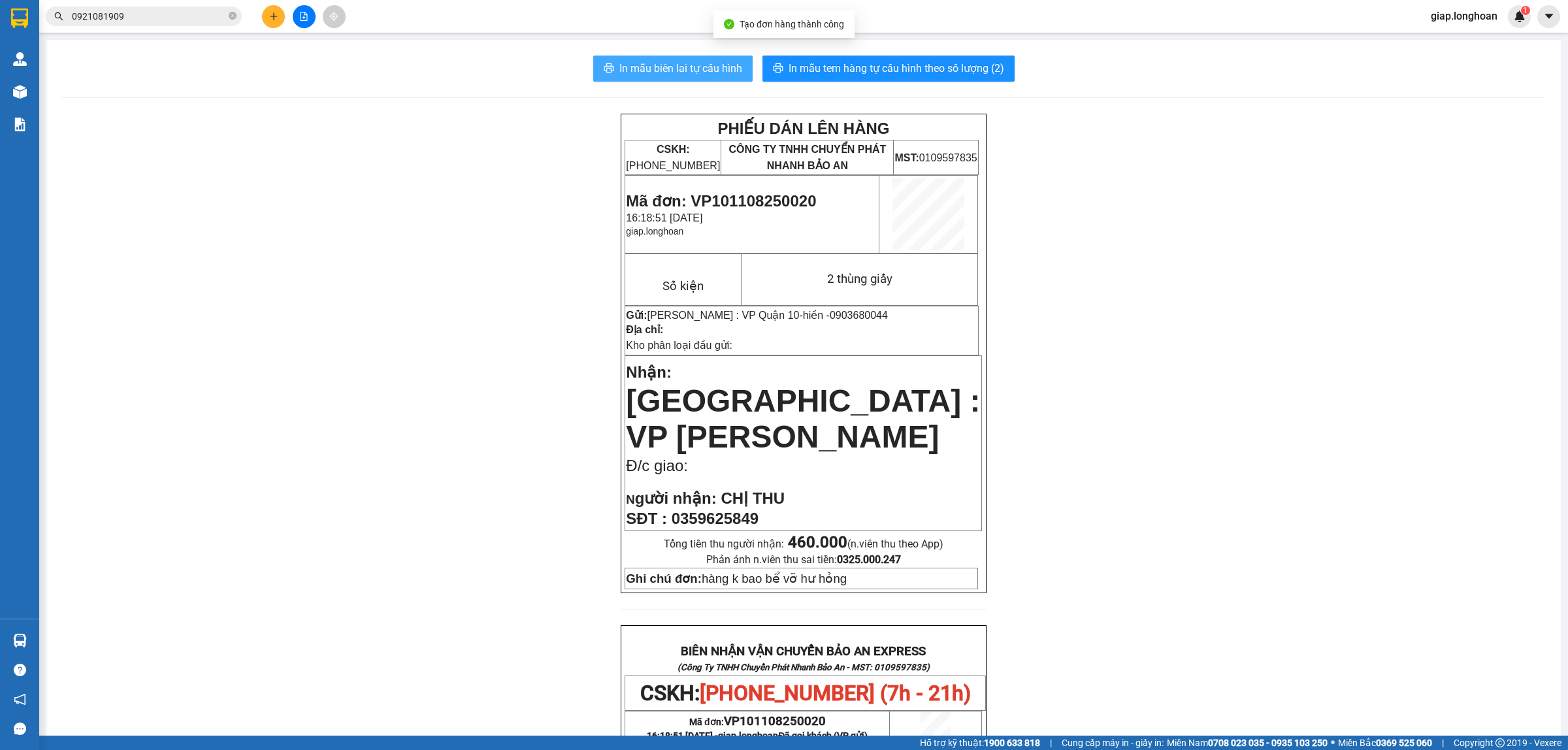
click at [686, 66] on span "In mẫu biên lai tự cấu hình" at bounding box center [680, 68] width 123 height 17
drag, startPoint x: 1153, startPoint y: 543, endPoint x: 1148, endPoint y: 521, distance: 22.6
click at [1153, 543] on div "PHIẾU DÁN LÊN HÀNG CSKH: [PHONE_NUMBER] CÔNG TY TNHH CHUYỂN PHÁT NHANH BẢO AN M…" at bounding box center [804, 690] width 1483 height 1154
click at [869, 66] on span "In mẫu tem hàng tự cấu hình theo số lượng (2)" at bounding box center [897, 68] width 215 height 17
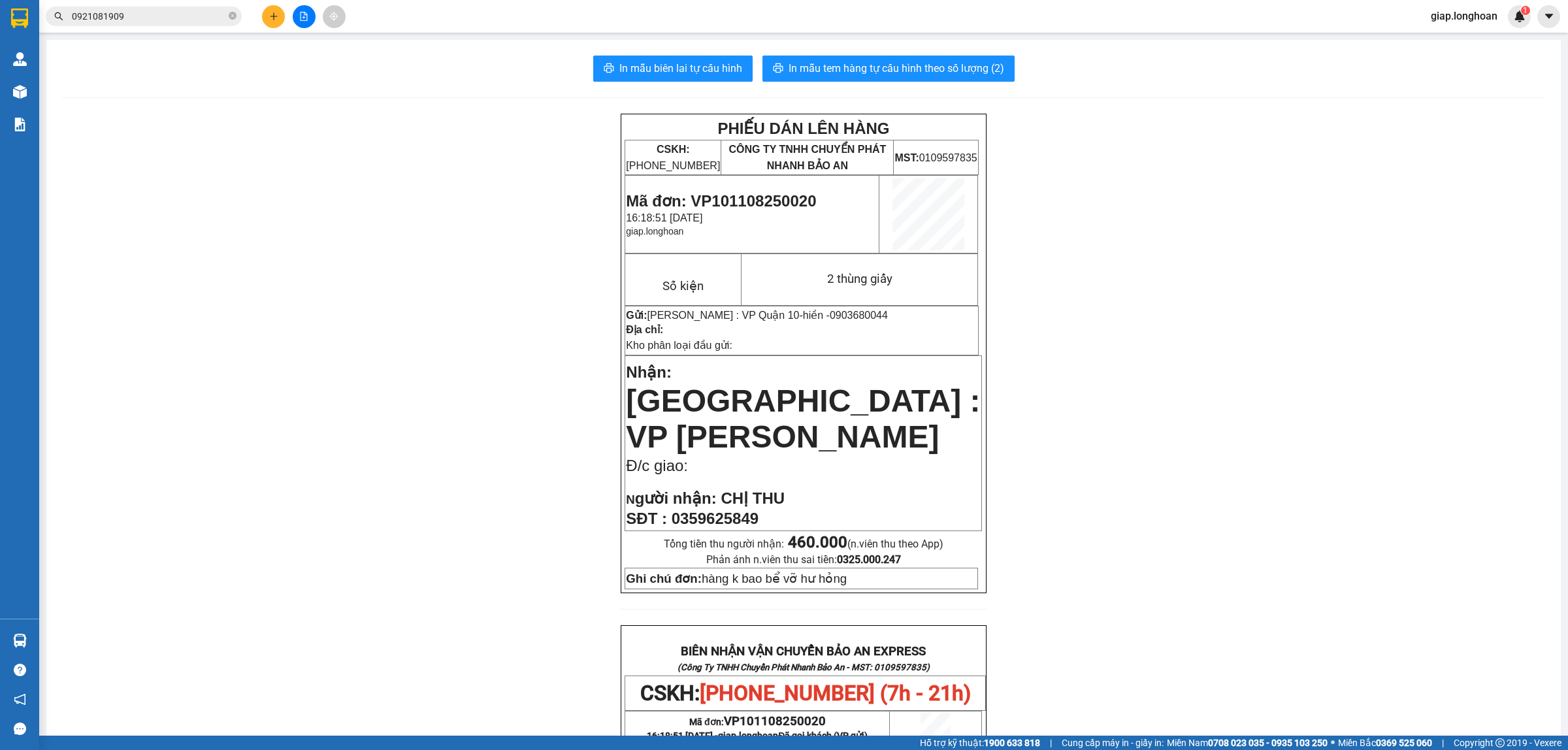
click at [1314, 379] on div "PHIẾU DÁN LÊN HÀNG CSKH: [PHONE_NUMBER] CÔNG TY TNHH CHUYỂN PHÁT NHANH BẢO AN M…" at bounding box center [804, 690] width 1483 height 1154
click at [266, 13] on button at bounding box center [273, 17] width 23 height 23
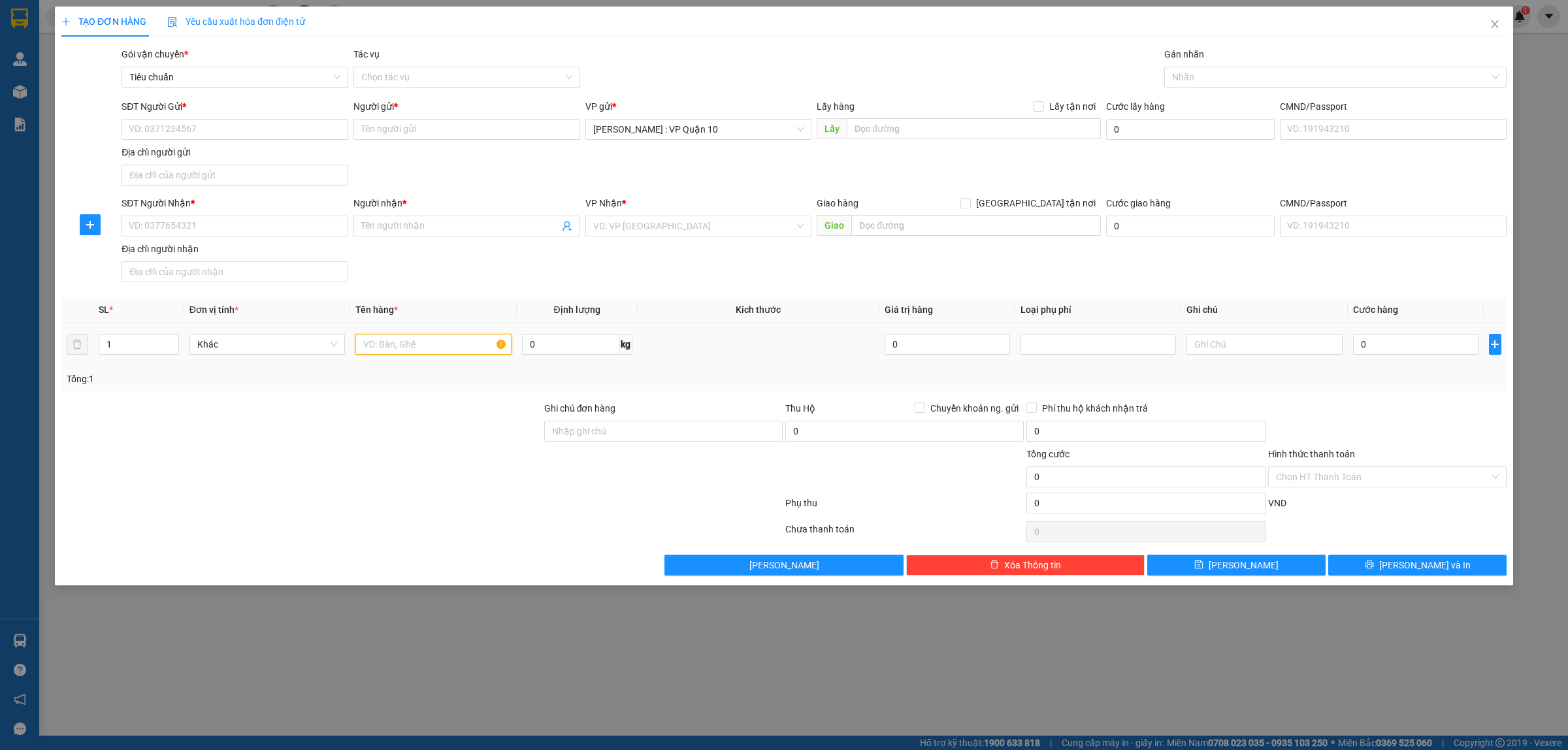
click at [381, 347] on input "text" at bounding box center [433, 344] width 156 height 21
click at [176, 227] on input "SĐT Người Nhận *" at bounding box center [235, 226] width 227 height 21
click at [381, 219] on span at bounding box center [467, 226] width 227 height 21
click at [200, 125] on input "SĐT Người Gửi *" at bounding box center [235, 130] width 227 height 21
drag, startPoint x: 162, startPoint y: 157, endPoint x: 172, endPoint y: 155, distance: 10.2
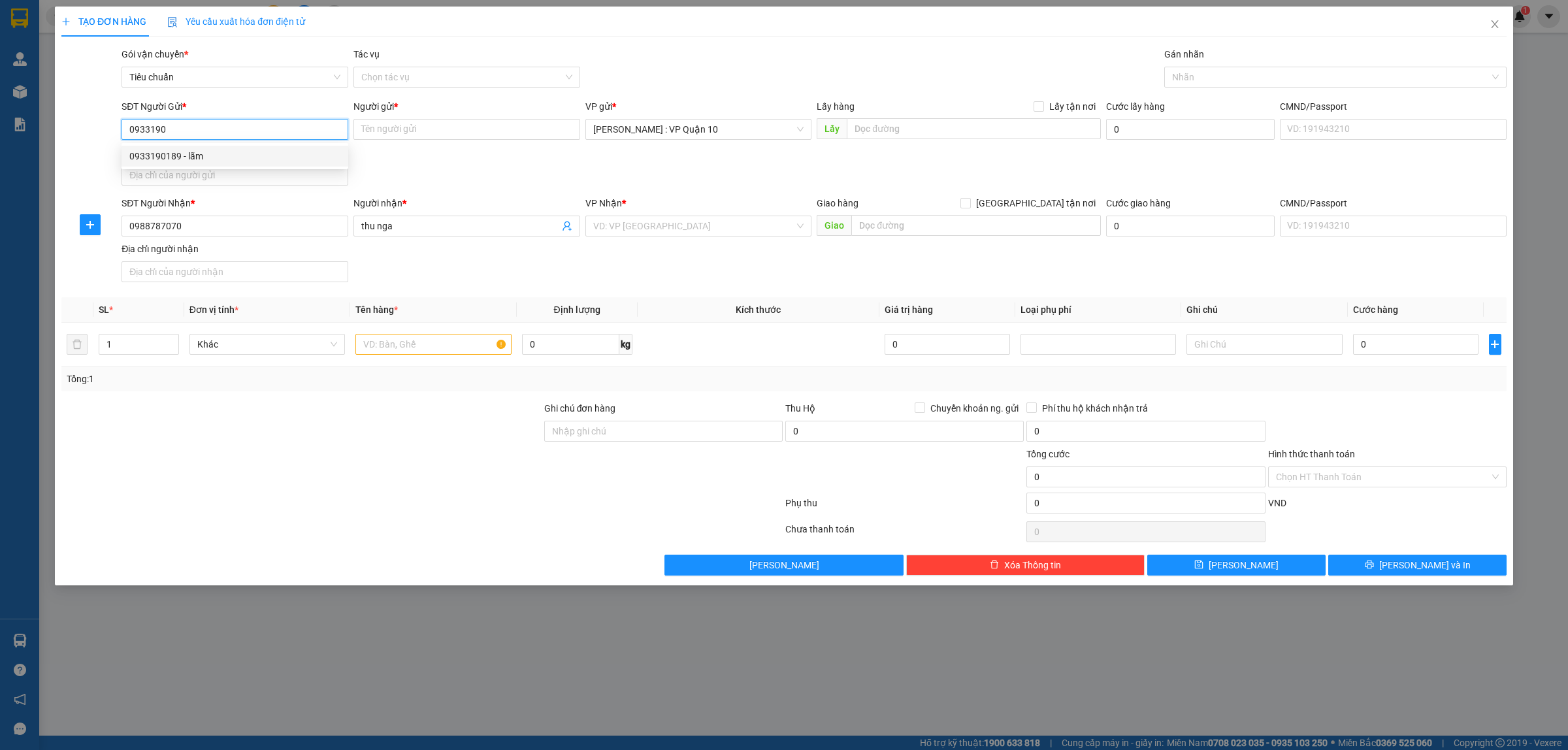
click at [164, 160] on div "0933190189 - lãm" at bounding box center [235, 156] width 211 height 14
click at [128, 349] on input "1" at bounding box center [138, 344] width 79 height 19
click at [411, 348] on input "text" at bounding box center [433, 344] width 156 height 21
click at [643, 435] on input "Ghi chú đơn hàng" at bounding box center [664, 431] width 238 height 21
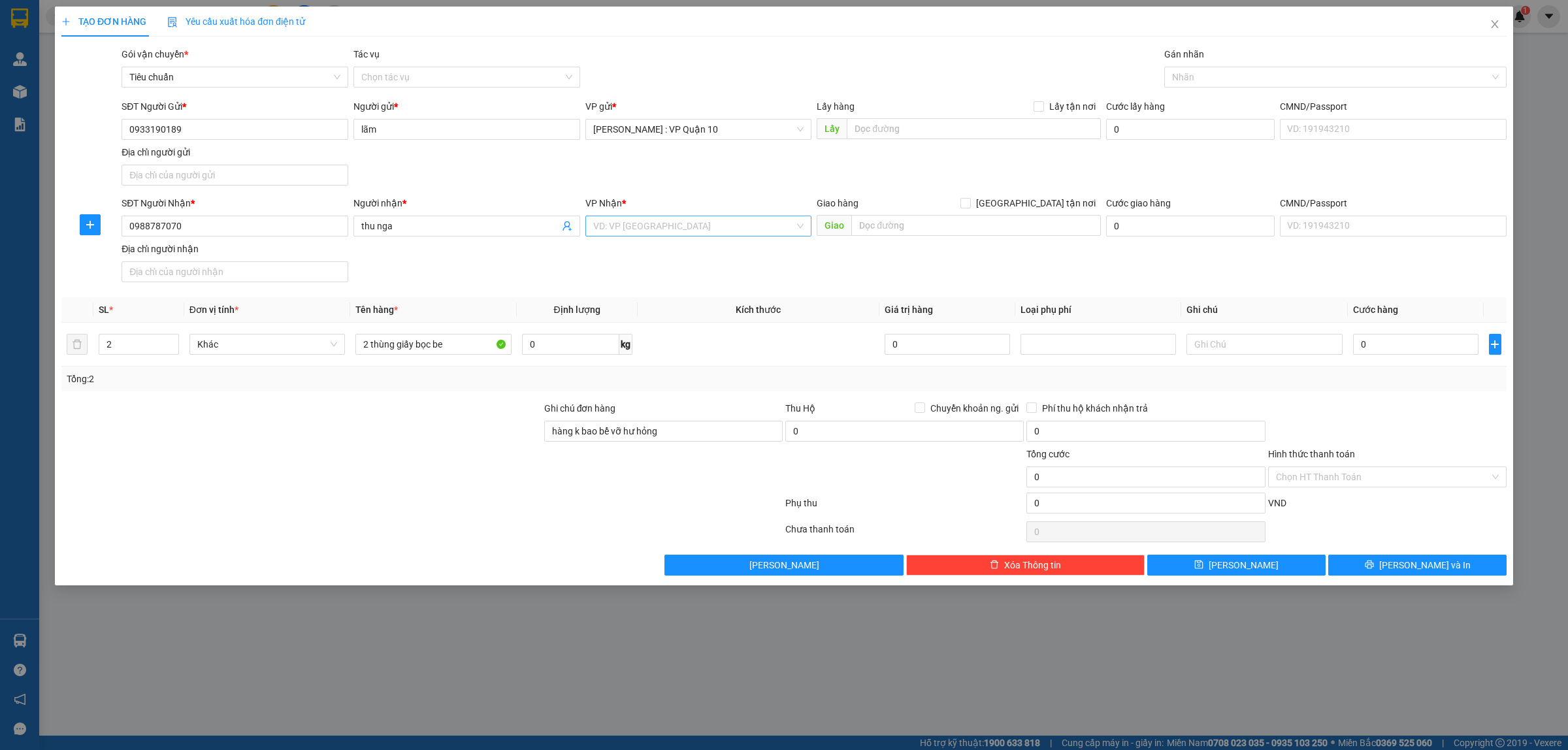
click at [660, 225] on input "search" at bounding box center [694, 226] width 202 height 19
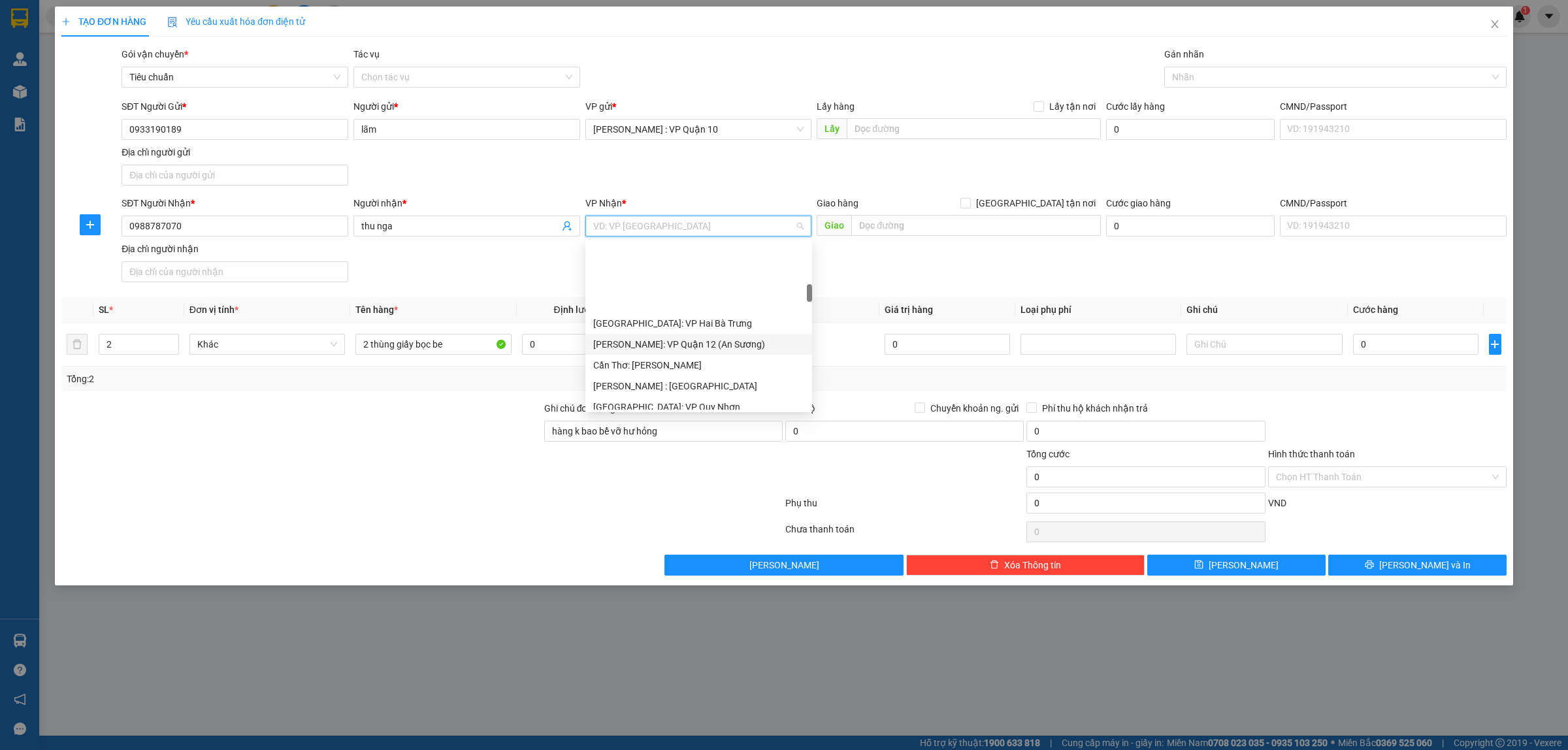
scroll to position [408, 0]
click at [652, 387] on div "[GEOGRAPHIC_DATA]: Kho Văn Điển Thanh Trì" at bounding box center [699, 388] width 211 height 14
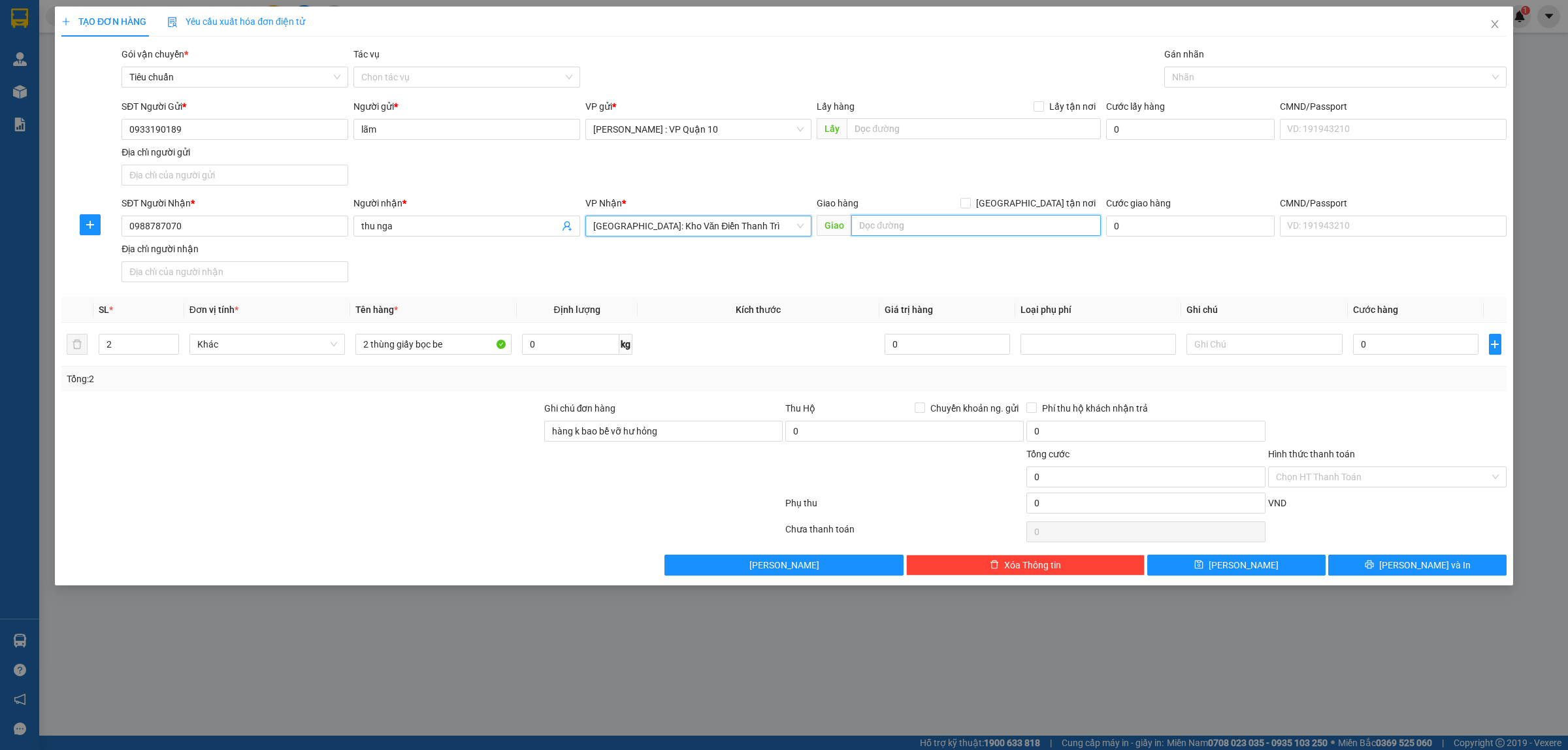
click at [884, 228] on input "text" at bounding box center [975, 225] width 250 height 21
click at [969, 204] on input "[GEOGRAPHIC_DATA] tận nơi" at bounding box center [965, 202] width 9 height 9
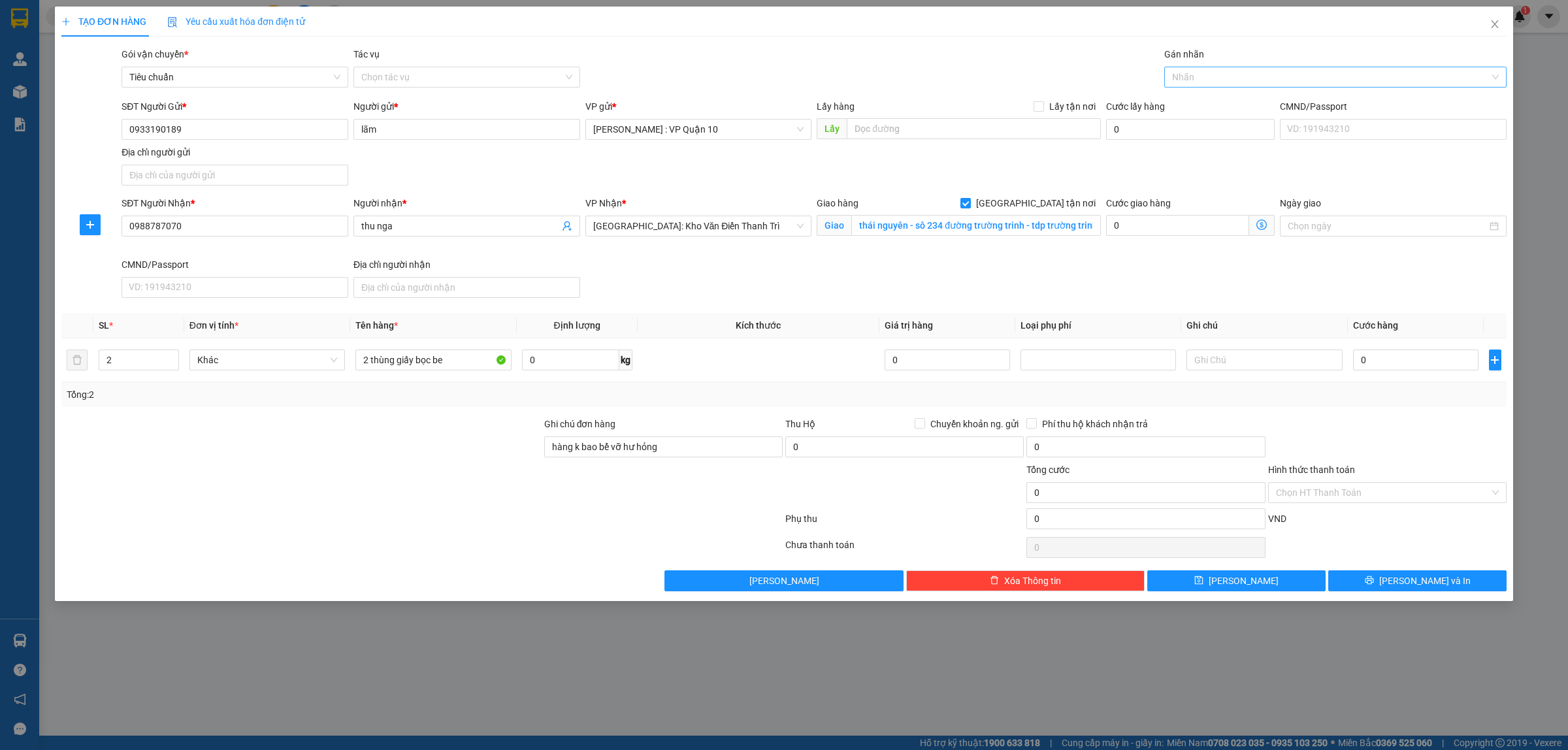
click at [1189, 79] on div at bounding box center [1328, 77] width 323 height 16
drag, startPoint x: 1197, startPoint y: 105, endPoint x: 1074, endPoint y: 72, distance: 127.3
click at [1196, 106] on div "[GEOGRAPHIC_DATA] tận nơi" at bounding box center [1335, 103] width 327 height 14
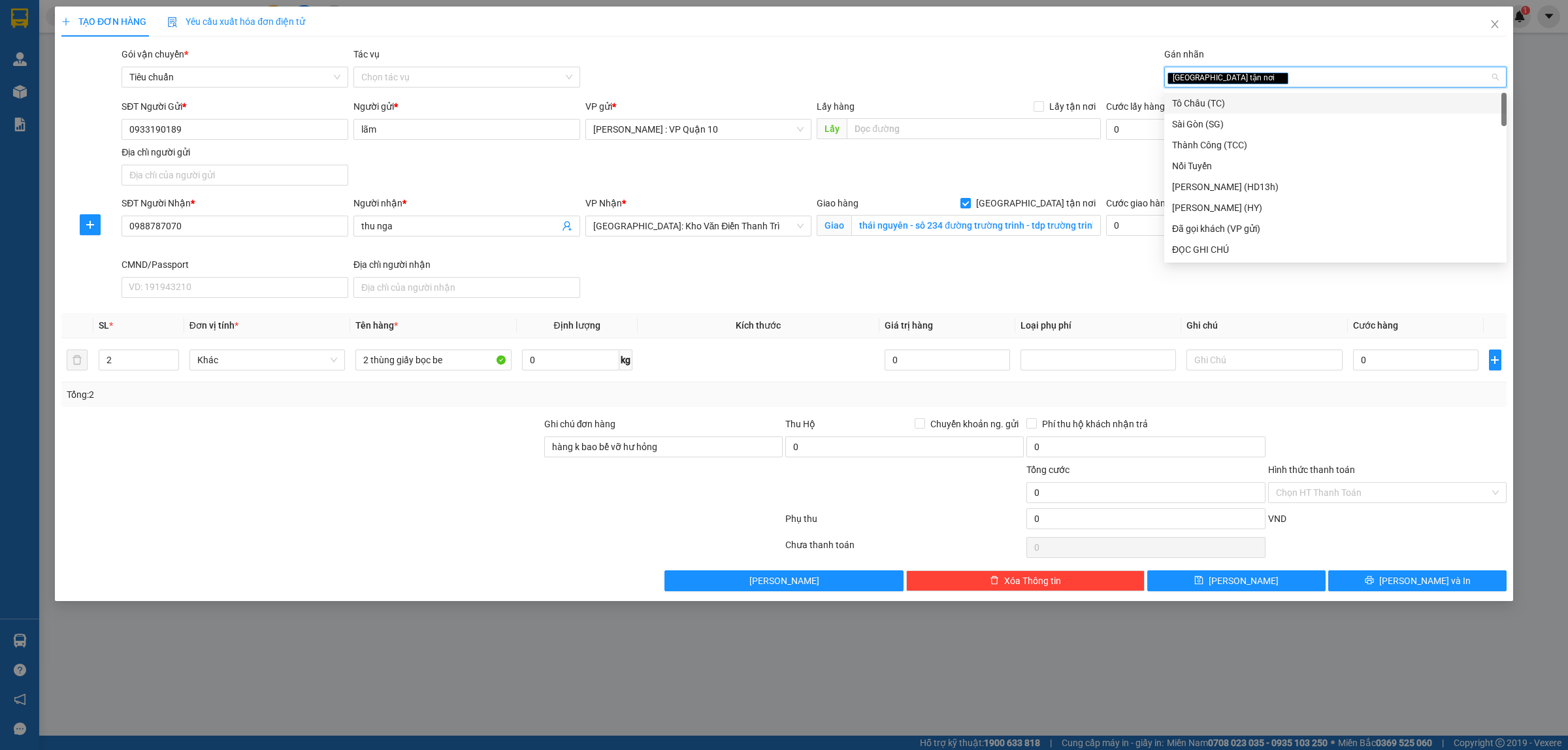
drag, startPoint x: 1015, startPoint y: 59, endPoint x: 974, endPoint y: 88, distance: 50.2
click at [1014, 59] on div "Gói vận chuyển * Tiêu chuẩn Tác vụ Chọn tác vụ Gán nhãn Giao tận nơi" at bounding box center [814, 70] width 1390 height 46
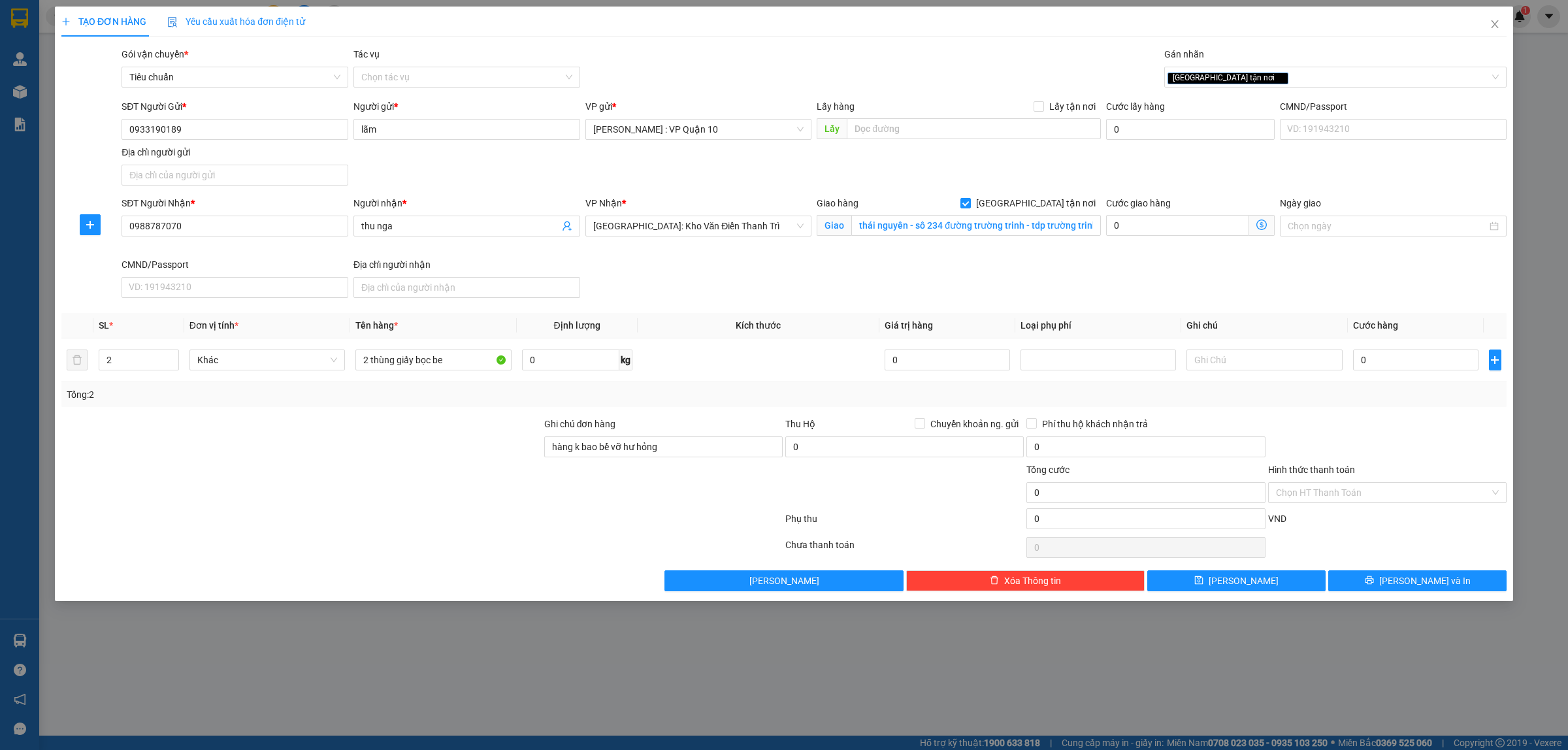
click at [468, 451] on div at bounding box center [301, 439] width 482 height 46
click at [1389, 429] on div at bounding box center [1387, 439] width 241 height 46
click at [1396, 364] on input "0" at bounding box center [1415, 360] width 125 height 21
click at [1381, 583] on button "[PERSON_NAME] và In" at bounding box center [1417, 580] width 179 height 21
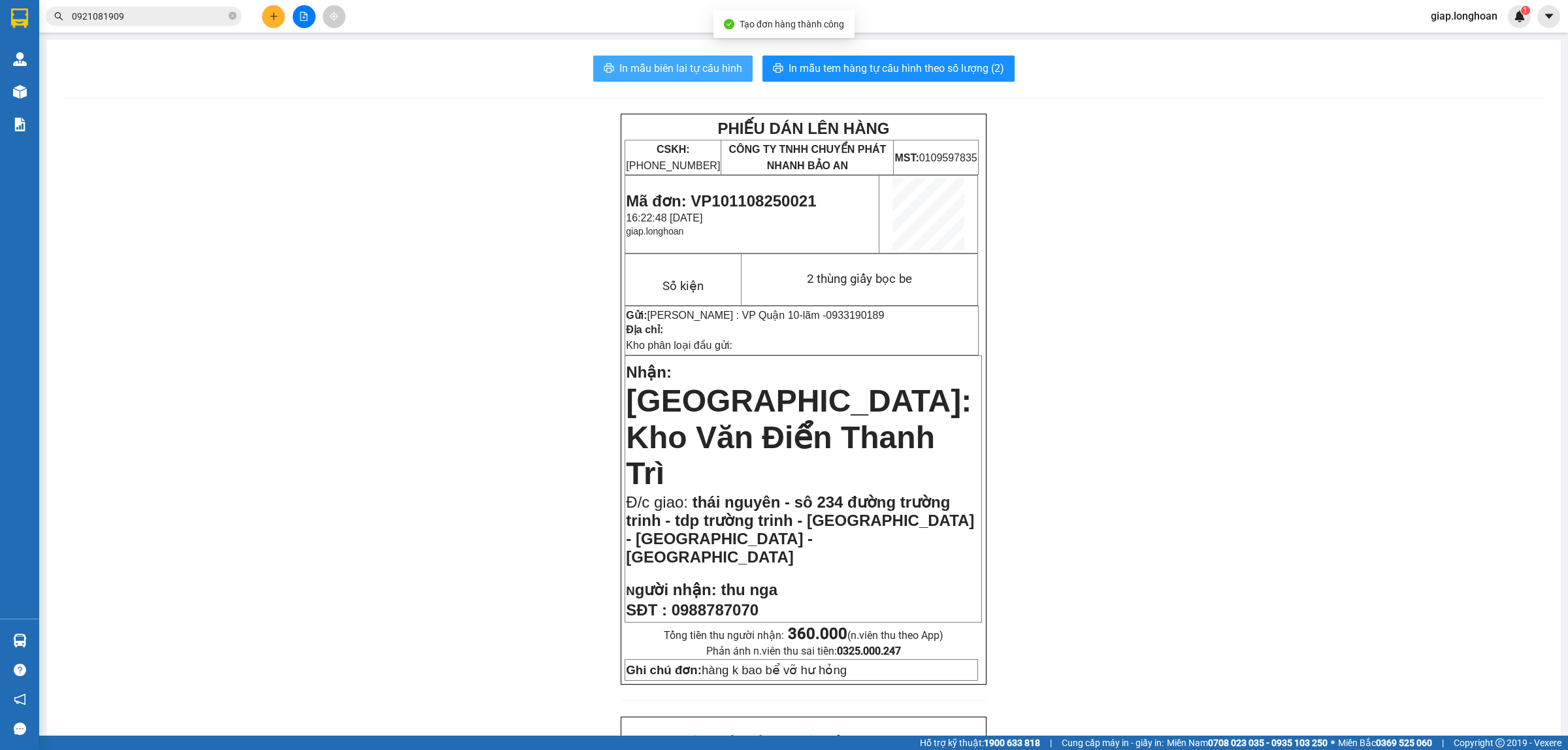
click at [667, 72] on span "In mẫu biên lai tự cấu hình" at bounding box center [680, 68] width 123 height 17
click at [889, 69] on span "In mẫu tem hàng tự cấu hình theo số lượng (2)" at bounding box center [897, 68] width 215 height 17
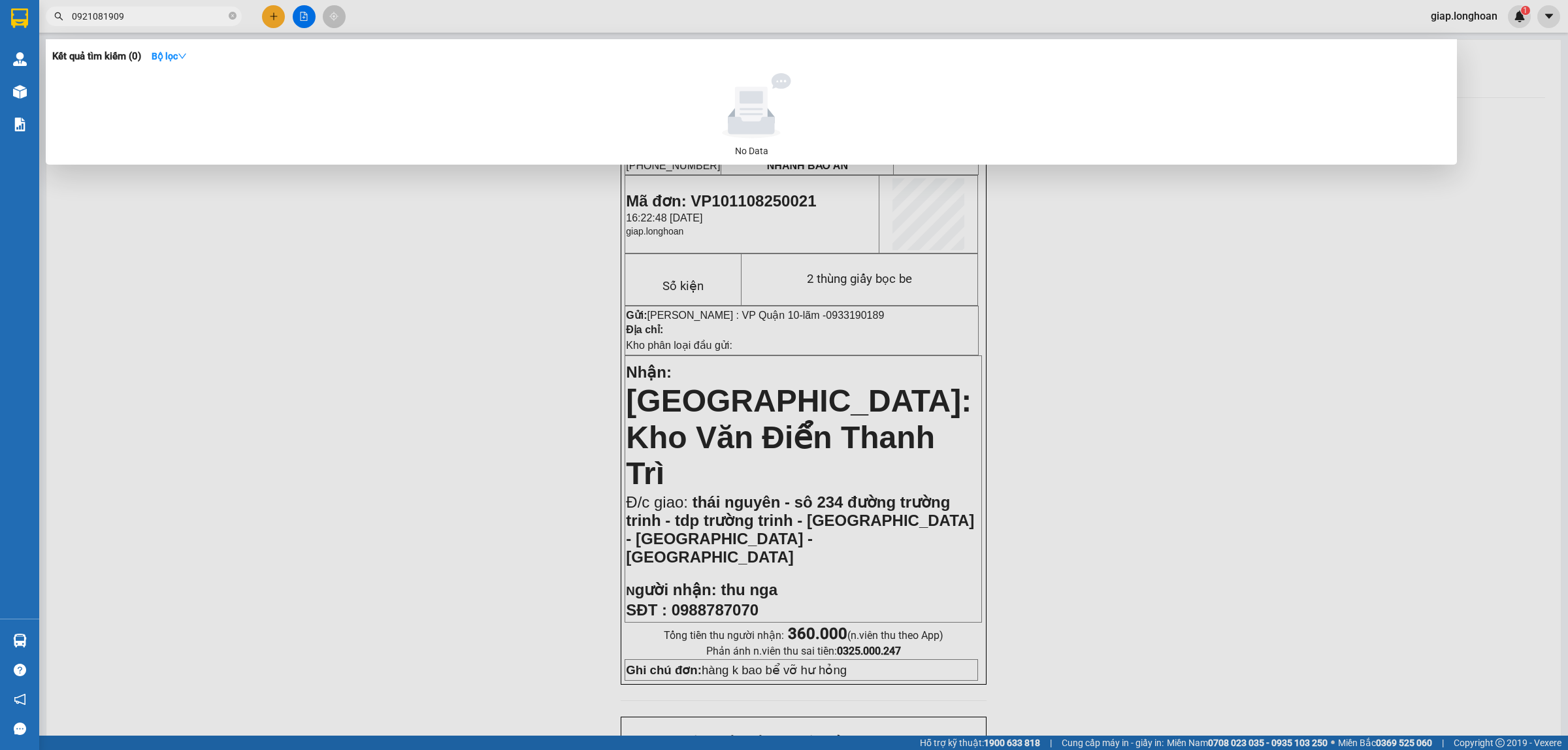
click at [161, 18] on input "0921081909" at bounding box center [149, 16] width 154 height 14
click at [314, 277] on div at bounding box center [784, 375] width 1568 height 750
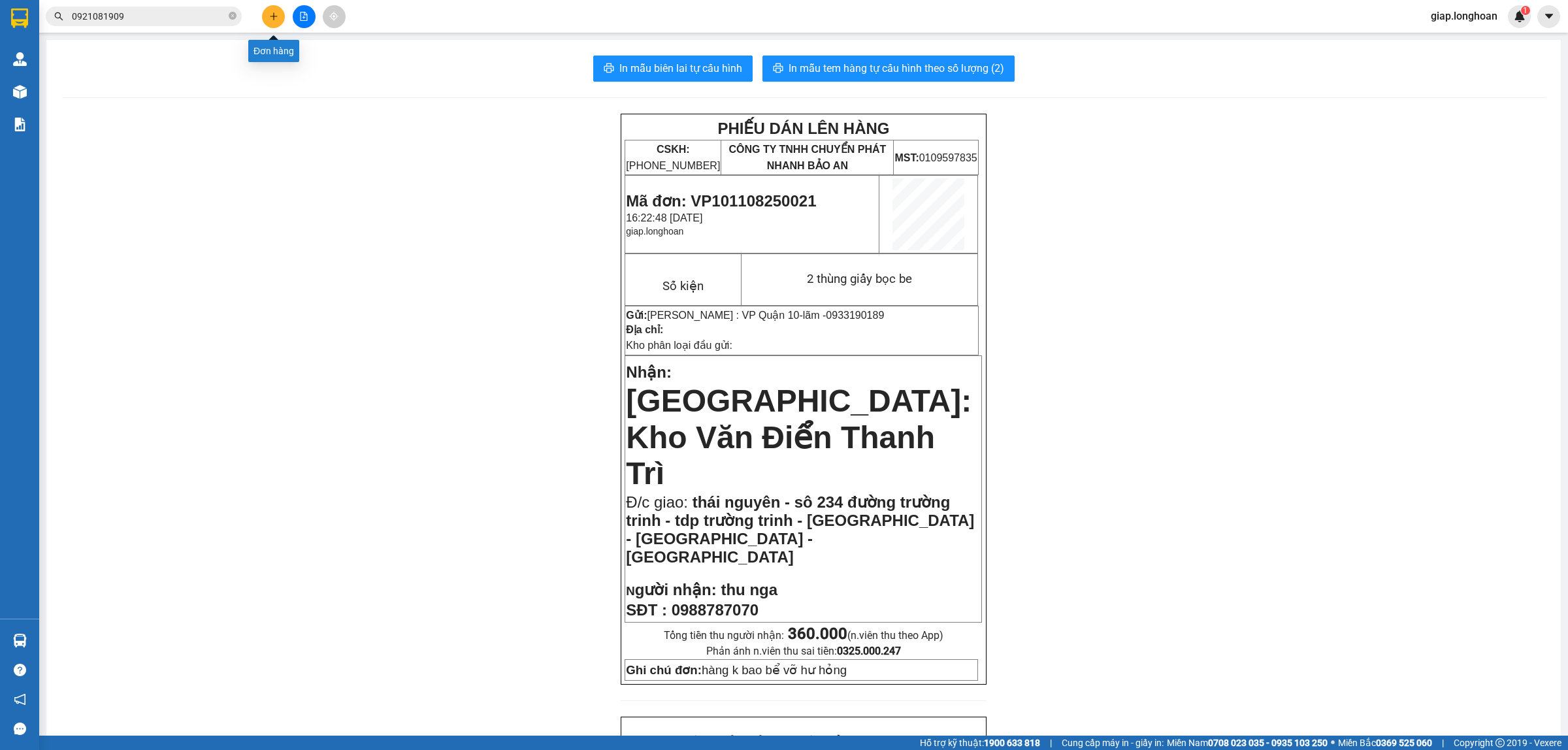
click at [269, 14] on icon "plus" at bounding box center [273, 16] width 9 height 9
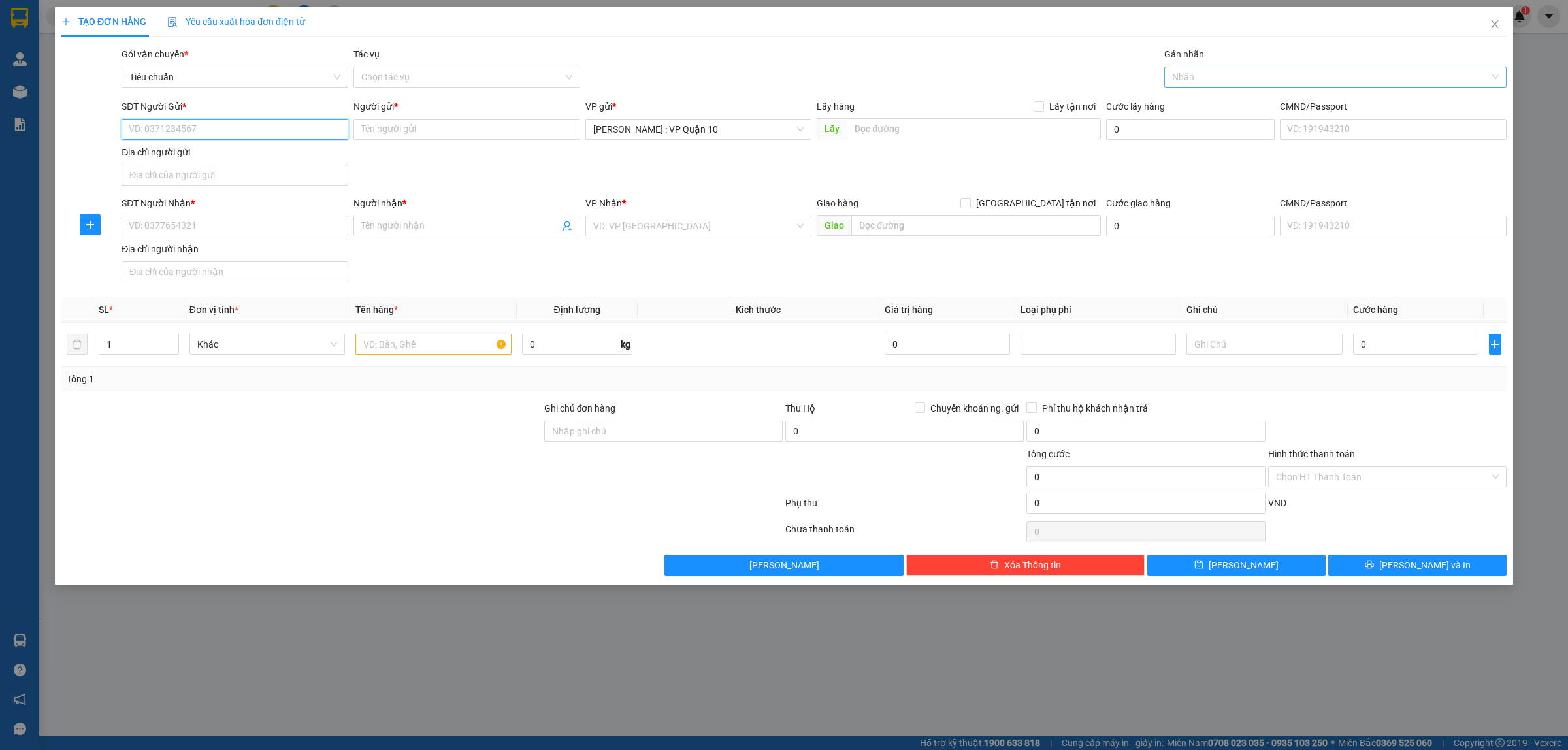
click at [1184, 77] on div at bounding box center [1328, 77] width 323 height 16
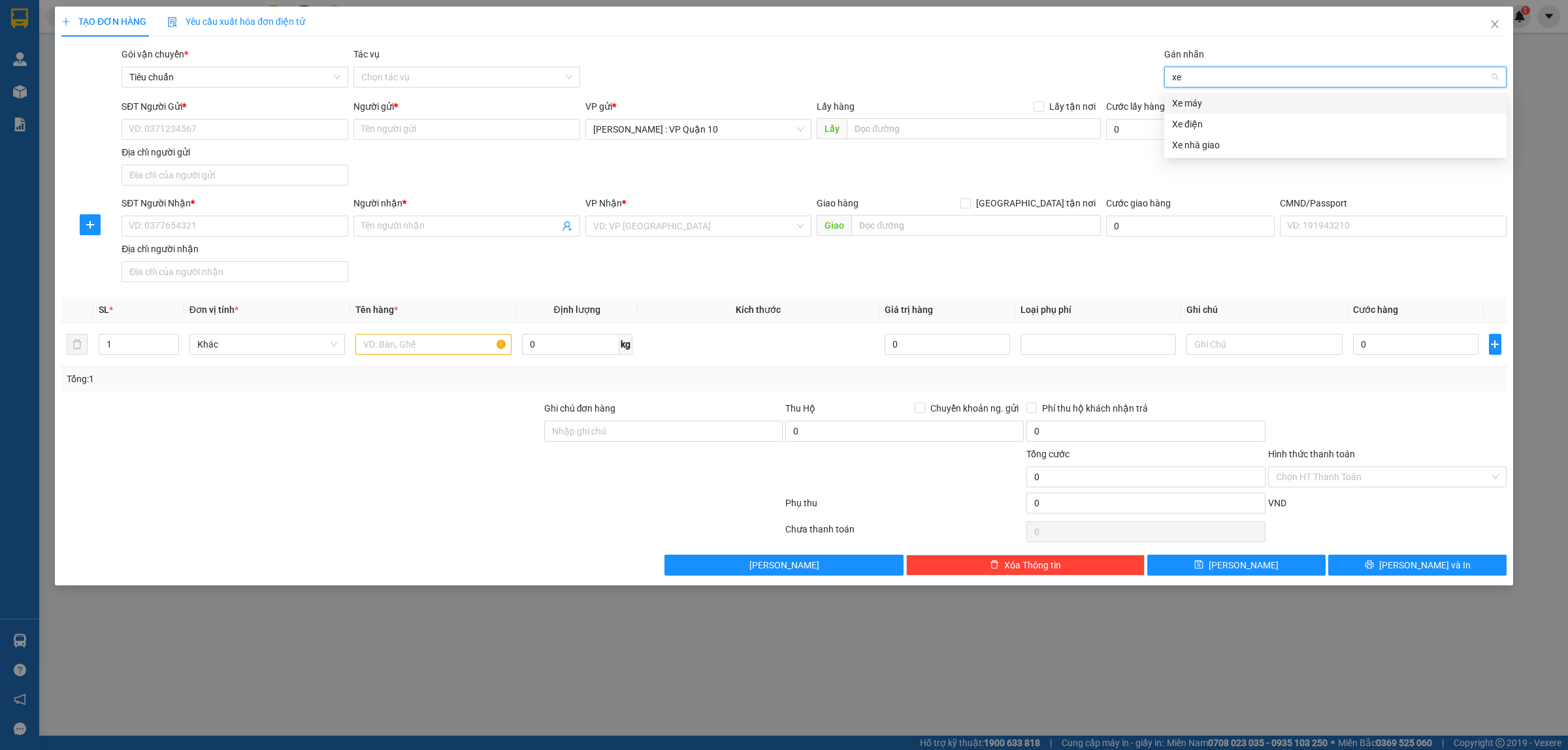
click at [1192, 109] on div "Xe máy" at bounding box center [1335, 103] width 327 height 14
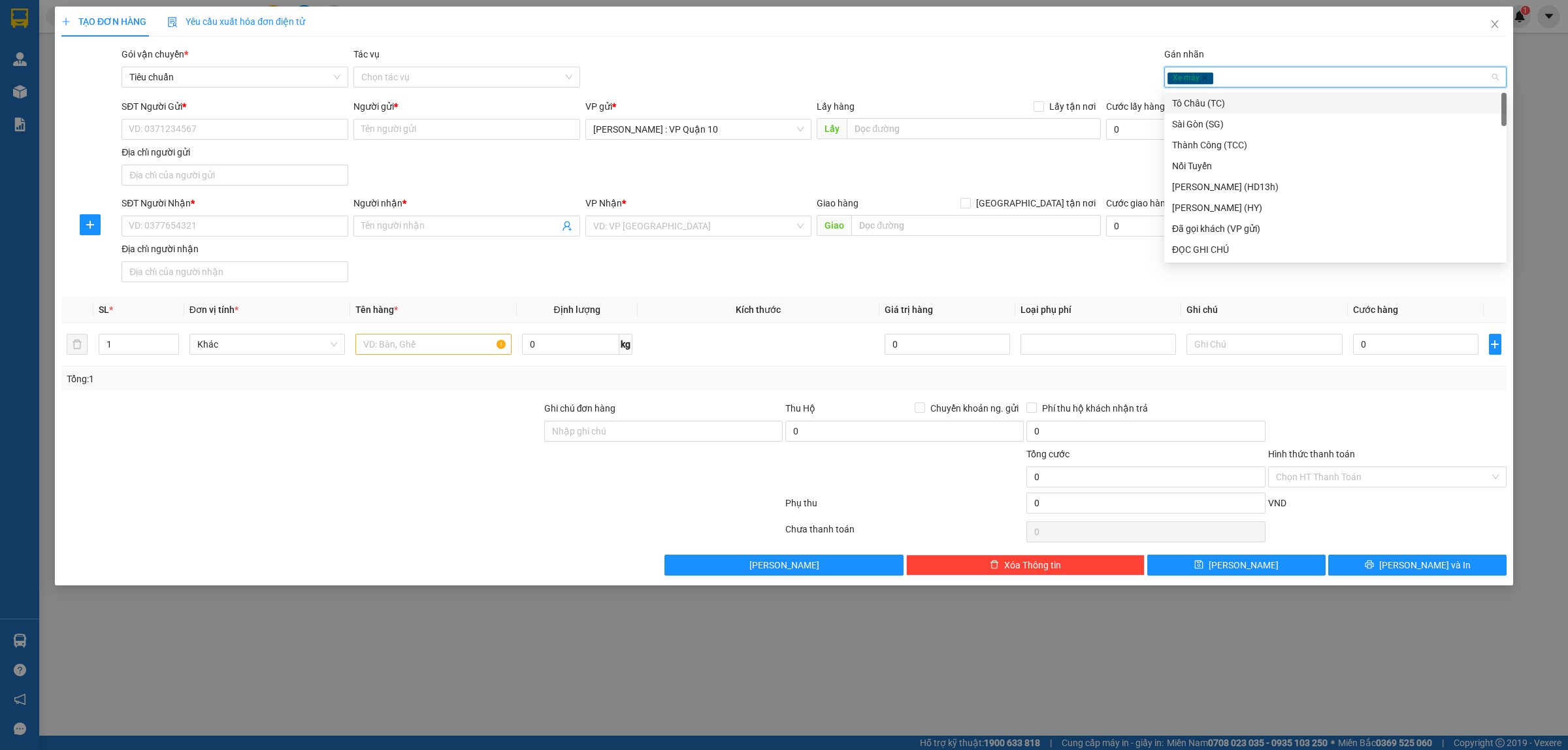
click at [981, 71] on div "Gói vận chuyển * Tiêu chuẩn Tác vụ Chọn tác vụ Gán nhãn Xe máy" at bounding box center [814, 70] width 1390 height 46
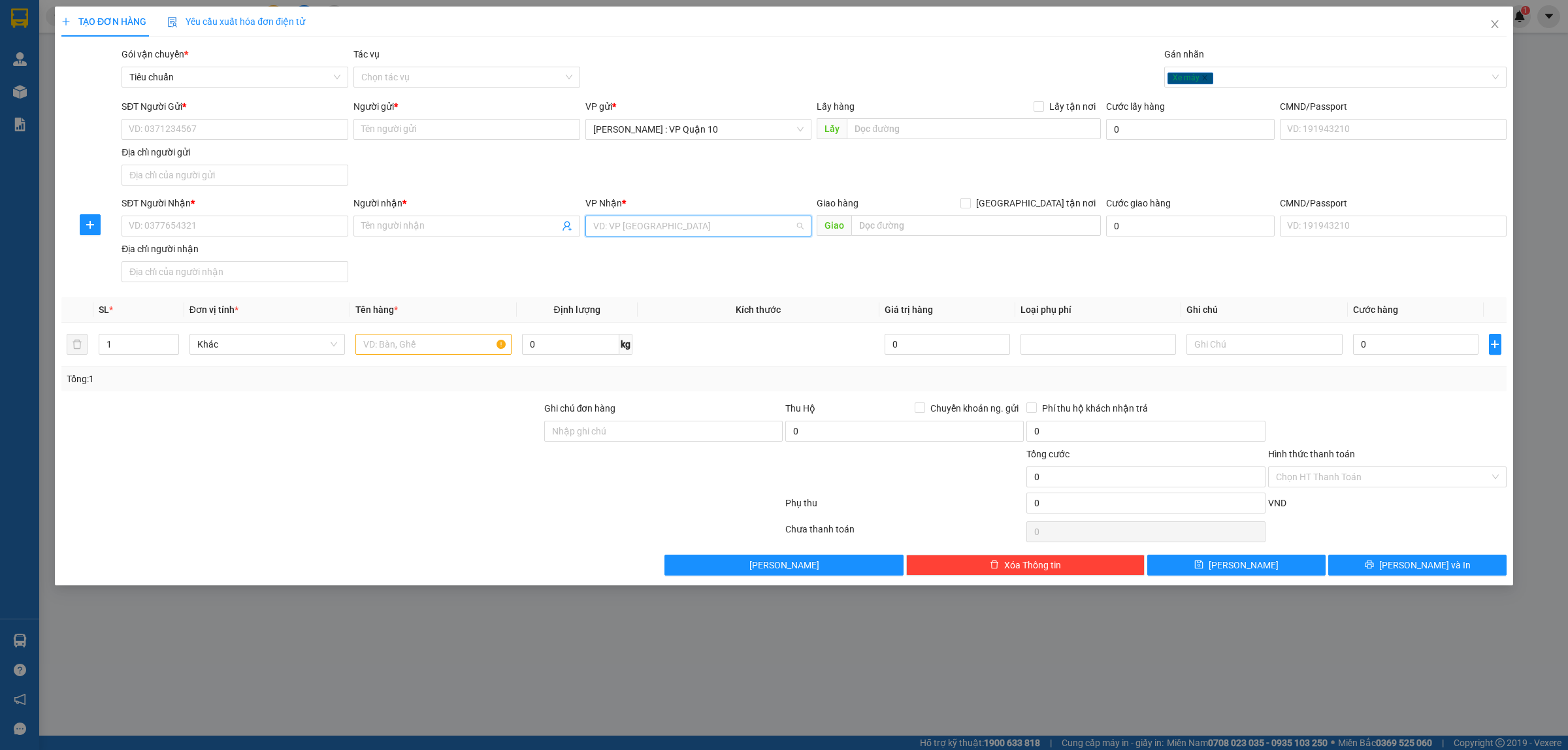
click at [643, 226] on input "search" at bounding box center [694, 226] width 202 height 19
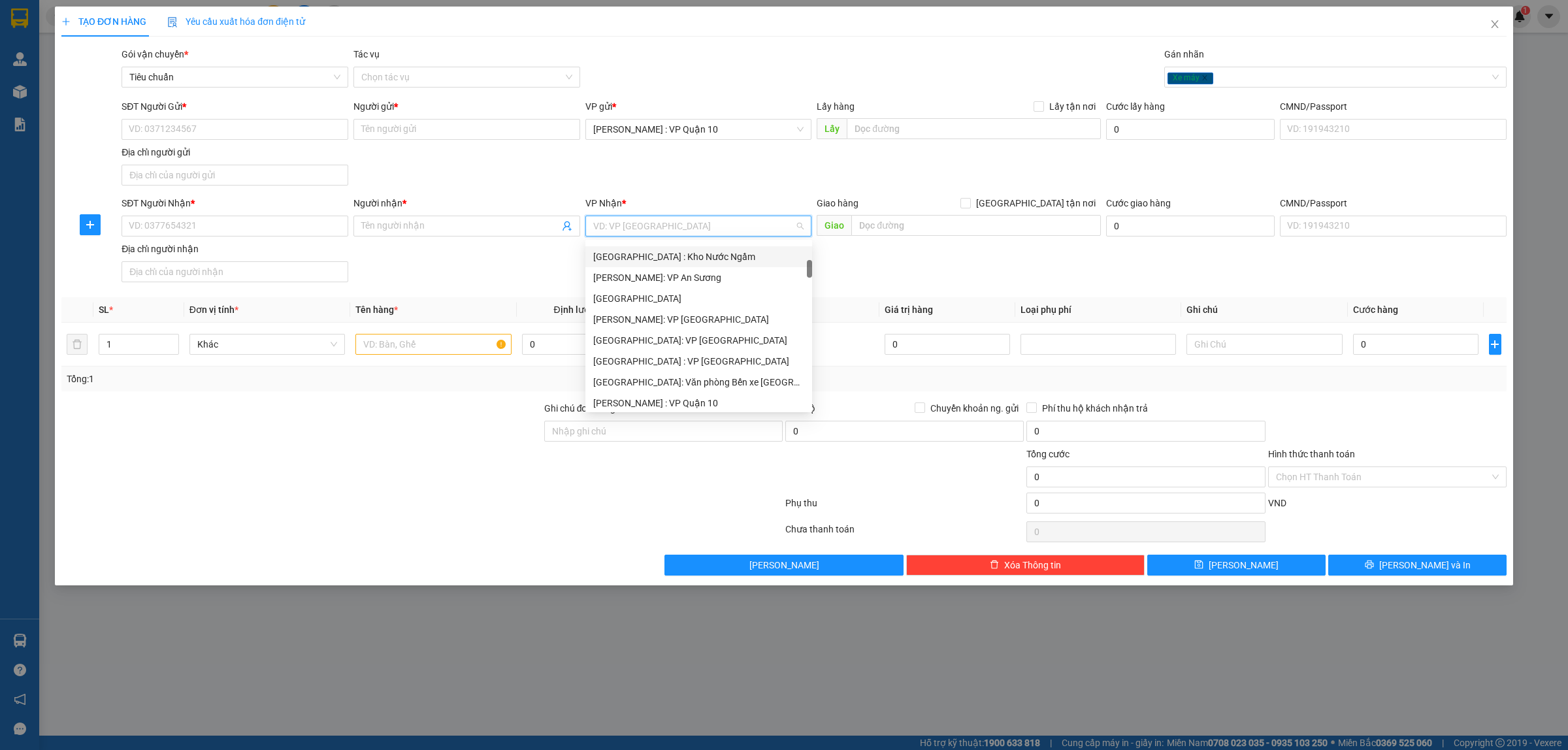
scroll to position [164, 0]
drag, startPoint x: 674, startPoint y: 366, endPoint x: 577, endPoint y: 311, distance: 111.5
click at [673, 366] on div "[GEOGRAPHIC_DATA] : VP [GEOGRAPHIC_DATA]" at bounding box center [699, 361] width 211 height 14
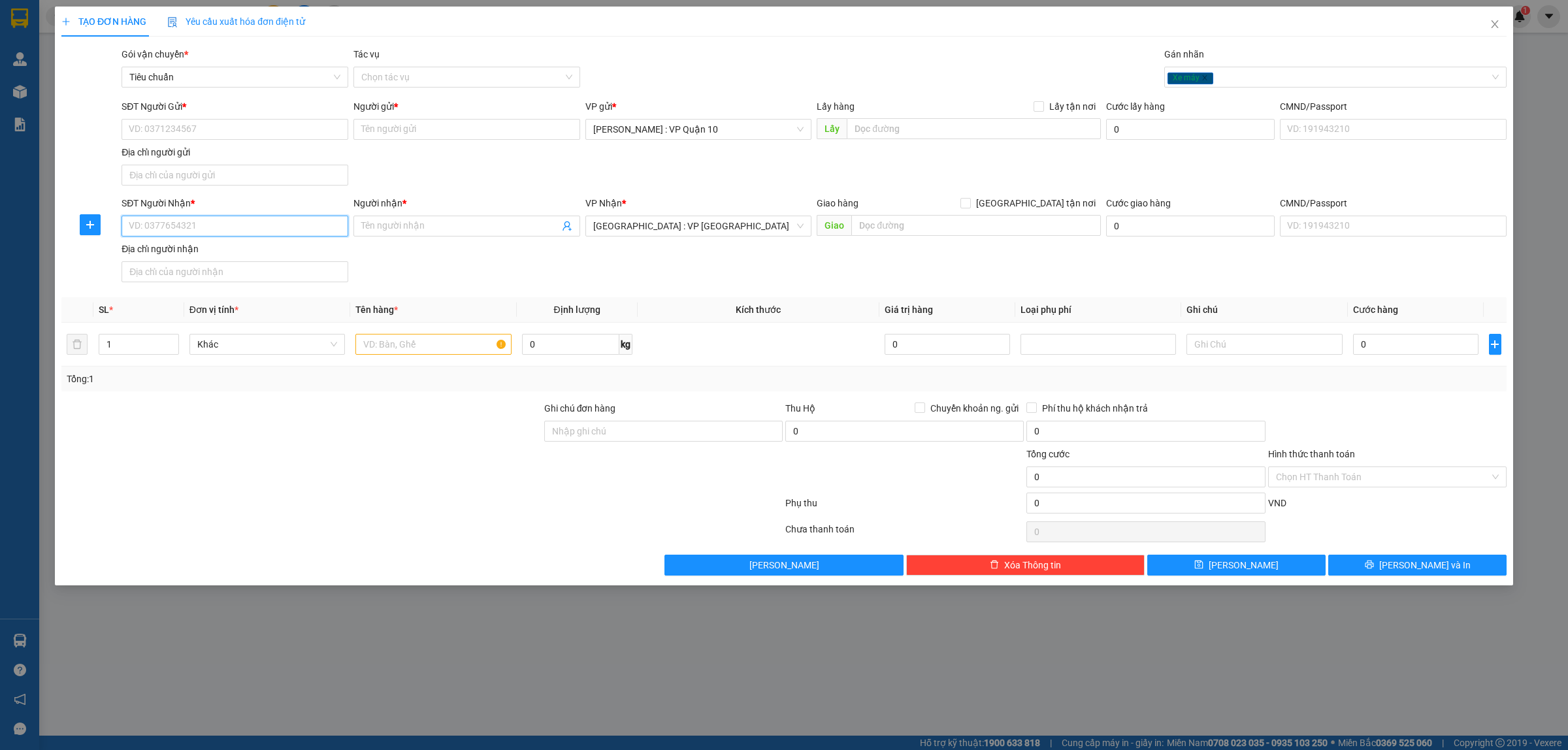
drag, startPoint x: 198, startPoint y: 230, endPoint x: 206, endPoint y: 233, distance: 8.5
click at [203, 230] on input "SĐT Người Nhận *" at bounding box center [235, 226] width 227 height 21
drag, startPoint x: 200, startPoint y: 253, endPoint x: 194, endPoint y: 245, distance: 10.0
click at [200, 253] on div "0865325346 - anh Thành" at bounding box center [235, 253] width 211 height 14
click at [237, 123] on input "SĐT Người Gửi *" at bounding box center [235, 130] width 227 height 21
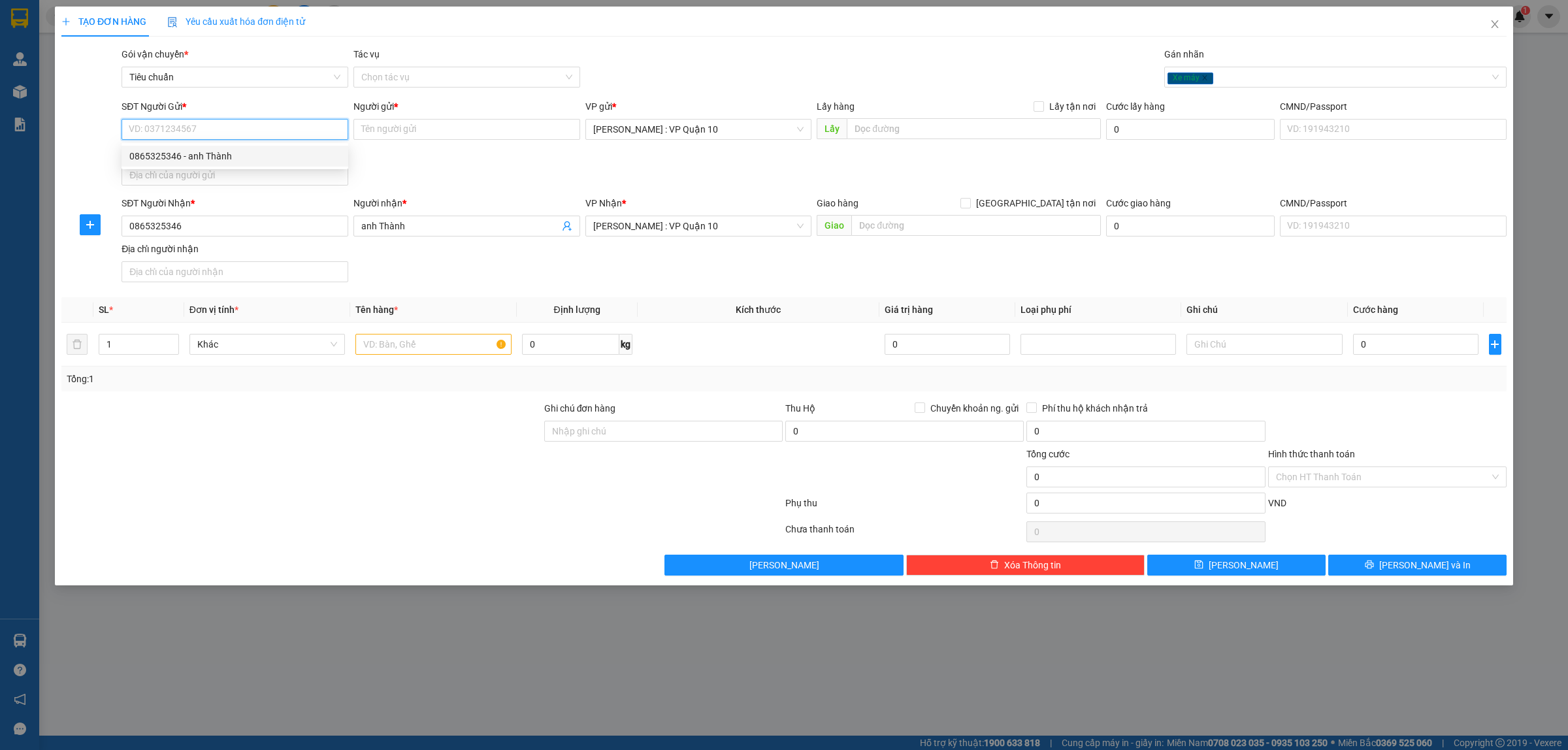
click at [205, 153] on div "0865325346 - anh Thành" at bounding box center [235, 156] width 211 height 14
drag, startPoint x: 657, startPoint y: 235, endPoint x: 648, endPoint y: 227, distance: 12.0
click at [657, 234] on span "[PERSON_NAME] : VP Quận 10" at bounding box center [699, 226] width 211 height 19
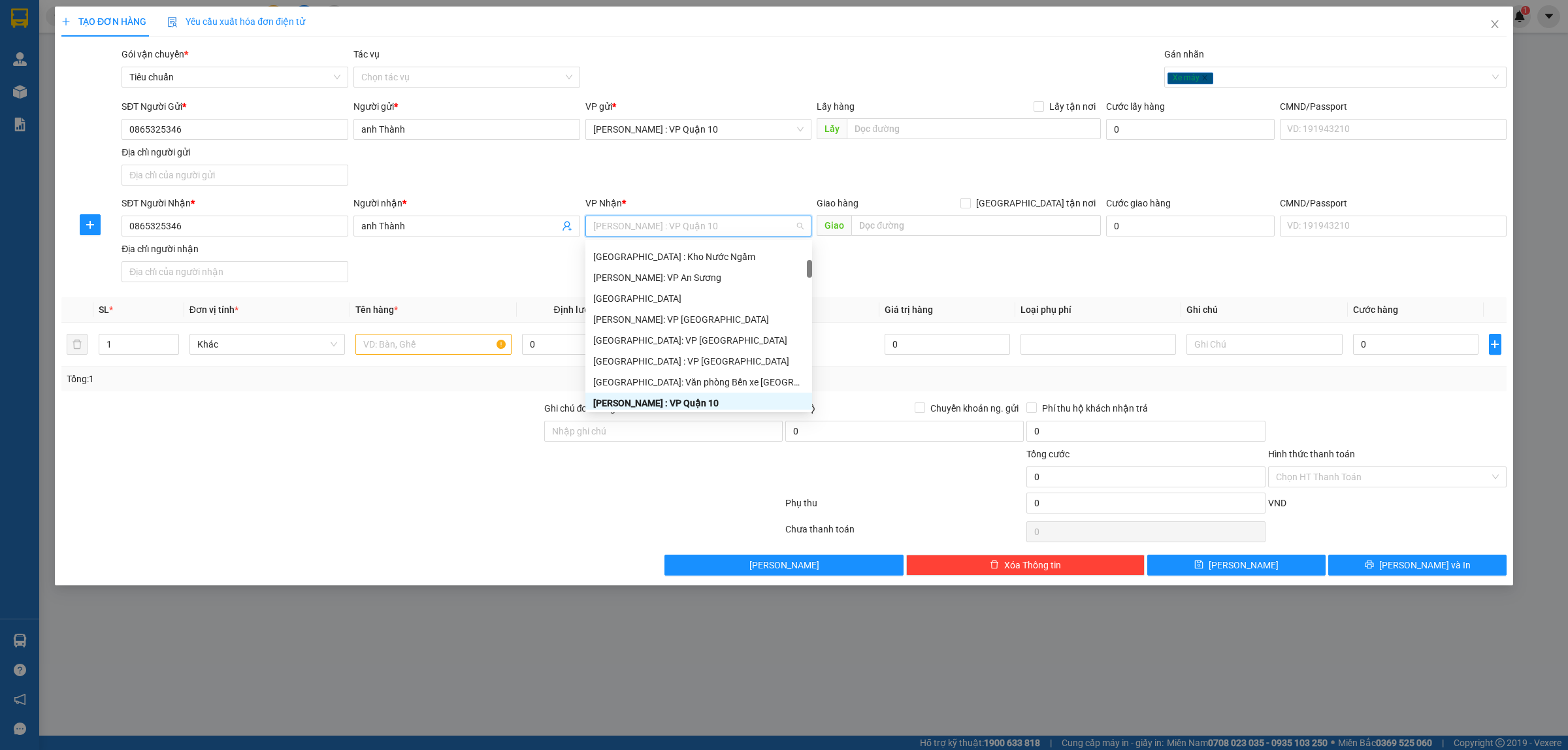
scroll to position [167, 0]
click at [665, 351] on div "[GEOGRAPHIC_DATA] : VP [GEOGRAPHIC_DATA]" at bounding box center [699, 357] width 211 height 14
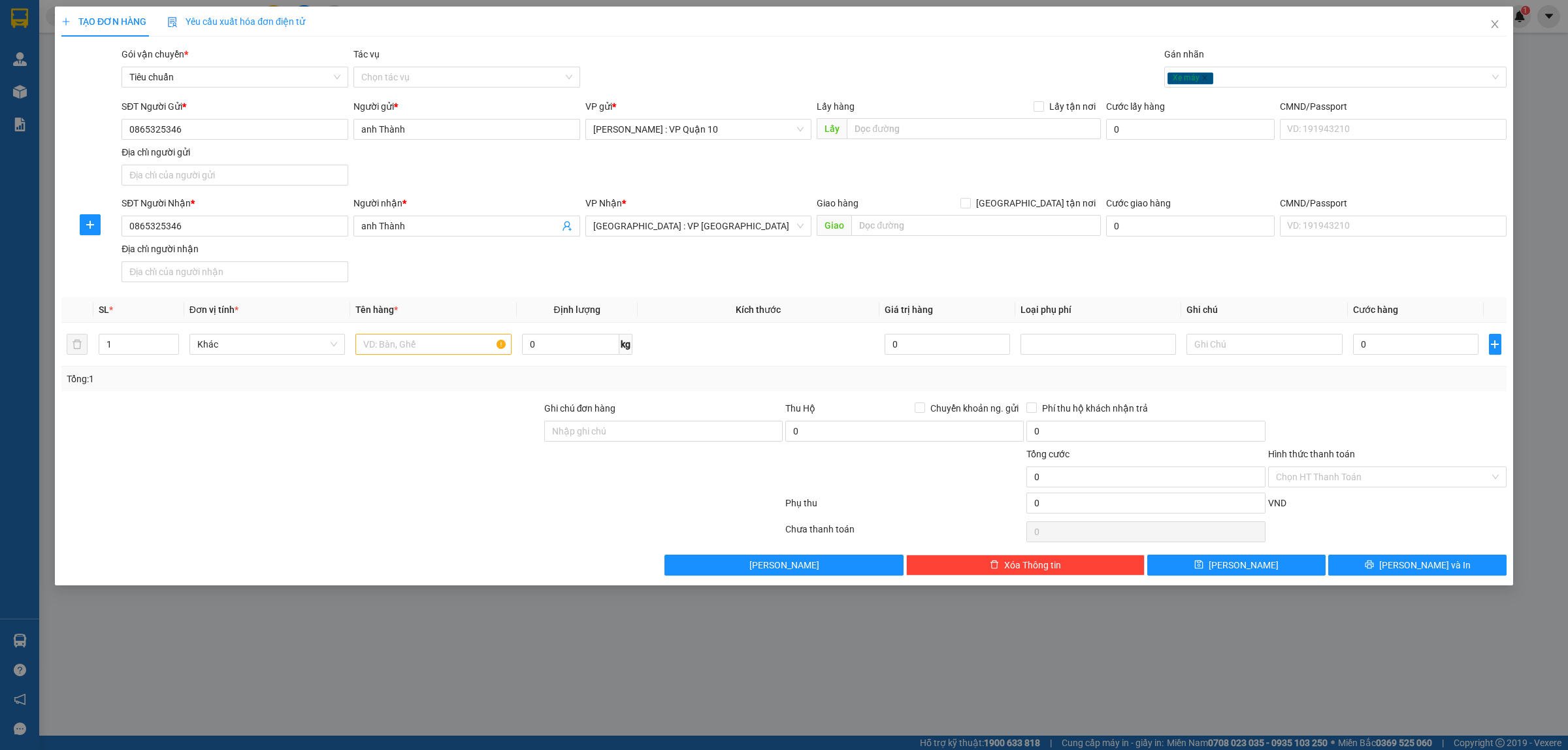
click at [327, 460] on div at bounding box center [301, 469] width 482 height 46
click at [403, 339] on input "text" at bounding box center [433, 344] width 156 height 21
click at [302, 455] on div at bounding box center [301, 469] width 482 height 46
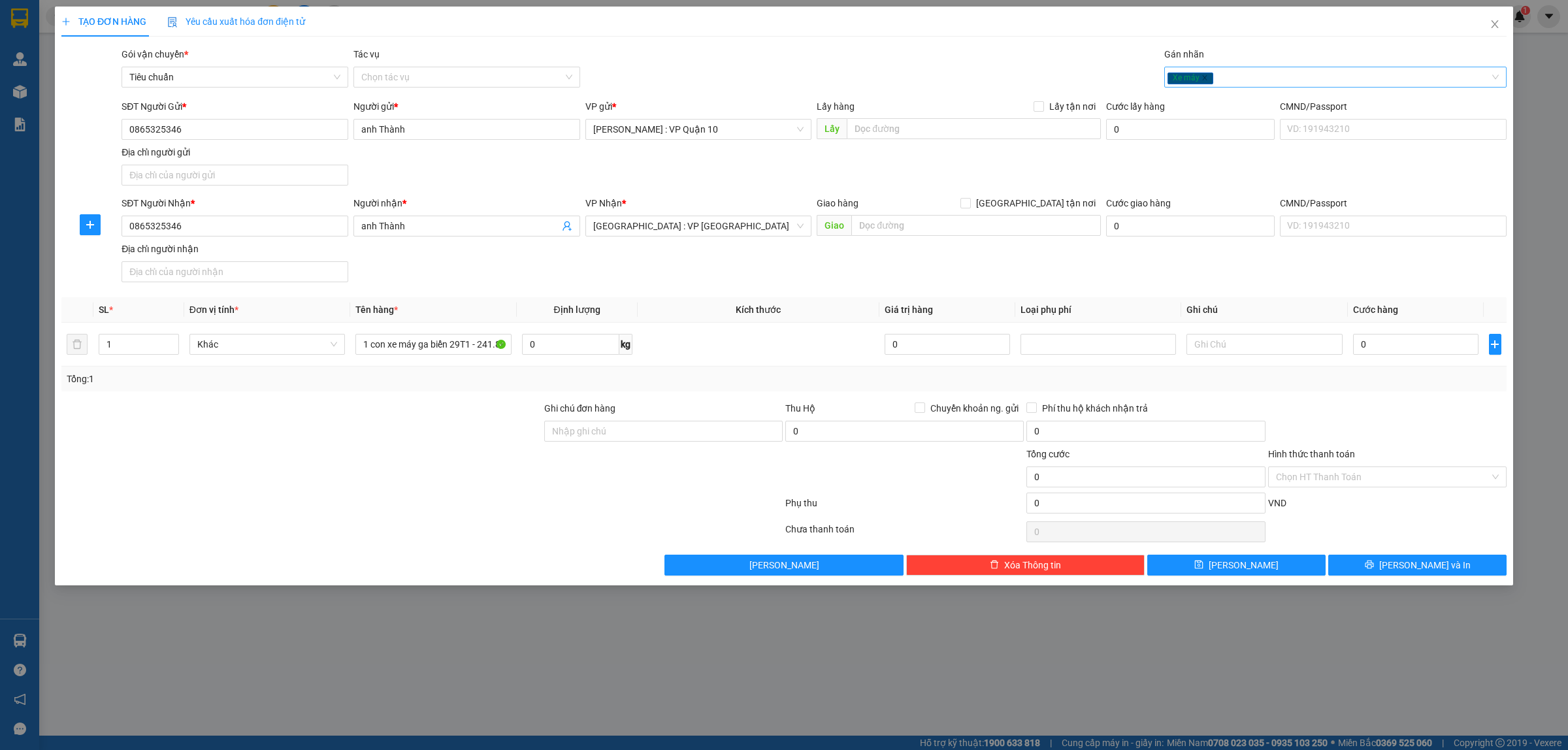
click at [1241, 73] on div "Xe máy" at bounding box center [1328, 77] width 323 height 16
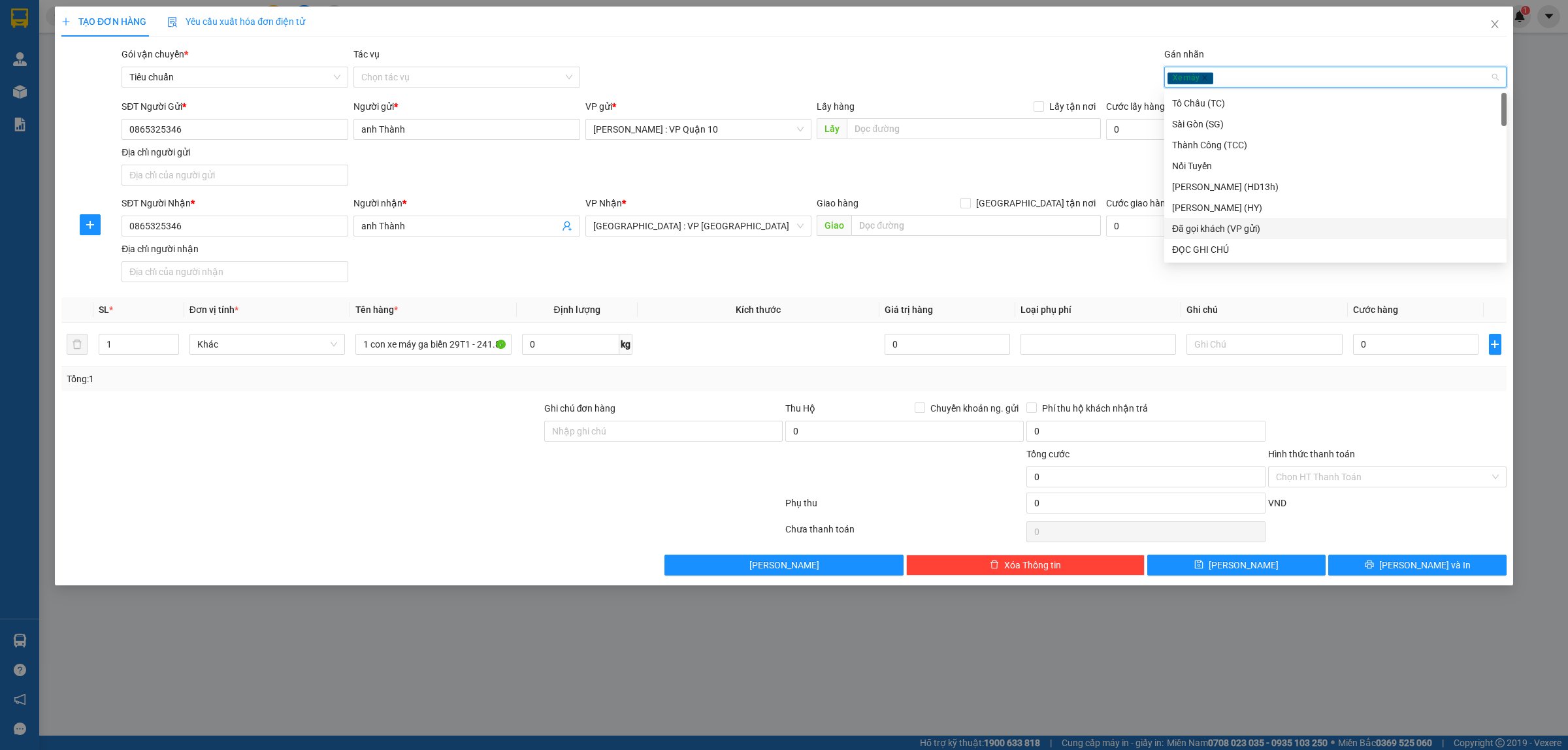
click at [1256, 228] on div "Đã gọi khách (VP gửi)" at bounding box center [1335, 228] width 327 height 14
click at [886, 44] on div "TẠO ĐƠN HÀNG Yêu cầu xuất hóa đơn điện tử Transit Pickup Surcharge Ids Transit …" at bounding box center [784, 291] width 1445 height 569
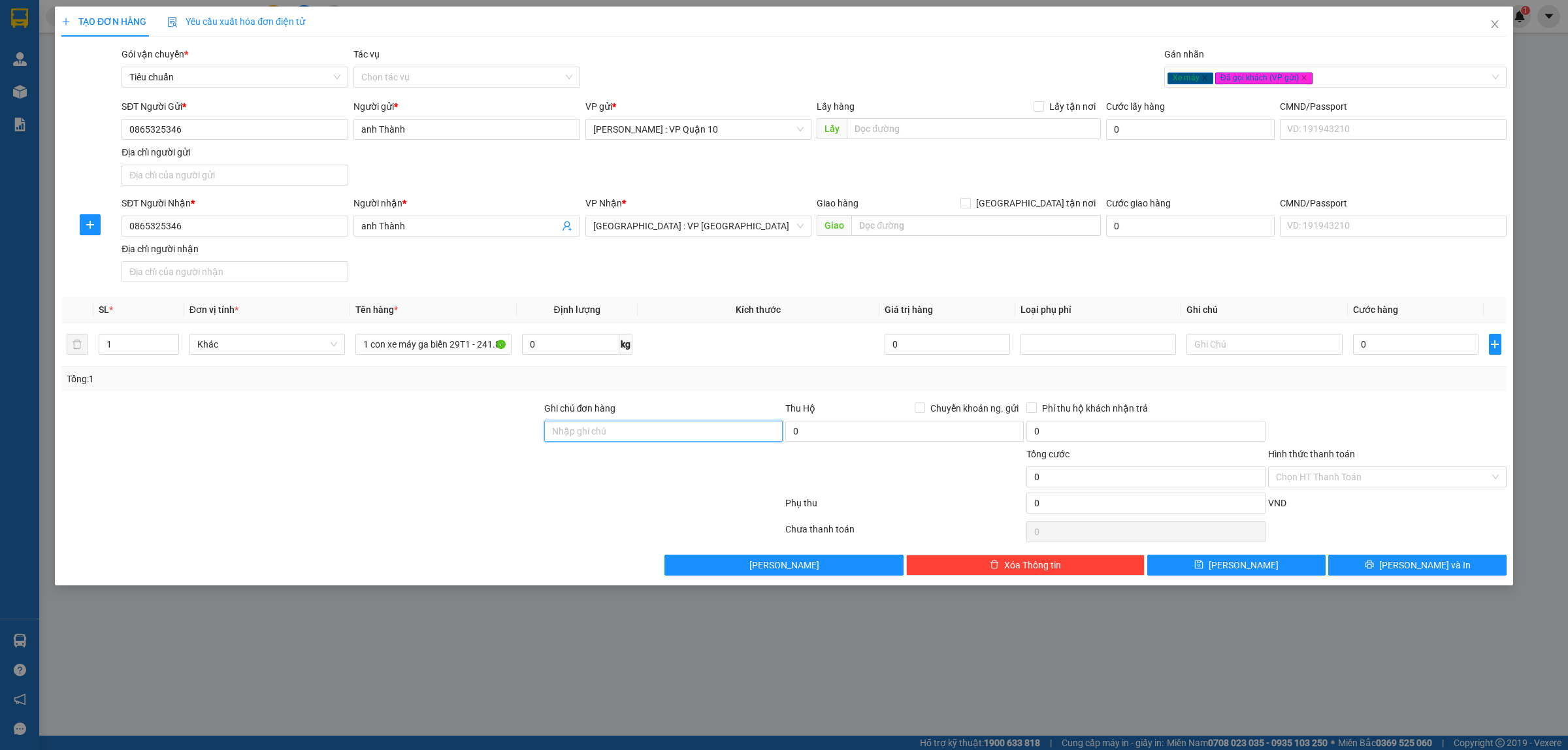
click at [622, 436] on input "Ghi chú đơn hàng" at bounding box center [664, 431] width 238 height 21
click at [1410, 344] on input "0" at bounding box center [1415, 344] width 125 height 21
drag, startPoint x: 1412, startPoint y: 564, endPoint x: 1418, endPoint y: 568, distance: 7.2
click at [1415, 565] on span "[PERSON_NAME] và In" at bounding box center [1424, 564] width 91 height 14
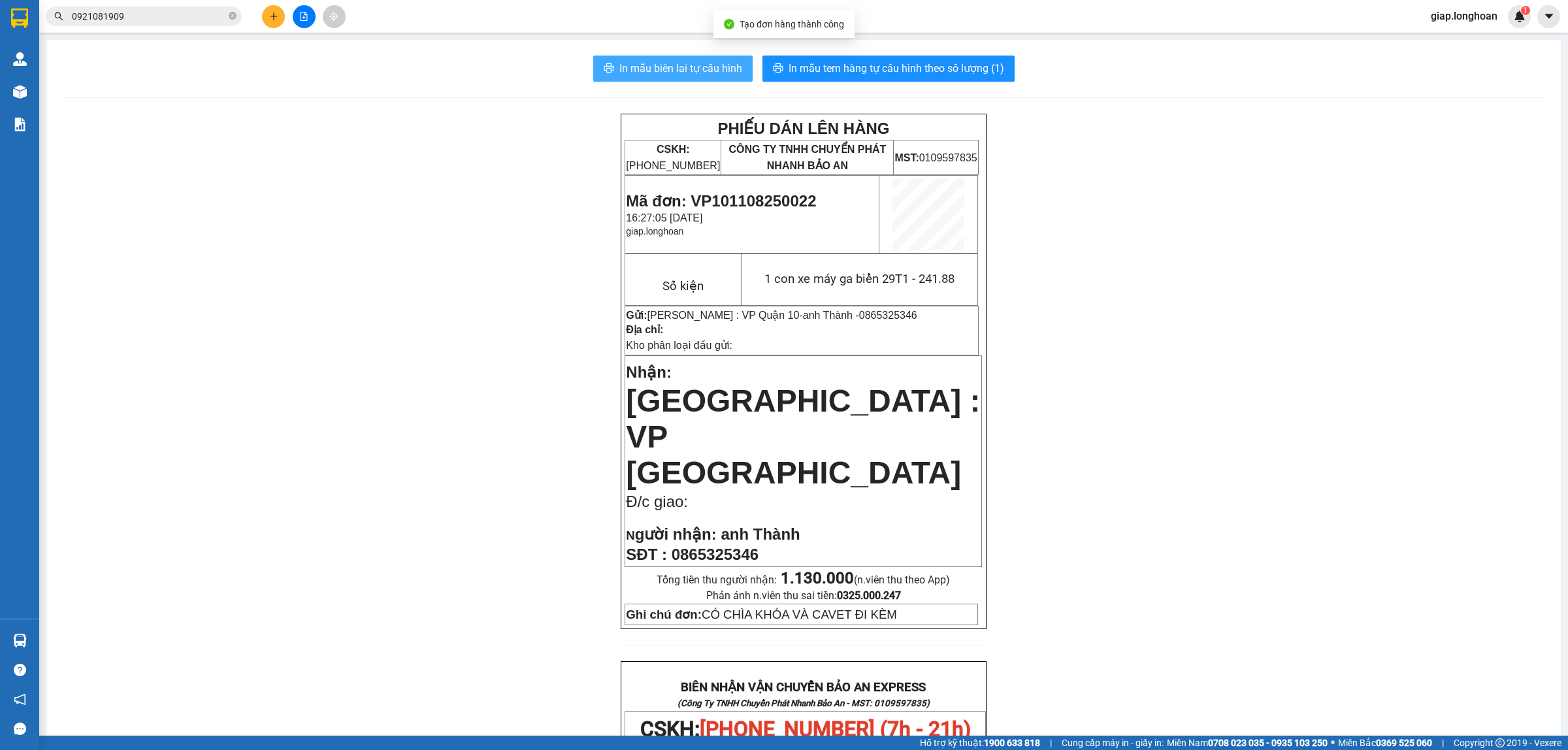
click at [673, 64] on span "In mẫu biên lai tự cấu hình" at bounding box center [680, 68] width 123 height 17
click at [1204, 634] on div "PHIẾU DÁN LÊN HÀNG CSKH: [PHONE_NUMBER] CÔNG TY TNHH CHUYỂN PHÁT NHANH BẢO AN M…" at bounding box center [804, 721] width 1483 height 1216
click at [875, 66] on span "In mẫu tem hàng tự cấu hình theo số lượng (1)" at bounding box center [897, 68] width 215 height 17
click at [236, 17] on icon "close-circle" at bounding box center [232, 15] width 8 height 8
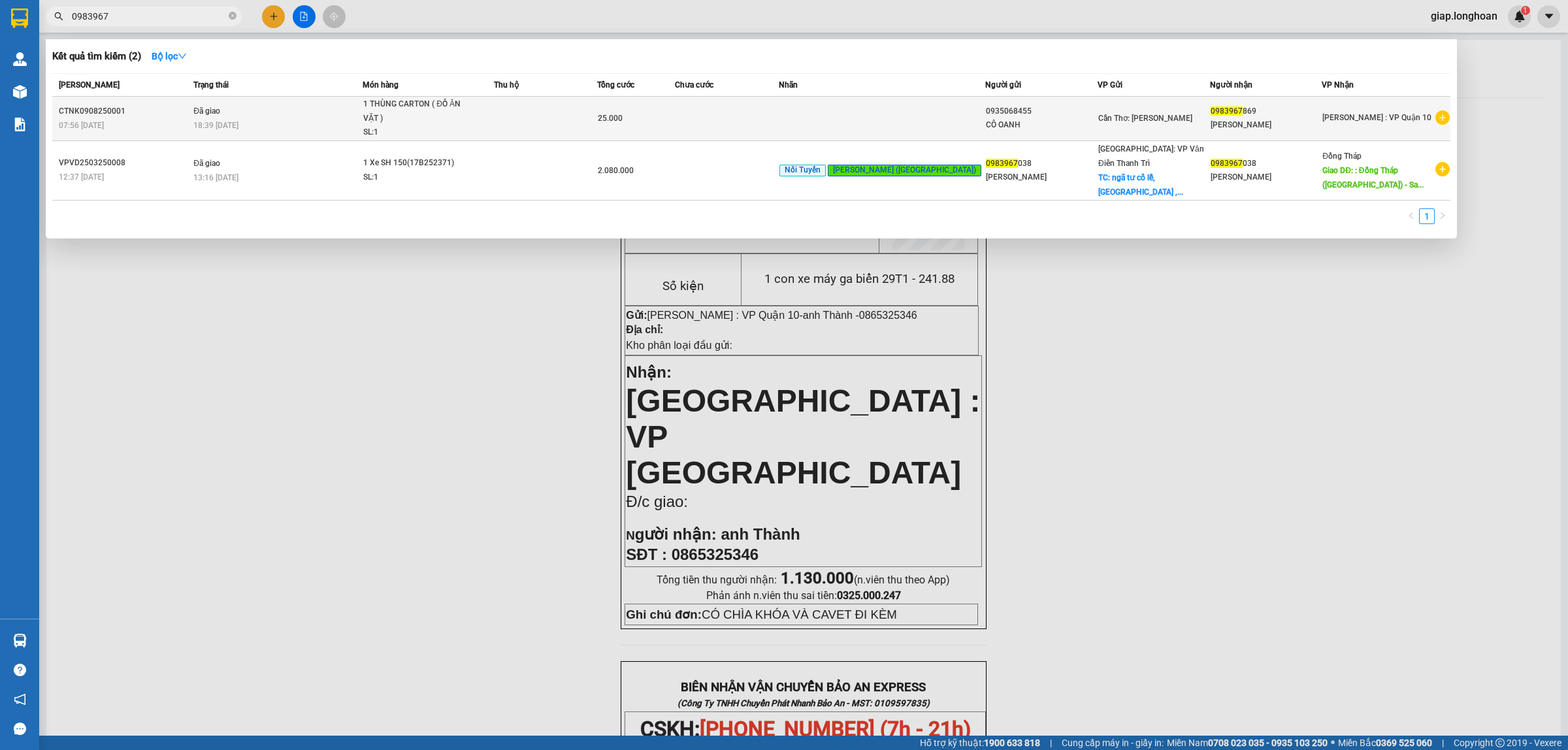
click at [766, 119] on td at bounding box center [727, 118] width 103 height 45
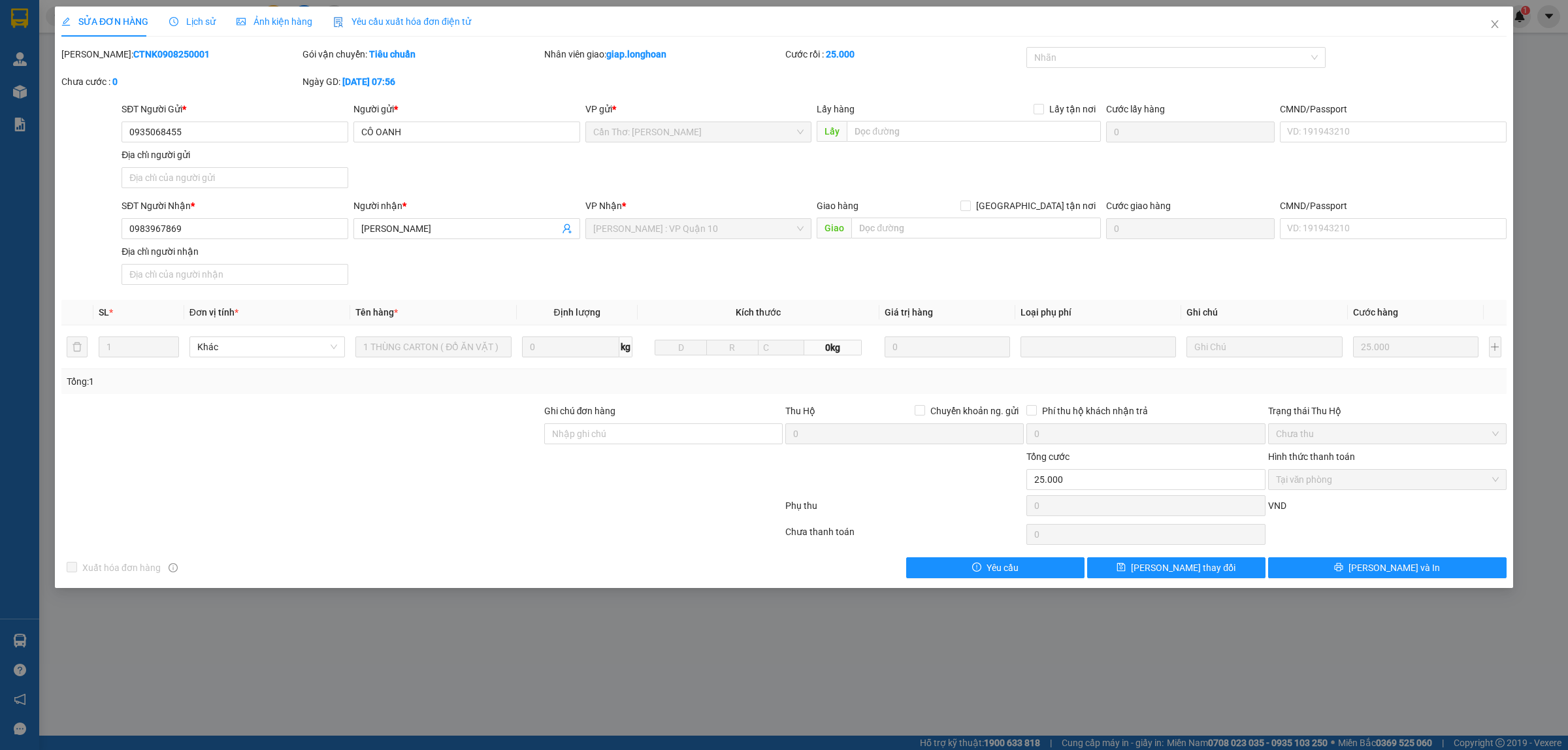
drag, startPoint x: 196, startPoint y: 25, endPoint x: 205, endPoint y: 27, distance: 9.2
click at [197, 25] on span "Lịch sử" at bounding box center [192, 22] width 46 height 11
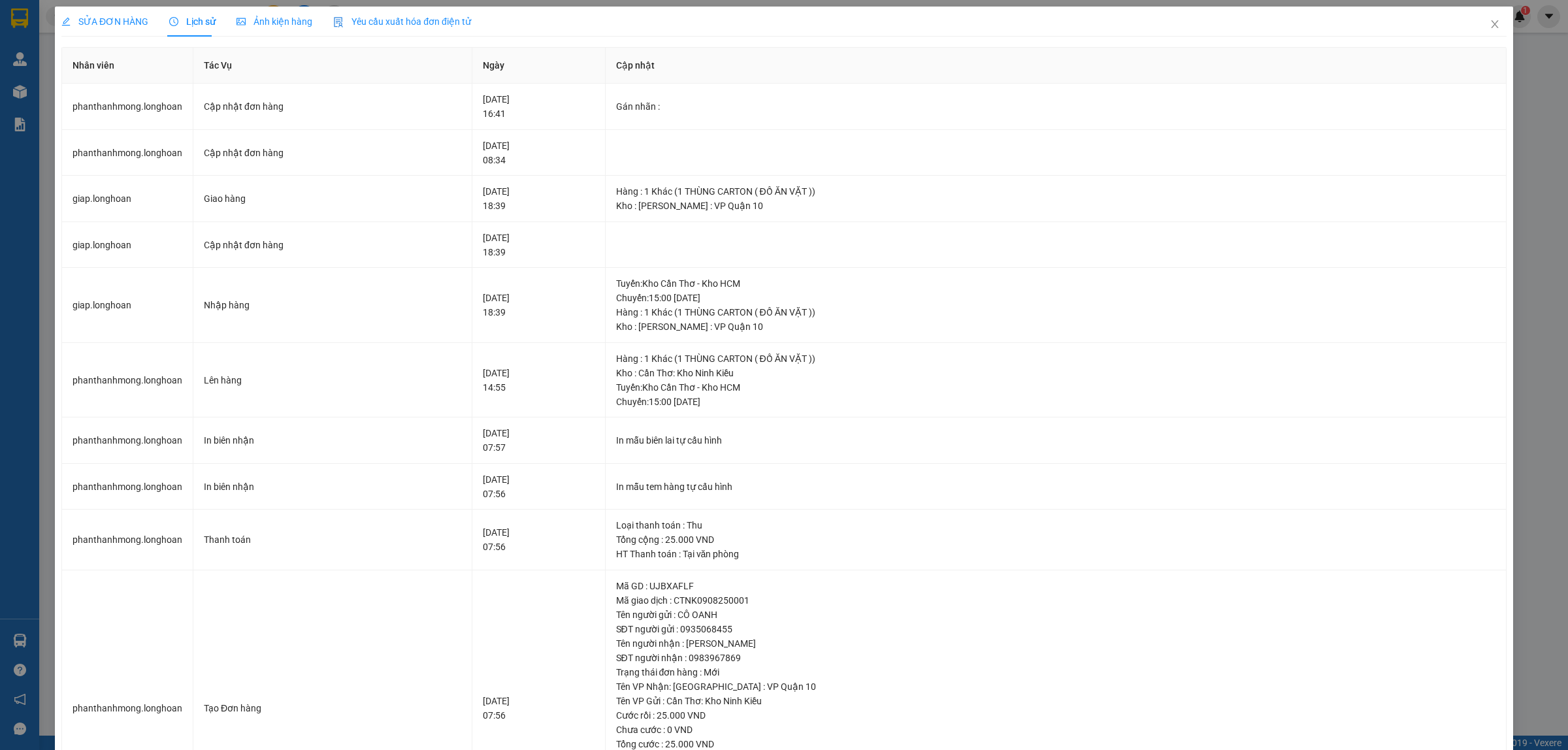
click at [116, 18] on span "SỬA ĐƠN HÀNG" at bounding box center [104, 22] width 87 height 11
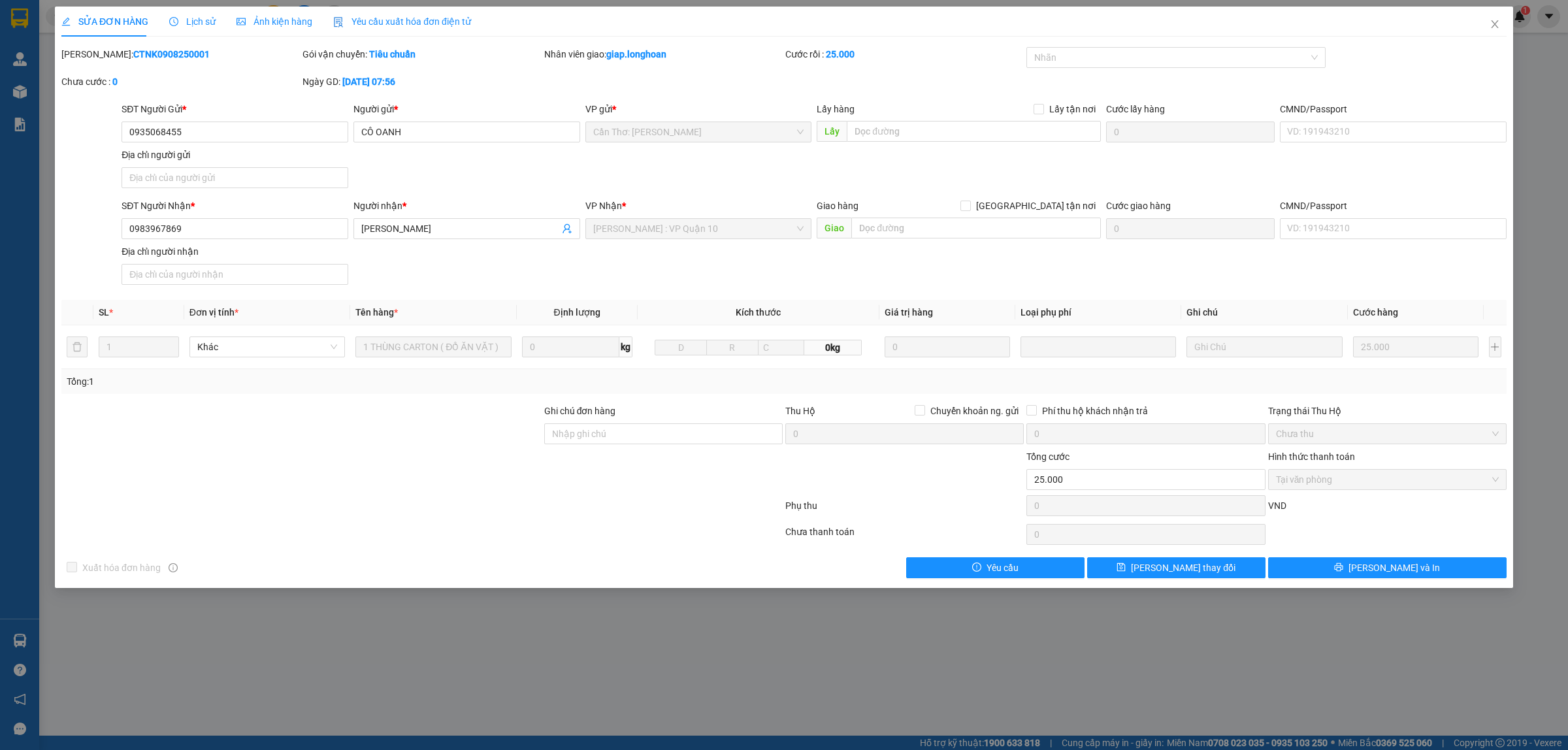
click at [685, 643] on div "SỬA ĐƠN HÀNG Lịch sử Ảnh kiện hàng Yêu cầu xuất hóa đơn điện tử Total Paid Fee …" at bounding box center [784, 375] width 1568 height 750
click at [1498, 21] on icon "close" at bounding box center [1494, 25] width 11 height 11
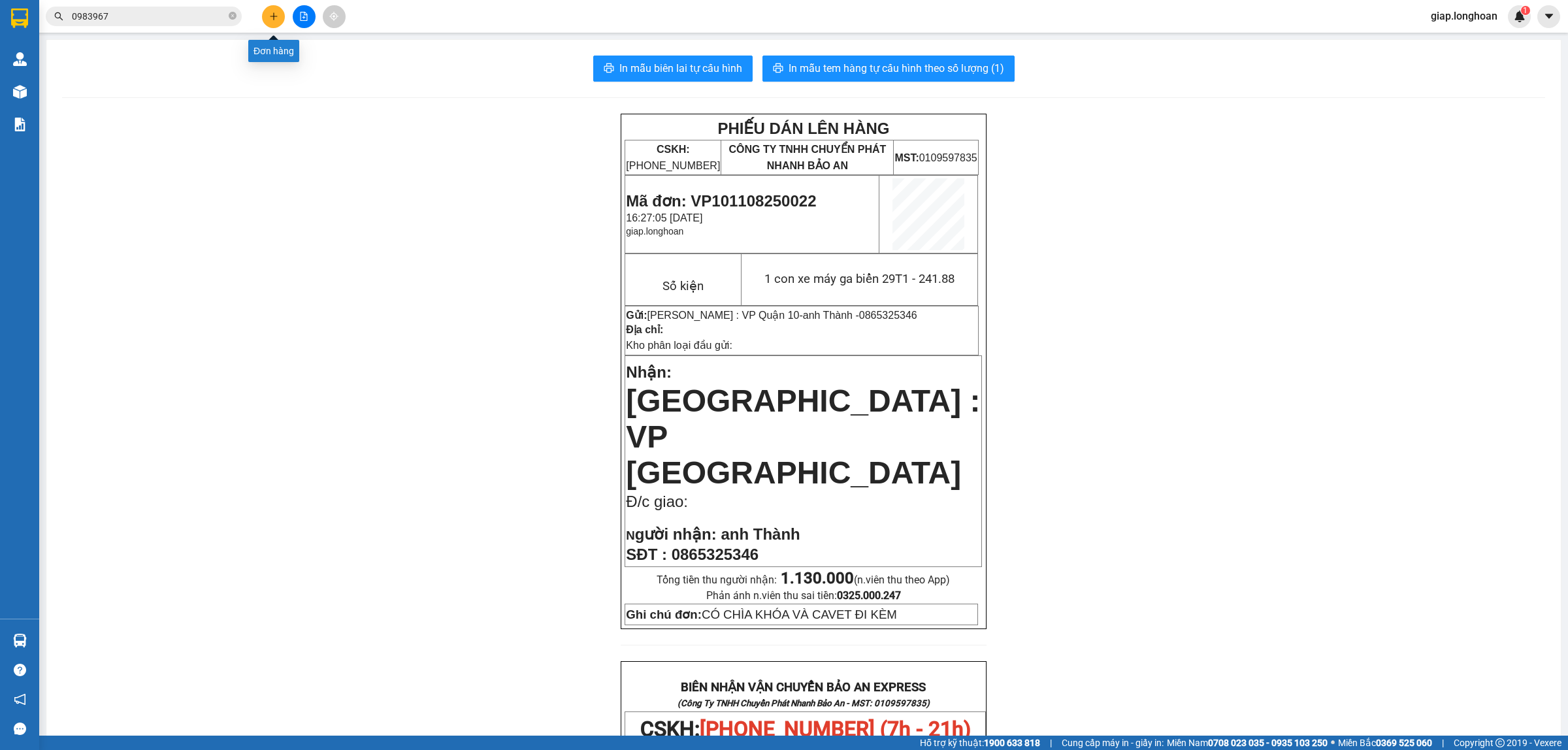
click at [269, 18] on icon "plus" at bounding box center [273, 16] width 9 height 9
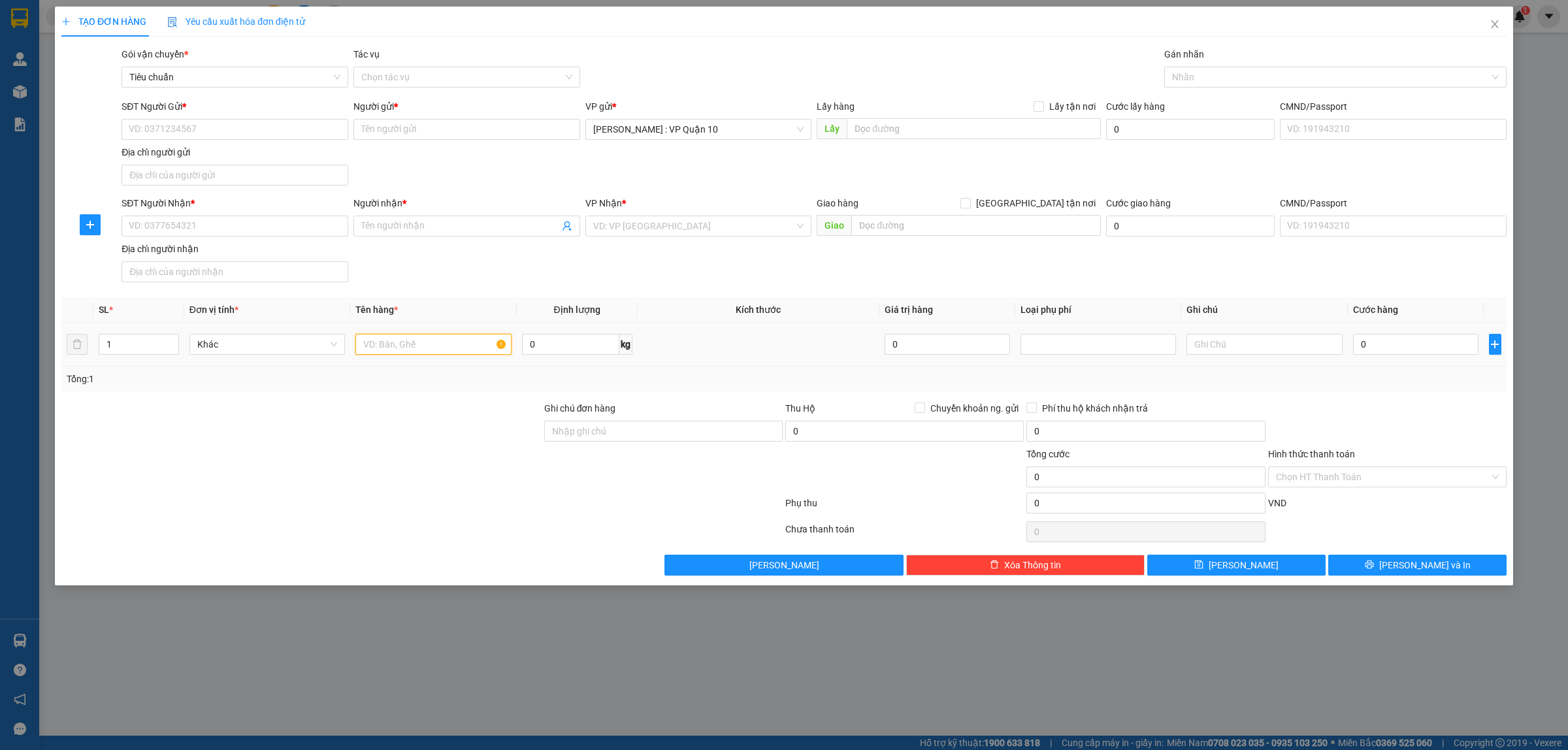
click at [383, 345] on input "text" at bounding box center [433, 344] width 156 height 21
click at [125, 349] on input "1" at bounding box center [138, 344] width 79 height 19
click at [240, 431] on div at bounding box center [301, 424] width 482 height 46
click at [347, 481] on div at bounding box center [301, 469] width 482 height 46
click at [165, 226] on input "SĐT Người Nhận *" at bounding box center [235, 226] width 227 height 21
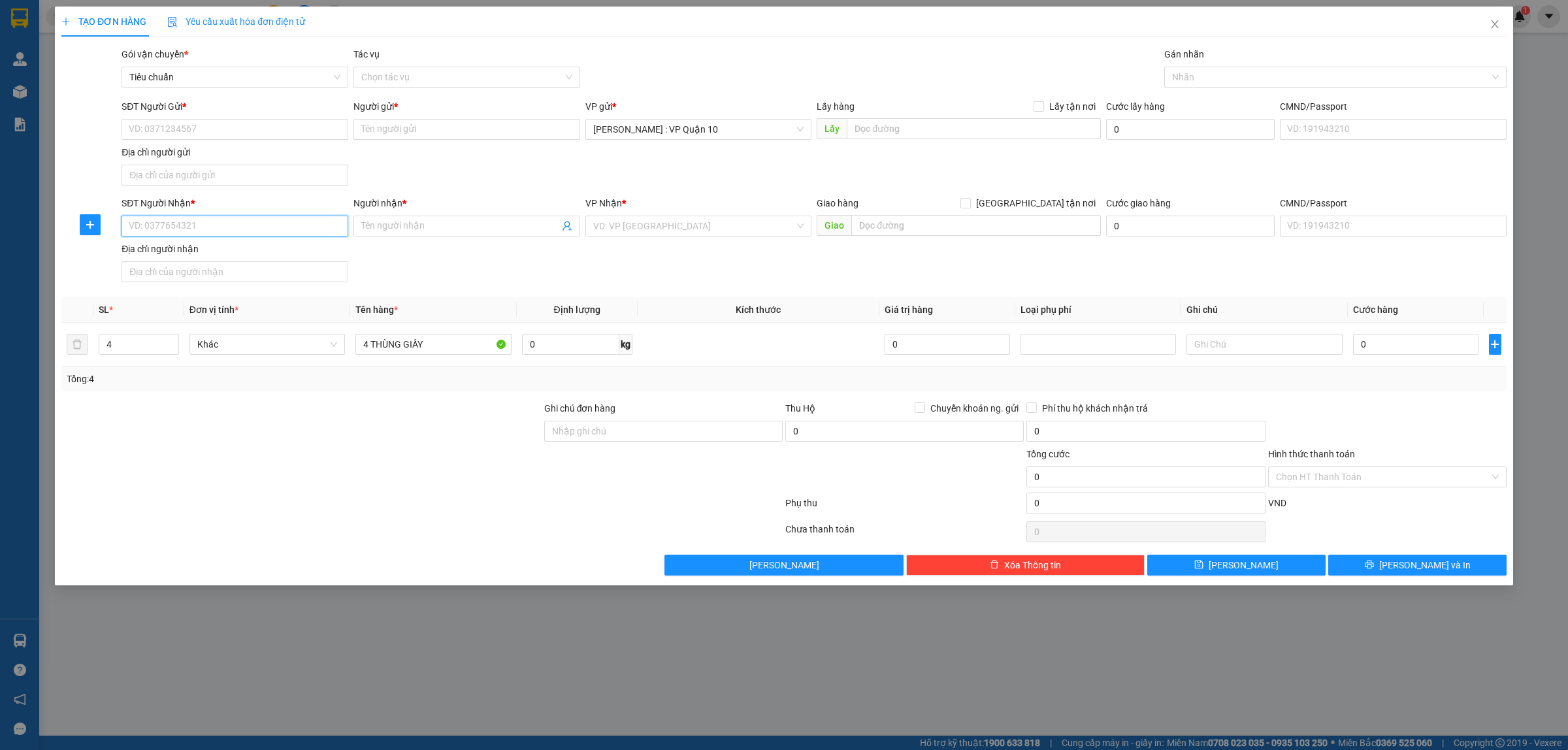
paste input "0978299589"
click at [190, 128] on input "SĐT Người Gửi *" at bounding box center [235, 130] width 227 height 21
click at [309, 501] on div at bounding box center [422, 506] width 724 height 26
click at [895, 225] on input "text" at bounding box center [975, 225] width 250 height 21
paste input "BH9A-SP.9A-63 [GEOGRAPHIC_DATA] 1 - Dương Xá - [GEOGRAPHIC_DATA] , [GEOGRAPHIC_…"
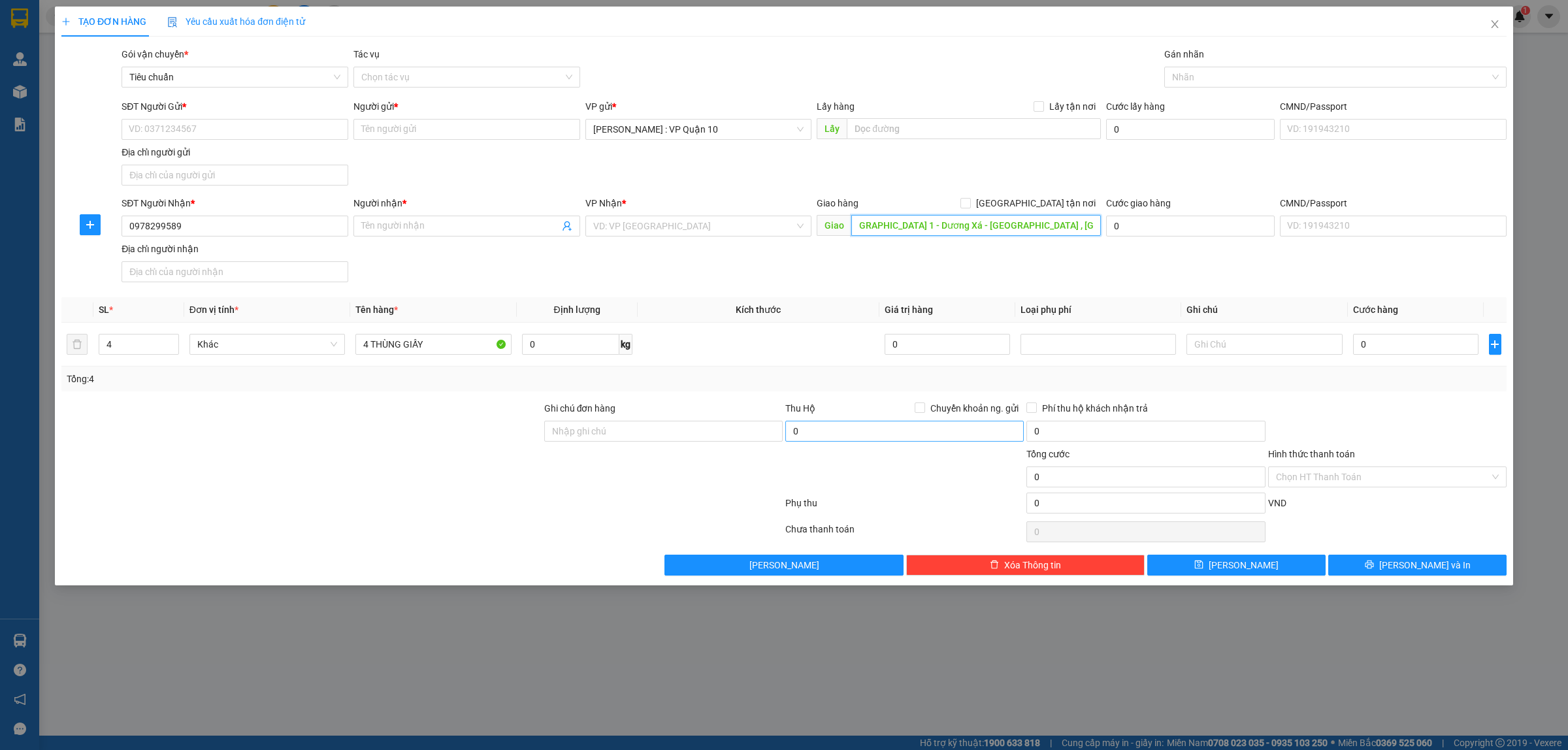
scroll to position [0, 90]
click at [969, 202] on input "[GEOGRAPHIC_DATA] tận nơi" at bounding box center [965, 202] width 9 height 9
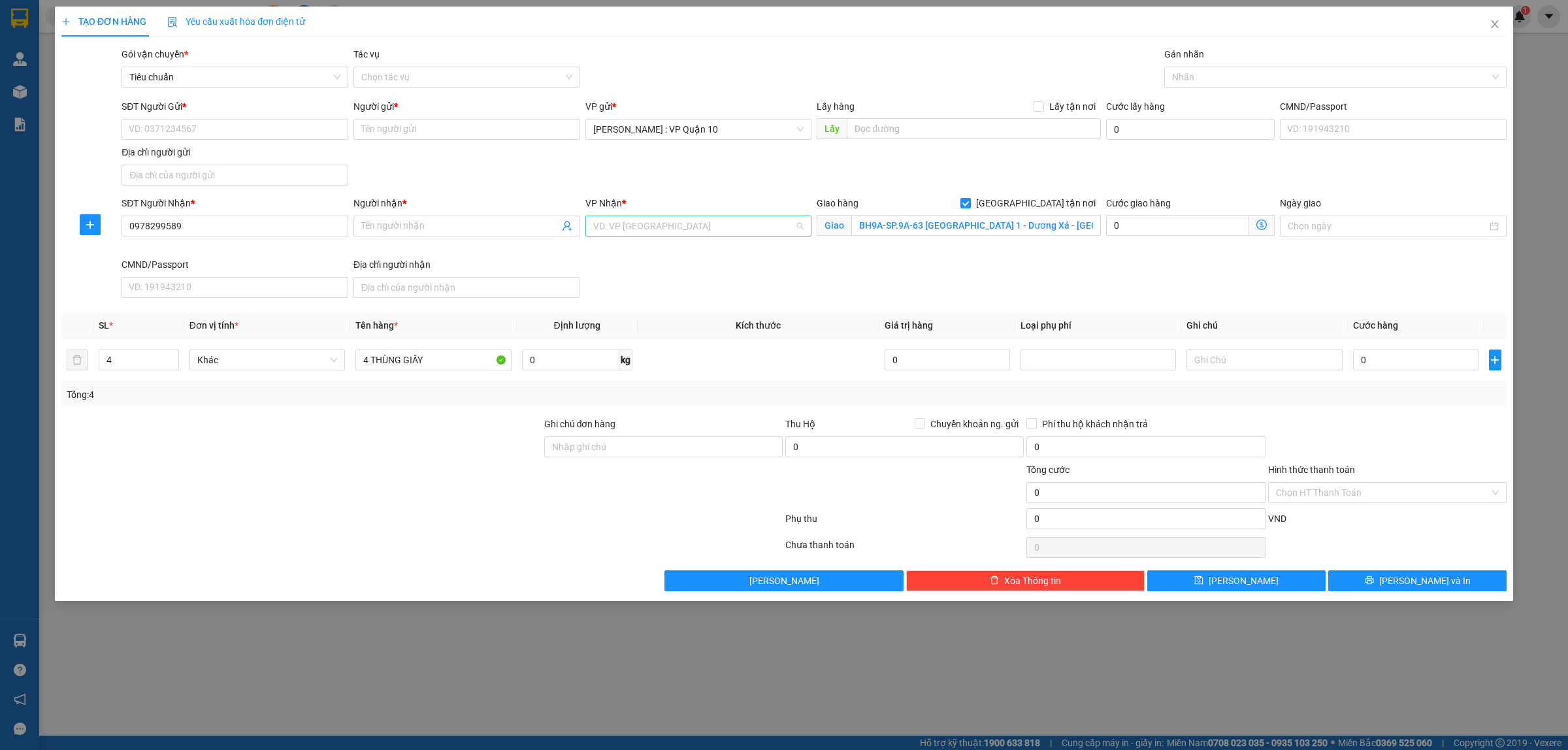
click at [647, 229] on input "search" at bounding box center [694, 226] width 202 height 19
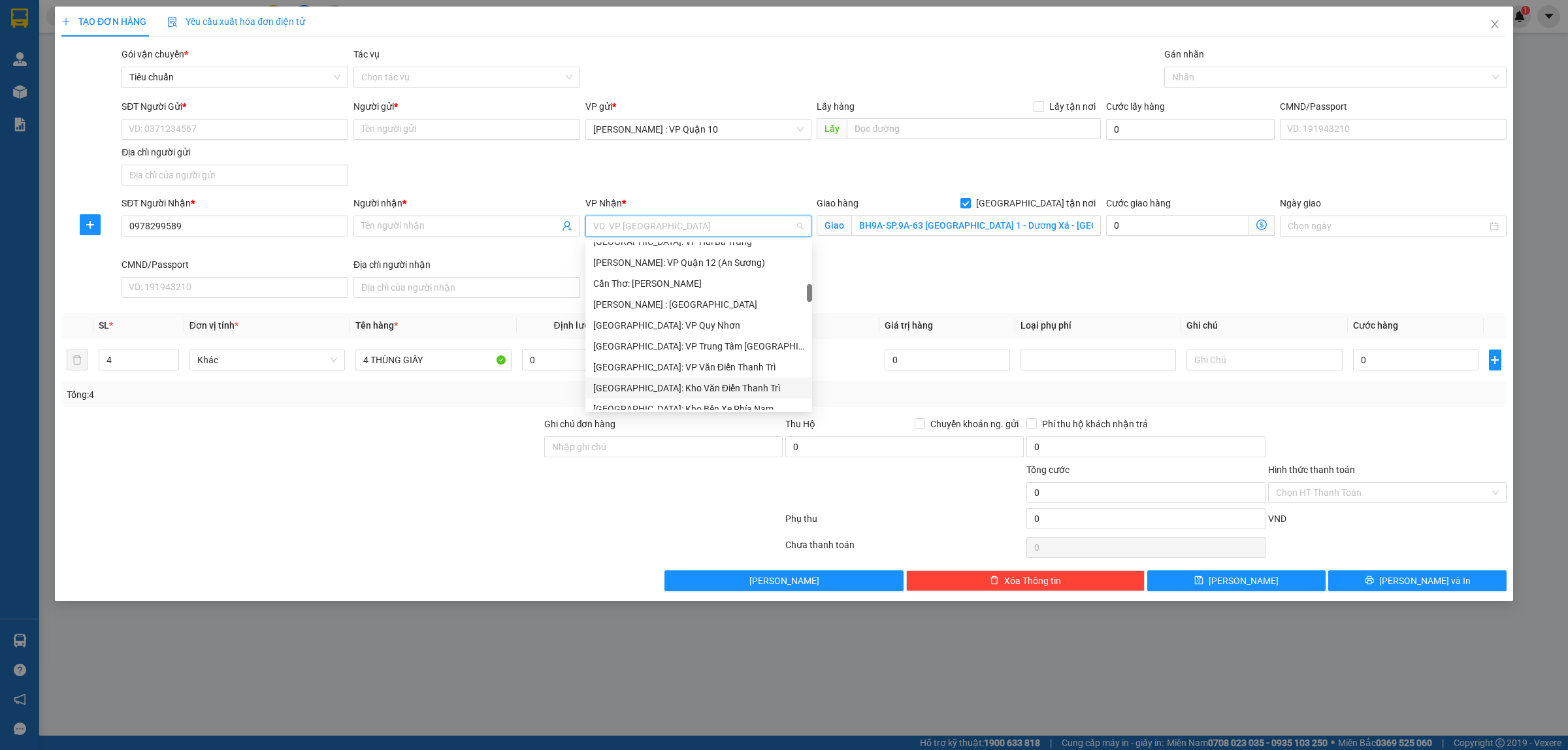
click at [642, 389] on div "[GEOGRAPHIC_DATA]: Kho Văn Điển Thanh Trì" at bounding box center [699, 388] width 211 height 14
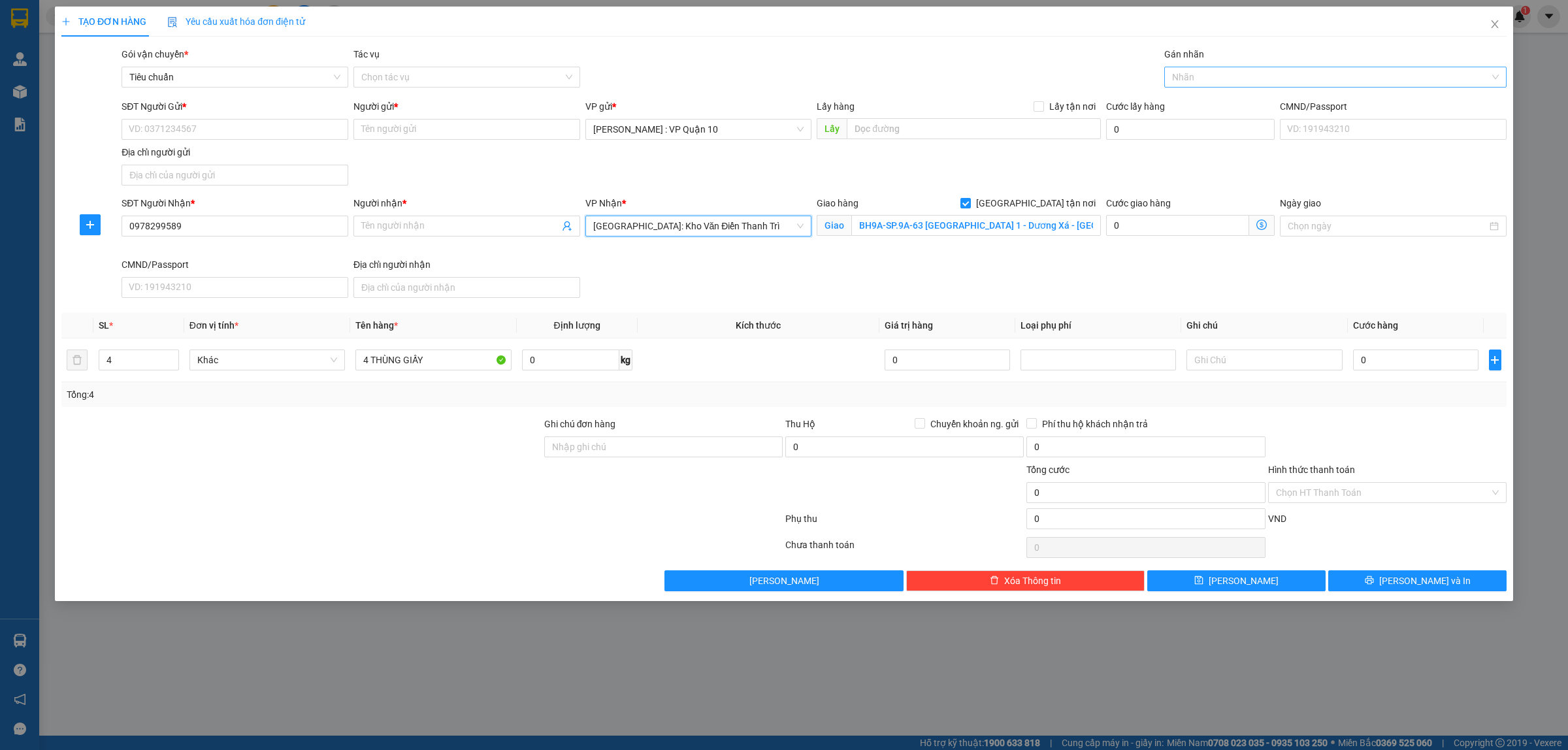
click at [1221, 81] on div at bounding box center [1328, 77] width 323 height 16
click at [1221, 102] on div "[GEOGRAPHIC_DATA] tận nơi" at bounding box center [1335, 103] width 327 height 14
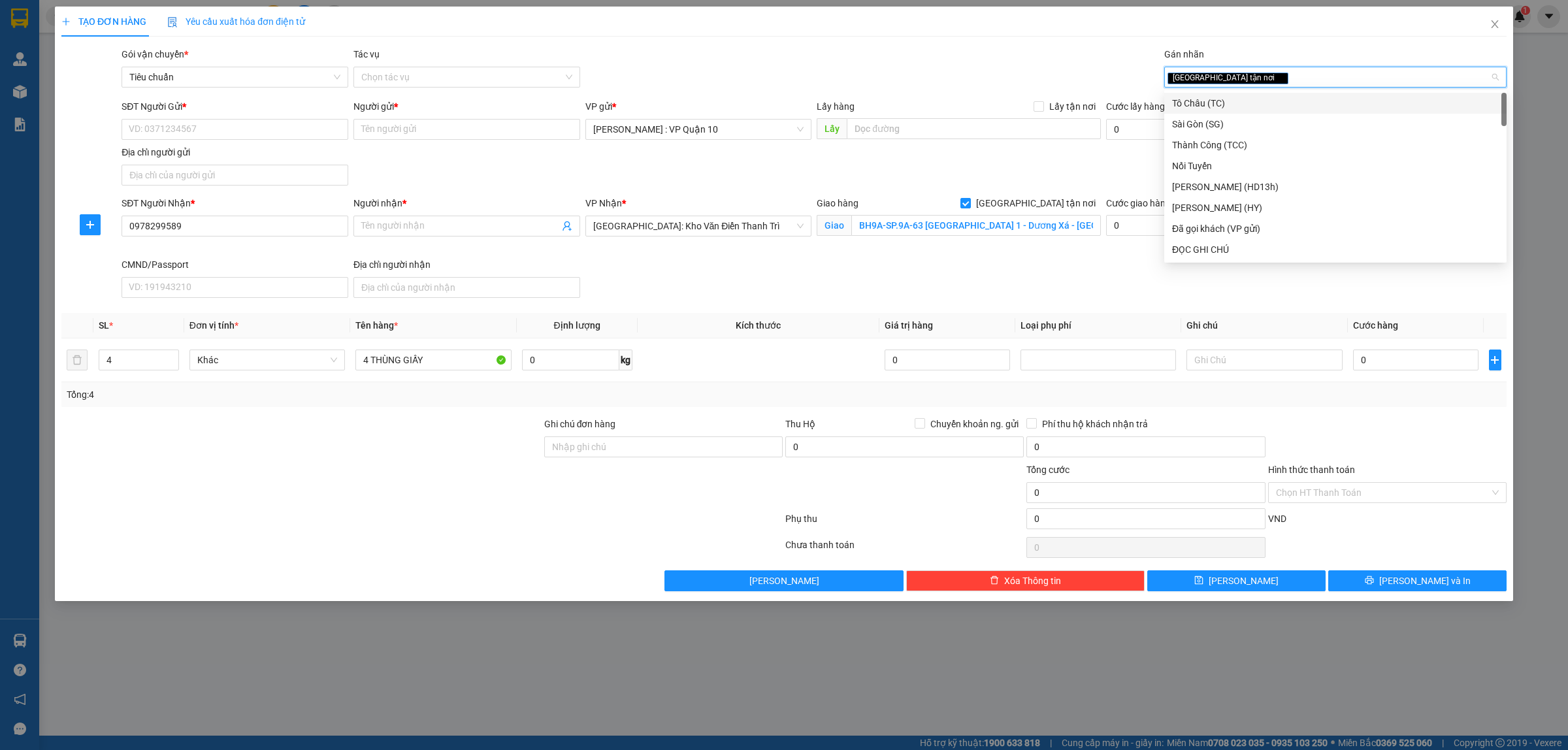
drag, startPoint x: 1051, startPoint y: 53, endPoint x: 988, endPoint y: 67, distance: 64.5
click at [1047, 53] on div "Gói vận chuyển * Tiêu chuẩn Tác vụ Chọn tác vụ Gán nhãn Giao tận nơi" at bounding box center [814, 70] width 1390 height 46
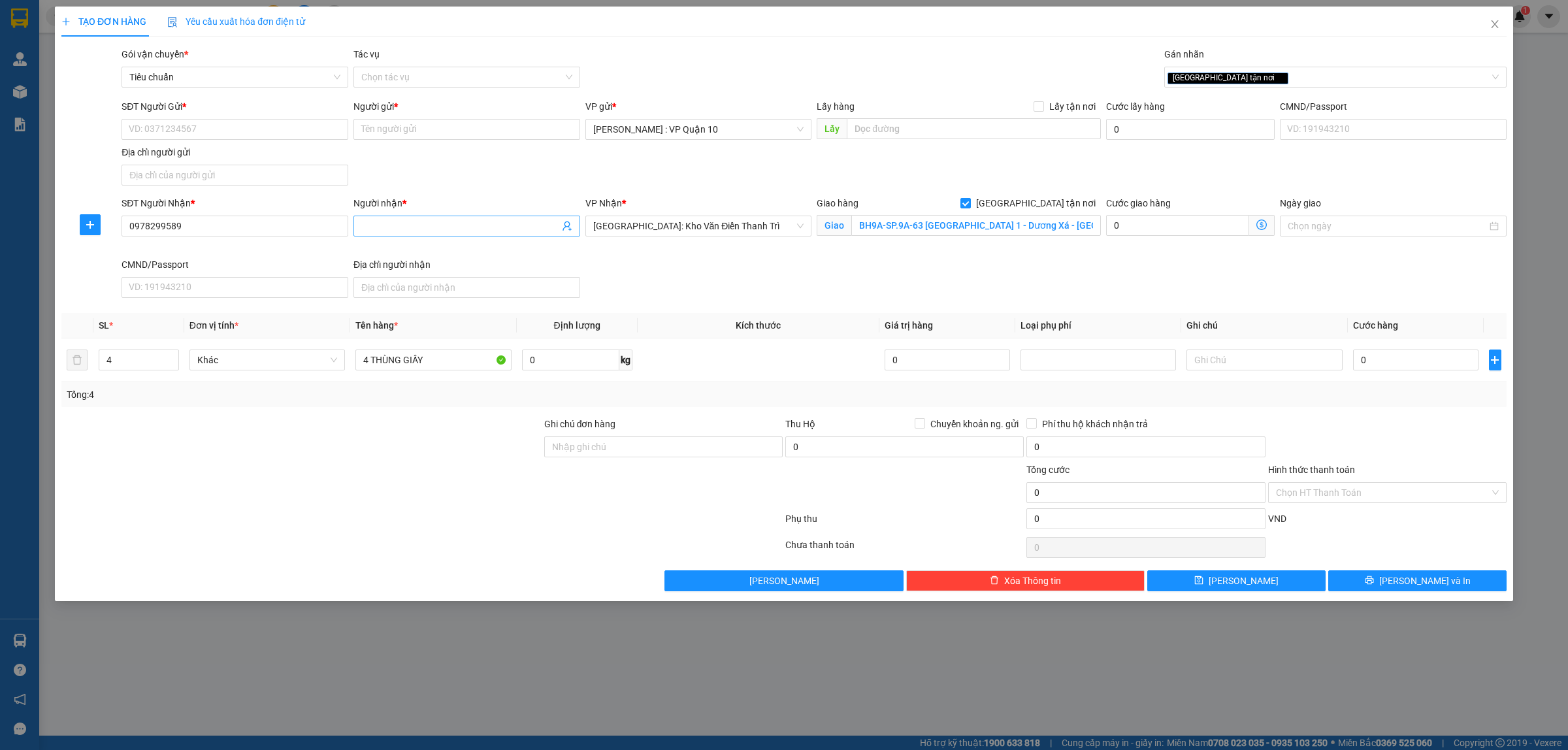
click at [389, 225] on input "Người nhận *" at bounding box center [461, 226] width 198 height 14
paste input "A Tùng"
click at [680, 439] on input "Ghi chú đơn hàng" at bounding box center [664, 446] width 238 height 21
type input "hàng k bao bể vỡ hư hỏng"
click at [495, 547] on div at bounding box center [422, 547] width 724 height 26
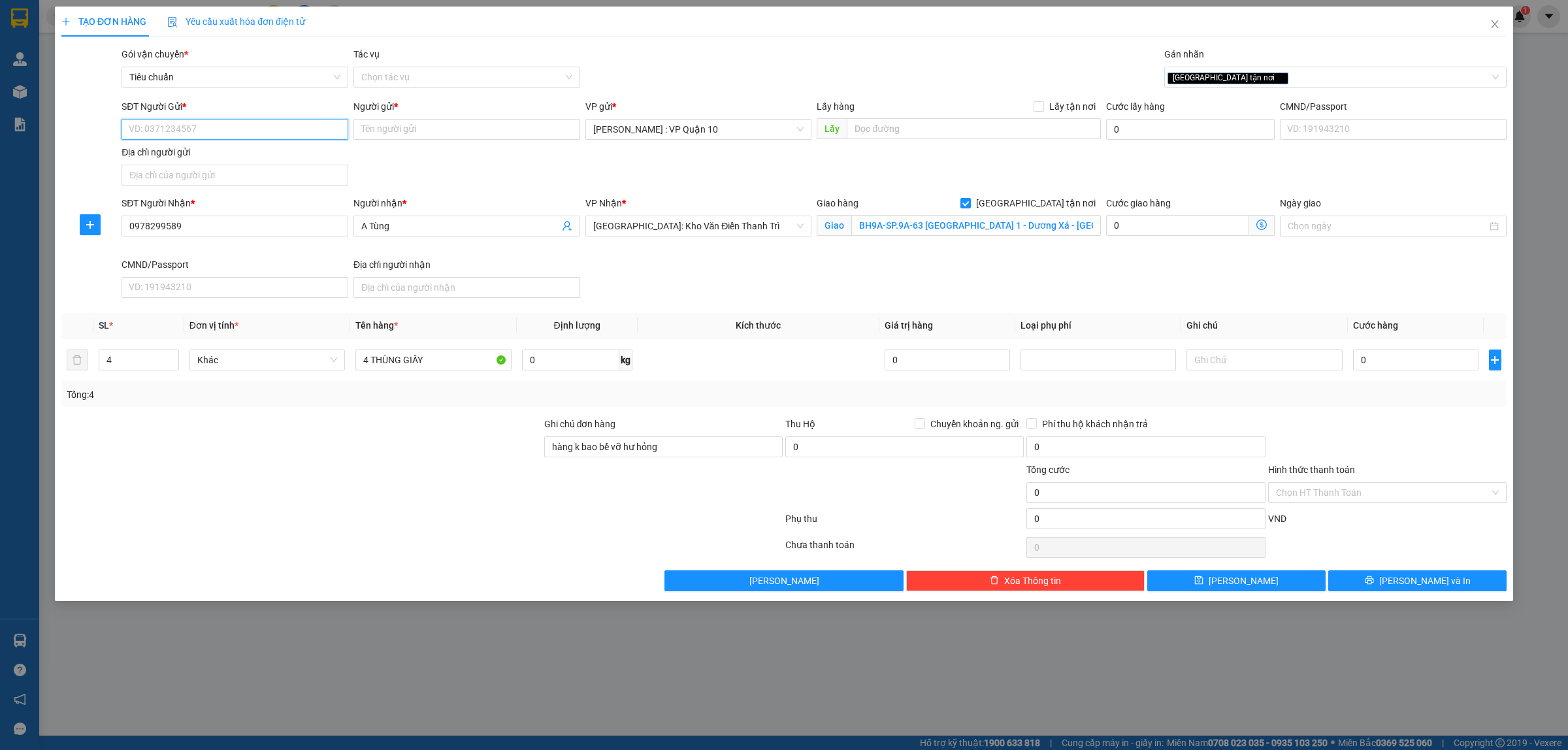
click at [165, 130] on input "SĐT Người Gửi *" at bounding box center [235, 130] width 227 height 21
click at [151, 148] on div "0588099060 - như [PERSON_NAME]" at bounding box center [235, 156] width 227 height 21
type input "0588099060"
type input "như [PERSON_NAME]"
type input "0588099060"
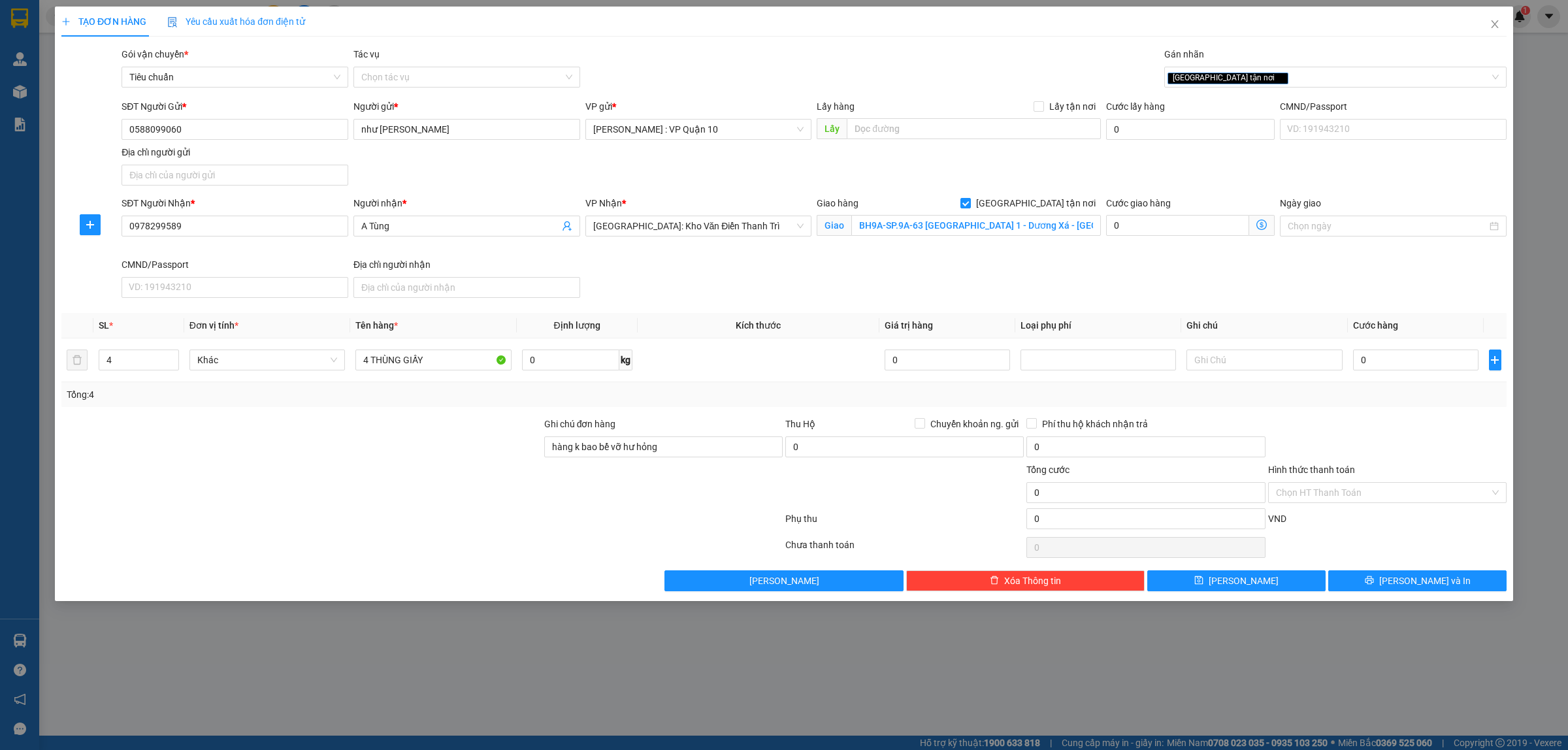
click at [400, 510] on div at bounding box center [422, 522] width 724 height 26
click at [510, 549] on div at bounding box center [422, 547] width 724 height 26
drag, startPoint x: 188, startPoint y: 126, endPoint x: 128, endPoint y: 132, distance: 60.3
click at [128, 132] on input "0588099060" at bounding box center [235, 130] width 227 height 21
click at [1400, 367] on input "0" at bounding box center [1415, 360] width 125 height 21
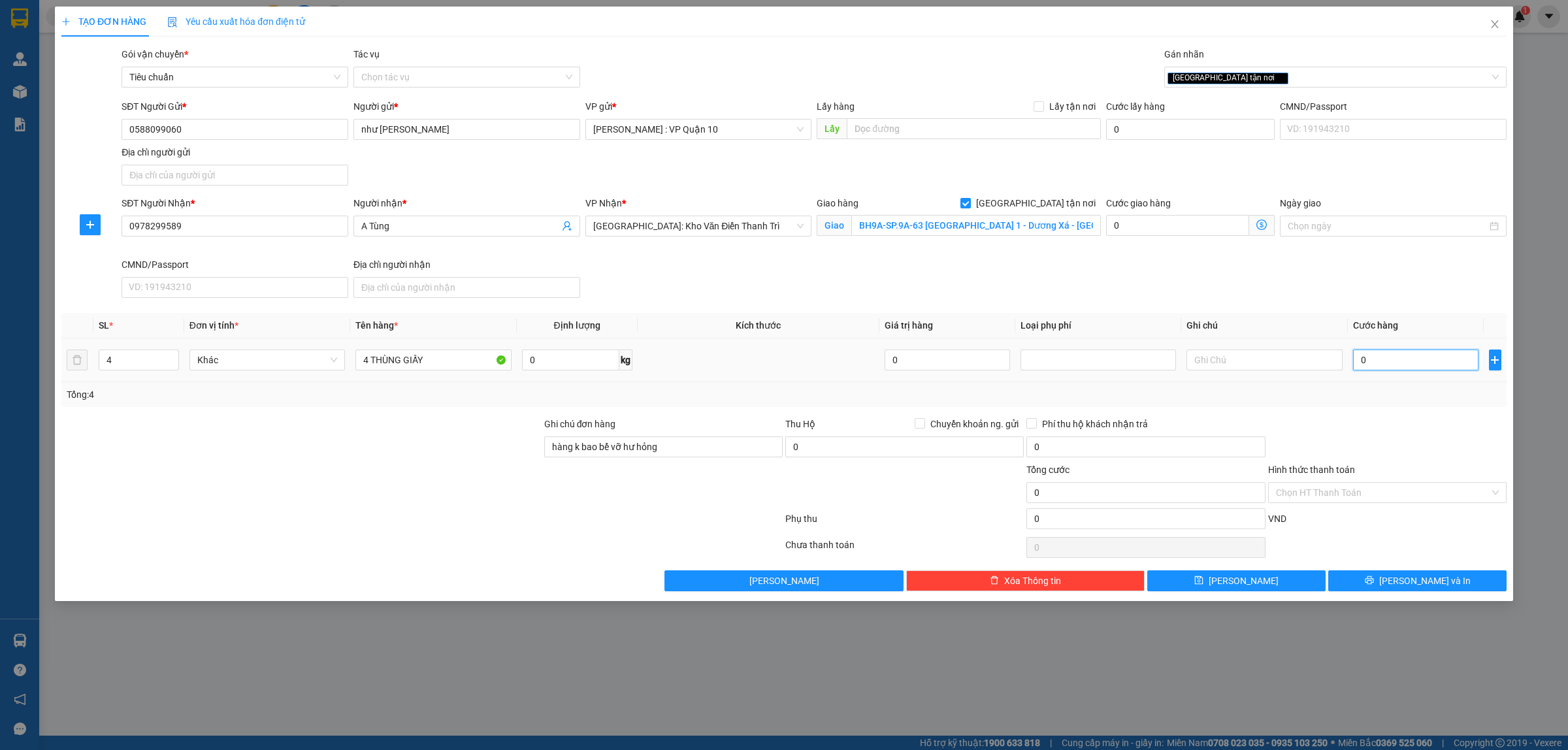
type input "80"
type input "870"
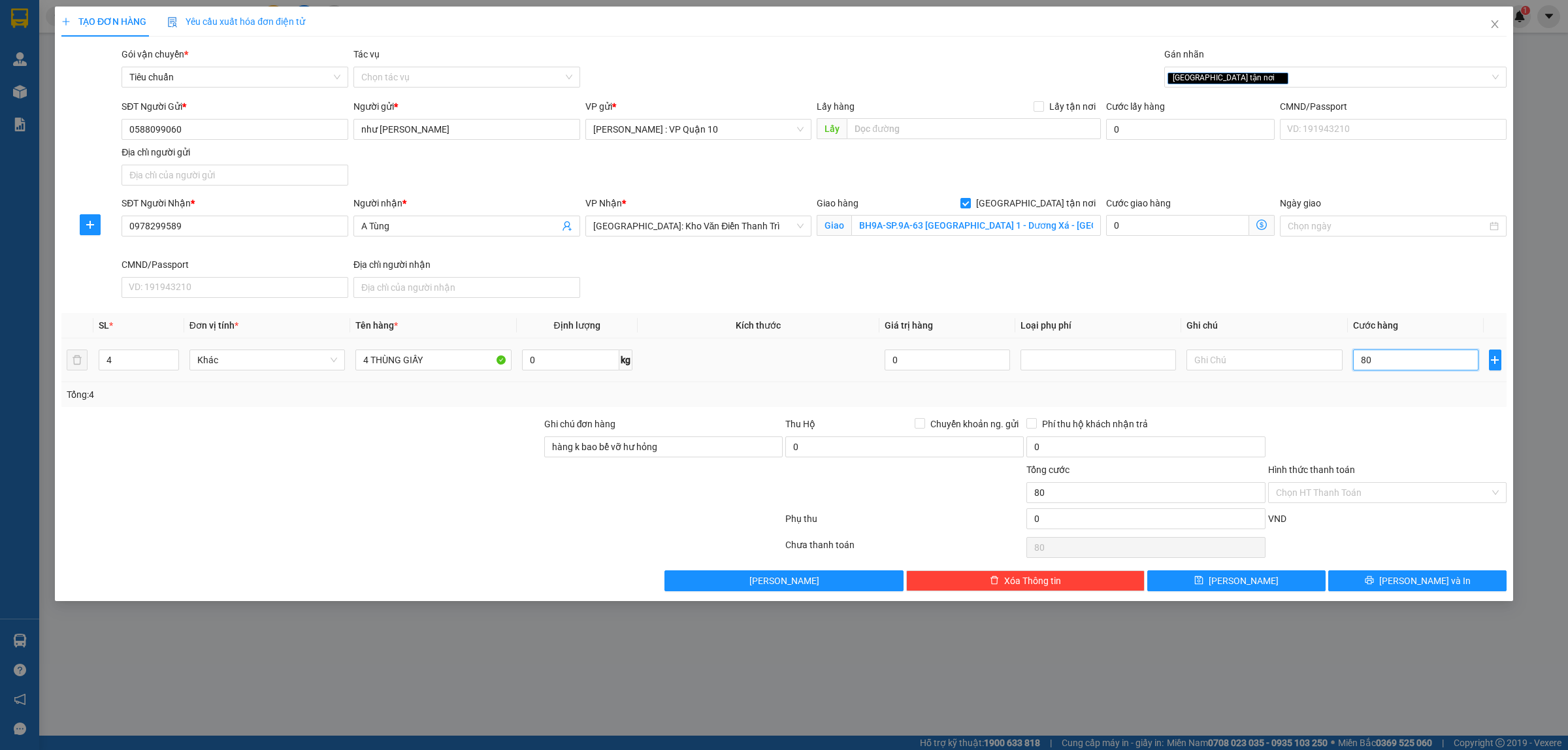
type input "870"
type input "8.700"
type input "87.000"
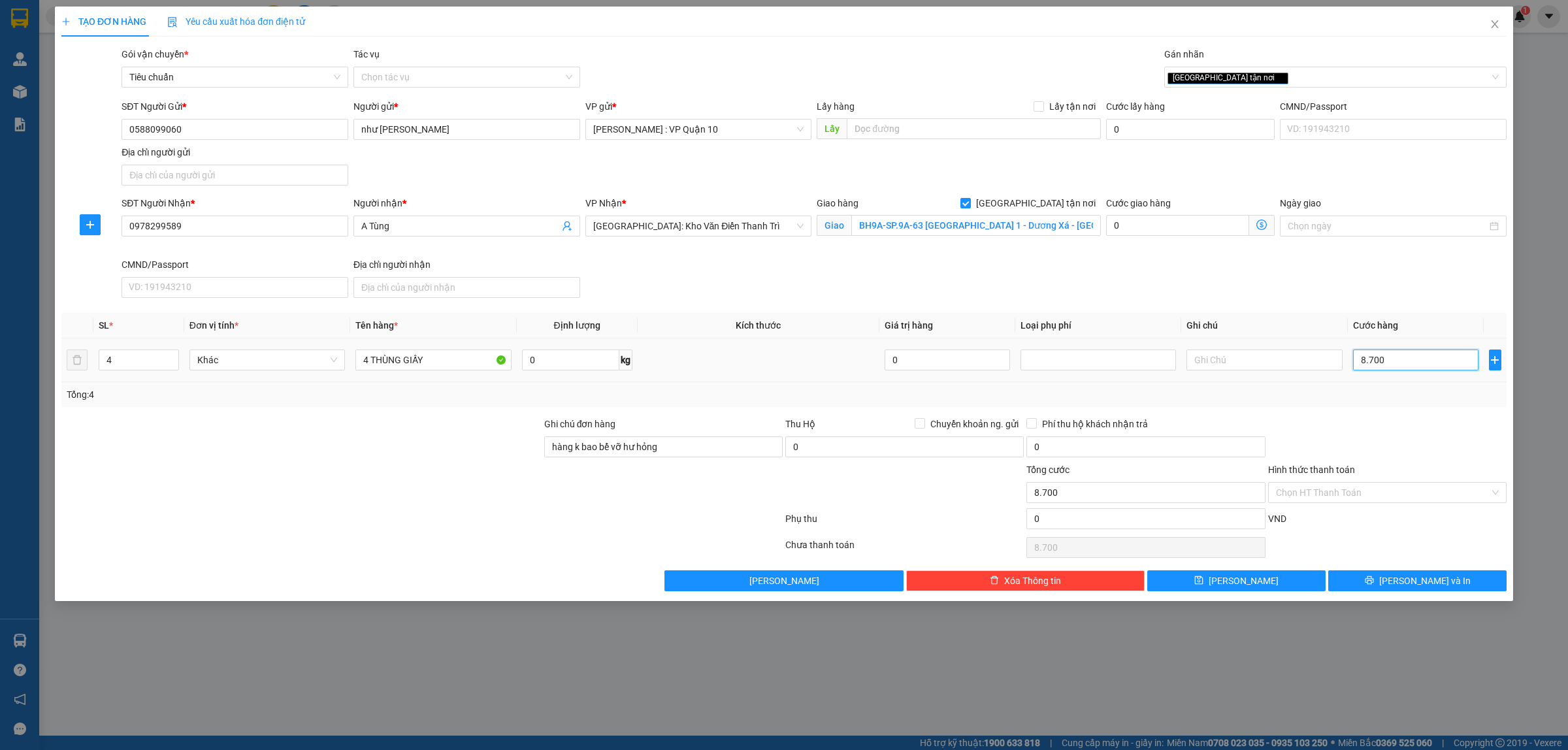
type input "87.000"
type input "870.000"
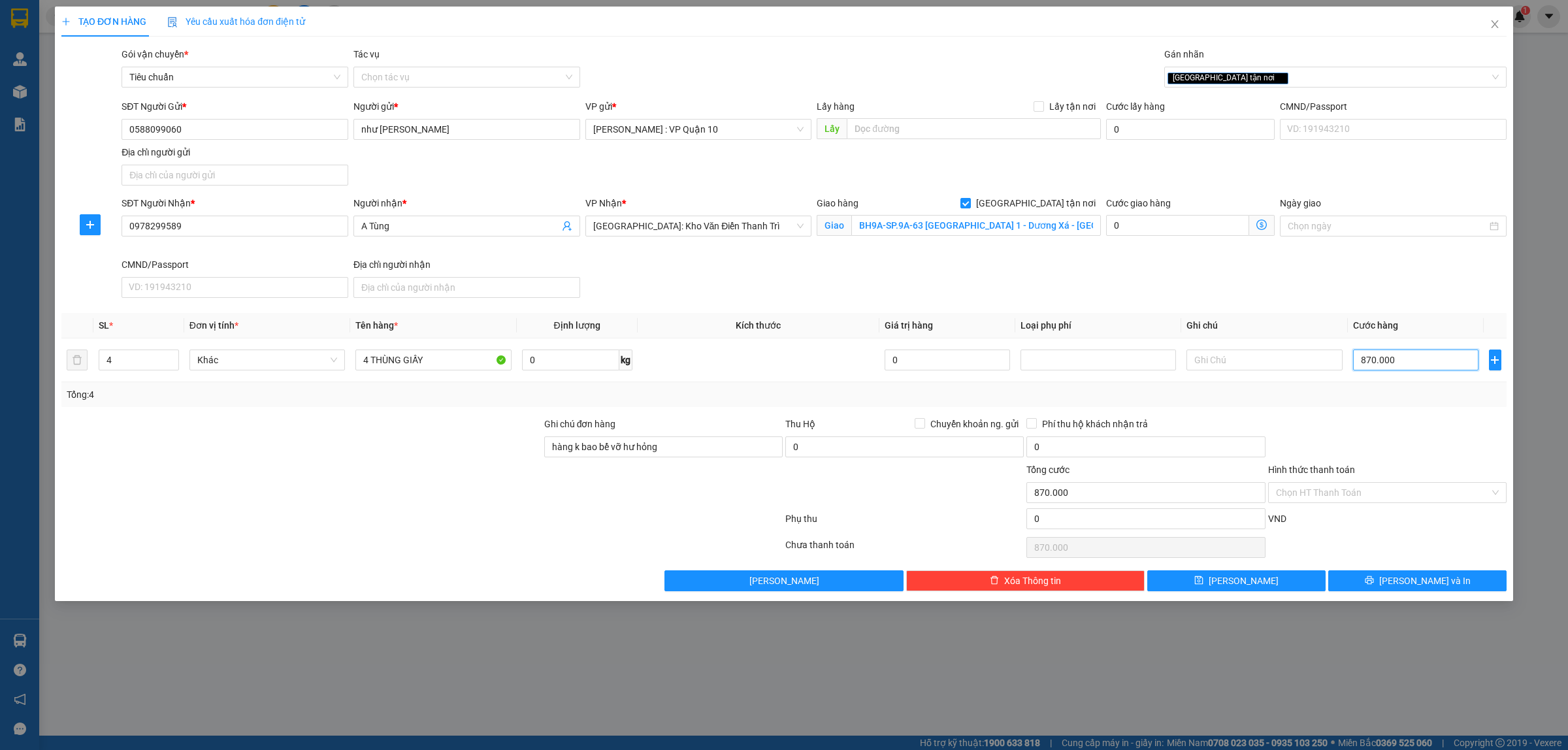
type input "87.000"
type input "8.700"
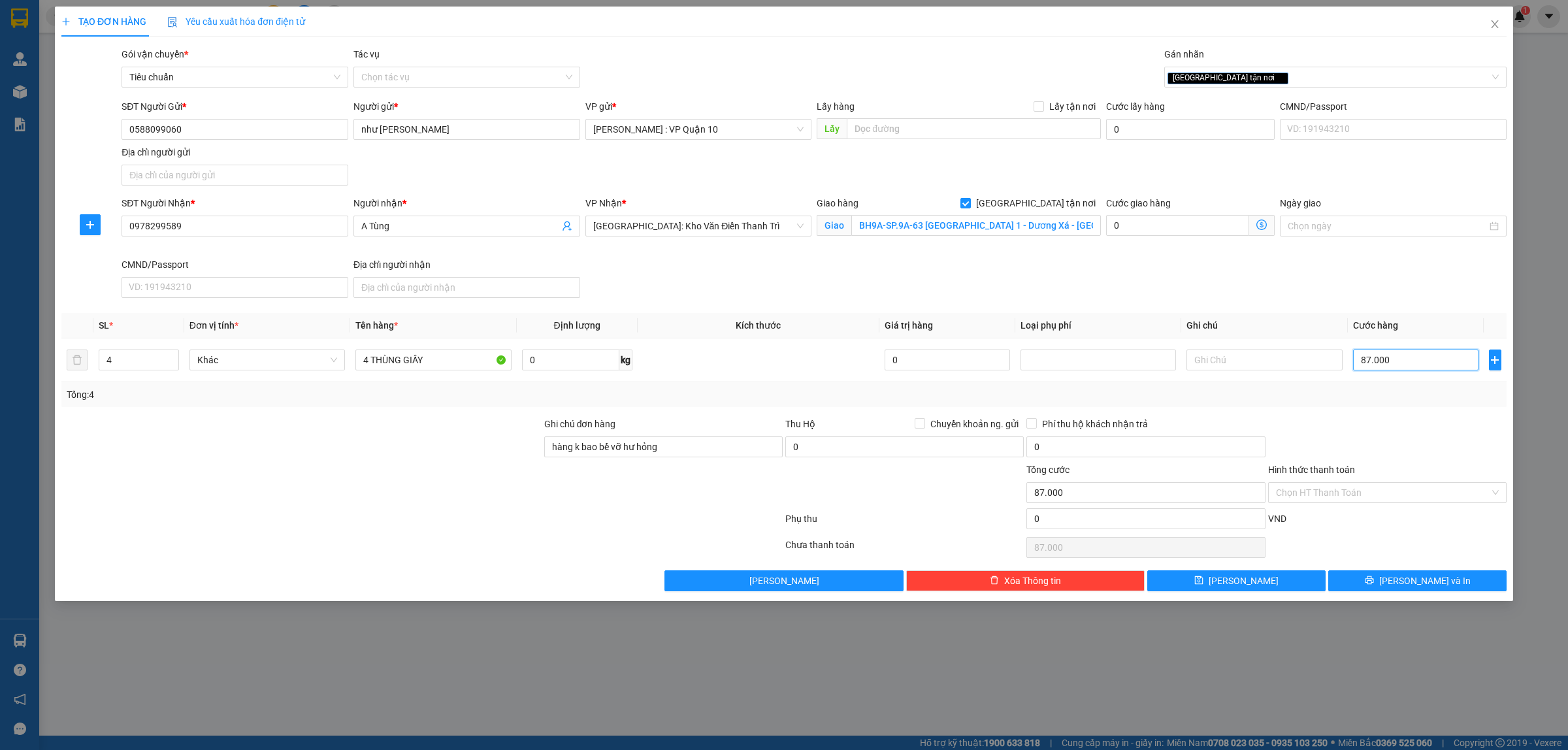
type input "8.700"
type input "870"
type input "87"
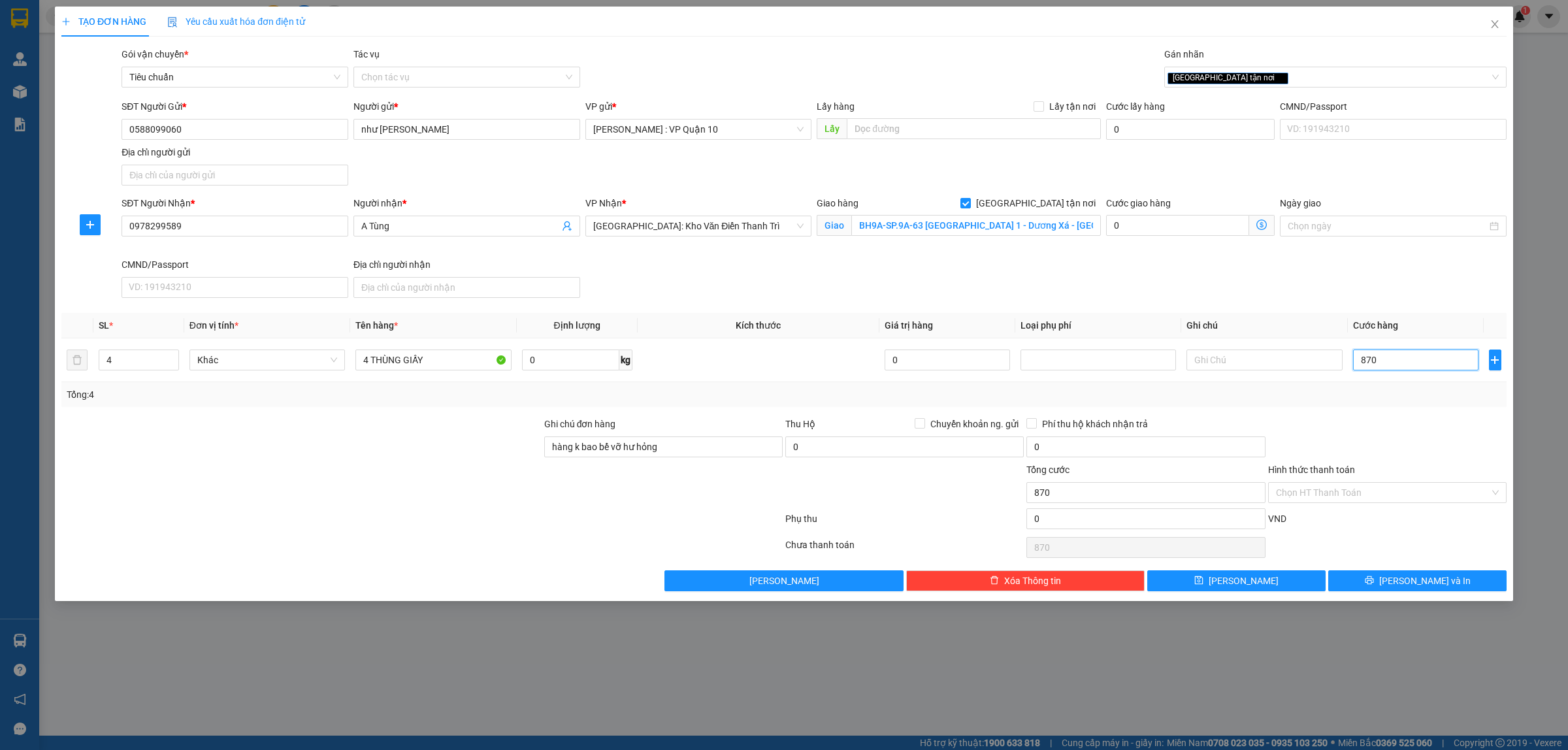
type input "87"
type input "8"
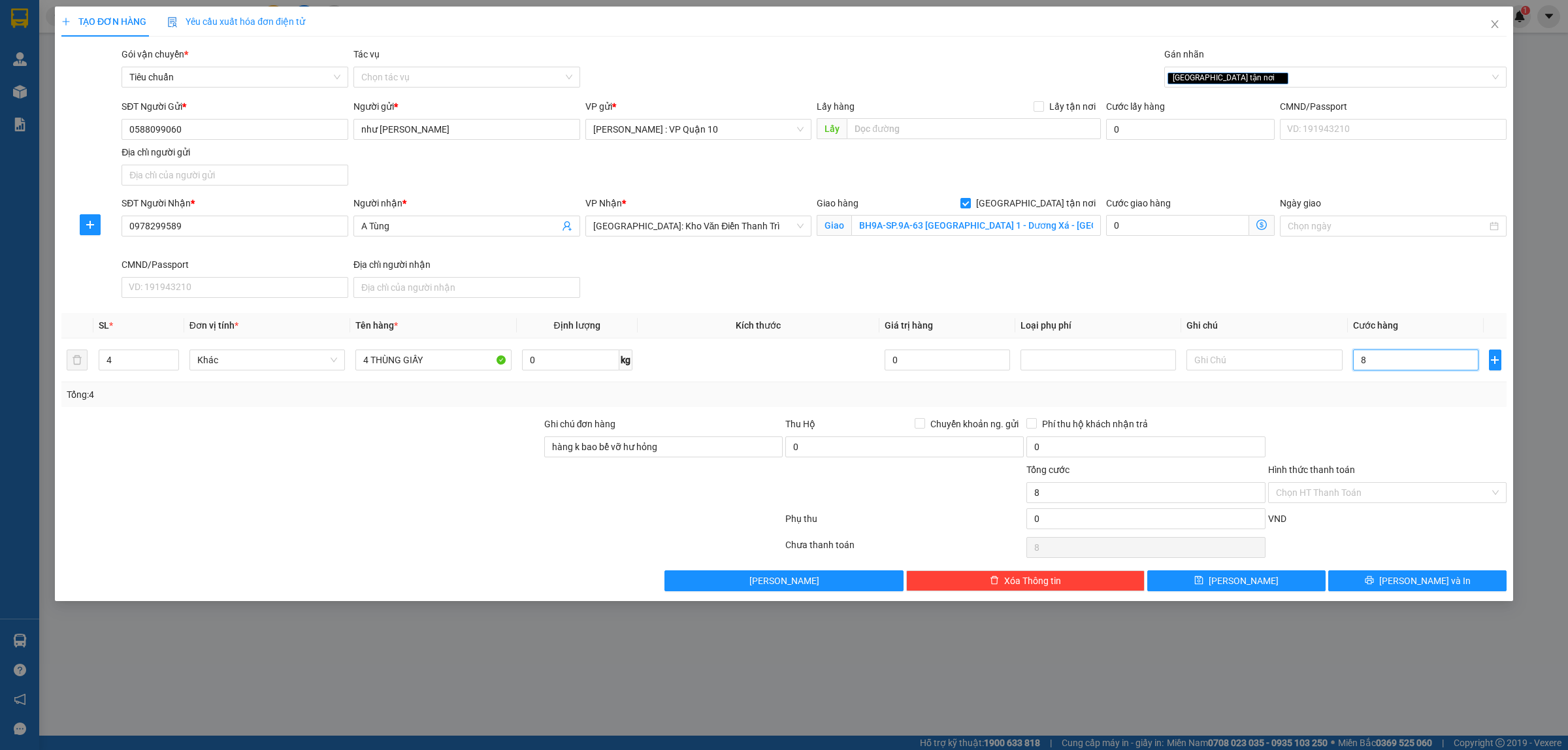
type input "88"
type input "880"
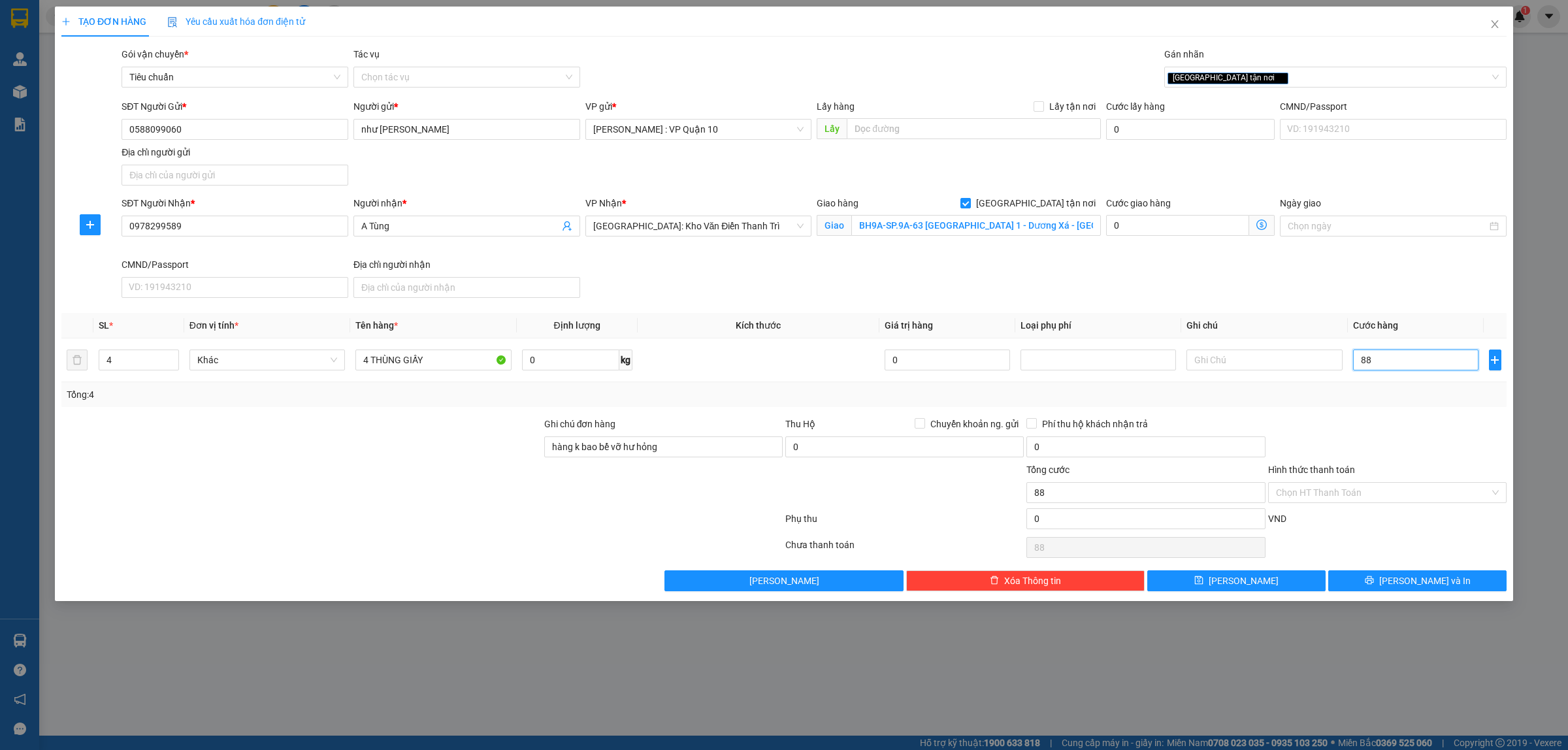
type input "880"
type input "8.800"
type input "88.000"
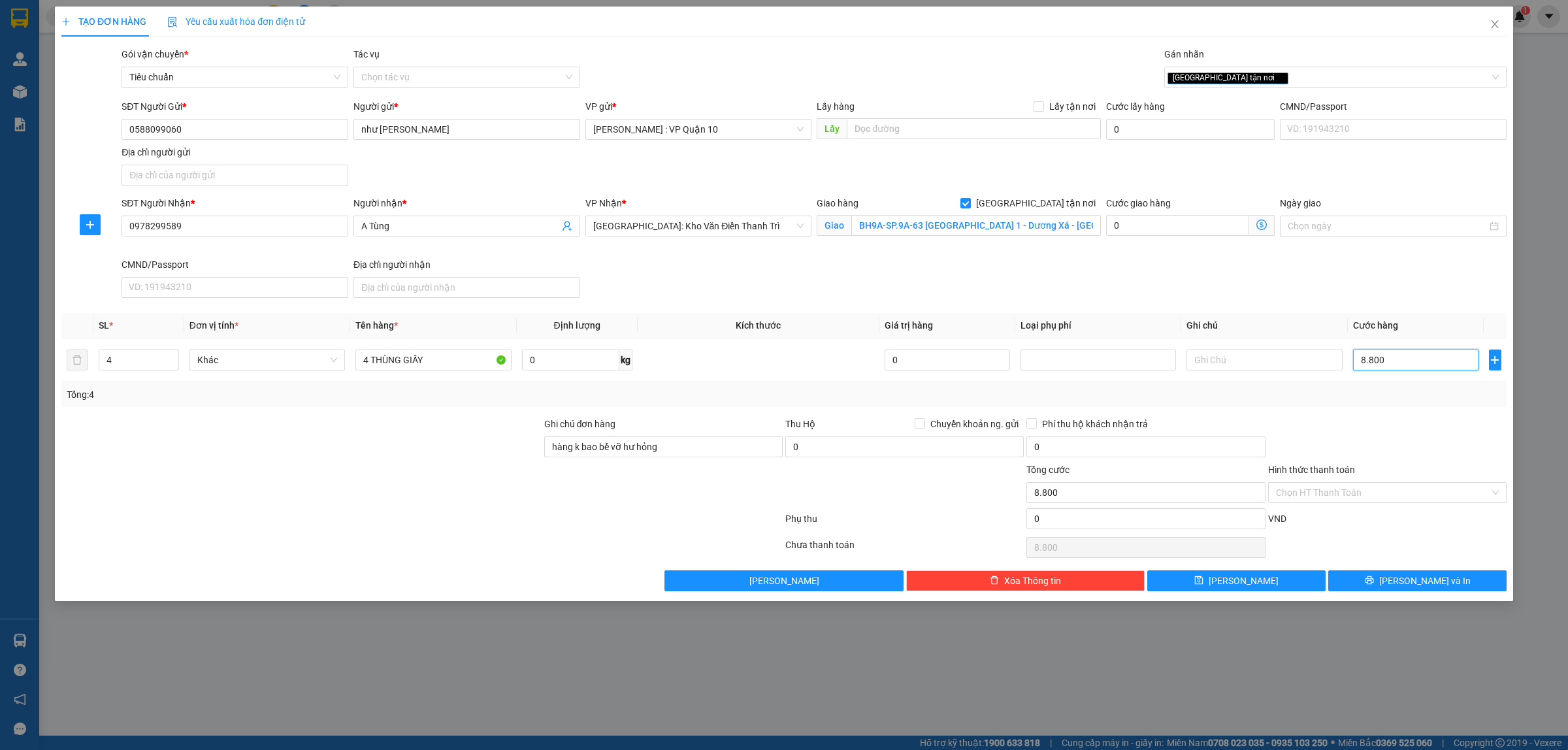
type input "88.000"
type input "880.000"
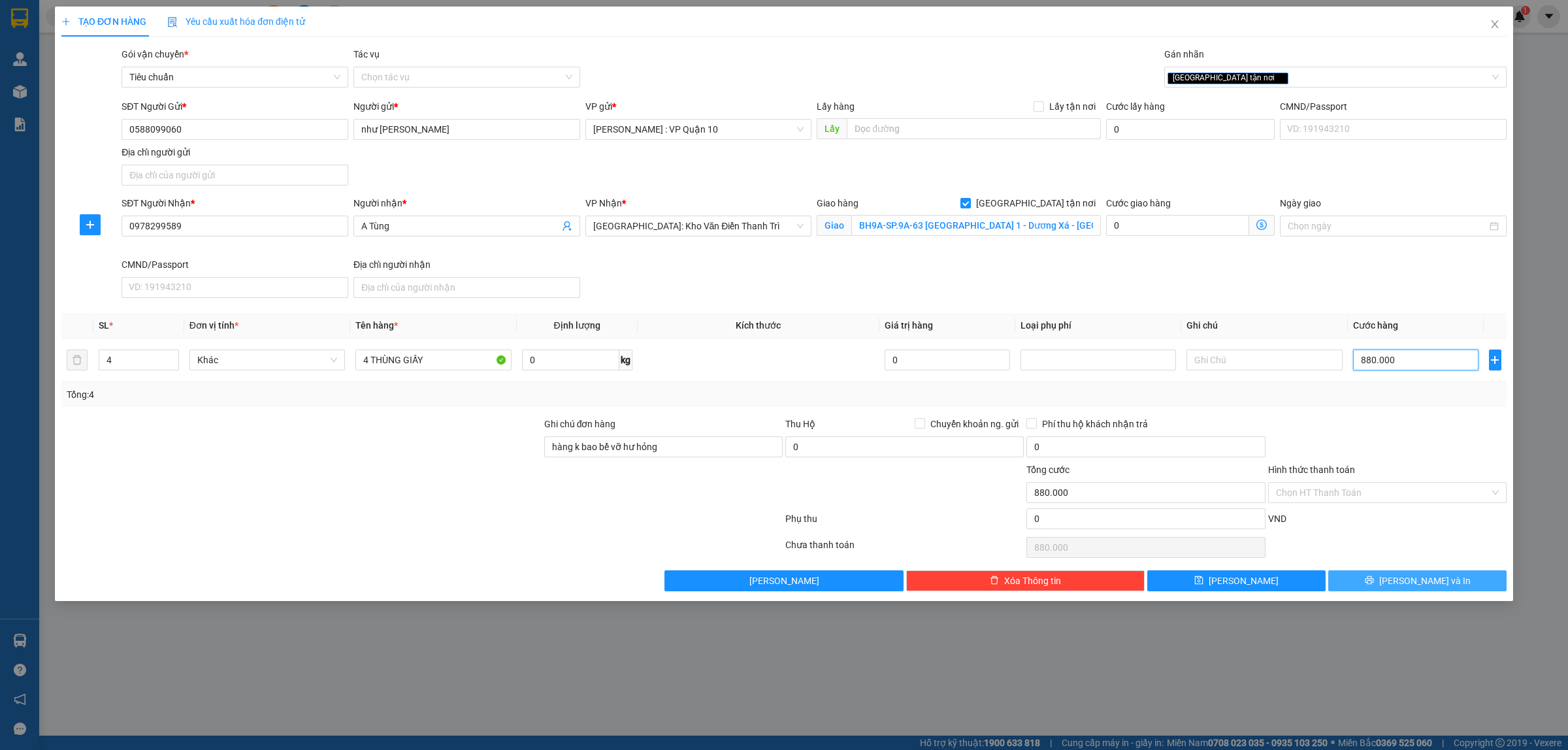
type input "880.000"
drag, startPoint x: 1387, startPoint y: 585, endPoint x: 1379, endPoint y: 580, distance: 9.4
click at [1385, 585] on button "[PERSON_NAME] và In" at bounding box center [1417, 580] width 179 height 21
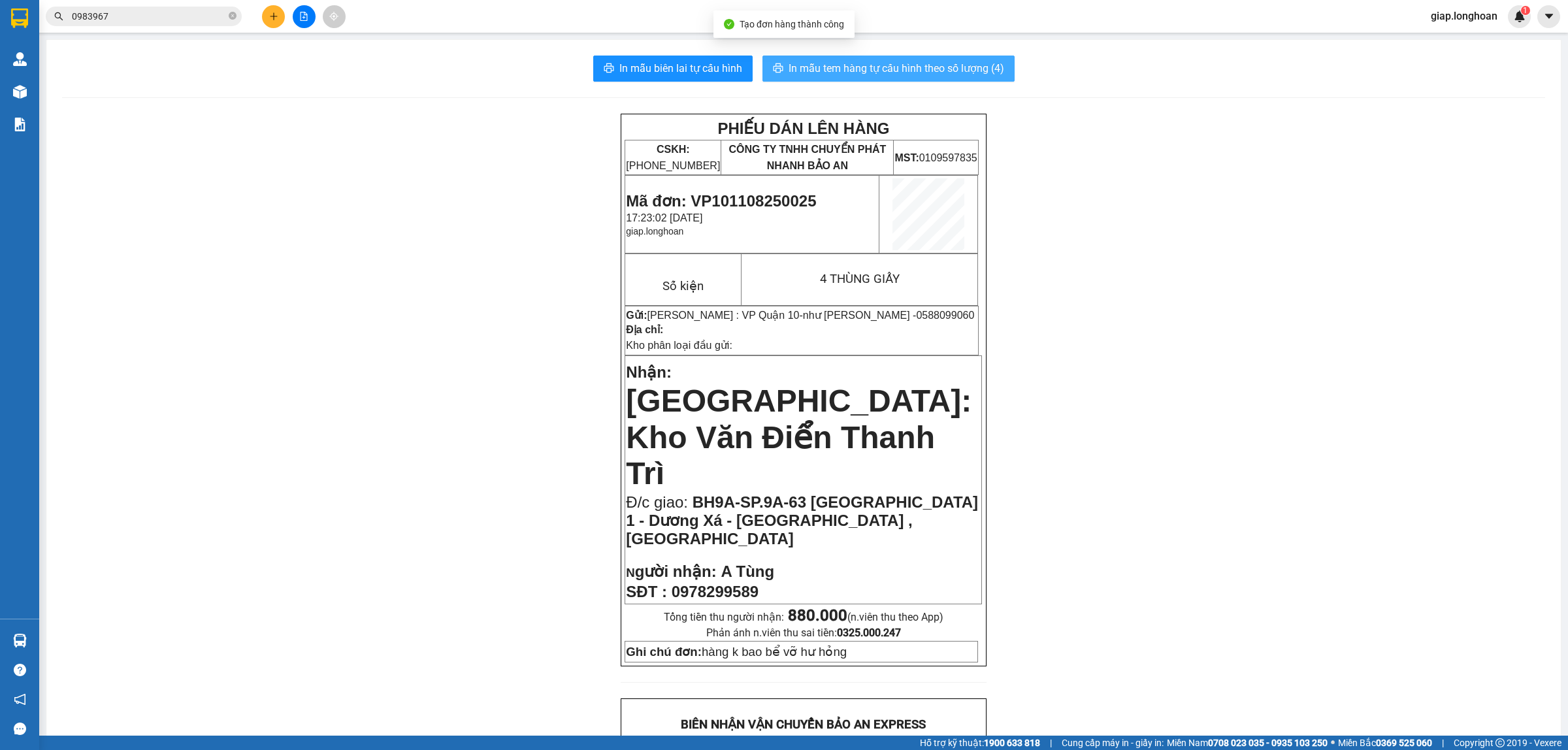
click at [801, 72] on span "In mẫu tem hàng tự cấu hình theo số lượng (4)" at bounding box center [897, 68] width 215 height 17
click at [1194, 585] on div "PHIẾU DÁN LÊN HÀNG CSKH: 1900.06.88.33 CÔNG TY TNHH CHUYỂN PHÁT NHANH BẢO AN MS…" at bounding box center [804, 739] width 1483 height 1252
